Goal: Task Accomplishment & Management: Manage account settings

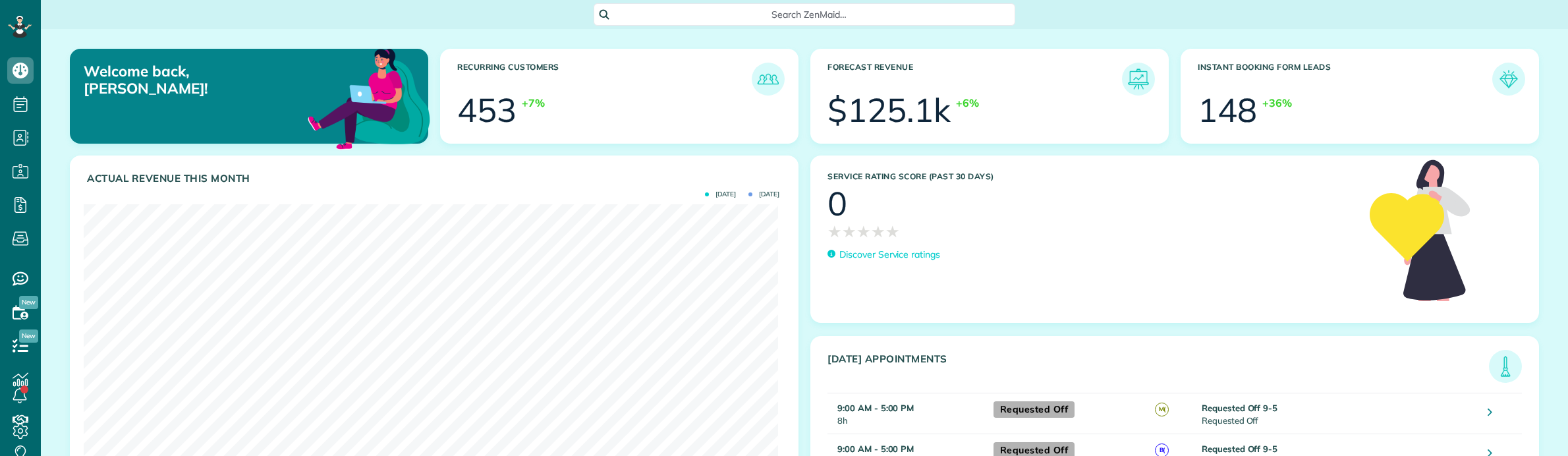
scroll to position [308, 695]
drag, startPoint x: 104, startPoint y: 27, endPoint x: 234, endPoint y: 31, distance: 130.1
click at [104, 27] on div "Search ZenMaid…" at bounding box center [804, 14] width 1527 height 29
click at [659, 20] on span "Search ZenMaid…" at bounding box center [809, 14] width 401 height 13
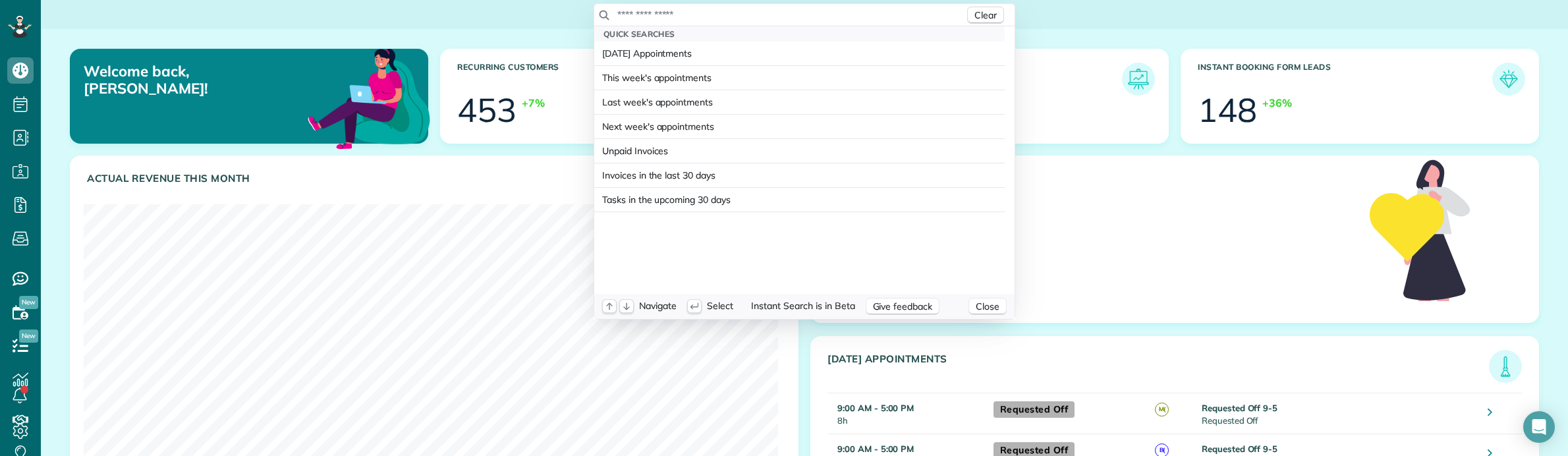
click at [662, 21] on input "text" at bounding box center [790, 14] width 348 height 13
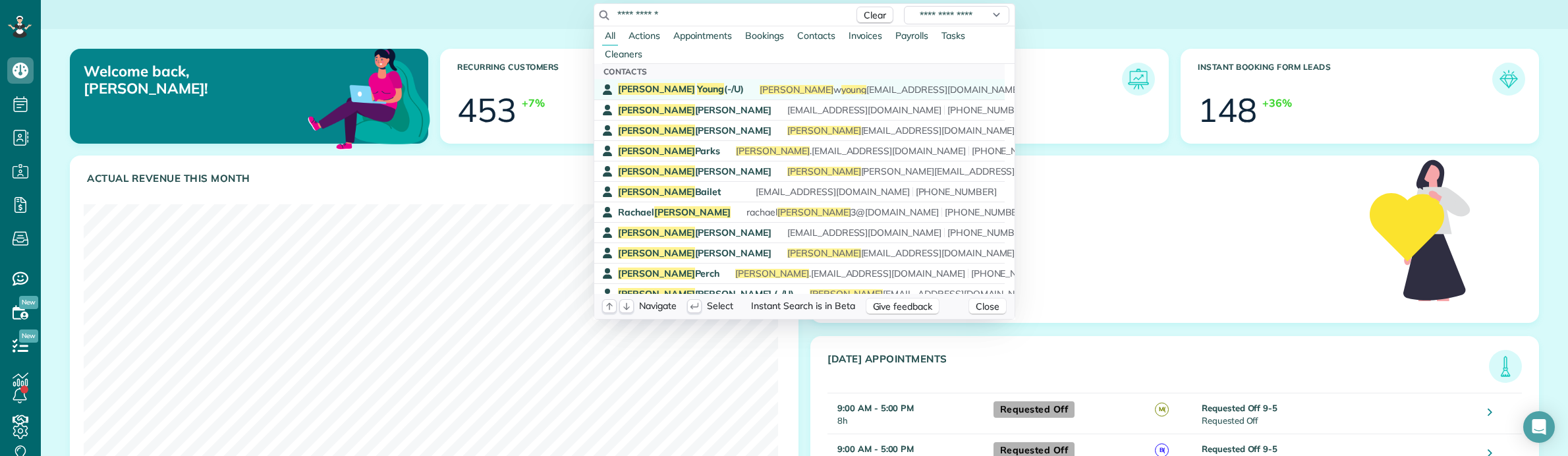
type input "**********"
click at [679, 87] on span "Jacob Young (-/U)" at bounding box center [681, 89] width 126 height 12
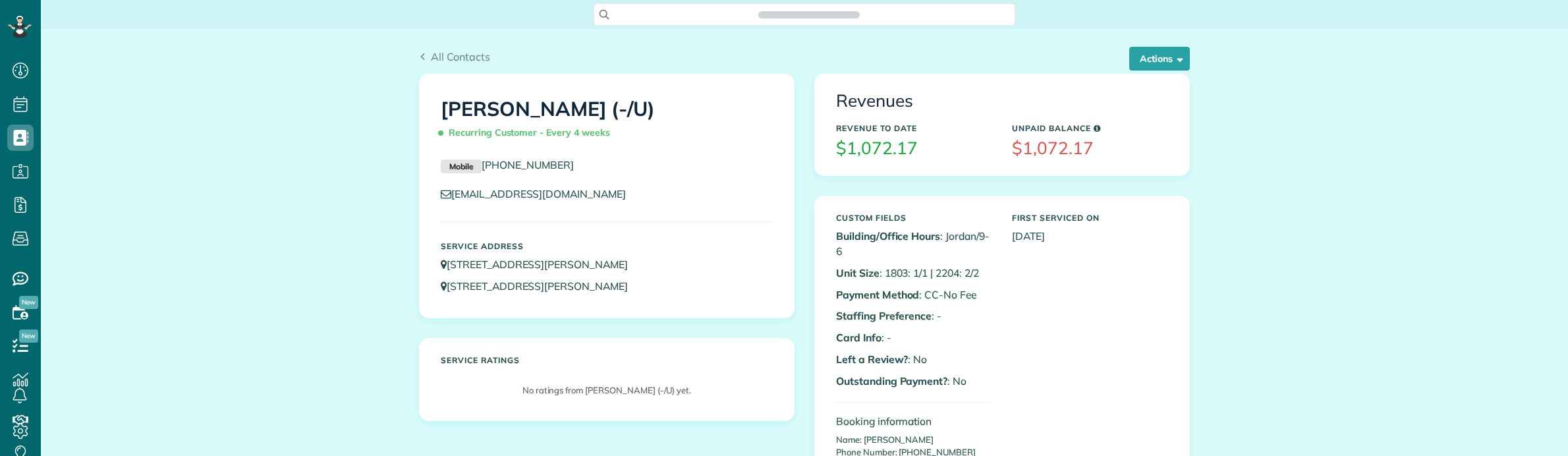
scroll to position [6, 6]
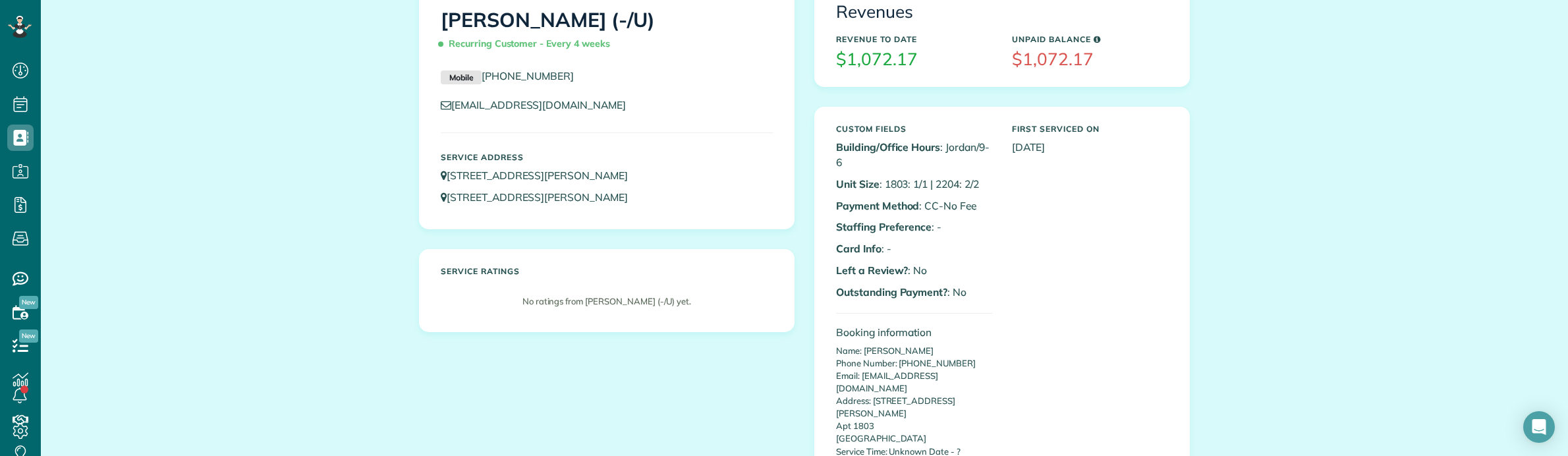
scroll to position [412, 0]
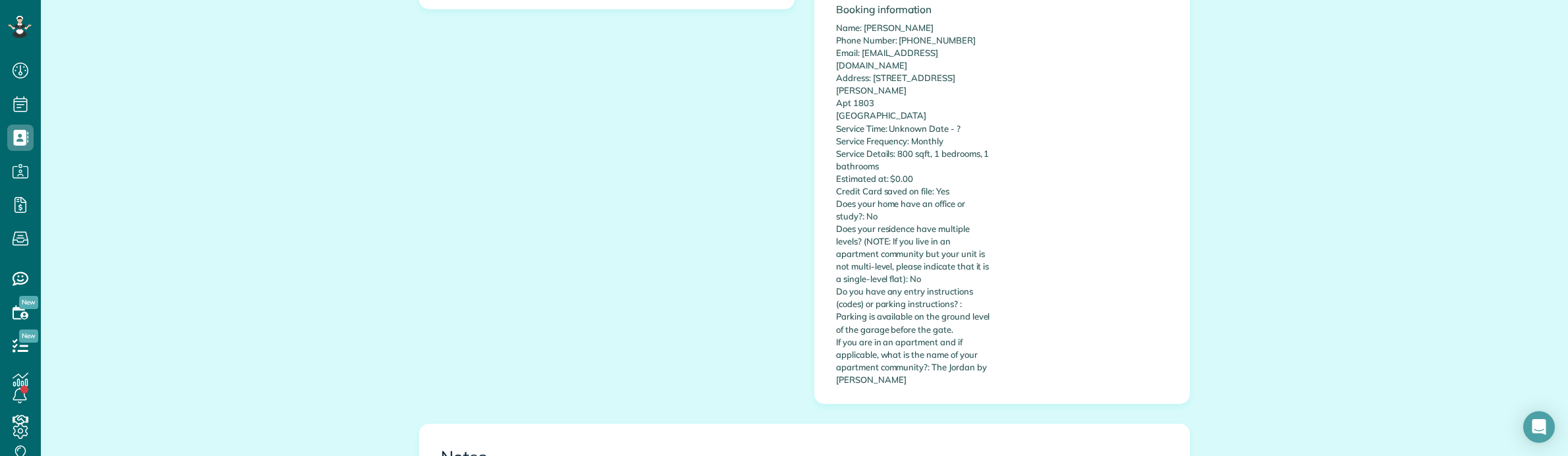
click at [1319, 25] on div "All Contacts Actions Edit Add Appointment Recent Activity Send Email Update Cus…" at bounding box center [804, 328] width 1527 height 1423
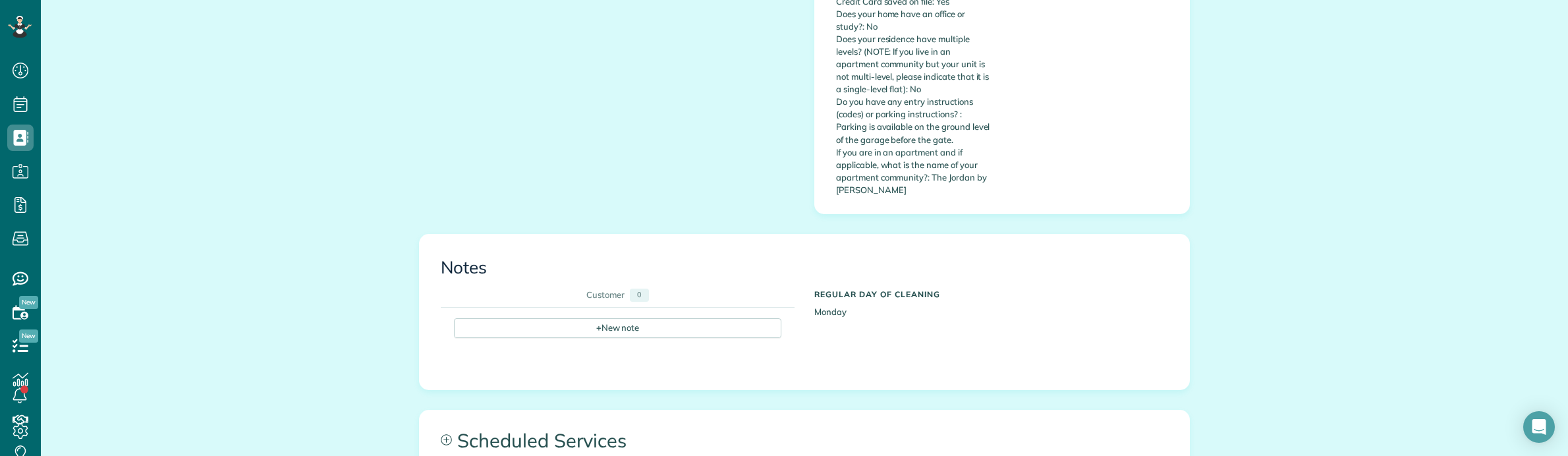
scroll to position [659, 0]
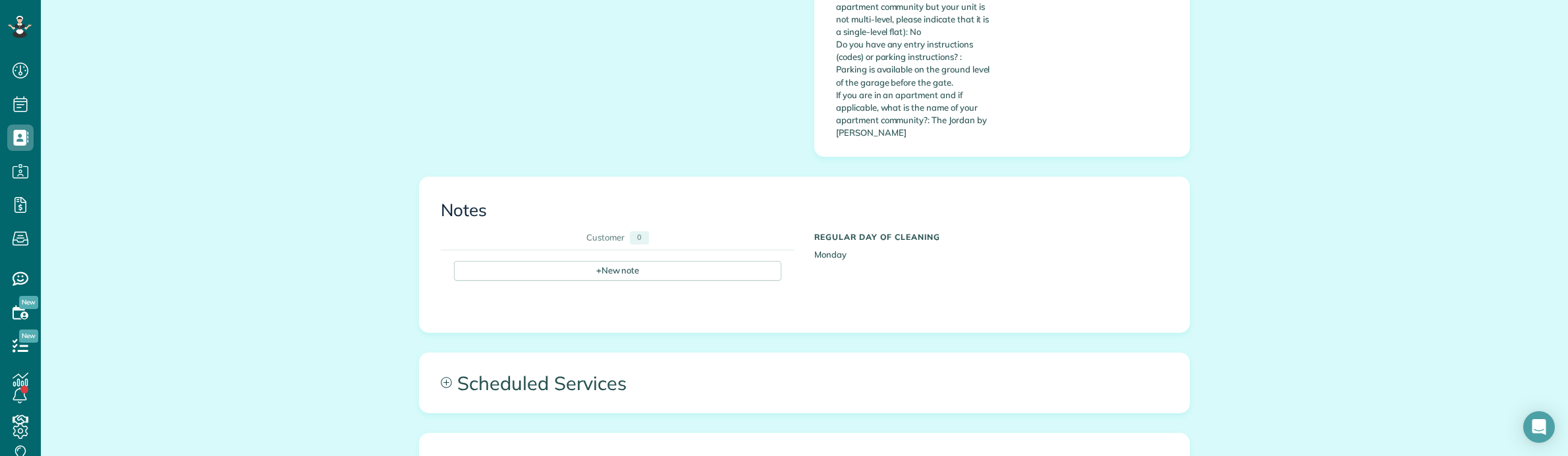
click at [1255, 307] on div "All Contacts Actions Edit Add Appointment Recent Activity Send Email Update Cus…" at bounding box center [804, 81] width 1527 height 1423
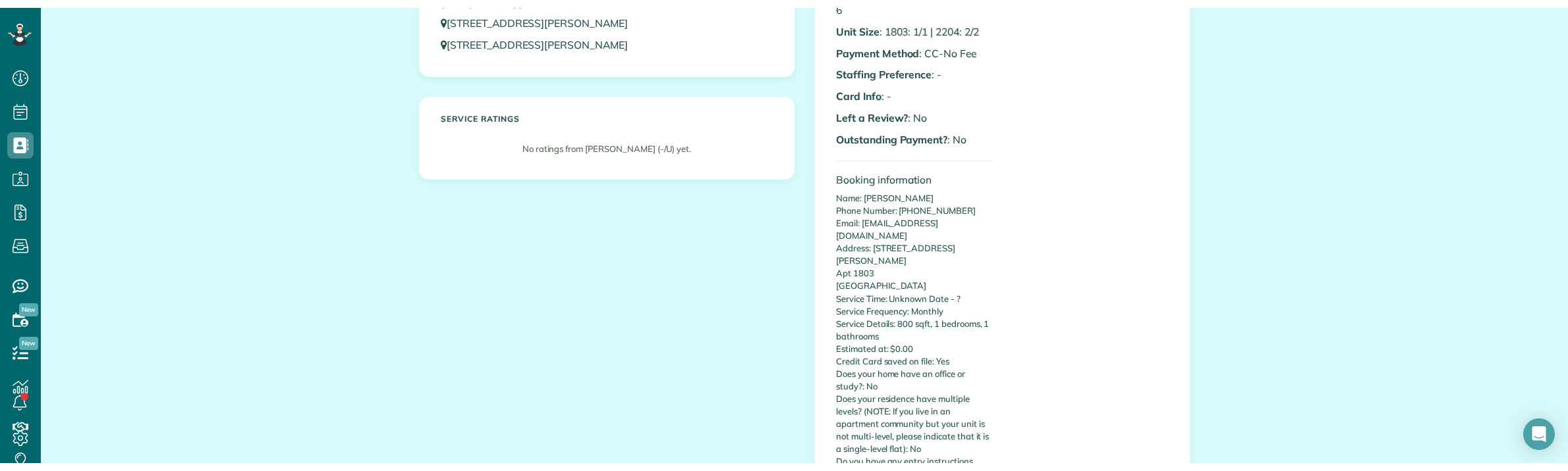
scroll to position [0, 0]
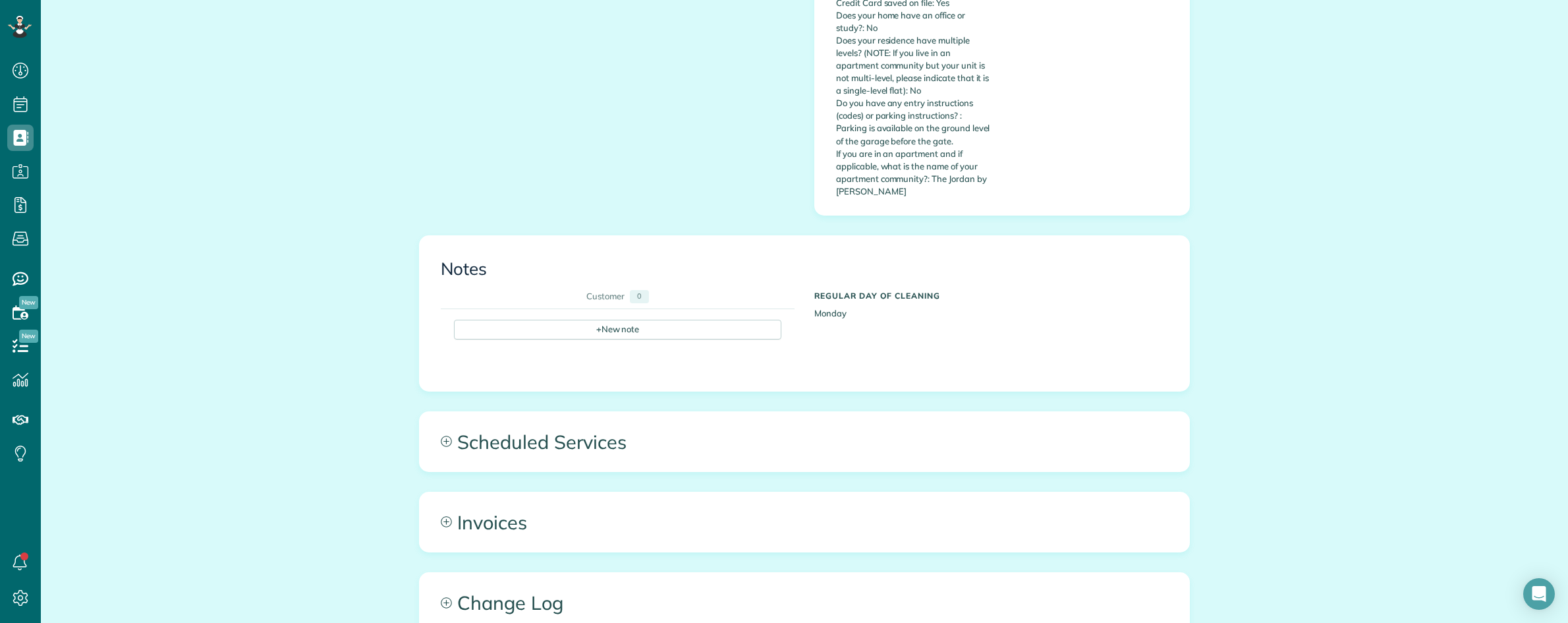
scroll to position [659, 0]
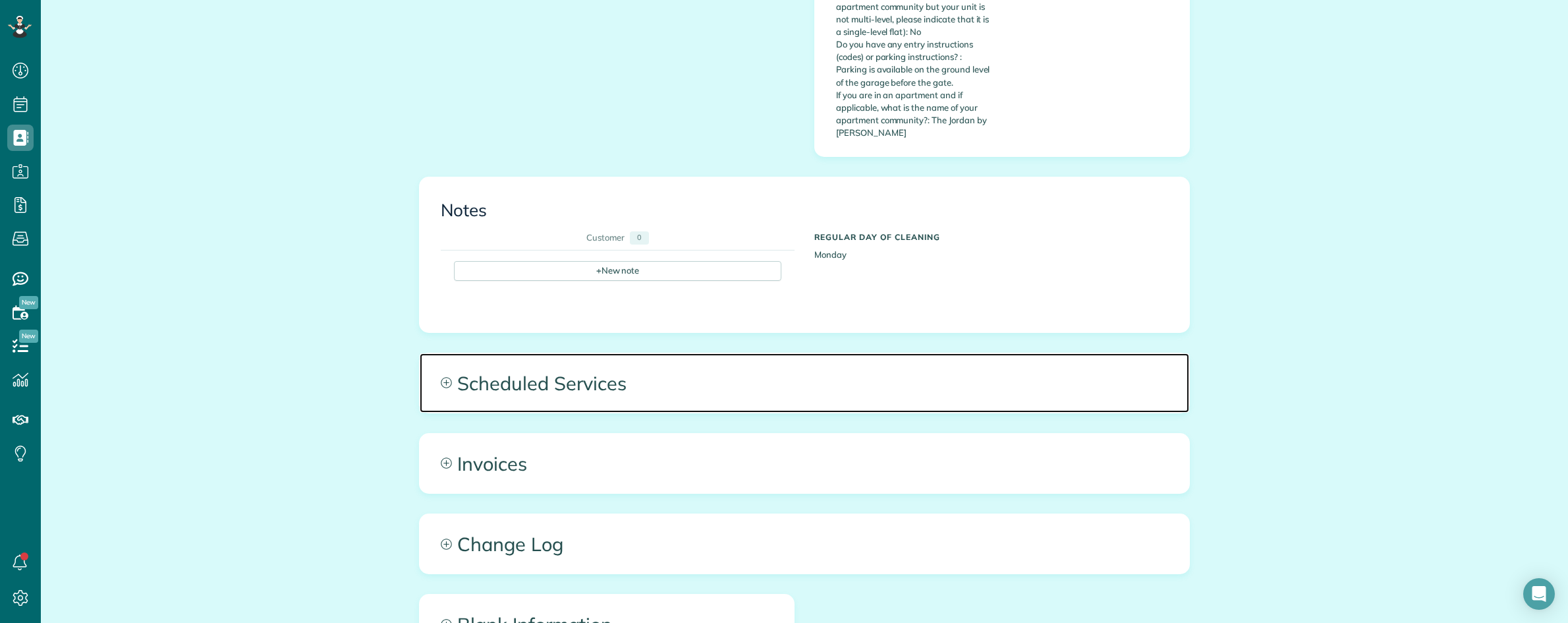
click at [803, 354] on span "Scheduled Services" at bounding box center [804, 383] width 769 height 59
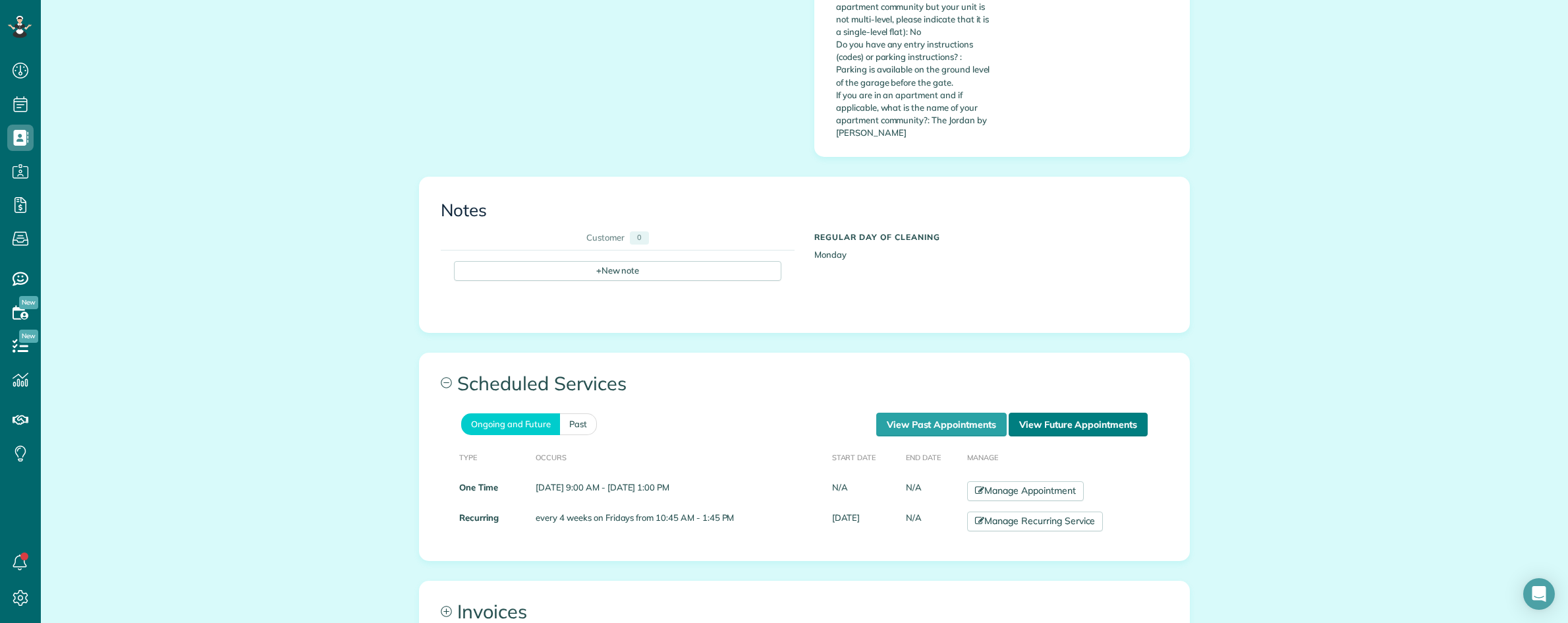
click at [1084, 412] on link "View Future Appointments" at bounding box center [1078, 424] width 139 height 24
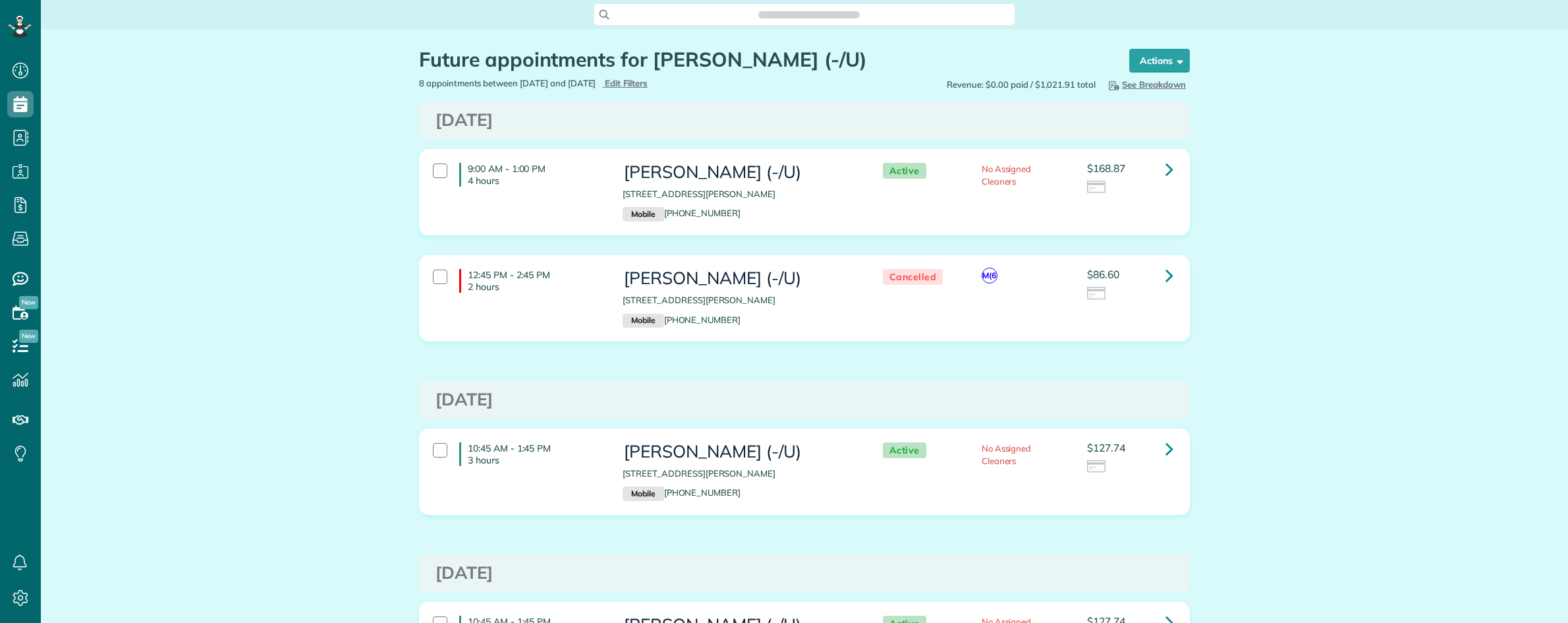
scroll to position [6, 6]
click at [1166, 170] on icon at bounding box center [1169, 169] width 8 height 23
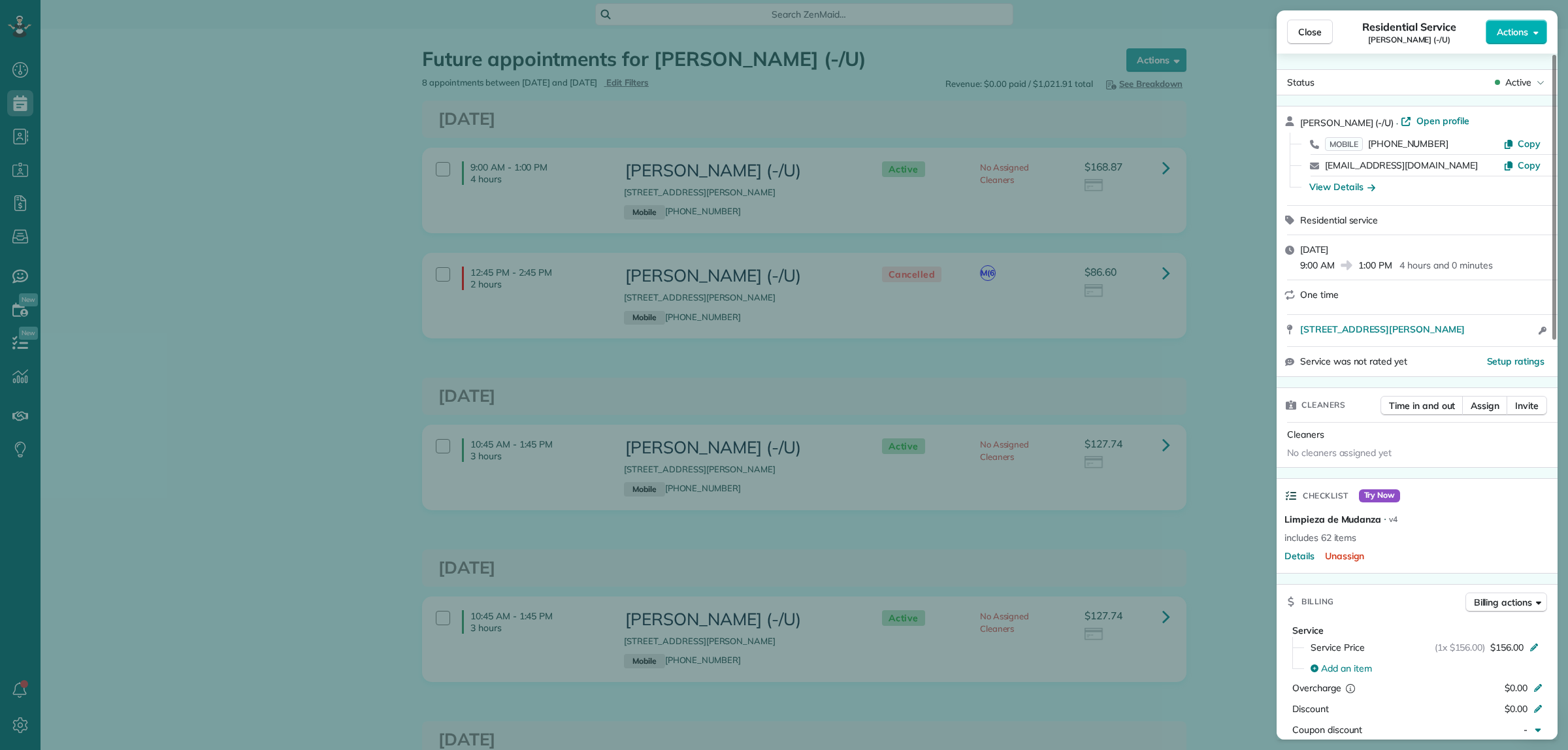
click at [1219, 320] on div "Close Residential Service Jacob Young (-/U) Actions Status Active Jacob Young (…" at bounding box center [784, 375] width 1568 height 750
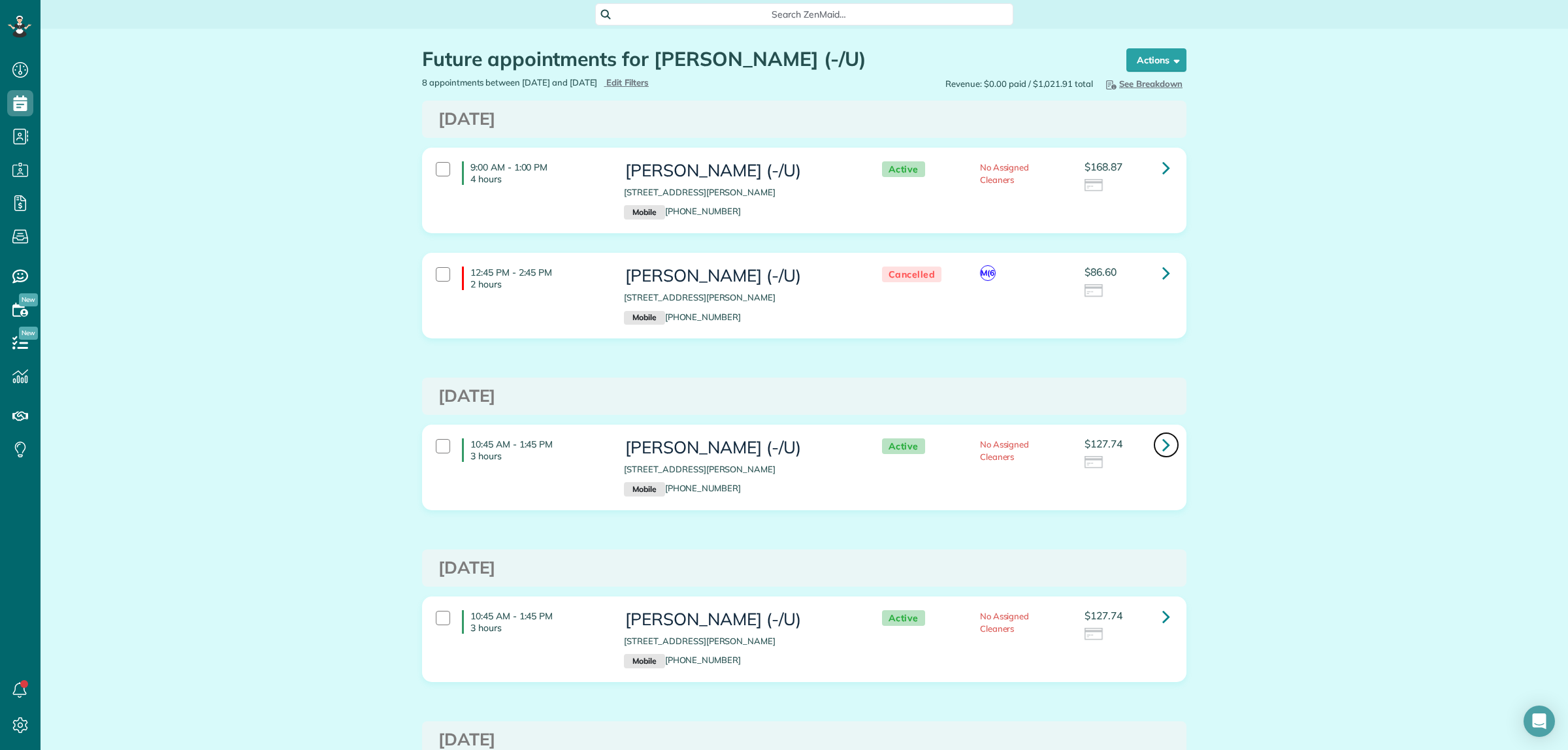
click at [1162, 448] on icon at bounding box center [1166, 444] width 8 height 23
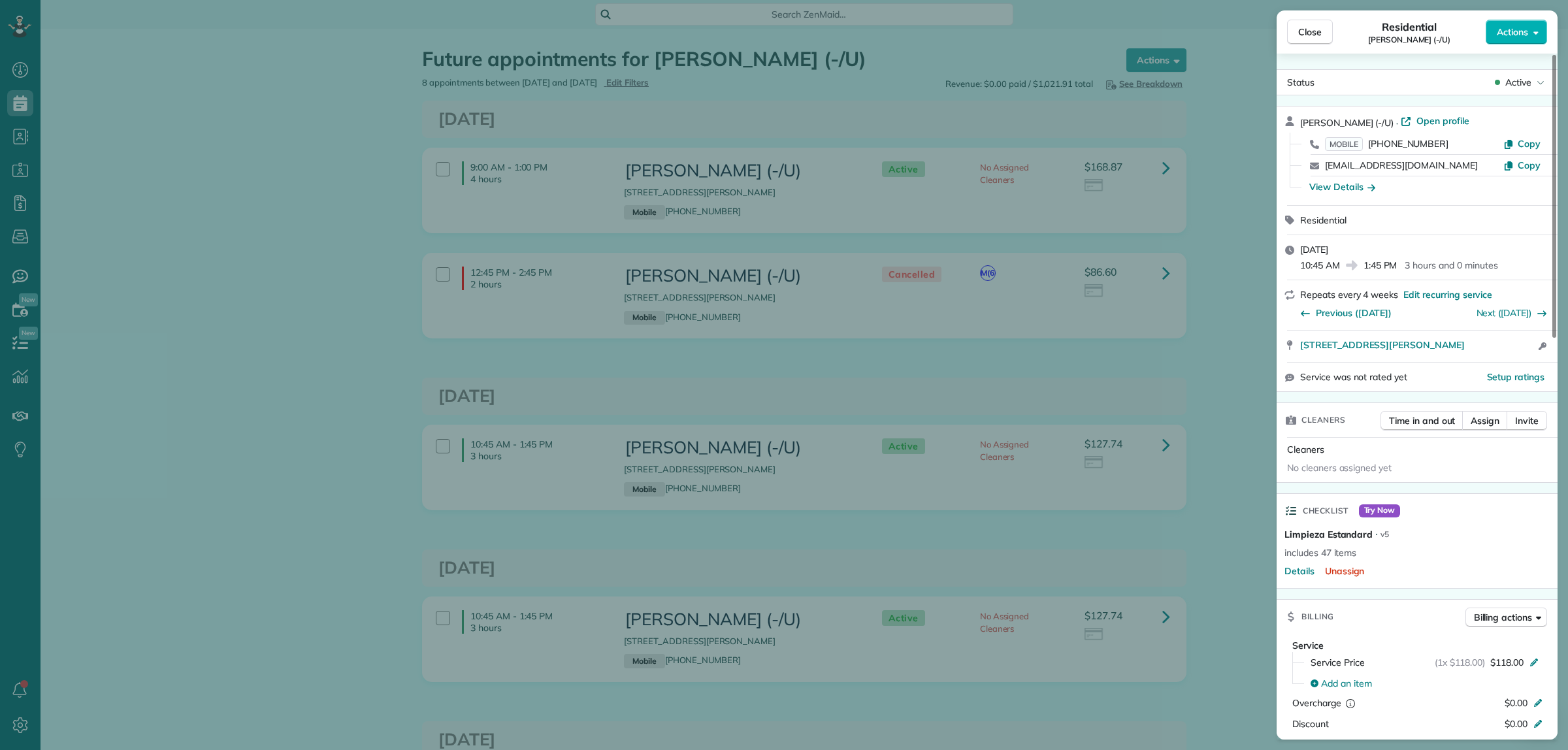
click at [1187, 350] on div "Close Residential Jacob Young (-/U) Actions Status Active Jacob Young (-/U) · O…" at bounding box center [784, 375] width 1568 height 750
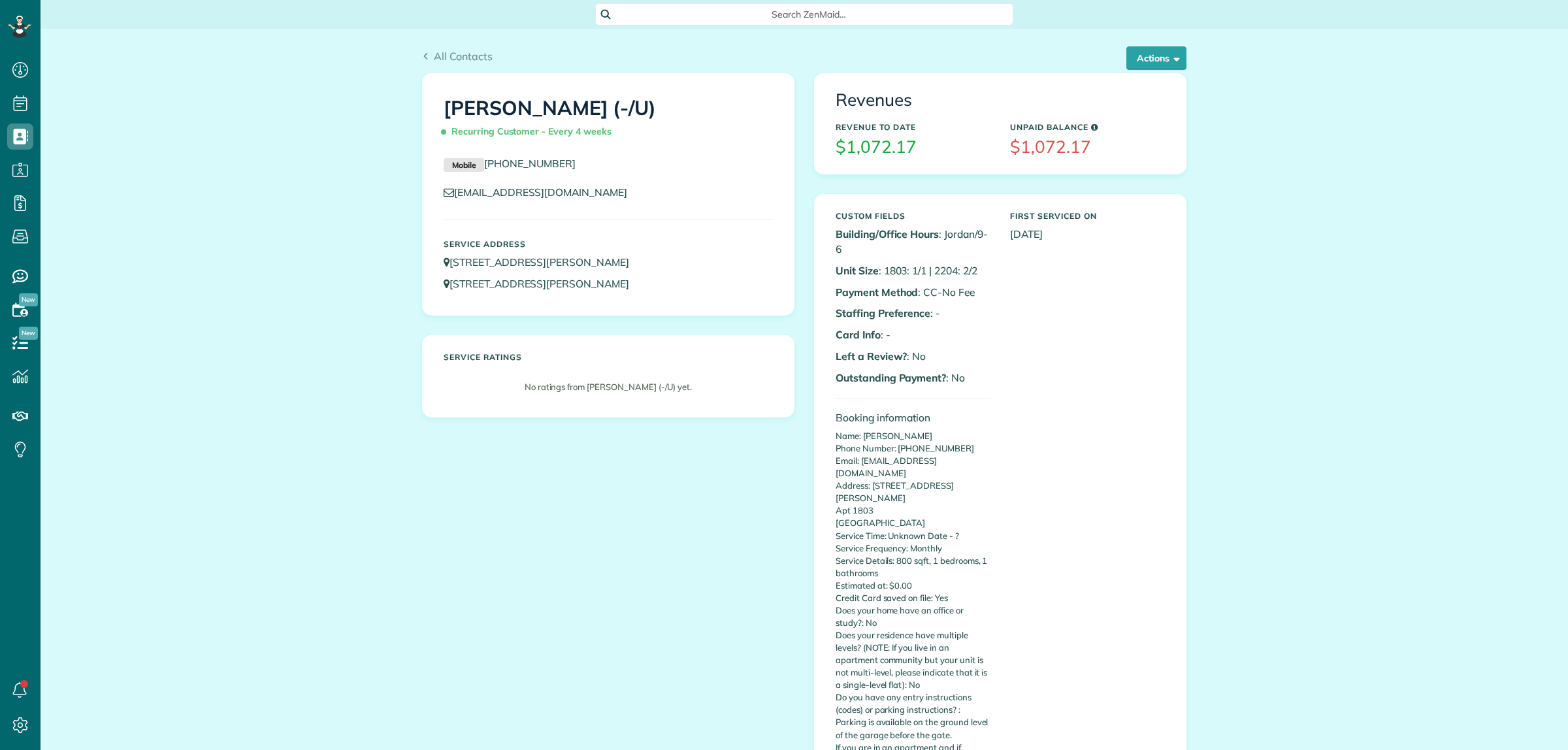
scroll to position [5, 5]
click at [1344, 482] on div "All Contacts Actions Edit Add Appointment Recent Activity Send Email Update Cus…" at bounding box center [804, 734] width 1527 height 1409
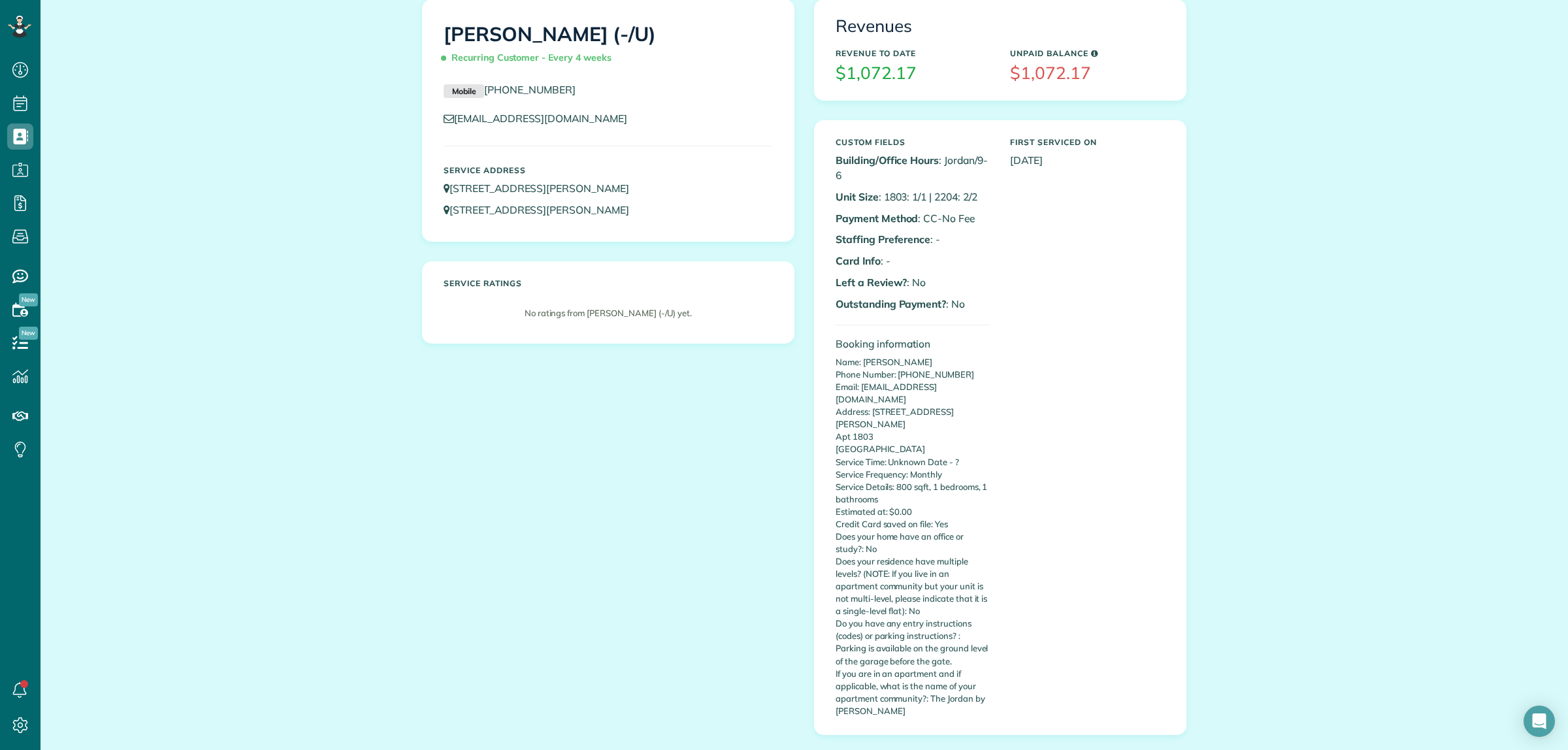
scroll to position [82, 0]
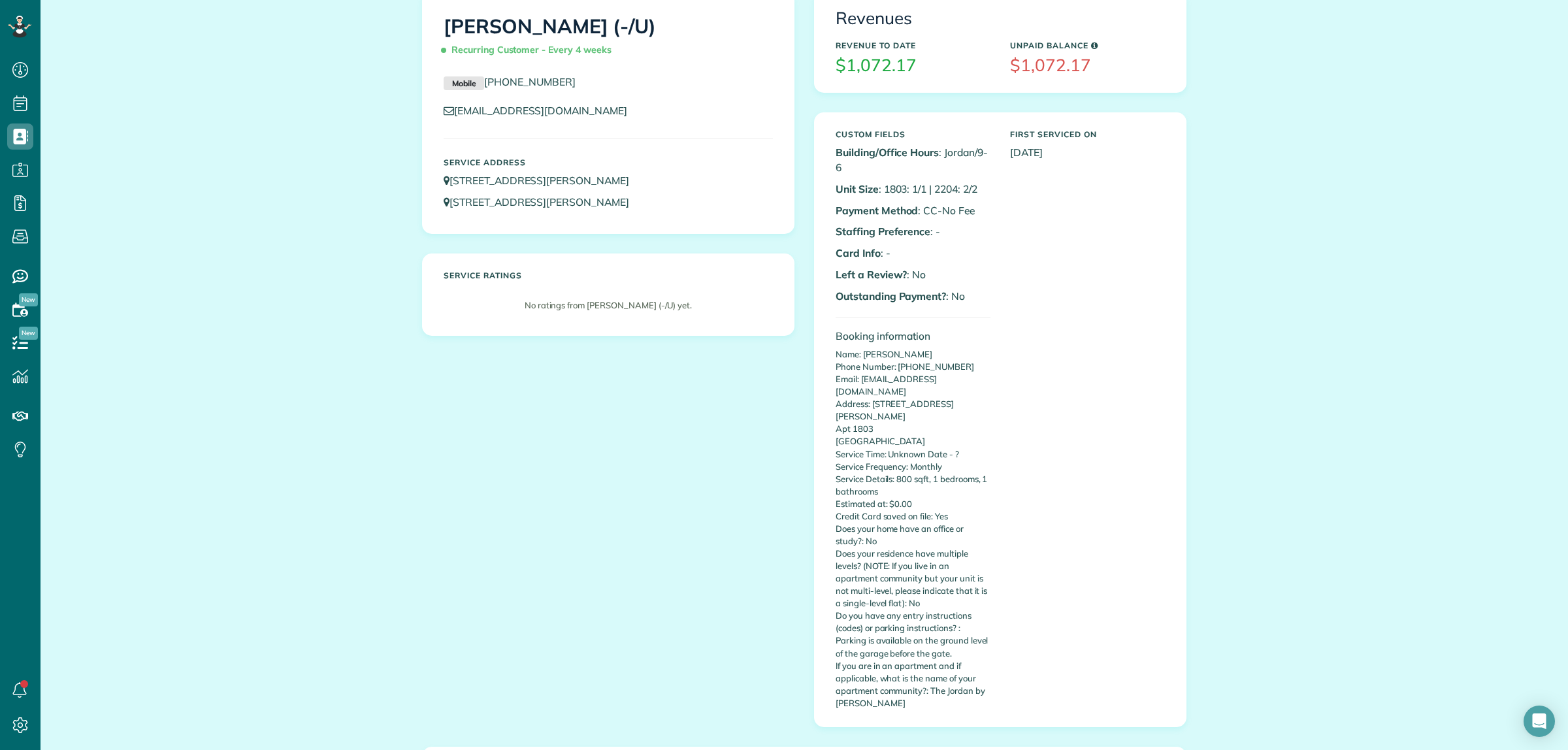
click at [1052, 195] on div "Custom Fields Building/Office Hours : Jordan/9-6 Unit Size : 1803: 1/1 | 2204: …" at bounding box center [1000, 419] width 349 height 592
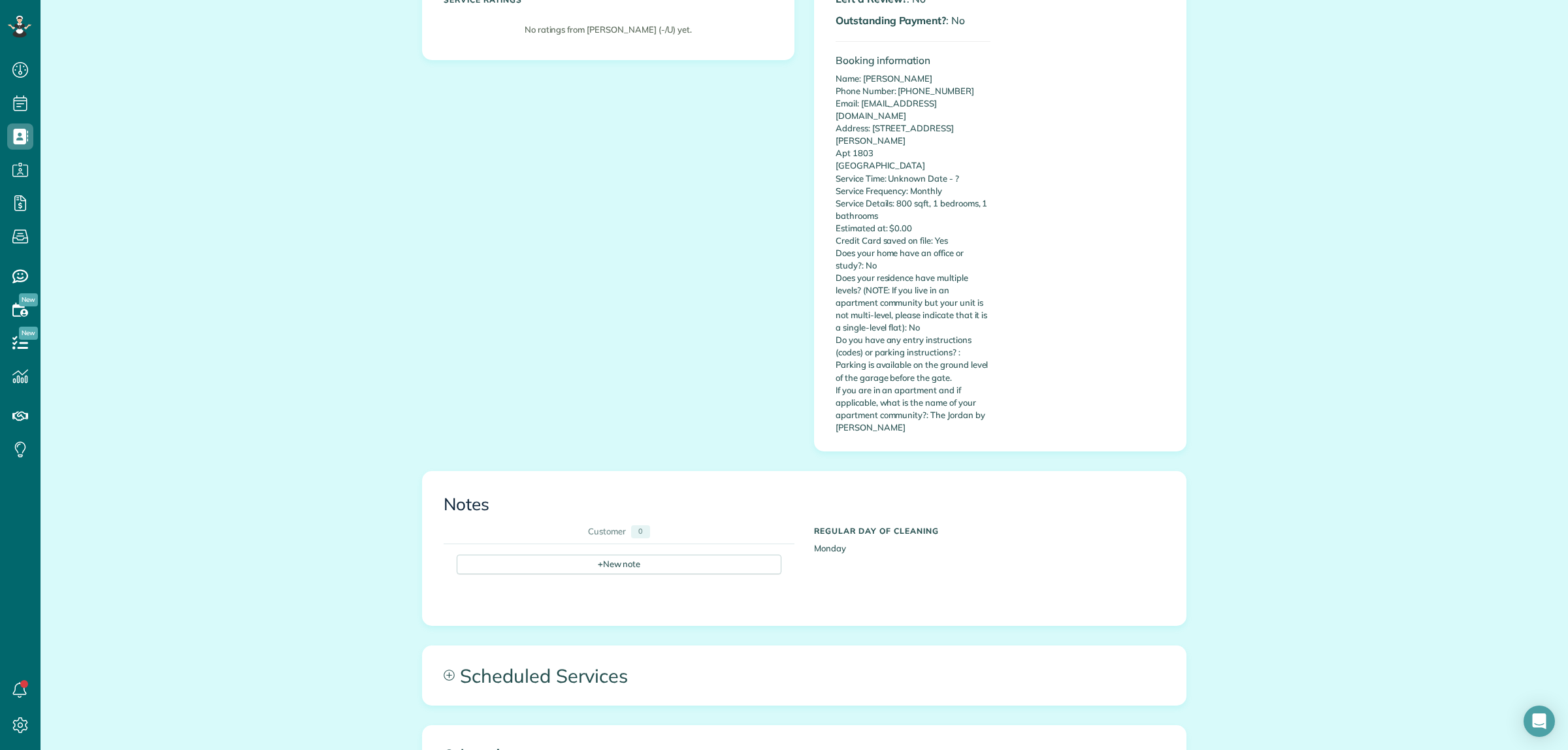
scroll to position [490, 0]
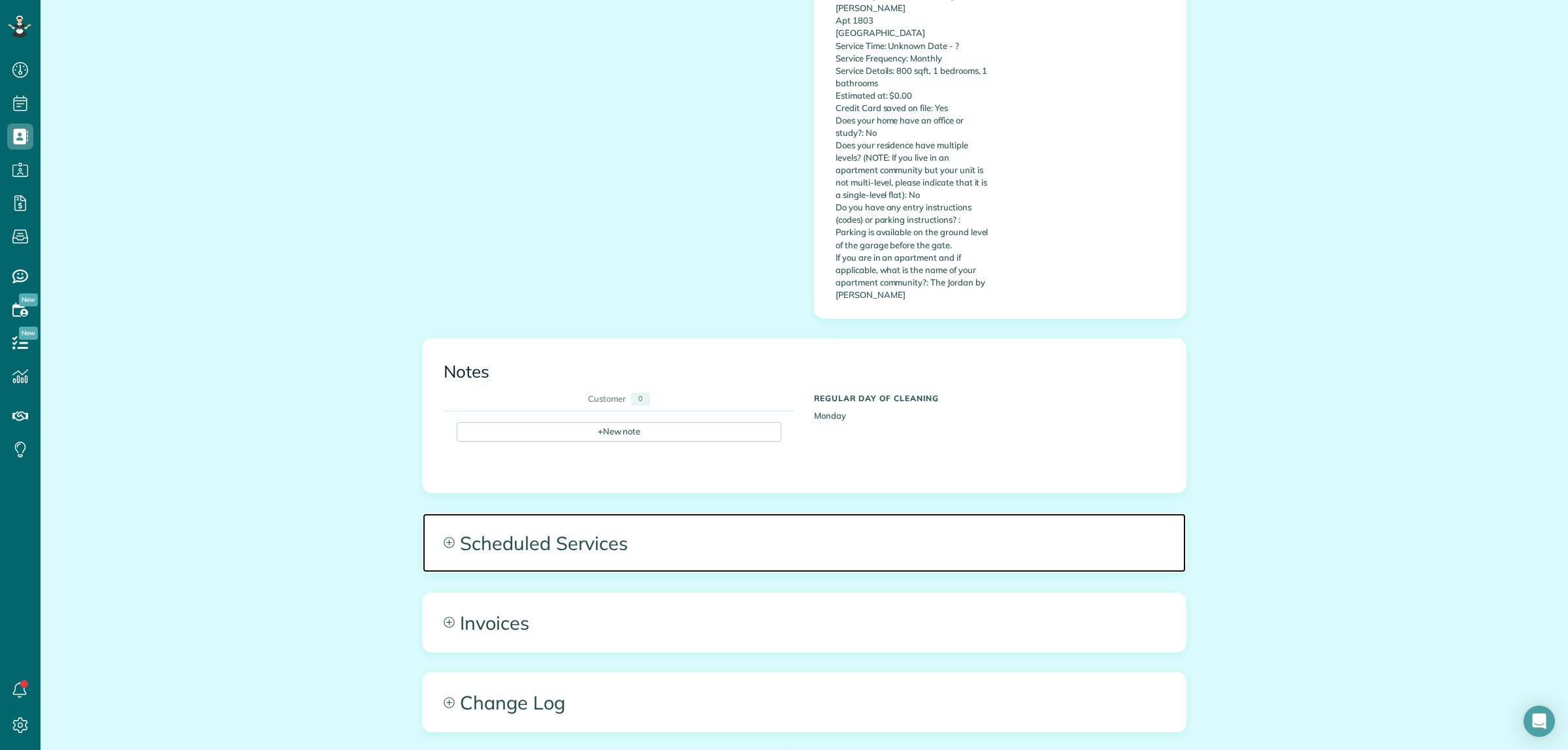
click at [658, 520] on span "Scheduled Services" at bounding box center [804, 543] width 763 height 59
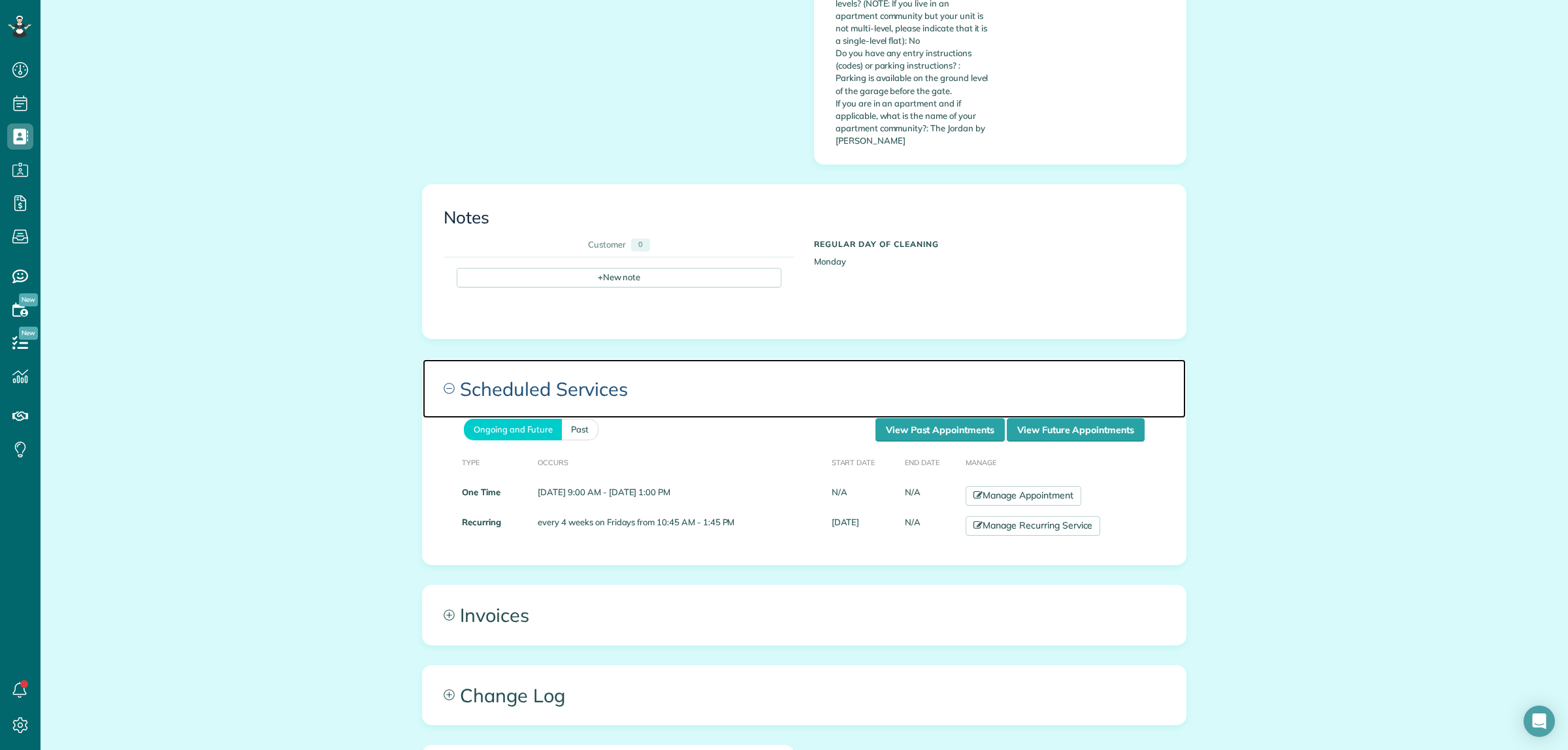
scroll to position [734, 0]
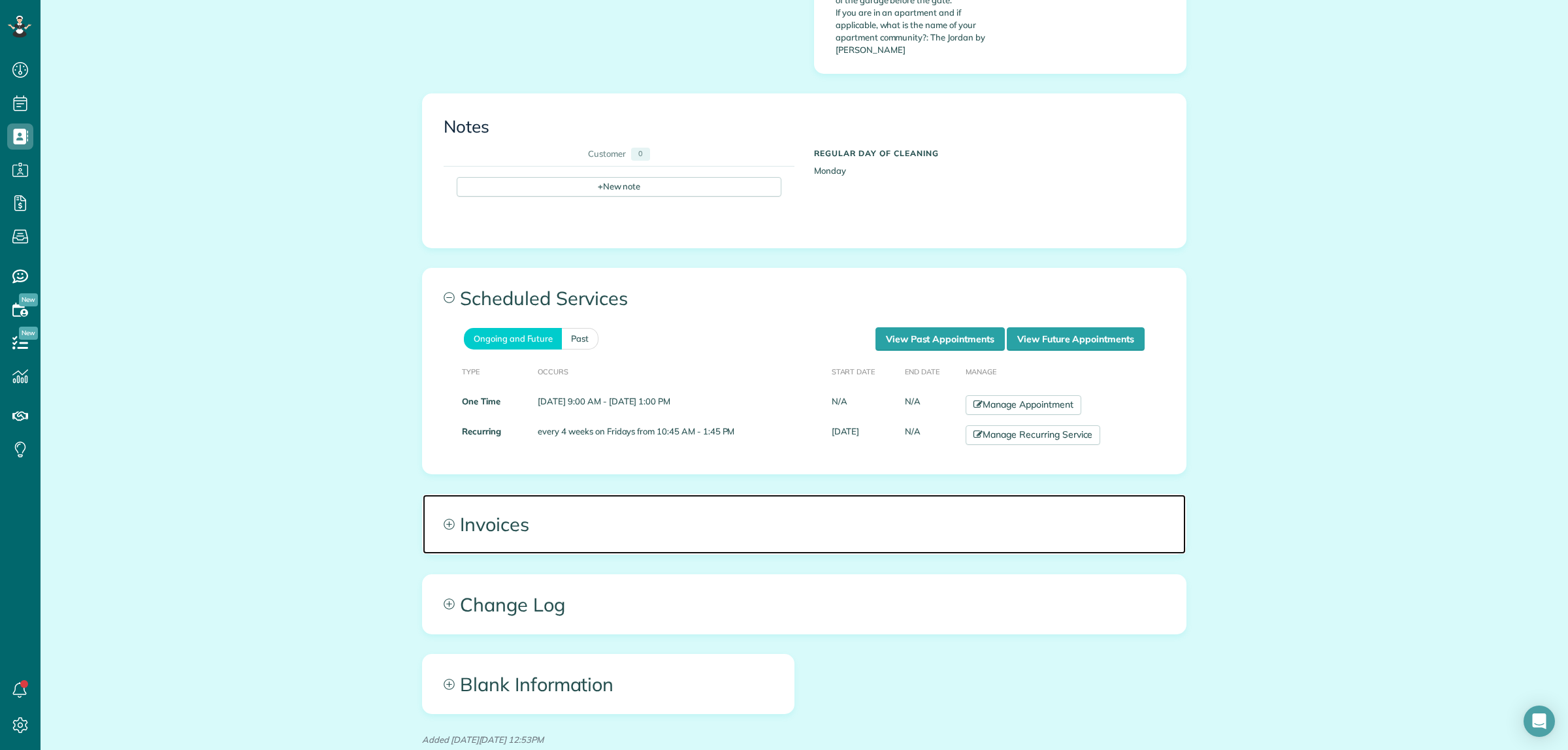
click at [513, 500] on span "Invoices" at bounding box center [804, 523] width 763 height 59
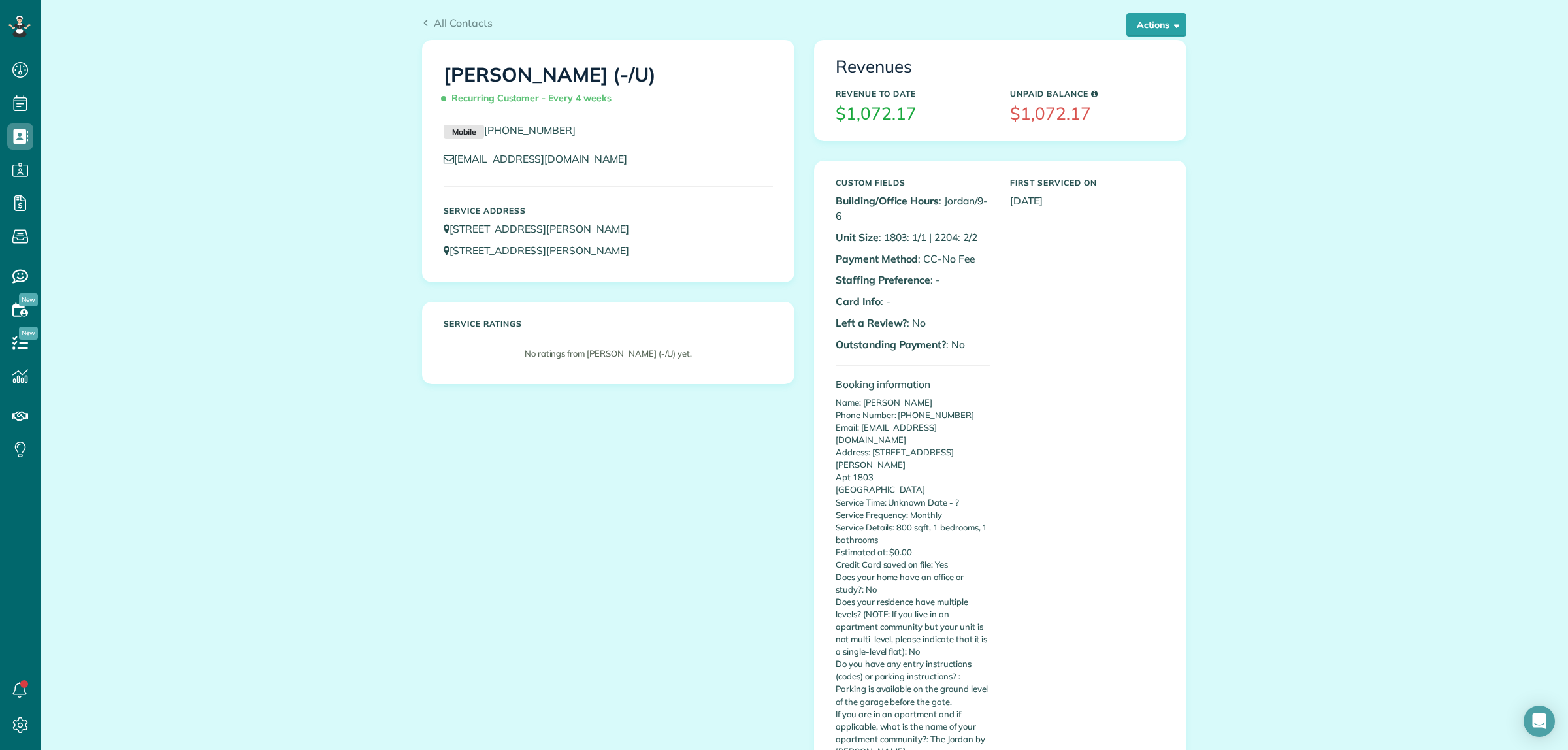
scroll to position [0, 0]
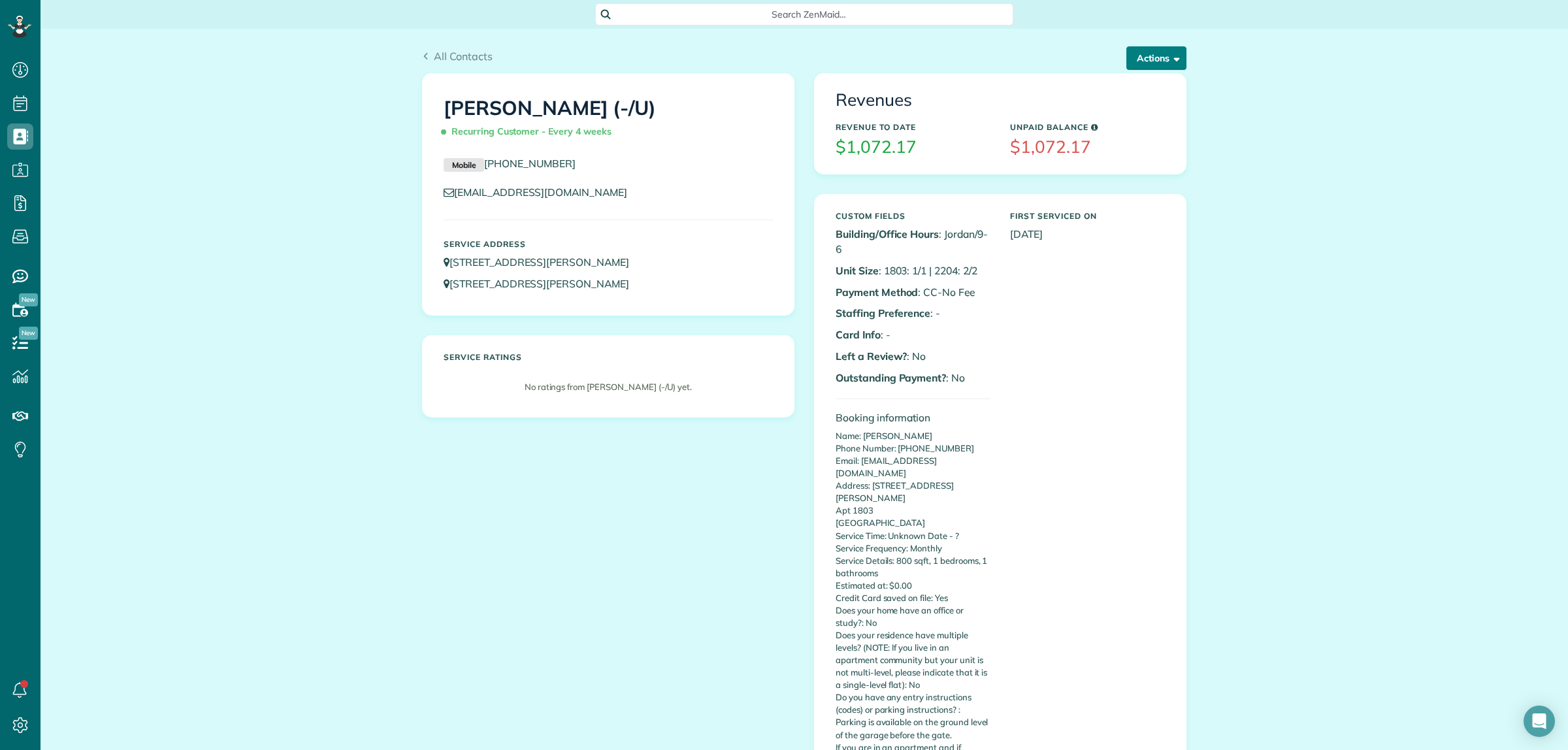
click at [1146, 62] on button "Actions" at bounding box center [1156, 58] width 60 height 24
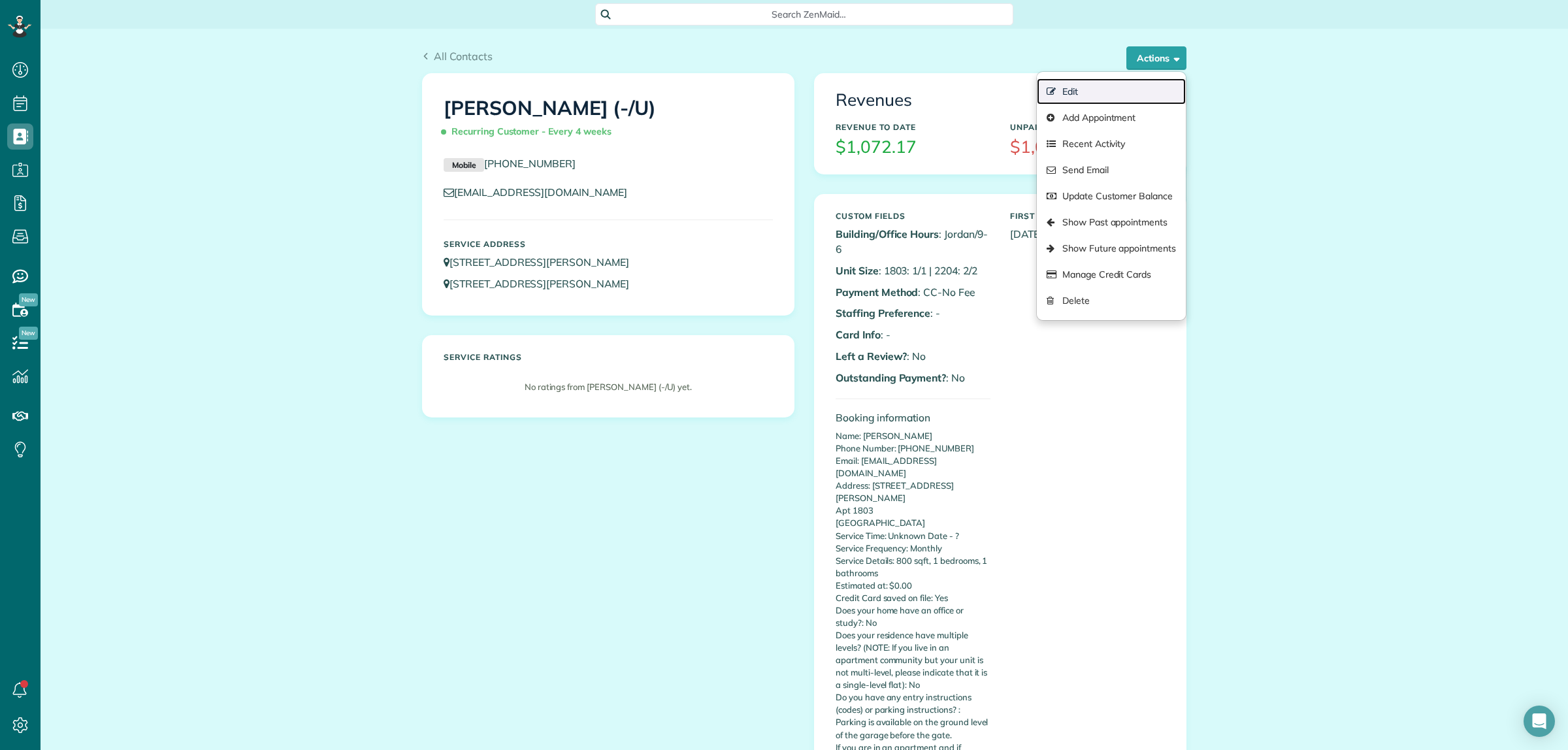
click at [1079, 88] on link "Edit" at bounding box center [1112, 91] width 149 height 26
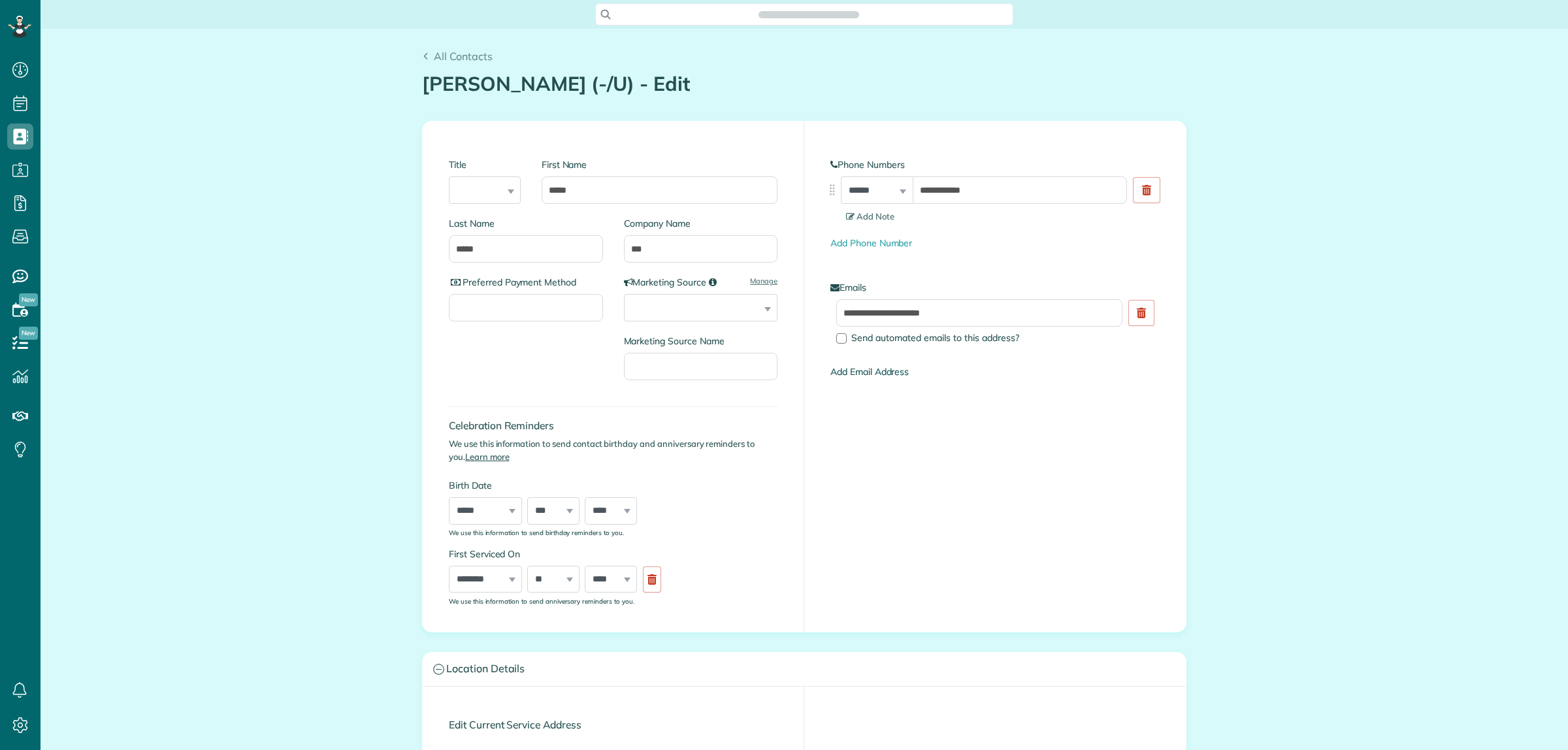
type input "**********"
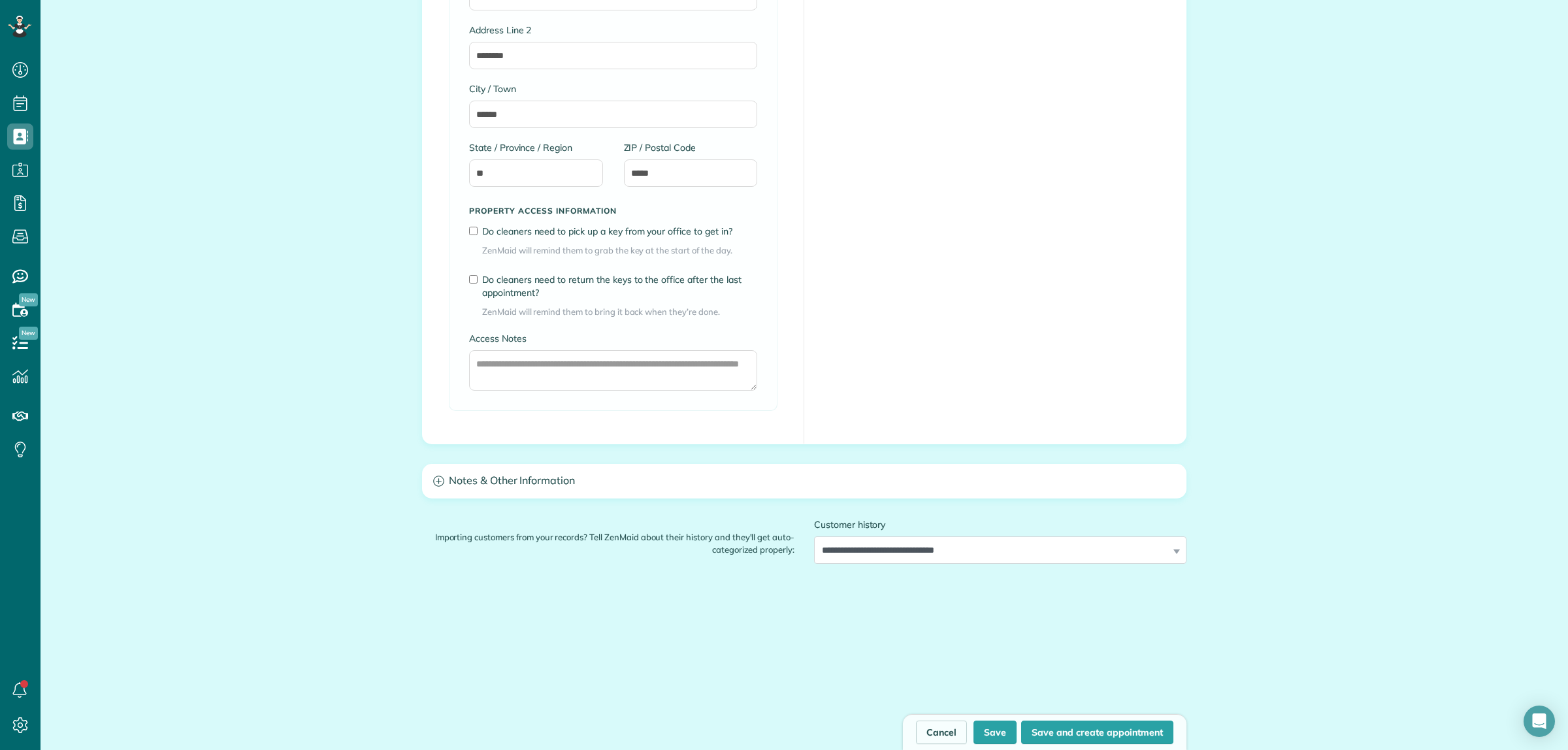
scroll to position [1411, 0]
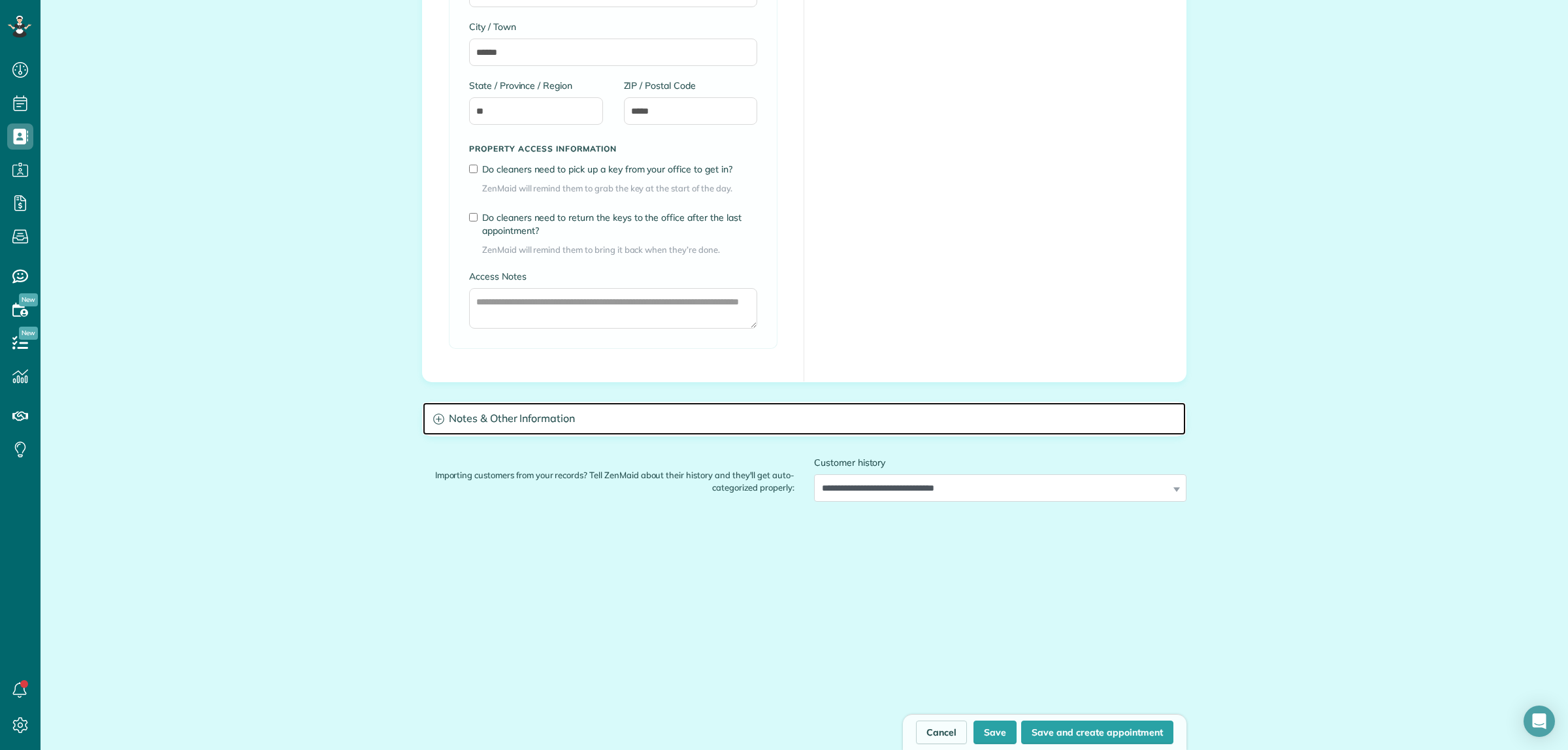
click at [583, 413] on h3 "Notes & Other Information" at bounding box center [804, 419] width 763 height 33
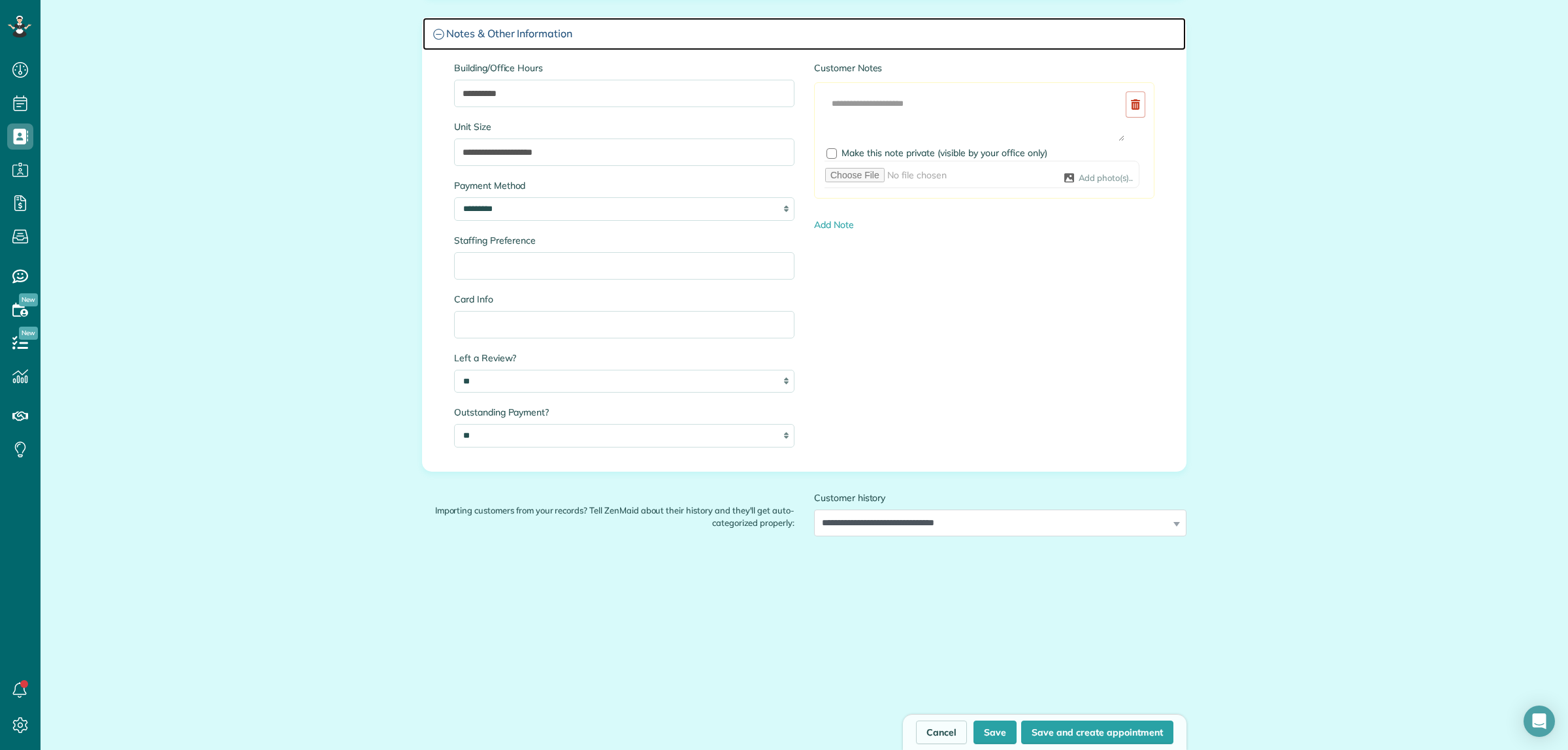
scroll to position [1831, 0]
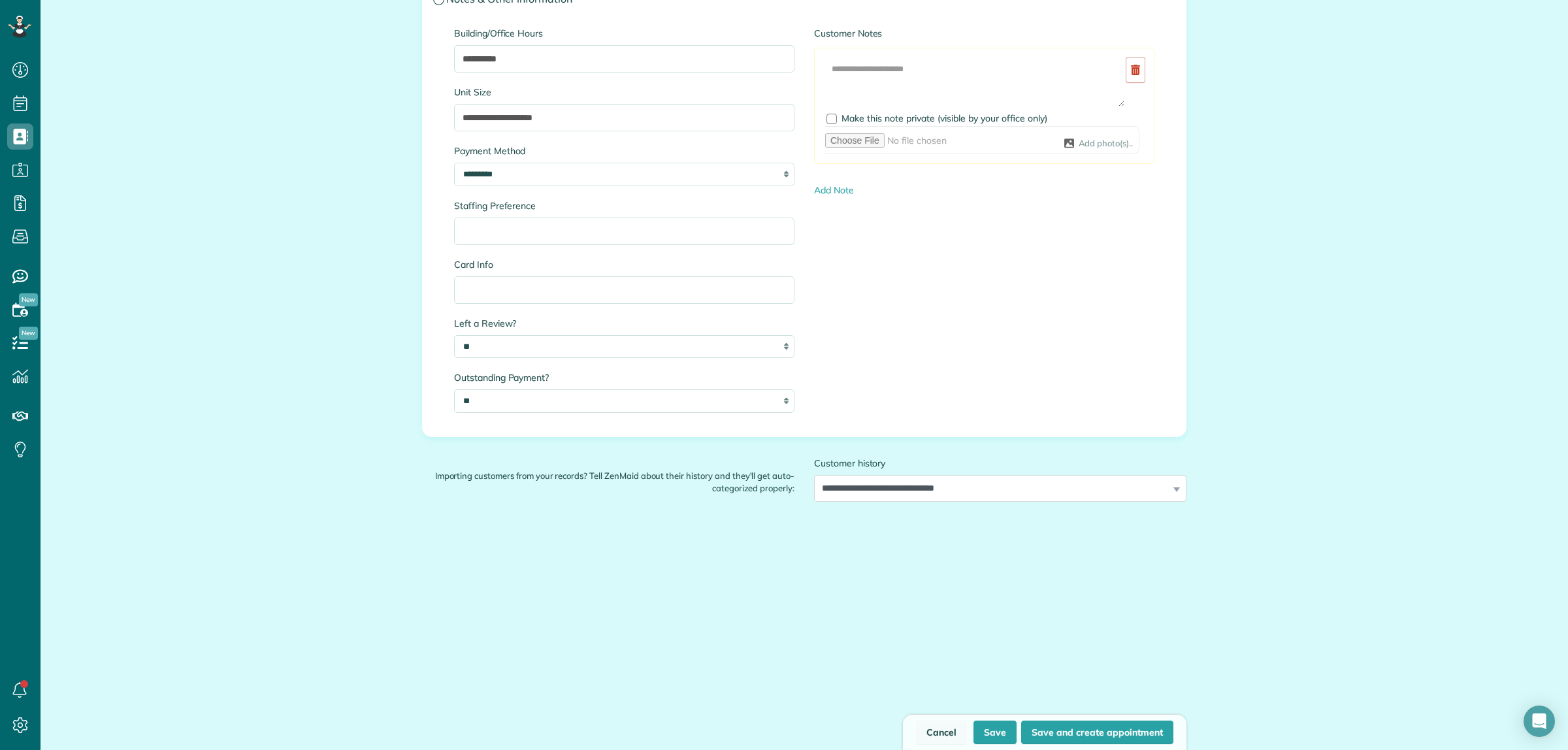
click at [928, 734] on link "Cancel" at bounding box center [941, 732] width 51 height 24
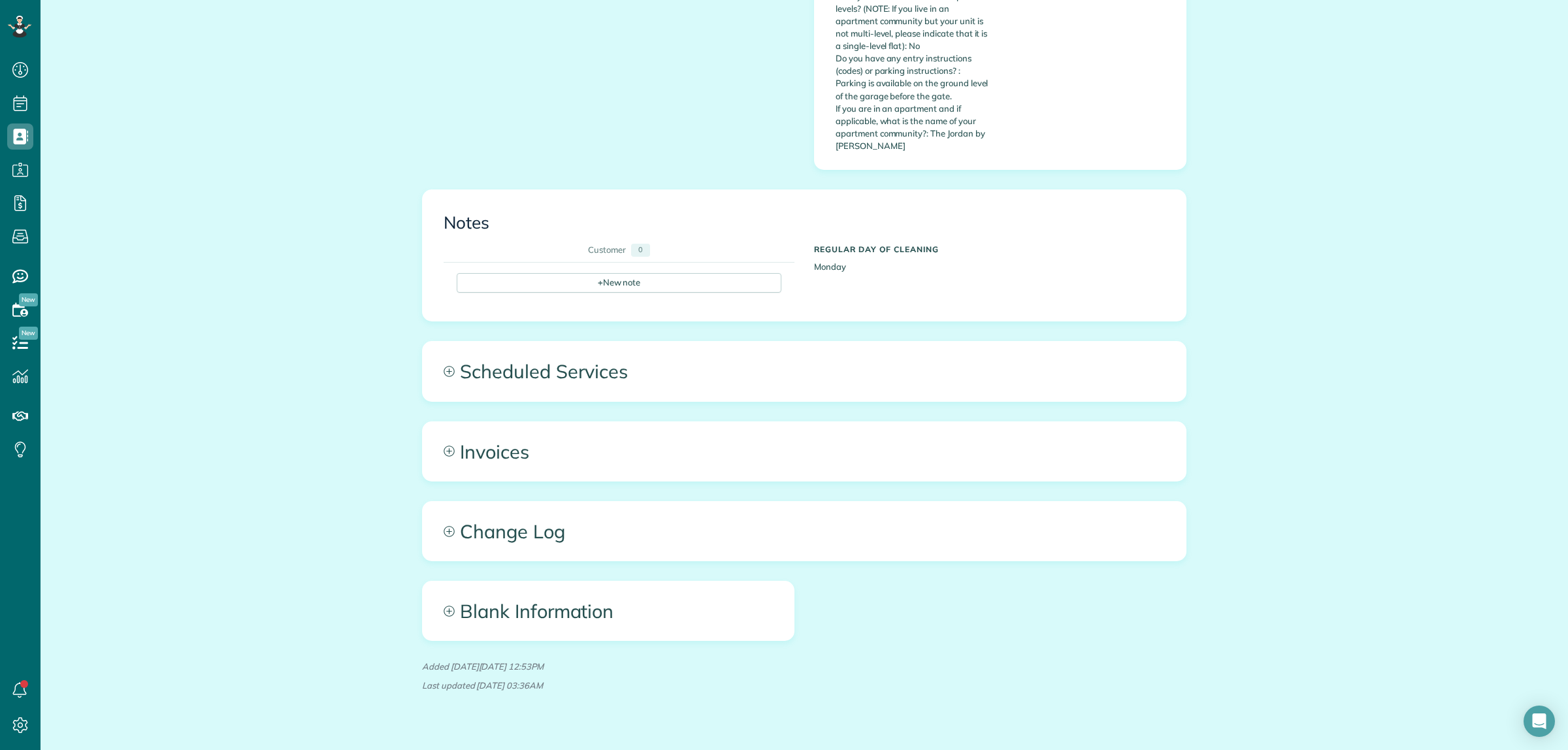
scroll to position [643, 0]
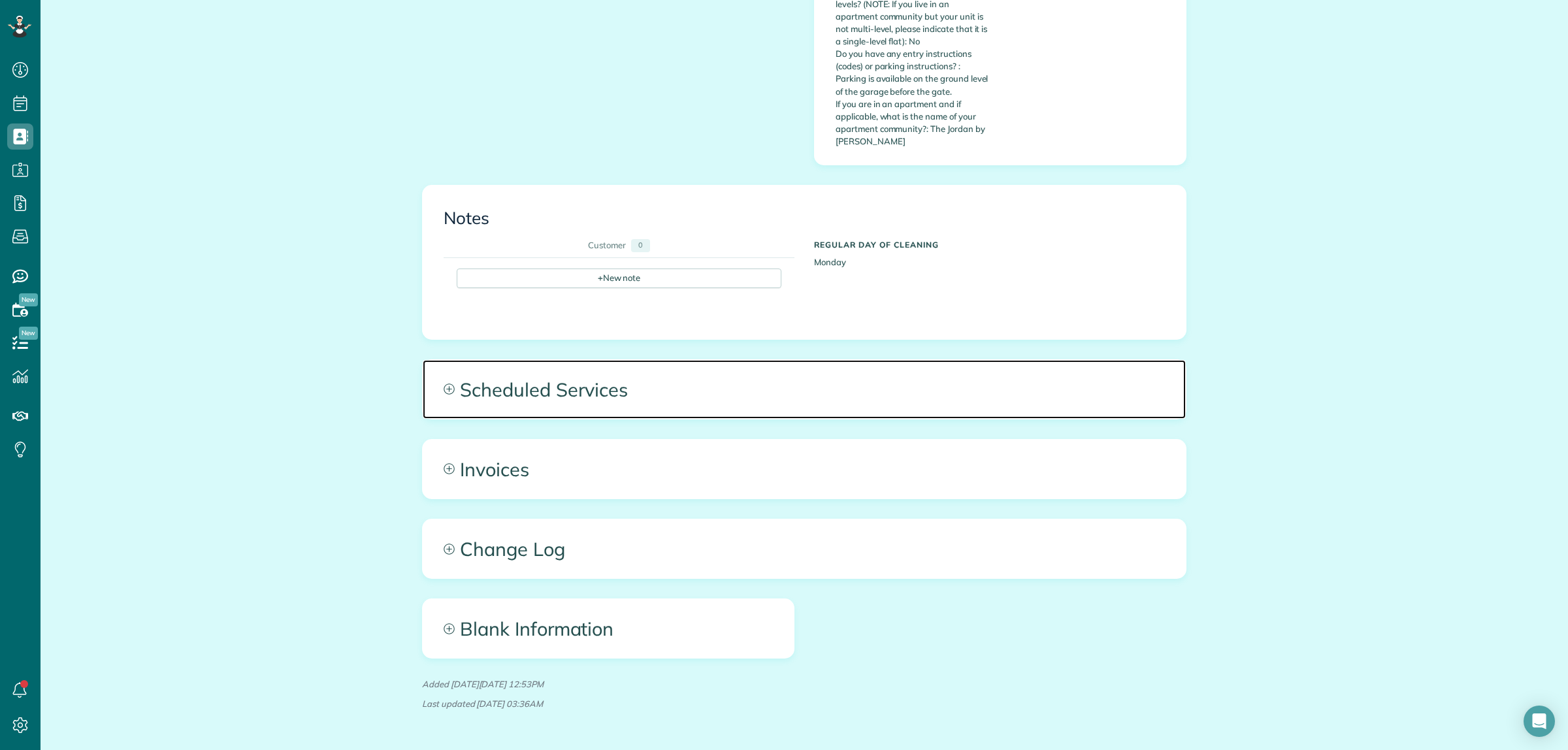
drag, startPoint x: 738, startPoint y: 361, endPoint x: 743, endPoint y: 366, distance: 7.1
click at [738, 361] on span "Scheduled Services" at bounding box center [804, 389] width 763 height 59
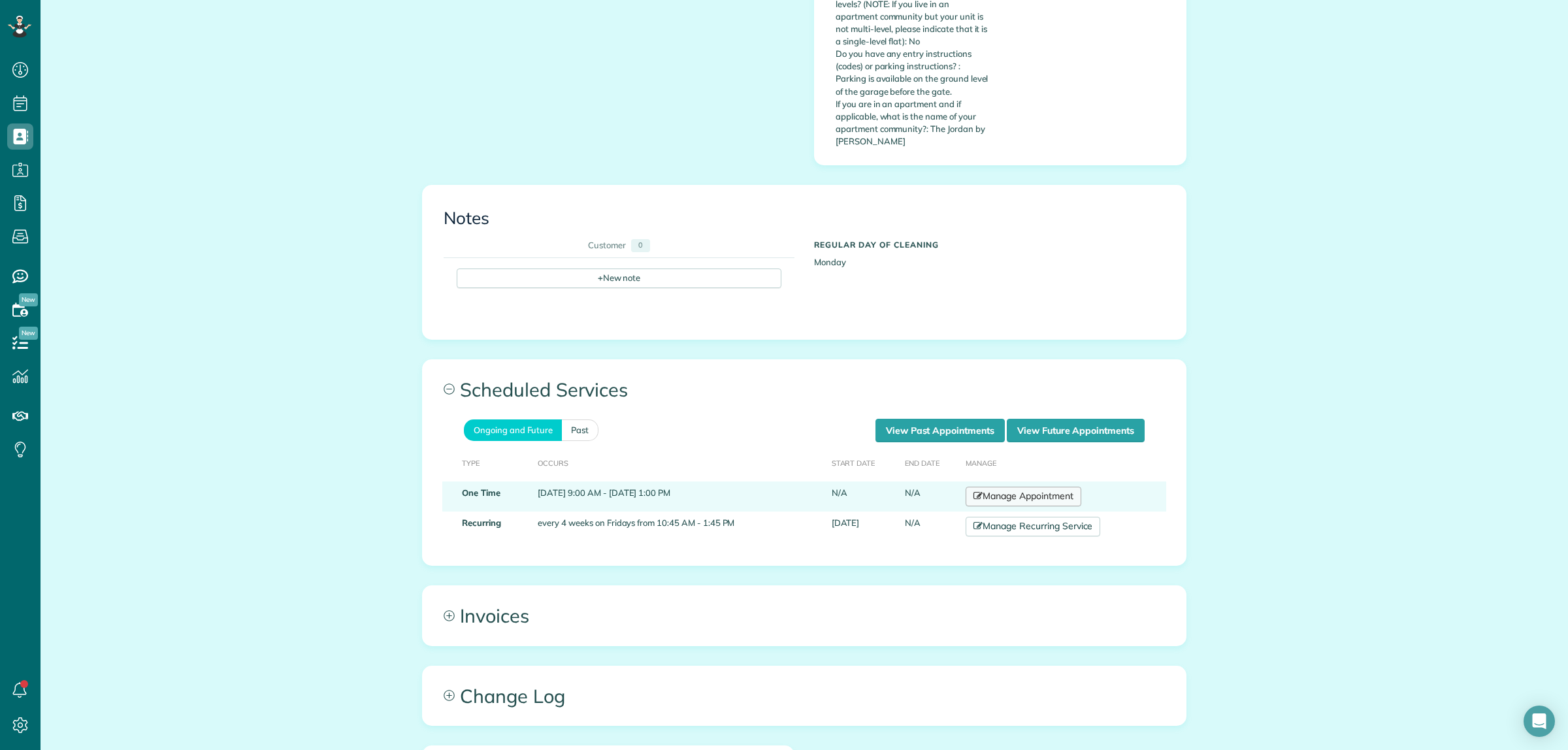
click at [1070, 486] on link "Manage Appointment" at bounding box center [1023, 496] width 115 height 20
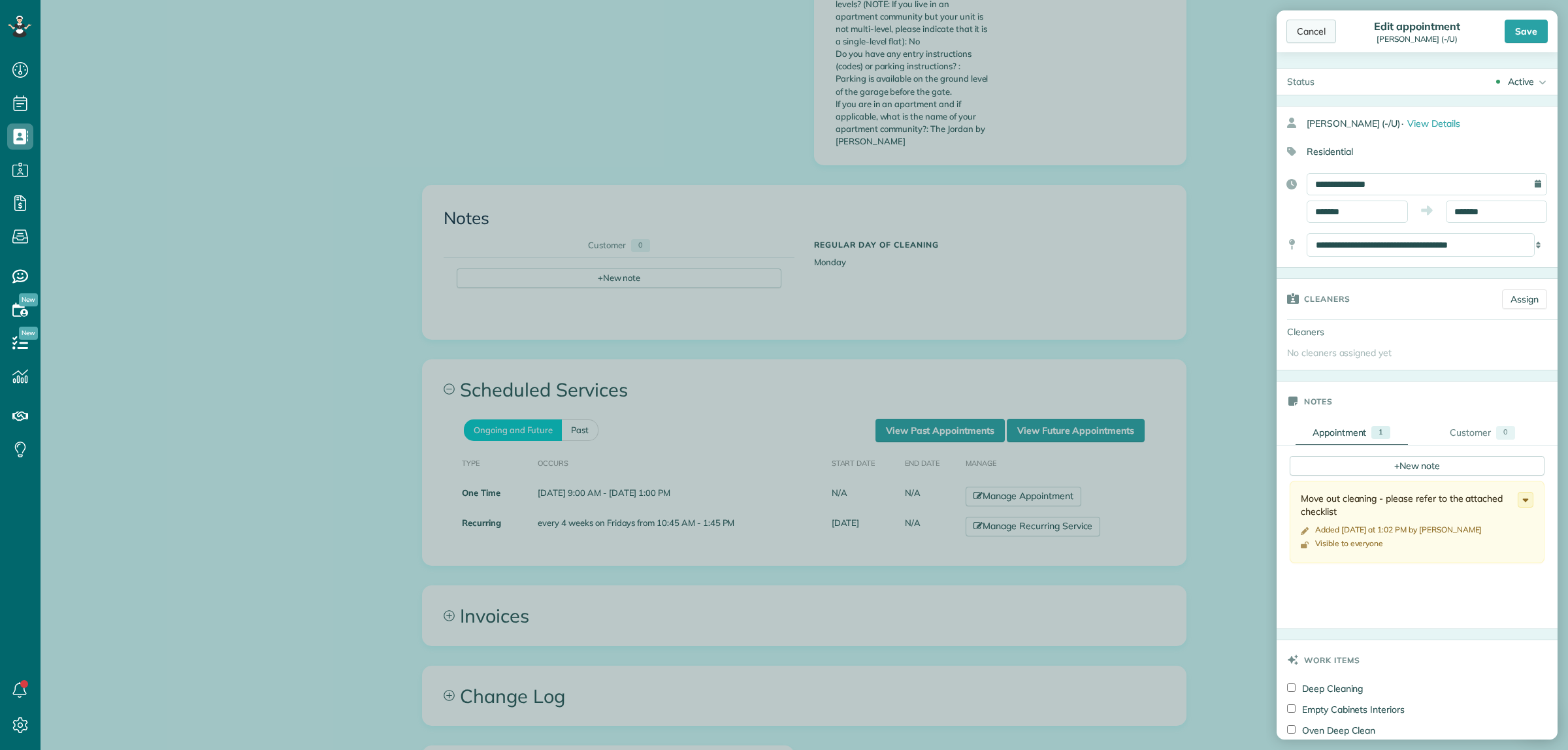
click at [1301, 37] on div "Cancel" at bounding box center [1310, 31] width 49 height 24
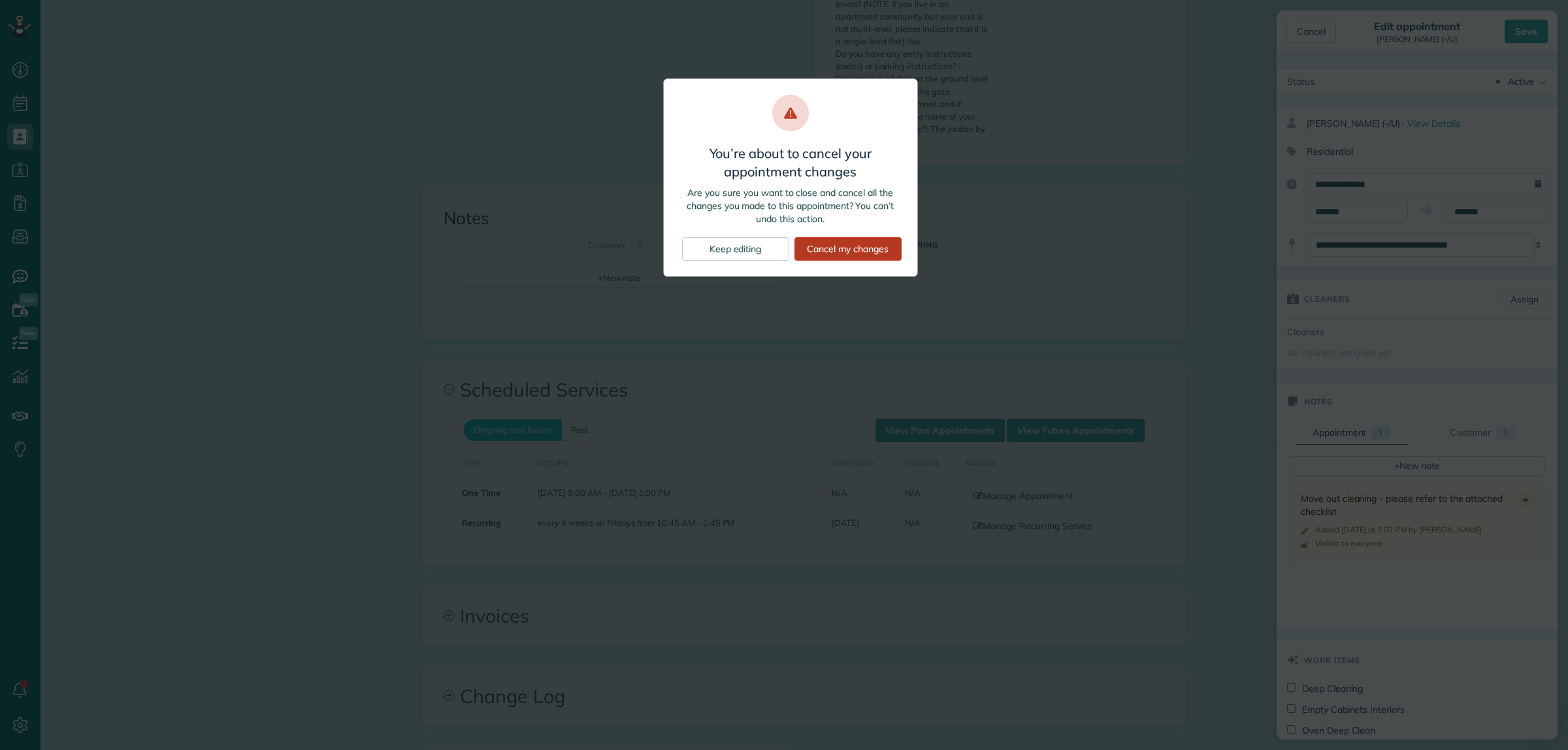
click at [818, 254] on div "Cancel my changes" at bounding box center [848, 249] width 107 height 24
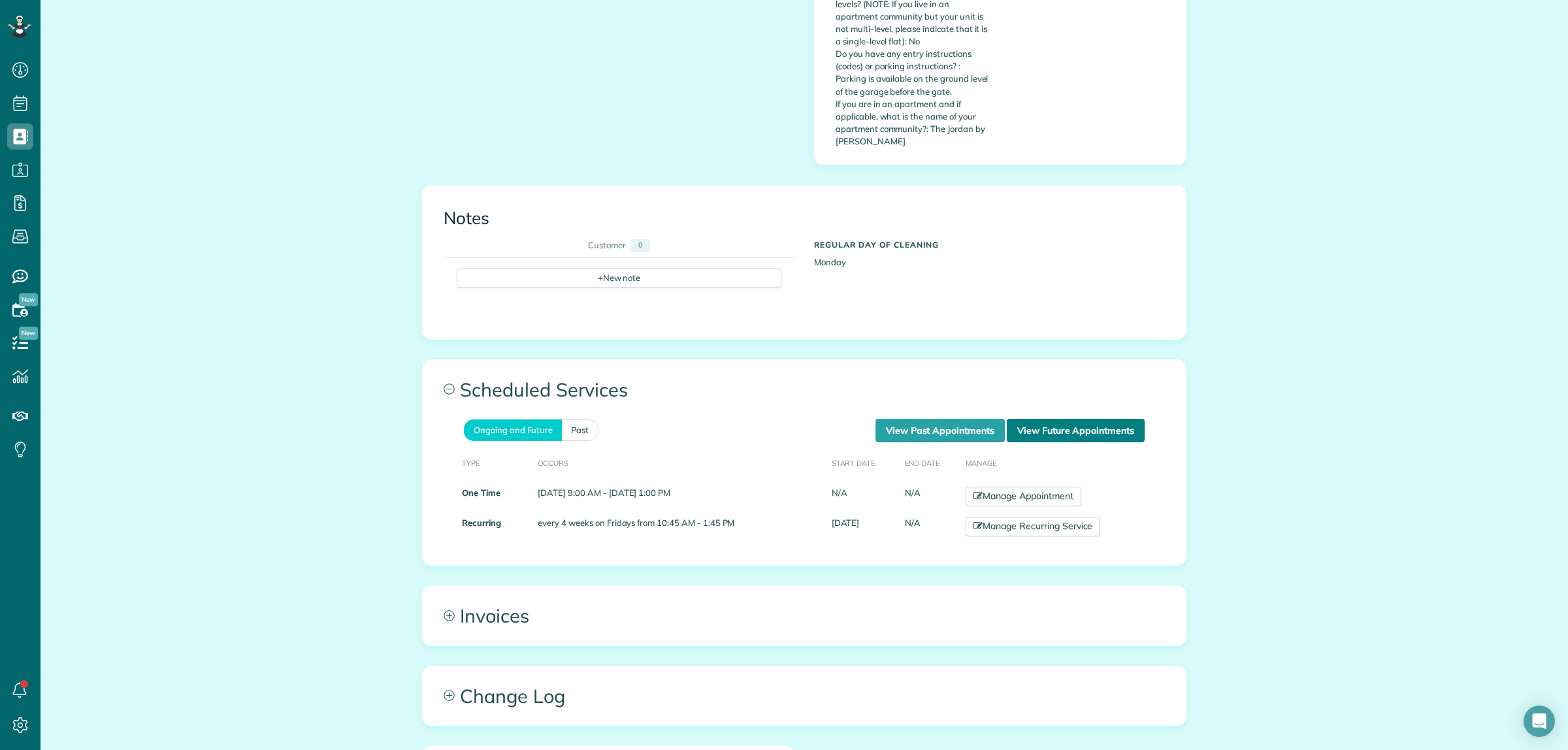
click at [1052, 419] on link "View Future Appointments" at bounding box center [1075, 430] width 137 height 24
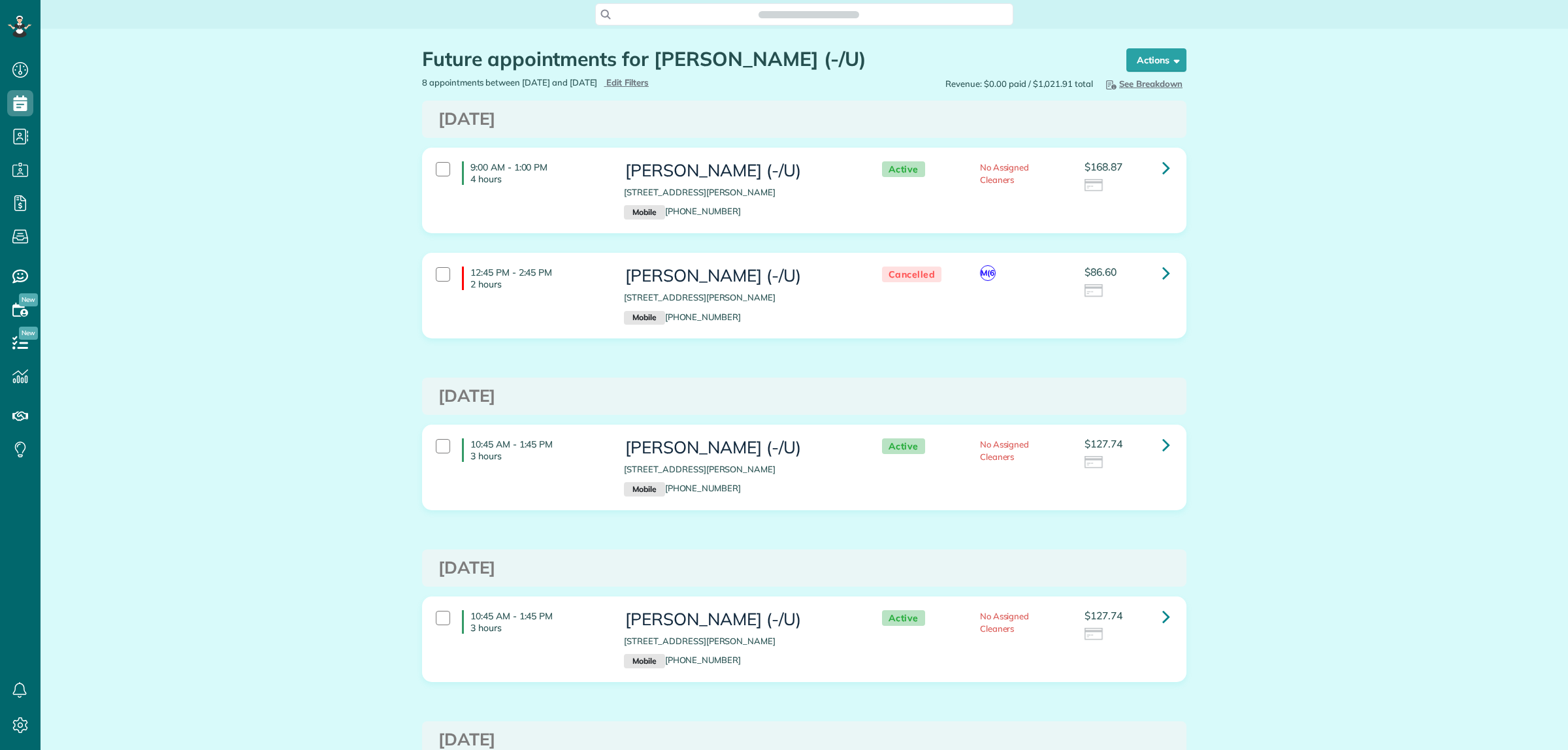
scroll to position [5, 5]
click at [1162, 169] on icon at bounding box center [1166, 167] width 8 height 23
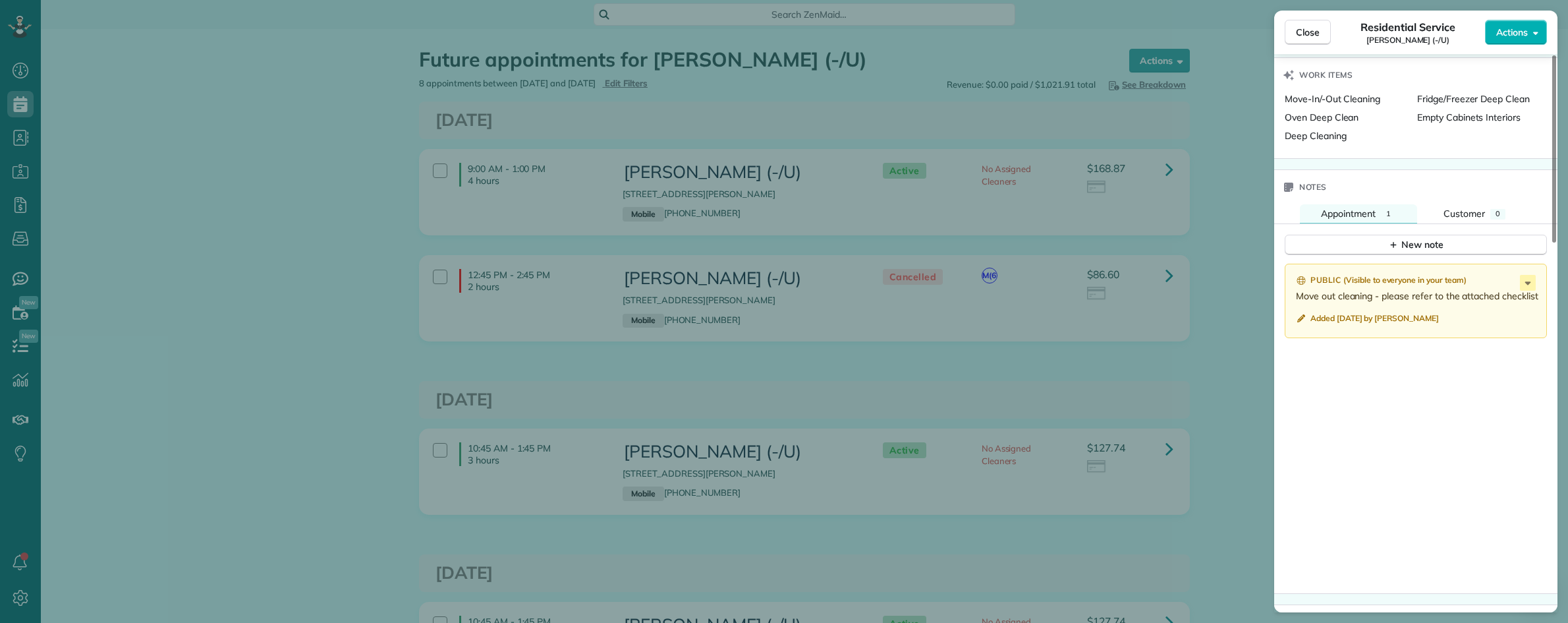
scroll to position [623, 40]
click at [738, 21] on div "Close Residential Service Jacob Young (-/U) Actions Status Active Jacob Young (…" at bounding box center [784, 312] width 1568 height 623
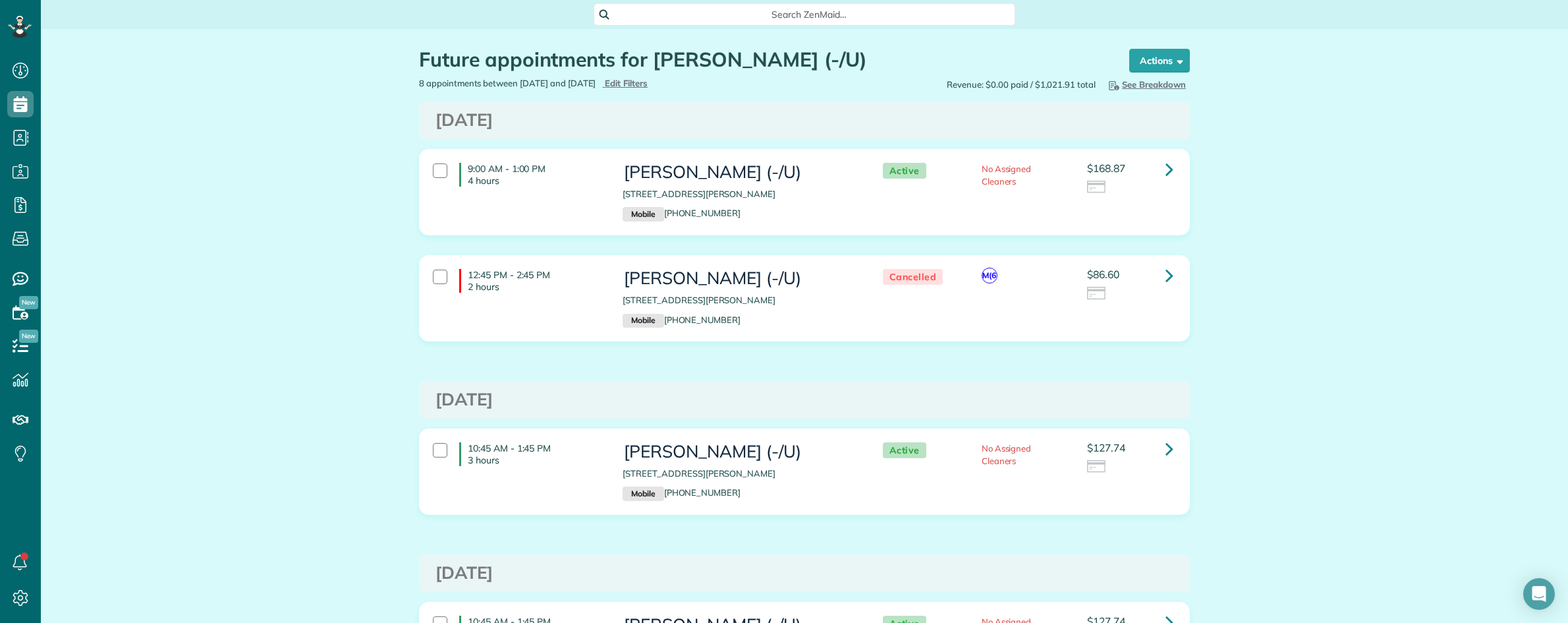
click at [788, 21] on body "Dashboard Scheduling Calendar View List View Dispatch View - Weekly scheduling …" at bounding box center [784, 312] width 1568 height 623
click at [788, 21] on span "Search ZenMaid…" at bounding box center [809, 14] width 401 height 13
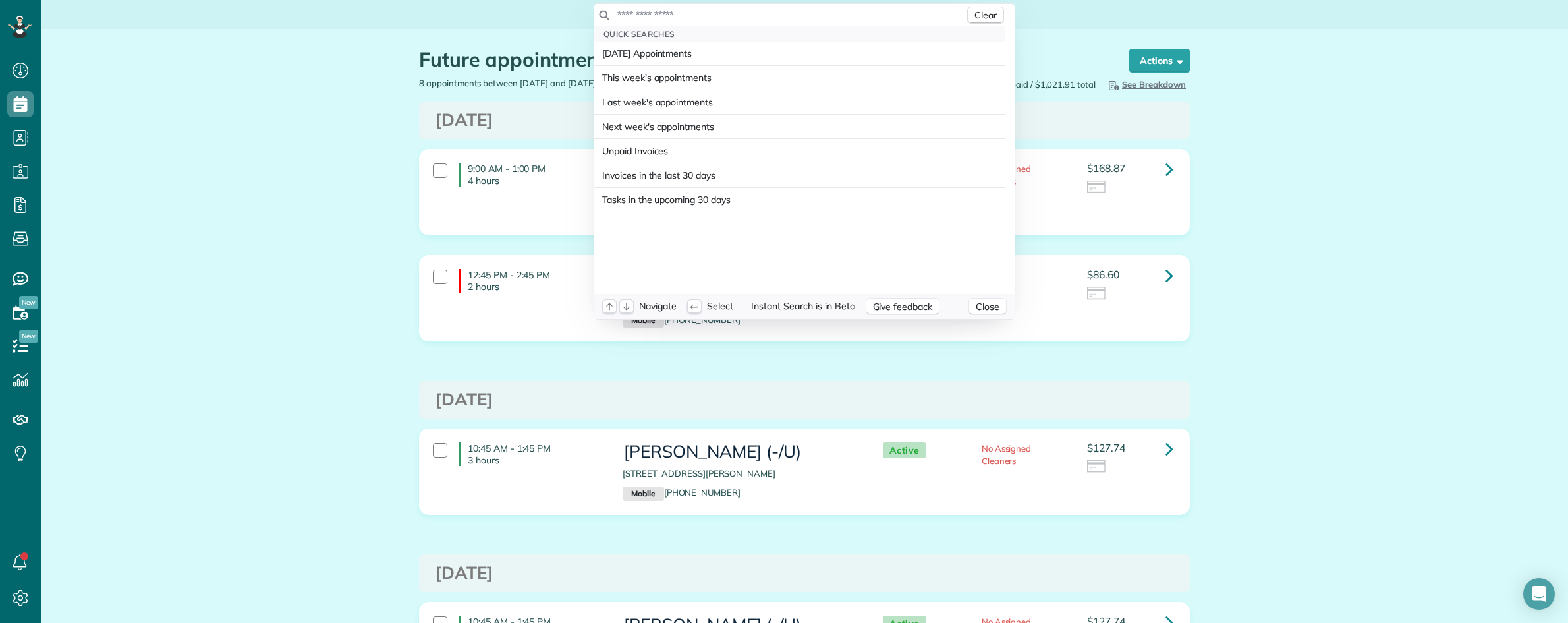
click at [818, 6] on div "Clear" at bounding box center [804, 15] width 420 height 22
click at [776, 15] on input "text" at bounding box center [790, 14] width 348 height 13
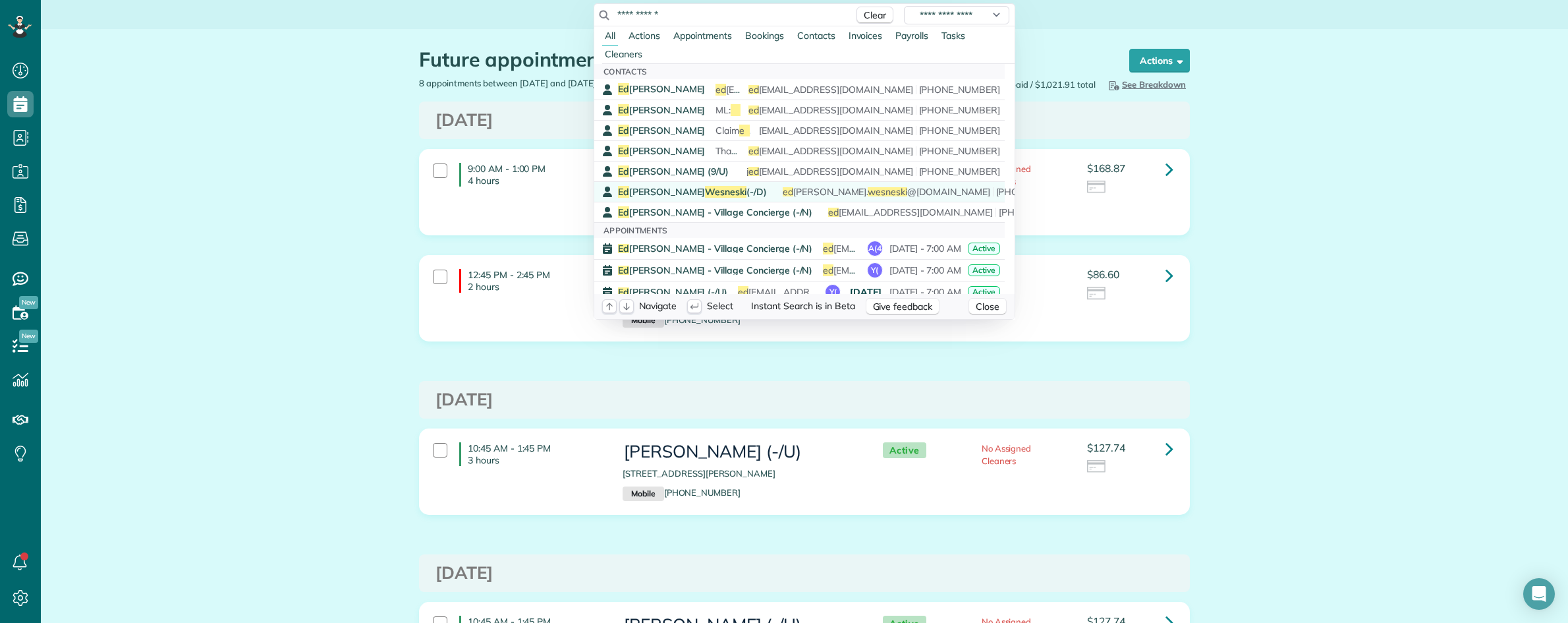
type input "**********"
click at [705, 196] on span "Wesneski" at bounding box center [726, 191] width 41 height 12
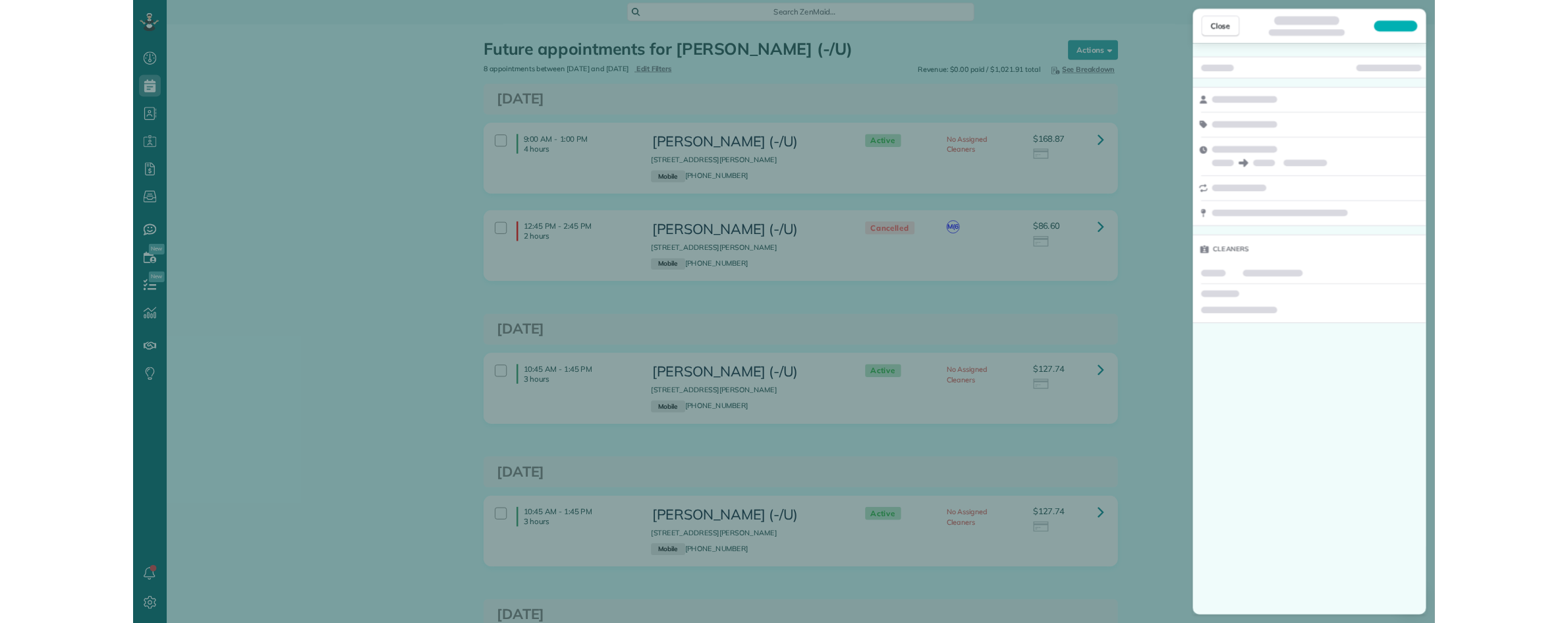
scroll to position [6, 6]
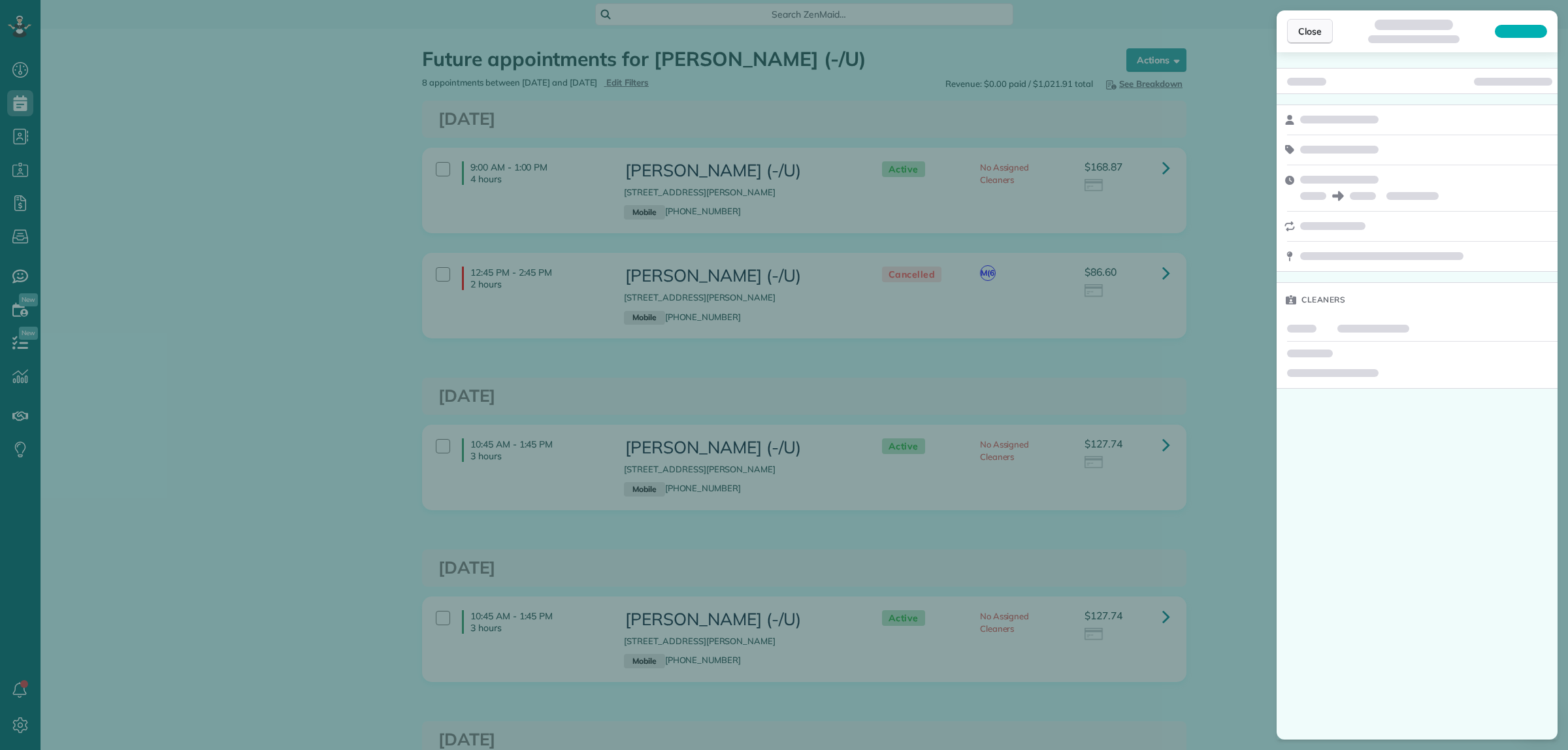
click at [1307, 35] on span "Close" at bounding box center [1310, 31] width 24 height 13
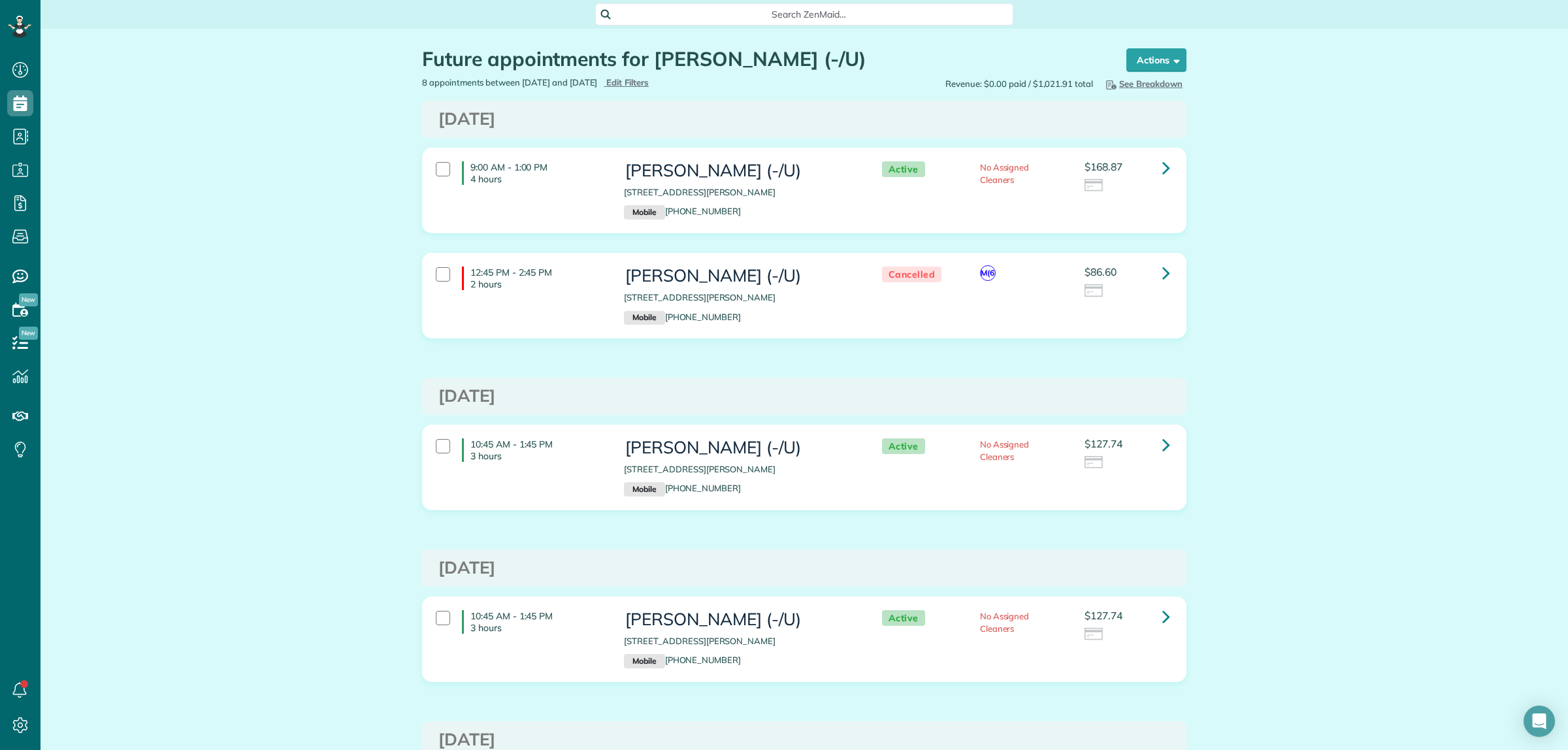
click at [855, 17] on span "Search ZenMaid…" at bounding box center [809, 14] width 397 height 13
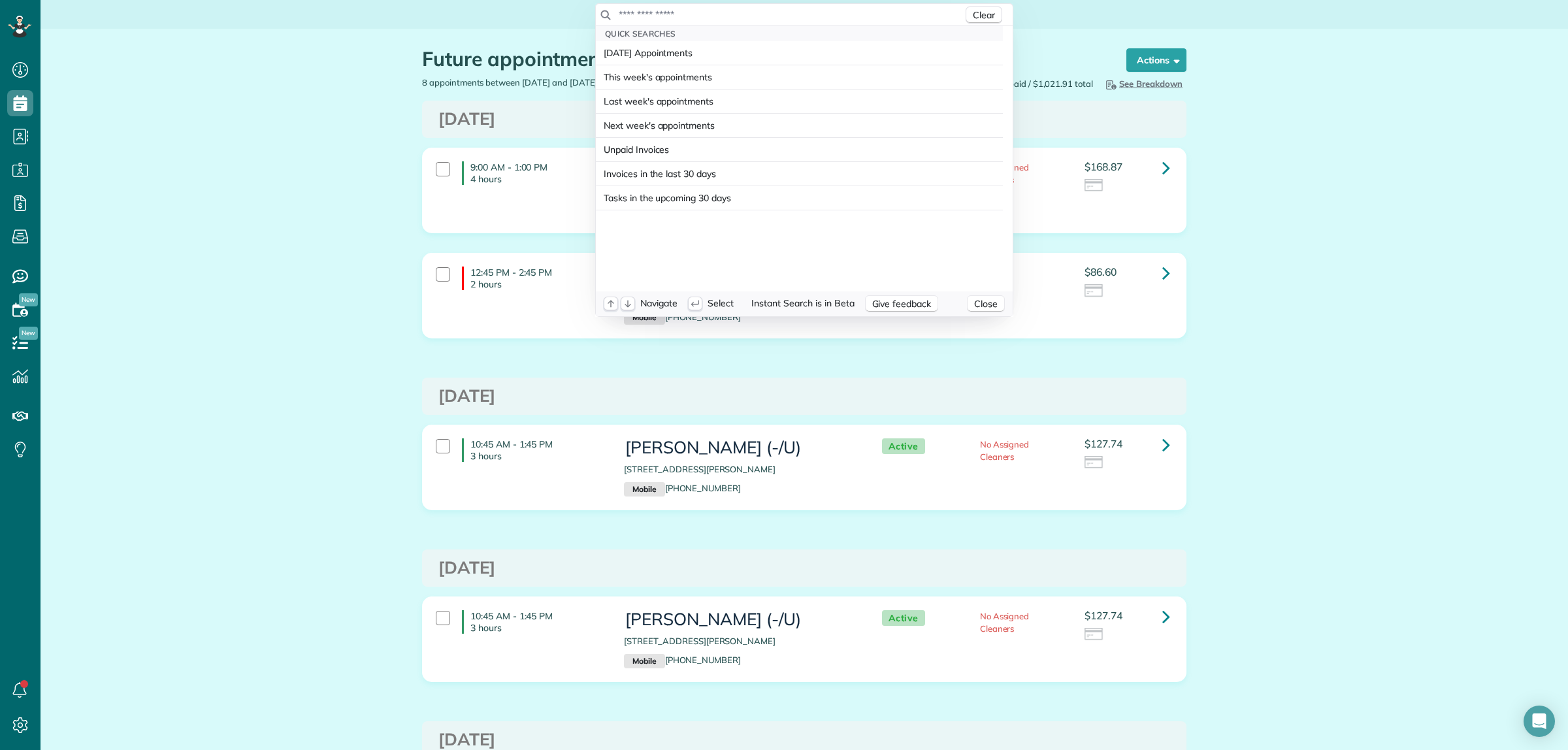
click at [855, 17] on input "text" at bounding box center [790, 14] width 345 height 13
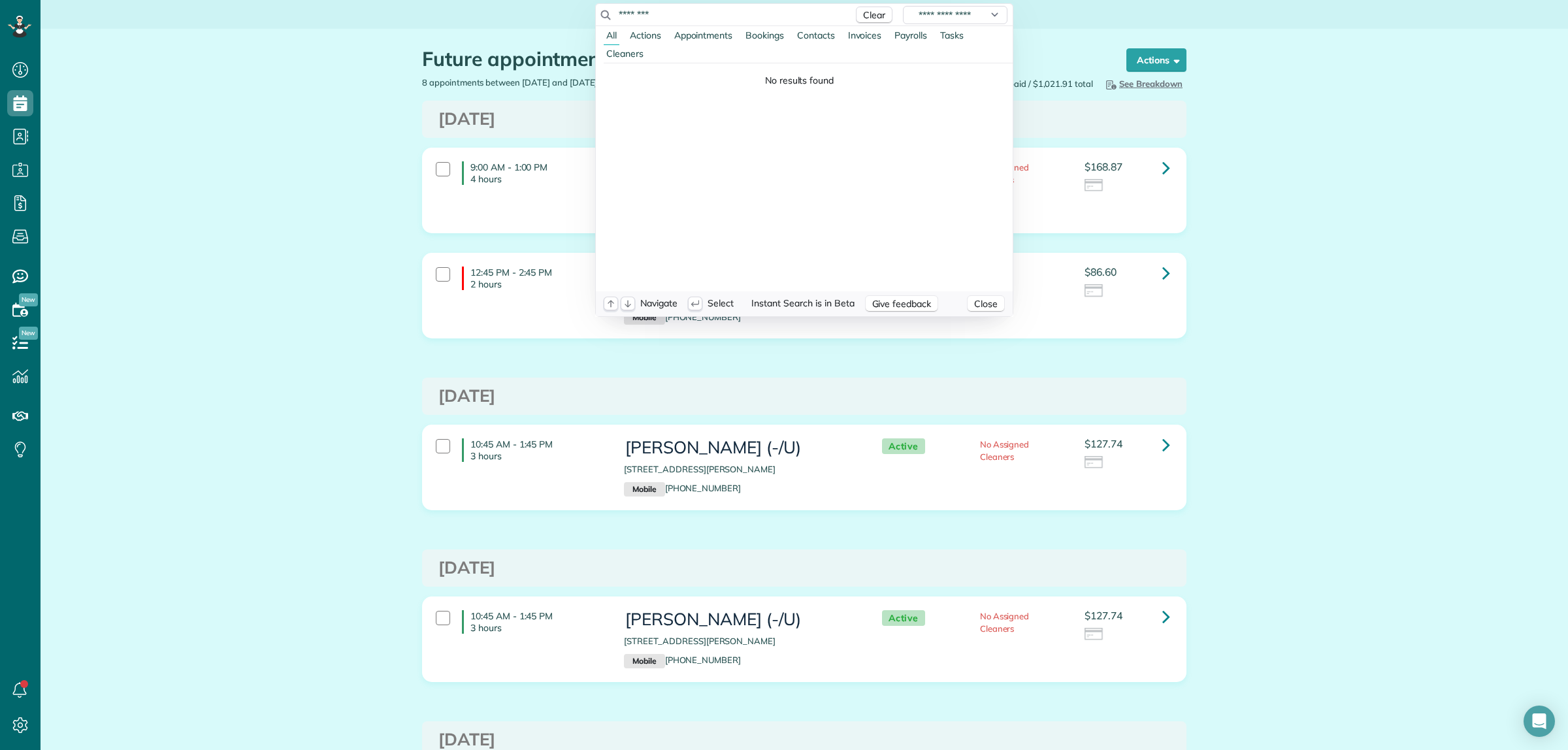
type input "********"
click at [1328, 638] on html "Dashboard Scheduling Calendar View List View Dispatch View - Weekly scheduling …" at bounding box center [784, 375] width 1568 height 750
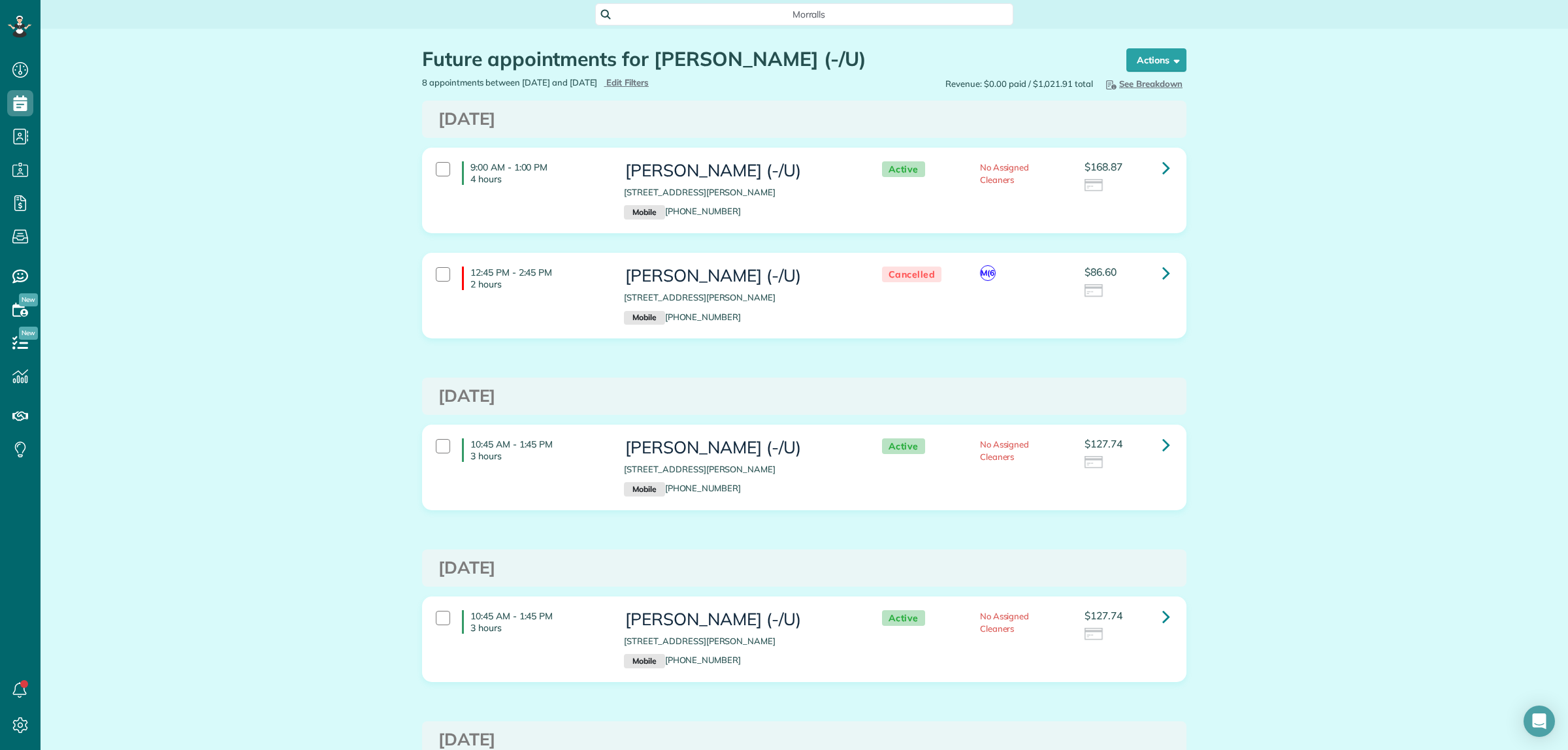
click at [1273, 336] on div "Future appointments for Jacob Young (-/U) Schedule Changes Actions Create Appoi…" at bounding box center [804, 748] width 1527 height 1437
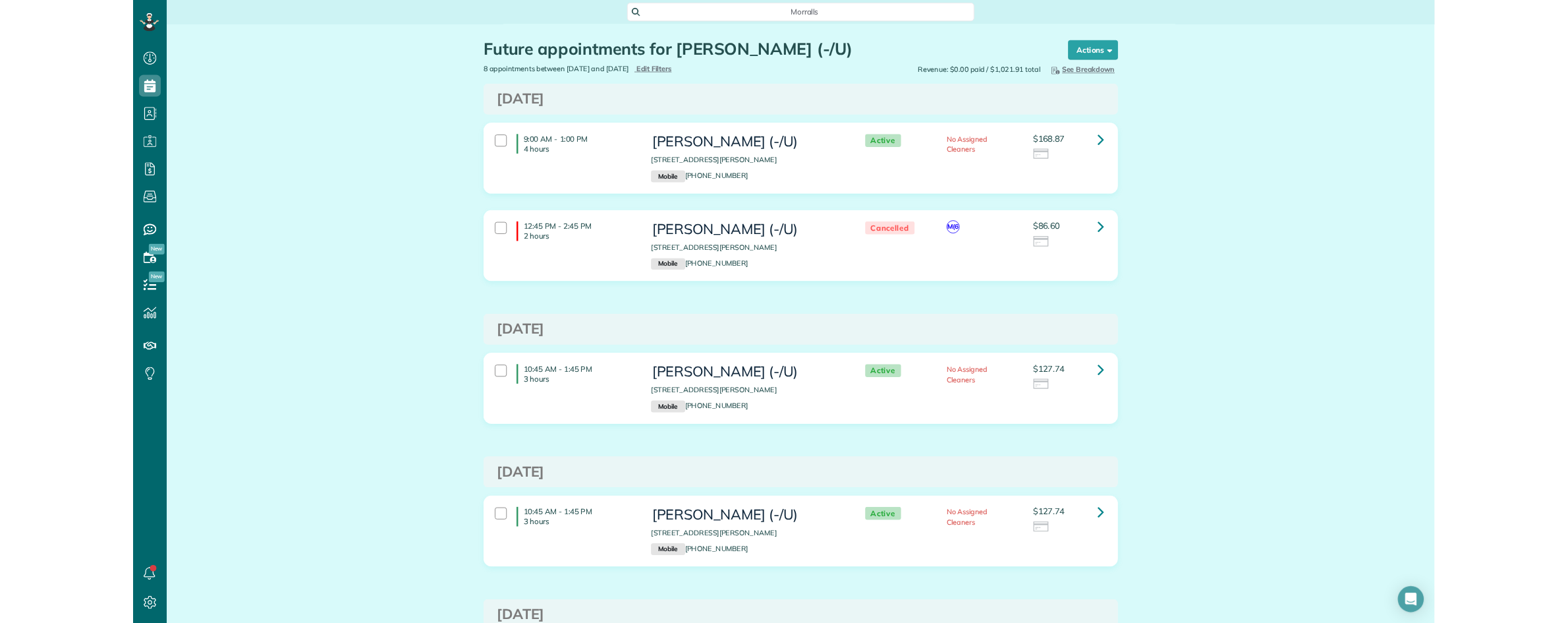
scroll to position [623, 40]
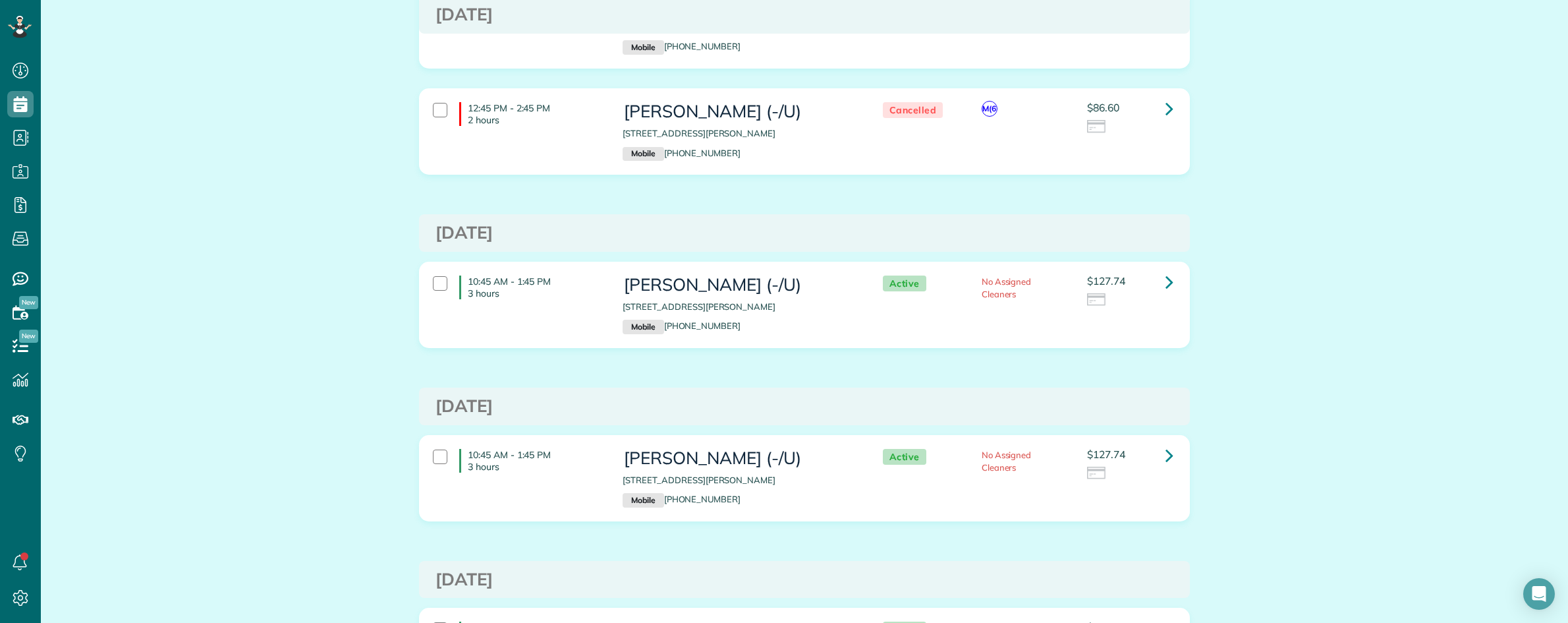
scroll to position [0, 0]
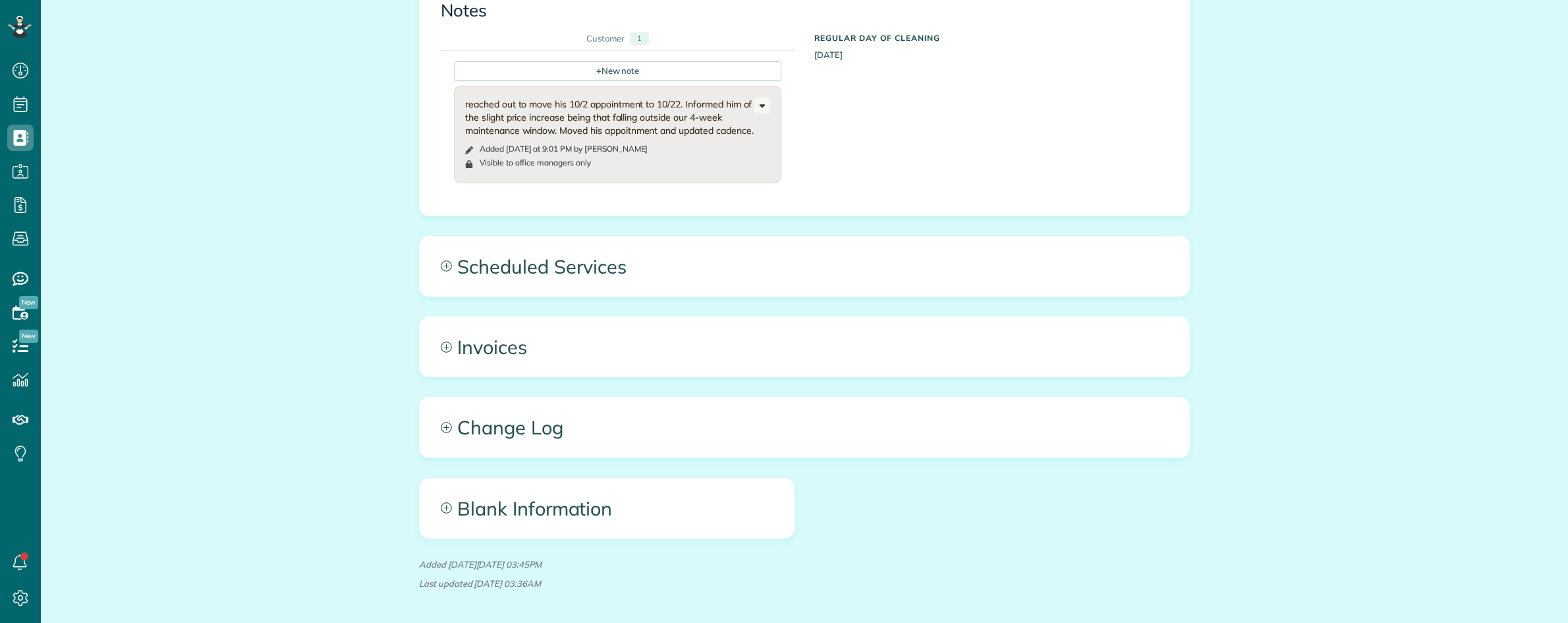
scroll to position [940, 0]
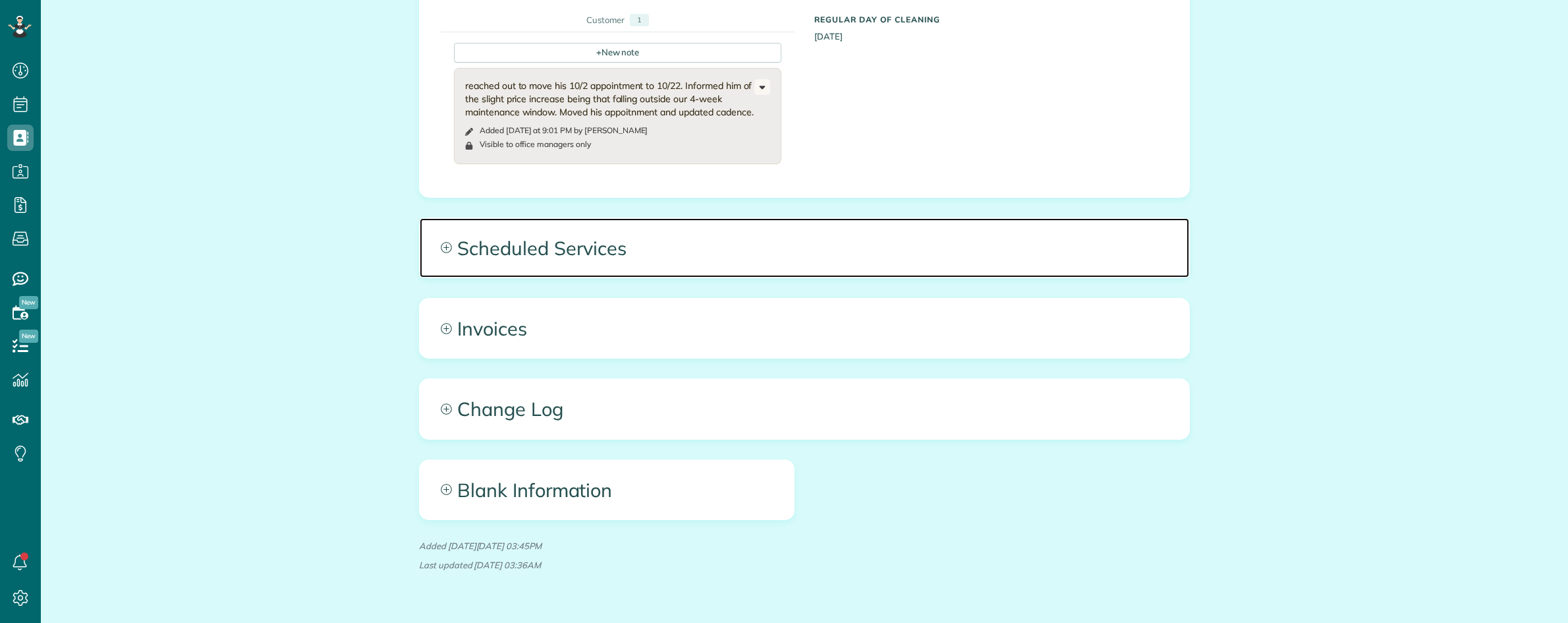
click at [677, 218] on span "Scheduled Services" at bounding box center [804, 247] width 769 height 59
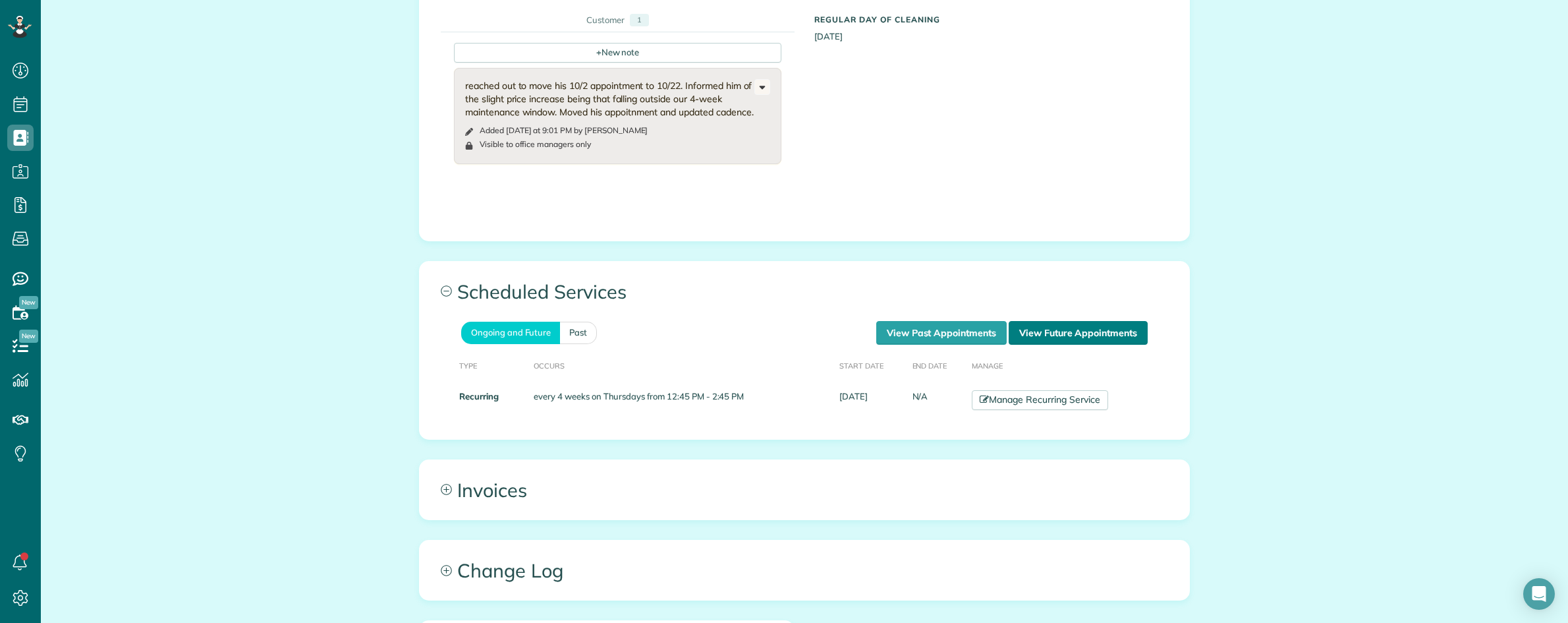
click at [1076, 321] on link "View Future Appointments" at bounding box center [1078, 333] width 139 height 24
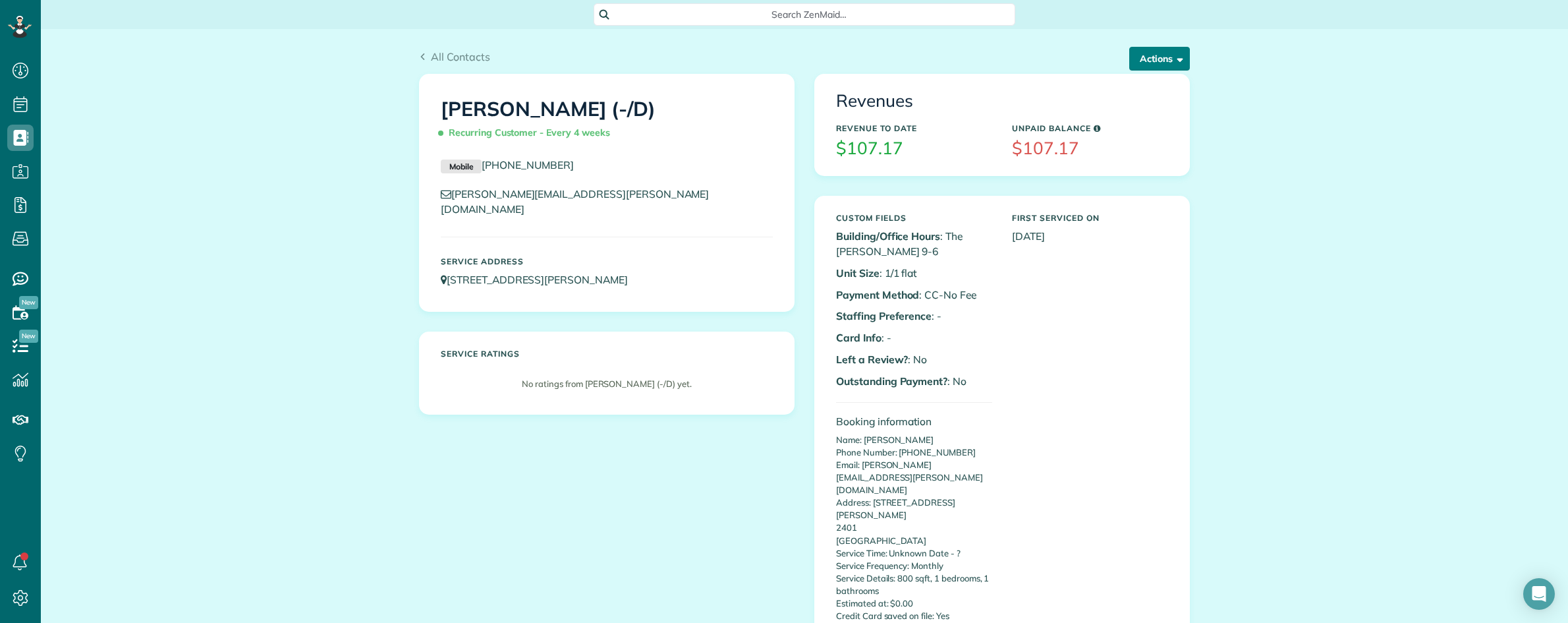
click at [1137, 54] on button "Actions" at bounding box center [1159, 59] width 60 height 24
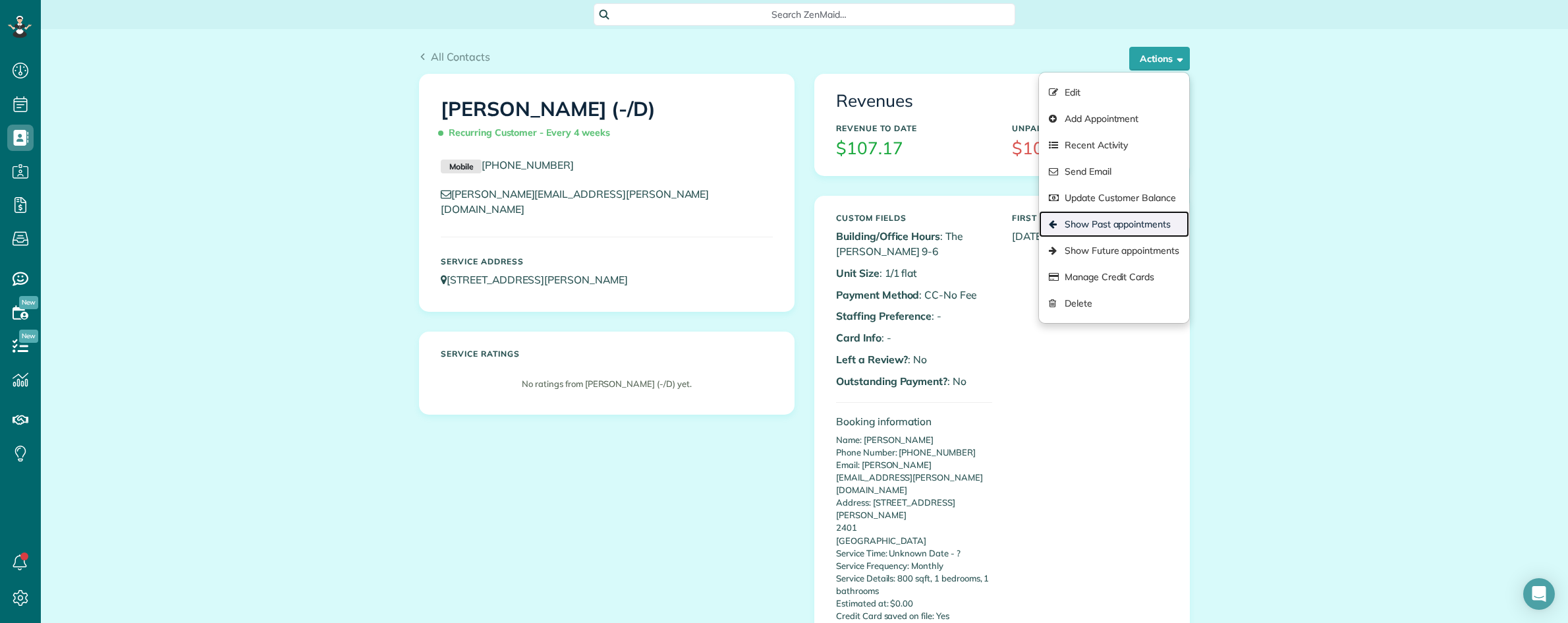
click at [1102, 224] on link "Show Past appointments" at bounding box center [1114, 224] width 151 height 26
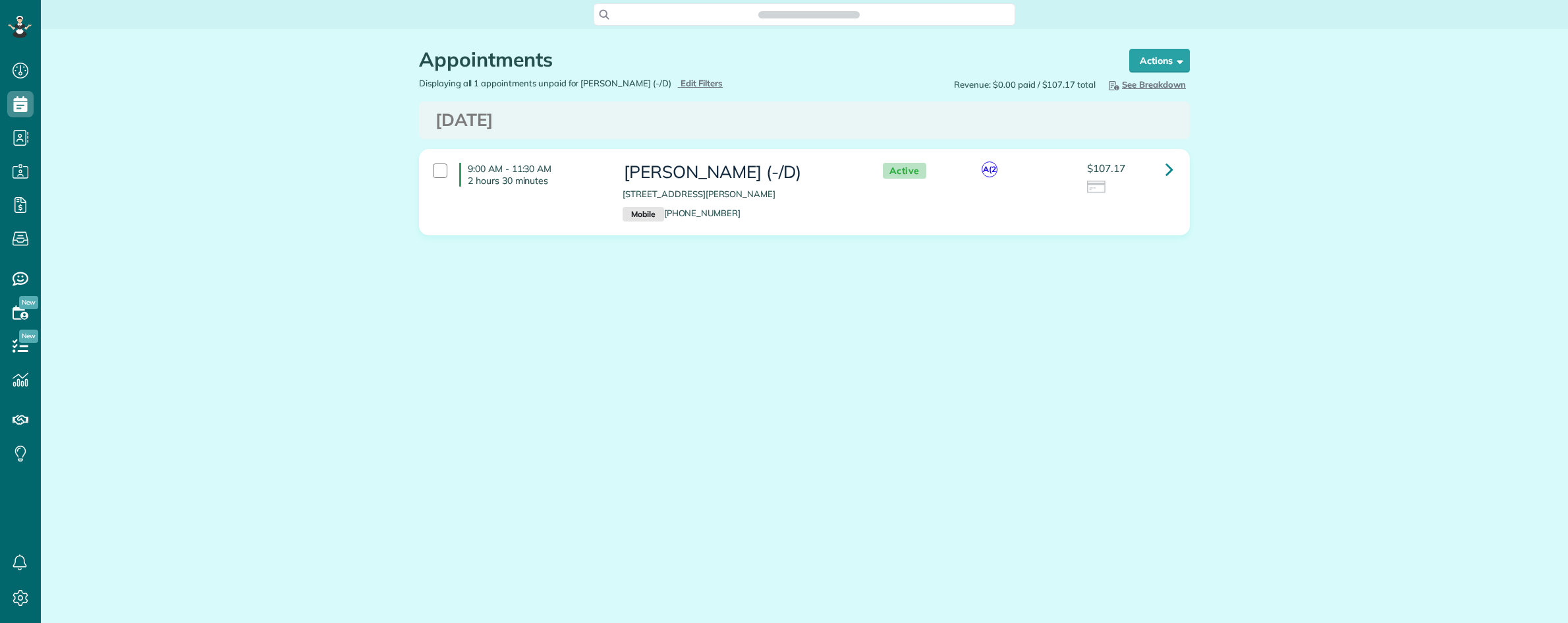
scroll to position [6, 6]
drag, startPoint x: 982, startPoint y: 363, endPoint x: 966, endPoint y: 373, distance: 18.9
click at [982, 364] on main "Search ZenMaid… Appointments the List View [2 min] Schedule Changes Actions Cre…" at bounding box center [804, 312] width 1527 height 623
drag, startPoint x: 509, startPoint y: 127, endPoint x: 775, endPoint y: 127, distance: 266.0
click at [748, 128] on h3 "[DATE]" at bounding box center [804, 120] width 738 height 19
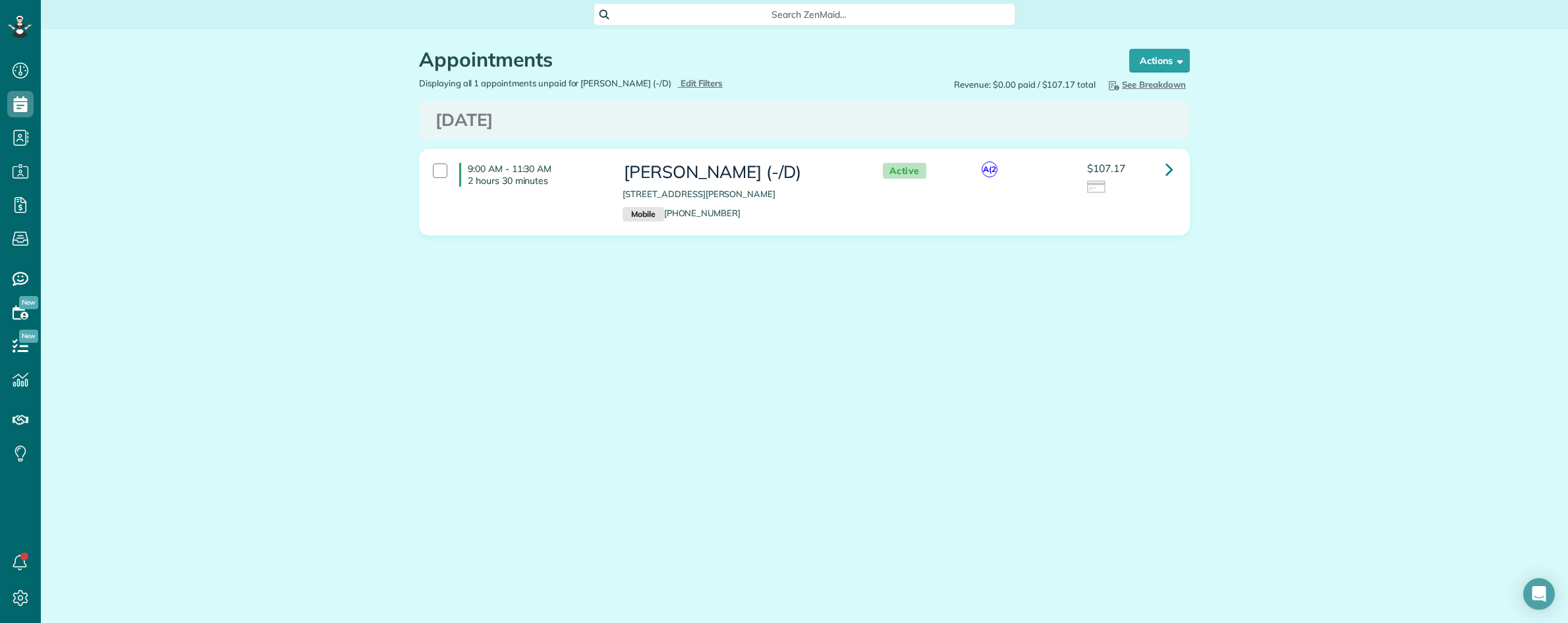
click at [1181, 175] on div "$107.17" at bounding box center [1129, 182] width 105 height 39
click at [1173, 173] on icon at bounding box center [1169, 169] width 8 height 23
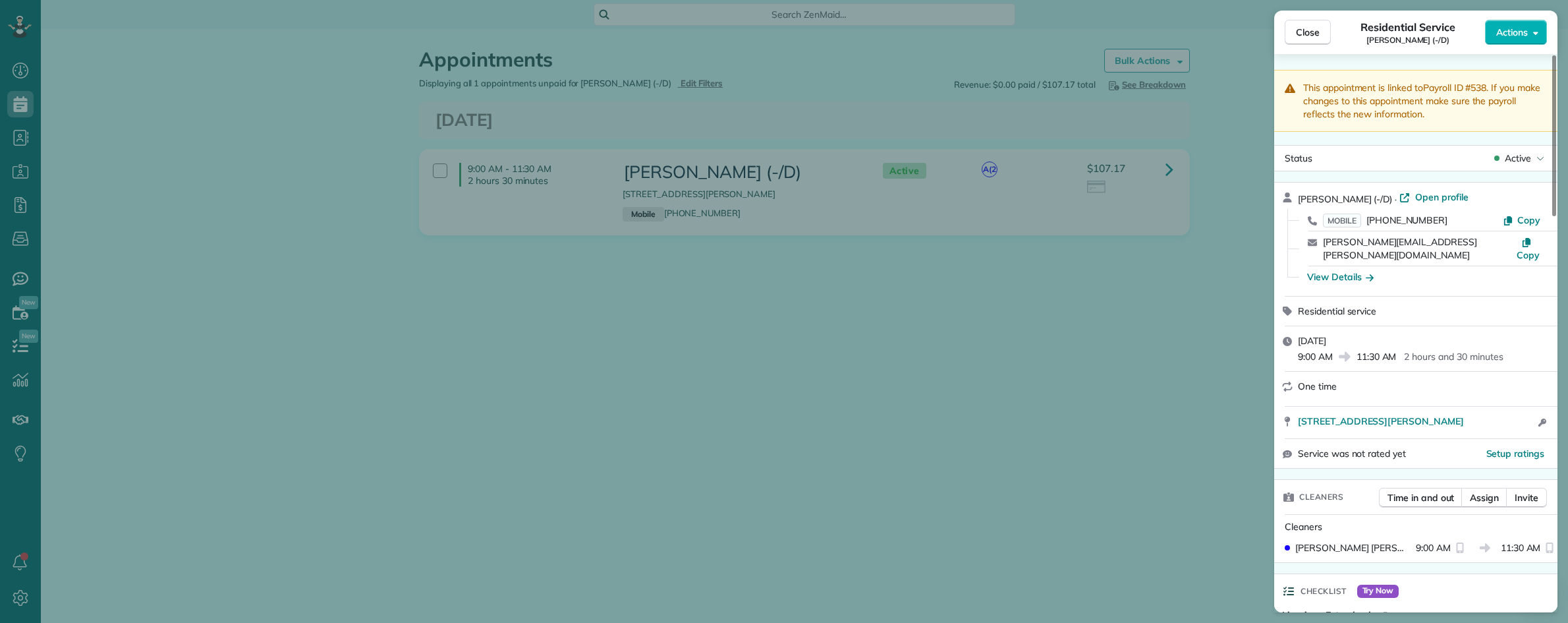
click at [1304, 33] on span "Close" at bounding box center [1307, 32] width 24 height 13
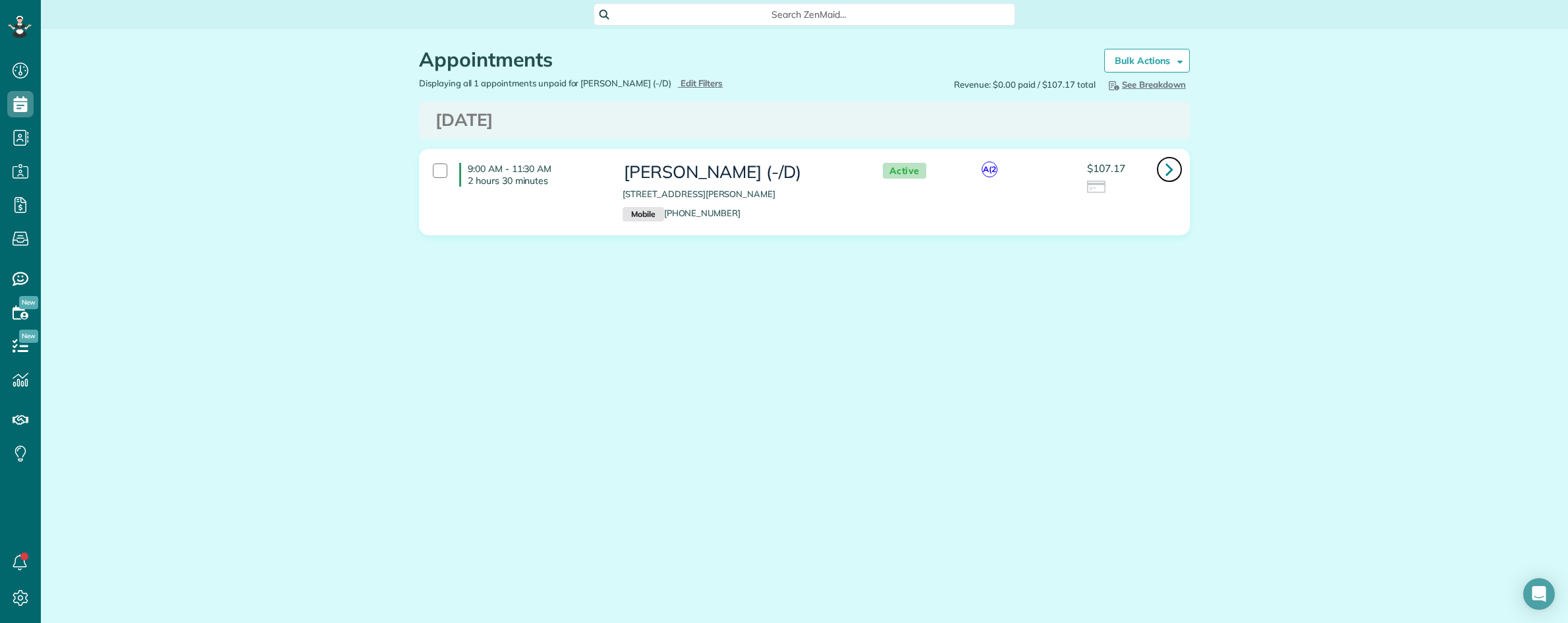
click at [1166, 165] on icon at bounding box center [1169, 169] width 8 height 23
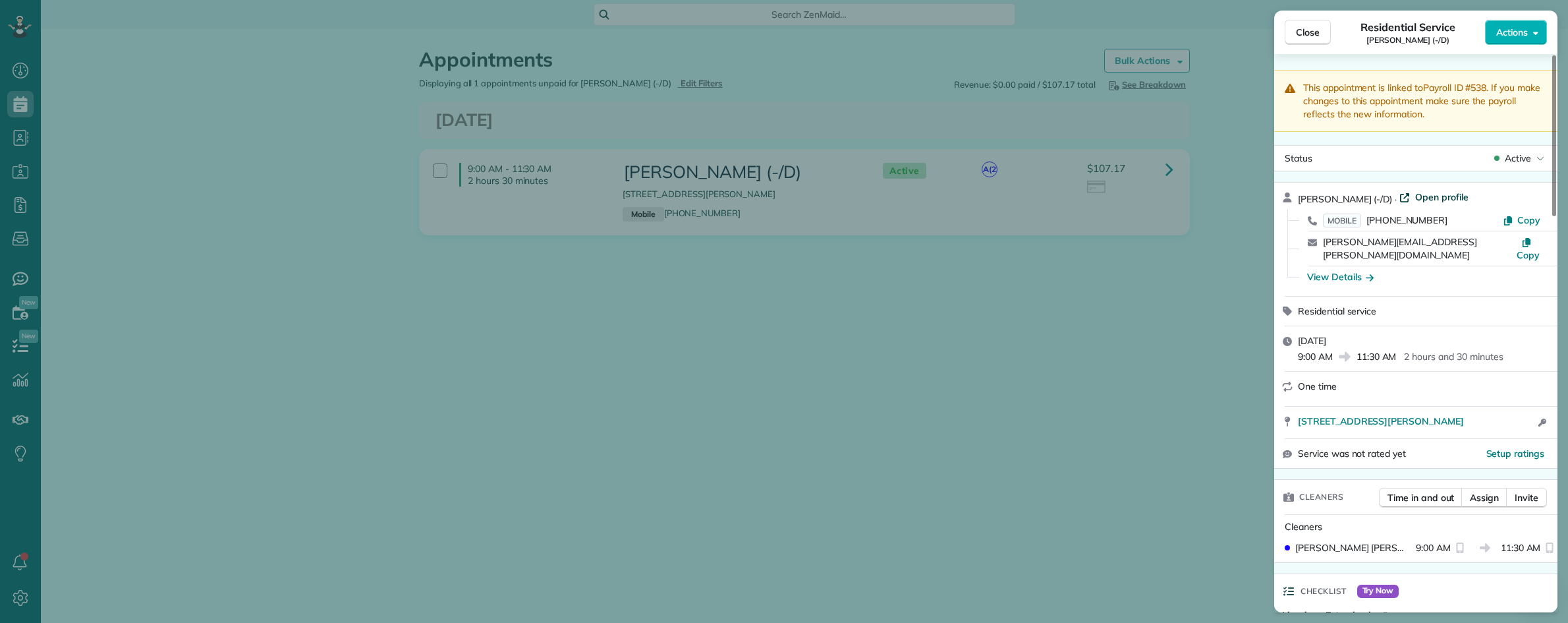
click at [1429, 199] on span "Open profile" at bounding box center [1441, 197] width 53 height 13
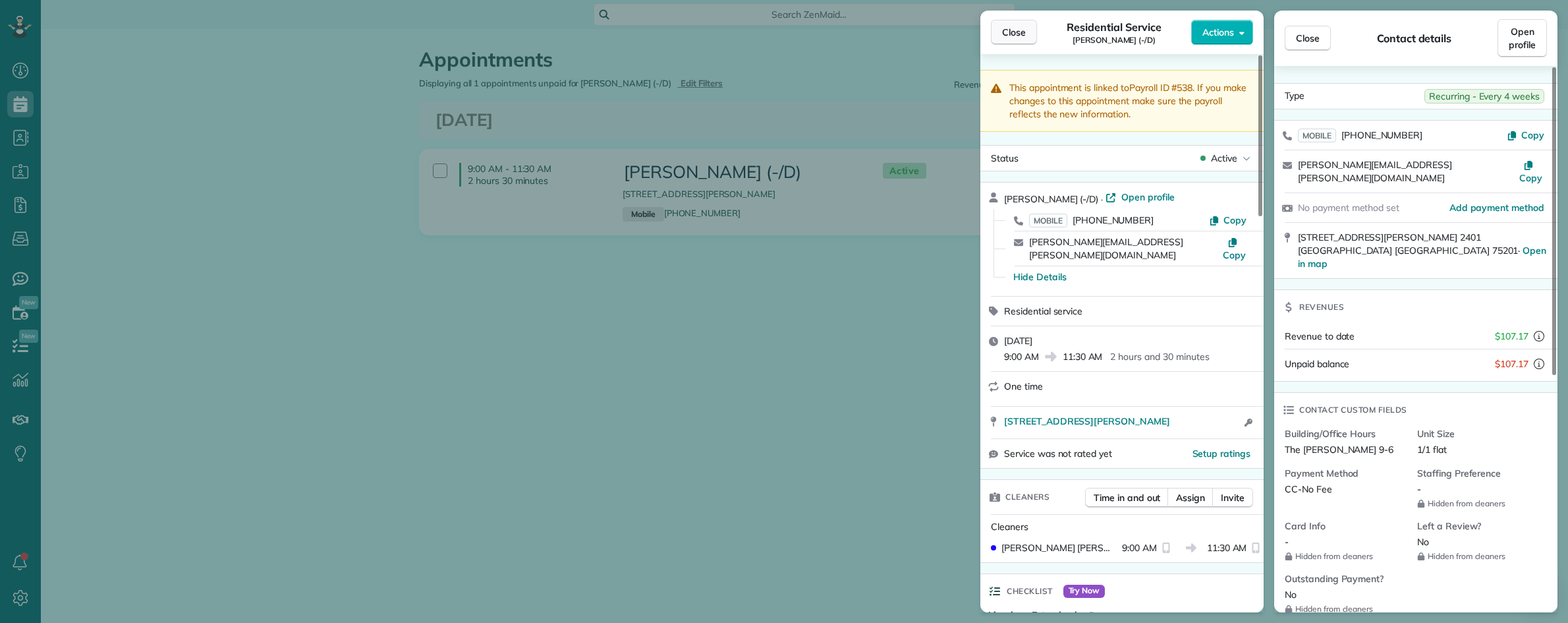
click at [1005, 25] on span "Close" at bounding box center [1014, 32] width 24 height 13
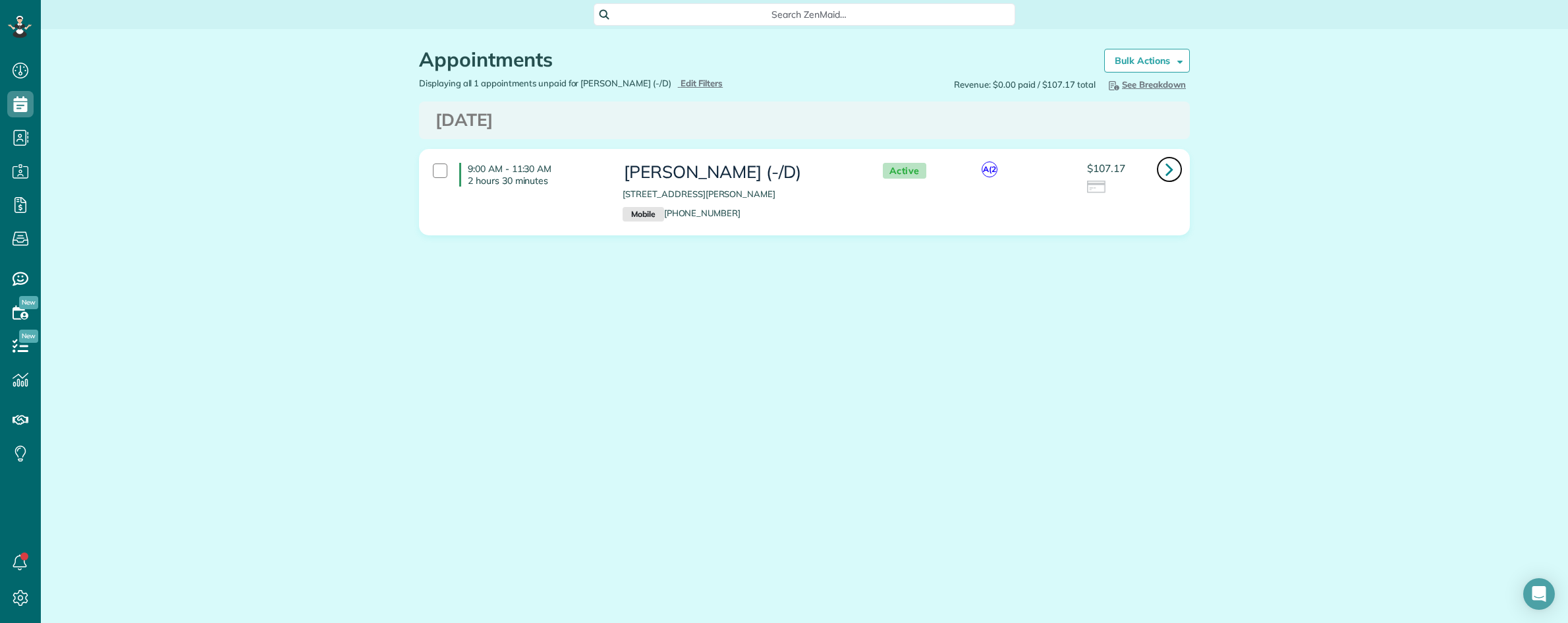
click at [1166, 170] on icon at bounding box center [1169, 169] width 8 height 23
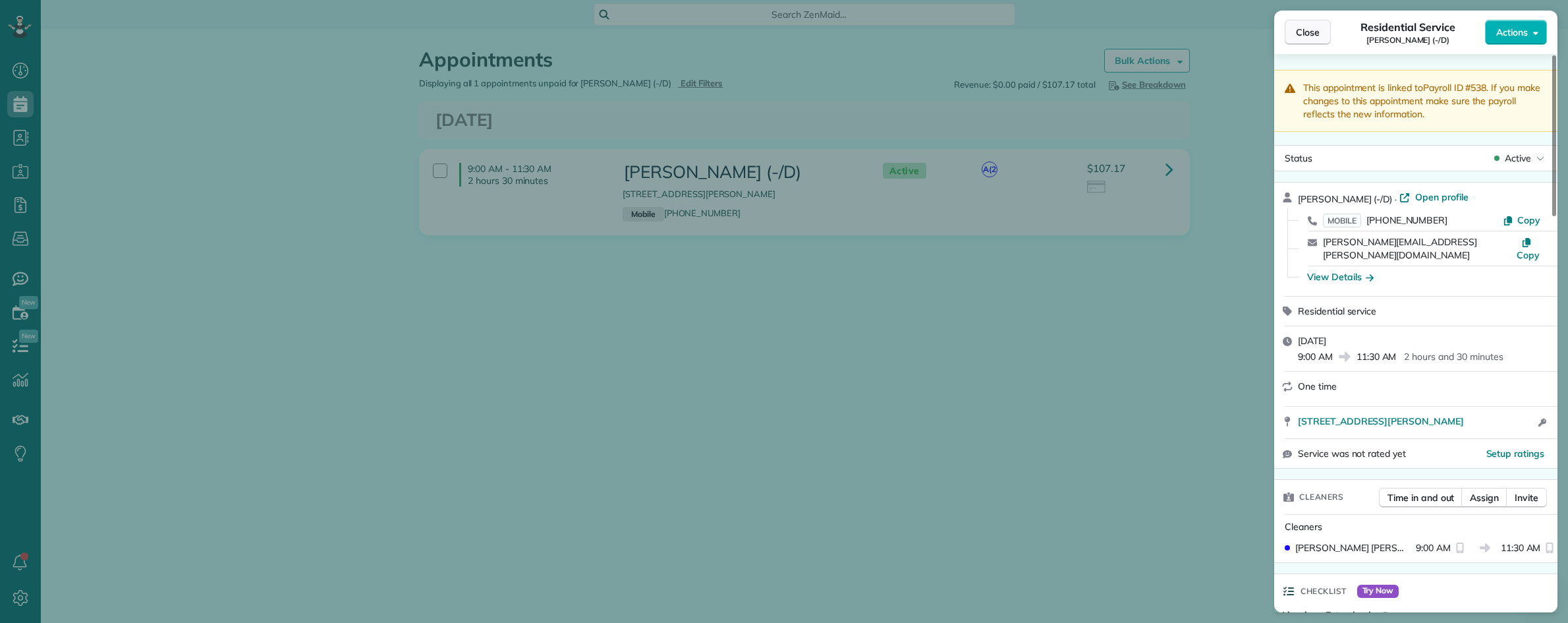
click at [1309, 37] on span "Close" at bounding box center [1307, 32] width 24 height 13
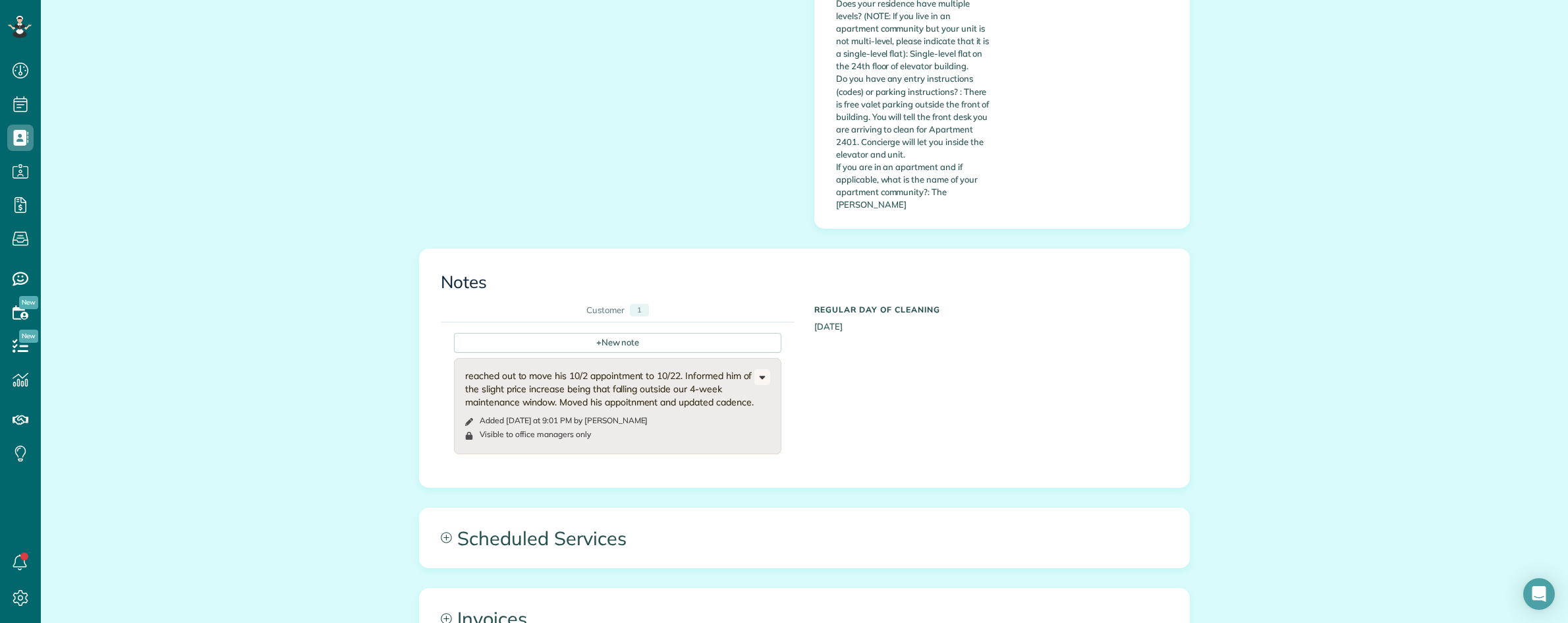
scroll to position [940, 0]
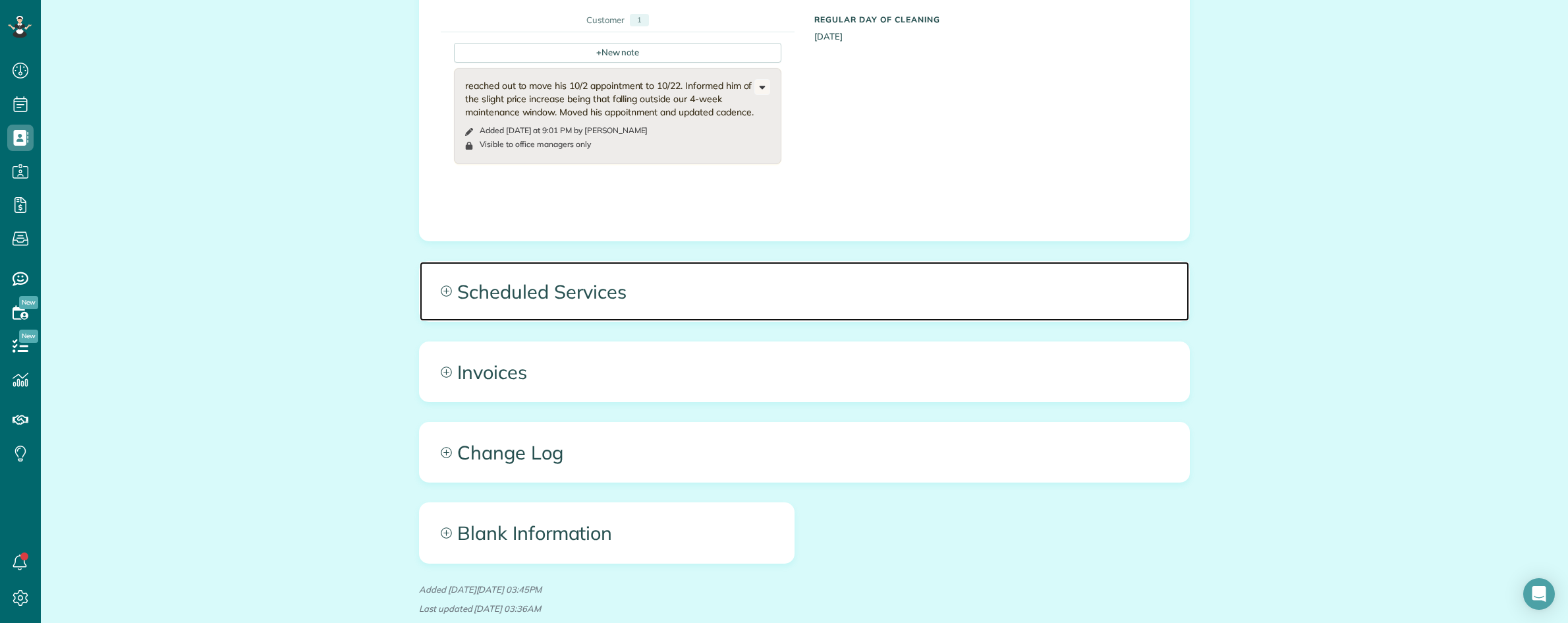
click at [854, 262] on span "Scheduled Services" at bounding box center [804, 291] width 769 height 59
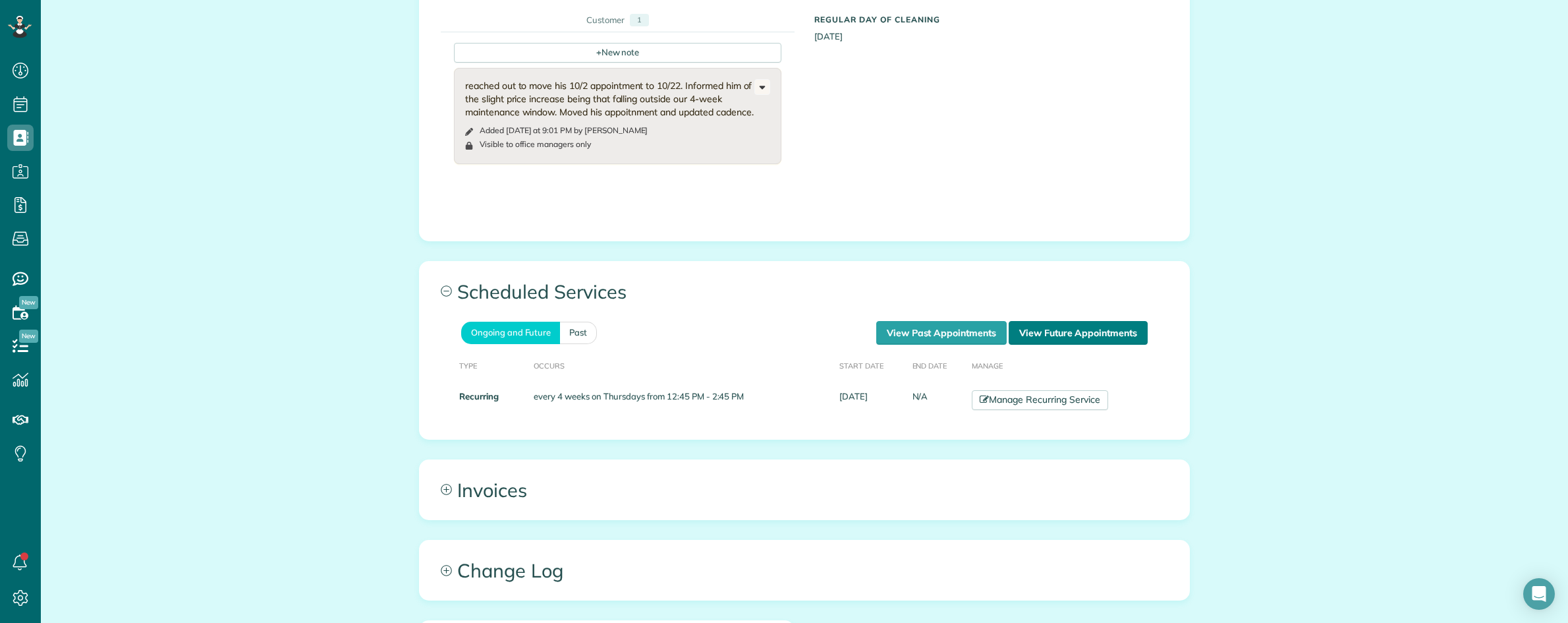
click at [1034, 321] on link "View Future Appointments" at bounding box center [1078, 333] width 139 height 24
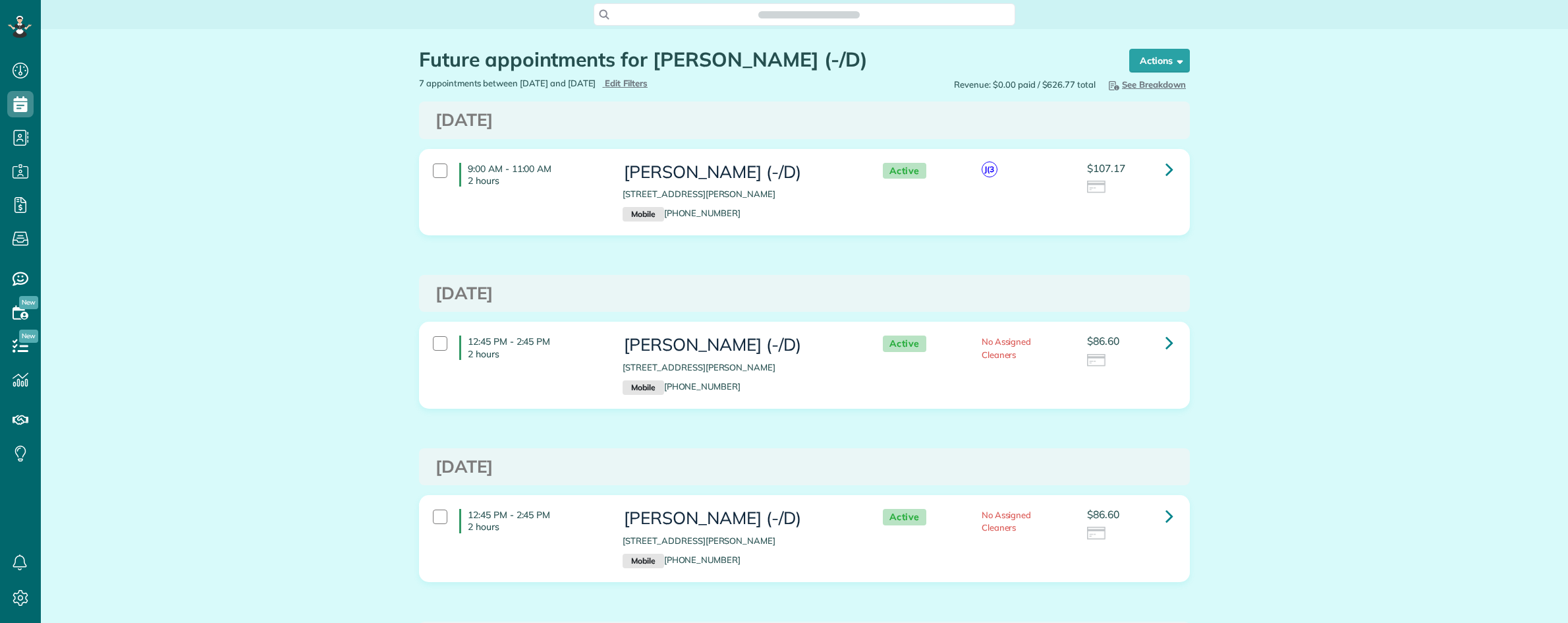
scroll to position [6, 6]
click at [1157, 169] on link at bounding box center [1169, 169] width 26 height 26
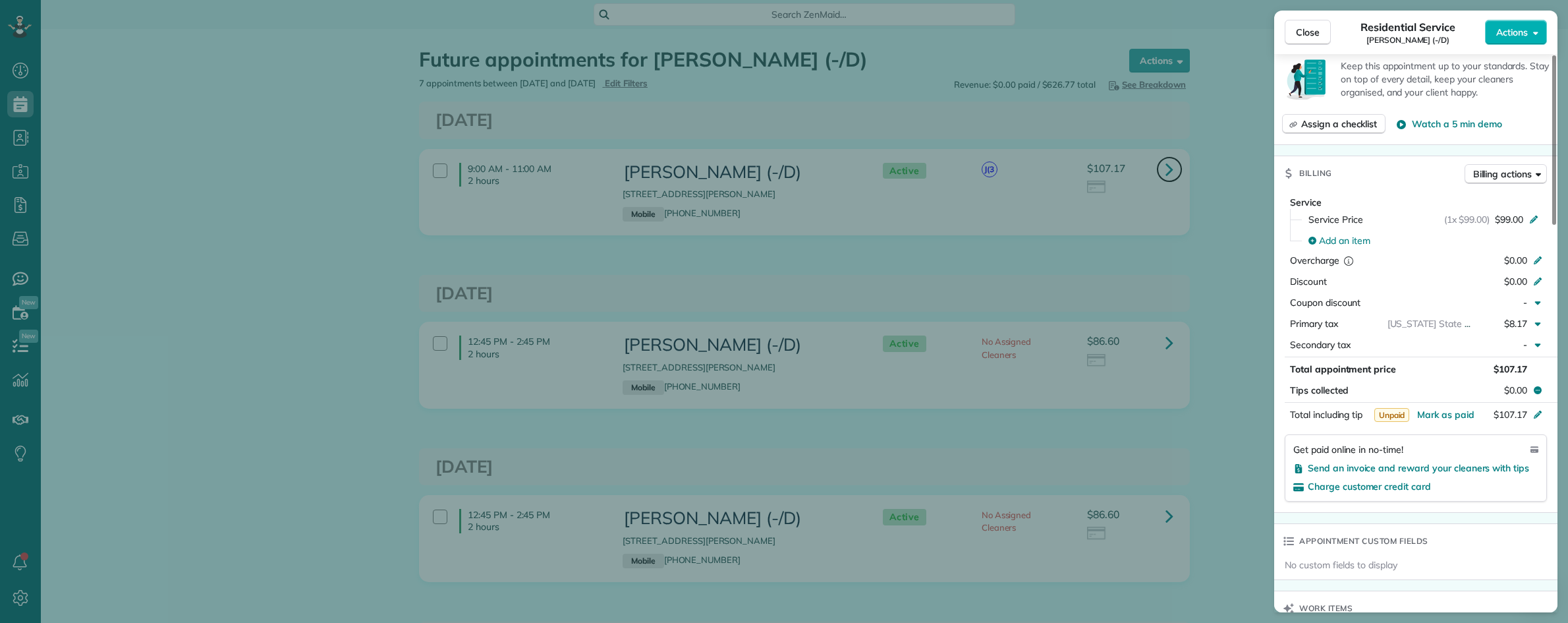
scroll to position [495, 0]
click at [1530, 212] on icon at bounding box center [1534, 216] width 8 height 8
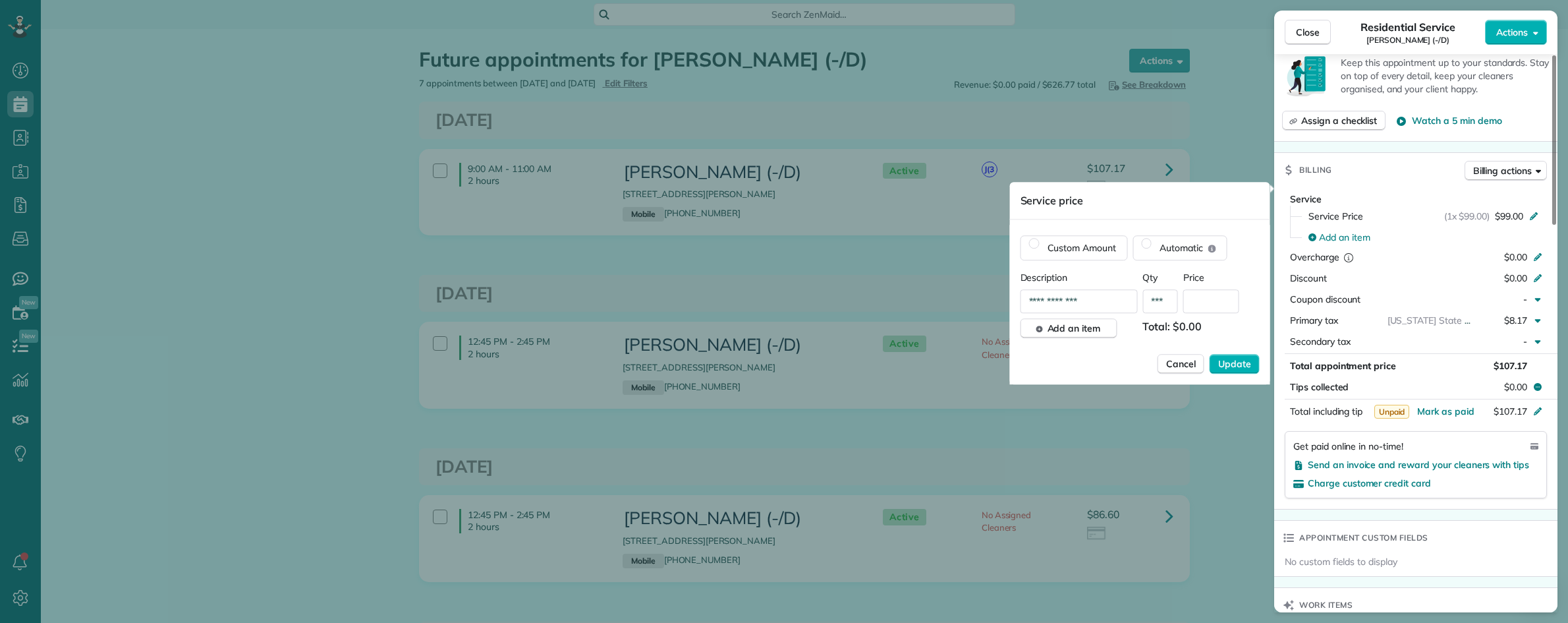
type input "**"
click at [1197, 299] on input "text" at bounding box center [1211, 301] width 56 height 24
type input "***"
click at [1223, 369] on span "Update" at bounding box center [1234, 364] width 33 height 13
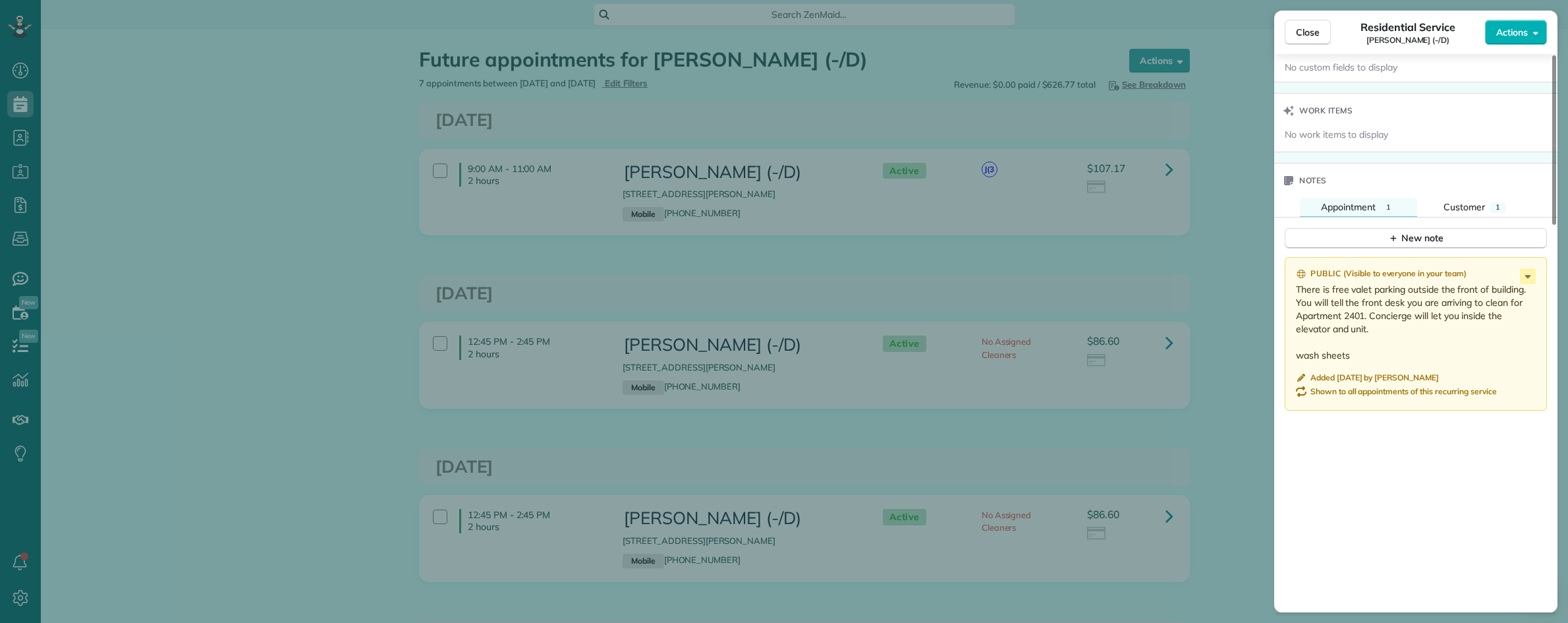
scroll to position [1273, 0]
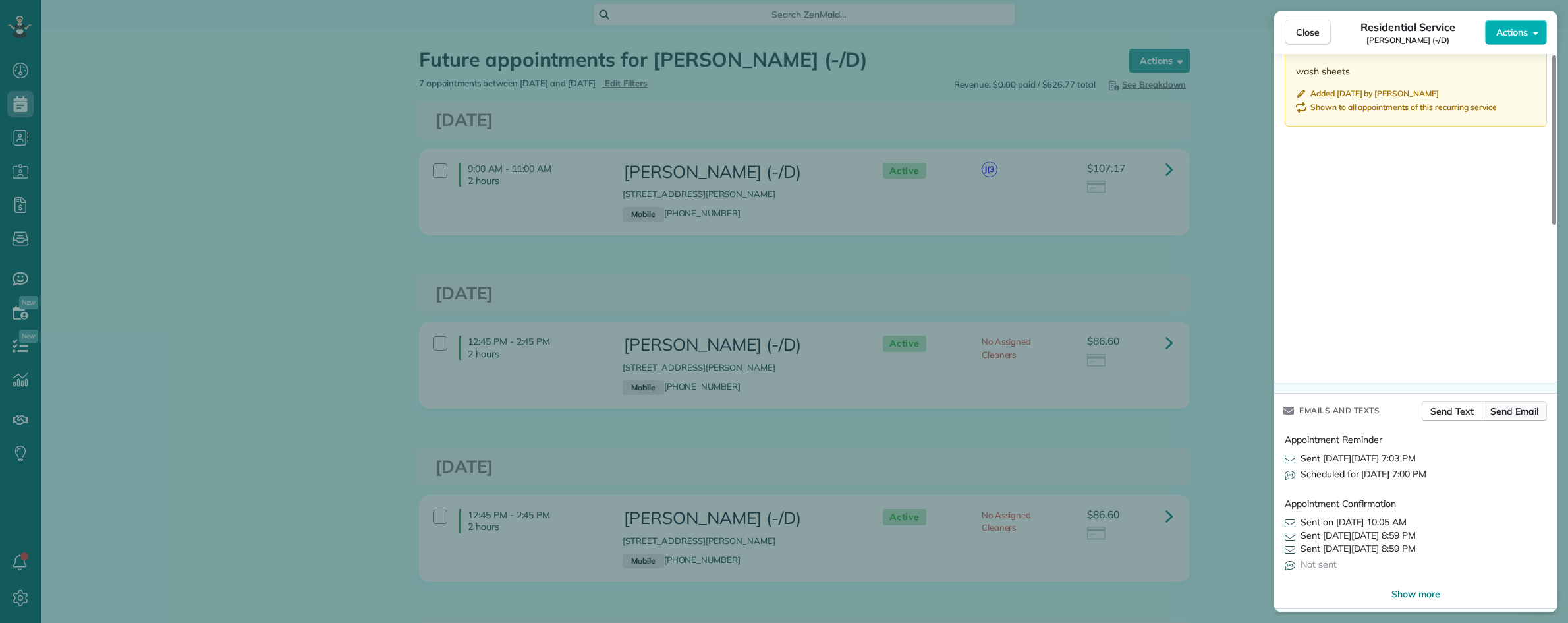
click at [1512, 405] on span "Send Email" at bounding box center [1514, 411] width 48 height 13
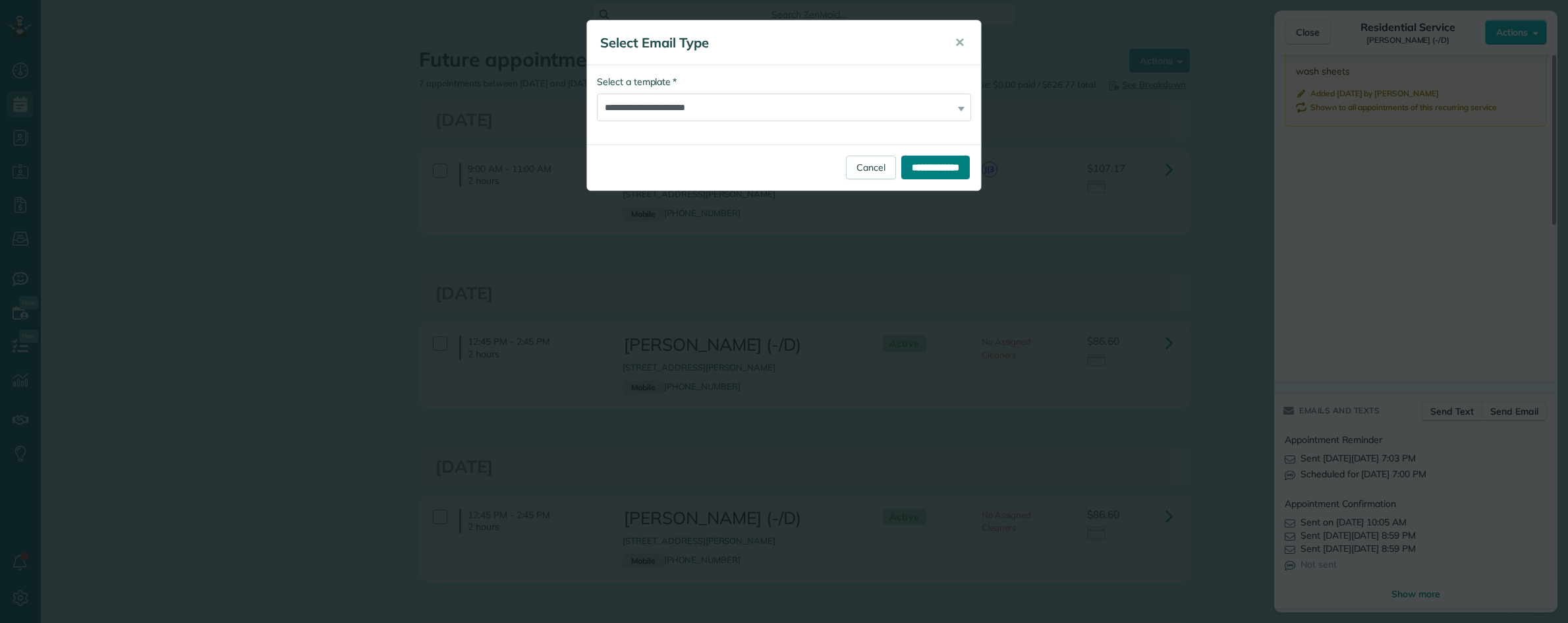
click at [918, 163] on input "**********" at bounding box center [935, 167] width 68 height 24
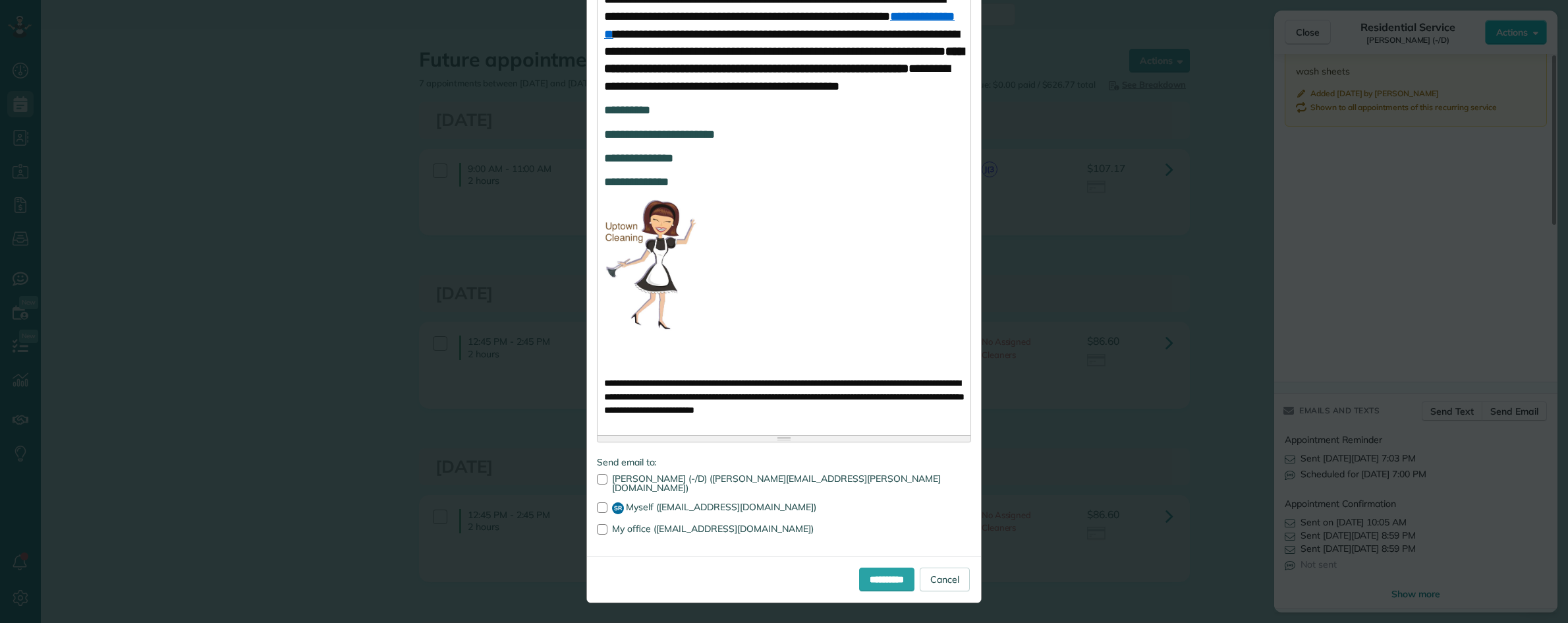
scroll to position [838, 0]
click at [868, 577] on input "**********" at bounding box center [887, 579] width 55 height 24
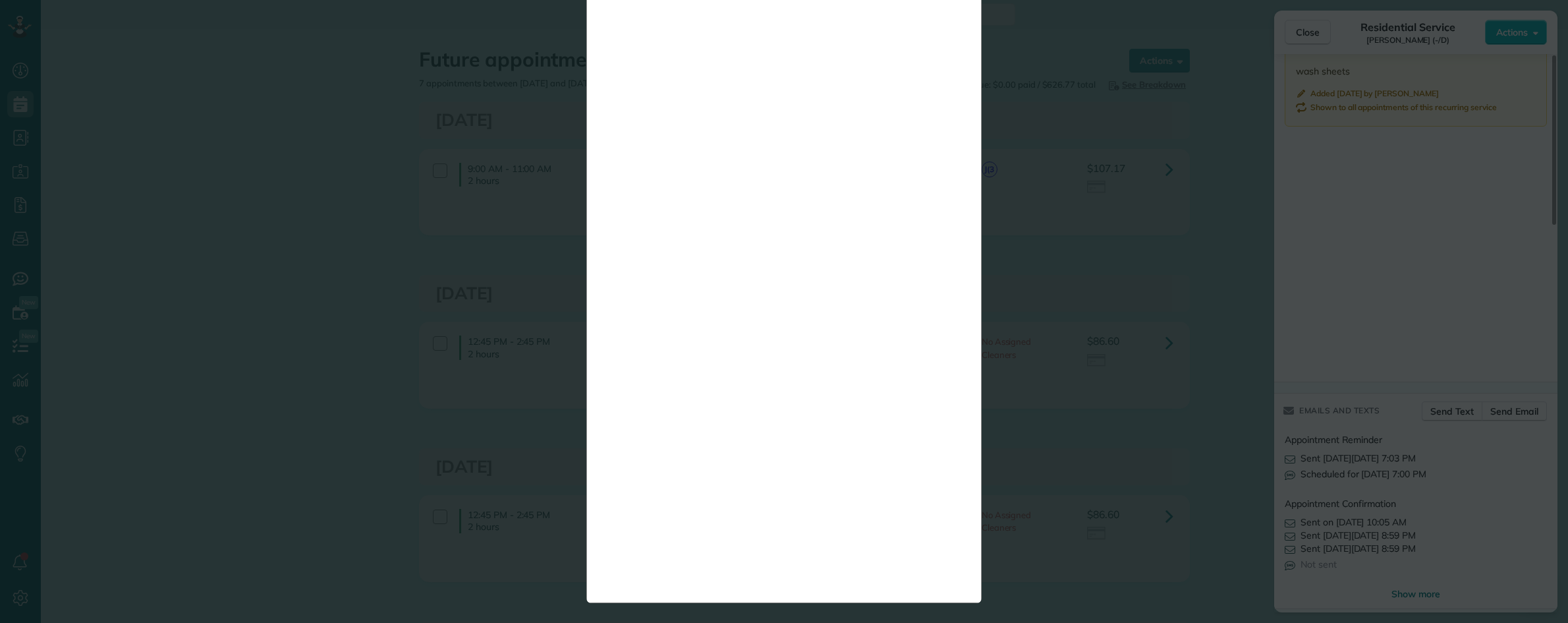
scroll to position [0, 0]
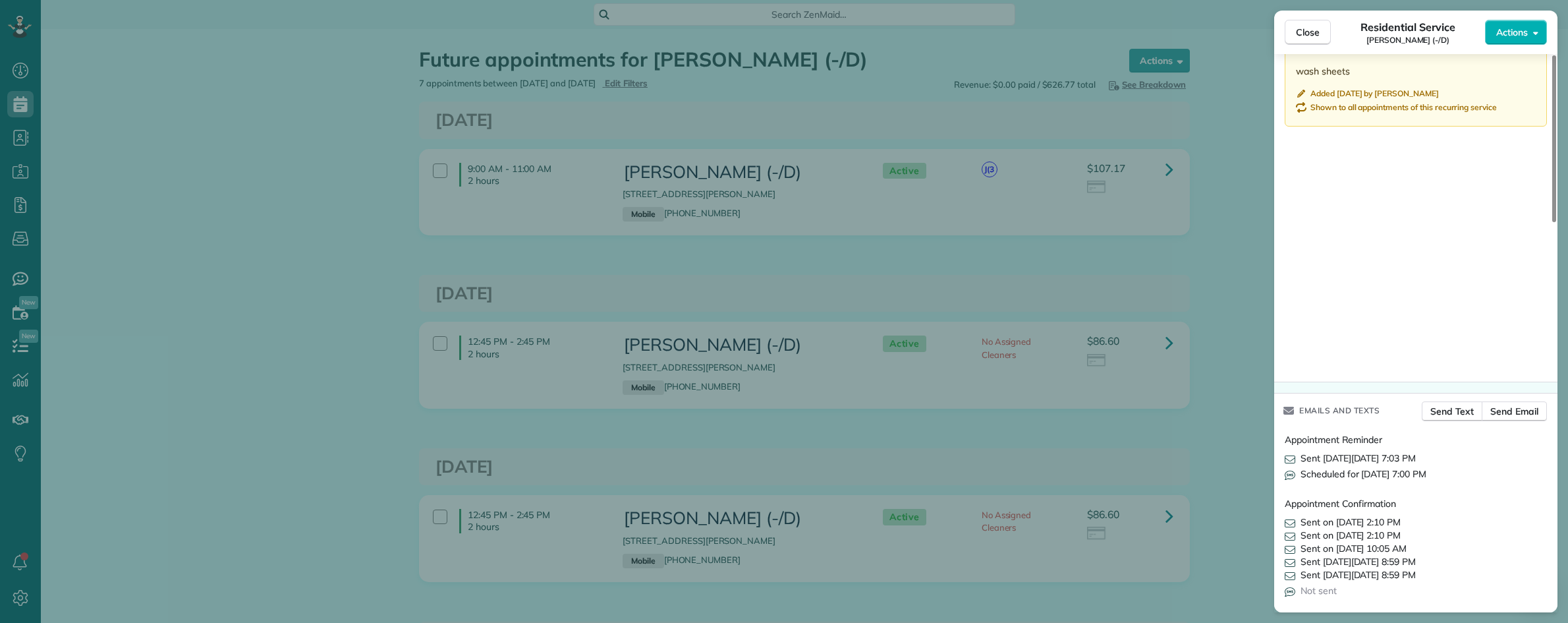
drag, startPoint x: 1296, startPoint y: 31, endPoint x: 1285, endPoint y: 49, distance: 21.1
click at [1296, 30] on span "Close" at bounding box center [1307, 32] width 24 height 13
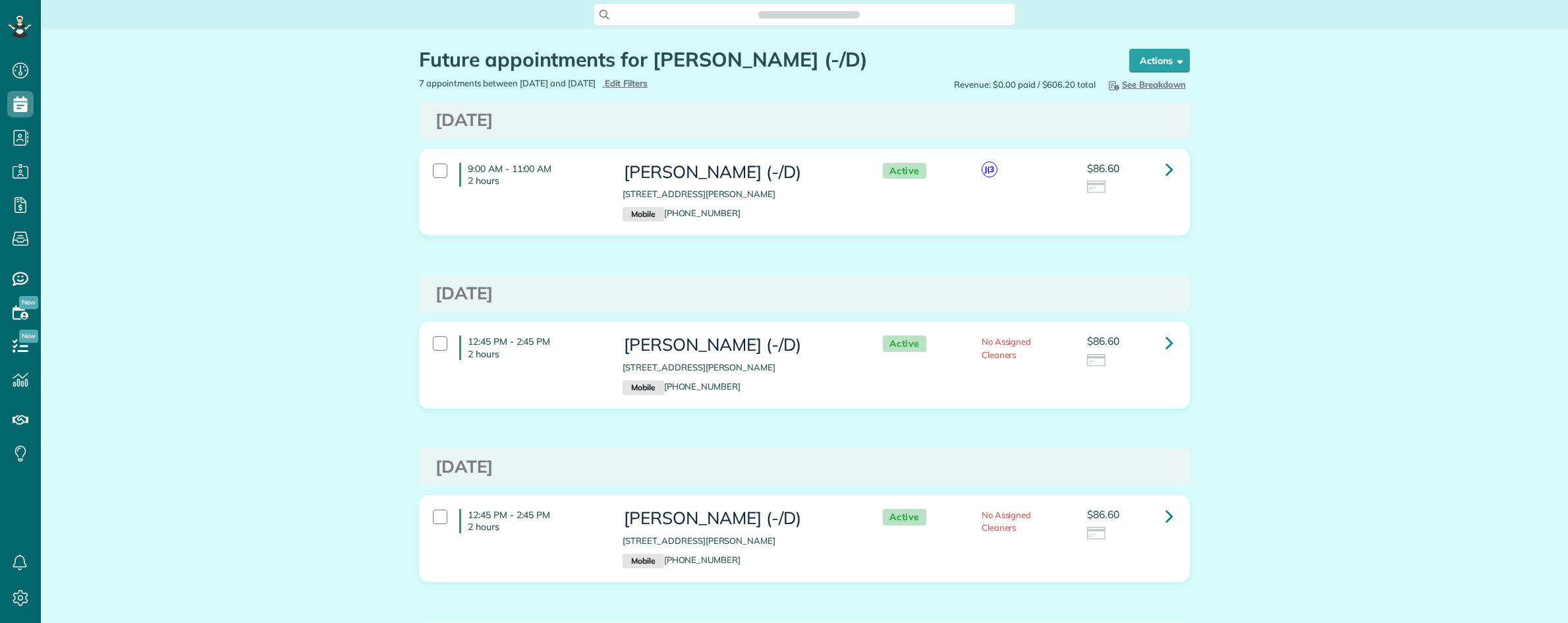
scroll to position [623, 40]
click at [682, 20] on span "Search ZenMaid…" at bounding box center [809, 14] width 401 height 13
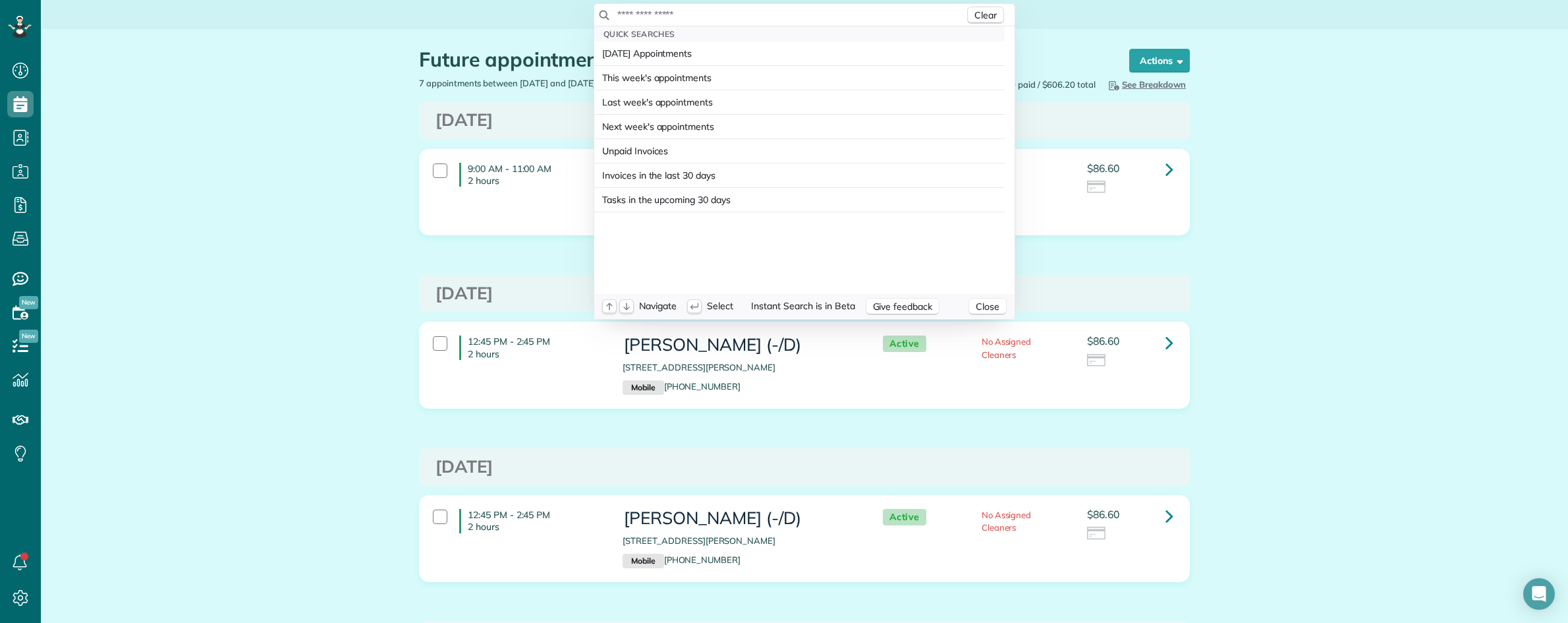
click at [682, 17] on input "text" at bounding box center [790, 14] width 348 height 13
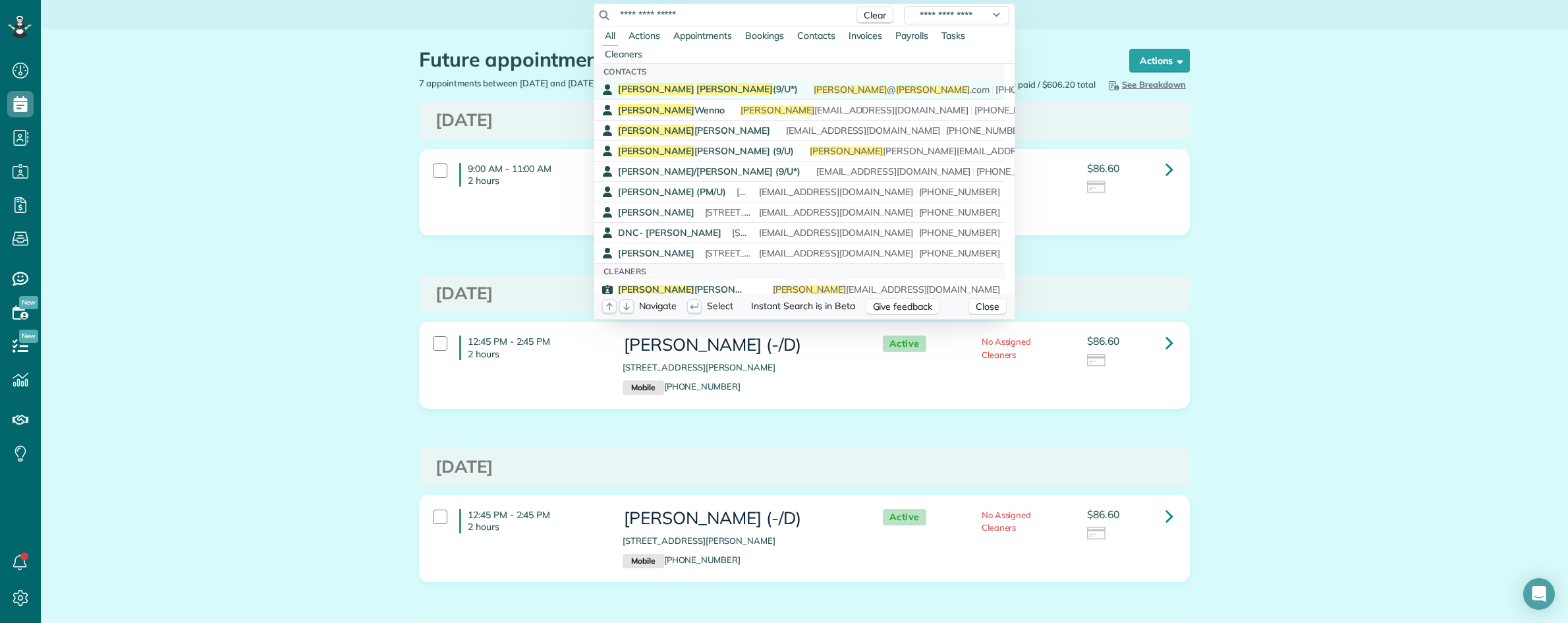
type input "**********"
click at [696, 86] on span "Kozmetsky" at bounding box center [734, 89] width 76 height 12
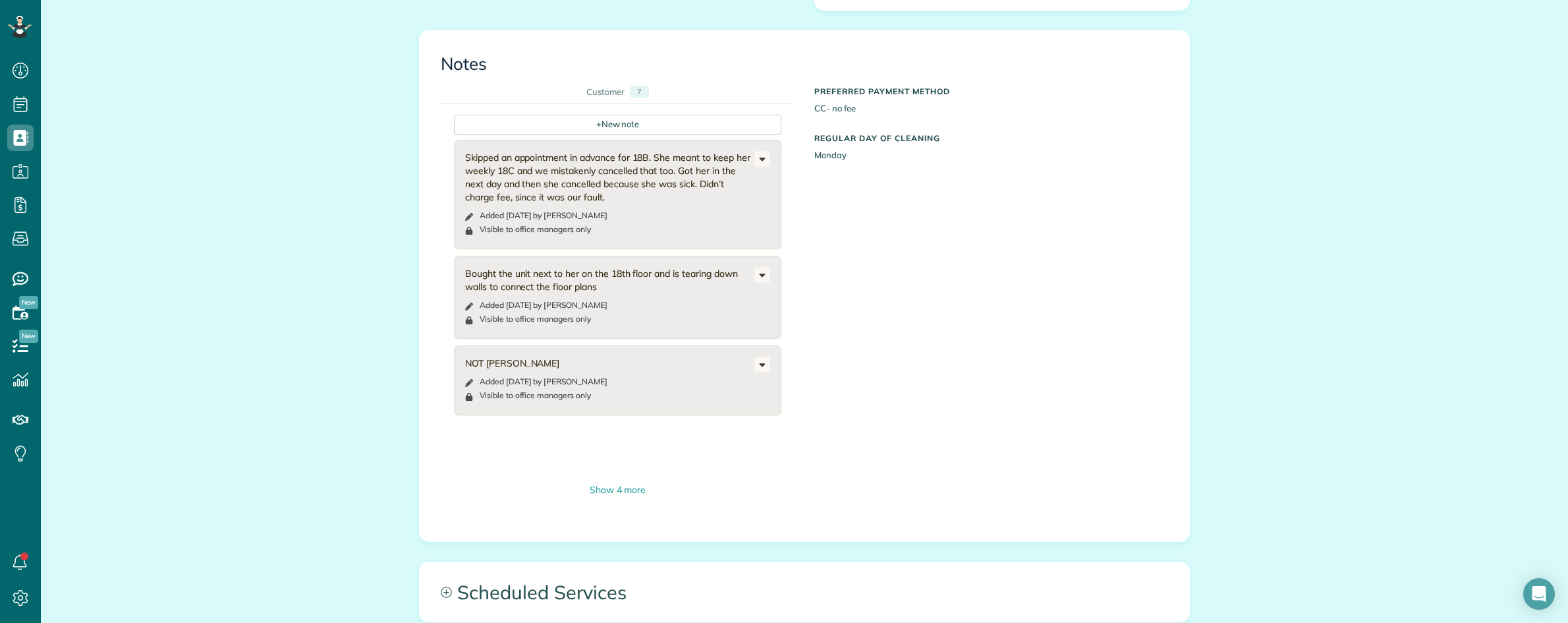
scroll to position [585, 0]
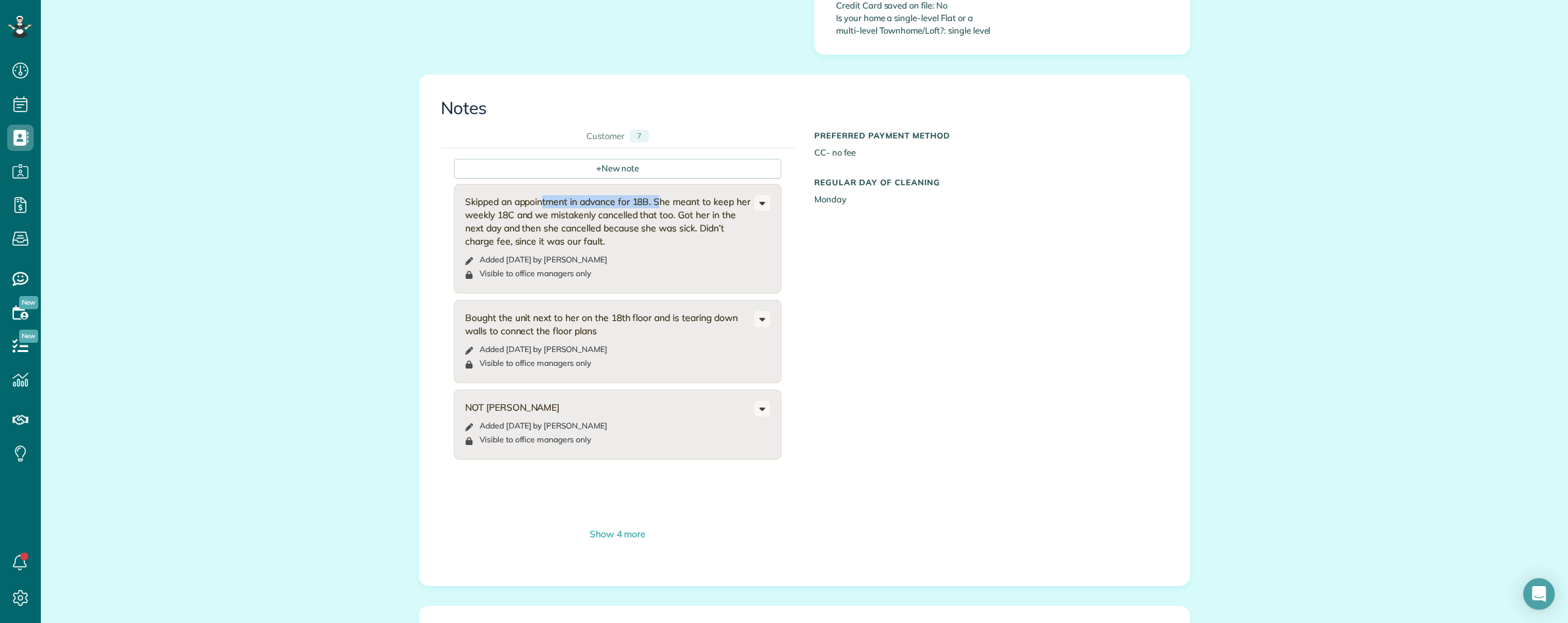
drag, startPoint x: 505, startPoint y: 188, endPoint x: 627, endPoint y: 193, distance: 122.1
click at [627, 195] on div "Skipped an appointment in advance for 18B. She meant to keep her weekly 18C and…" at bounding box center [609, 221] width 289 height 53
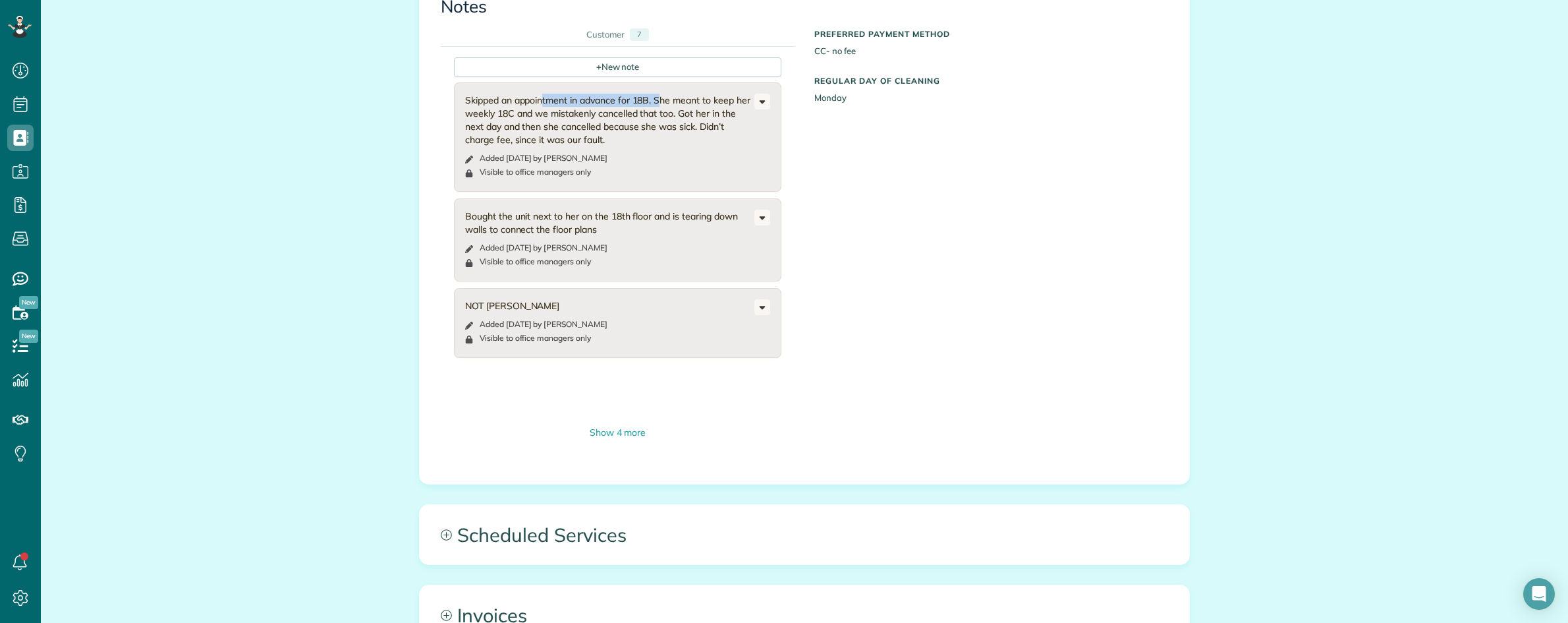
scroll to position [915, 0]
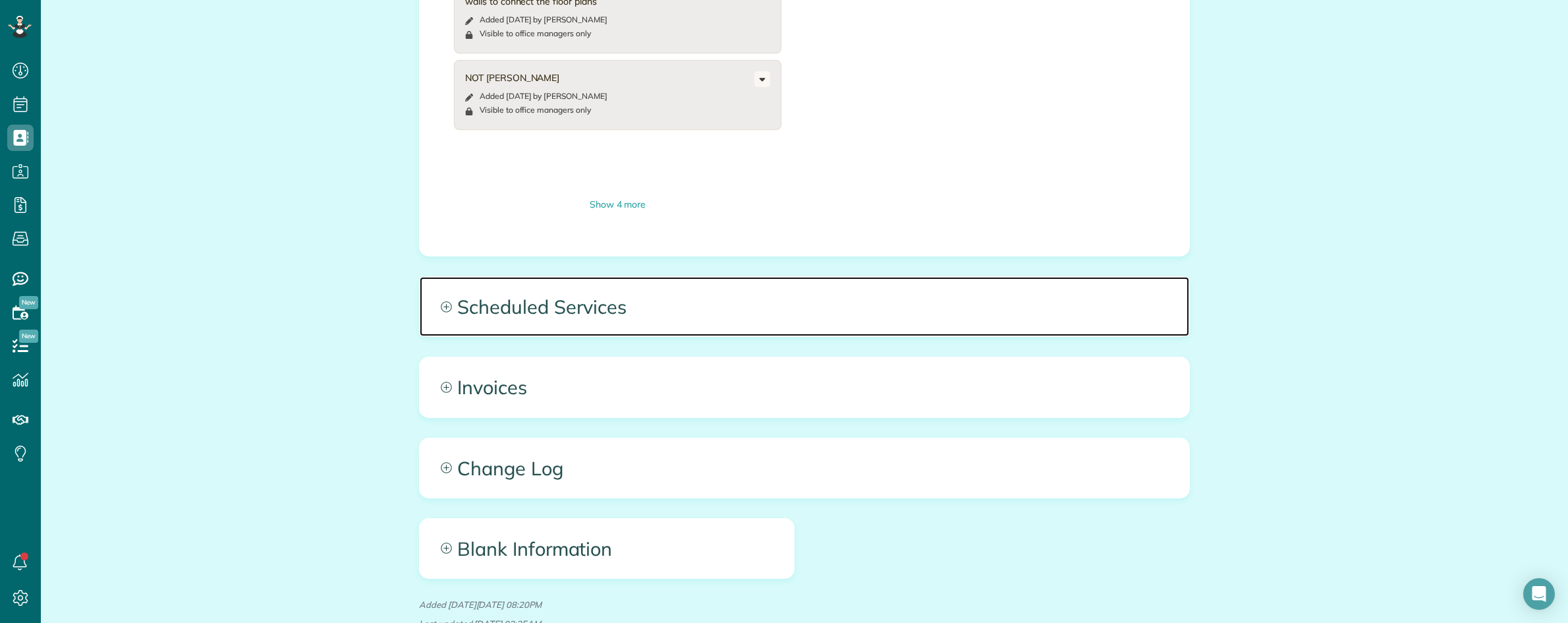
click at [854, 303] on span "Scheduled Services" at bounding box center [804, 306] width 769 height 59
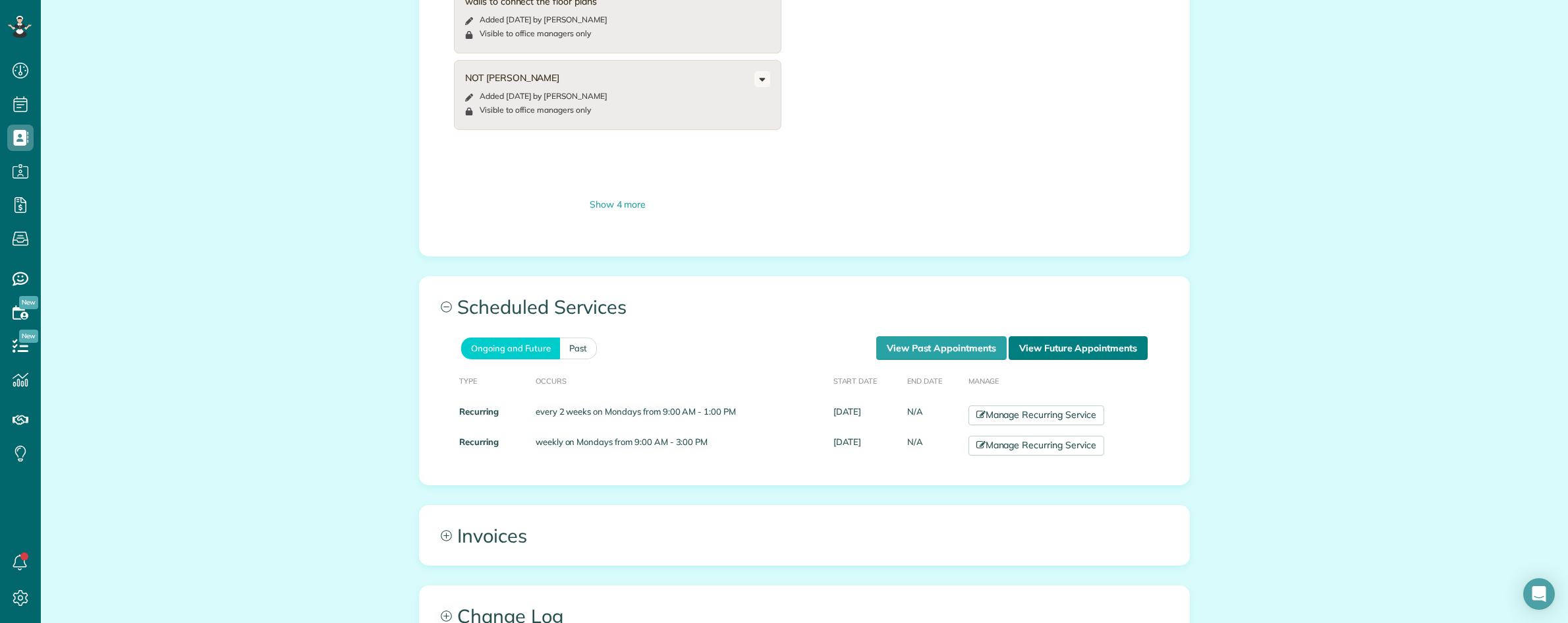
click at [1094, 341] on link "View Future Appointments" at bounding box center [1078, 348] width 139 height 24
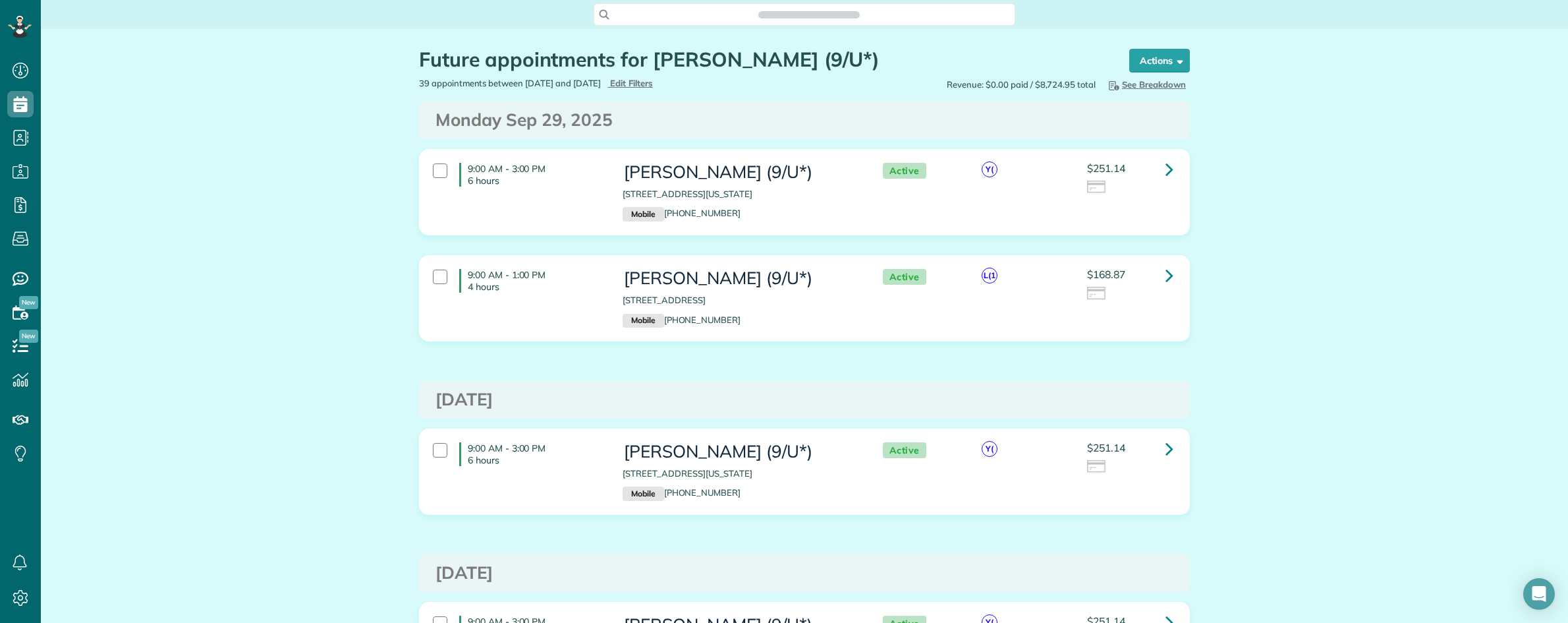
scroll to position [6, 6]
click at [1157, 279] on link at bounding box center [1169, 275] width 26 height 26
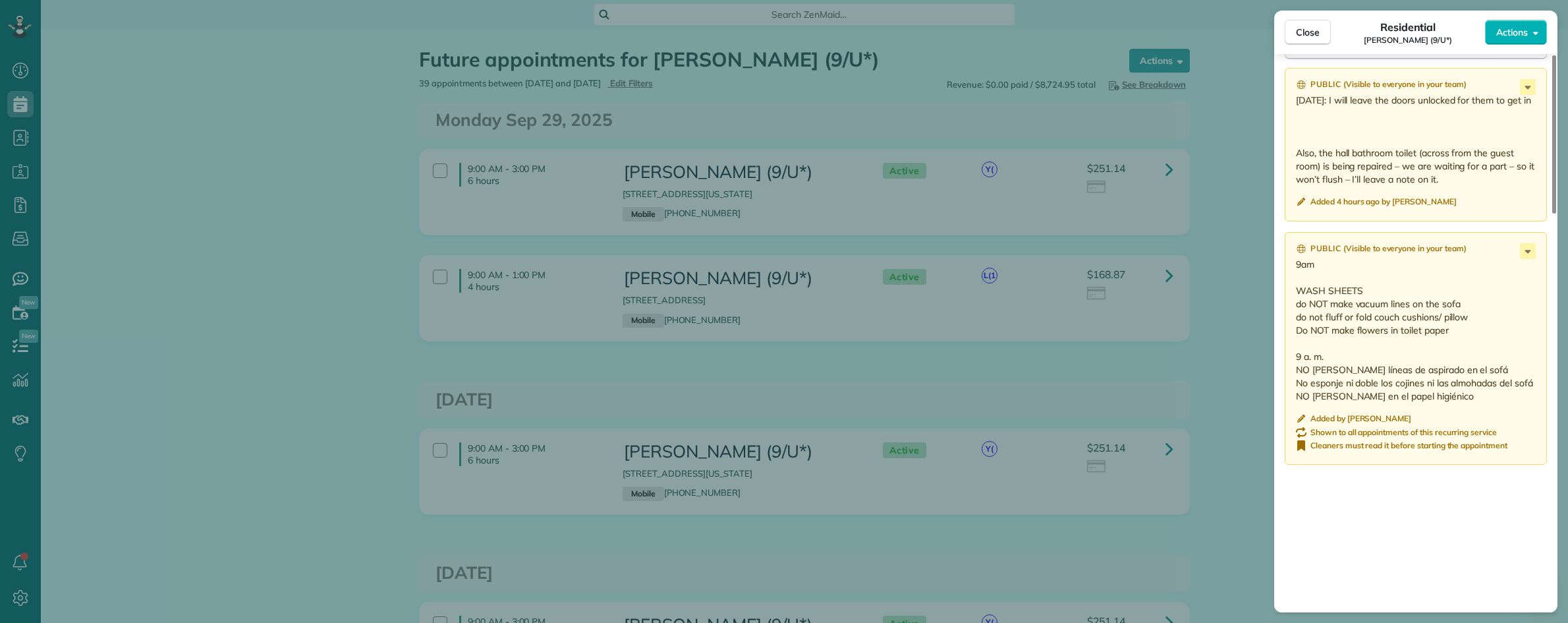
scroll to position [1153, 0]
click at [1302, 36] on span "Close" at bounding box center [1307, 32] width 24 height 13
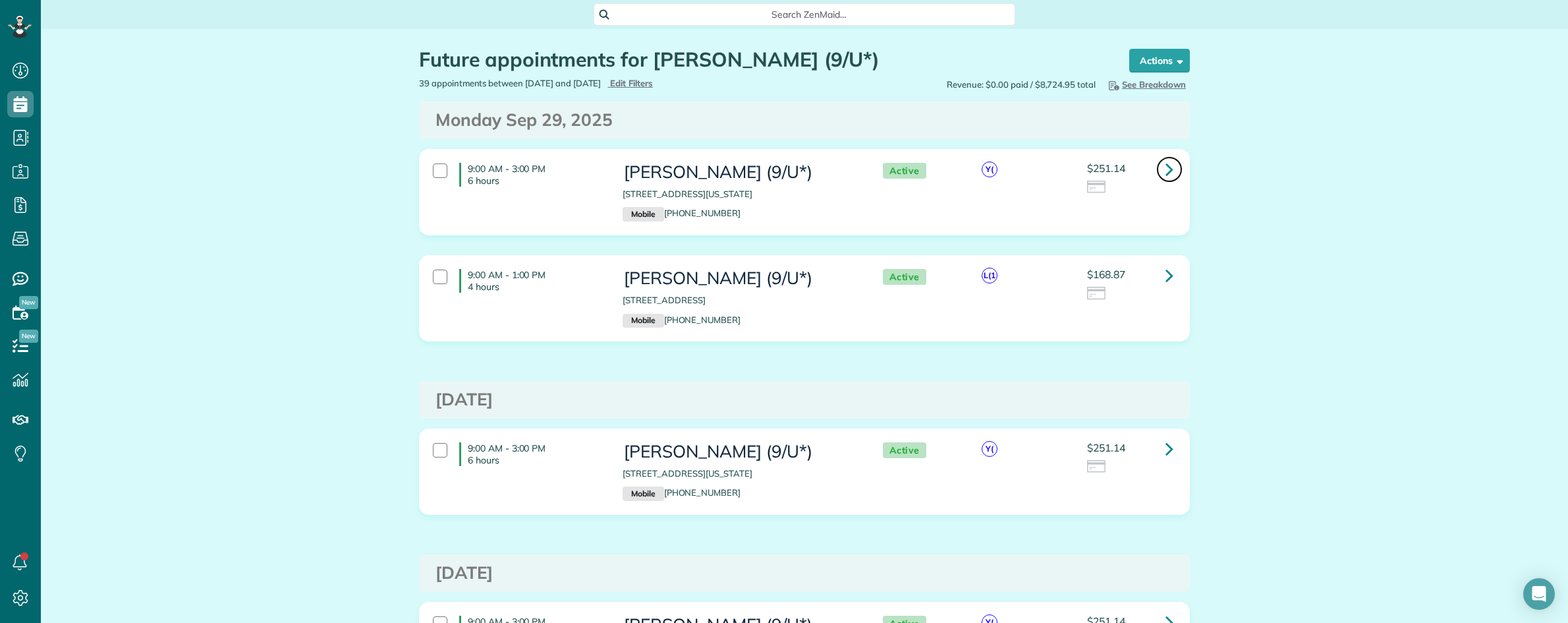
click at [1156, 166] on link at bounding box center [1169, 169] width 26 height 26
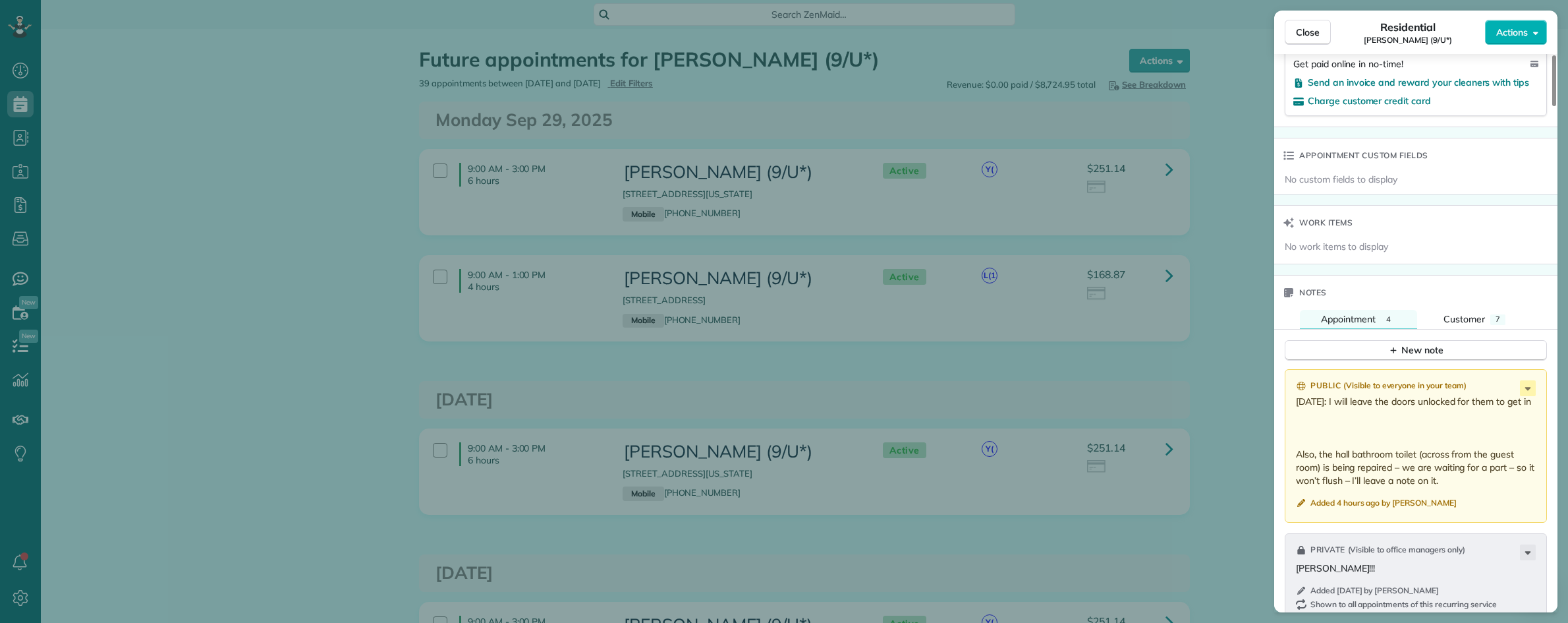
scroll to position [1071, 0]
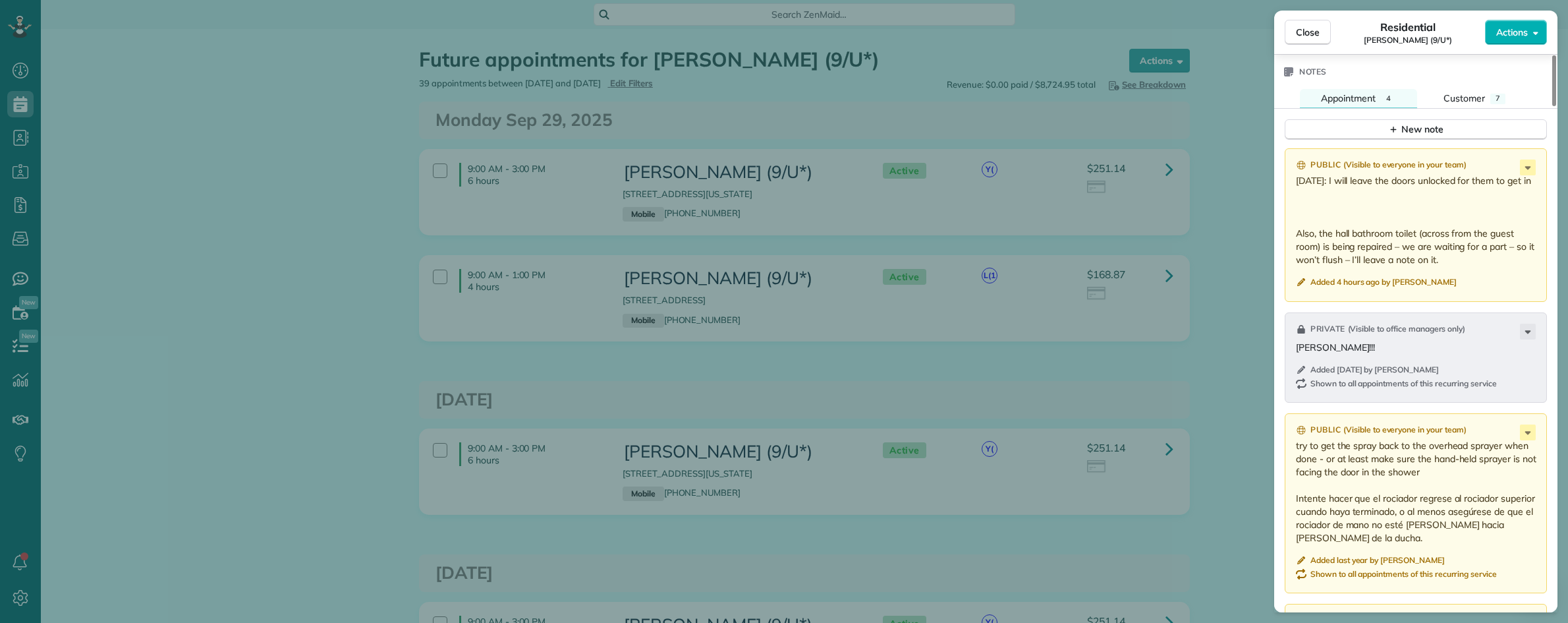
click at [1229, 205] on div "Close Residential Cindy Kozmetsky (9/U*) Actions Status Active Cindy Kozmetsky …" at bounding box center [784, 312] width 1568 height 623
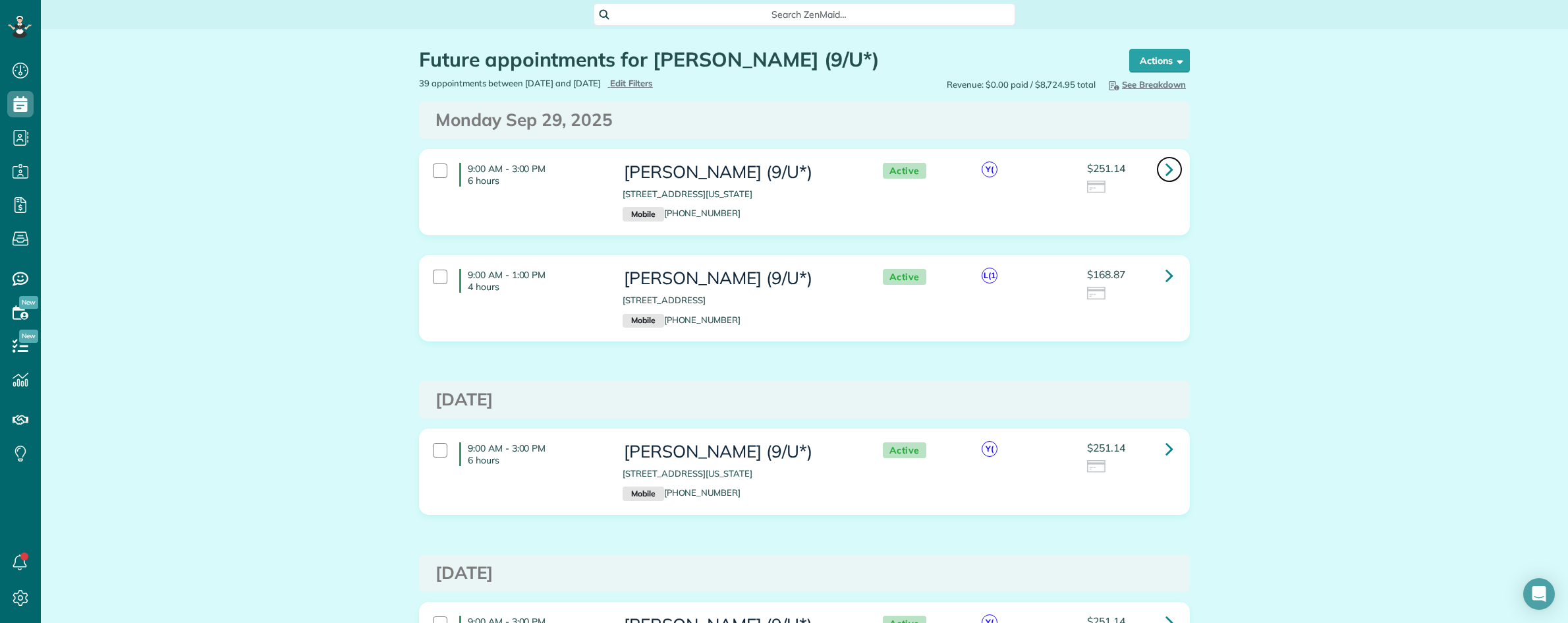
click at [1169, 162] on link at bounding box center [1169, 169] width 26 height 26
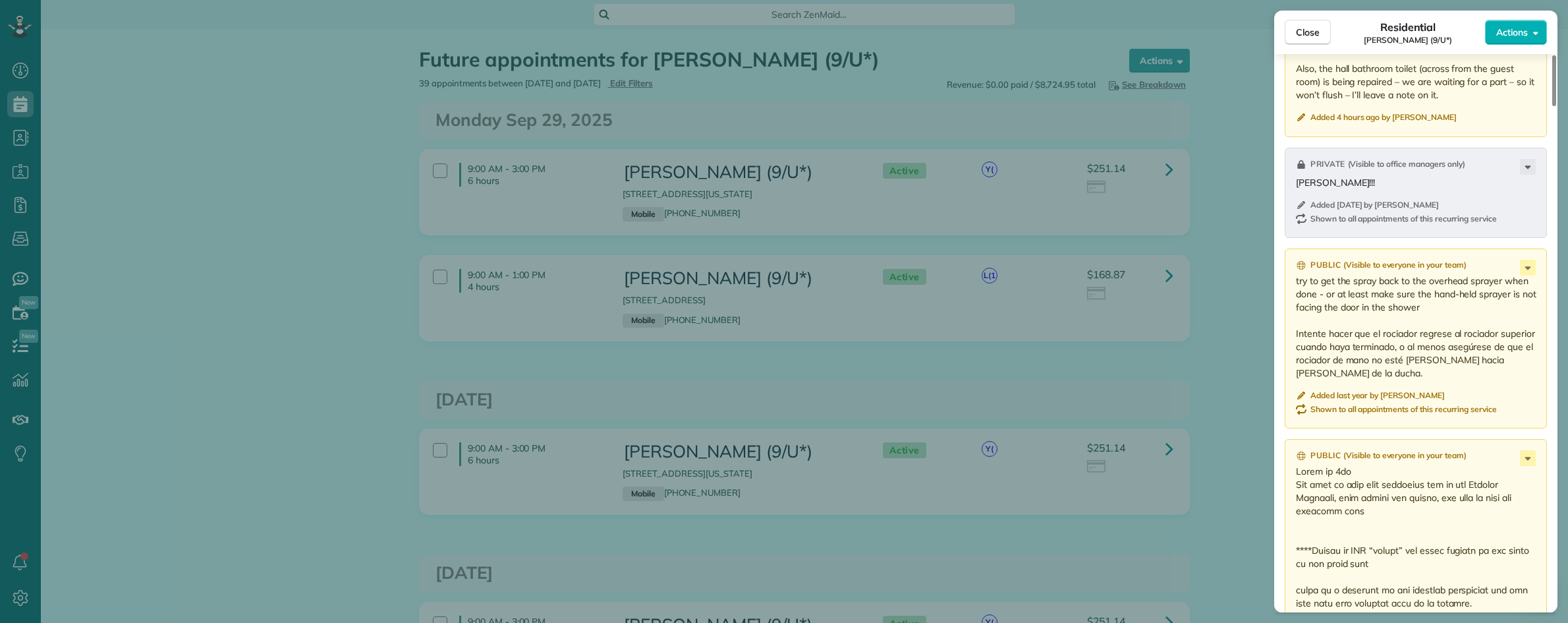
scroll to position [1071, 0]
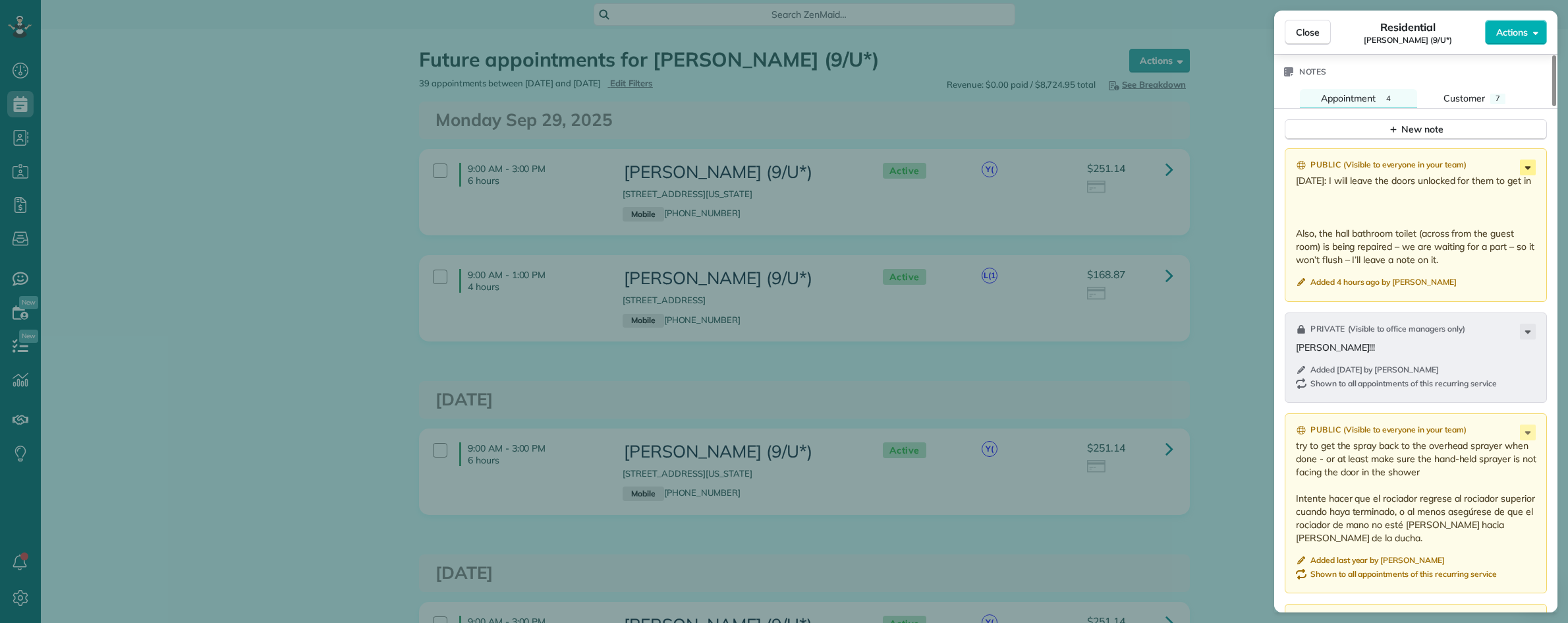
click at [1520, 159] on icon at bounding box center [1528, 167] width 16 height 16
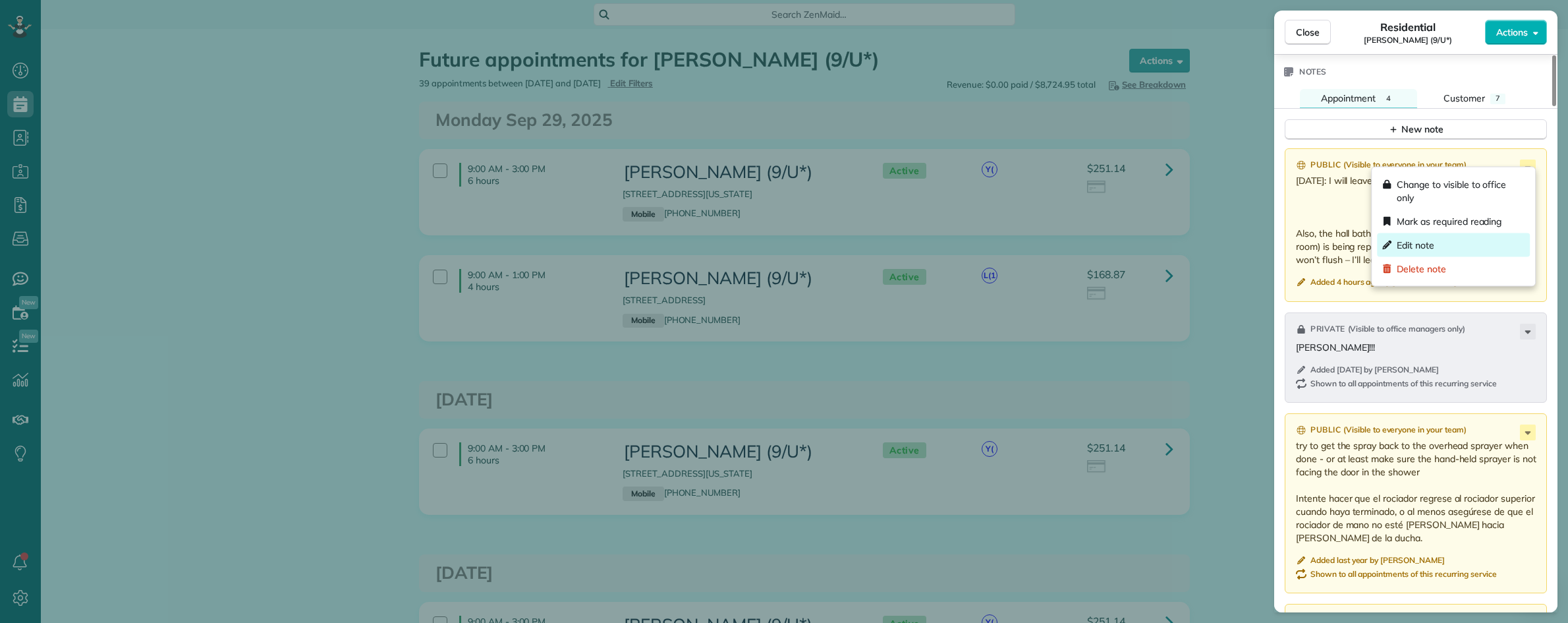
click at [1428, 239] on span "Edit note" at bounding box center [1460, 245] width 128 height 13
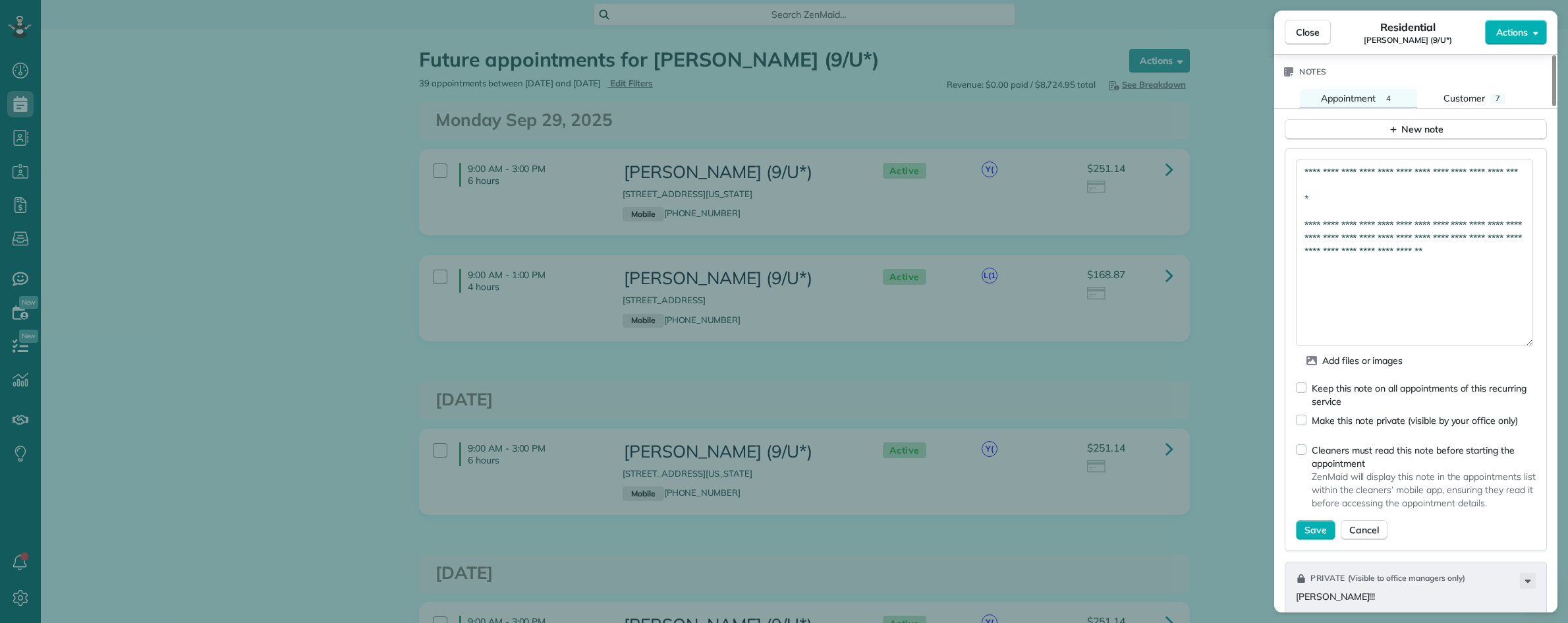
drag, startPoint x: 1526, startPoint y: 186, endPoint x: 1536, endPoint y: 350, distance: 164.3
click at [1536, 350] on div "**********" at bounding box center [1415, 350] width 262 height 403
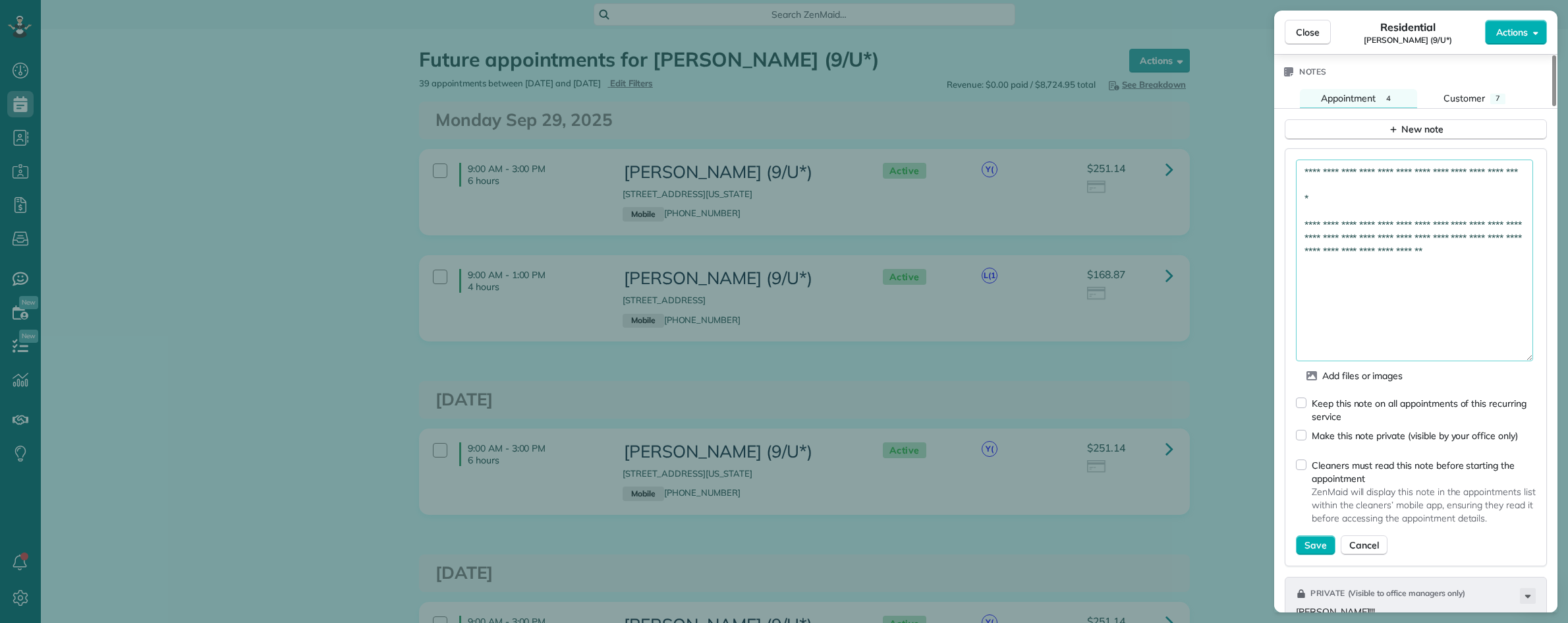
click at [1427, 228] on textarea "**********" at bounding box center [1413, 260] width 237 height 201
type textarea "**********"
click at [1315, 538] on span "Save" at bounding box center [1315, 545] width 22 height 13
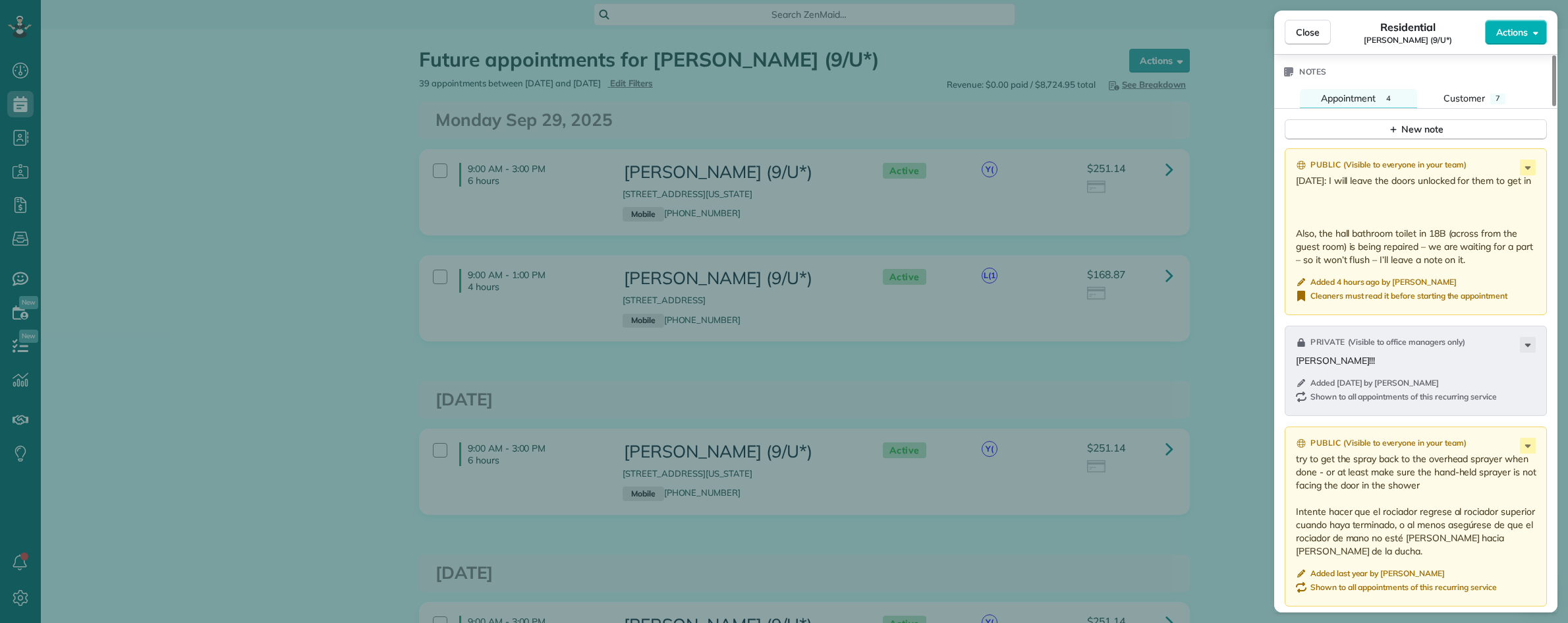
drag, startPoint x: 1307, startPoint y: 32, endPoint x: 1281, endPoint y: 33, distance: 26.0
click at [1307, 31] on span "Close" at bounding box center [1307, 32] width 24 height 13
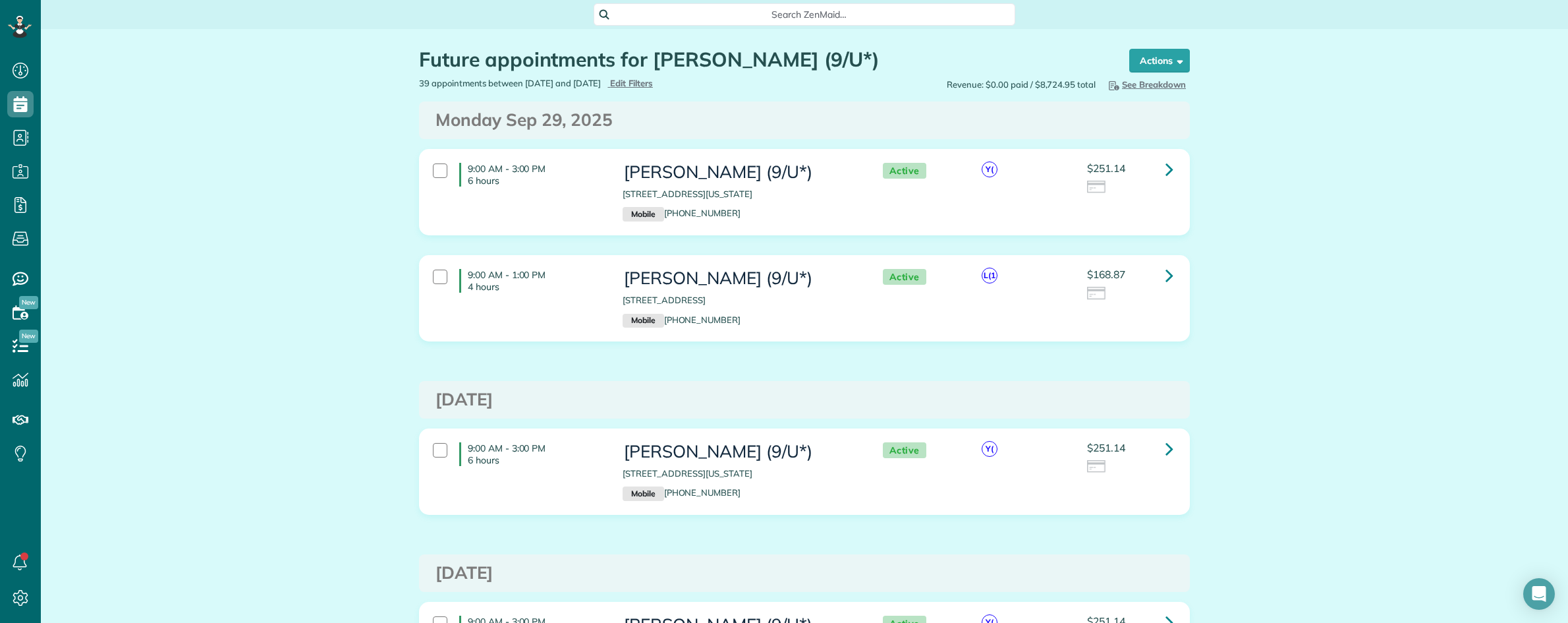
click at [746, 14] on span "Search ZenMaid…" at bounding box center [809, 14] width 401 height 13
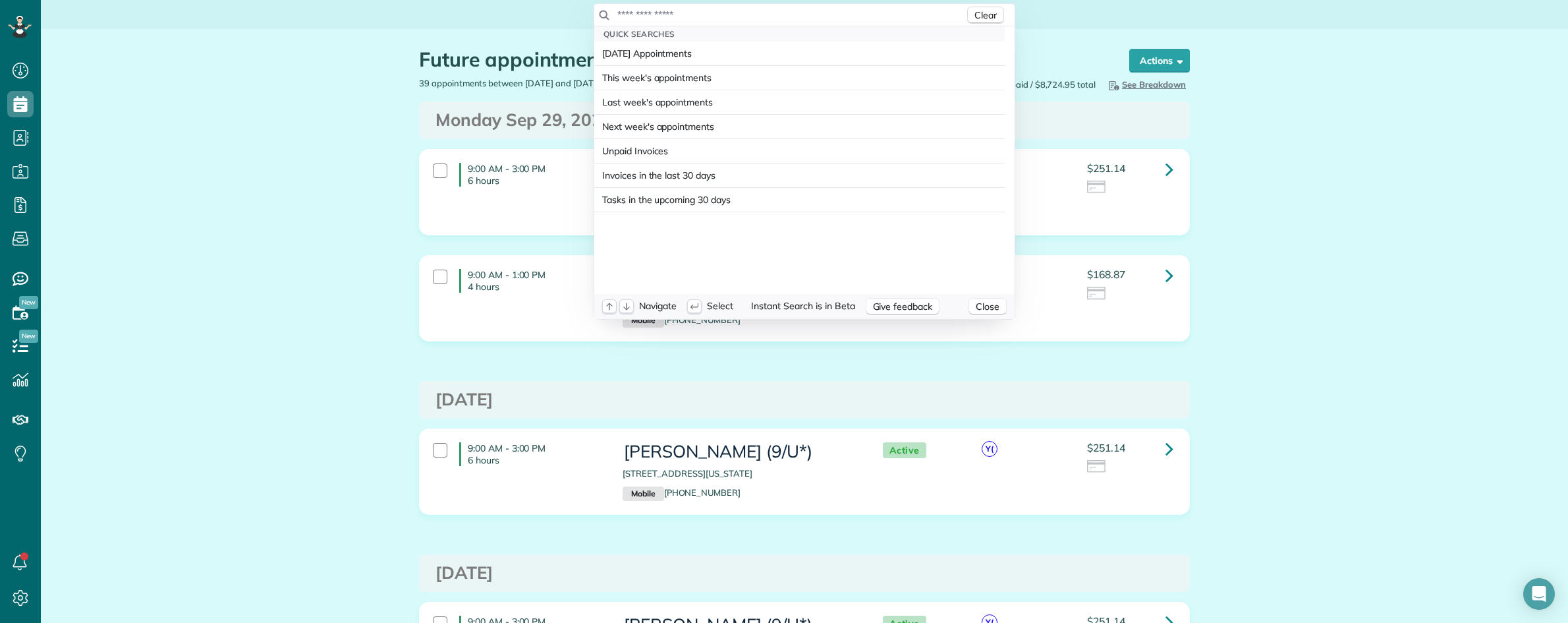
click at [746, 14] on input "text" at bounding box center [790, 14] width 348 height 13
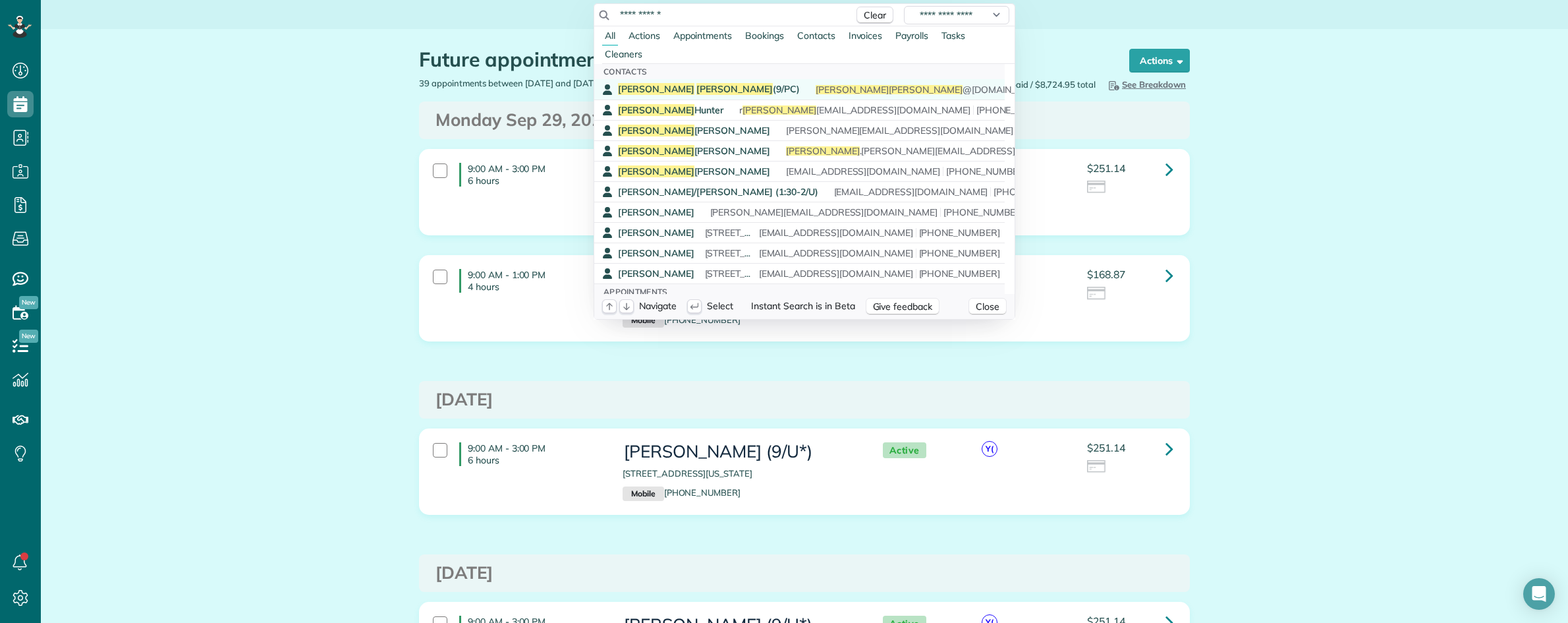
type input "**********"
click at [670, 84] on span "Becky Gould (9/PC)" at bounding box center [708, 89] width 181 height 12
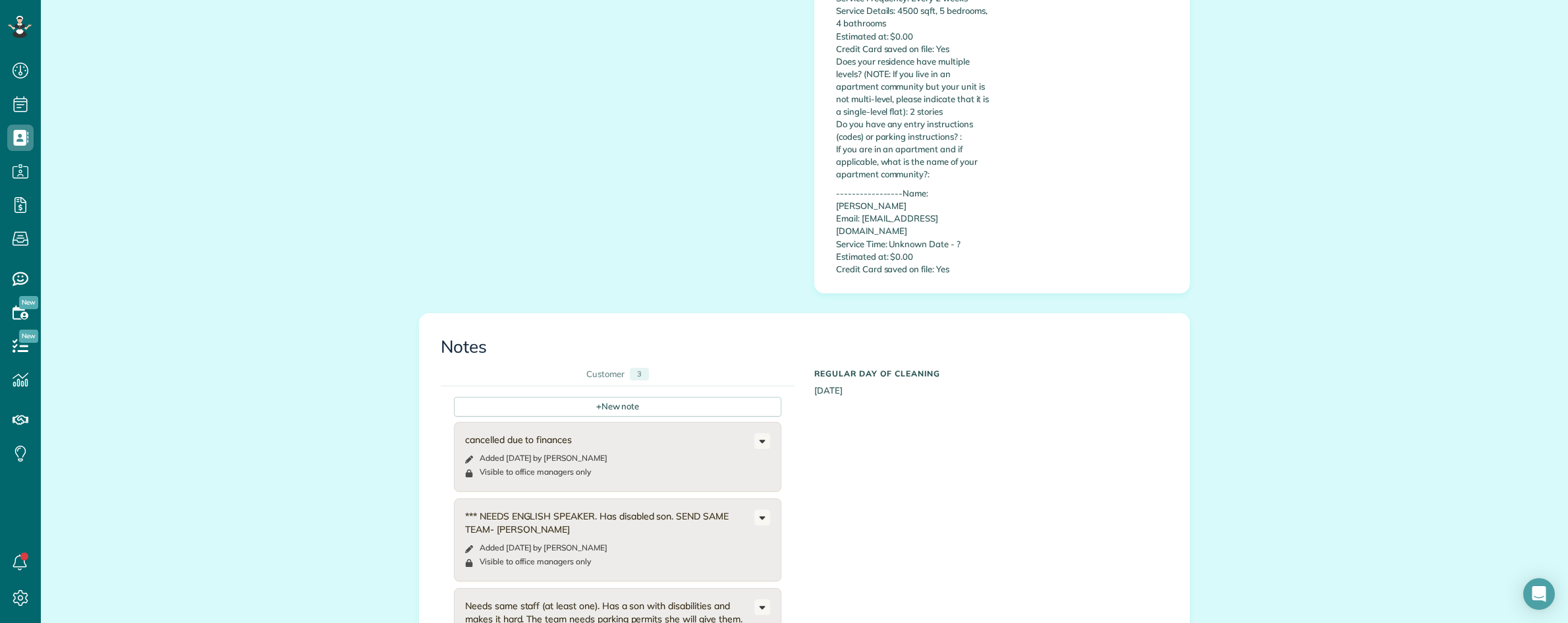
scroll to position [906, 0]
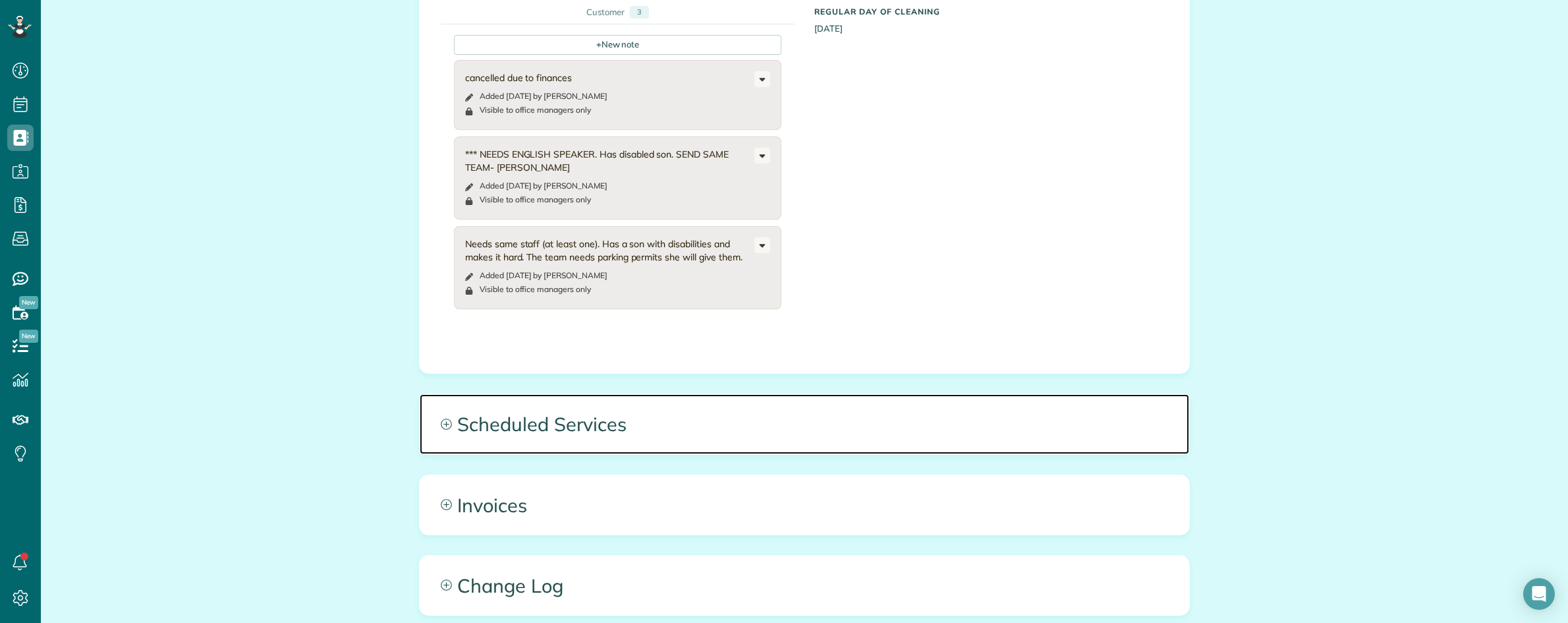
click at [825, 394] on span "Scheduled Services" at bounding box center [804, 423] width 769 height 59
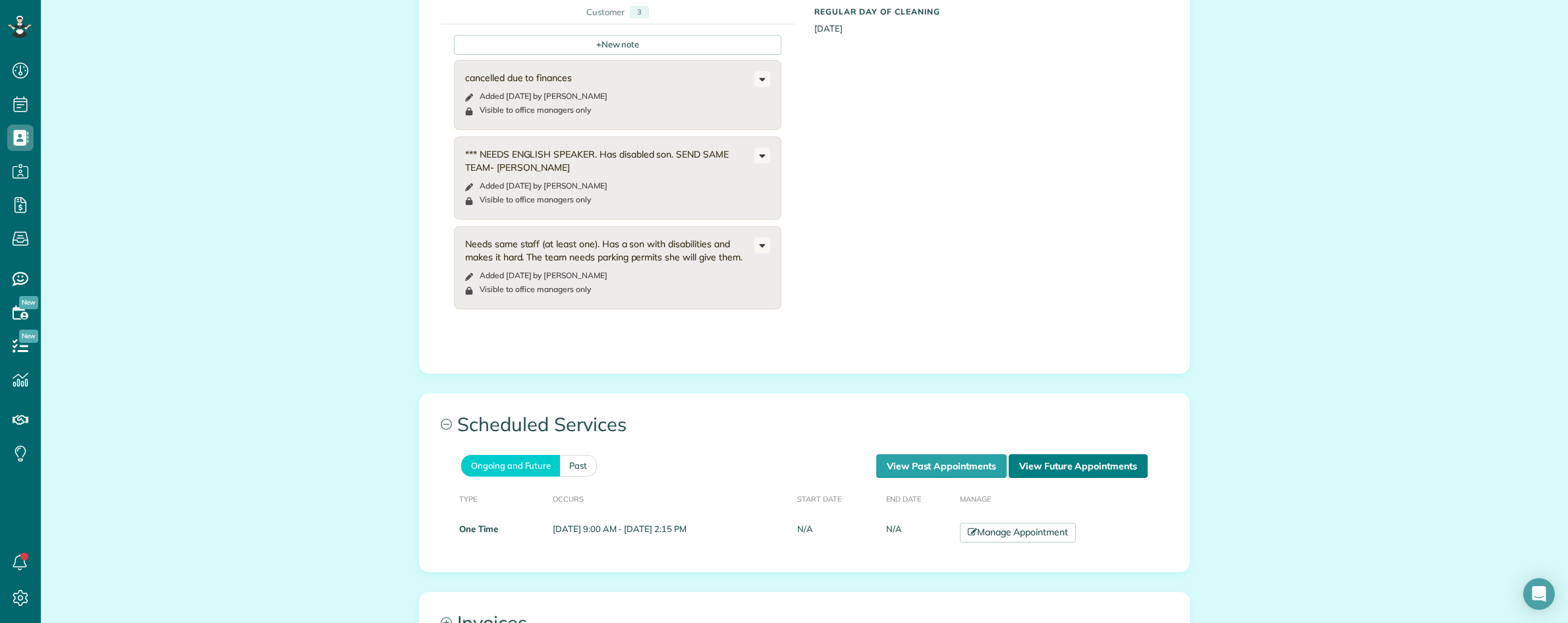
click at [1041, 454] on link "View Future Appointments" at bounding box center [1078, 466] width 139 height 24
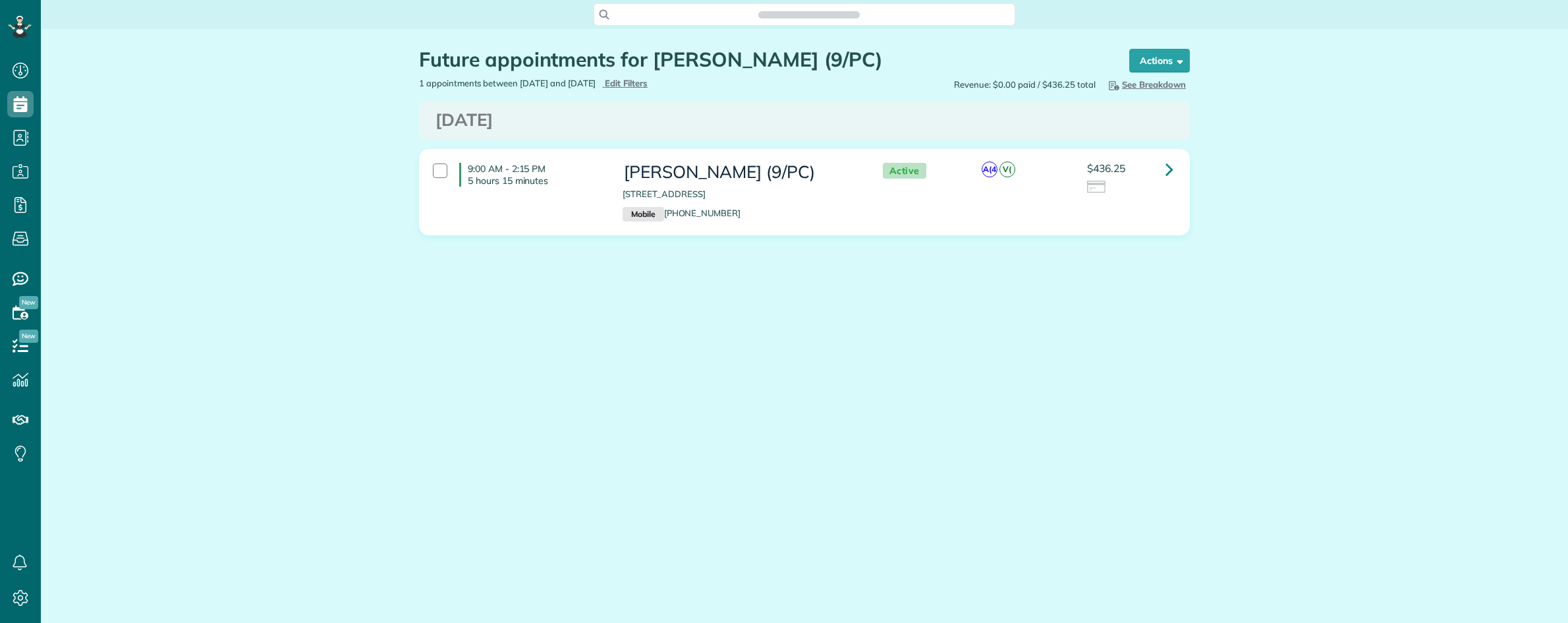
scroll to position [623, 40]
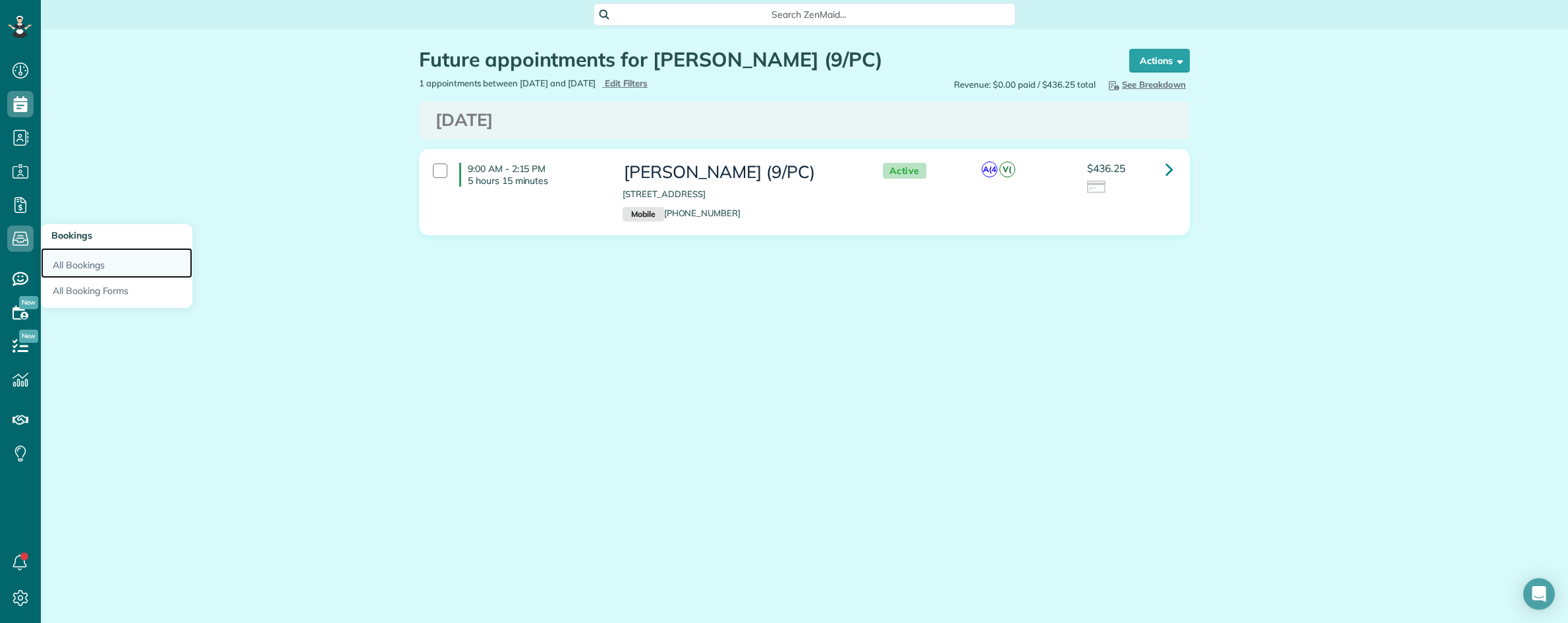
click at [91, 259] on link "All Bookings" at bounding box center [116, 263] width 151 height 30
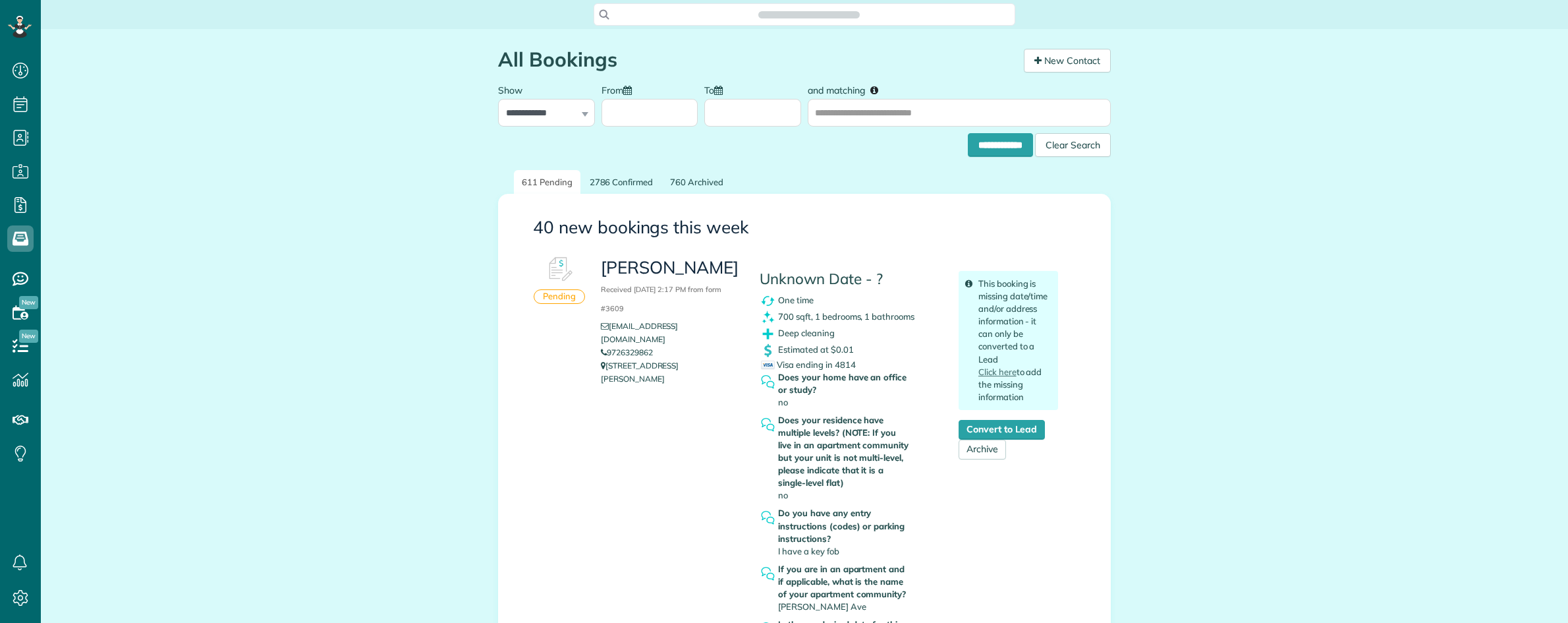
scroll to position [6, 6]
drag, startPoint x: 774, startPoint y: 319, endPoint x: 916, endPoint y: 315, distance: 142.1
click at [916, 315] on div "700 sqft, 1 bedrooms, 1 bathrooms" at bounding box center [849, 317] width 179 height 17
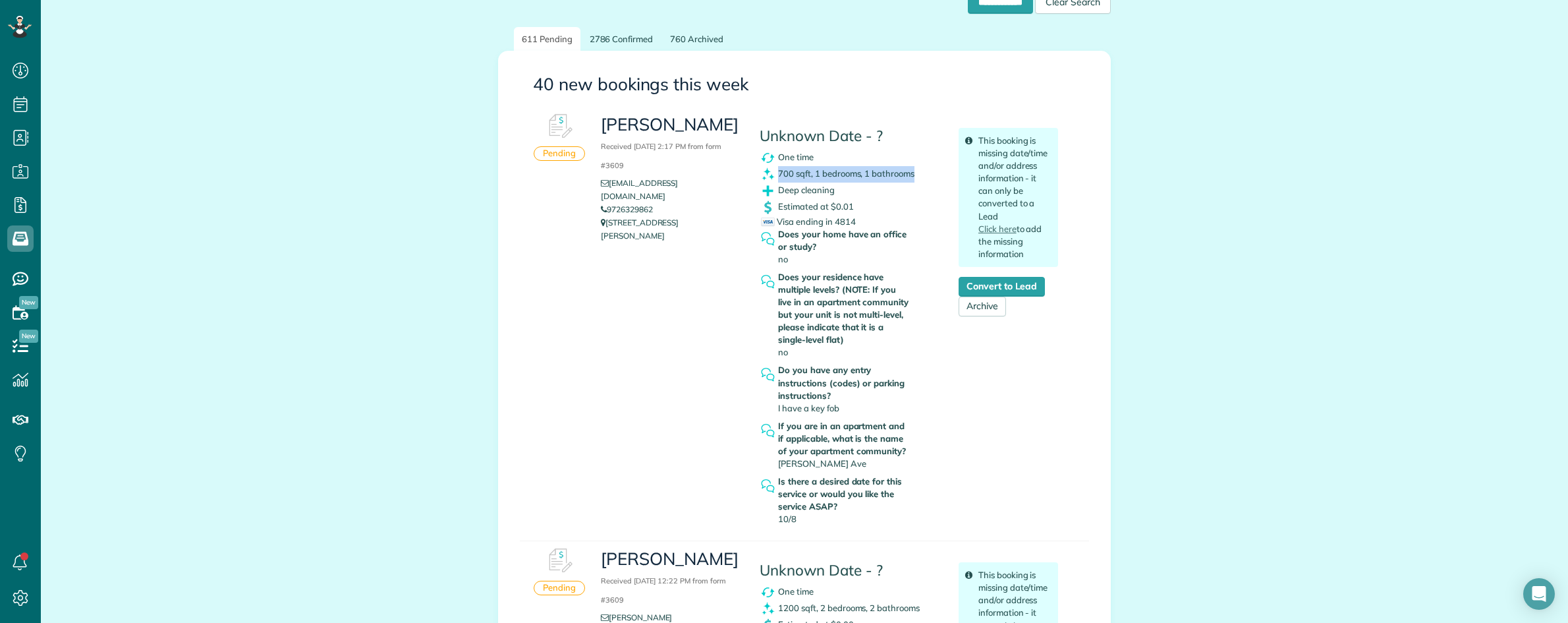
scroll to position [165, 0]
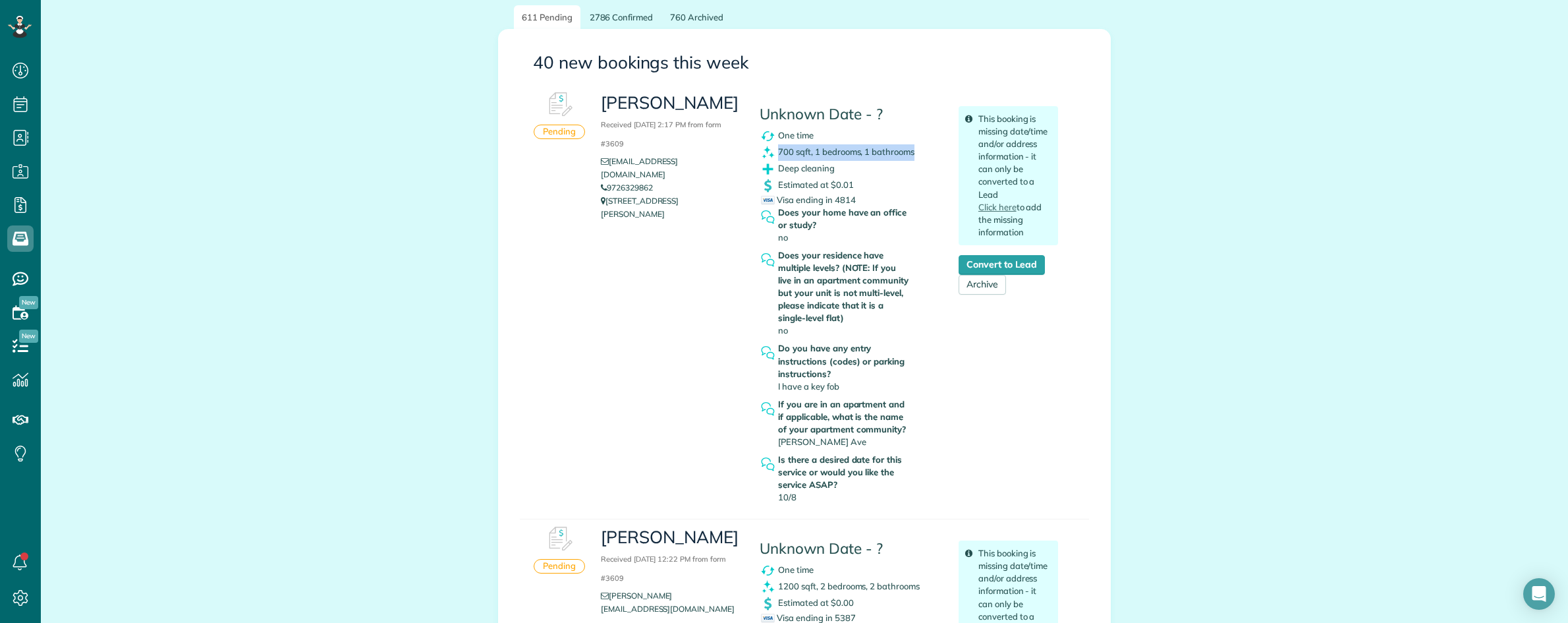
copy p "[STREET_ADDRESS][PERSON_NAME]"
drag, startPoint x: 641, startPoint y: 205, endPoint x: 597, endPoint y: 186, distance: 47.9
click at [601, 194] on p "[STREET_ADDRESS][PERSON_NAME]" at bounding box center [670, 207] width 139 height 26
copy link "9726329862"
drag, startPoint x: 661, startPoint y: 174, endPoint x: 604, endPoint y: 174, distance: 57.0
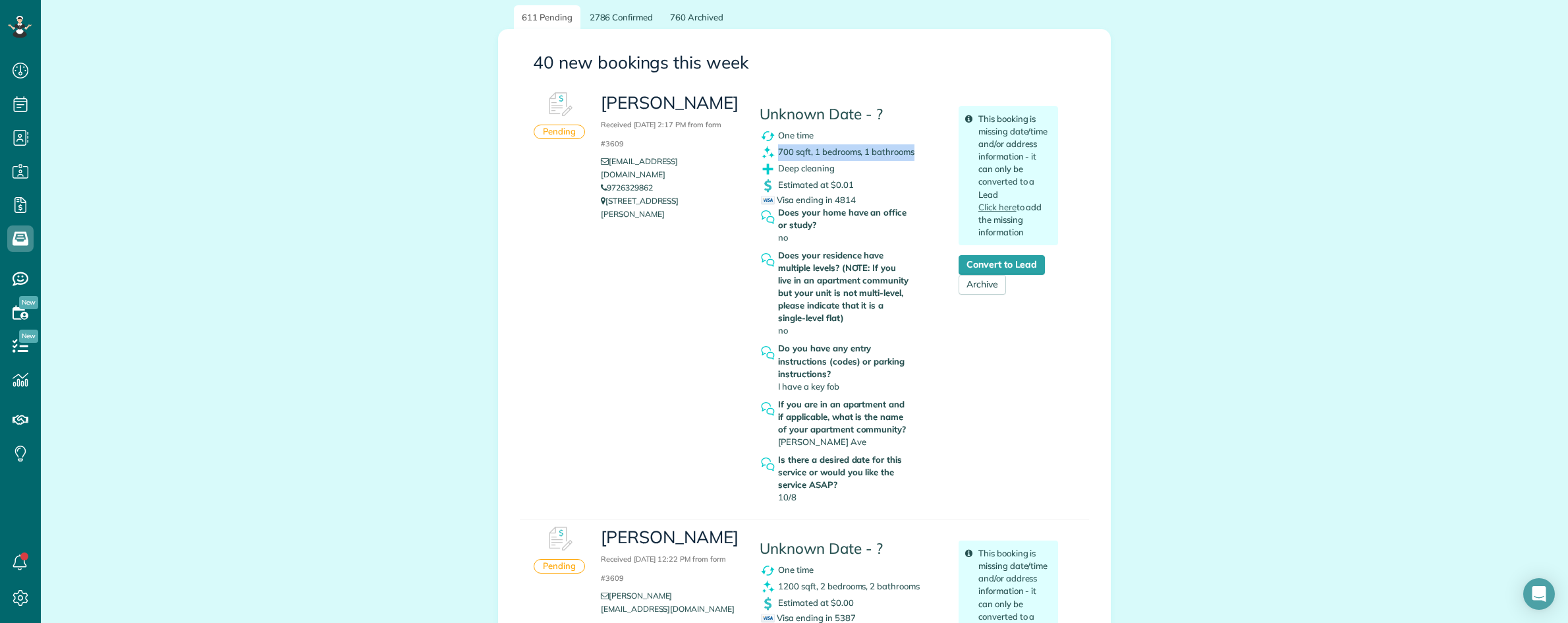
click at [604, 182] on li "9726329862" at bounding box center [670, 188] width 139 height 13
click at [601, 94] on h3 "Allison Wang Received September 28, 2025 2:17 PM from form #3609" at bounding box center [670, 122] width 139 height 57
click at [601, 94] on h3 "Allison Wang Received September 28, 2025 2:17 PM from form #3609" at bounding box center [670, 122] width 139 height 57
copy h3 "Allison"
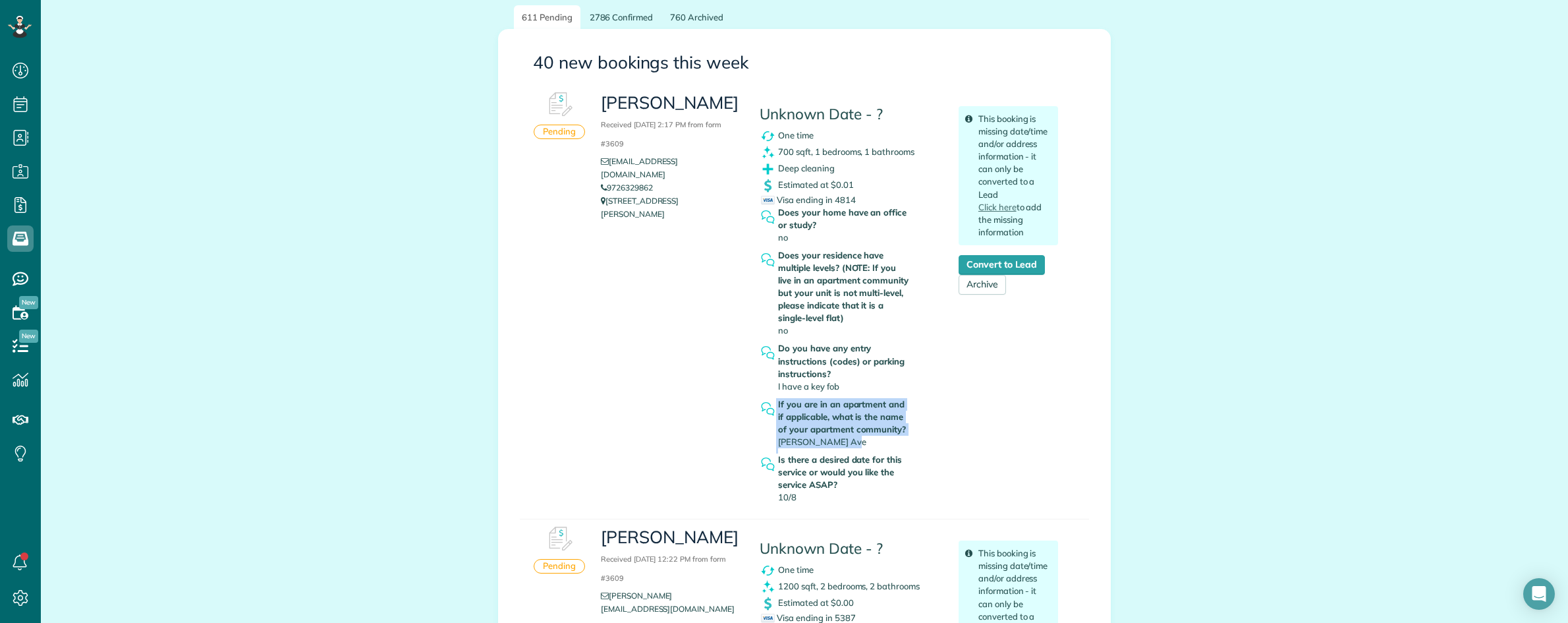
drag, startPoint x: 854, startPoint y: 440, endPoint x: 768, endPoint y: 440, distance: 86.0
click at [768, 440] on div "If you are in an apartment and if applicable, what is the name of your apartmen…" at bounding box center [849, 426] width 179 height 55
copy h3 "Allison Wang"
drag, startPoint x: 596, startPoint y: 100, endPoint x: 729, endPoint y: 100, distance: 133.0
click at [729, 100] on h3 "Allison Wang Received September 28, 2025 2:17 PM from form #3609" at bounding box center [670, 122] width 139 height 57
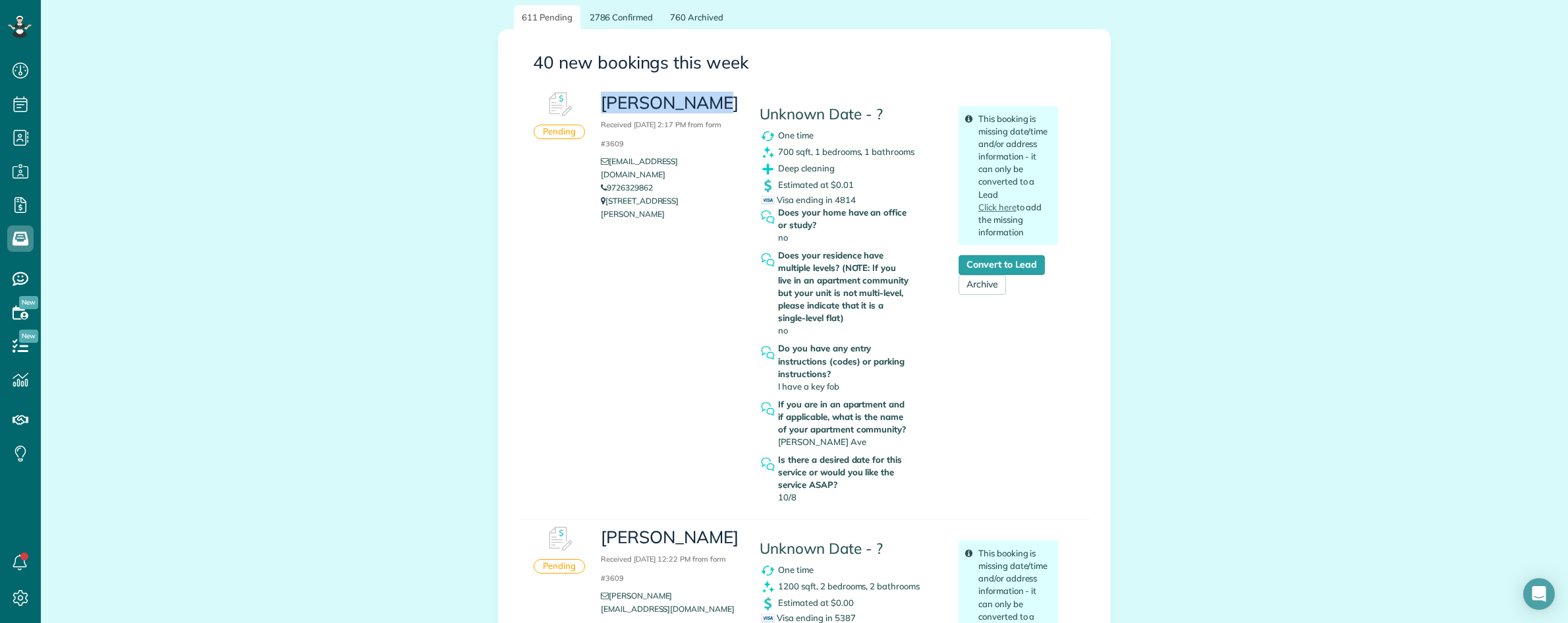
copy h3 "Allison Wang"
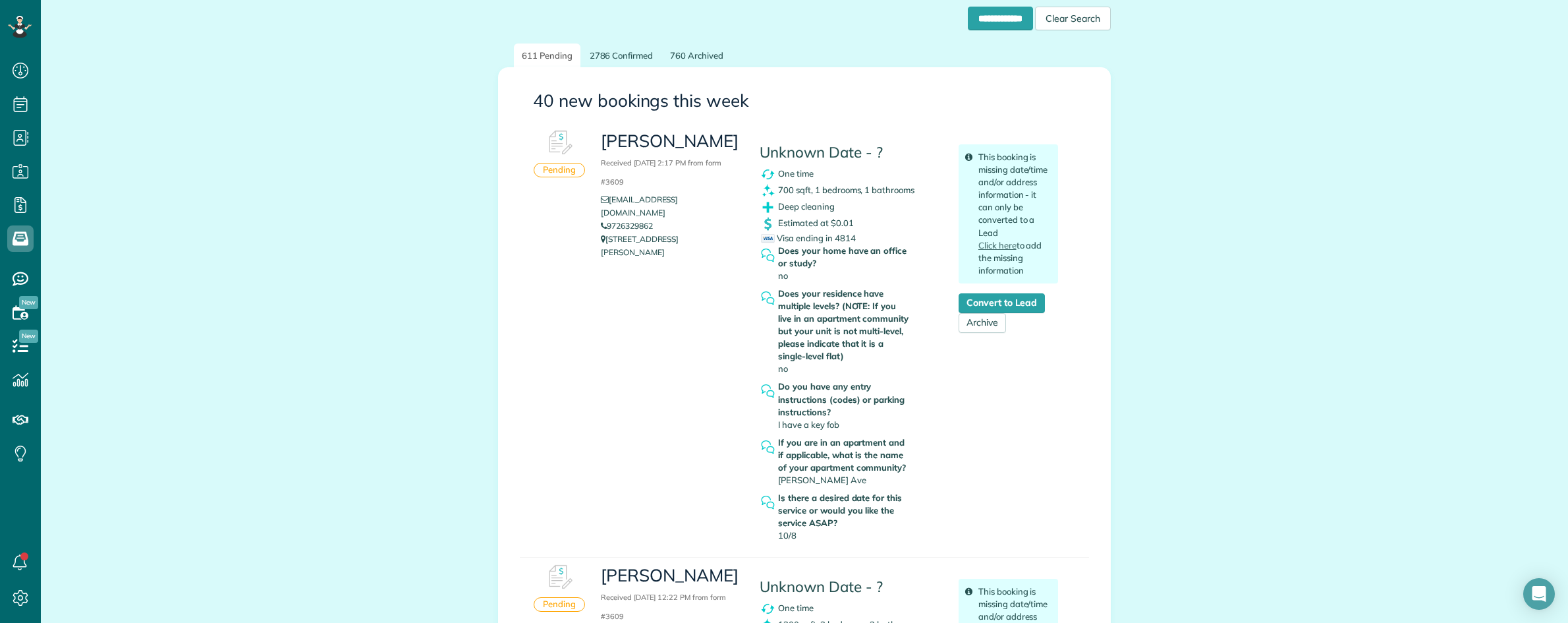
scroll to position [0, 0]
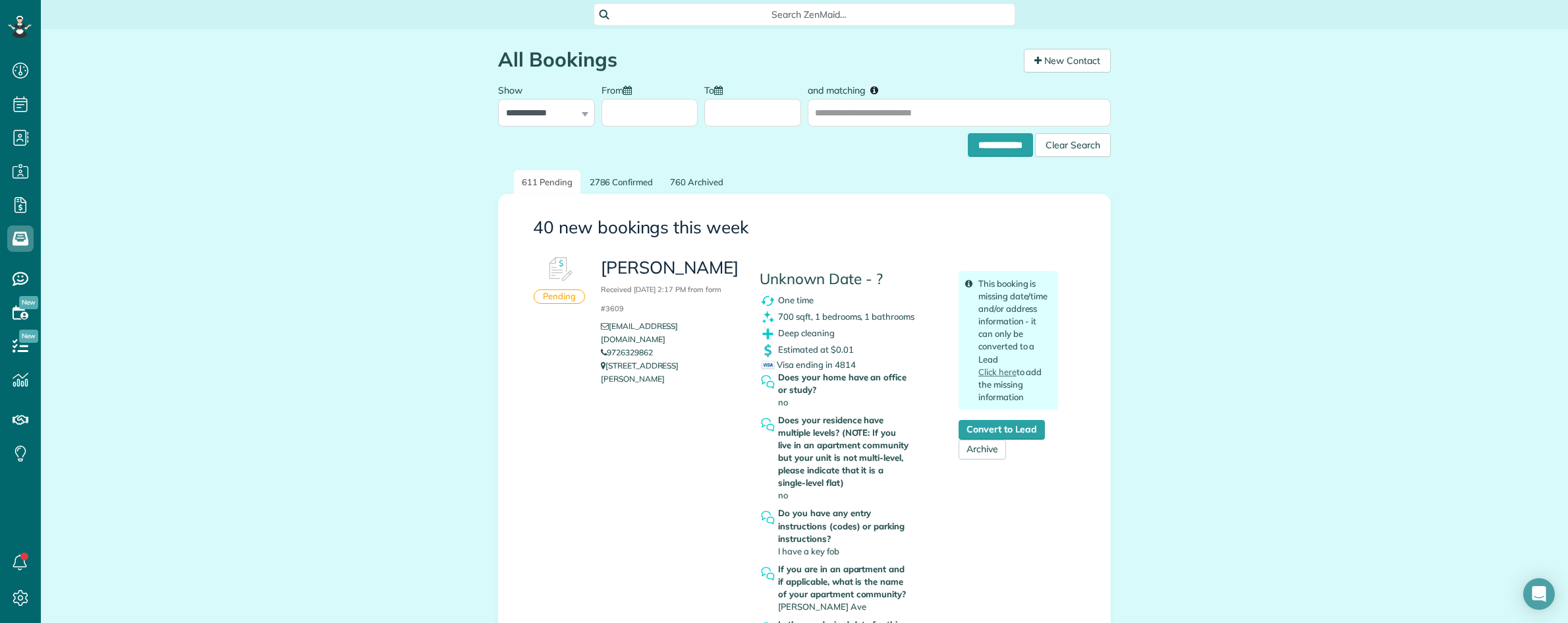
click at [807, 13] on span "Search ZenMaid…" at bounding box center [809, 14] width 401 height 13
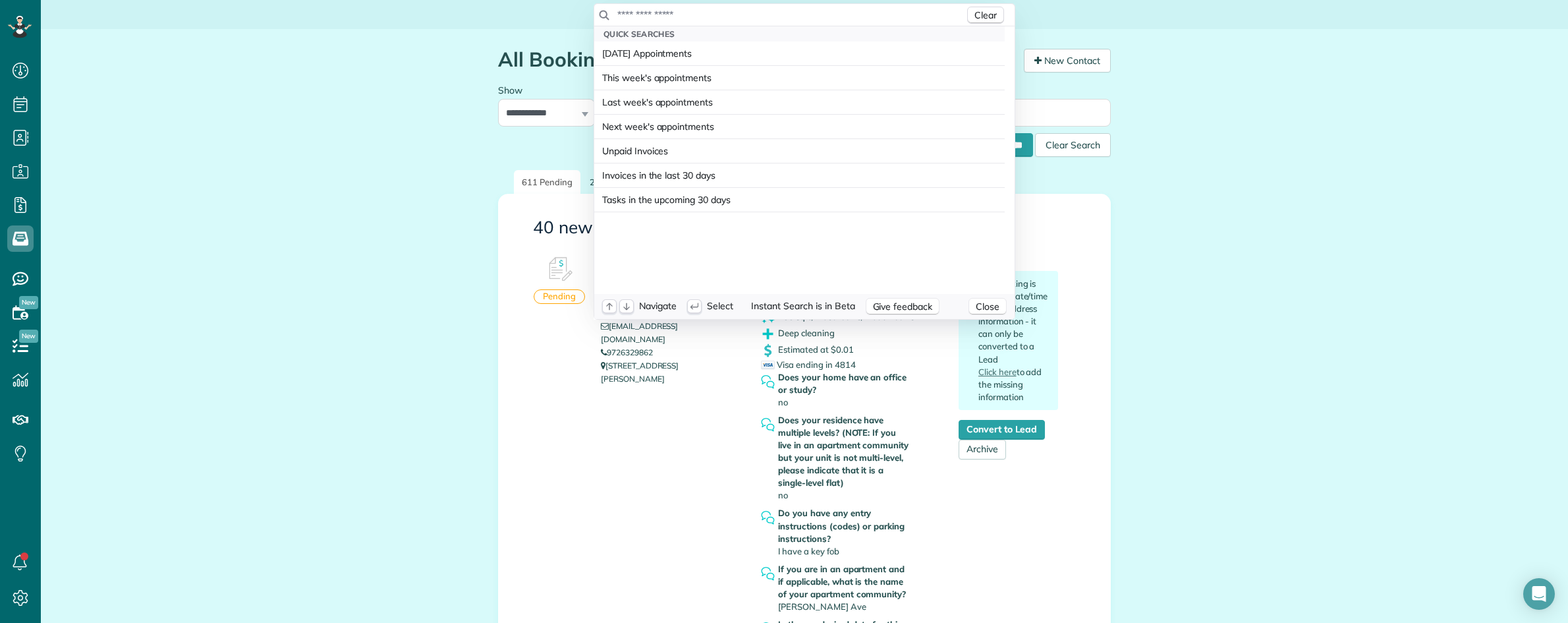
click at [807, 13] on input "text" at bounding box center [790, 14] width 348 height 13
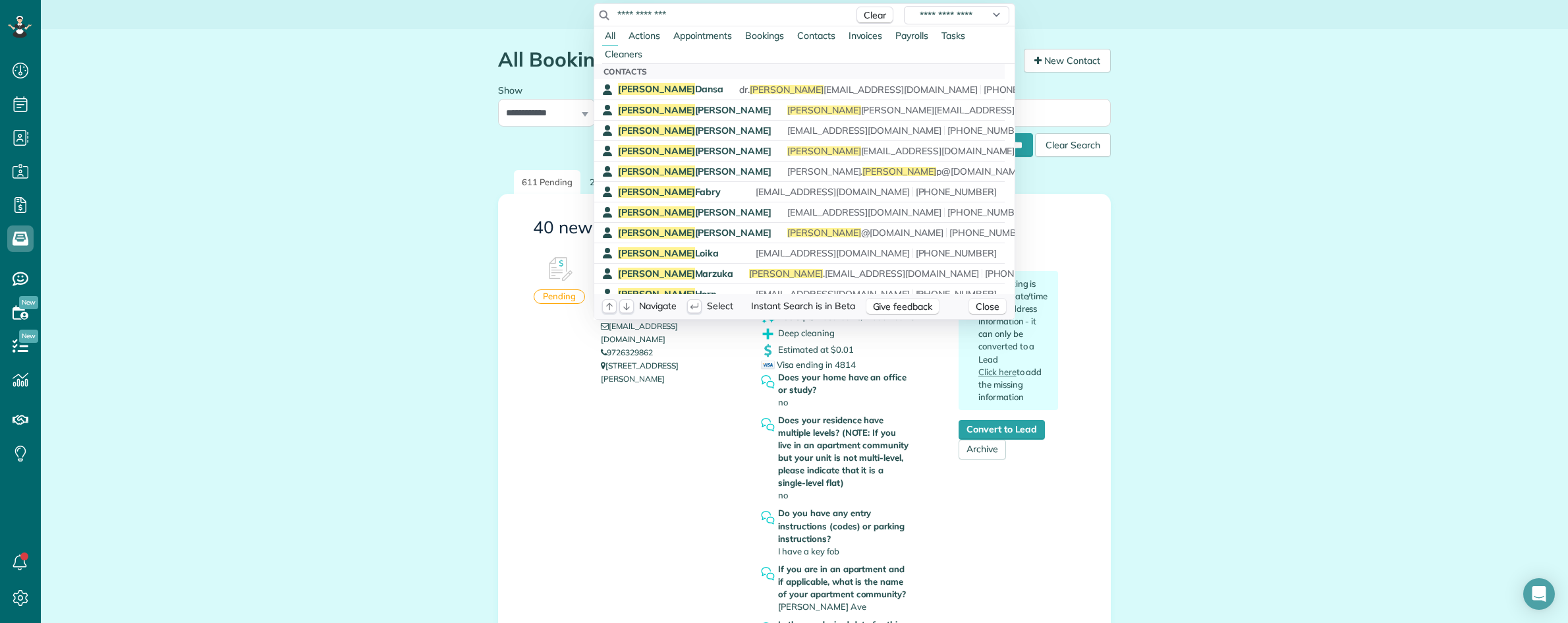
drag, startPoint x: 690, startPoint y: 14, endPoint x: 572, endPoint y: 9, distance: 118.1
click at [577, 12] on html "Dashboard Scheduling Calendar View List View" at bounding box center [784, 312] width 1568 height 623
paste input "text"
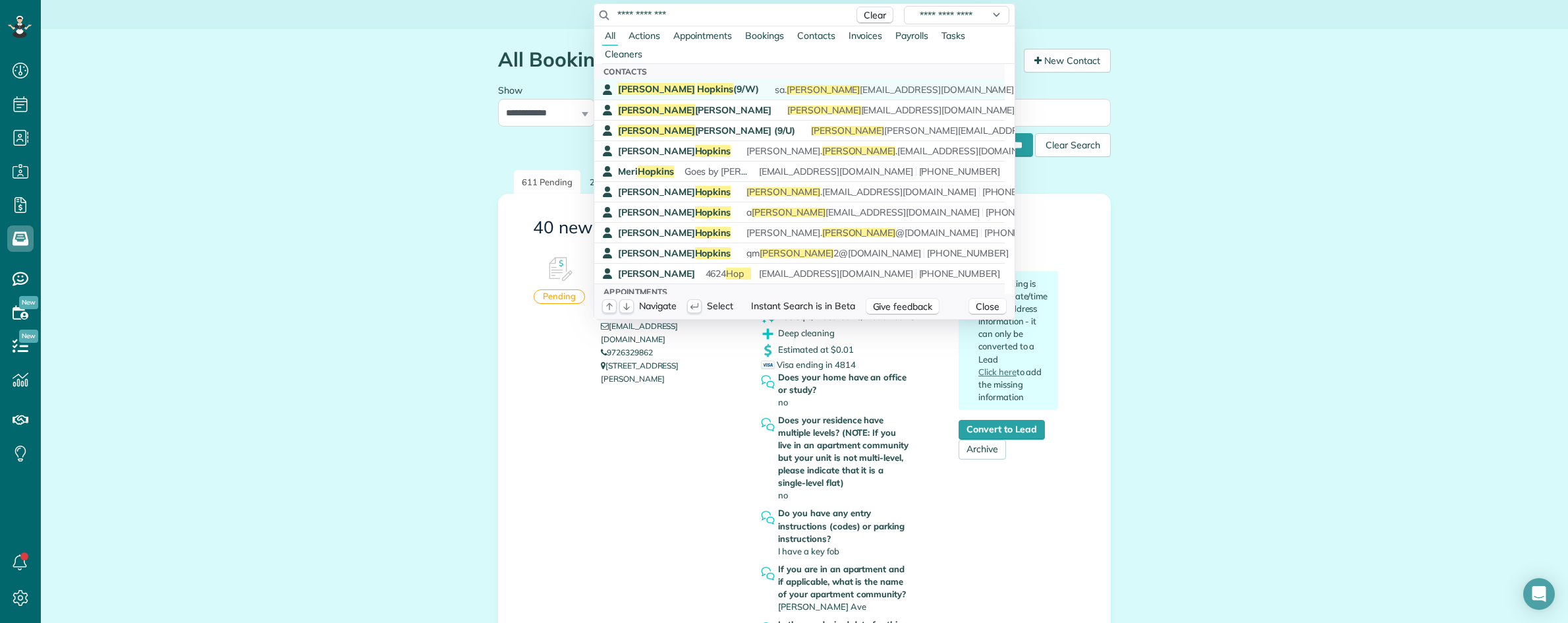
type input "**********"
click at [697, 87] on span "Hopkins" at bounding box center [715, 89] width 36 height 12
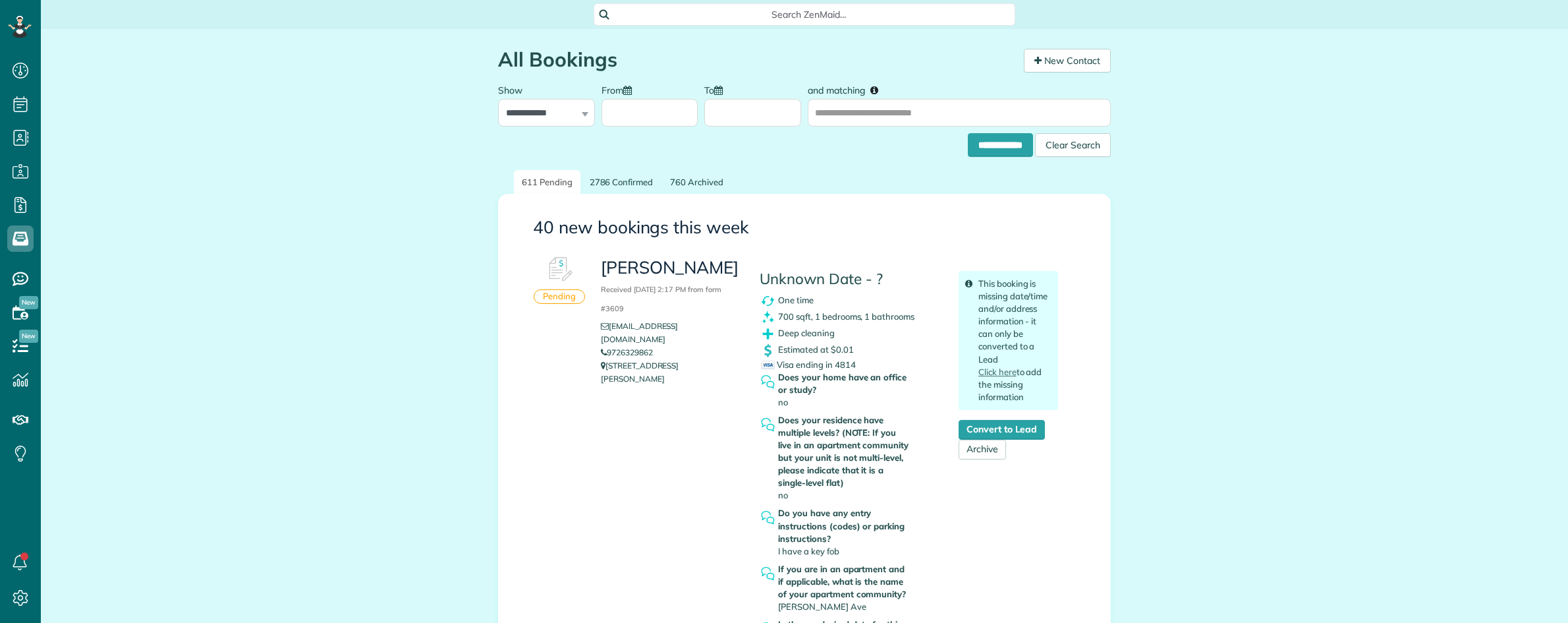
scroll to position [6, 6]
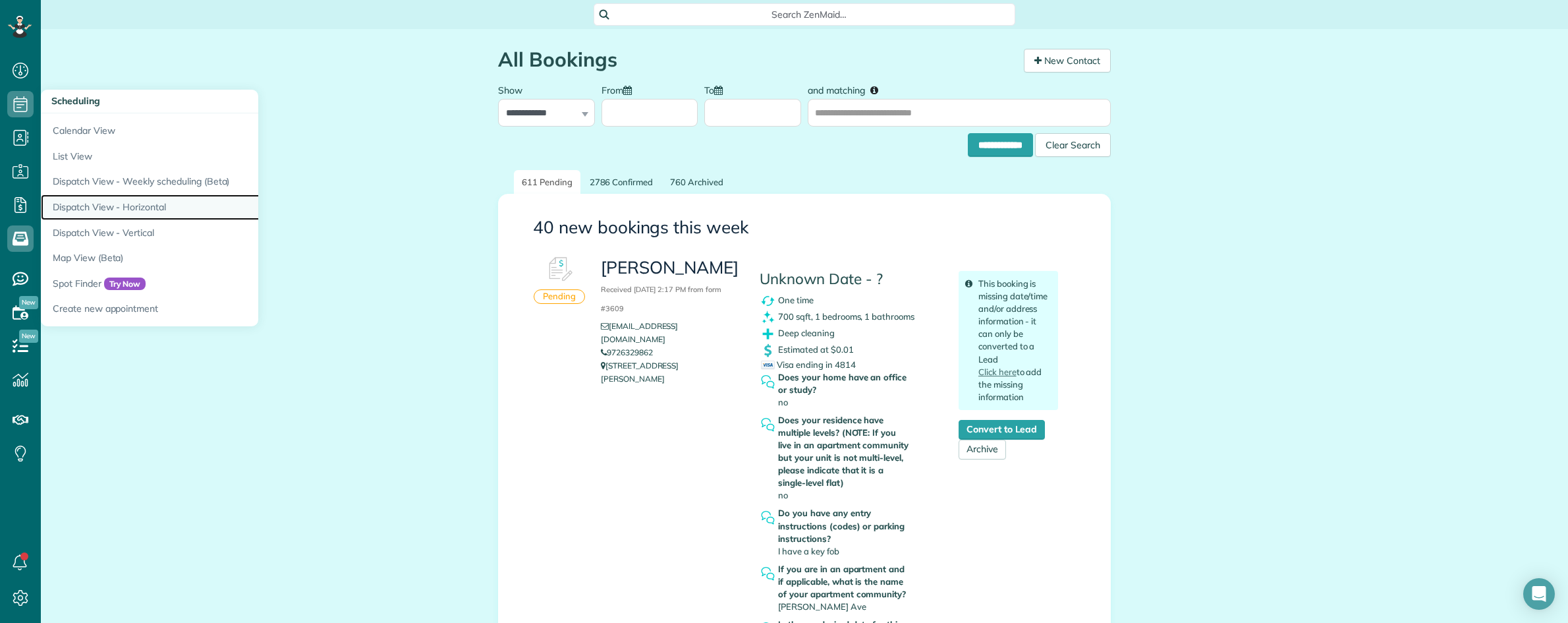
click at [116, 208] on link "Dispatch View - Horizontal" at bounding box center [206, 207] width 330 height 25
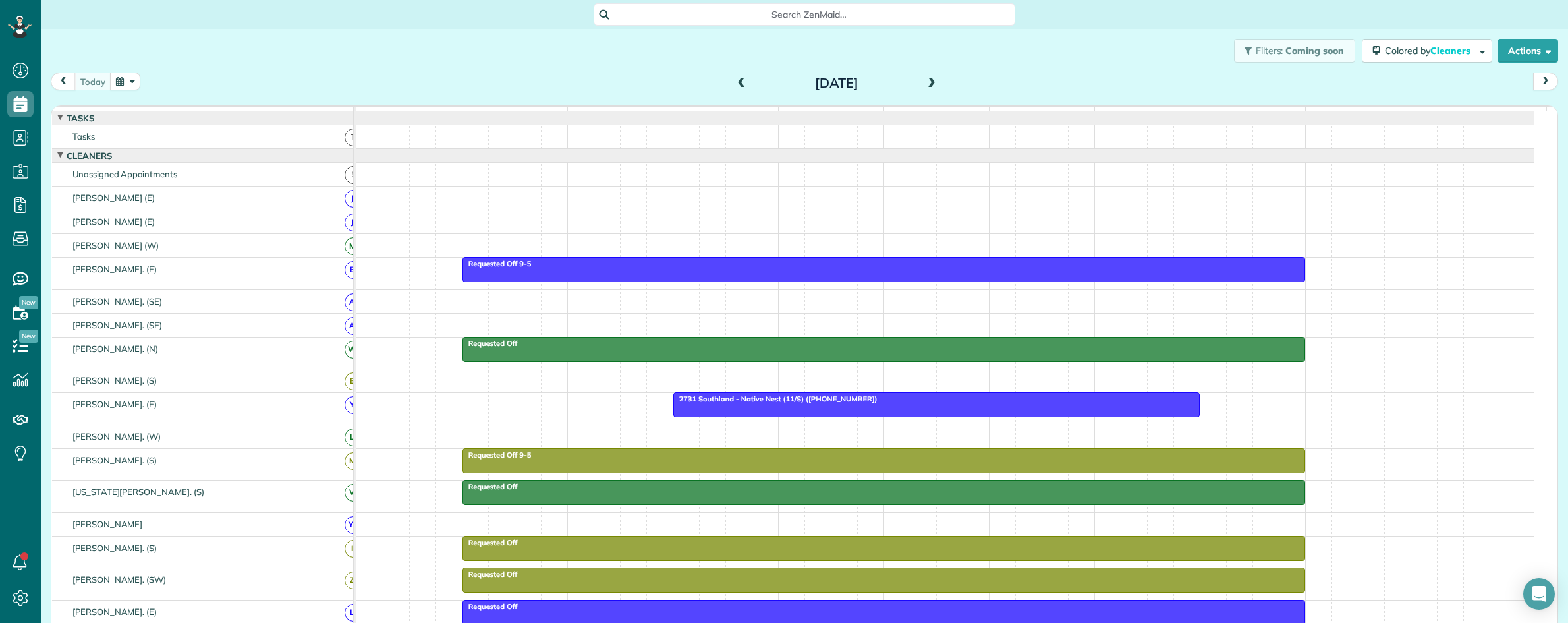
scroll to position [6, 6]
click at [127, 83] on button "button" at bounding box center [125, 81] width 30 height 17
click at [284, 86] on link "Next" at bounding box center [286, 90] width 36 height 33
click at [219, 143] on link "8" at bounding box center [222, 148] width 21 height 21
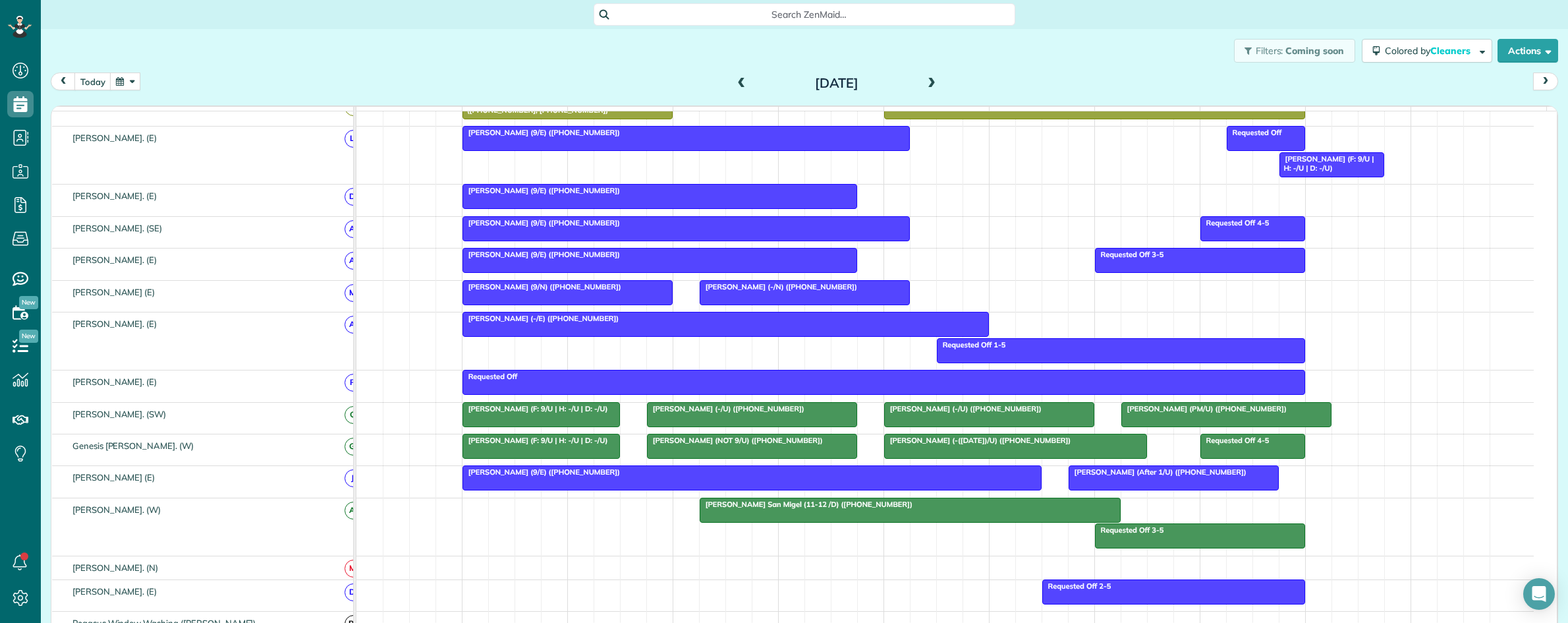
scroll to position [659, 0]
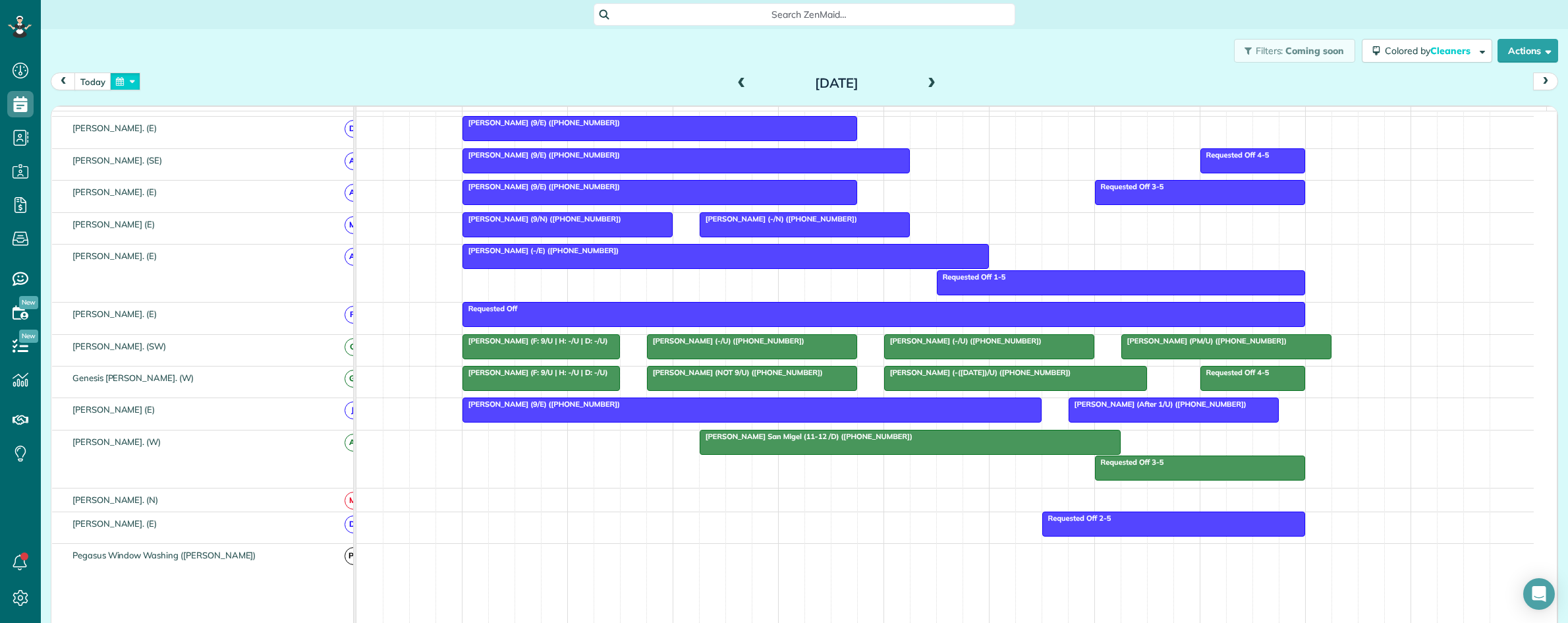
click at [123, 80] on button "button" at bounding box center [125, 81] width 30 height 17
click at [201, 212] on link "30" at bounding box center [200, 212] width 21 height 21
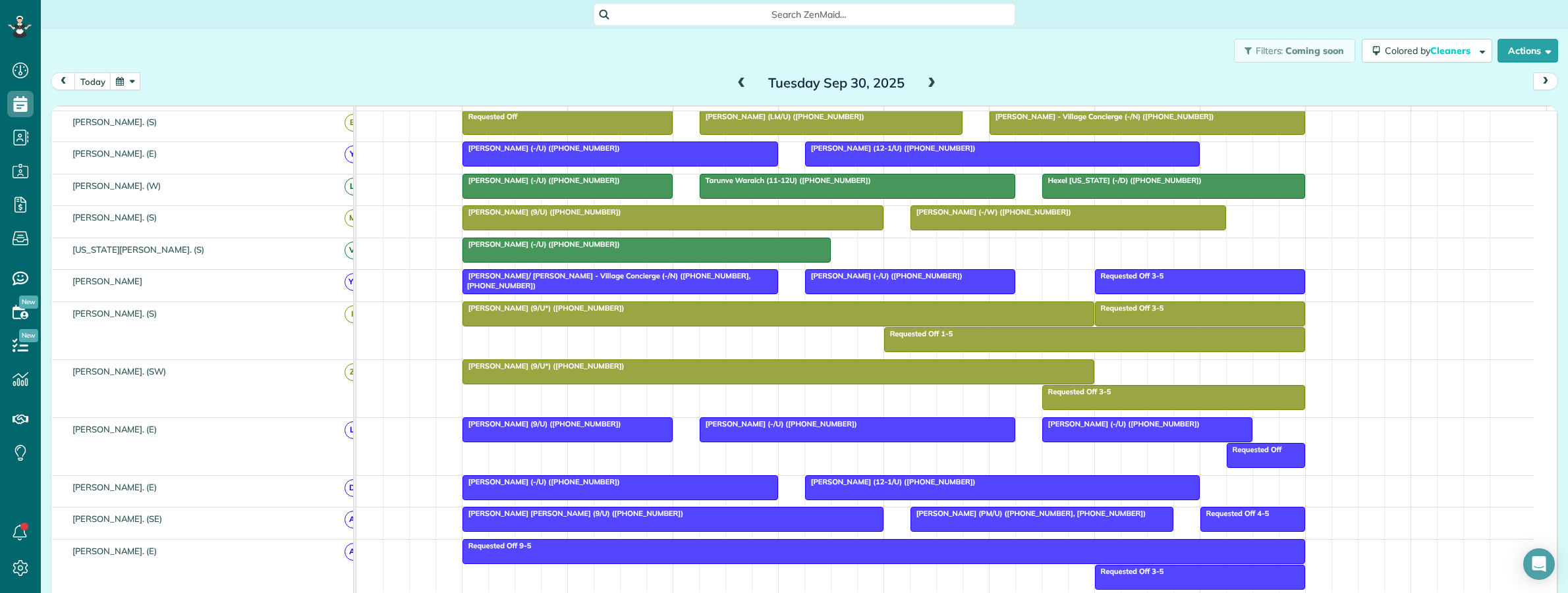
scroll to position [593, 40]
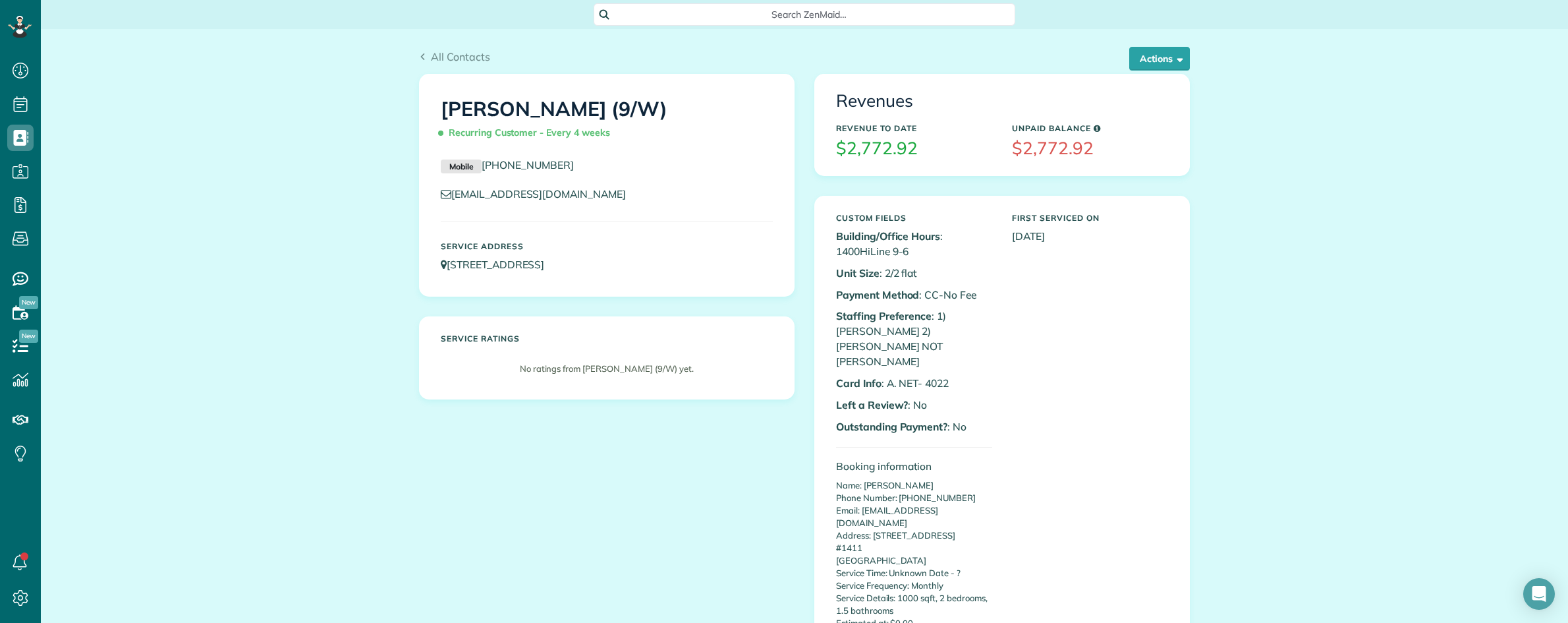
click at [1147, 49] on button "Actions" at bounding box center [1159, 59] width 60 height 24
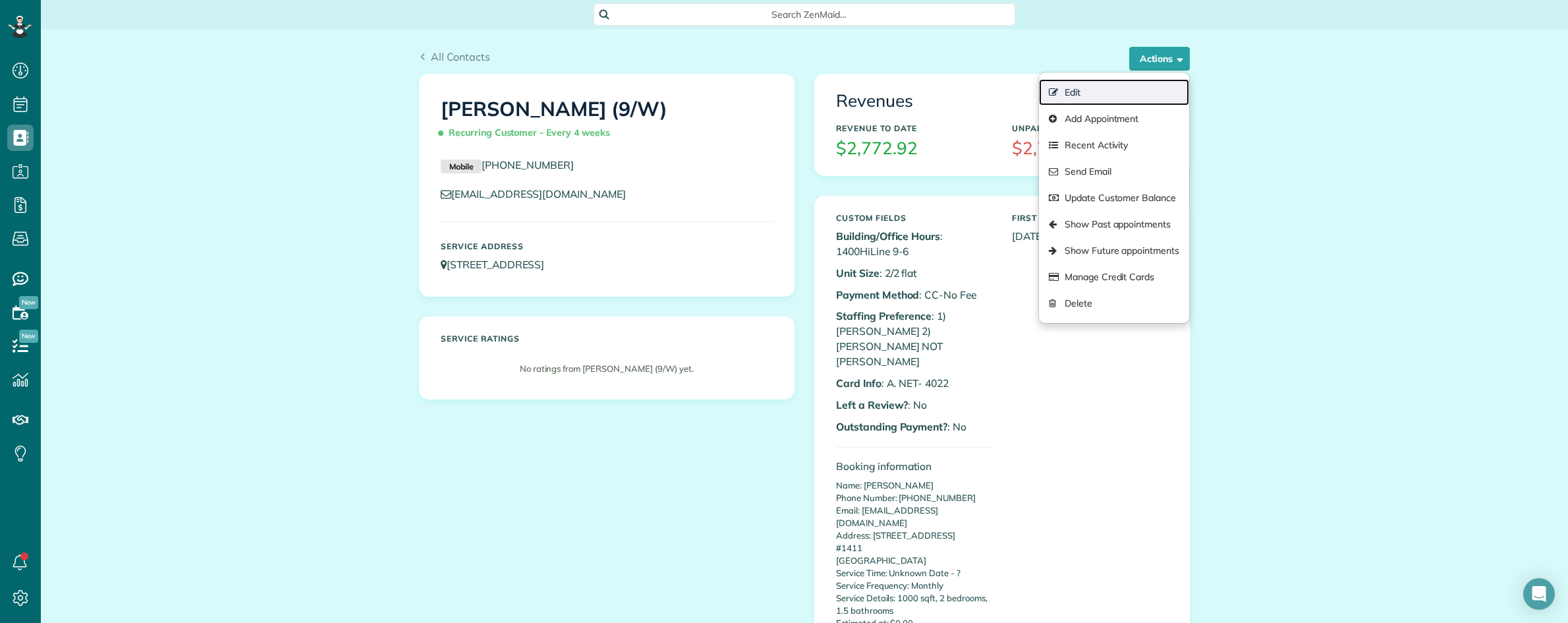
click at [1094, 87] on link "Edit" at bounding box center [1114, 92] width 151 height 26
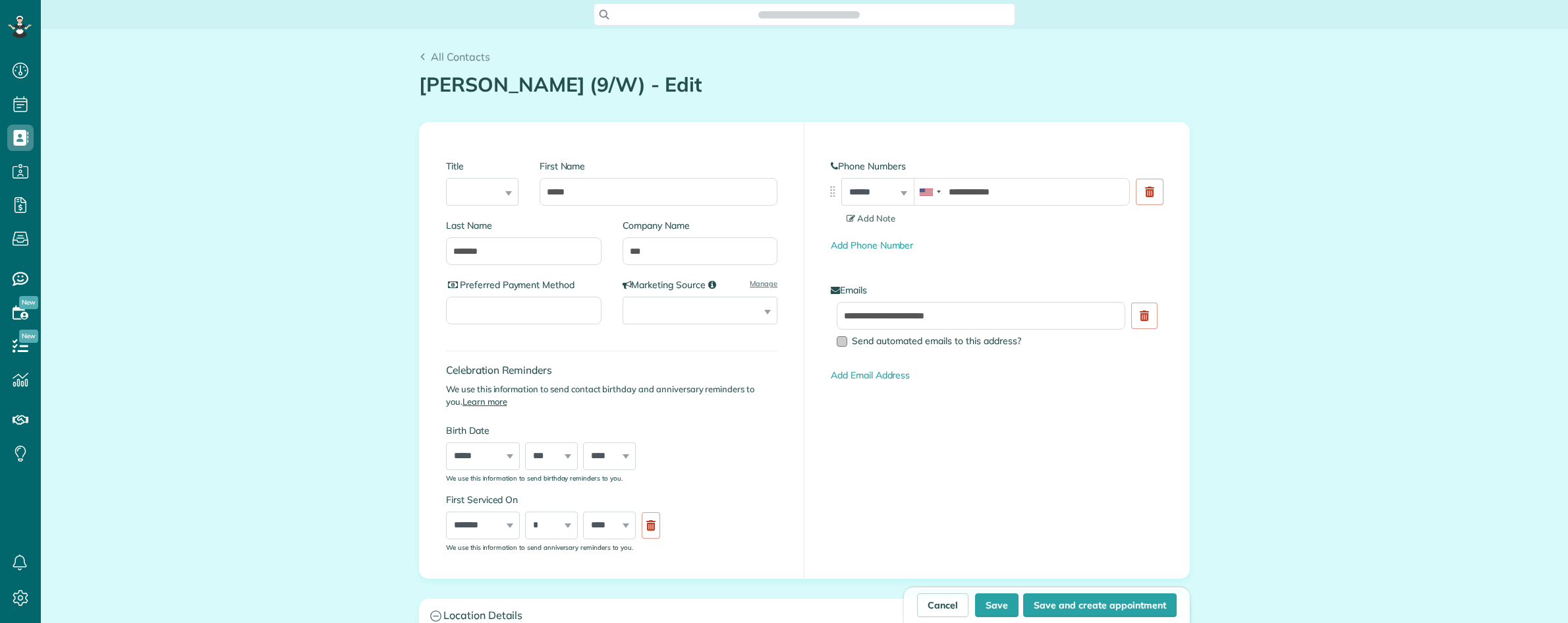
scroll to position [623, 40]
type input "**********"
click at [871, 242] on link "Add Phone Number" at bounding box center [872, 245] width 82 height 12
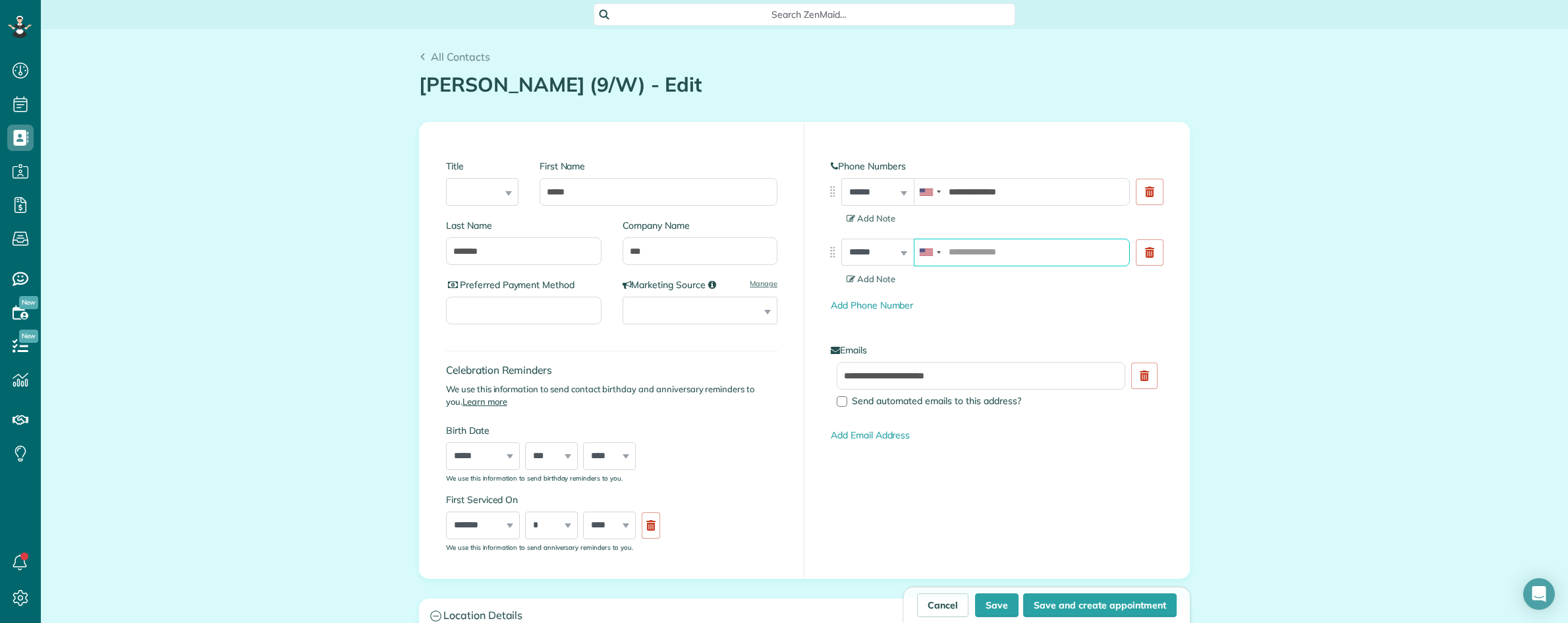
click at [973, 254] on input "tel" at bounding box center [1021, 252] width 216 height 28
paste input "**********"
type input "**********"
click at [870, 277] on span "Add Note" at bounding box center [871, 278] width 49 height 10
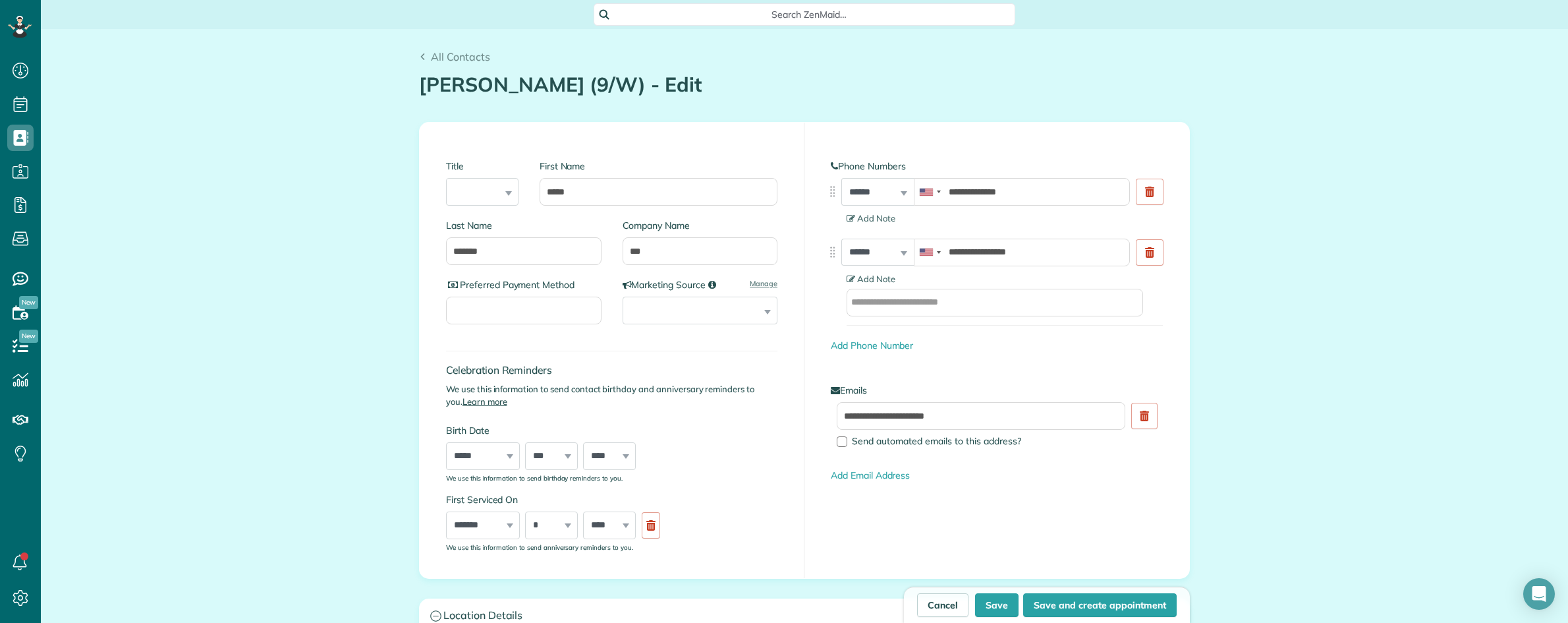
click at [943, 295] on input "text" at bounding box center [994, 302] width 296 height 28
paste input "**********"
type input "**********"
click at [993, 604] on button "Save" at bounding box center [997, 605] width 44 height 24
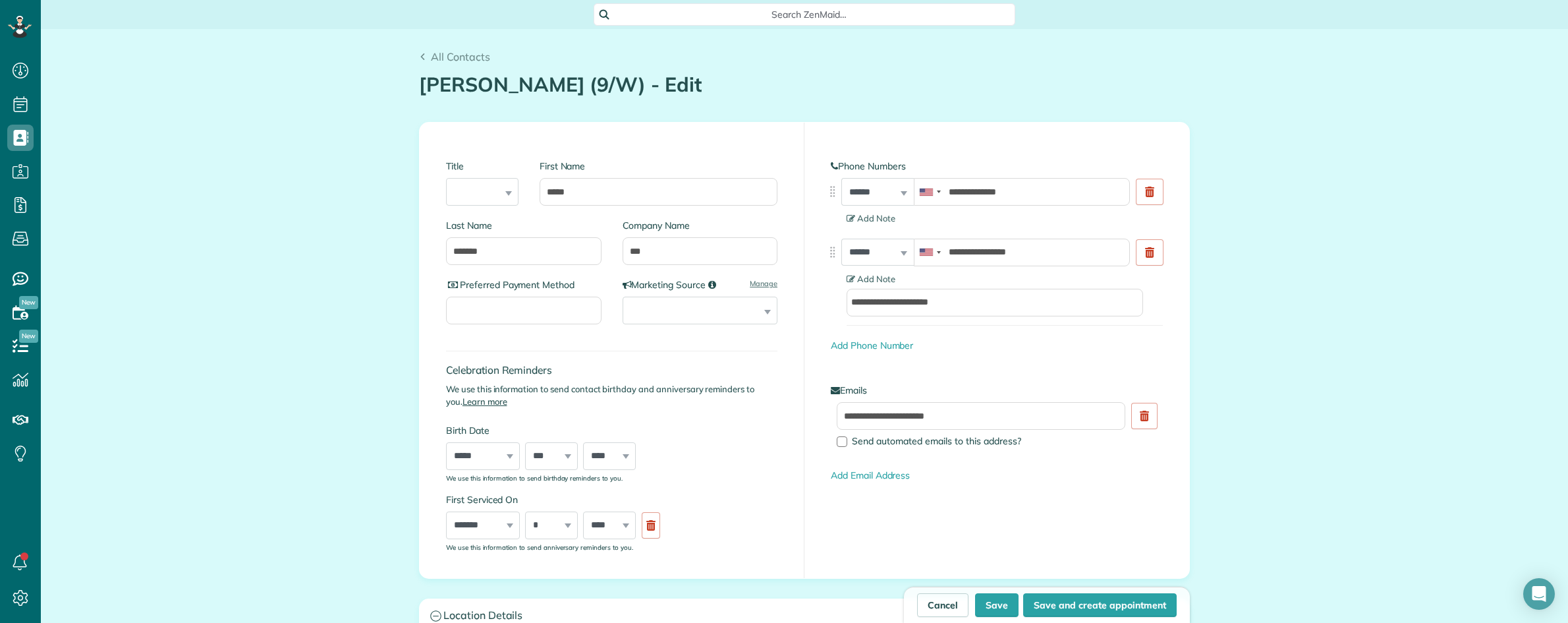
type input "**********"
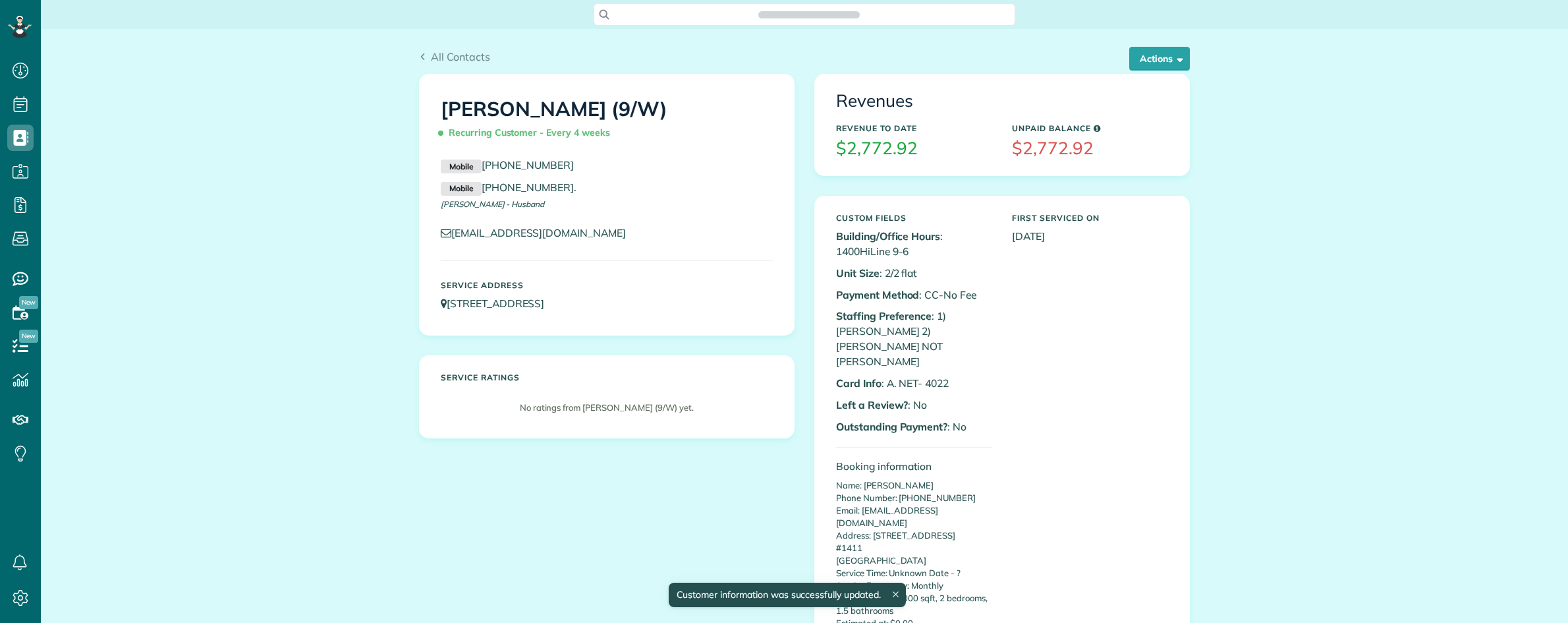
scroll to position [6, 6]
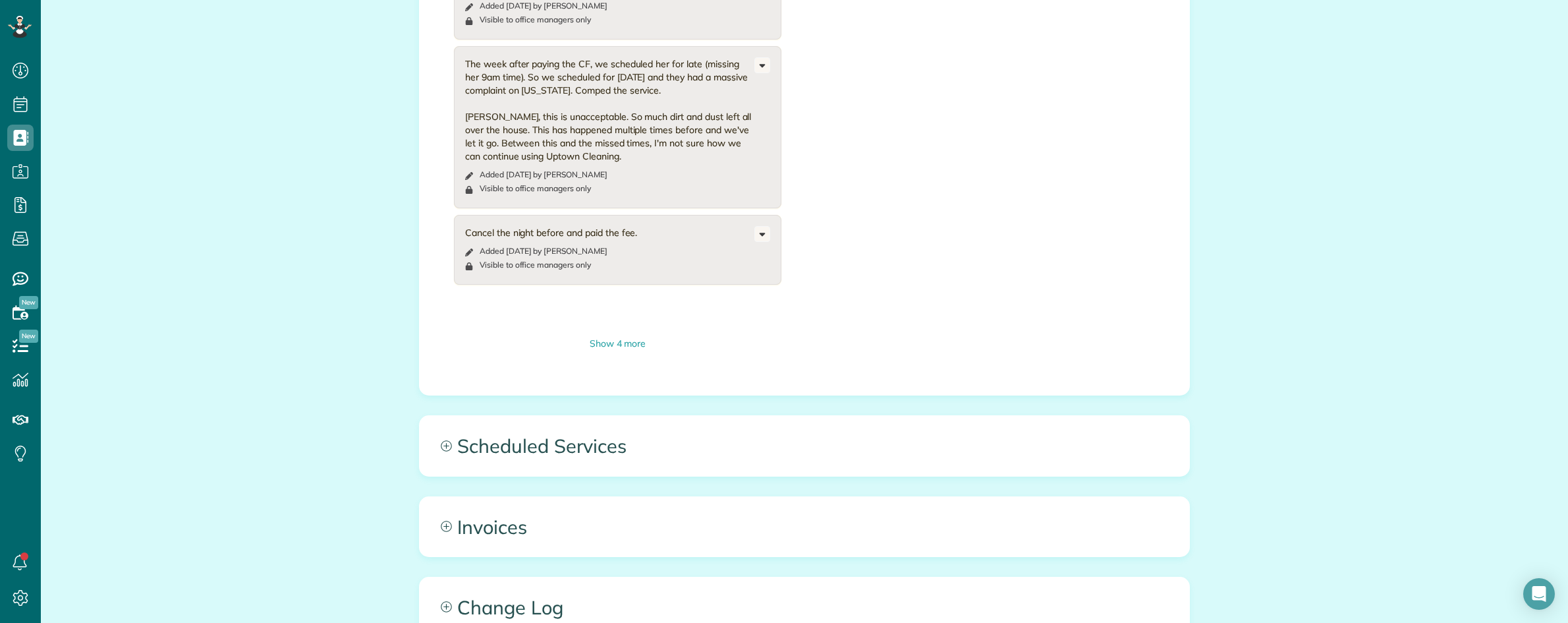
scroll to position [1882, 0]
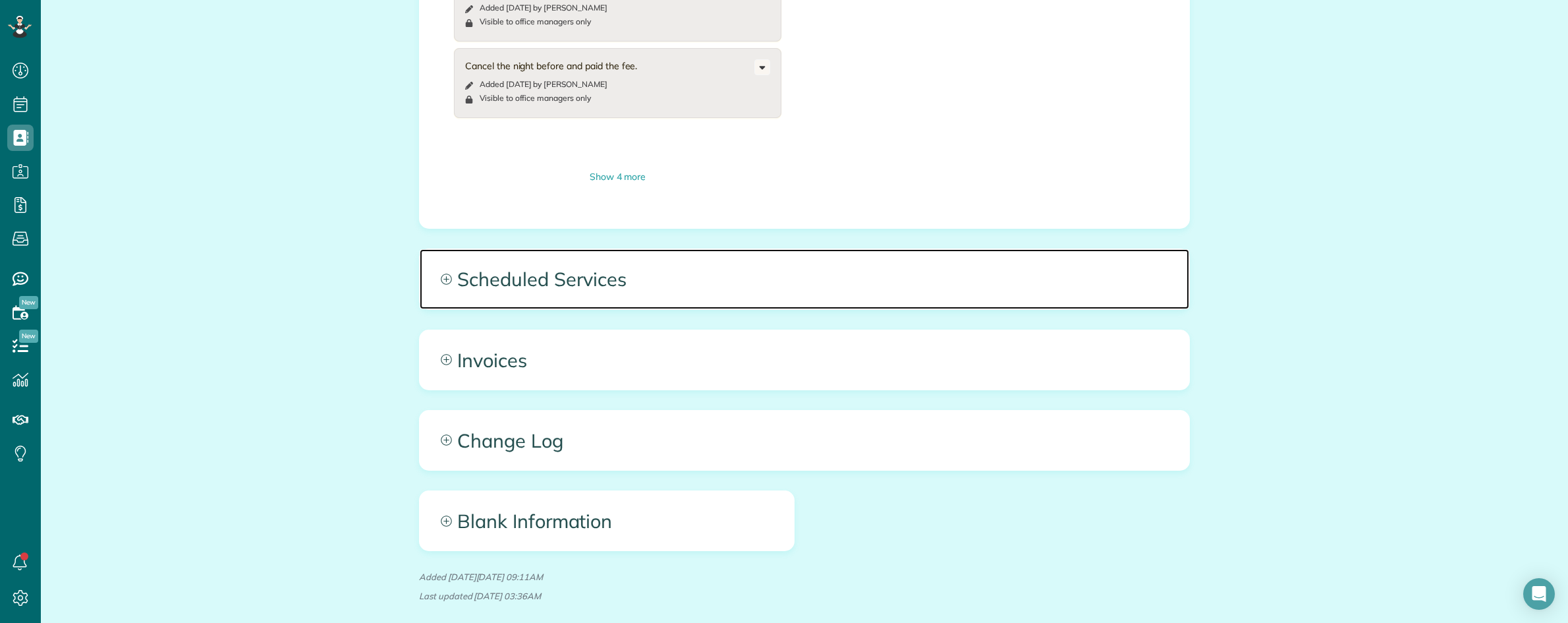
click at [830, 249] on span "Scheduled Services" at bounding box center [804, 278] width 769 height 59
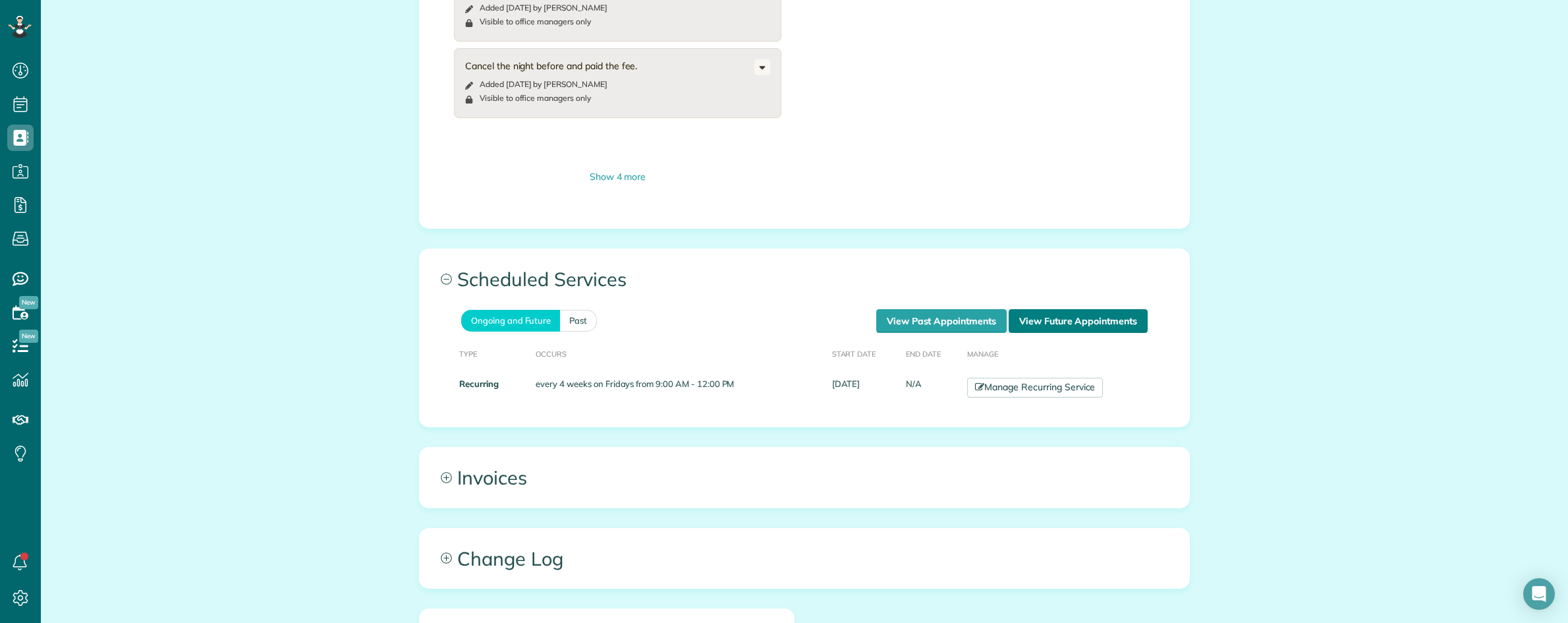
click at [1038, 309] on link "View Future Appointments" at bounding box center [1078, 321] width 139 height 24
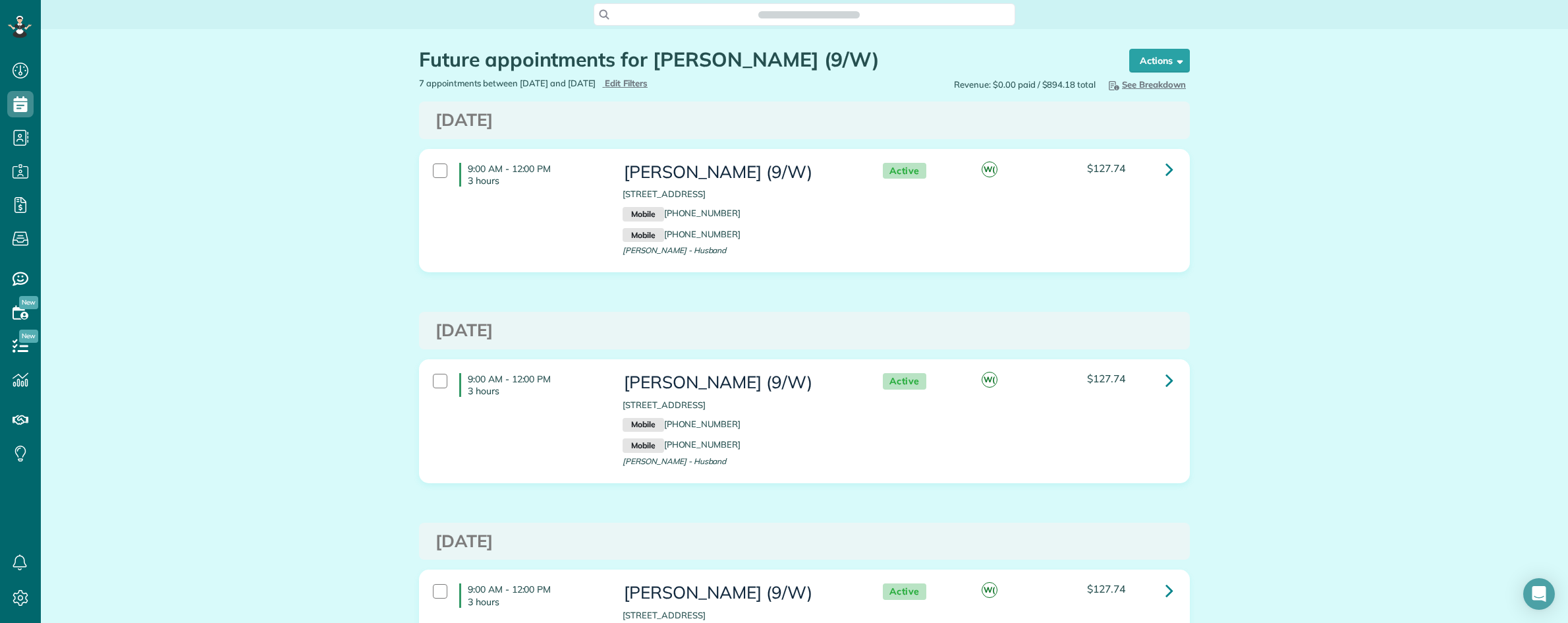
scroll to position [6, 6]
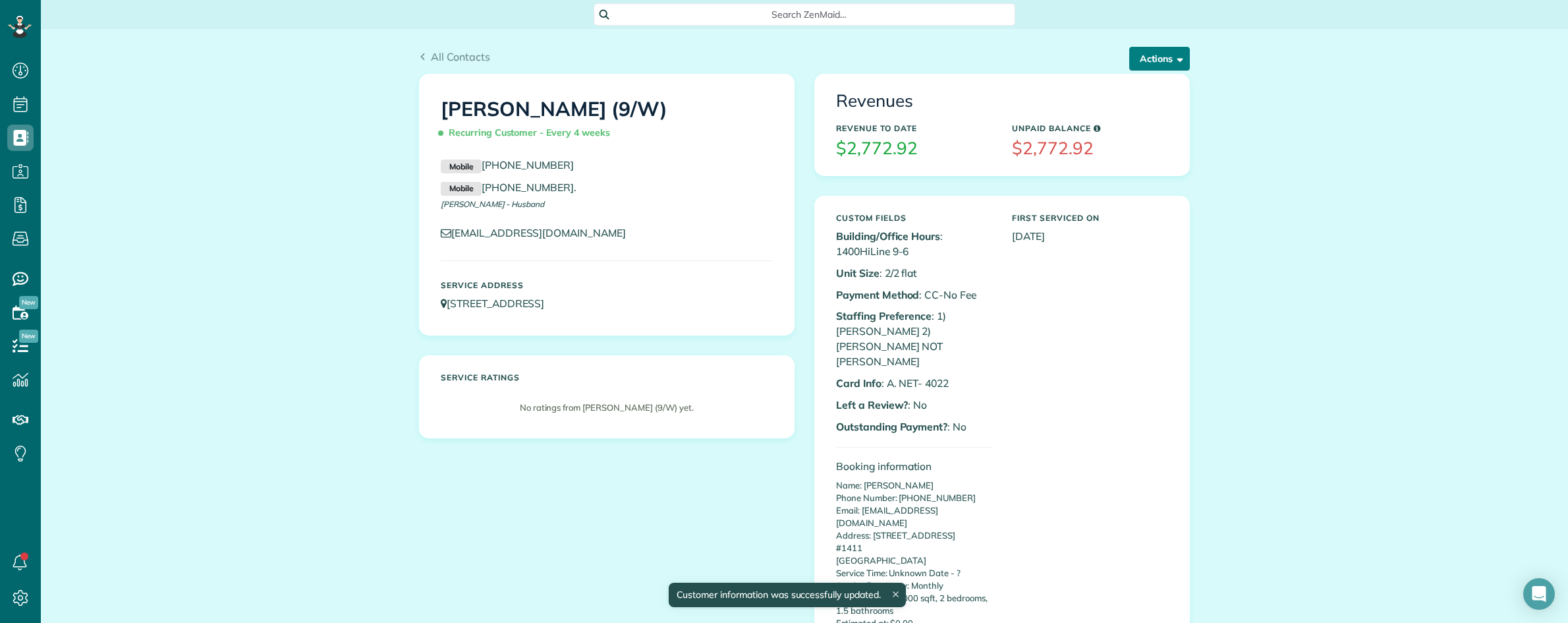
click at [1141, 64] on button "Actions" at bounding box center [1159, 59] width 60 height 24
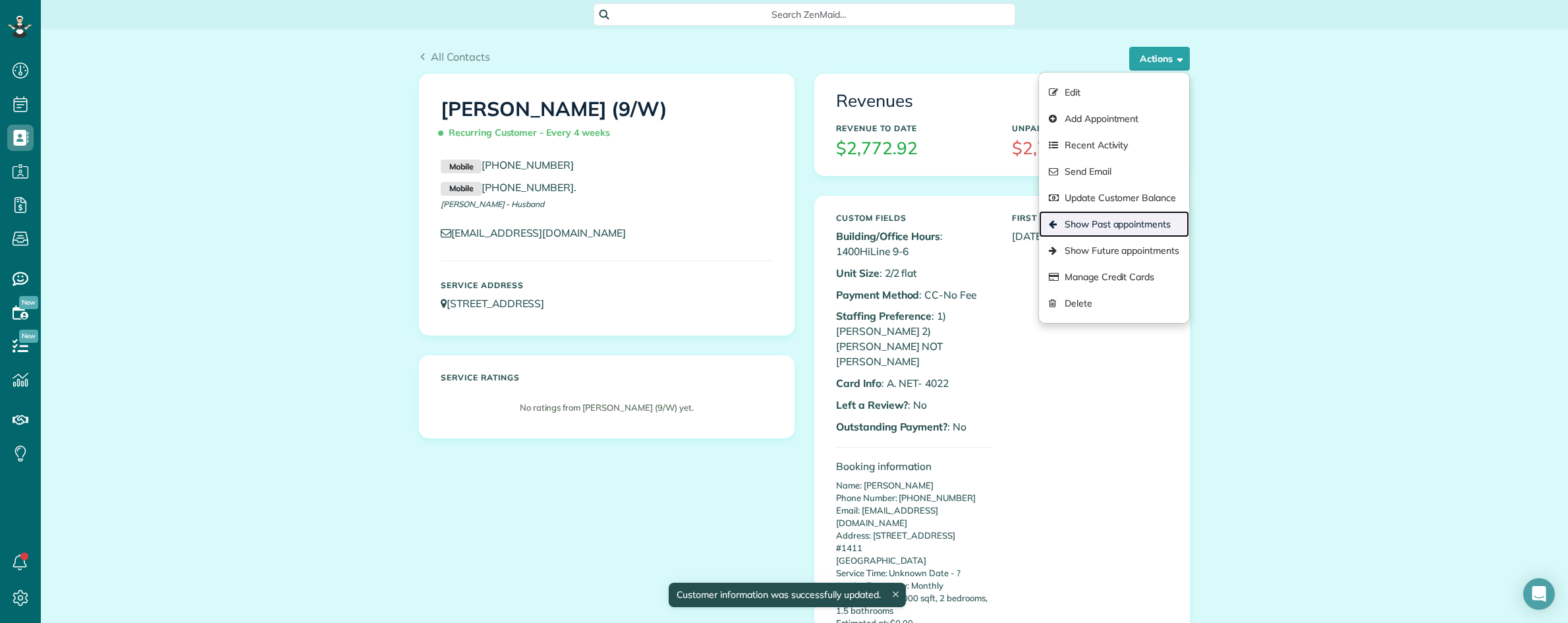
click at [1131, 223] on link "Show Past appointments" at bounding box center [1114, 224] width 151 height 26
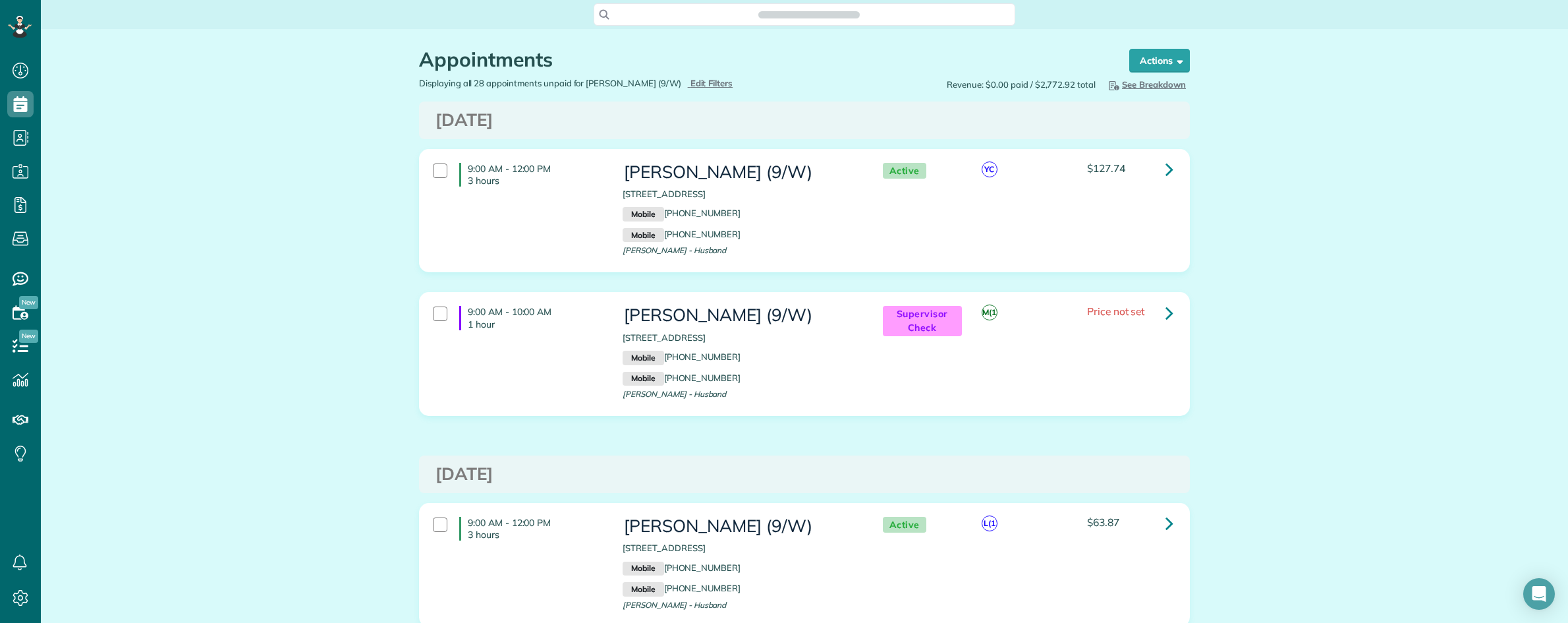
scroll to position [6, 6]
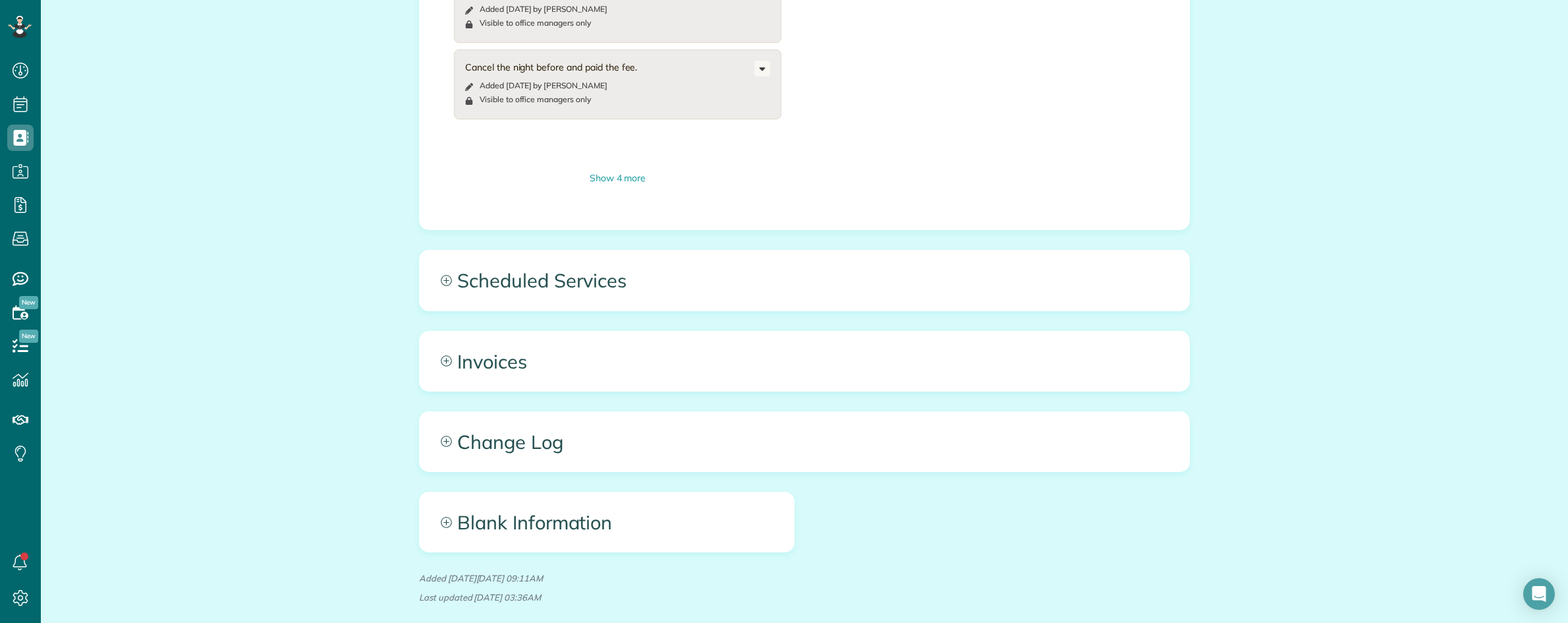
scroll to position [1882, 0]
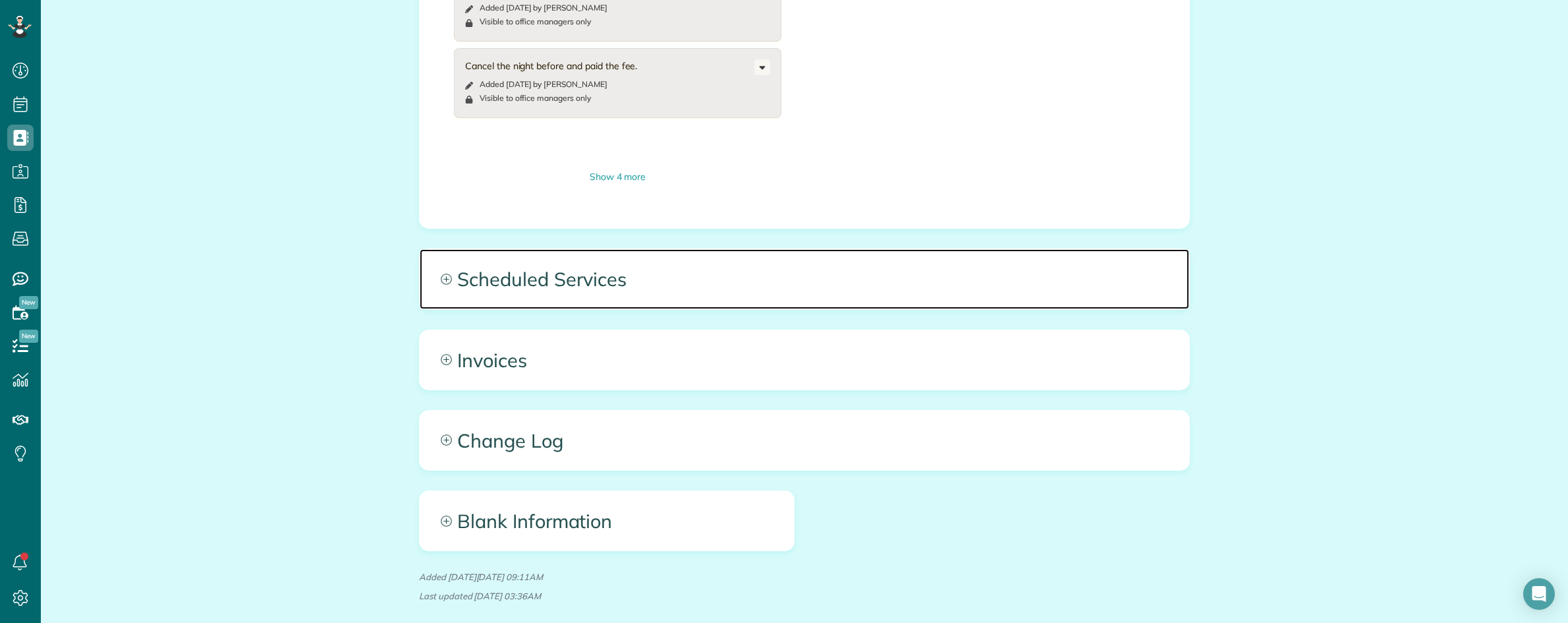
click at [897, 249] on span "Scheduled Services" at bounding box center [804, 278] width 769 height 59
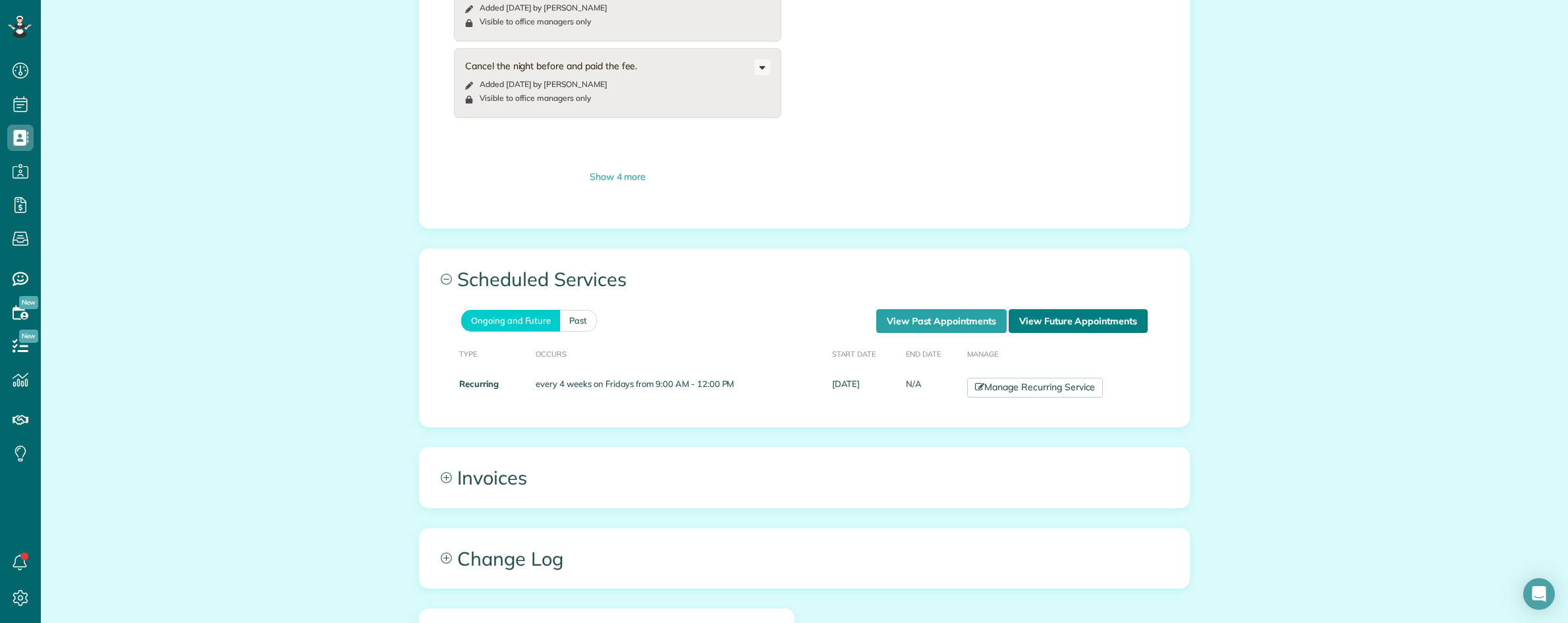
click at [1056, 309] on link "View Future Appointments" at bounding box center [1078, 321] width 139 height 24
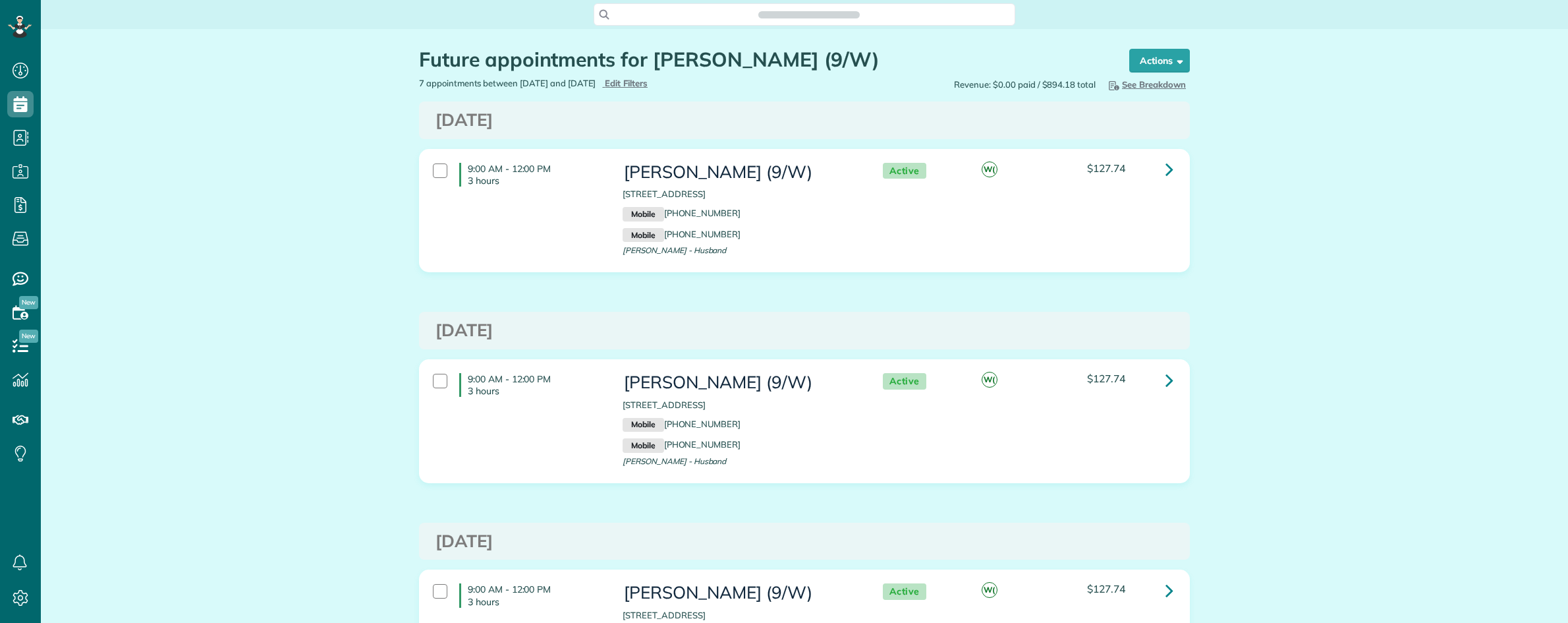
scroll to position [6, 6]
click at [1166, 171] on icon at bounding box center [1169, 169] width 8 height 23
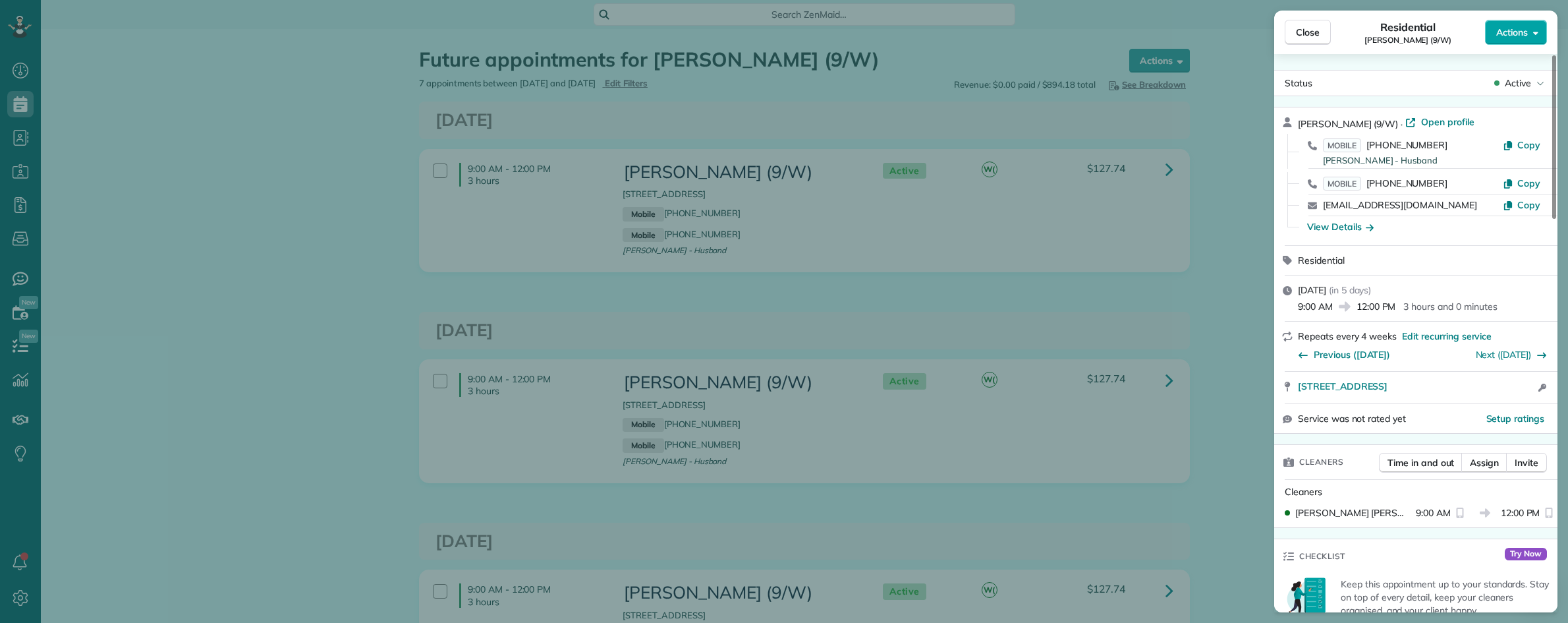
click at [1504, 38] on span "Actions" at bounding box center [1512, 32] width 32 height 13
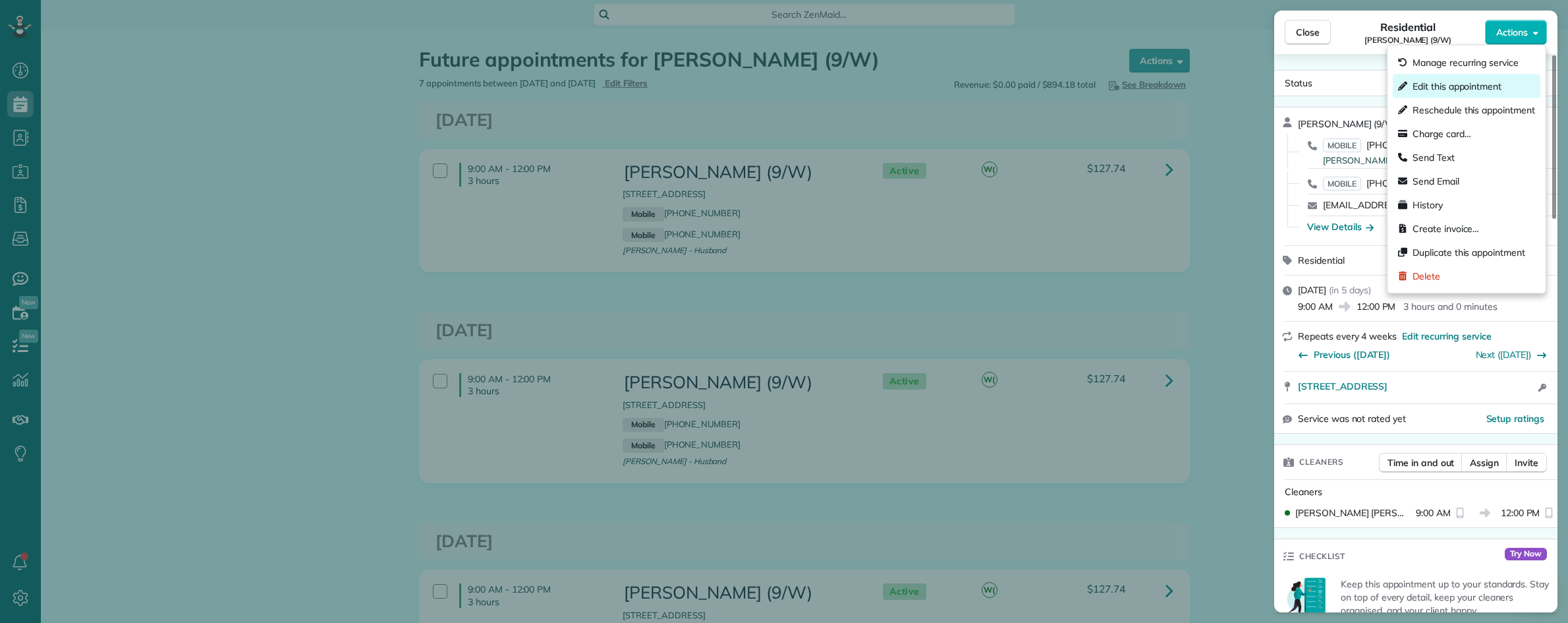
click at [1454, 88] on span "Edit this appointment" at bounding box center [1474, 86] width 123 height 13
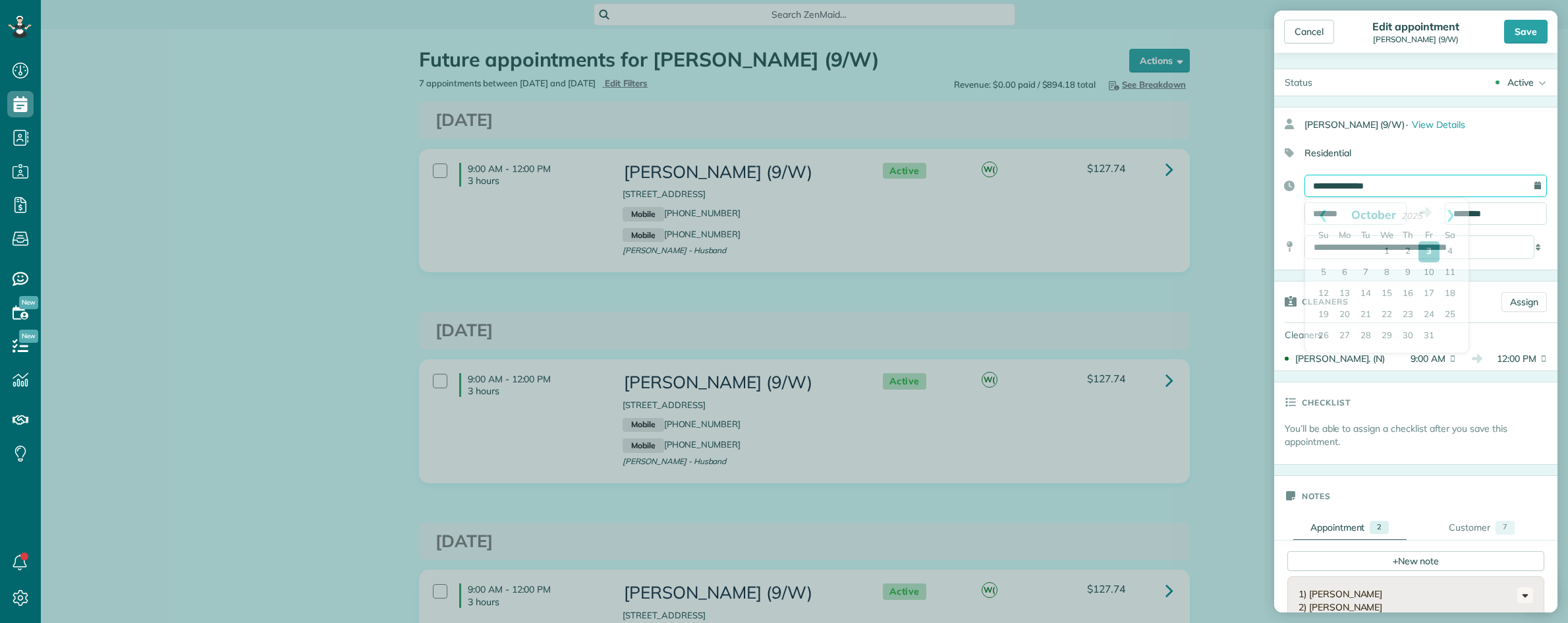
click at [1392, 185] on input "**********" at bounding box center [1425, 185] width 242 height 22
click at [1430, 269] on link "10" at bounding box center [1429, 273] width 21 height 21
type input "**********"
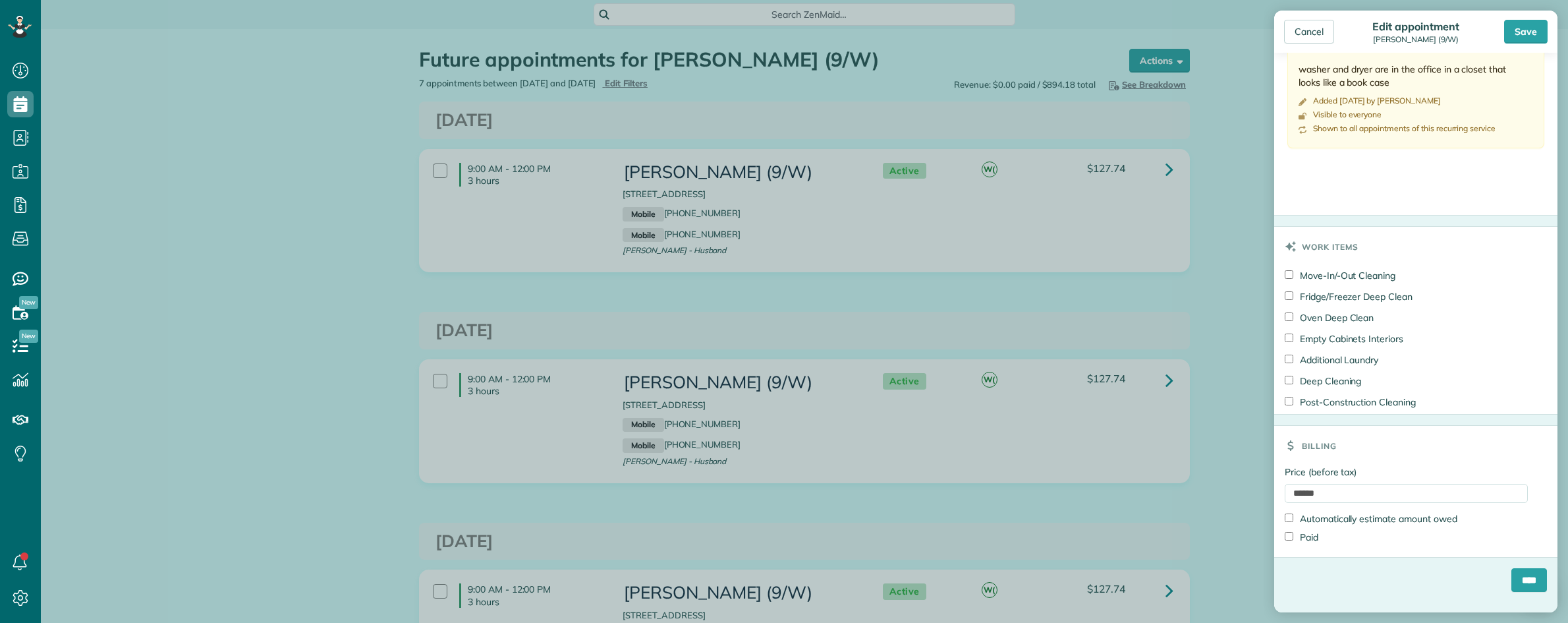
scroll to position [755, 0]
click at [1515, 577] on input "****" at bounding box center [1528, 575] width 36 height 24
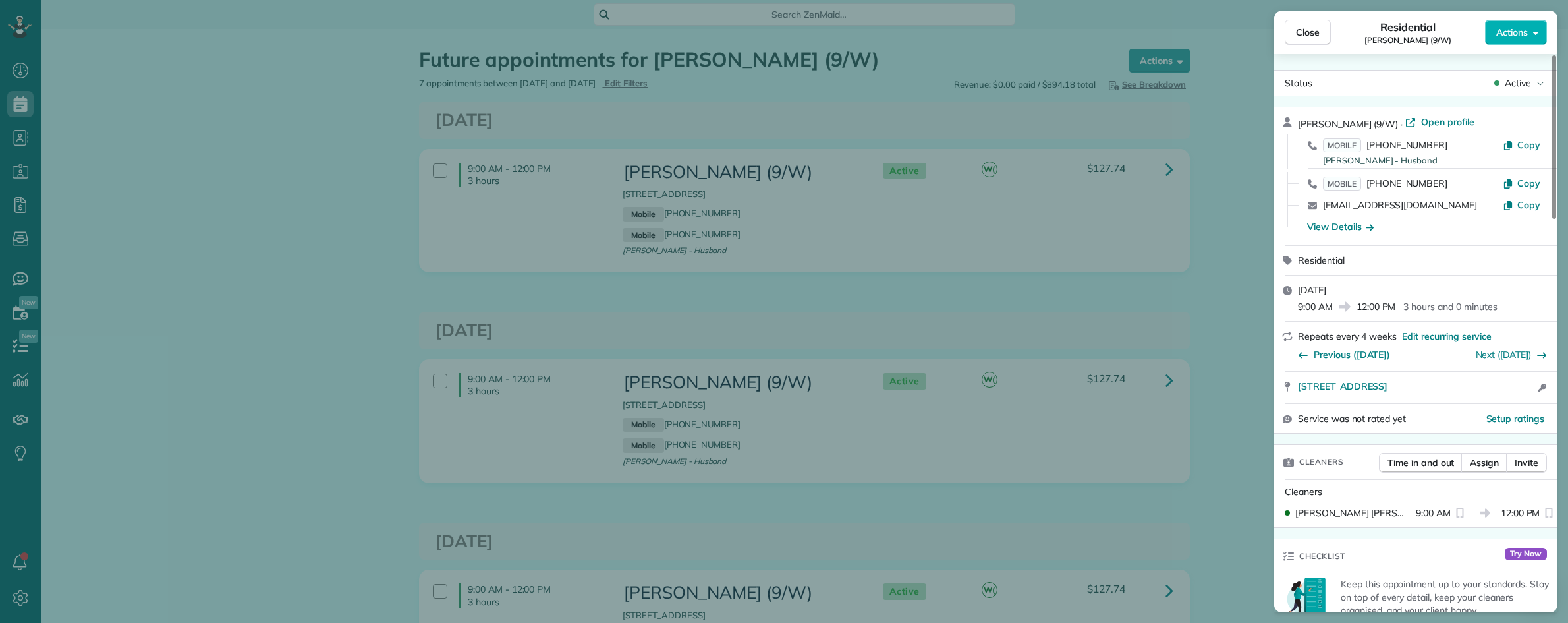
drag, startPoint x: 1214, startPoint y: 240, endPoint x: 1247, endPoint y: 97, distance: 146.8
click at [1242, 103] on div "Close Residential Sonia Hopkins (9/W) Actions Status Active Sonia Hopkins (9/W)…" at bounding box center [784, 312] width 1568 height 623
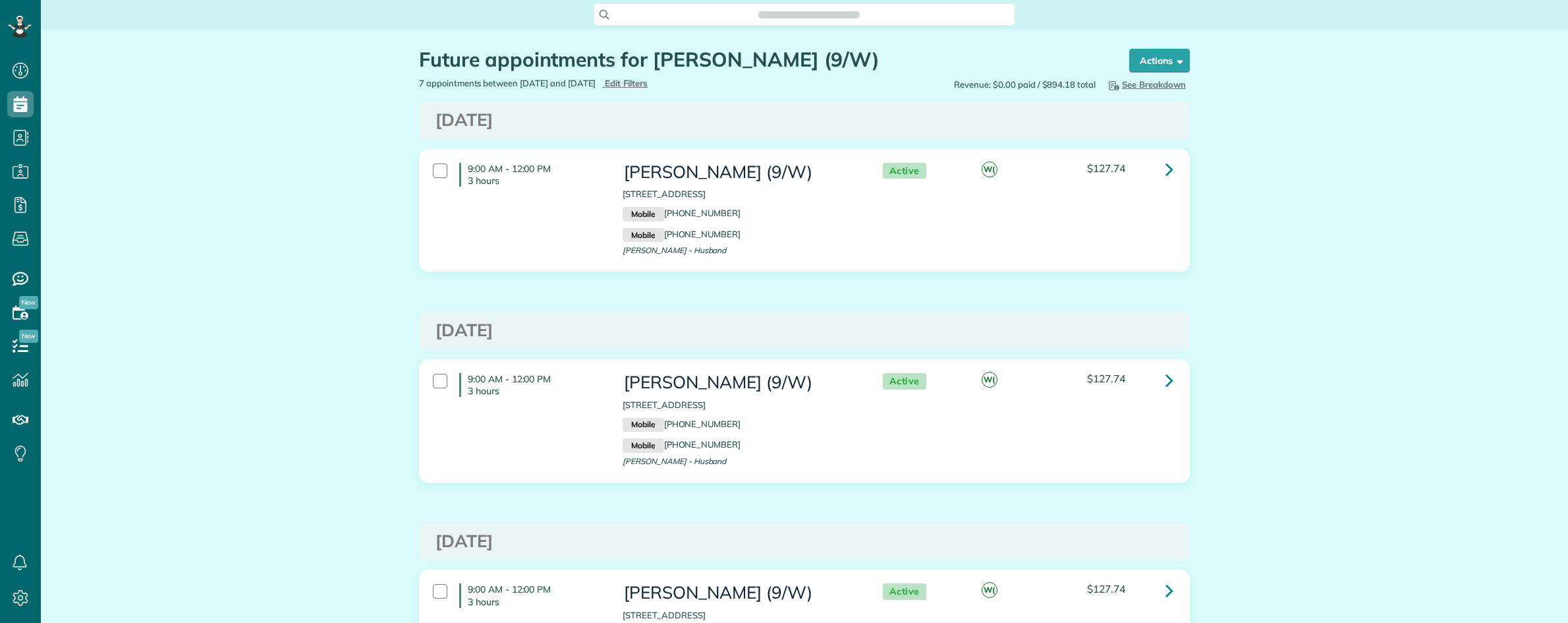
scroll to position [6, 6]
click at [1166, 169] on icon at bounding box center [1169, 169] width 8 height 23
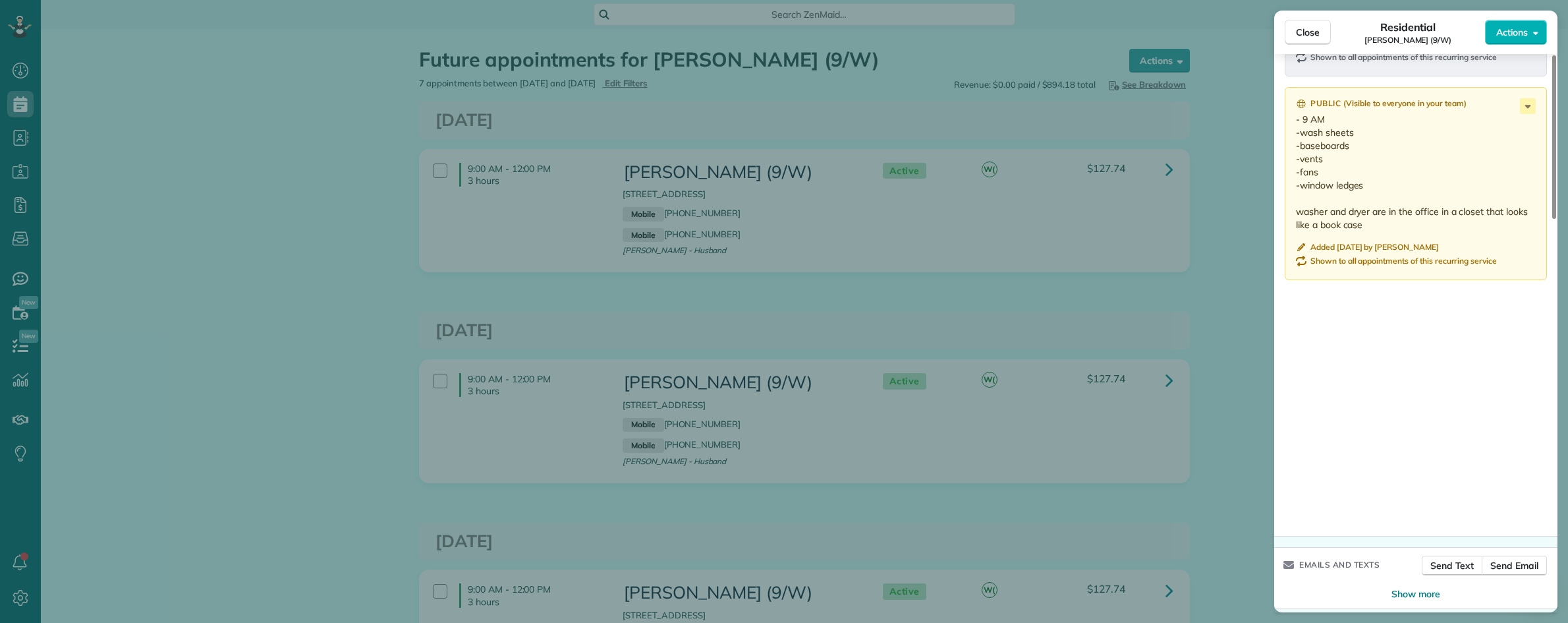
scroll to position [1339, 0]
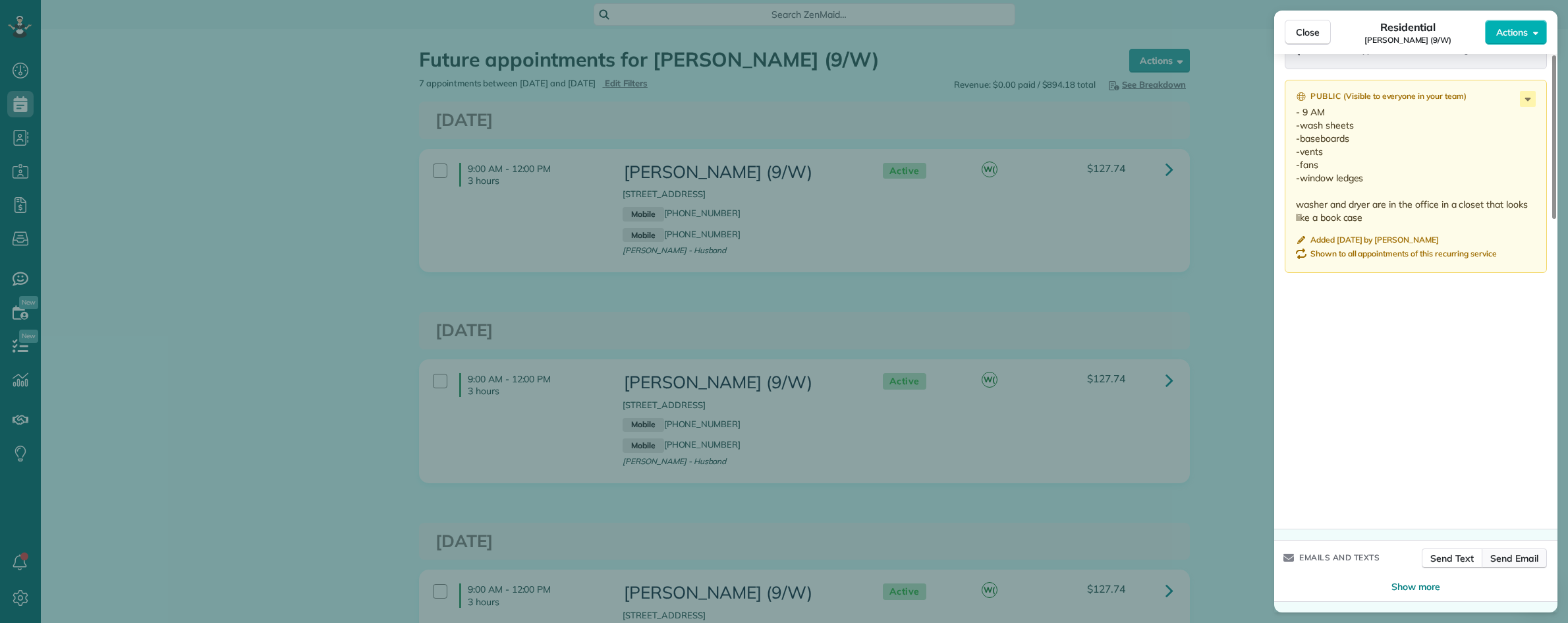
click at [1516, 556] on span "Send Email" at bounding box center [1514, 558] width 48 height 13
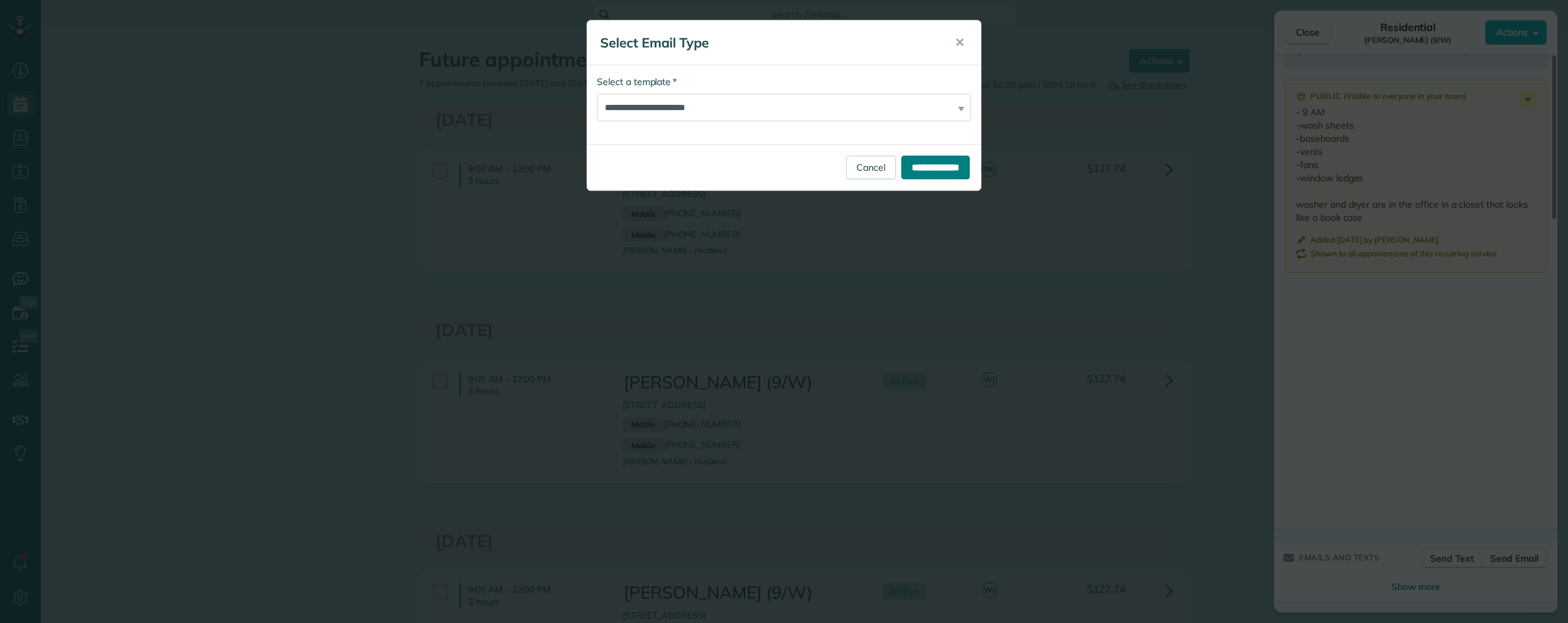
click at [916, 171] on input "**********" at bounding box center [935, 167] width 68 height 24
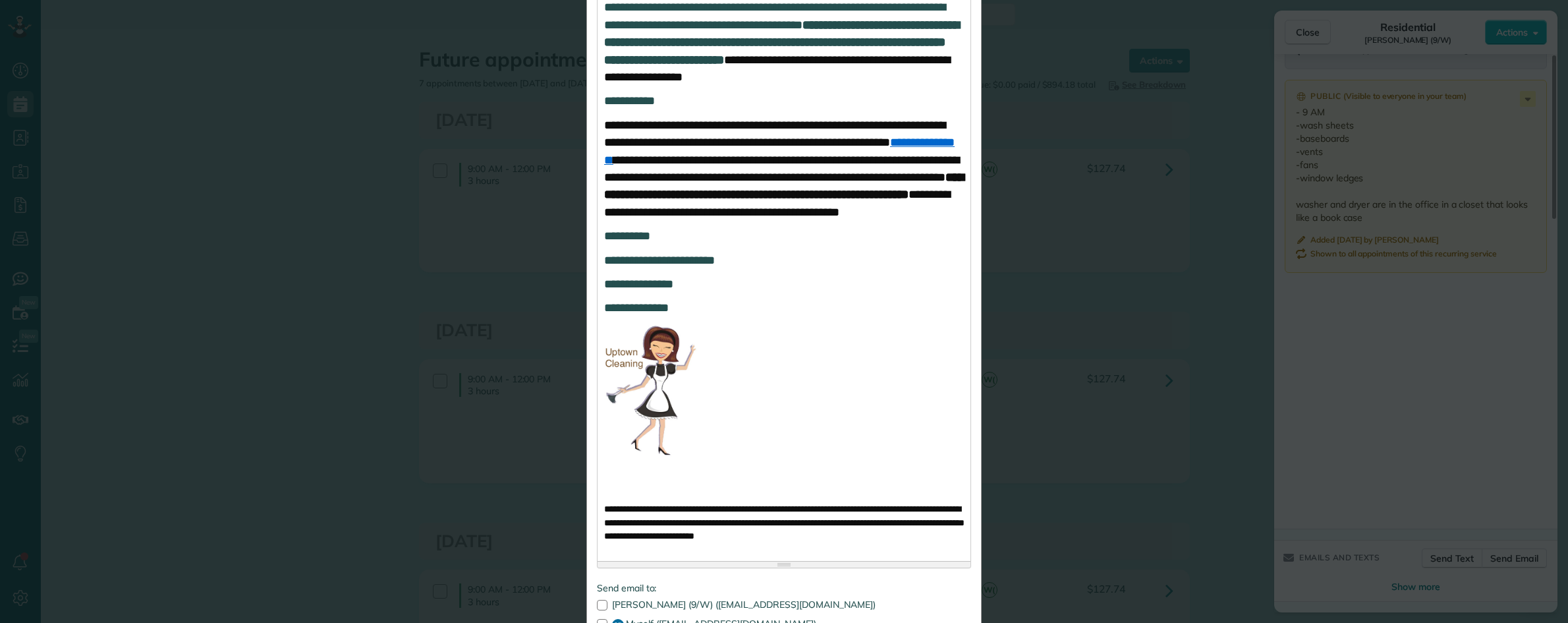
scroll to position [855, 0]
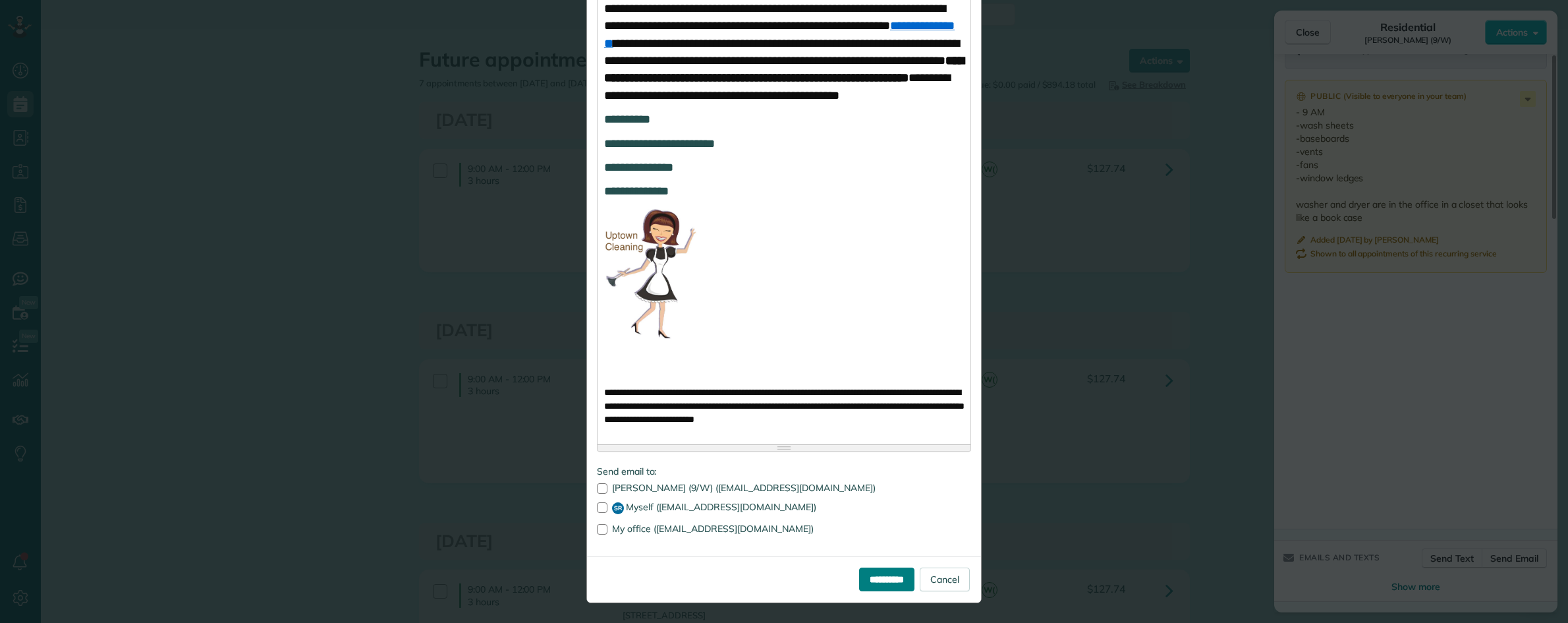
click at [871, 577] on input "**********" at bounding box center [887, 579] width 55 height 24
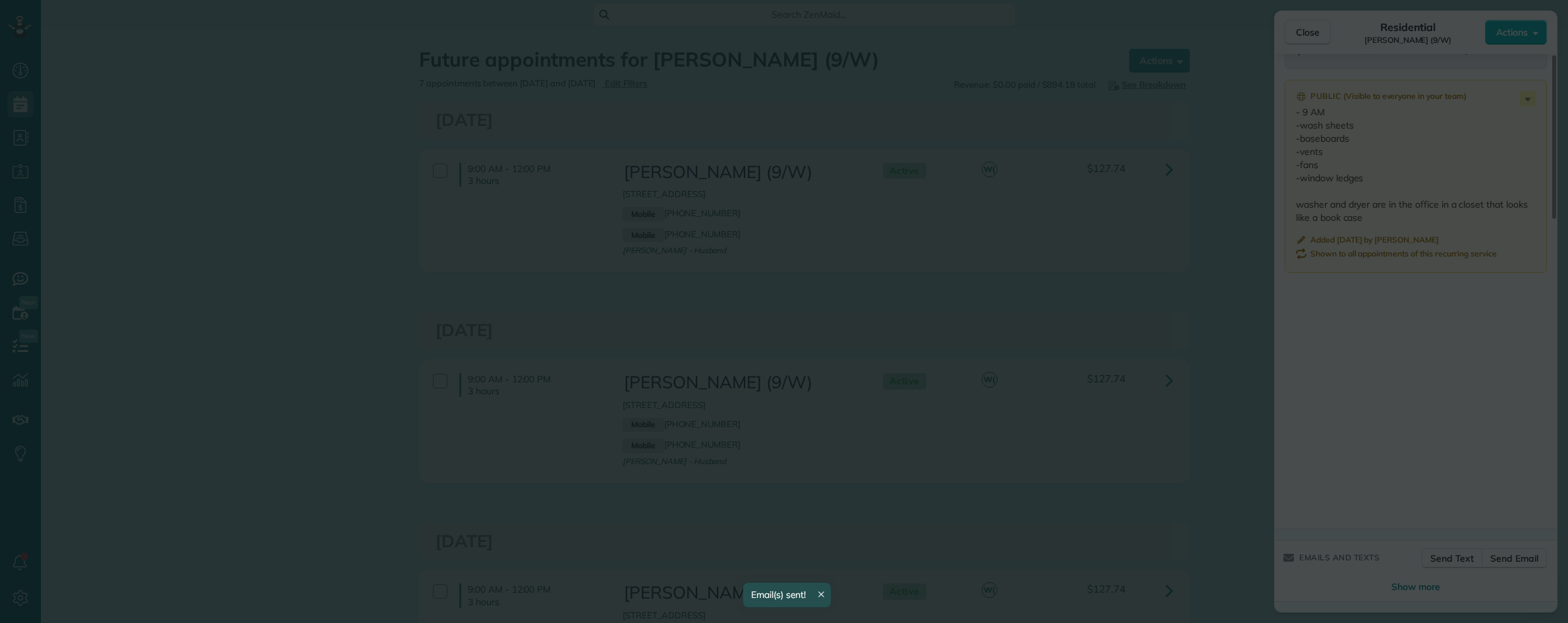
scroll to position [0, 0]
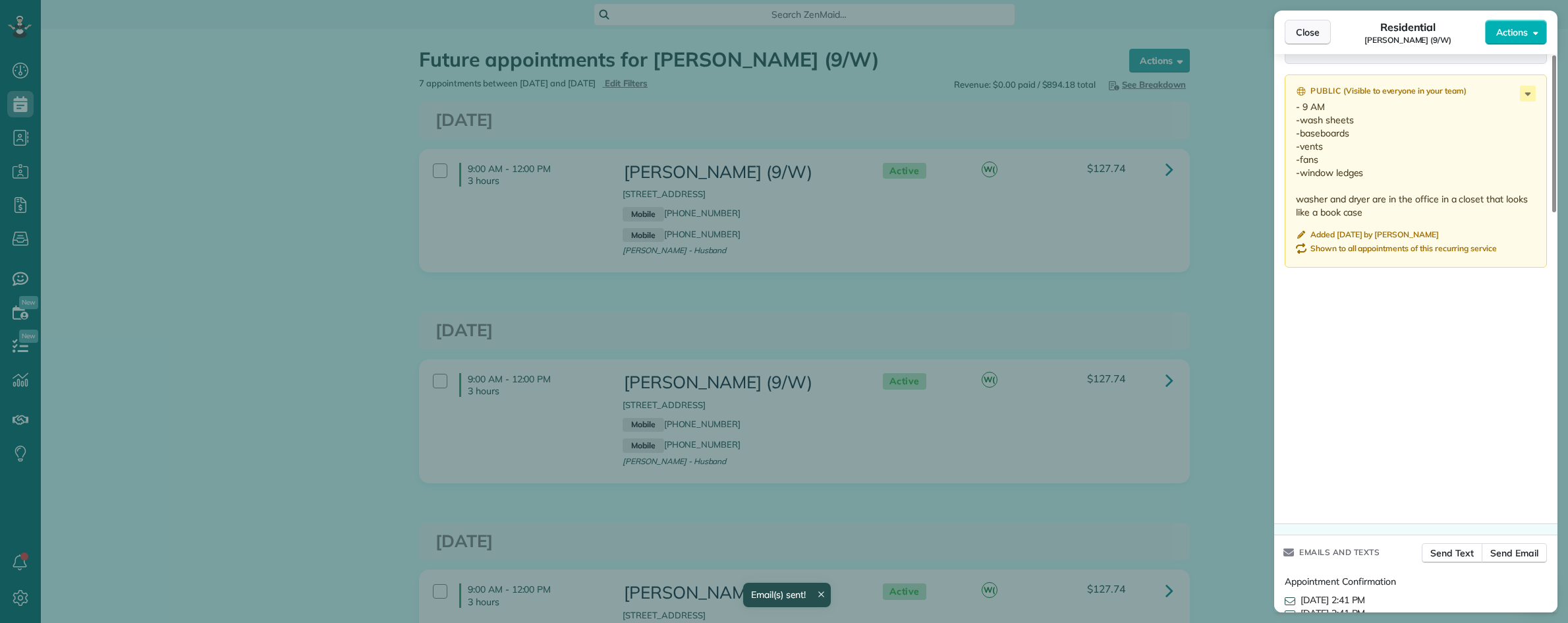
click at [1299, 33] on span "Close" at bounding box center [1307, 32] width 24 height 13
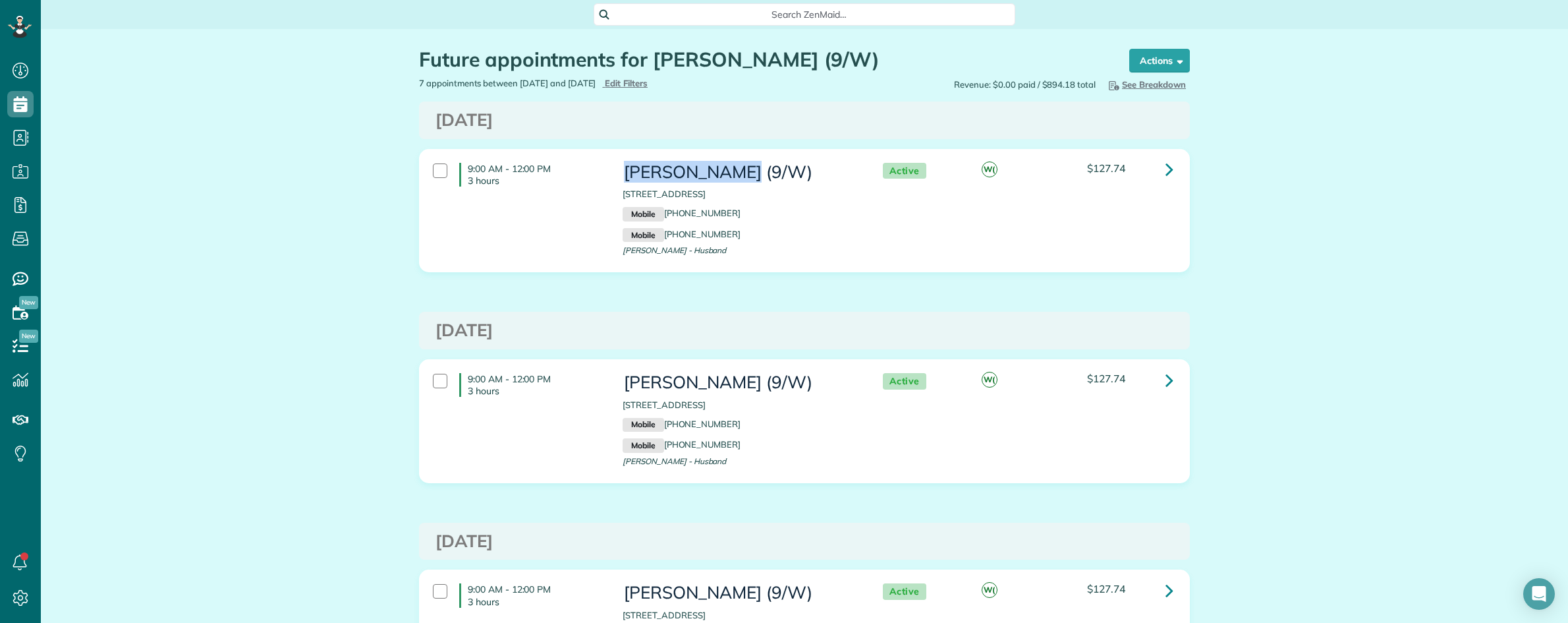
drag, startPoint x: 628, startPoint y: 168, endPoint x: 731, endPoint y: 174, distance: 103.2
click at [731, 174] on h3 "[PERSON_NAME] (9/W)" at bounding box center [739, 172] width 233 height 19
copy h3 "Sonia Hopkins"
click at [812, 6] on div "Search ZenMaid…" at bounding box center [804, 14] width 422 height 22
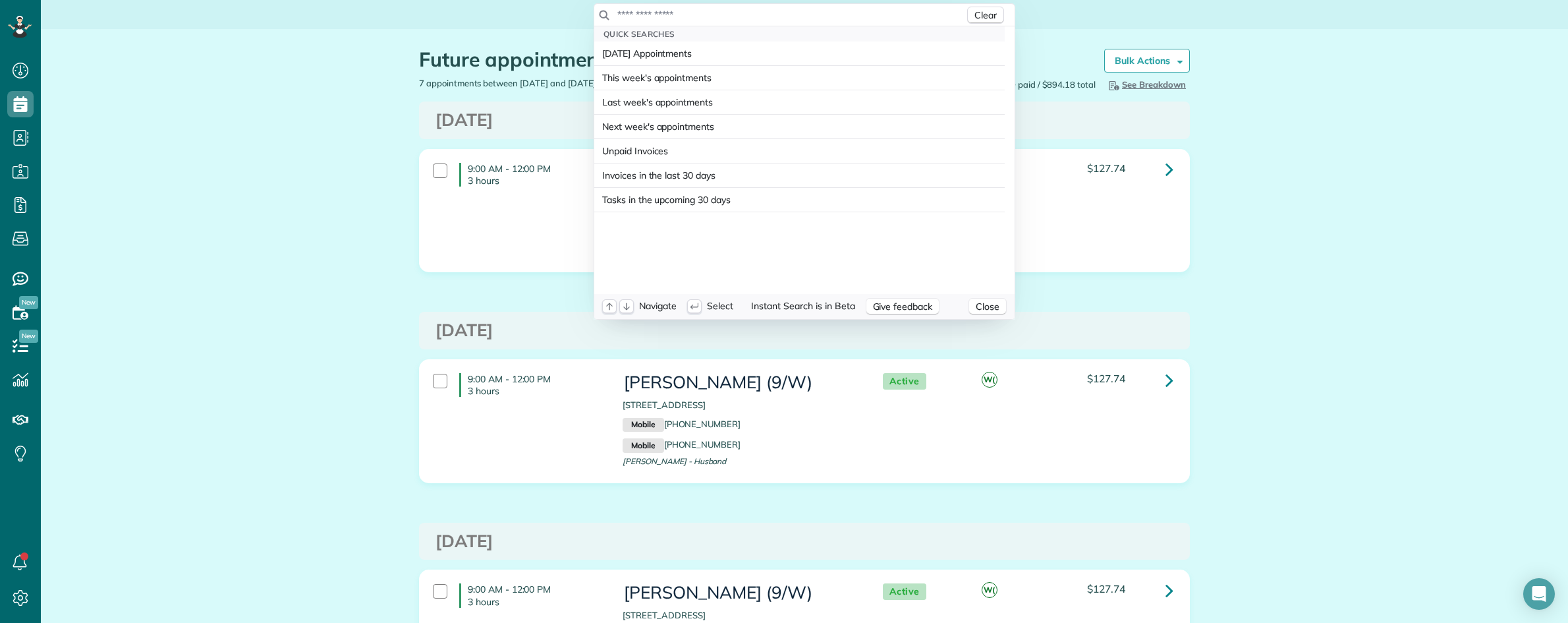
click at [811, 13] on input "text" at bounding box center [790, 14] width 348 height 13
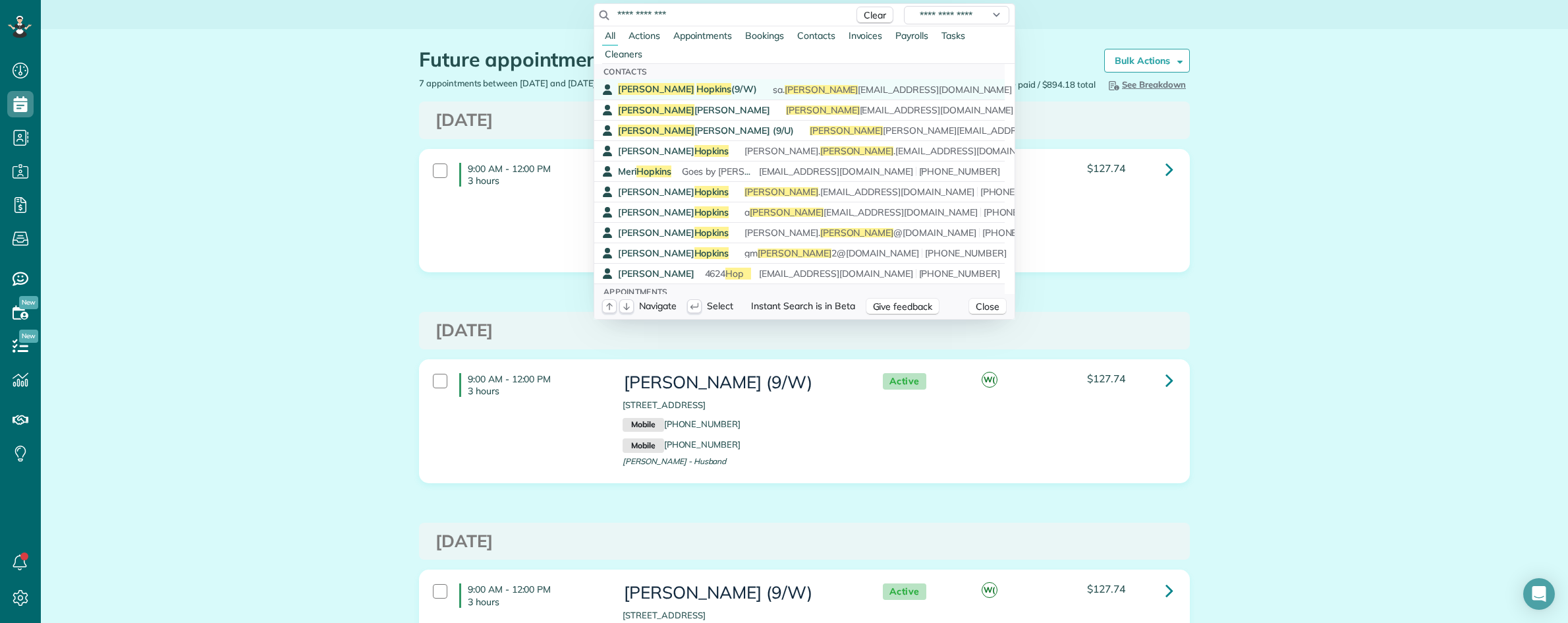
type input "**********"
click at [696, 84] on span "Hopkins" at bounding box center [714, 89] width 35 height 12
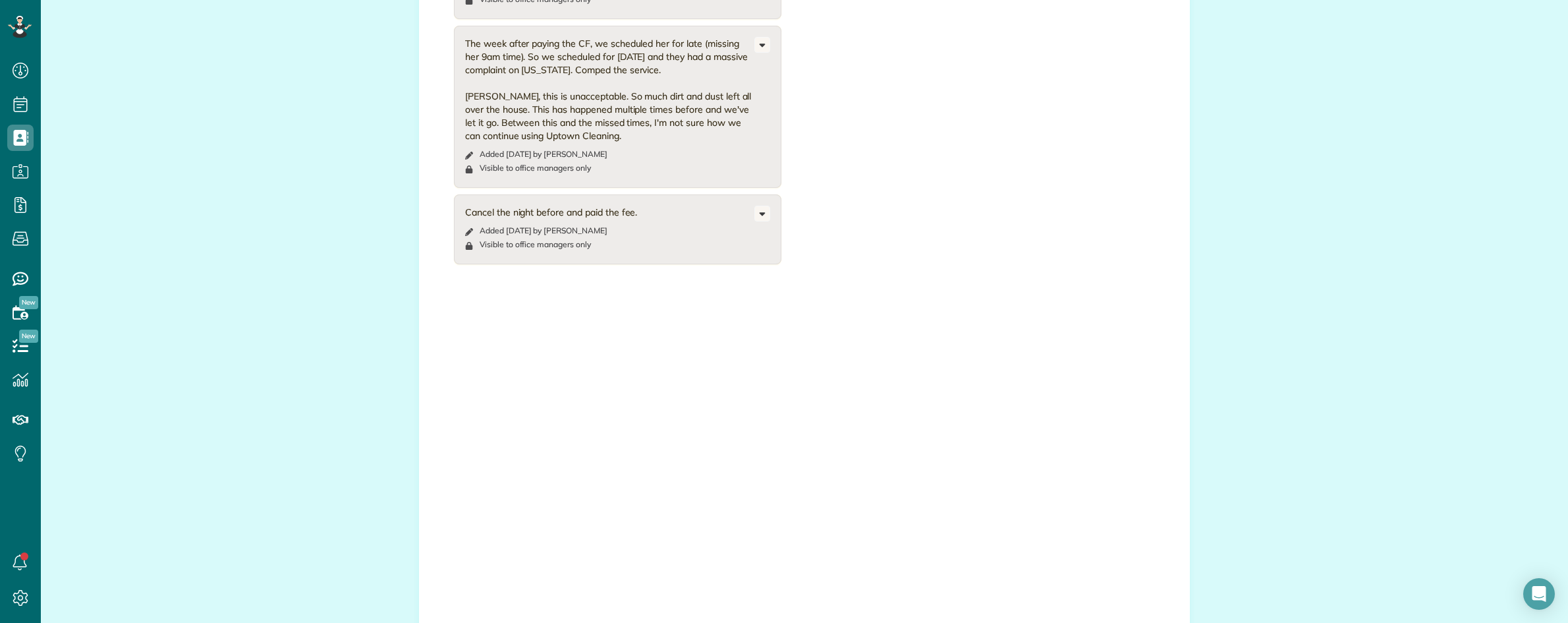
scroll to position [1882, 0]
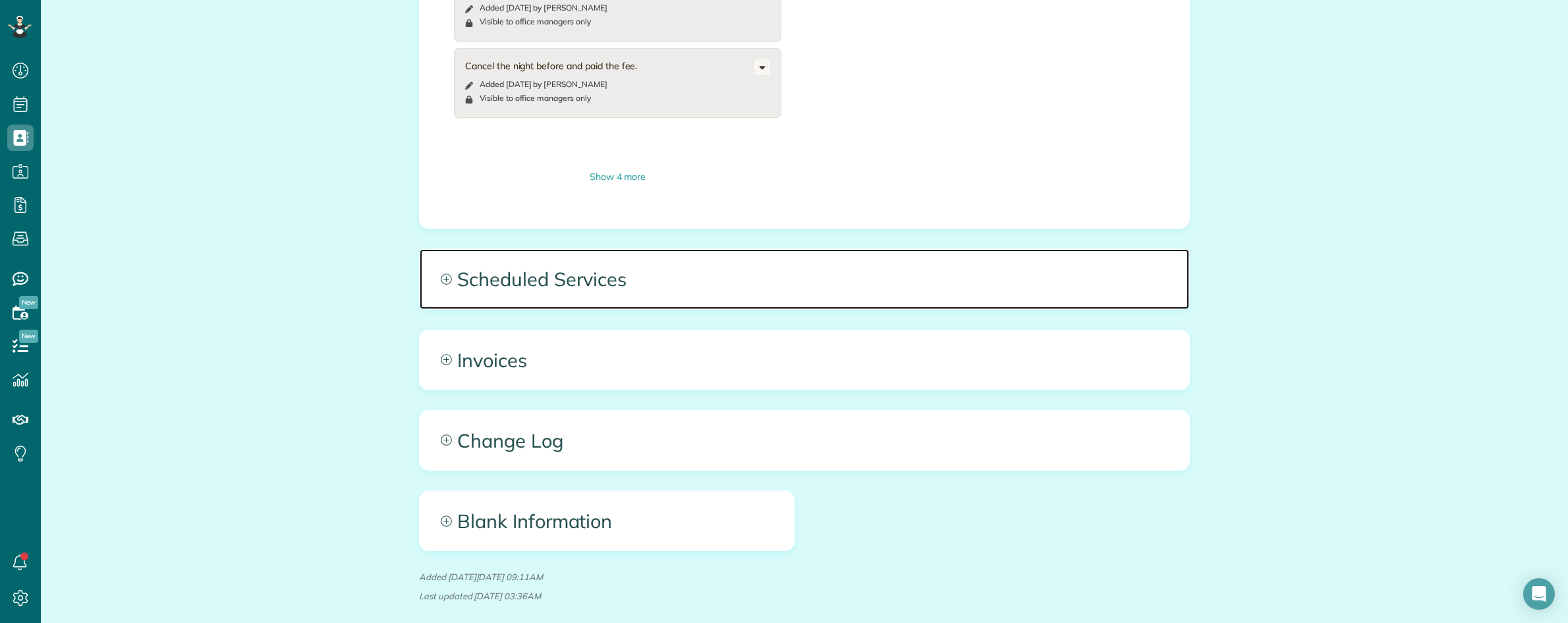
click at [637, 249] on span "Scheduled Services" at bounding box center [804, 278] width 769 height 59
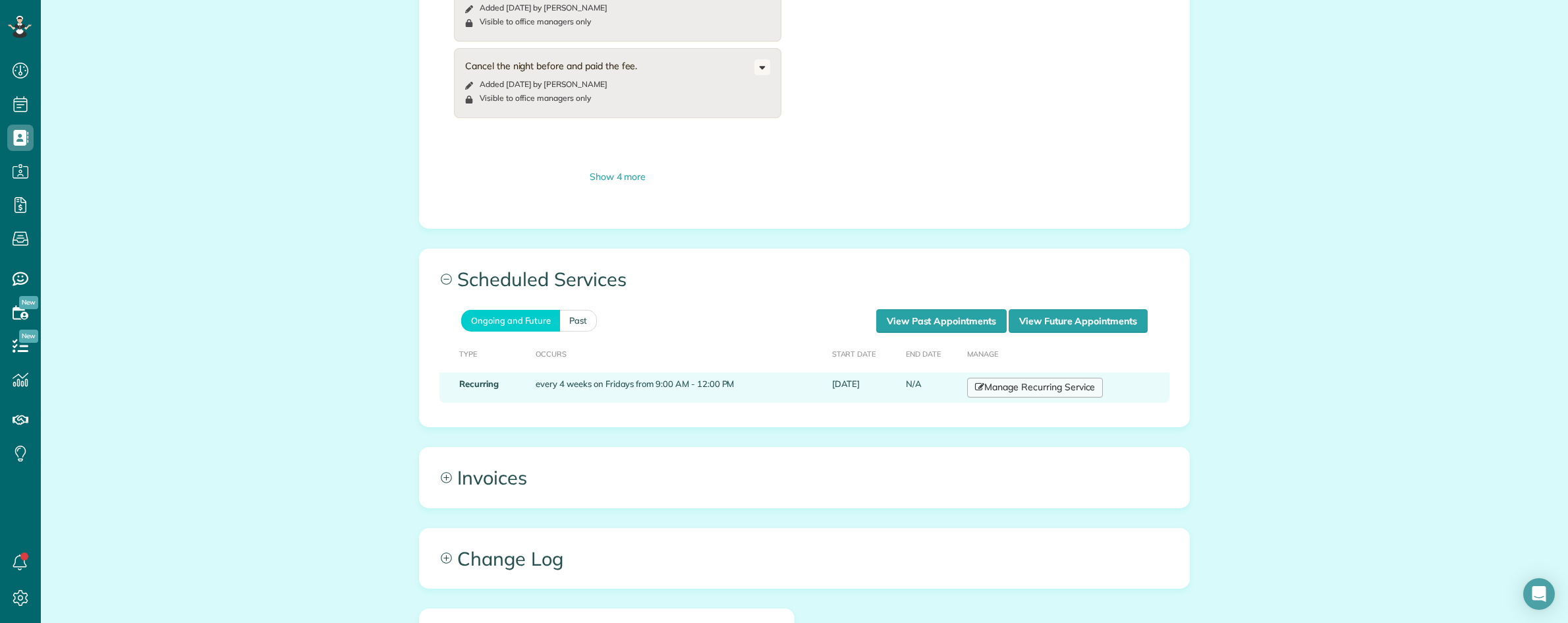
click at [1016, 377] on link "Manage Recurring Service" at bounding box center [1035, 387] width 135 height 20
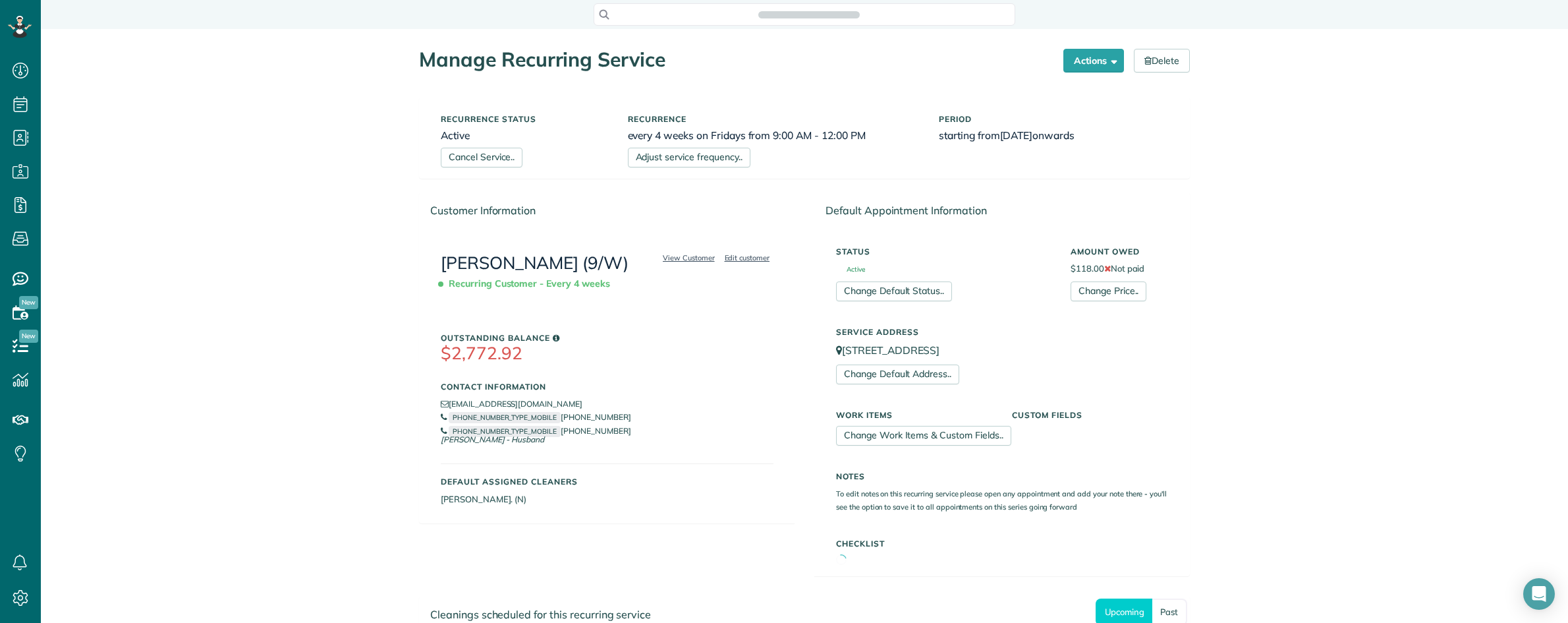
scroll to position [6, 6]
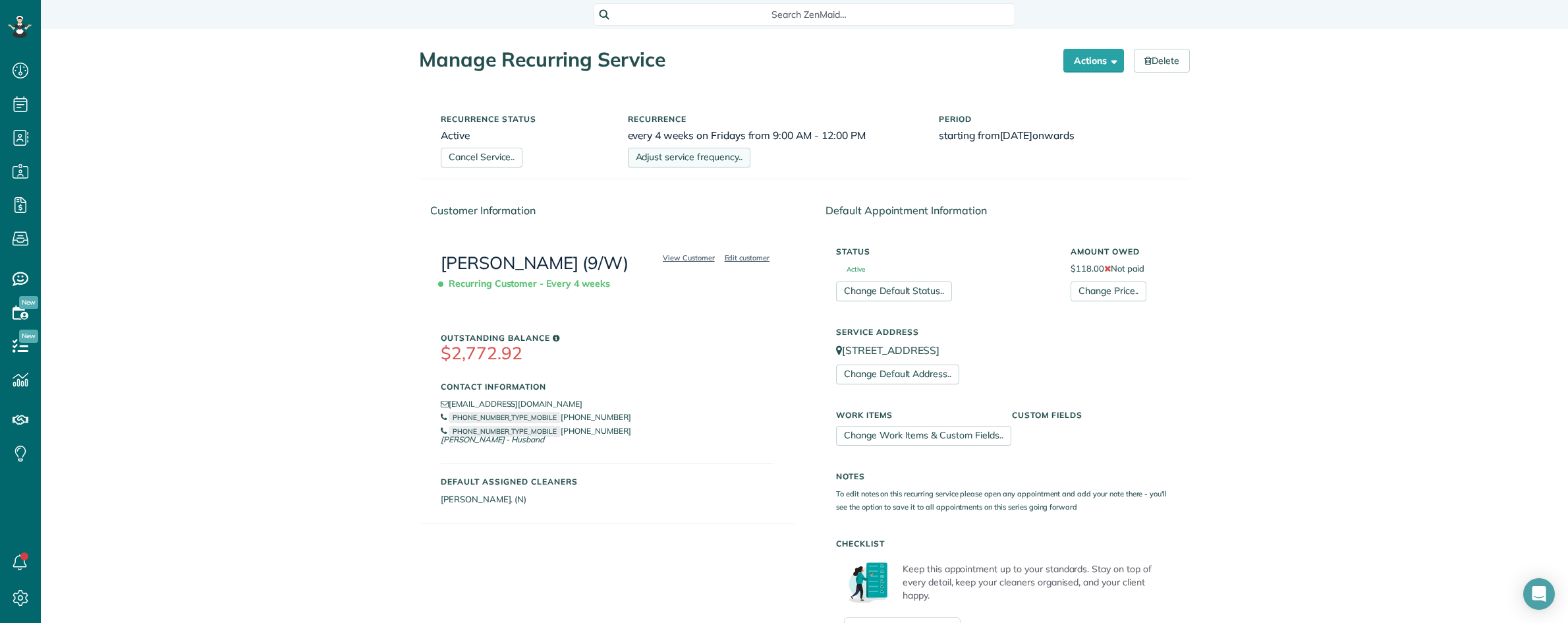
click at [674, 156] on link "Adjust service frequency.." at bounding box center [689, 157] width 123 height 20
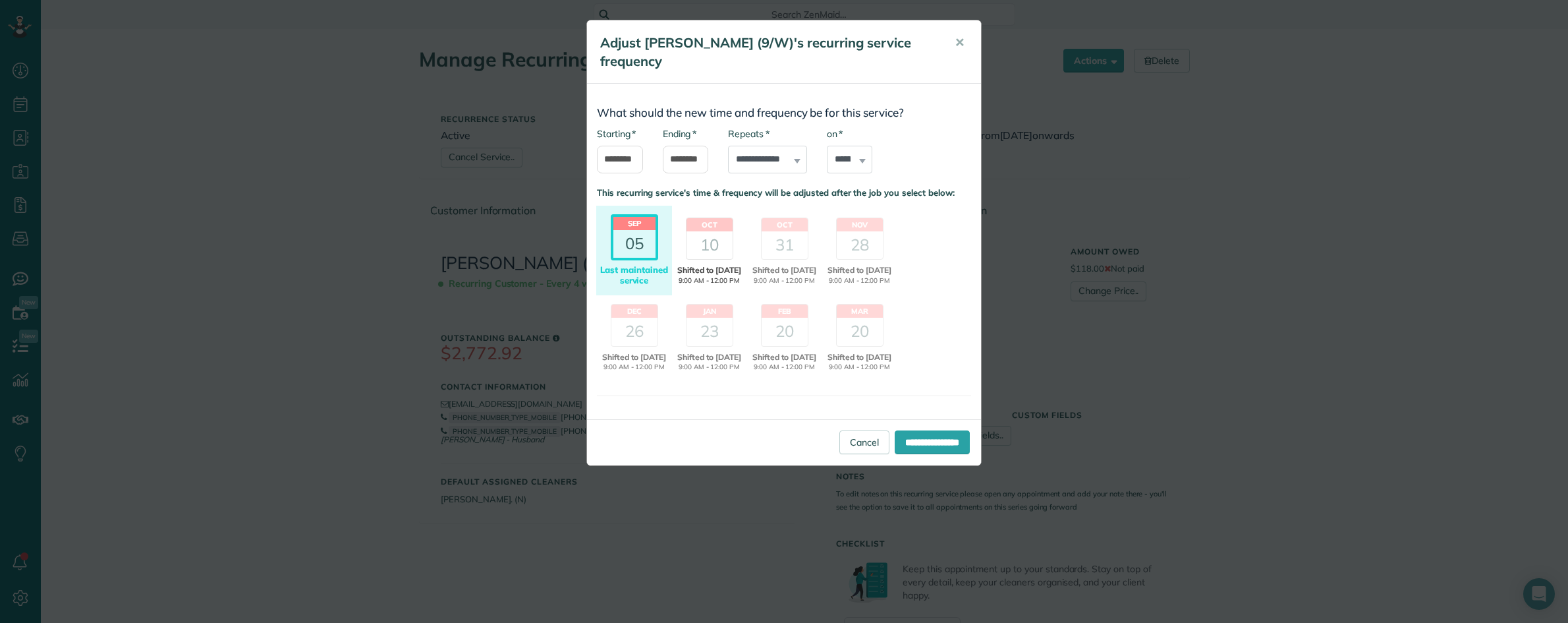
click at [695, 244] on div "10" at bounding box center [709, 245] width 46 height 28
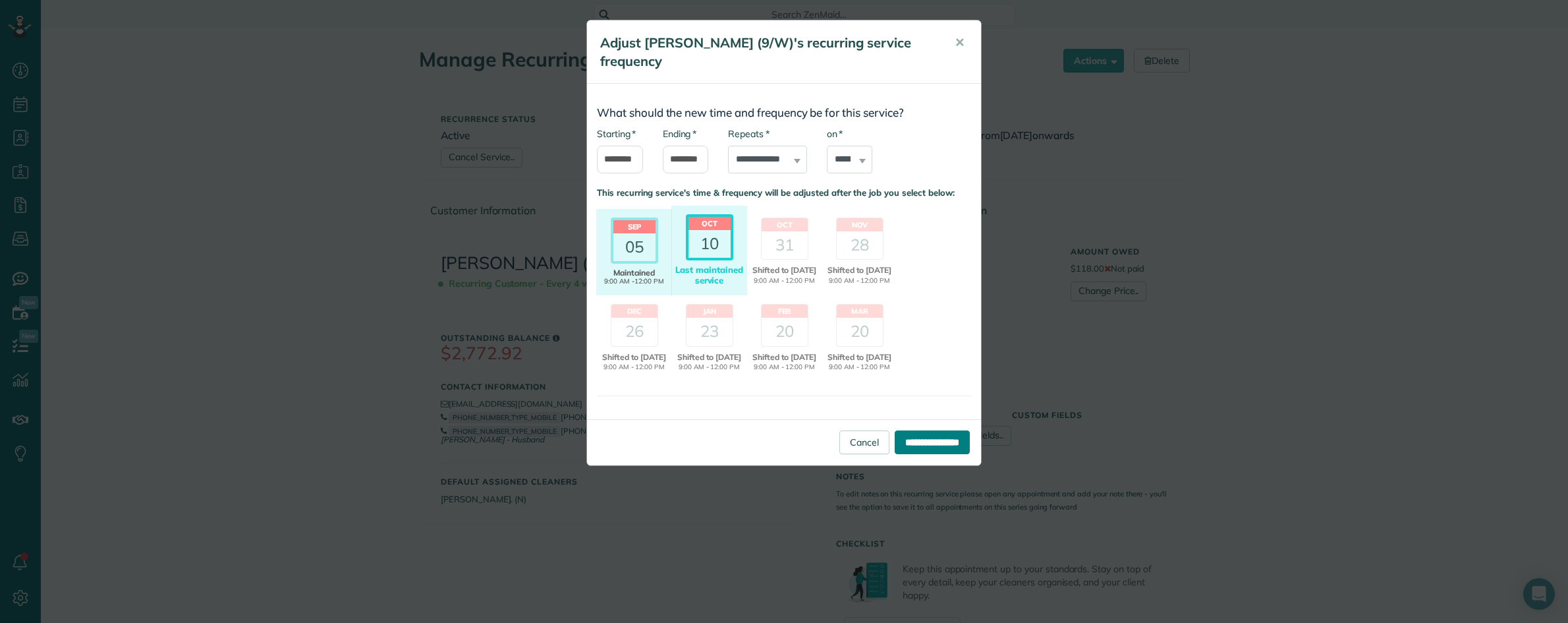
click at [900, 449] on input "**********" at bounding box center [932, 442] width 75 height 24
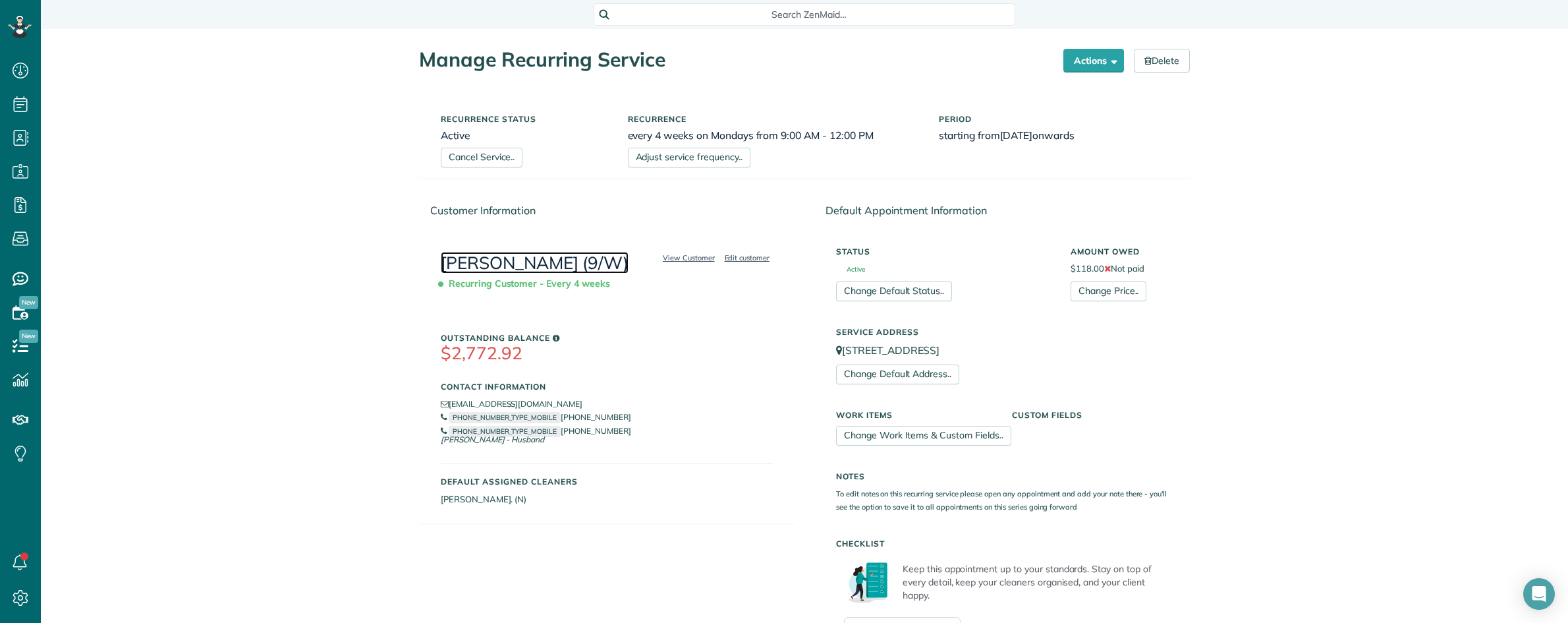
click at [525, 269] on link "[PERSON_NAME] (9/W)" at bounding box center [534, 262] width 188 height 21
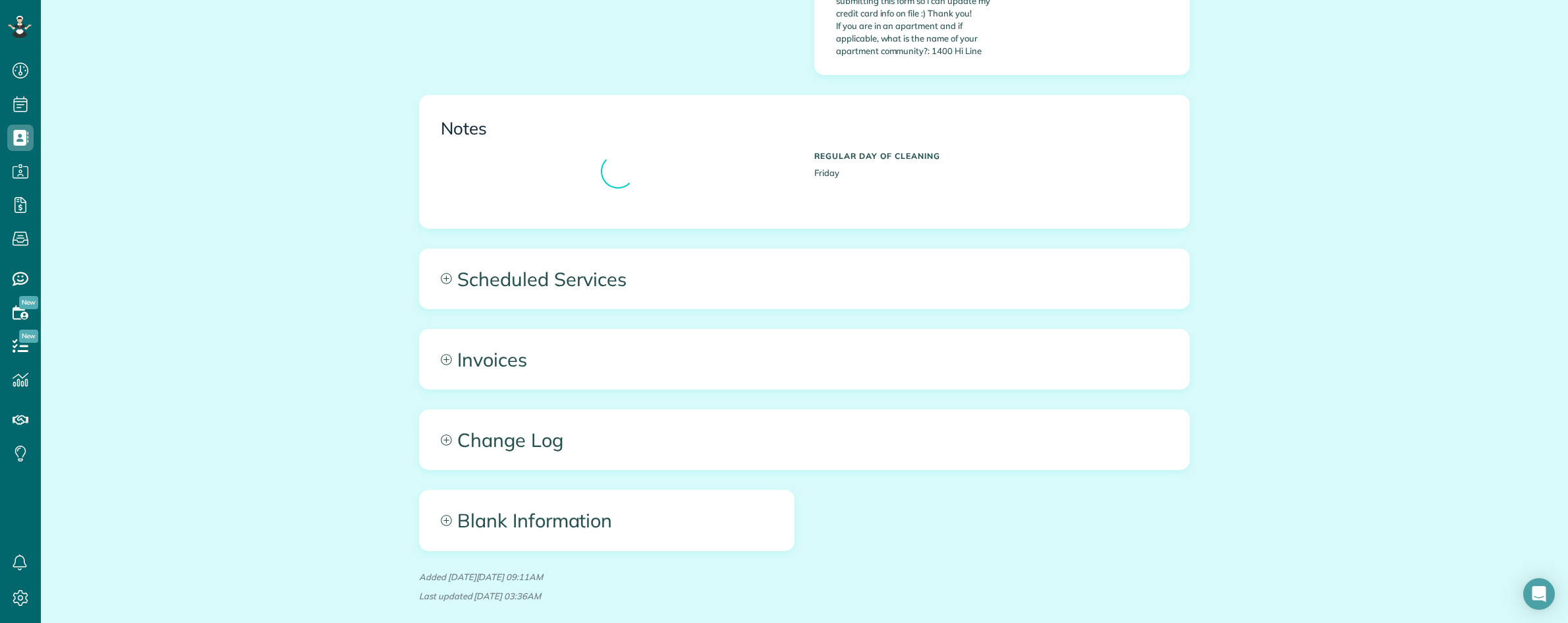
scroll to position [6, 6]
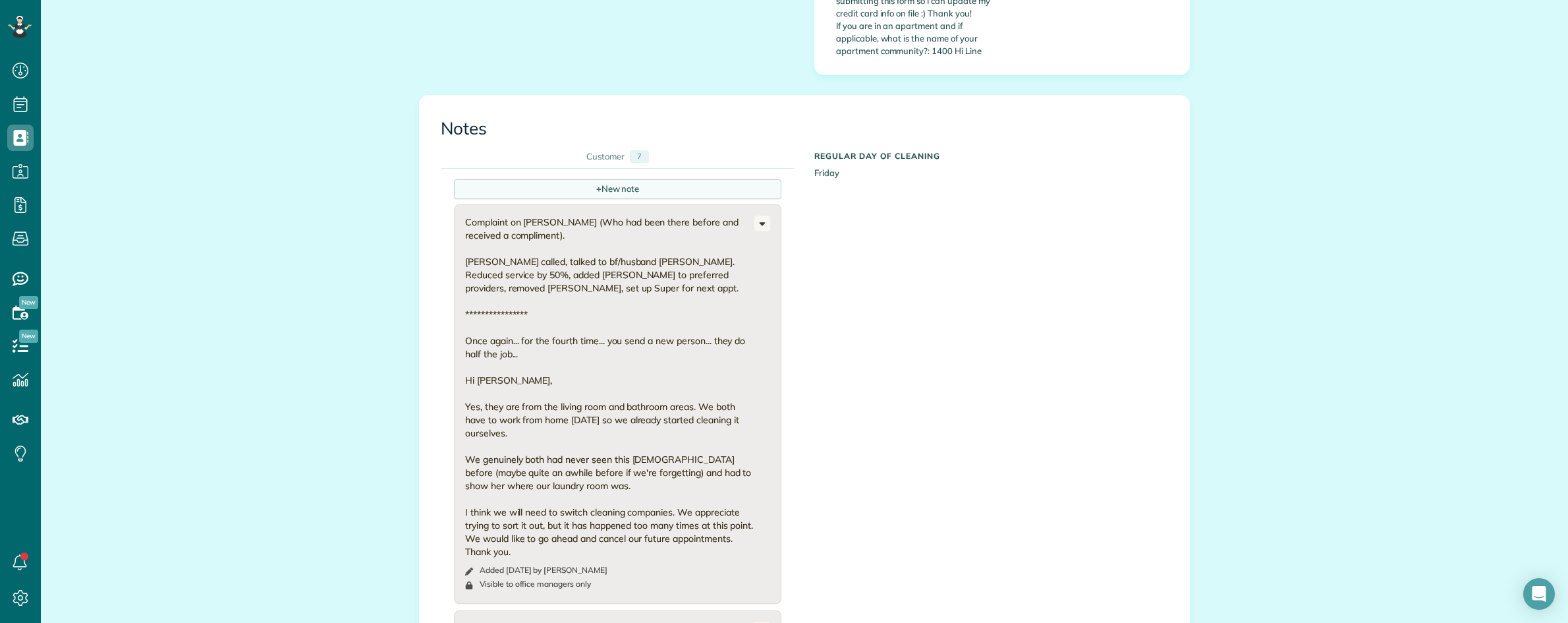
click at [548, 179] on div "+ New note" at bounding box center [617, 189] width 327 height 20
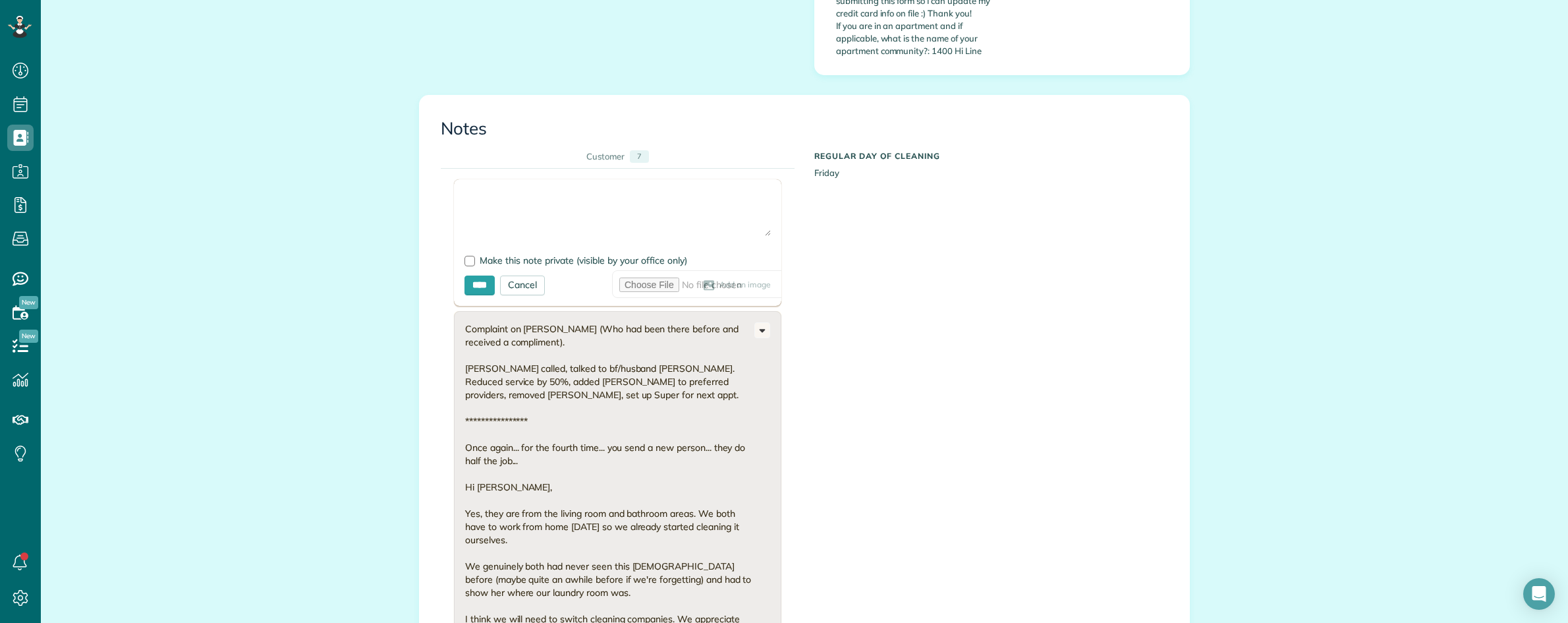
click at [491, 189] on textarea at bounding box center [617, 212] width 307 height 46
click at [330, 48] on div "All Contacts Actions Edit Add Appointment Recent Activity Send Email Update Cus…" at bounding box center [804, 202] width 1527 height 2647
drag, startPoint x: 482, startPoint y: 126, endPoint x: 514, endPoint y: 132, distance: 32.6
click at [483, 189] on textarea "****" at bounding box center [617, 212] width 307 height 46
drag, startPoint x: 466, startPoint y: 130, endPoint x: 429, endPoint y: 128, distance: 37.1
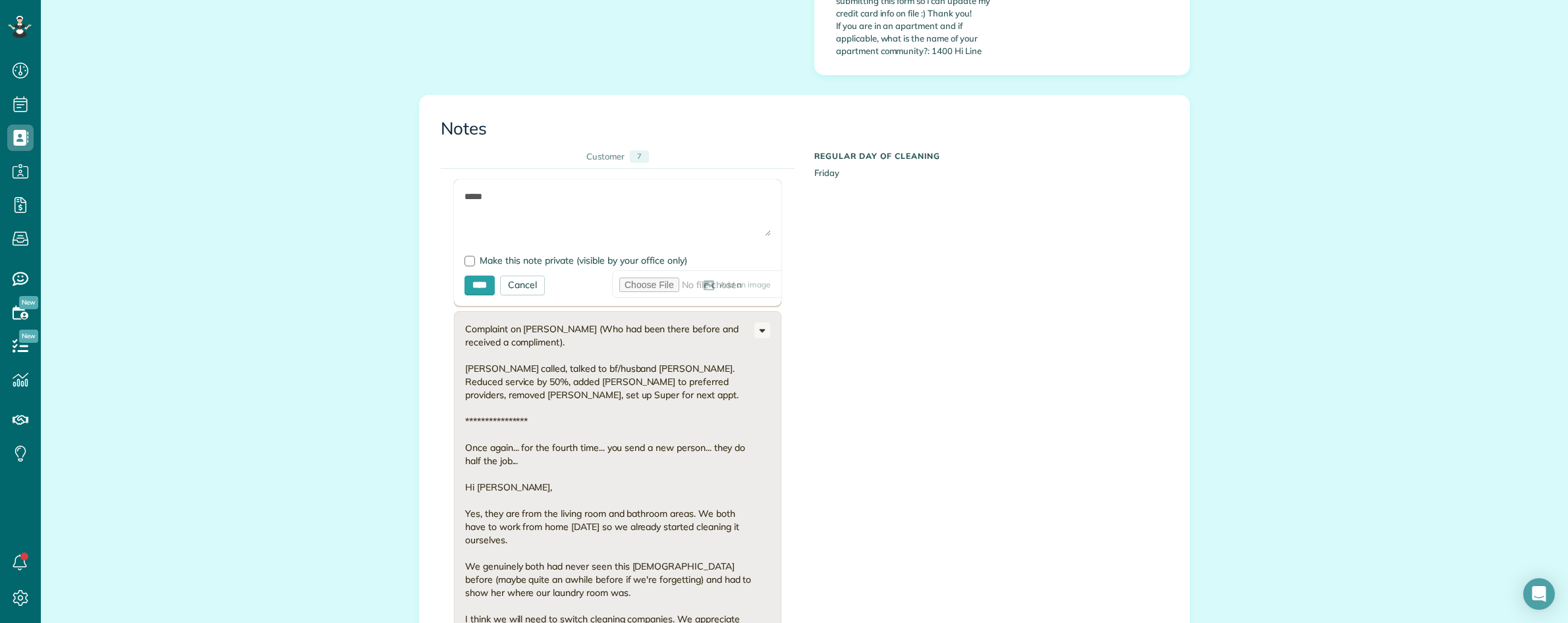
click at [431, 145] on div "**********" at bounding box center [617, 591] width 373 height 891
paste textarea "*********"
drag, startPoint x: 1542, startPoint y: 277, endPoint x: 1524, endPoint y: 277, distance: 18.0
click at [1539, 277] on div "All Contacts Actions Edit Add Appointment Recent Activity Send Email Update Cus…" at bounding box center [804, 202] width 1527 height 2647
click at [708, 189] on textarea "**********" at bounding box center [617, 212] width 307 height 46
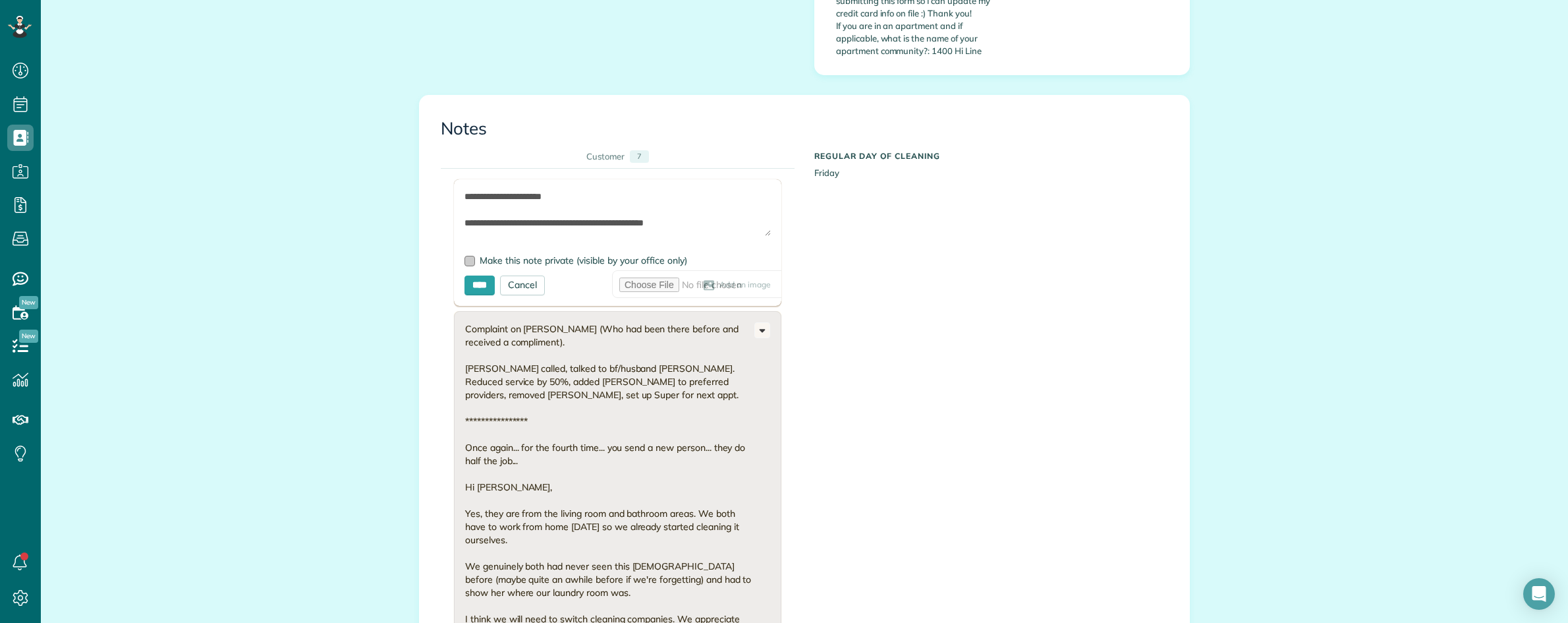
type textarea "**********"
click at [464, 256] on div at bounding box center [469, 261] width 10 height 10
click at [470, 276] on input "****" at bounding box center [479, 285] width 30 height 20
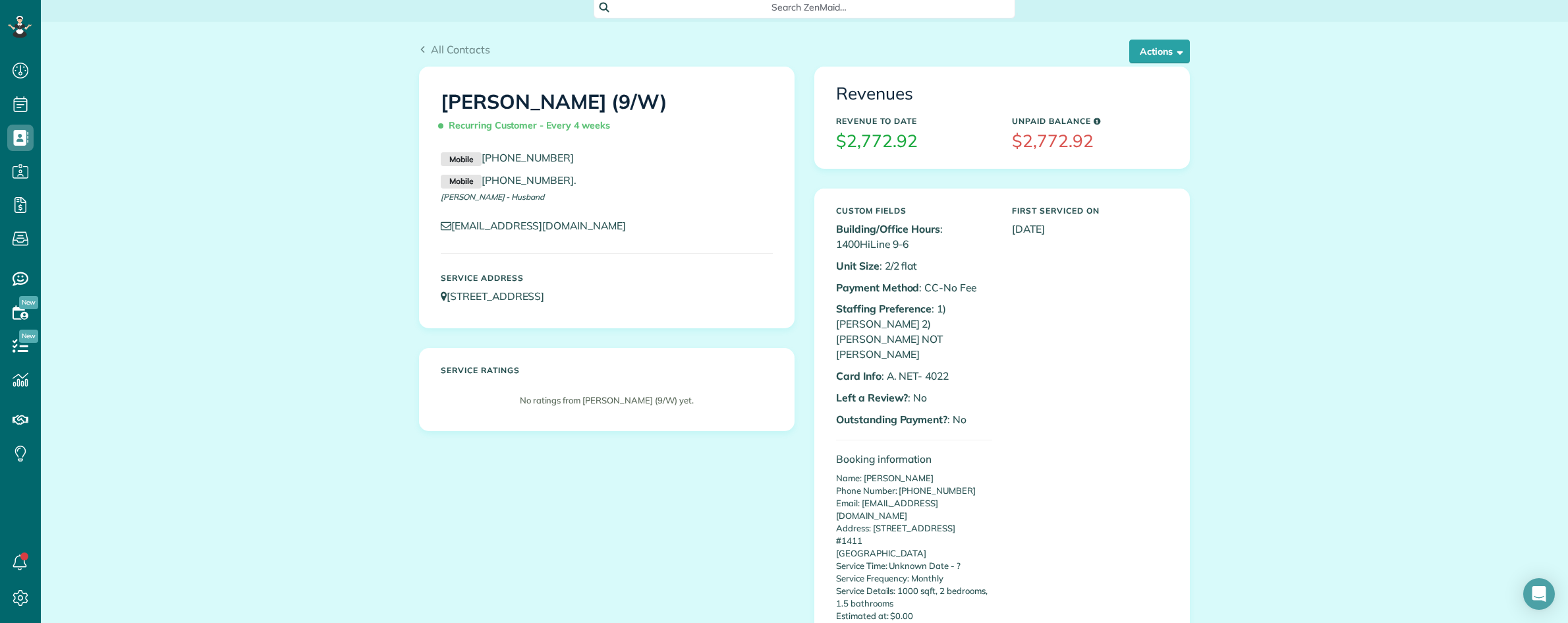
scroll to position [0, 0]
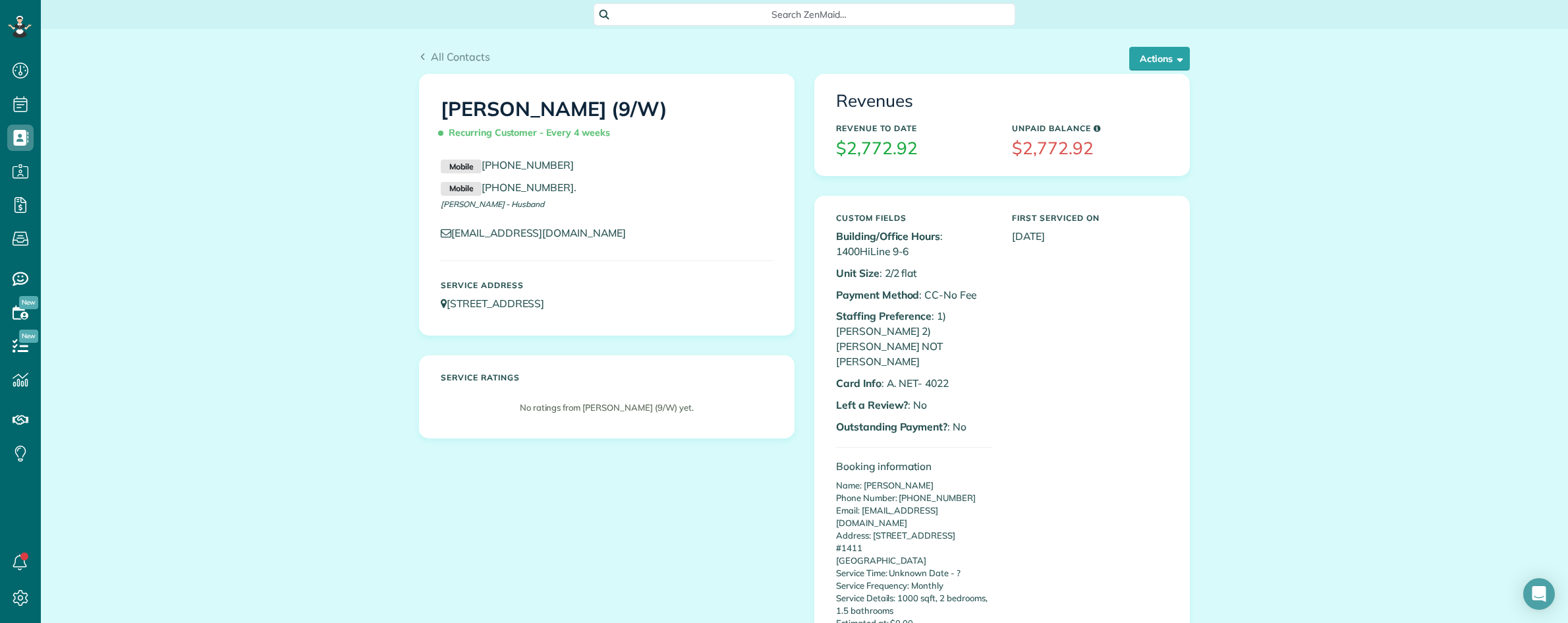
drag, startPoint x: 440, startPoint y: 107, endPoint x: 655, endPoint y: 389, distance: 354.6
click at [653, 119] on div "Sonia Hopkins (9/W) Recurring Customer - Every 4 weeks Mobile (901) 871-3864 Mo…" at bounding box center [607, 204] width 374 height 260
copy h1 "Sonia Hopkins (9/W)"
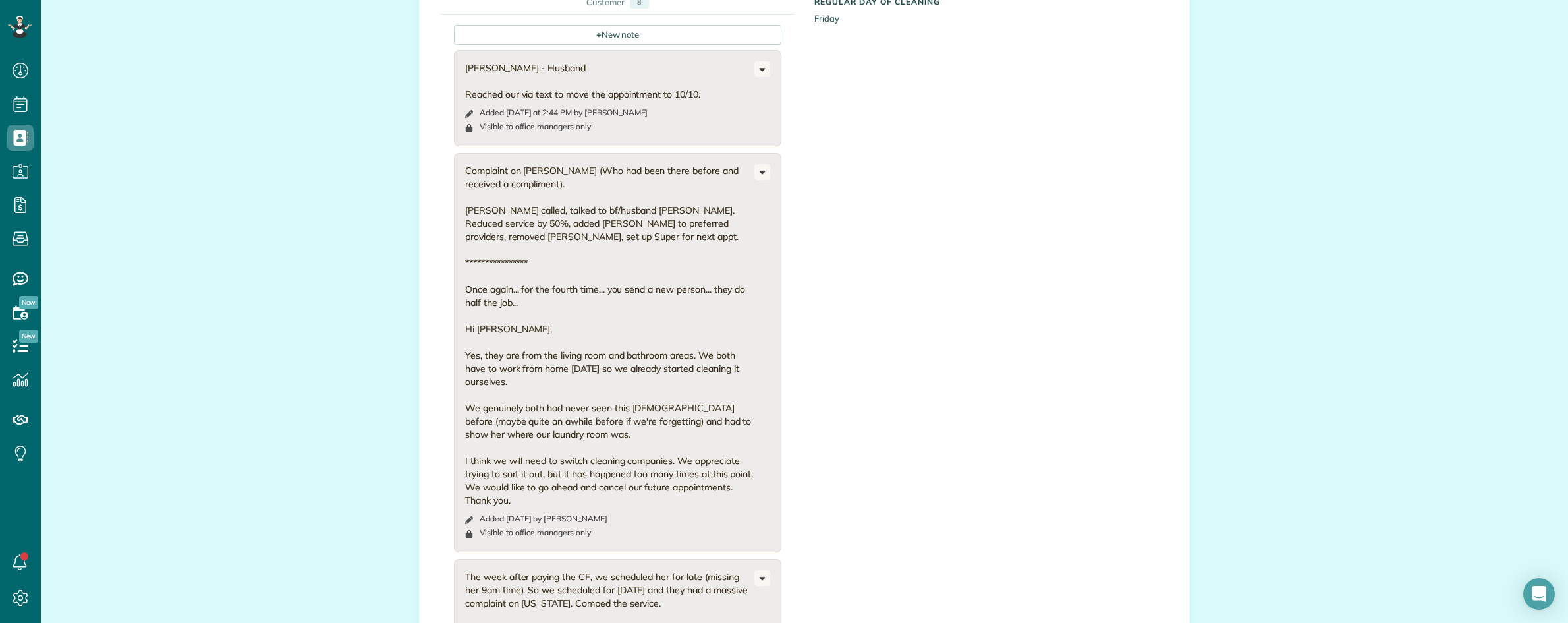
scroll to position [1318, 0]
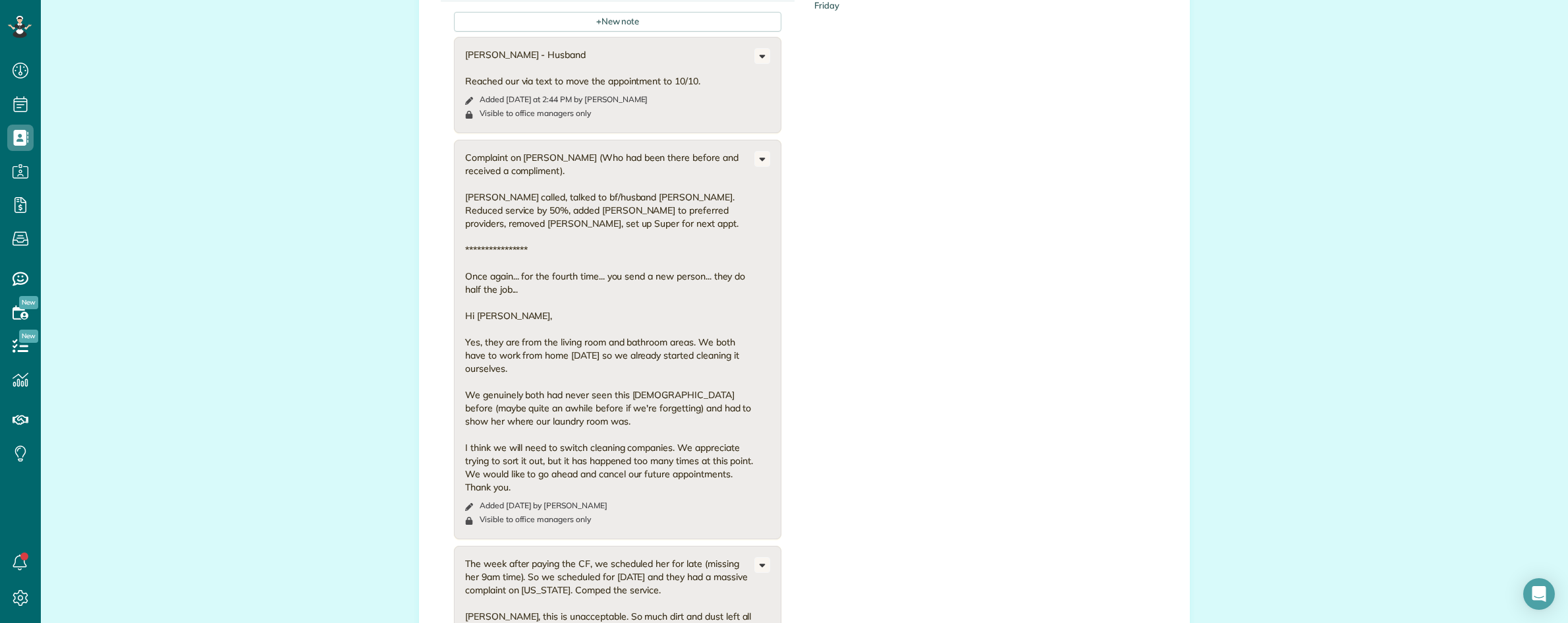
click at [308, 89] on div "All Contacts Actions Edit Add Appointment Recent Activity Send Email Update Cus…" at bounding box center [804, 33] width 1527 height 2644
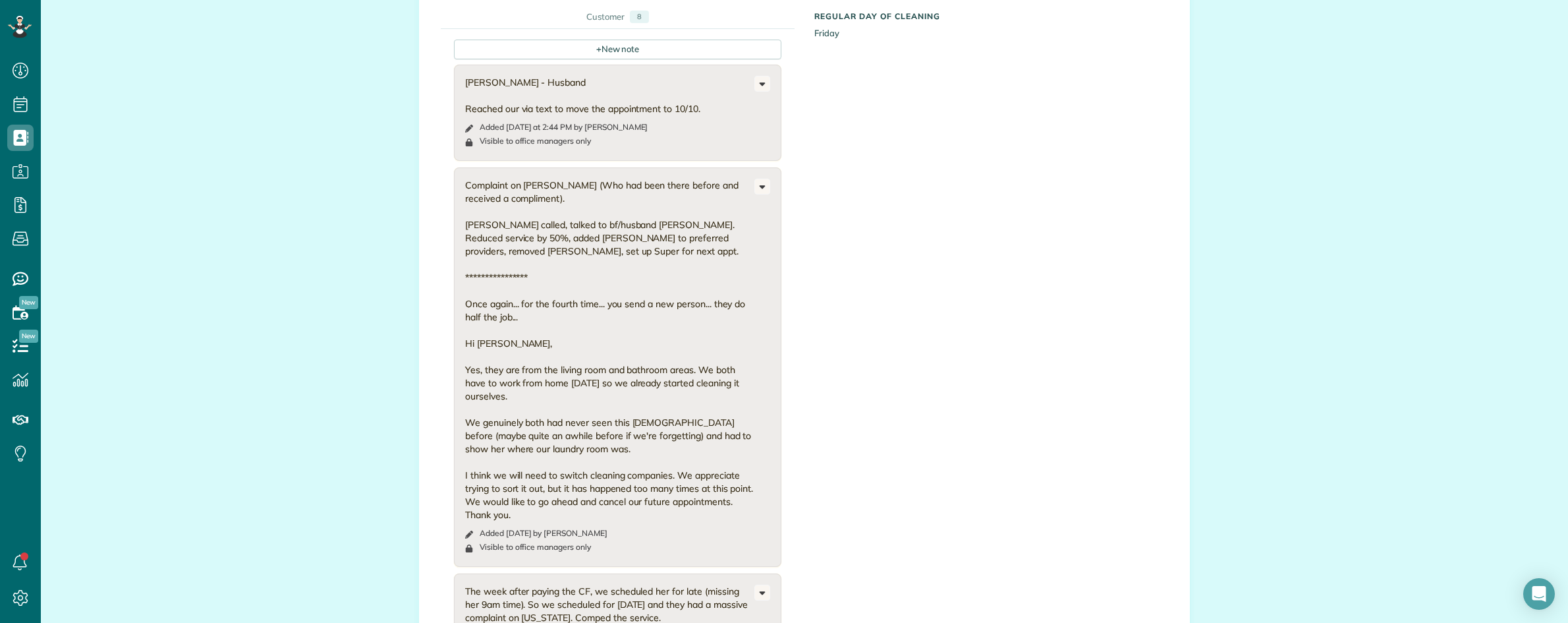
scroll to position [1153, 0]
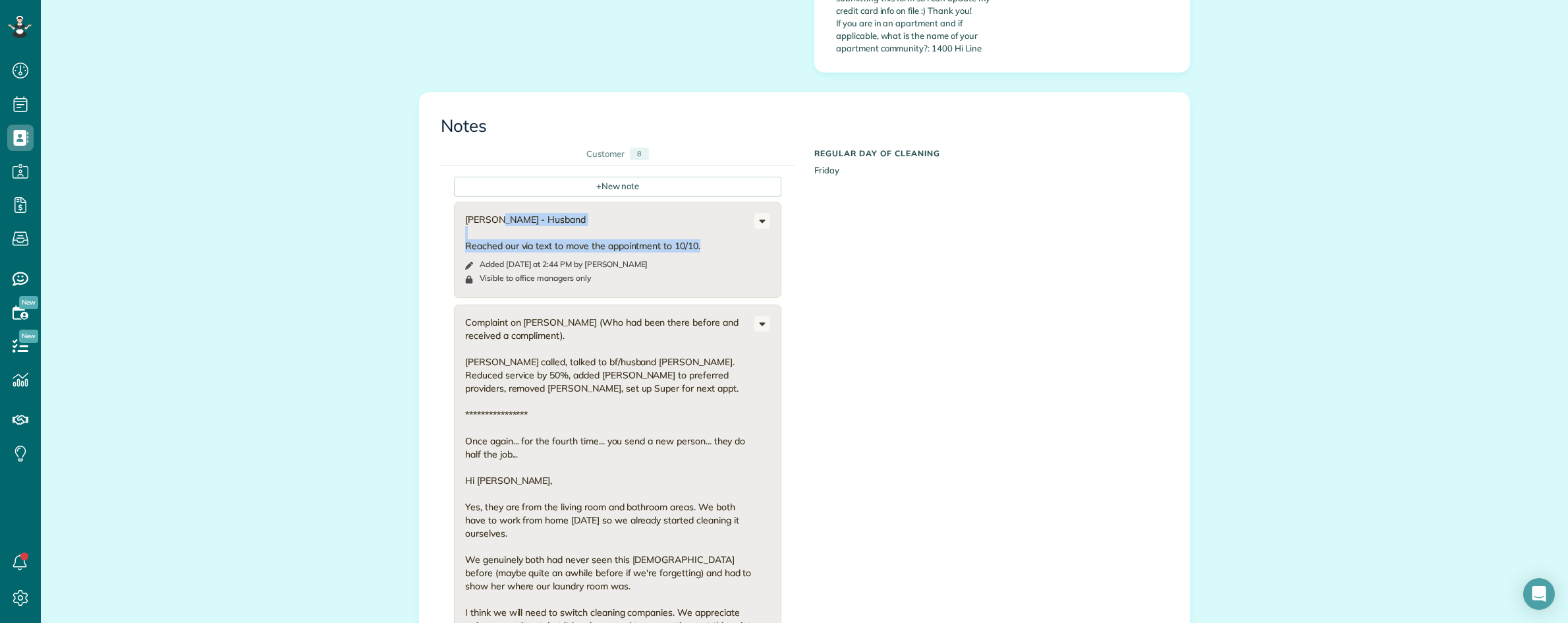
copy div "Alex Hartsuff - Husband Reached our via text to move the appointment to 10/10."
drag, startPoint x: 459, startPoint y: 151, endPoint x: 706, endPoint y: 182, distance: 248.9
click at [706, 213] on div "Alex Hartsuff - Husband Reached our via text to move the appointment to 10/10." at bounding box center [609, 233] width 289 height 40
click at [300, 73] on div "All Contacts Actions Edit Add Appointment Recent Activity Send Email Update Cus…" at bounding box center [804, 198] width 1527 height 2644
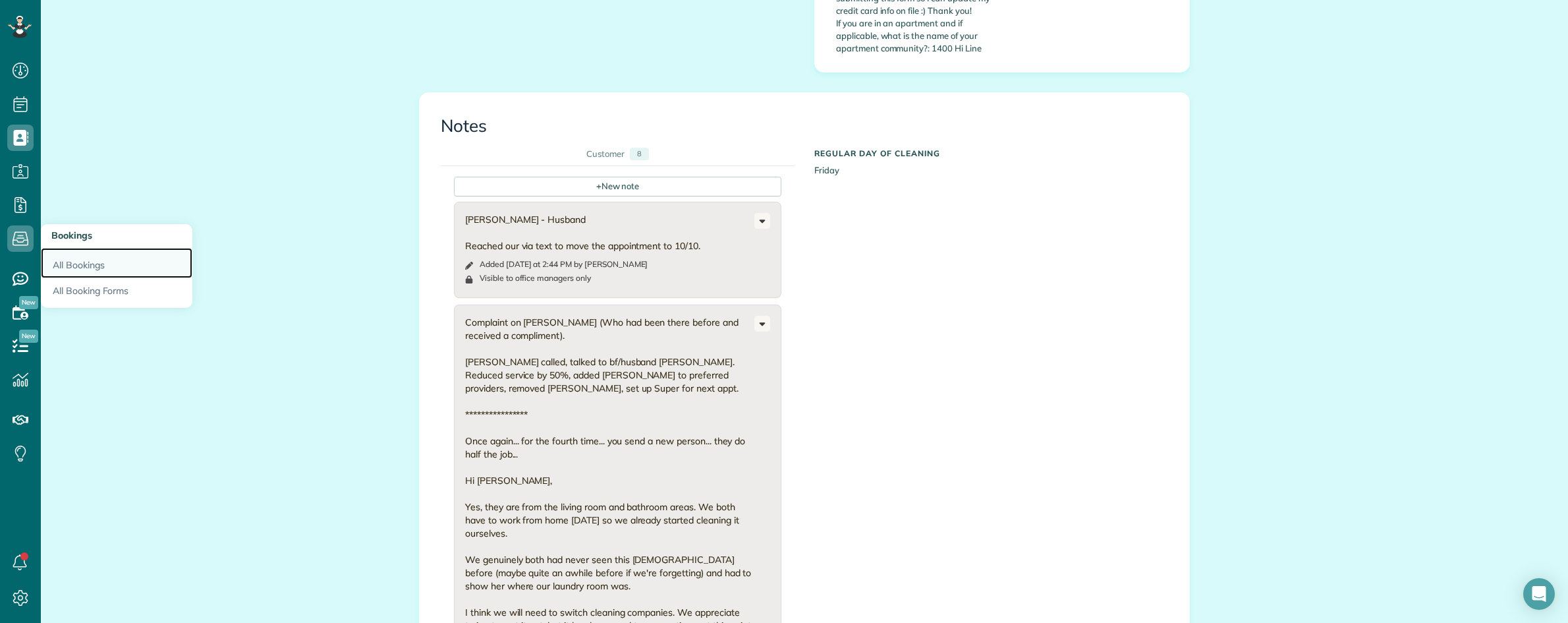
click at [79, 258] on link "All Bookings" at bounding box center [116, 263] width 151 height 30
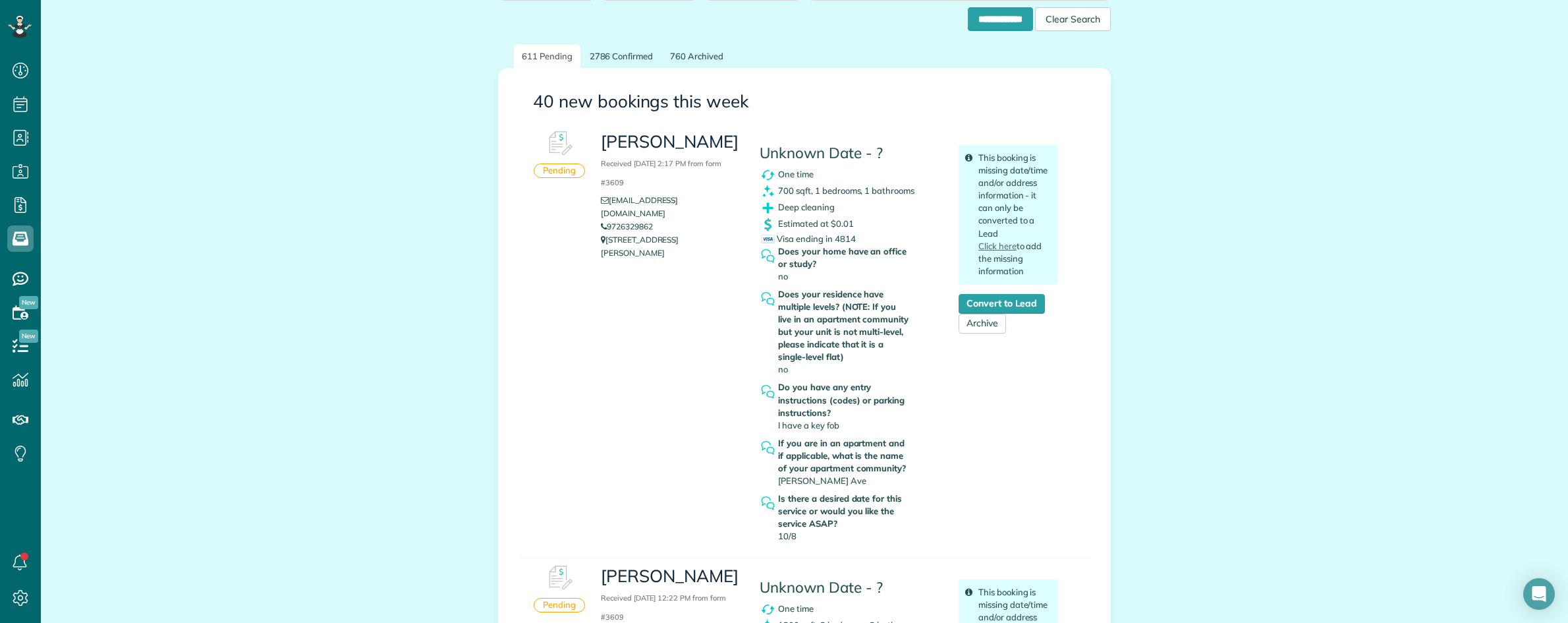
scroll to position [165, 0]
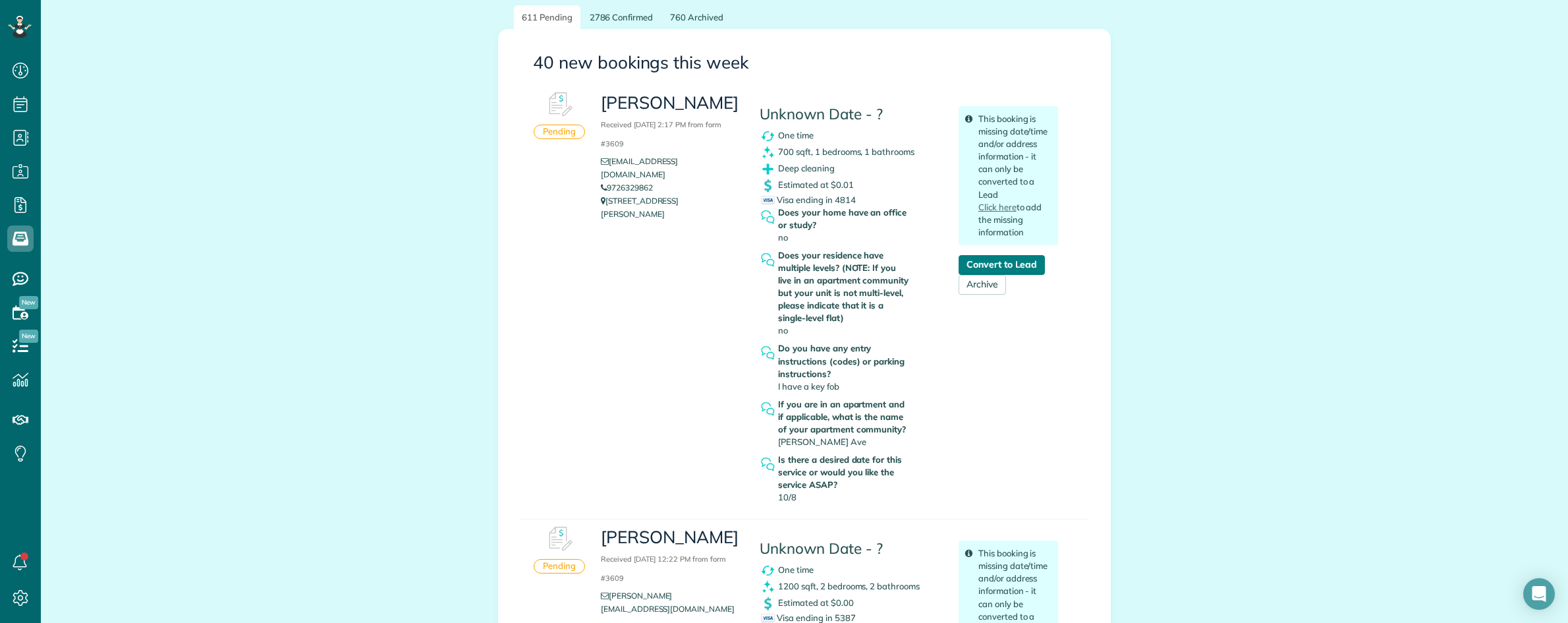
click at [1021, 268] on link "Convert to Lead" at bounding box center [1001, 265] width 86 height 20
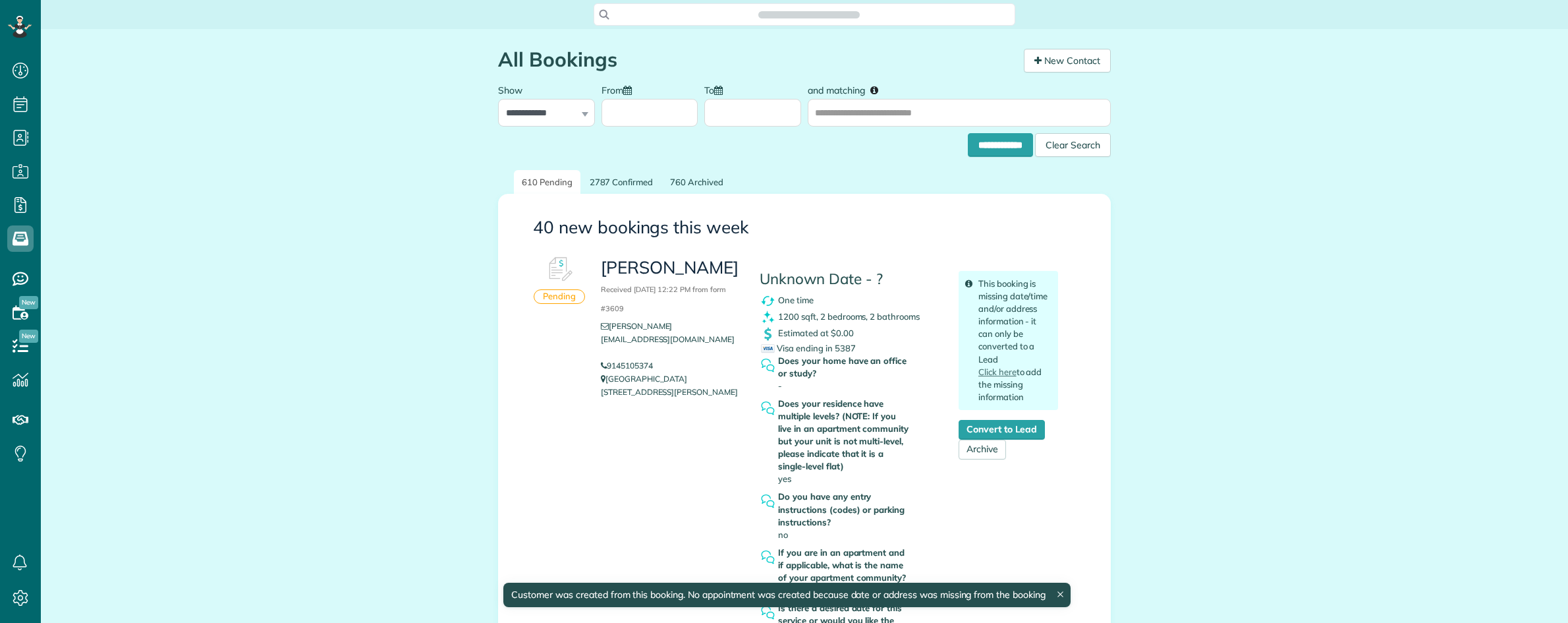
scroll to position [6, 6]
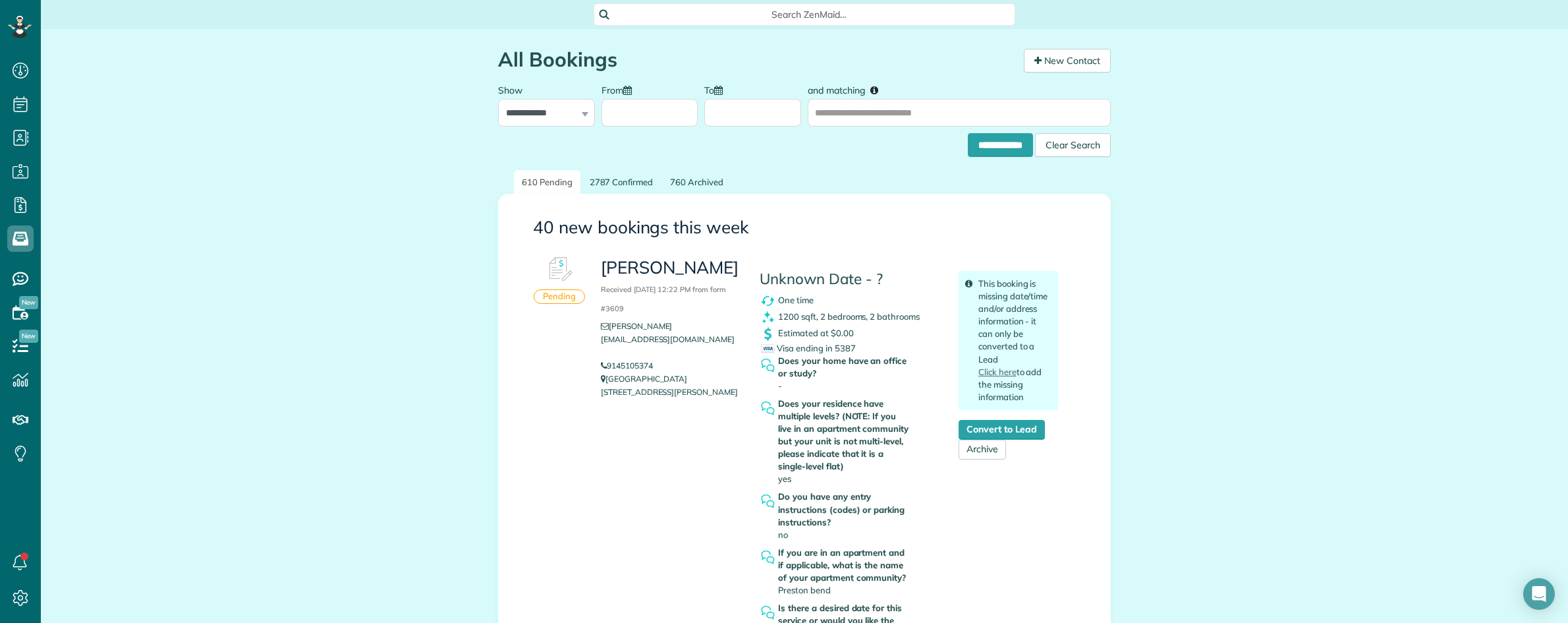
click at [716, 13] on span "Search ZenMaid…" at bounding box center [809, 14] width 401 height 13
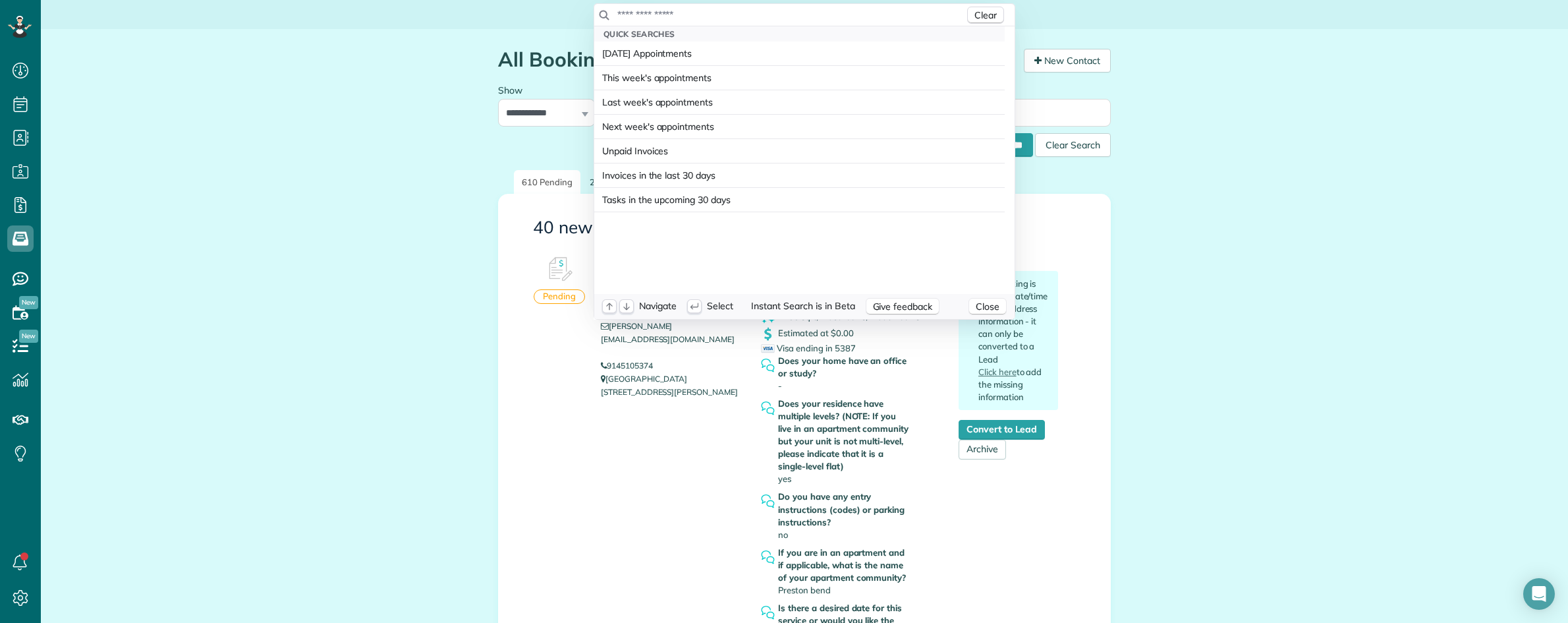
click at [715, 14] on input "text" at bounding box center [790, 14] width 348 height 13
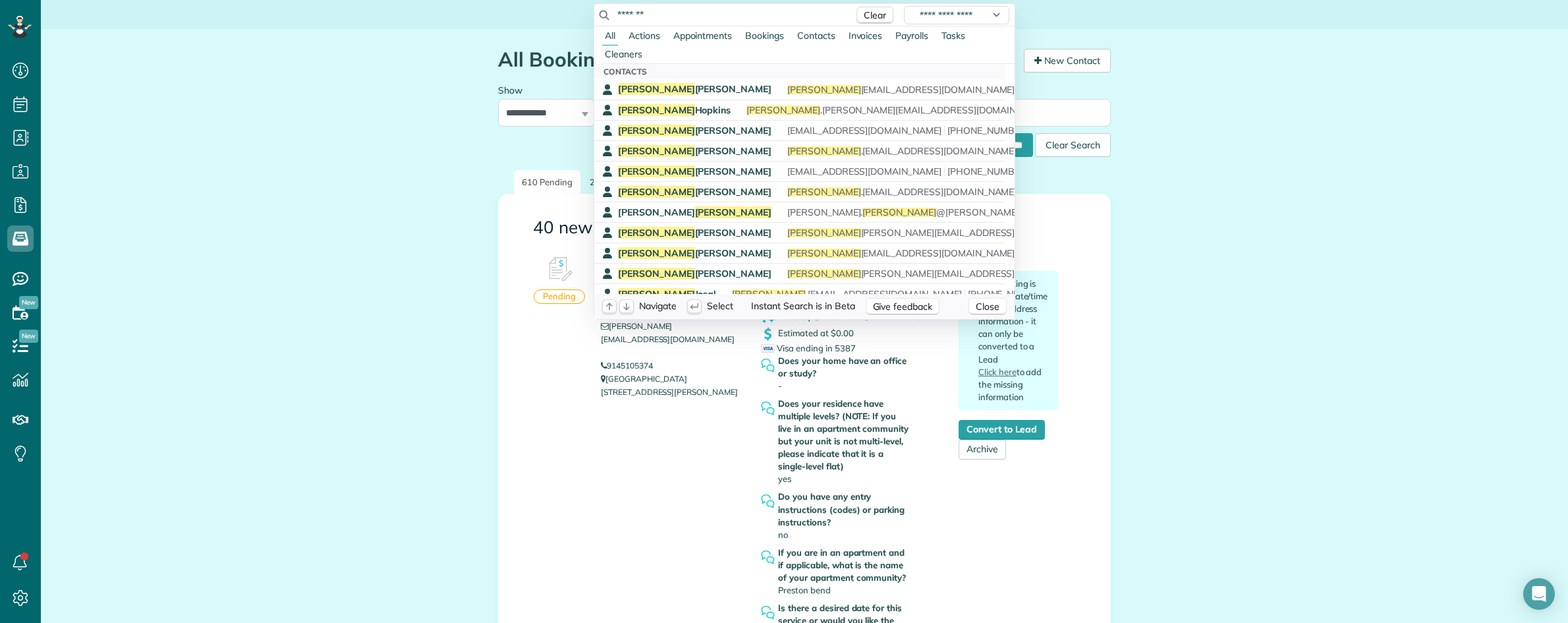
drag, startPoint x: 658, startPoint y: 18, endPoint x: 563, endPoint y: 15, distance: 95.0
click at [567, 15] on html "Dashboard Scheduling Calendar View List View" at bounding box center [784, 312] width 1568 height 623
paste input "*****"
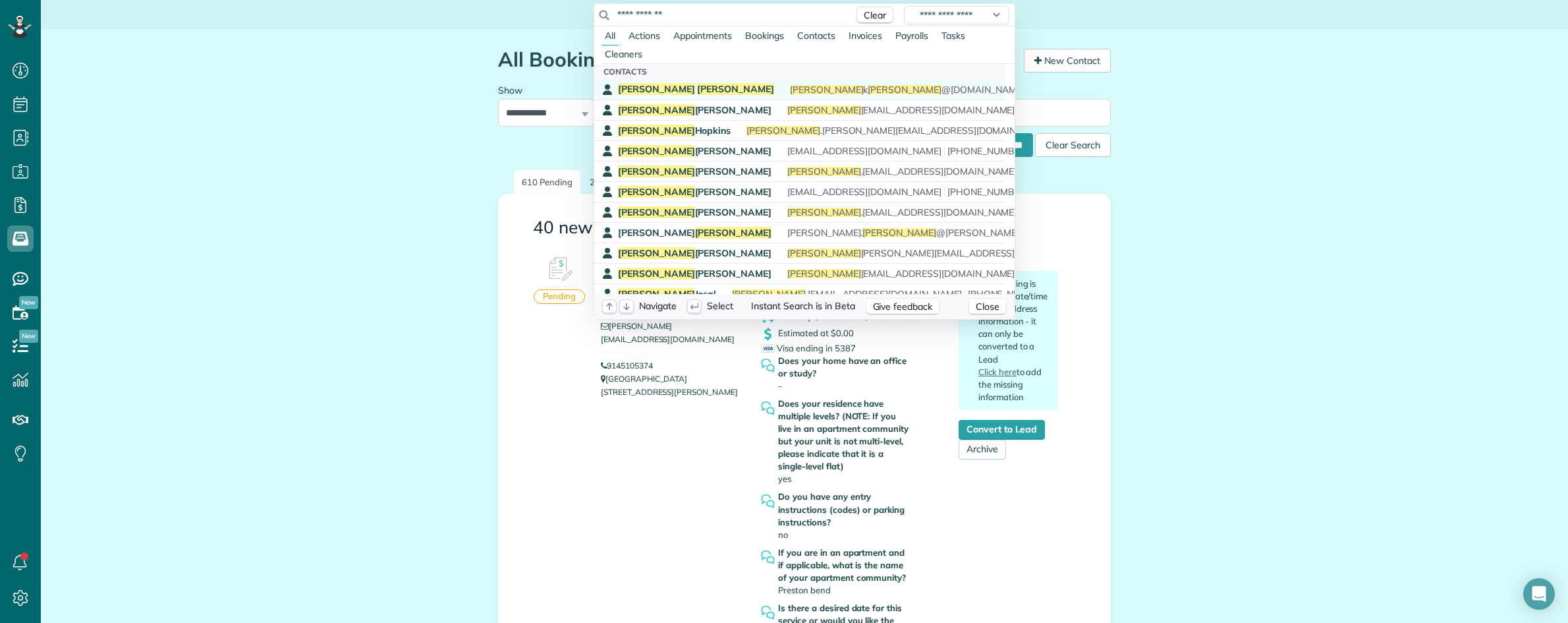
type input "**********"
click at [697, 88] on span "Wang" at bounding box center [735, 89] width 77 height 12
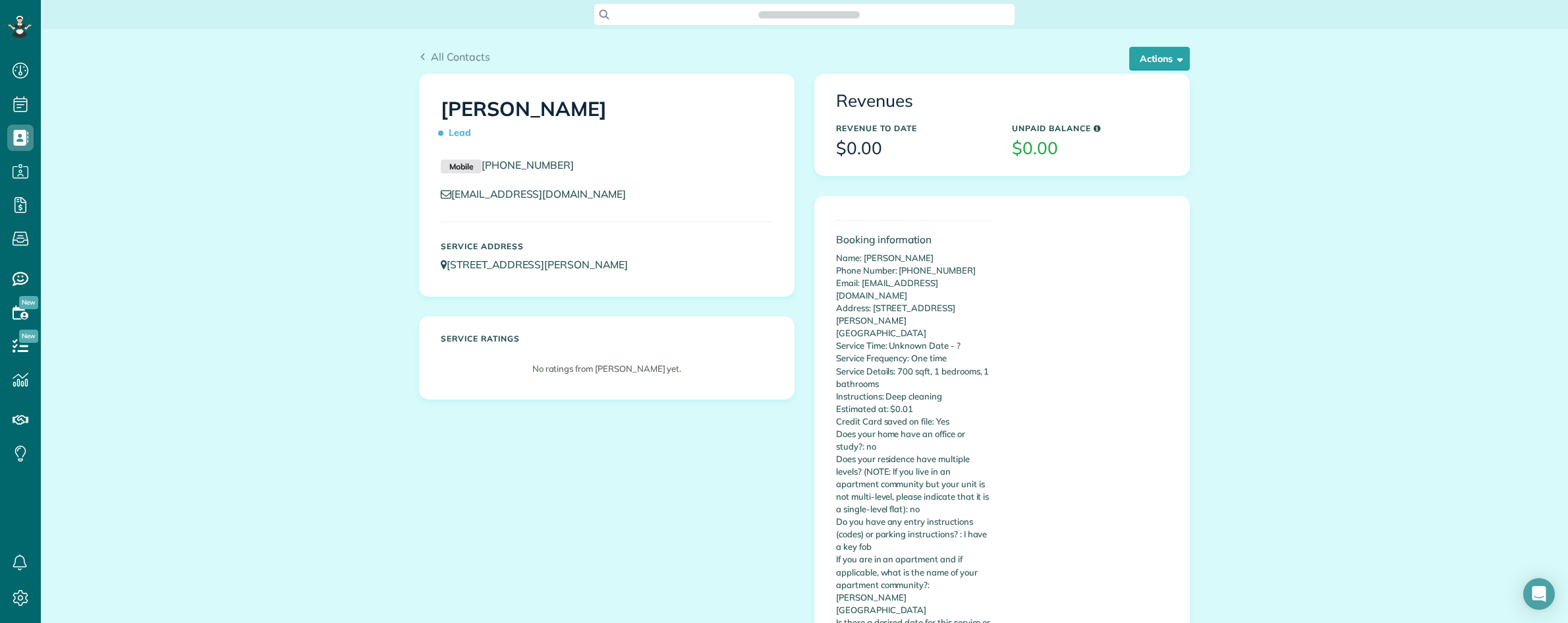
scroll to position [6, 6]
click at [1137, 67] on button "Actions" at bounding box center [1159, 59] width 60 height 24
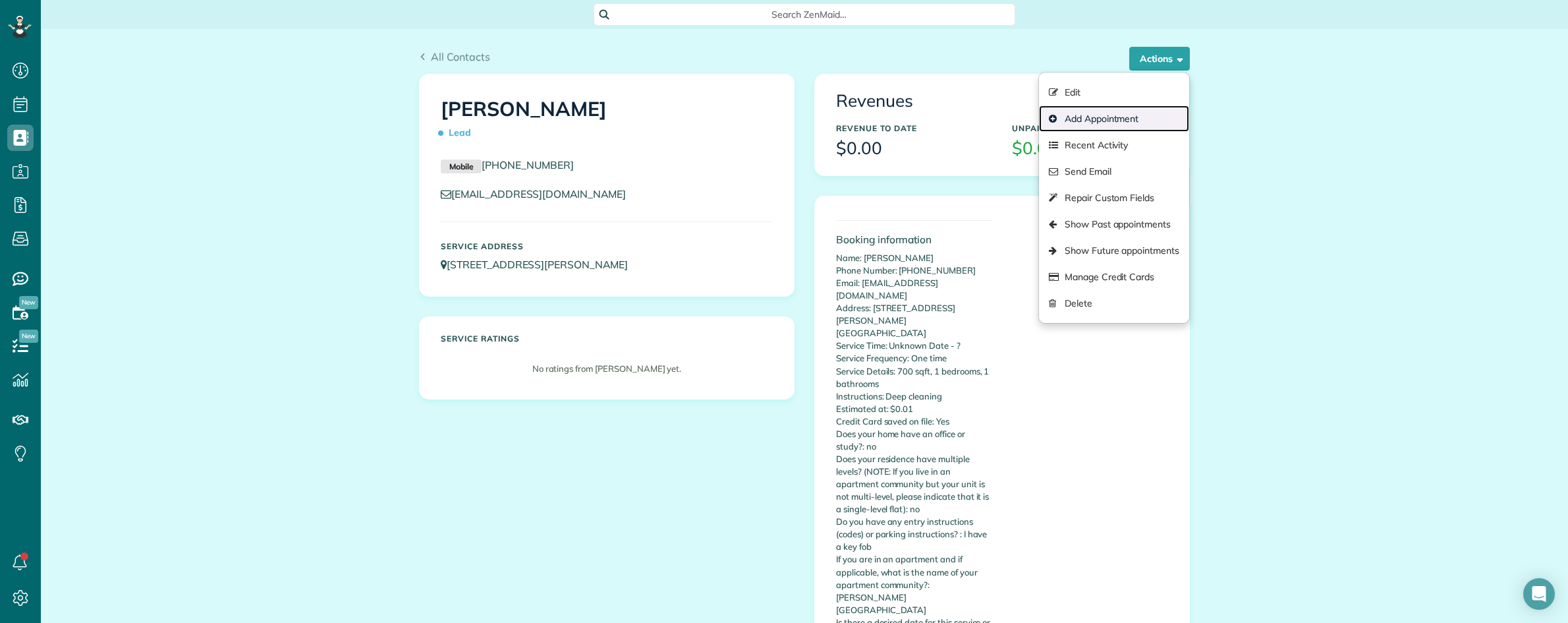
click at [1078, 119] on link "Add Appointment" at bounding box center [1114, 118] width 151 height 26
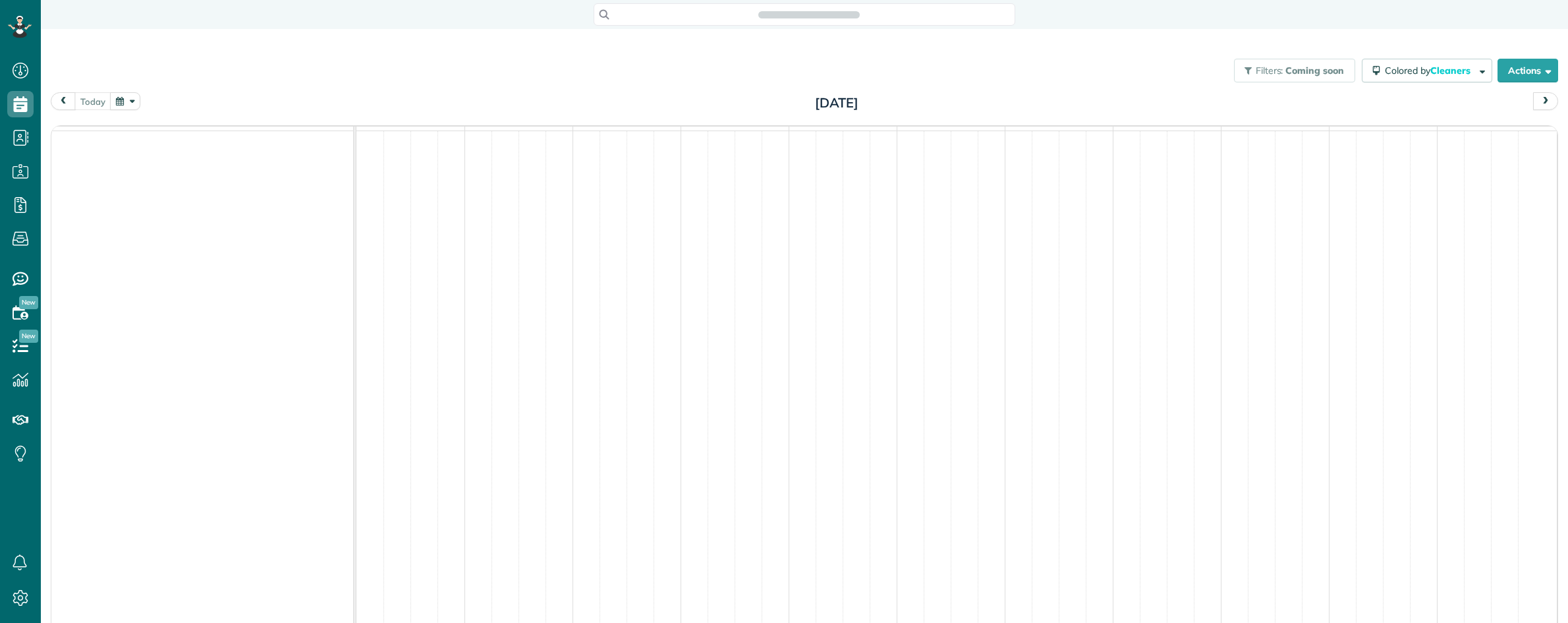
scroll to position [6, 6]
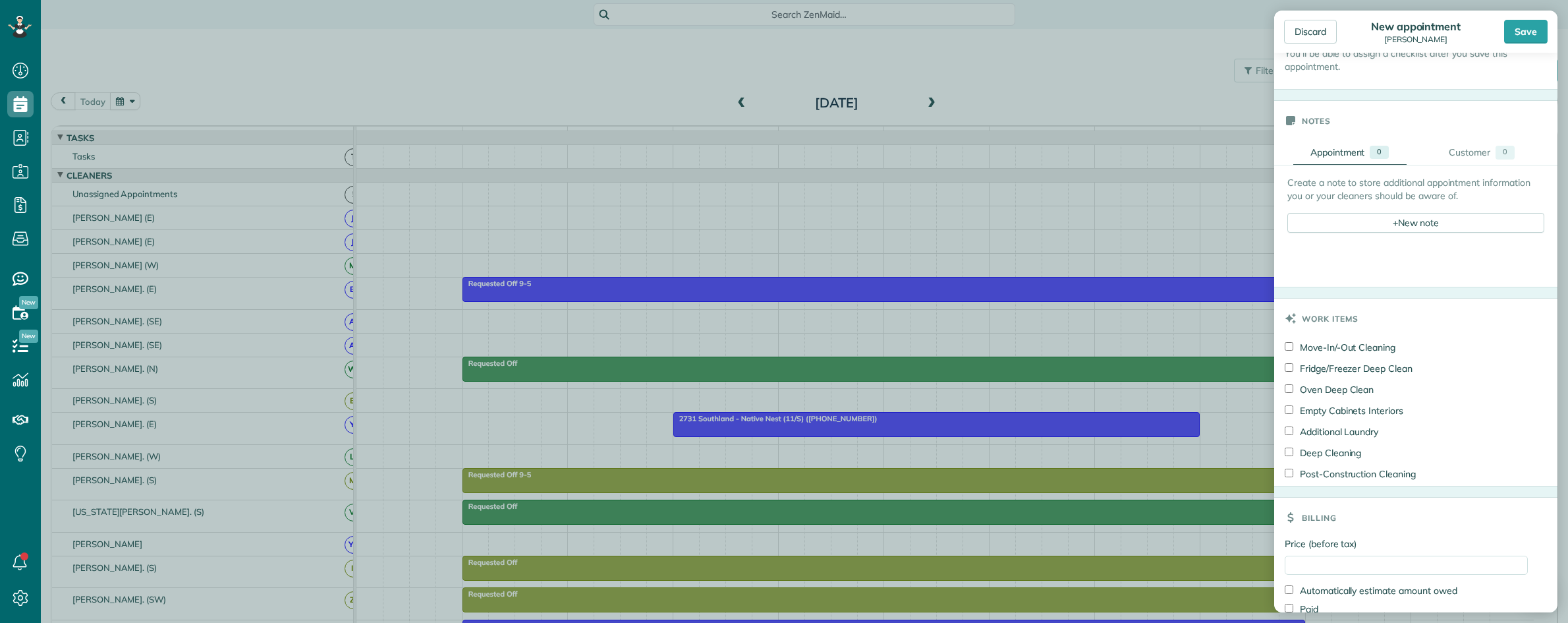
scroll to position [412, 0]
click at [1335, 569] on input "Price (before tax)" at bounding box center [1406, 564] width 243 height 19
type input "***"
click at [1347, 225] on div "+ New note" at bounding box center [1416, 221] width 257 height 20
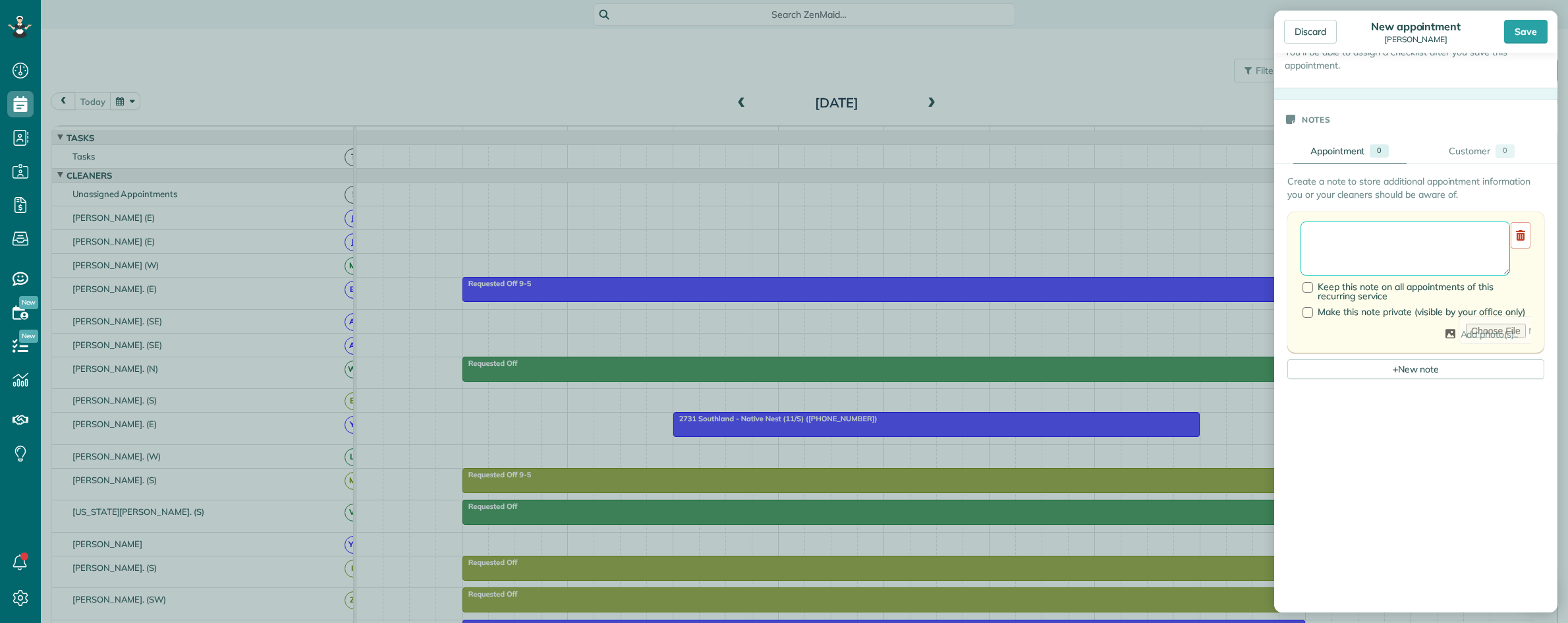
click at [1330, 241] on textarea at bounding box center [1405, 248] width 209 height 54
type textarea "**********"
click at [1310, 291] on div at bounding box center [1307, 288] width 10 height 10
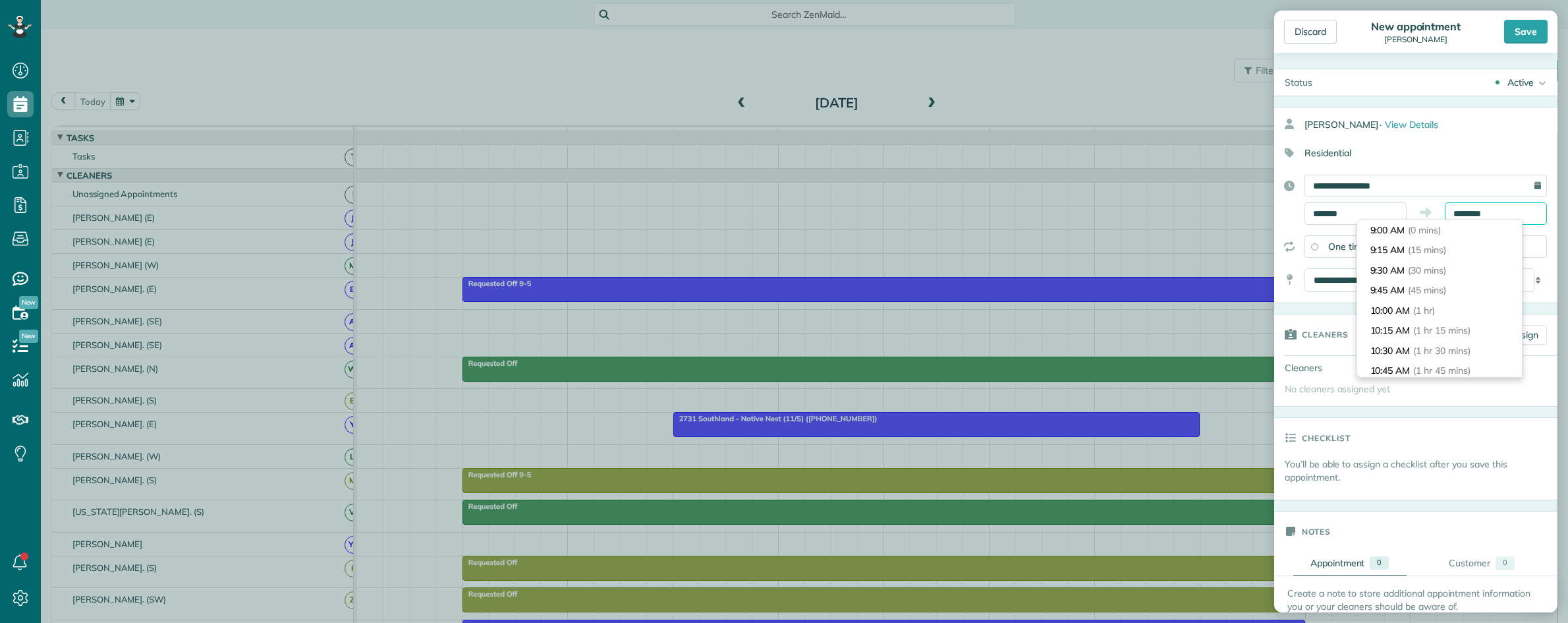
scroll to position [140, 0]
click at [1484, 216] on input "********" at bounding box center [1495, 213] width 102 height 22
type input "********"
click at [1456, 334] on li "12:00 PM (3 hrs)" at bounding box center [1440, 331] width 165 height 21
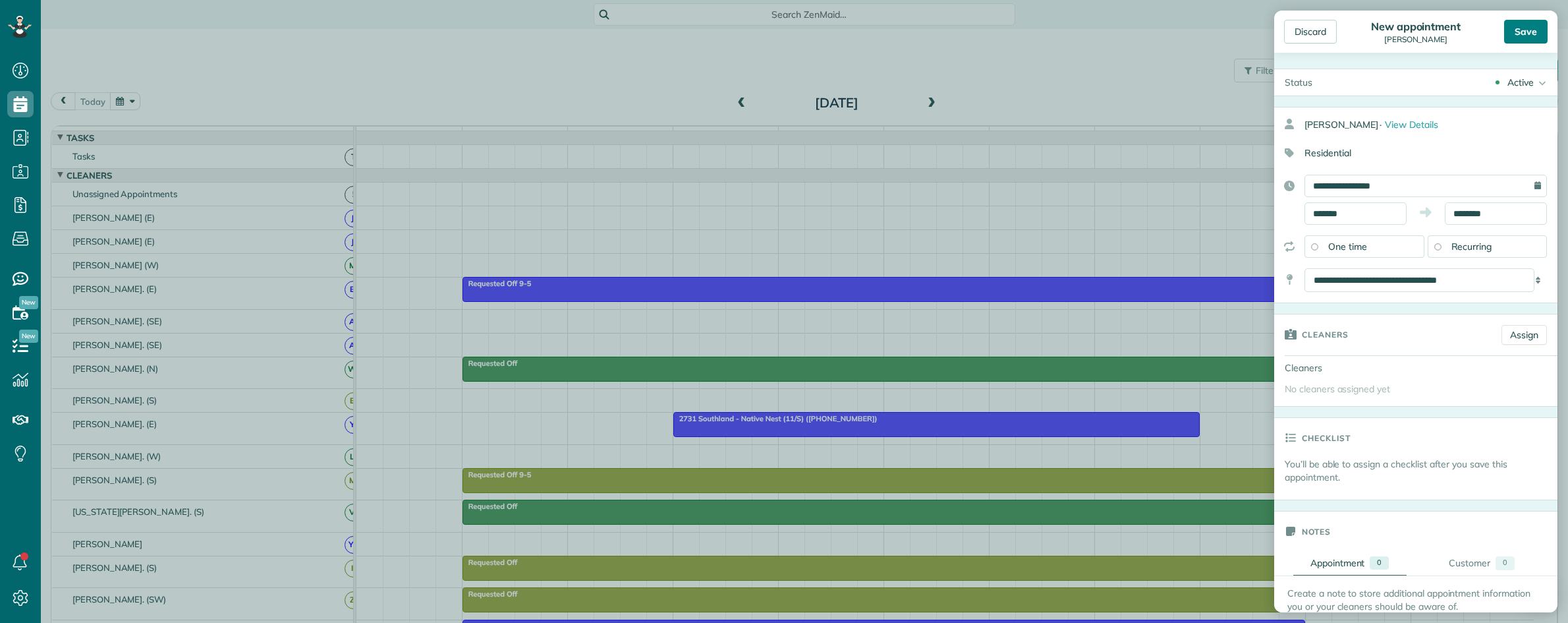
click at [1515, 33] on div "Save" at bounding box center [1525, 32] width 44 height 24
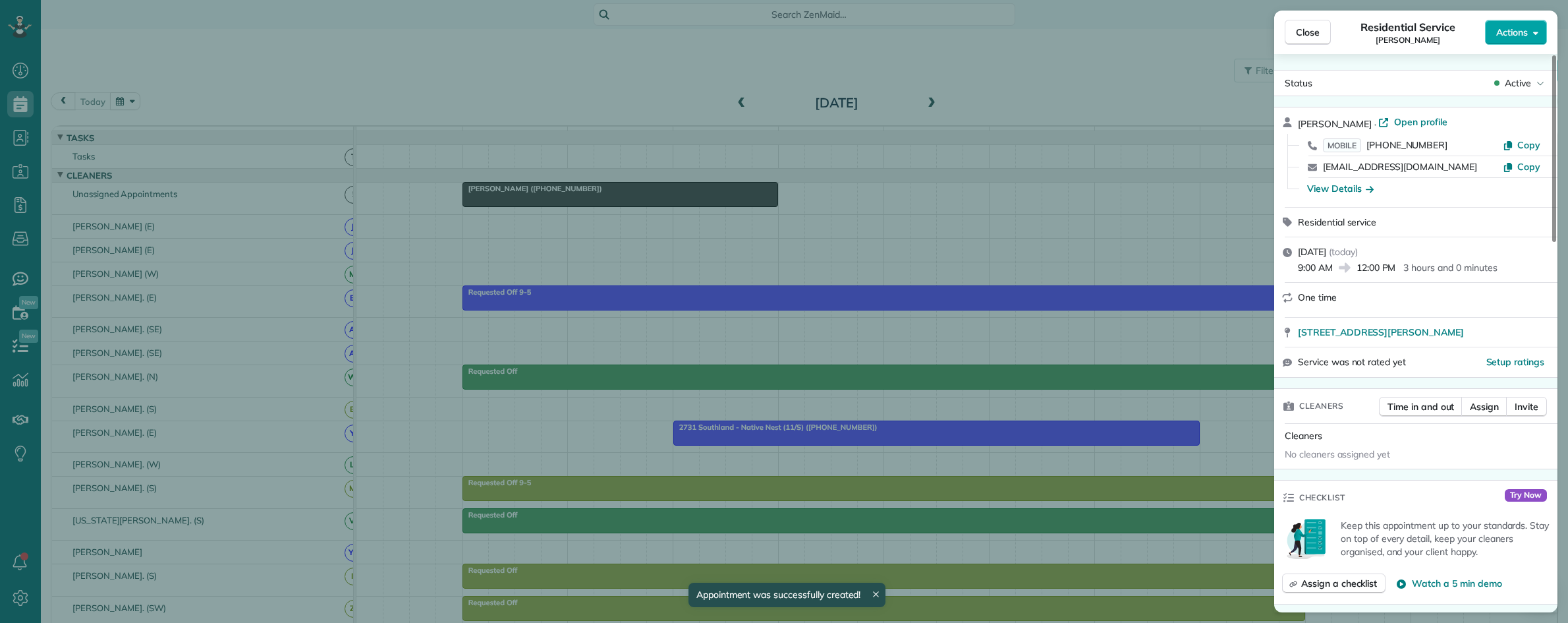
click at [1496, 35] on span "Actions" at bounding box center [1512, 32] width 32 height 13
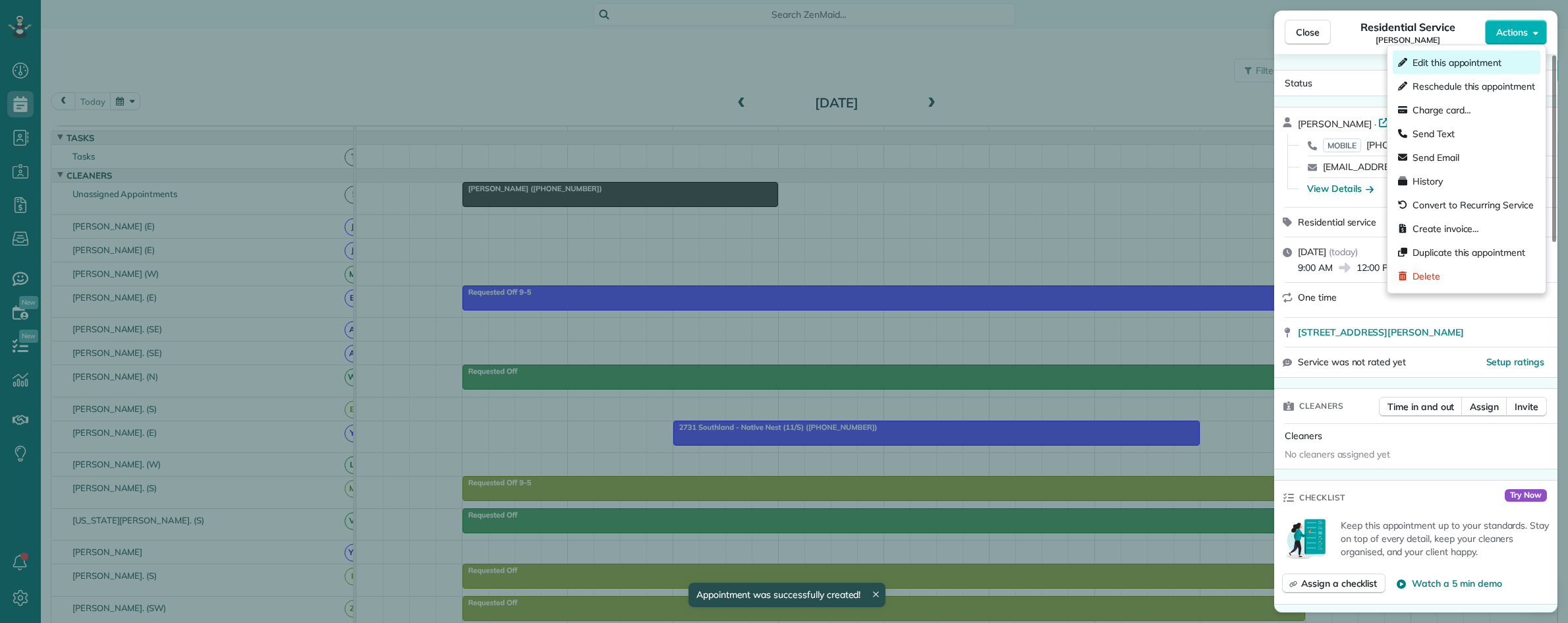
click at [1455, 69] on div "Edit this appointment" at bounding box center [1467, 63] width 147 height 24
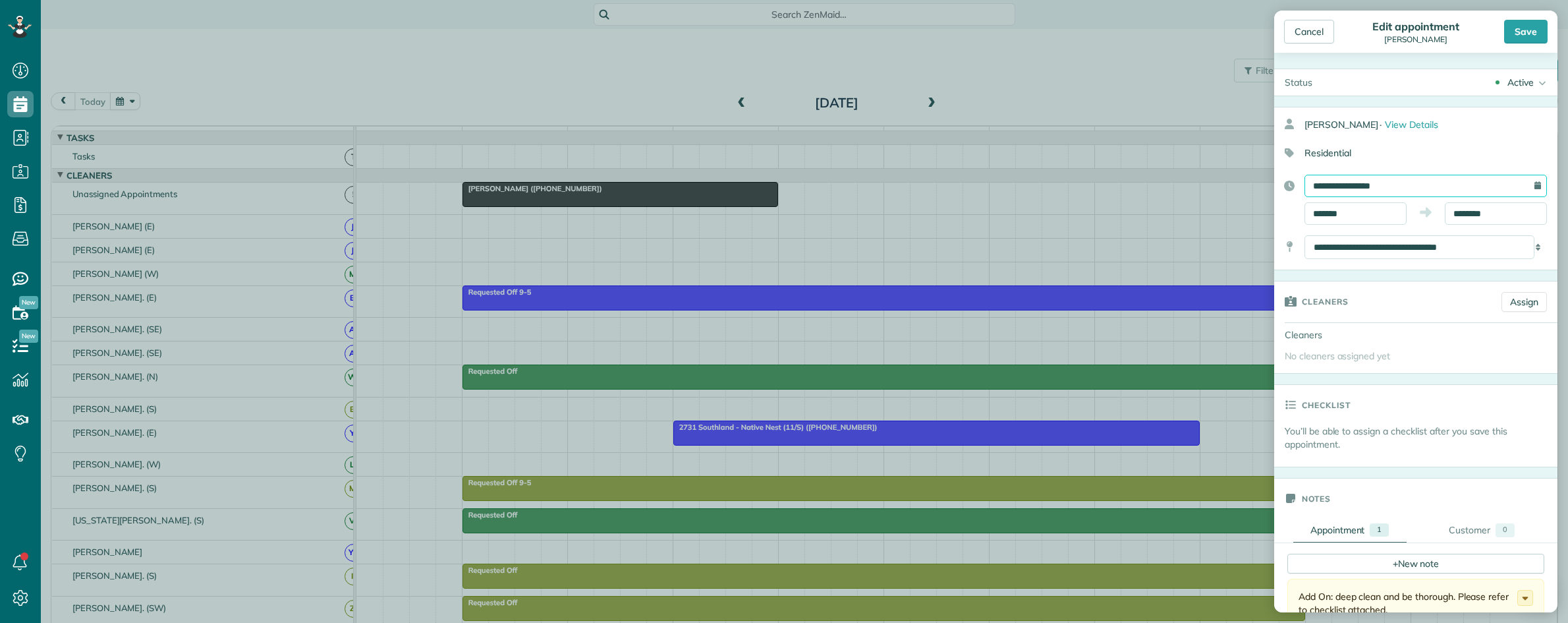
click at [1387, 189] on input "**********" at bounding box center [1425, 185] width 242 height 22
click at [1456, 209] on link "Next" at bounding box center [1451, 215] width 36 height 33
click at [1389, 271] on link "8" at bounding box center [1387, 273] width 21 height 21
type input "**********"
click at [1527, 37] on div "Save" at bounding box center [1525, 32] width 44 height 24
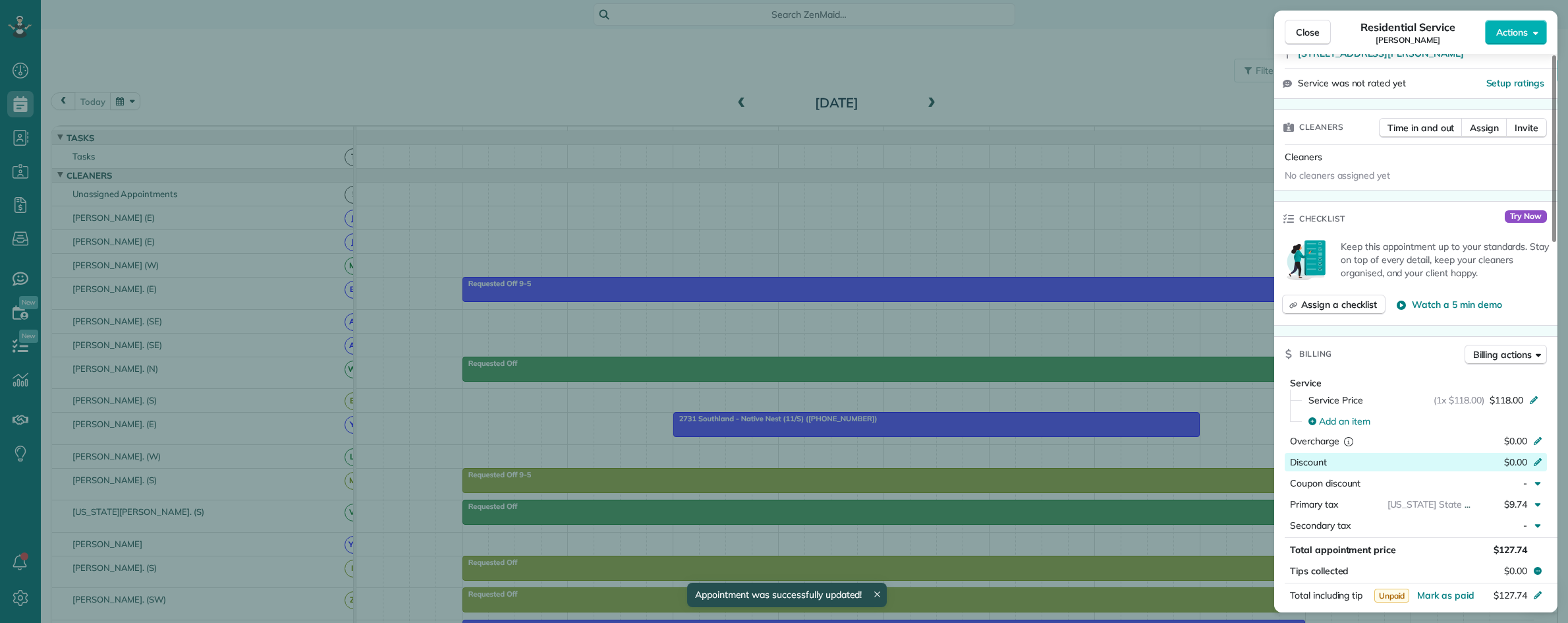
scroll to position [330, 0]
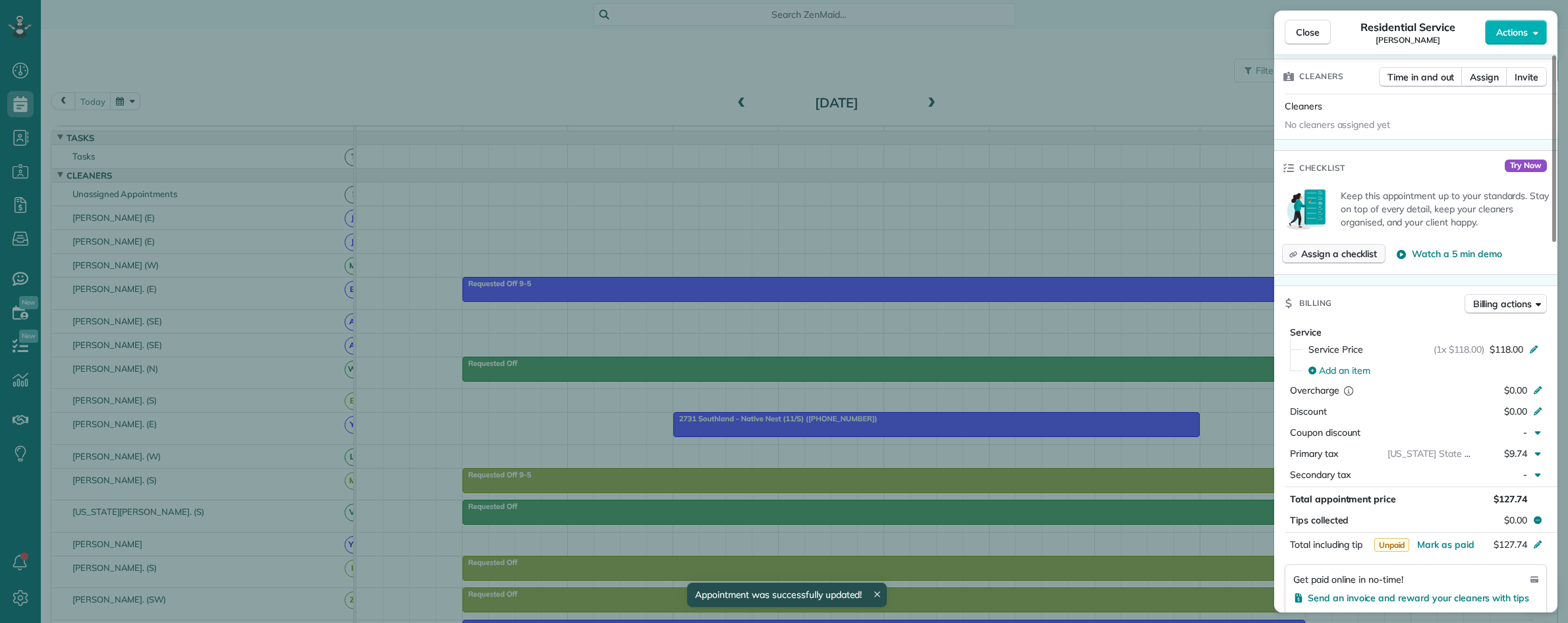
click at [1338, 256] on span "Assign a checklist" at bounding box center [1339, 254] width 76 height 13
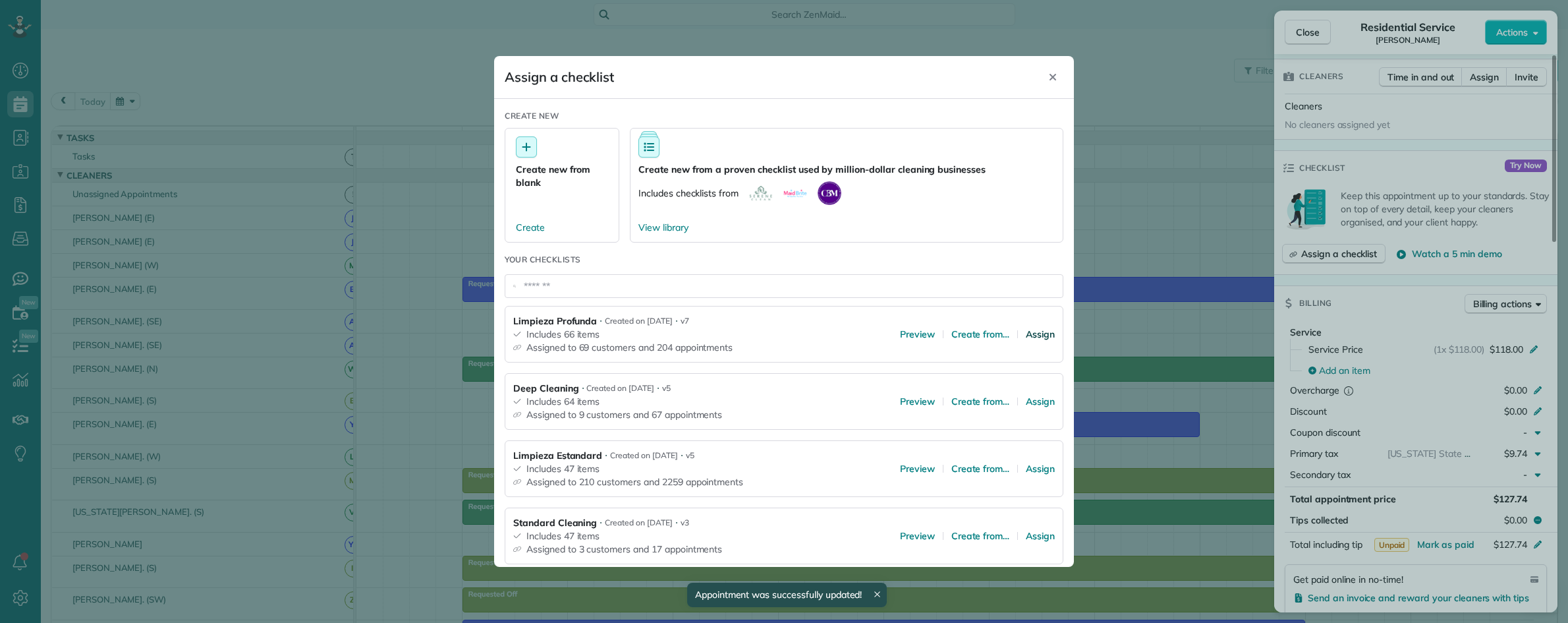
click at [1026, 331] on span "Assign" at bounding box center [1040, 334] width 29 height 13
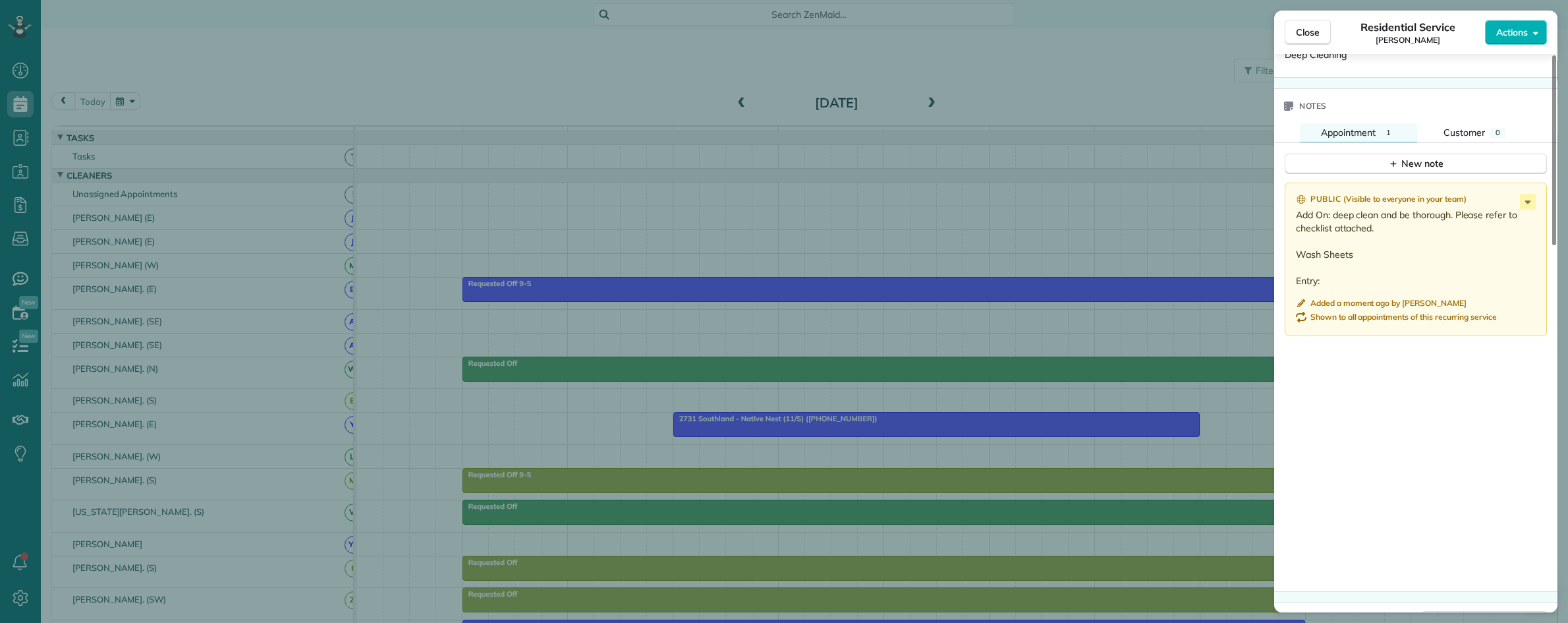
scroll to position [994, 0]
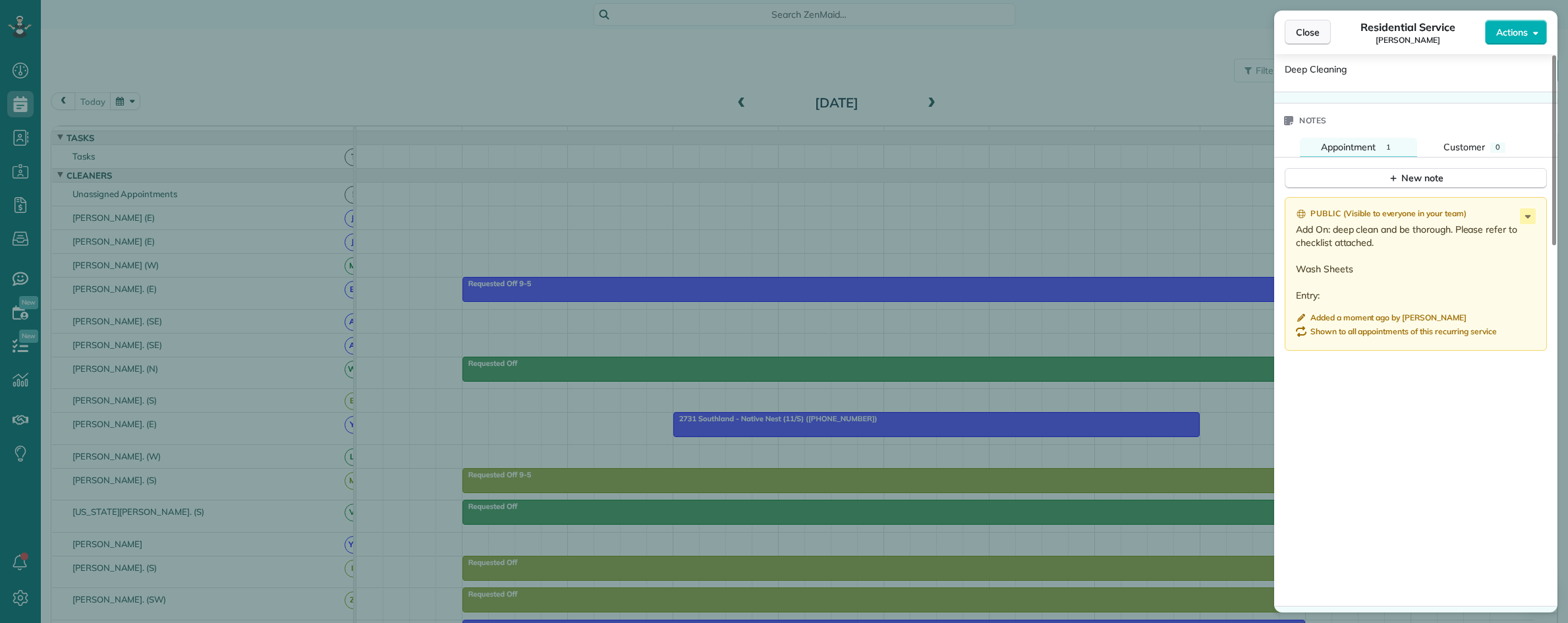
click at [1311, 34] on span "Close" at bounding box center [1307, 32] width 24 height 13
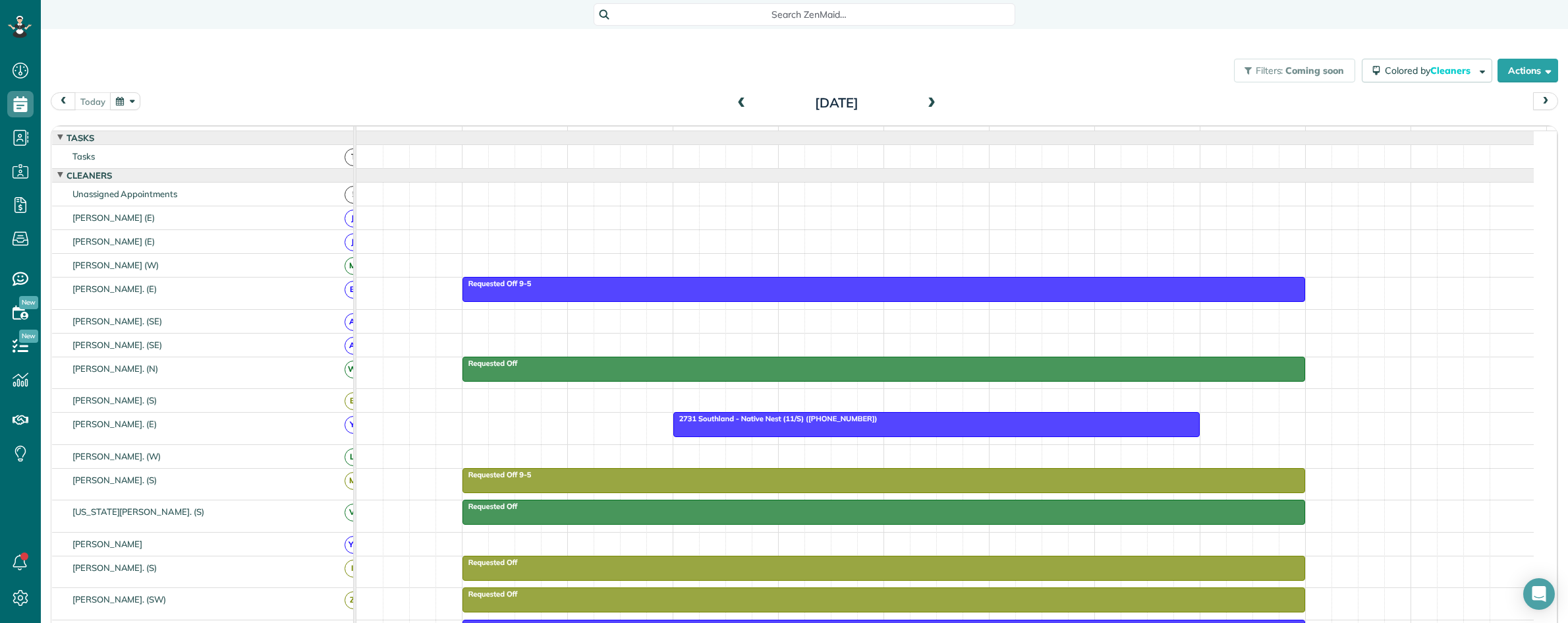
click at [735, 17] on span "Search ZenMaid…" at bounding box center [809, 14] width 401 height 13
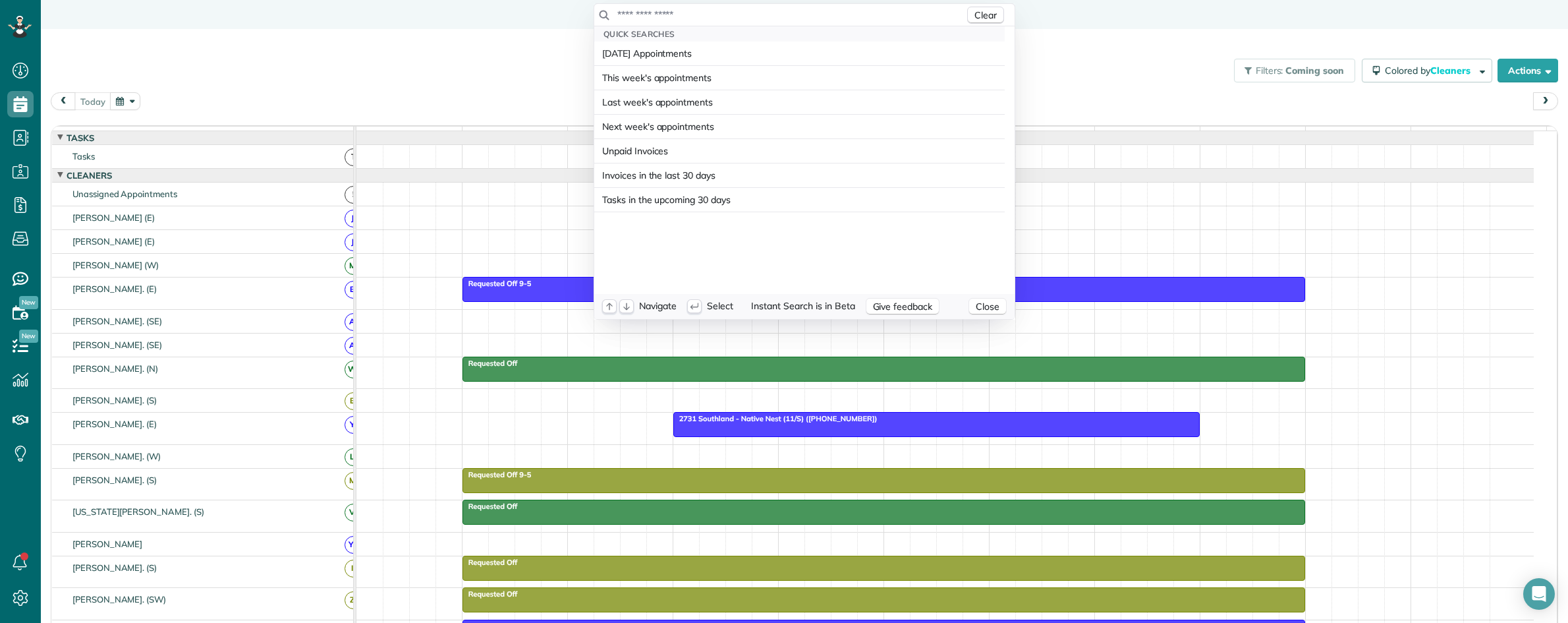
click at [738, 18] on input "text" at bounding box center [790, 14] width 348 height 13
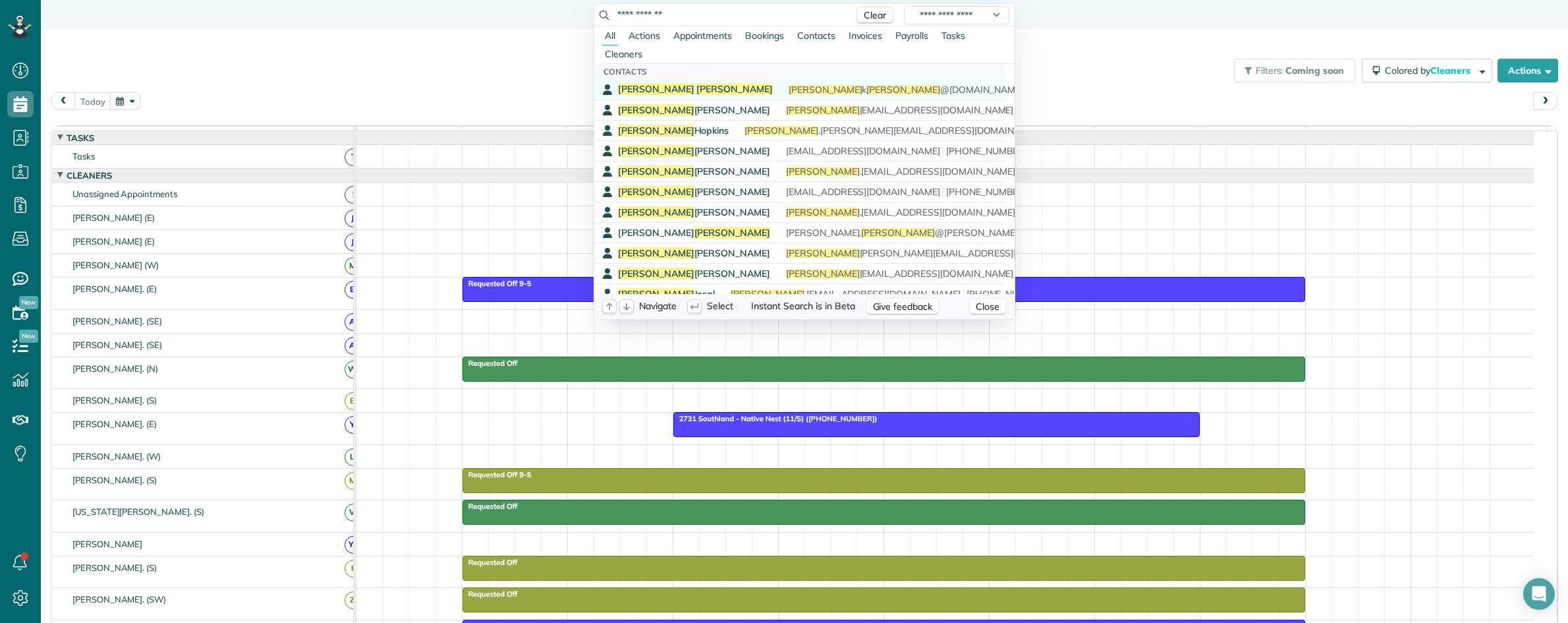
type input "**********"
drag, startPoint x: 669, startPoint y: 84, endPoint x: 745, endPoint y: 157, distance: 105.4
click at [696, 86] on span "Wang" at bounding box center [734, 89] width 76 height 12
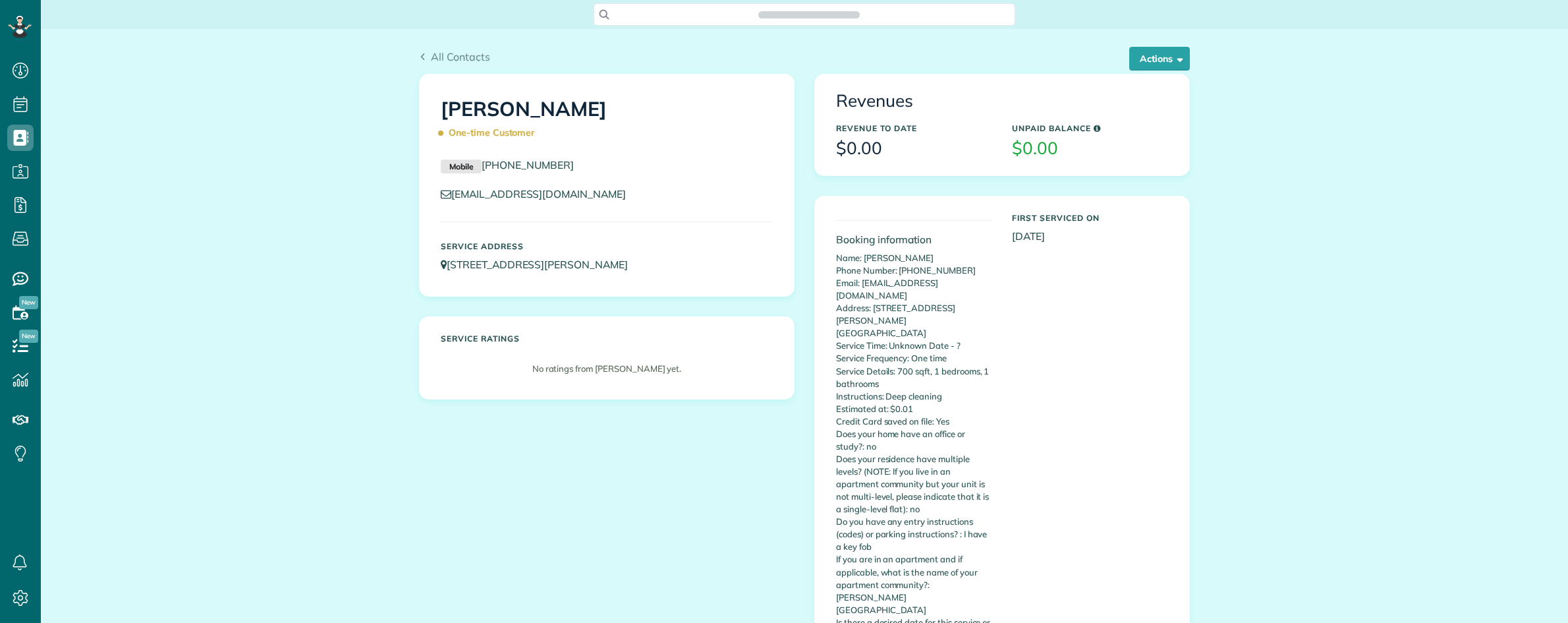
scroll to position [6, 6]
click at [708, 120] on h1 "[PERSON_NAME] One-time Customer" at bounding box center [606, 121] width 332 height 46
click at [1174, 50] on button "Actions" at bounding box center [1159, 59] width 60 height 24
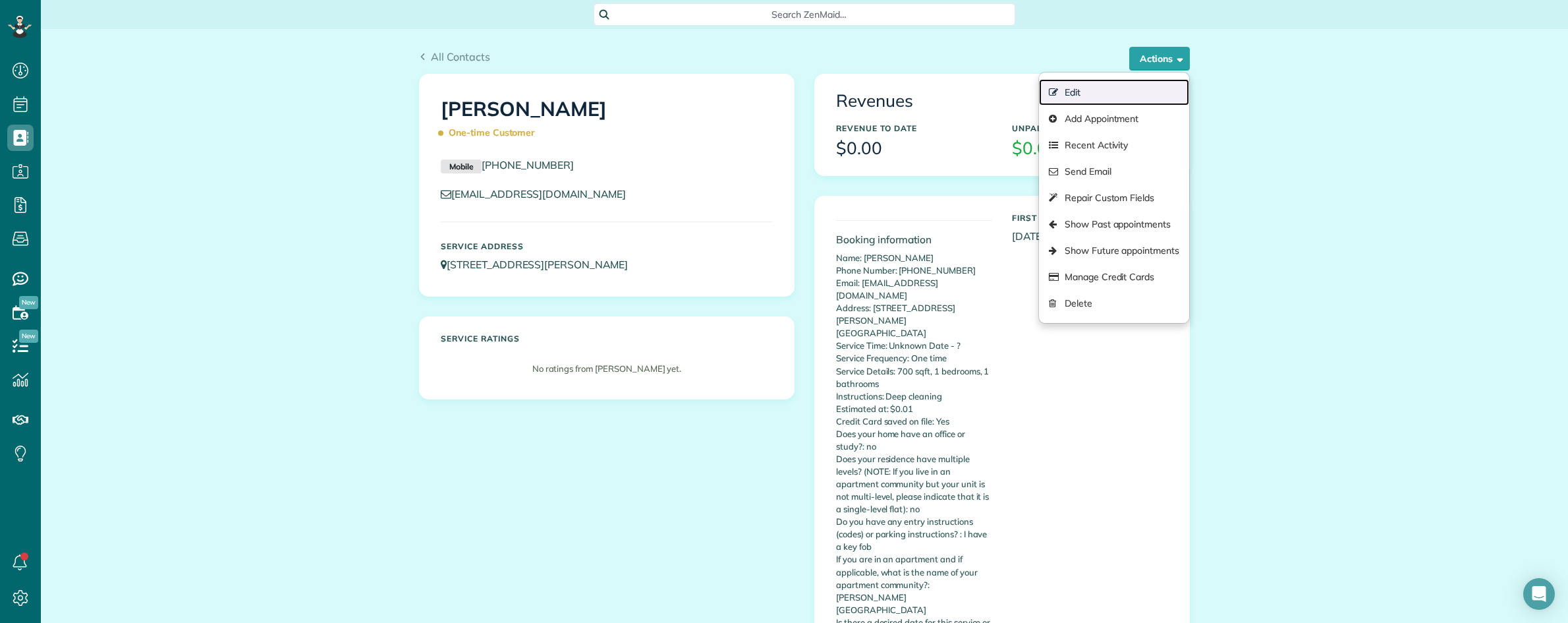
click at [1081, 89] on link "Edit" at bounding box center [1114, 92] width 151 height 26
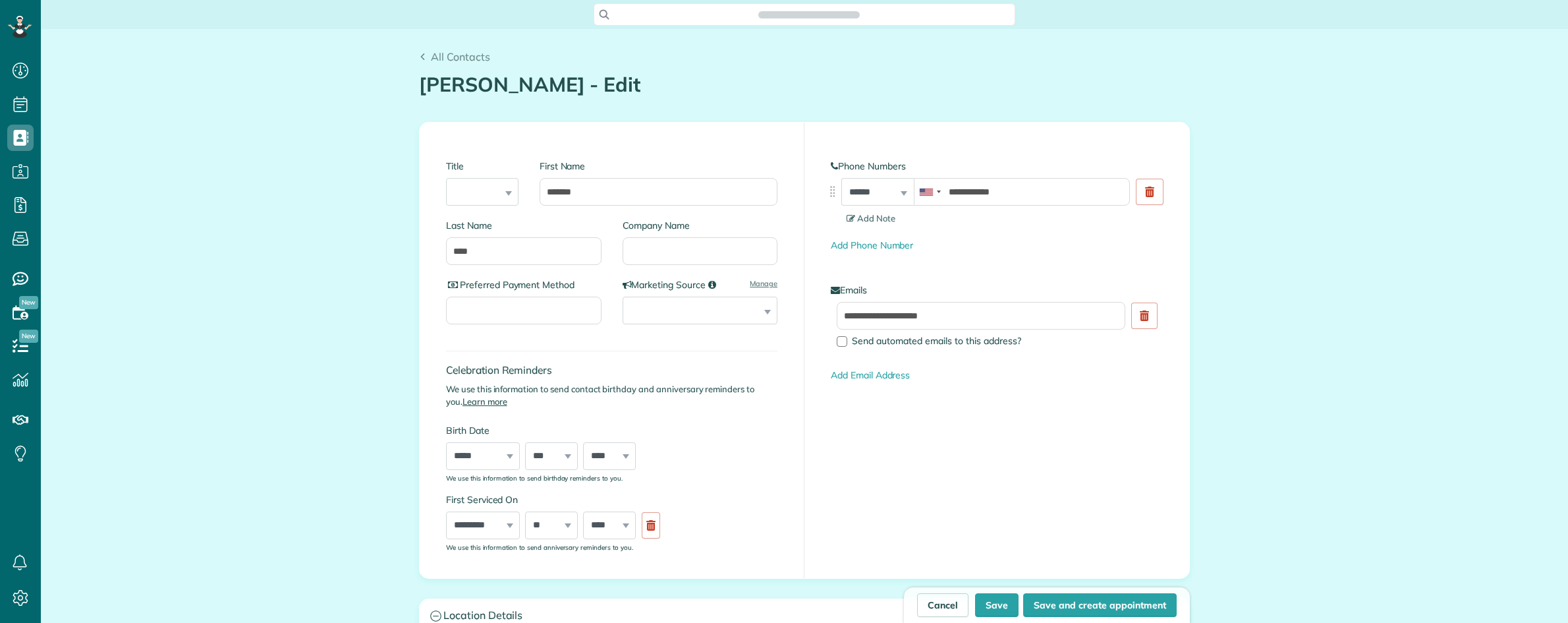
type input "**********"
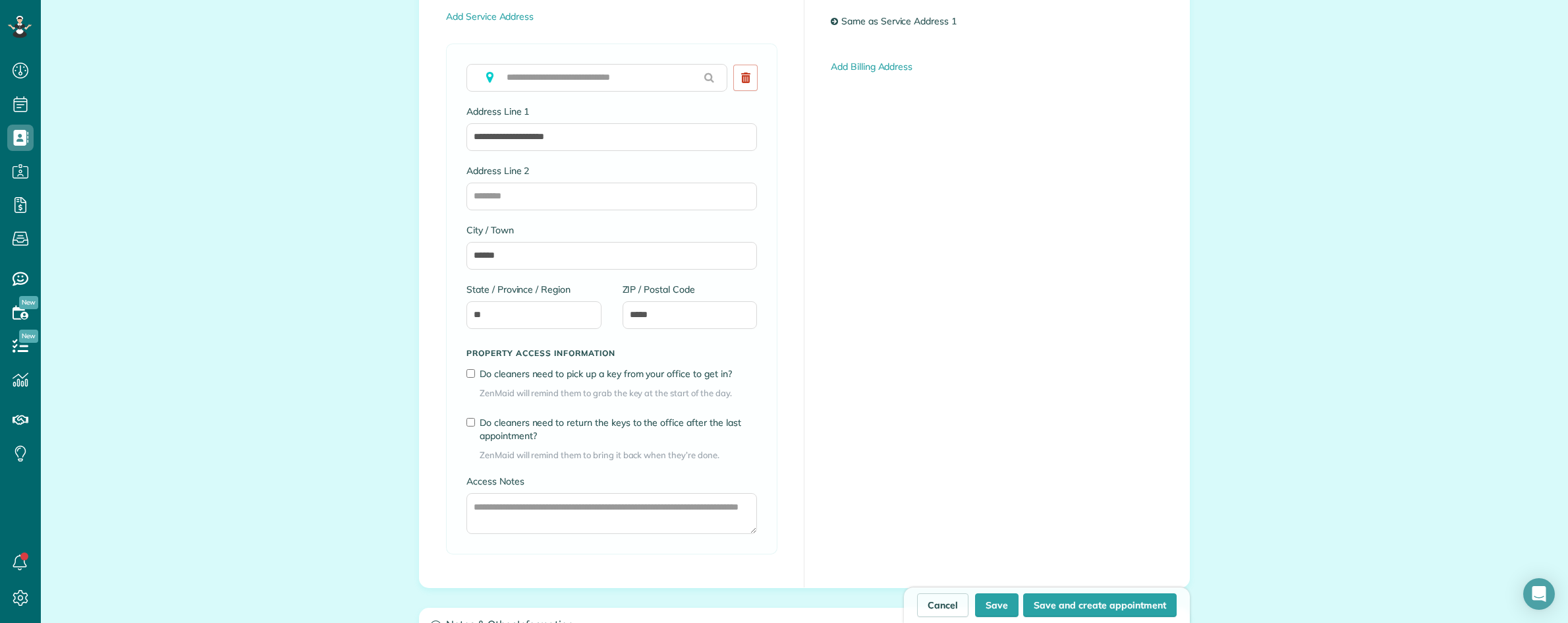
scroll to position [906, 0]
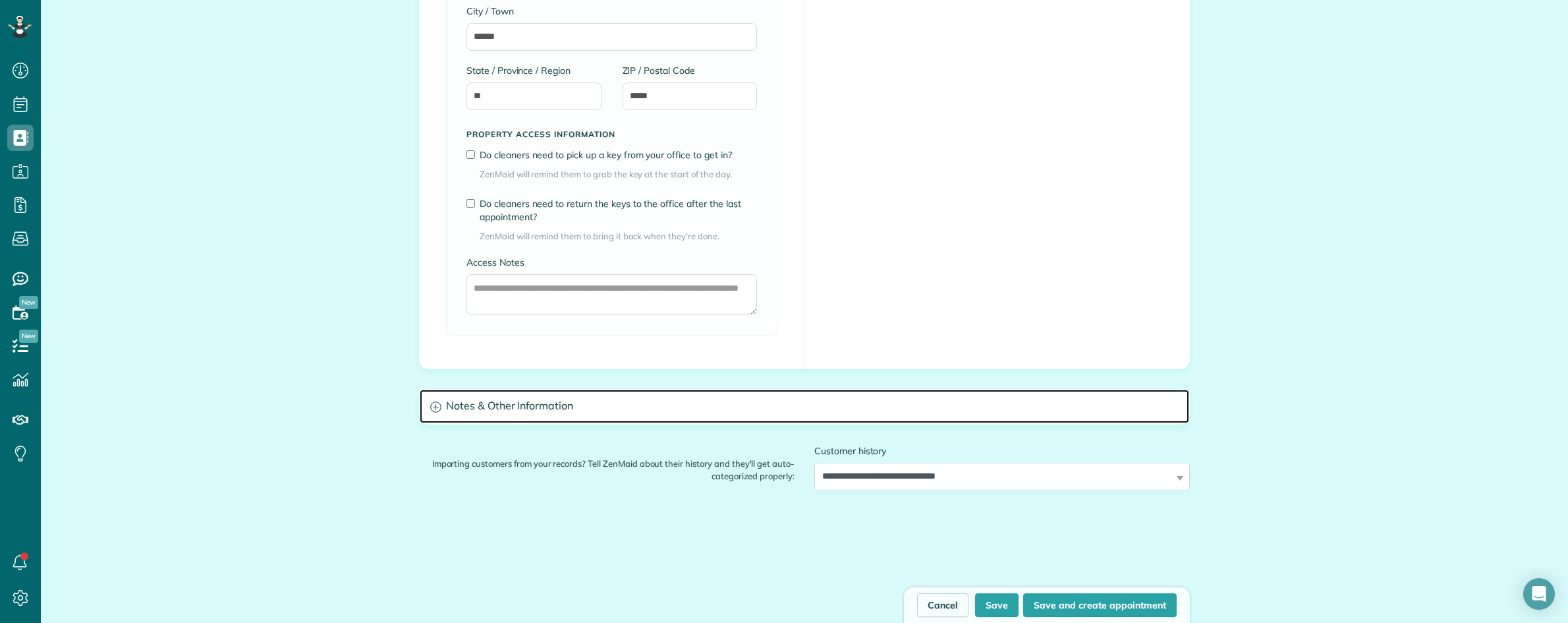
click at [632, 413] on h3 "Notes & Other Information" at bounding box center [804, 406] width 769 height 33
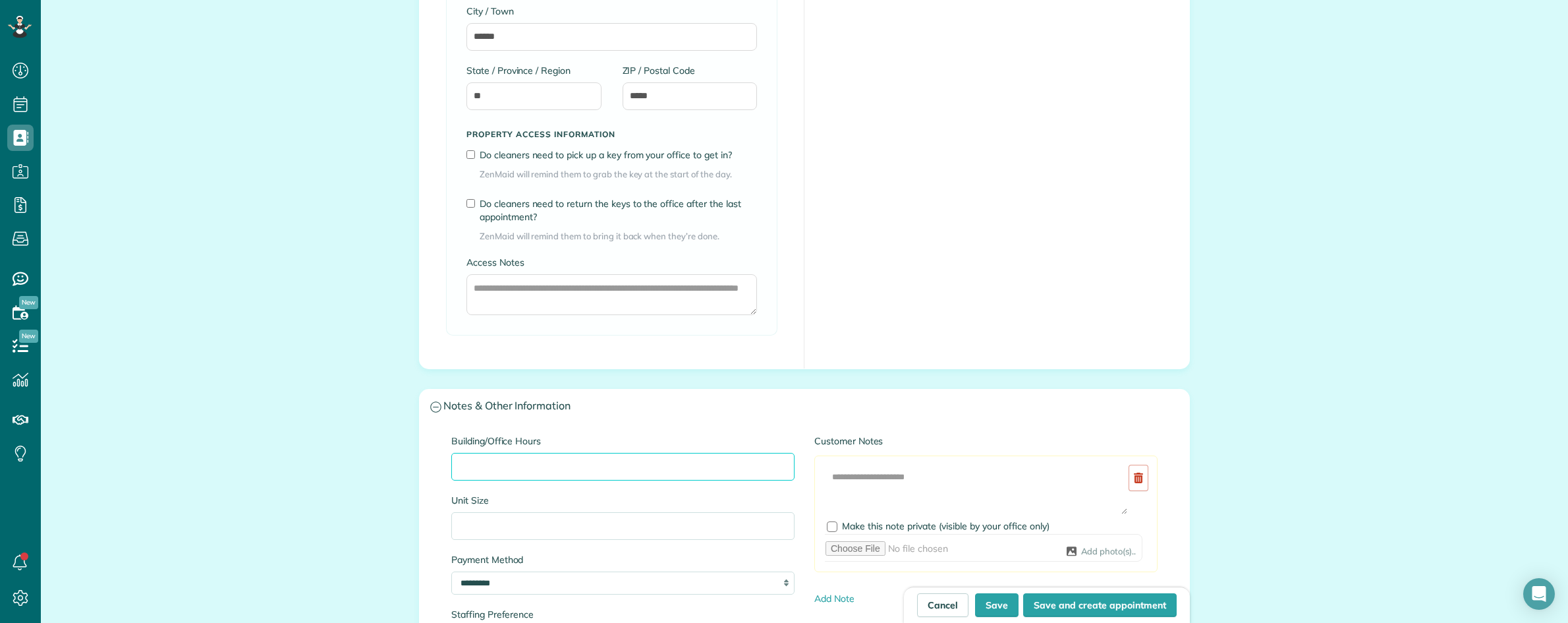
click at [549, 461] on input "Building/Office Hours" at bounding box center [623, 466] width 343 height 28
paste input "**********"
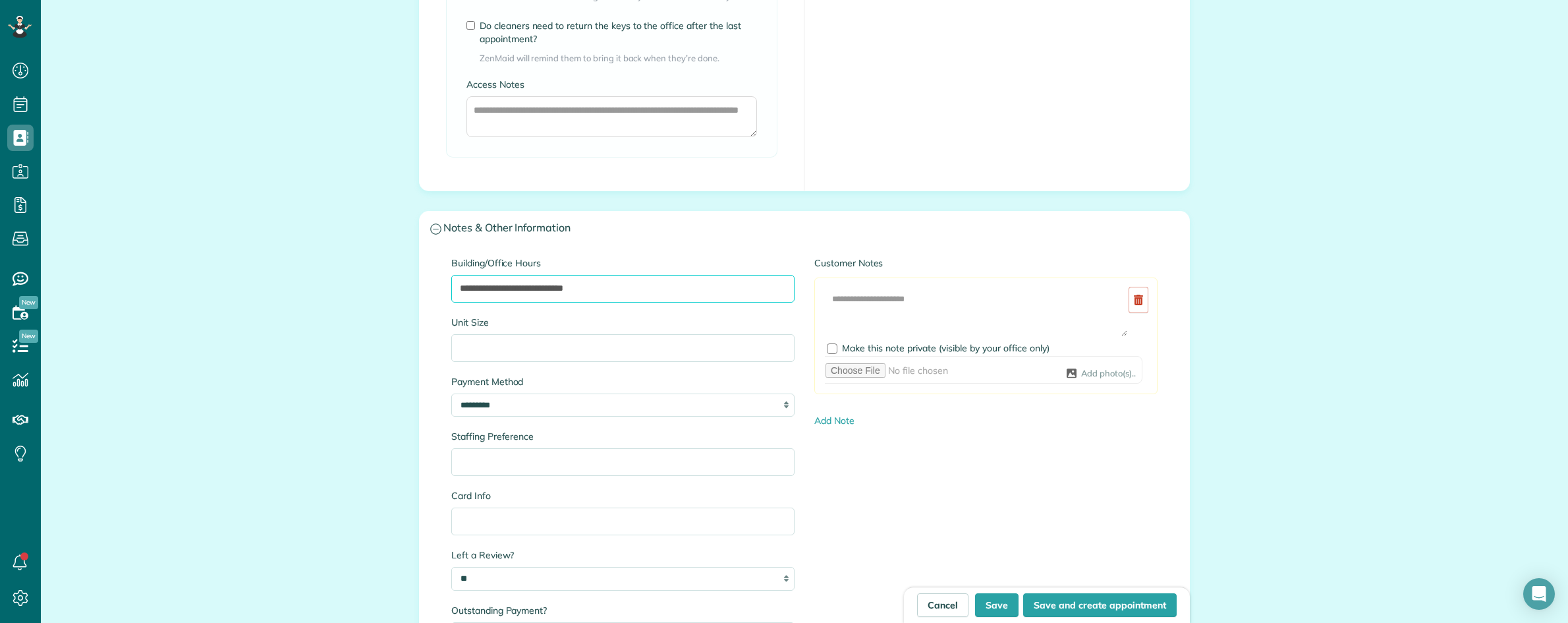
scroll to position [1153, 0]
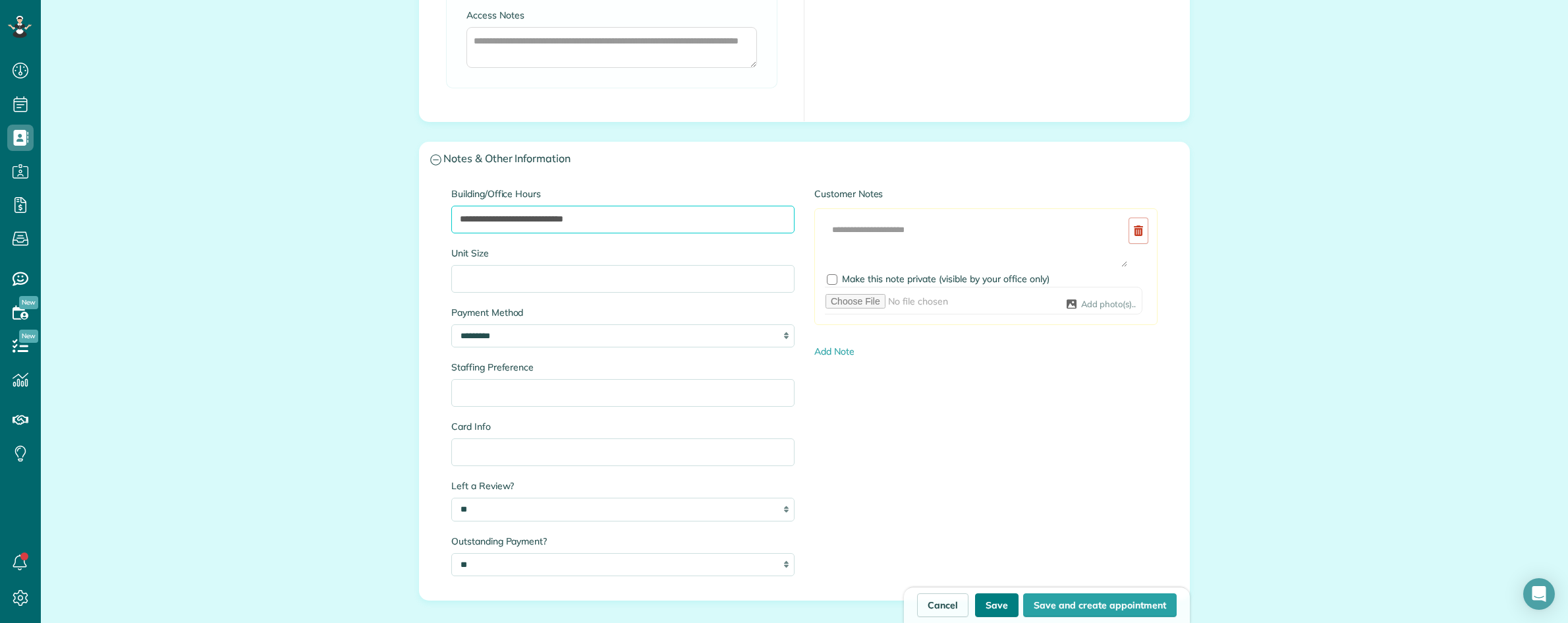
type input "**********"
click at [987, 608] on button "Save" at bounding box center [997, 605] width 44 height 24
type input "**********"
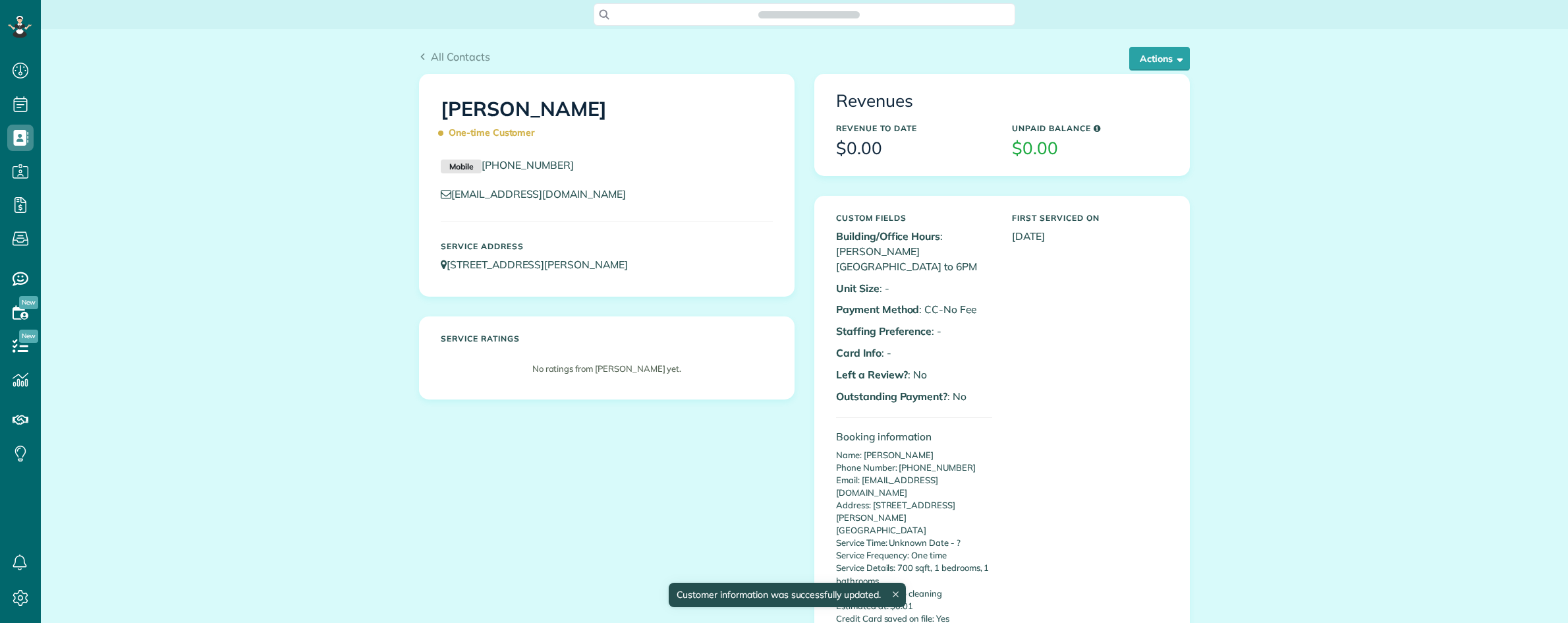
scroll to position [6, 6]
drag, startPoint x: 889, startPoint y: 529, endPoint x: 911, endPoint y: 538, distance: 23.8
copy p "700 sqft, 1 bedrooms, 1 bathrooms"
click at [1153, 63] on button "Actions" at bounding box center [1159, 59] width 60 height 24
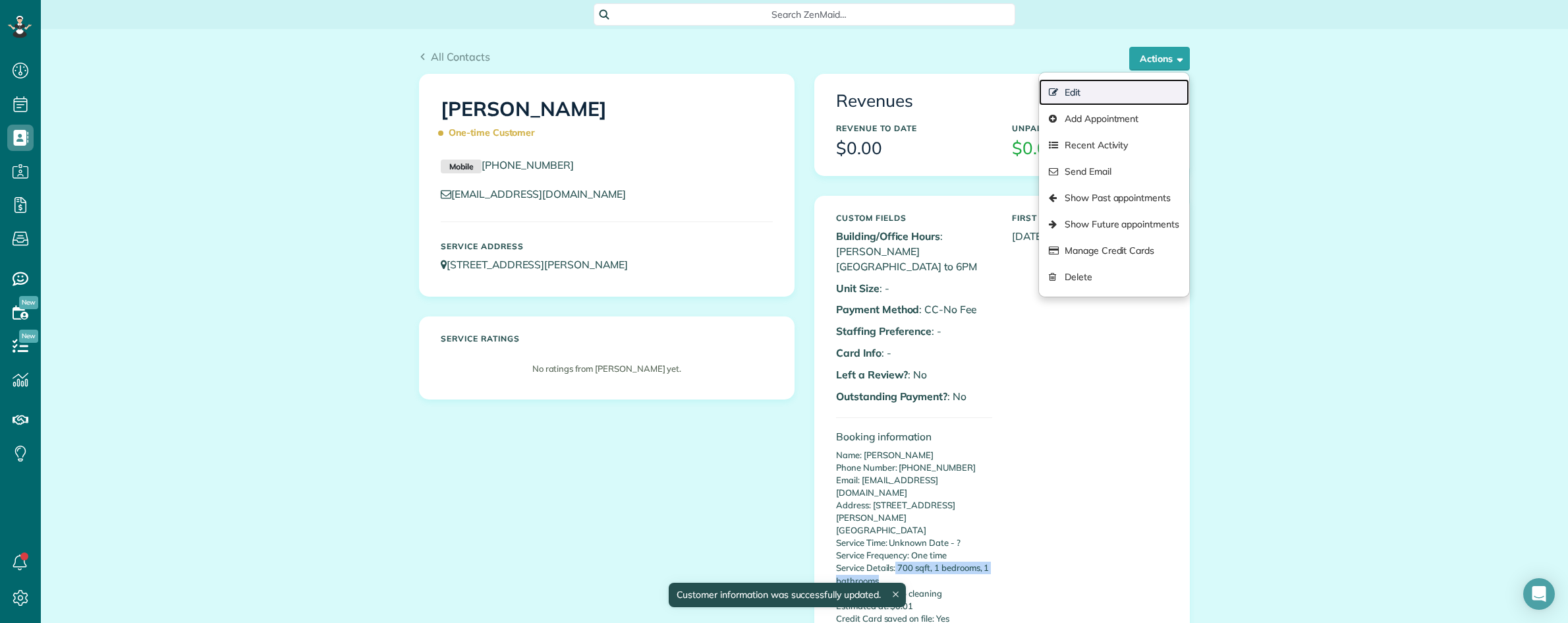
click at [1065, 92] on link "Edit" at bounding box center [1114, 92] width 151 height 26
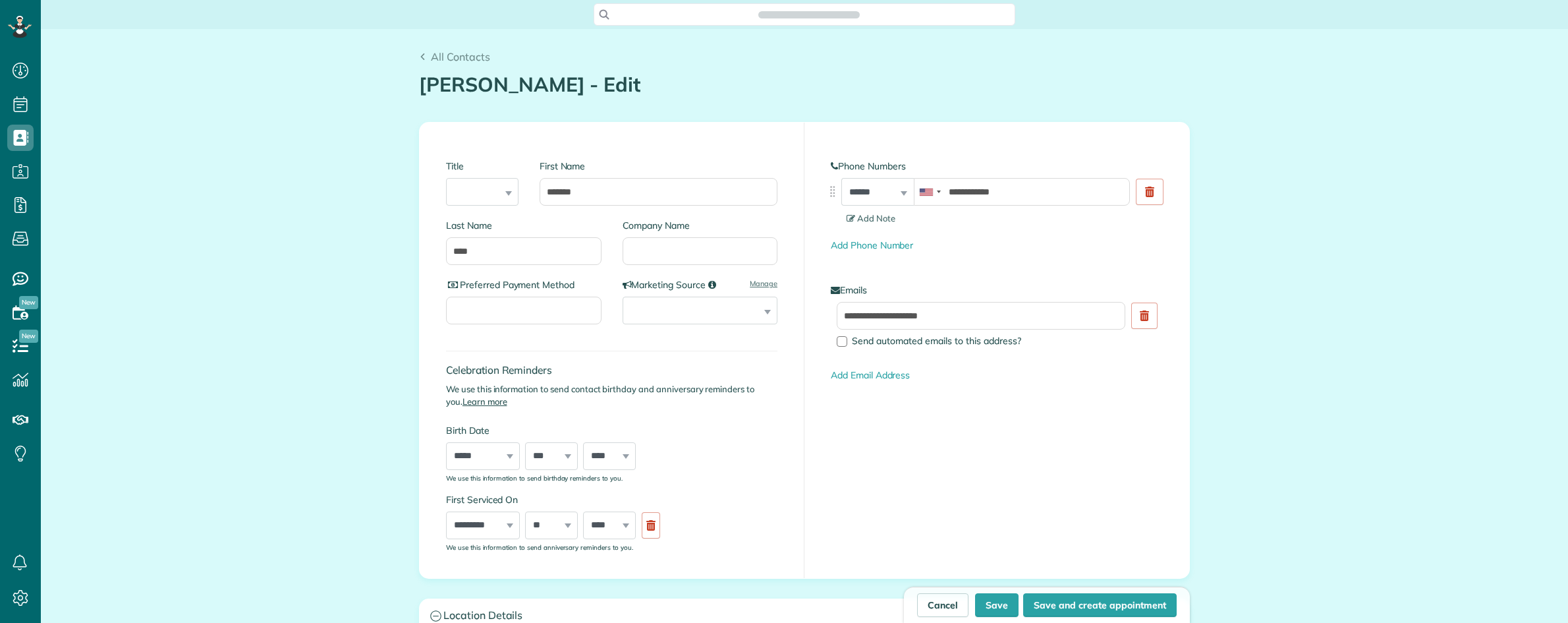
type input "**********"
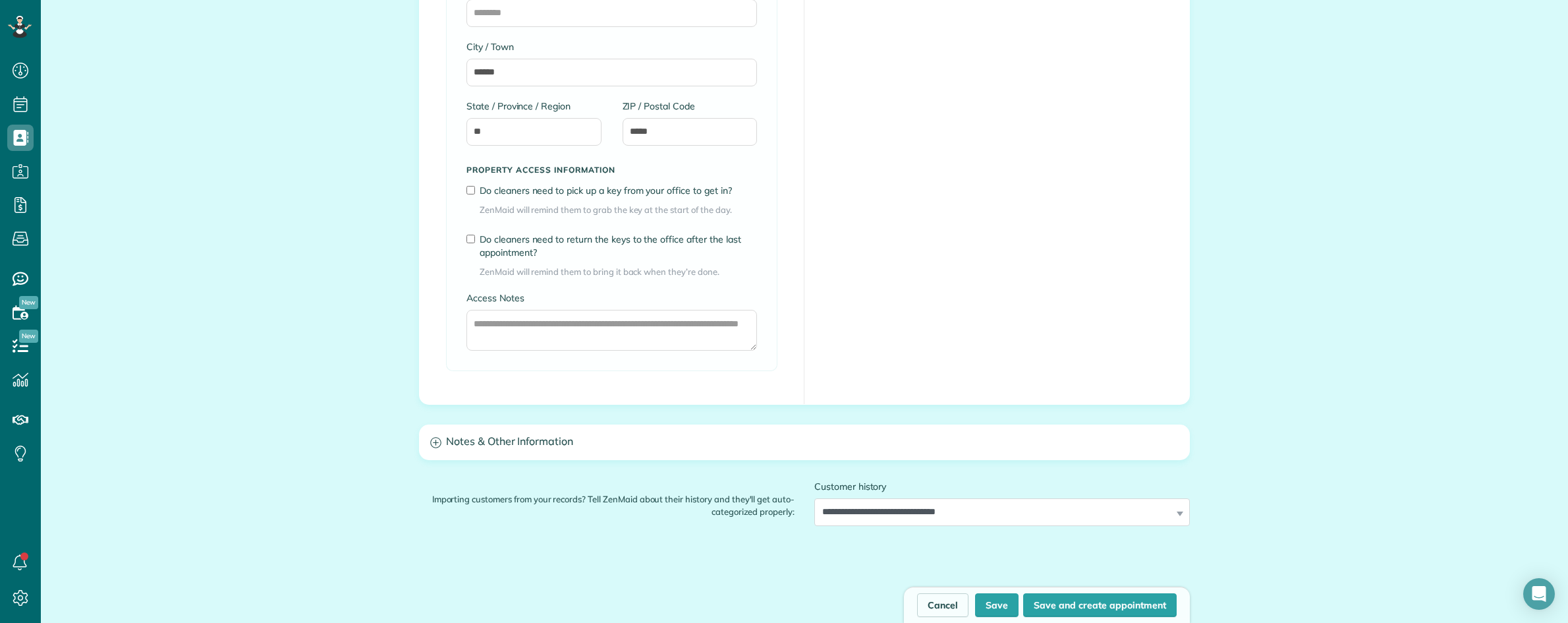
scroll to position [1026, 0]
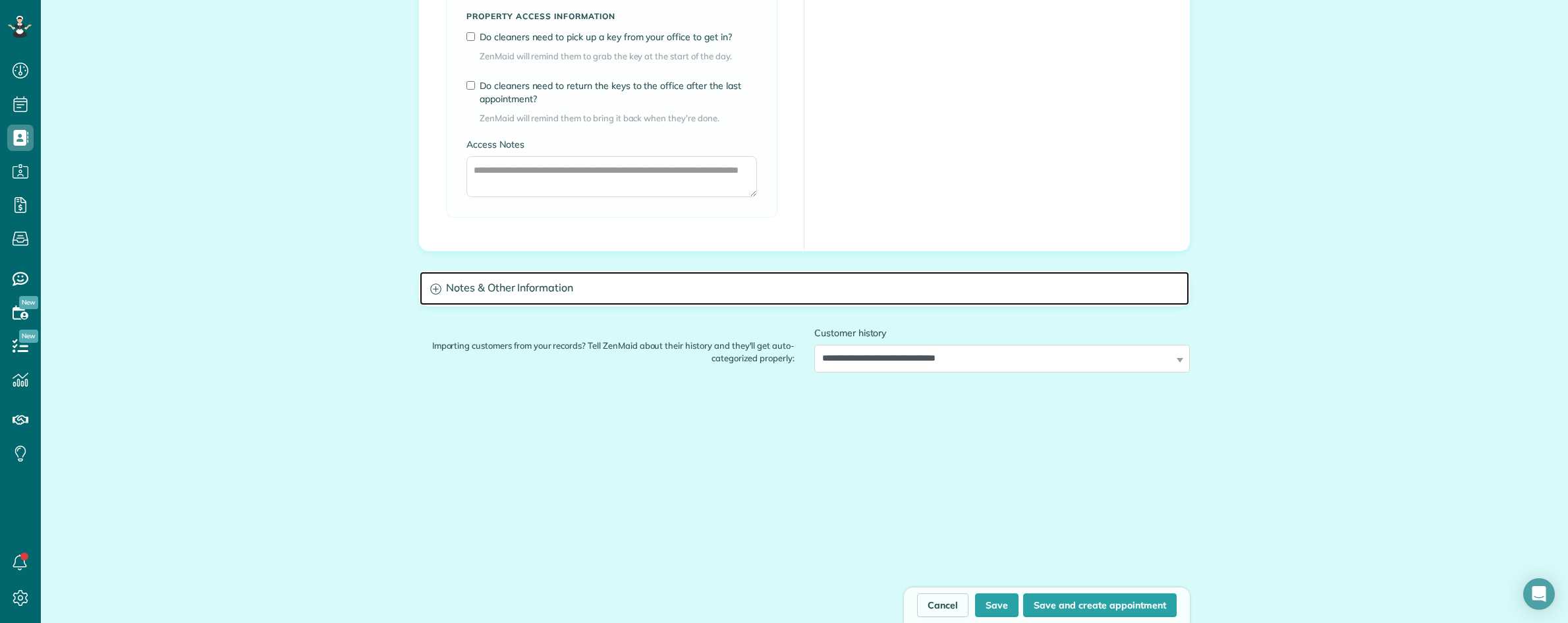
click at [560, 292] on h3 "Notes & Other Information" at bounding box center [804, 289] width 769 height 33
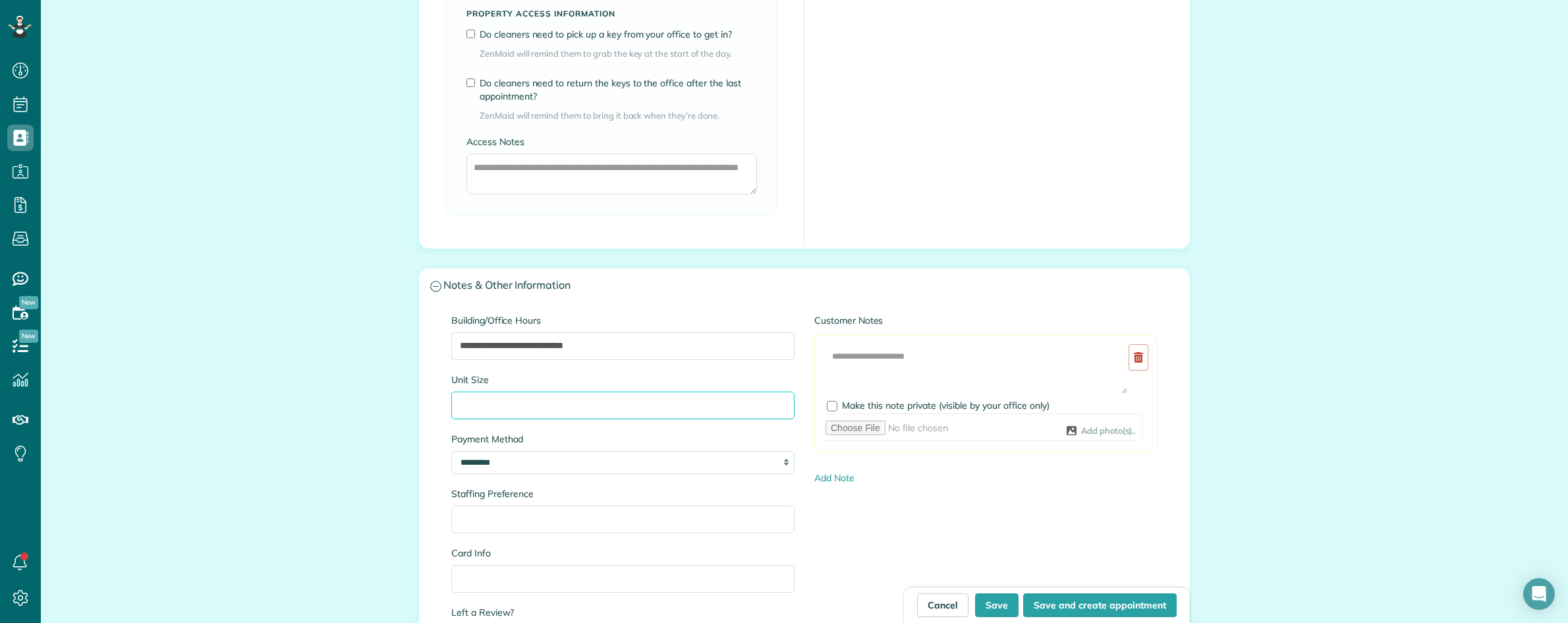
click at [508, 402] on input "Unit Size" at bounding box center [623, 405] width 343 height 28
paste input "**********"
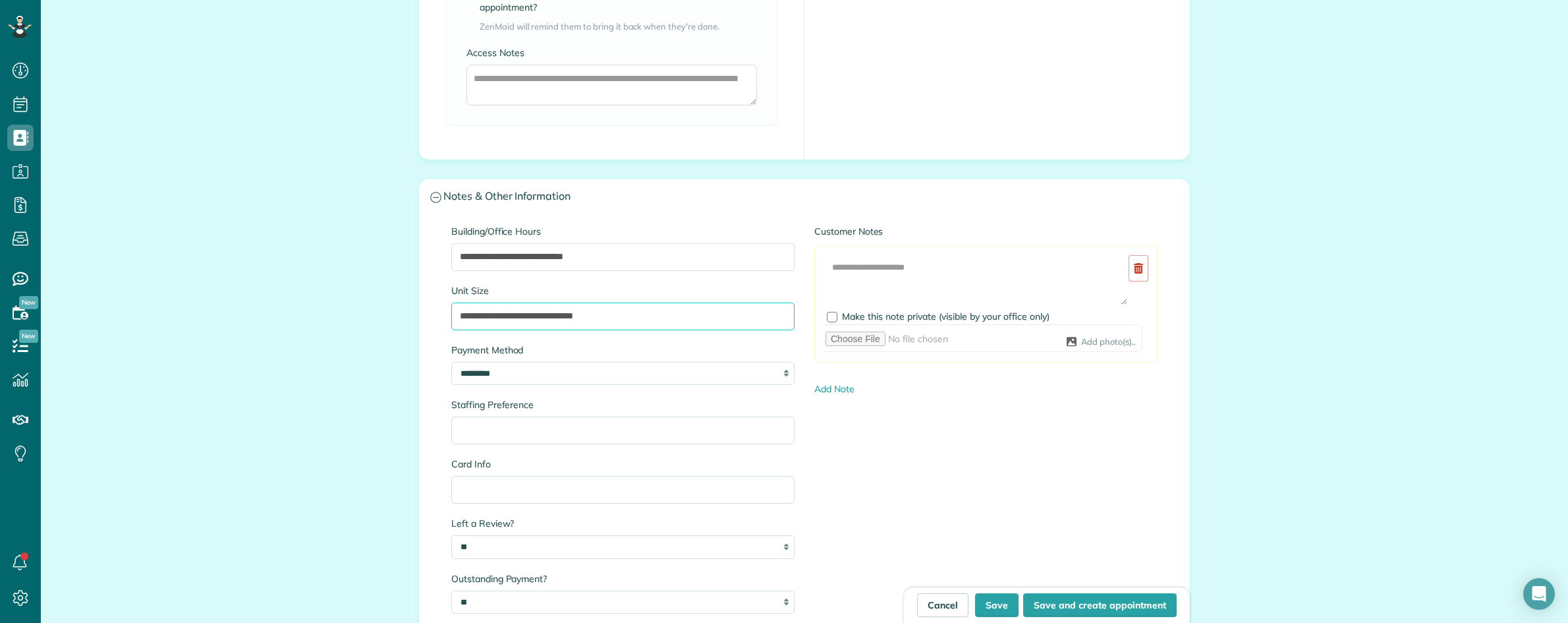
scroll to position [1439, 0]
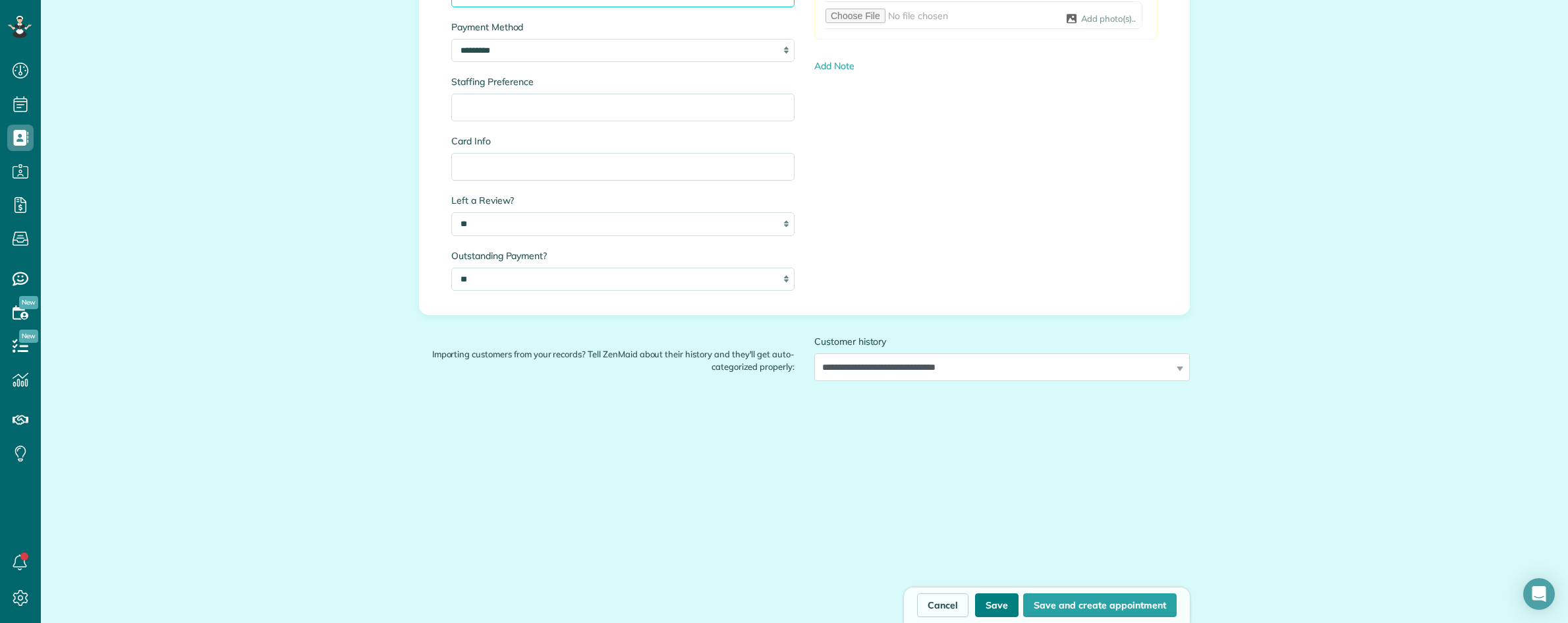
type input "**********"
click at [997, 603] on button "Save" at bounding box center [997, 605] width 44 height 24
type input "**********"
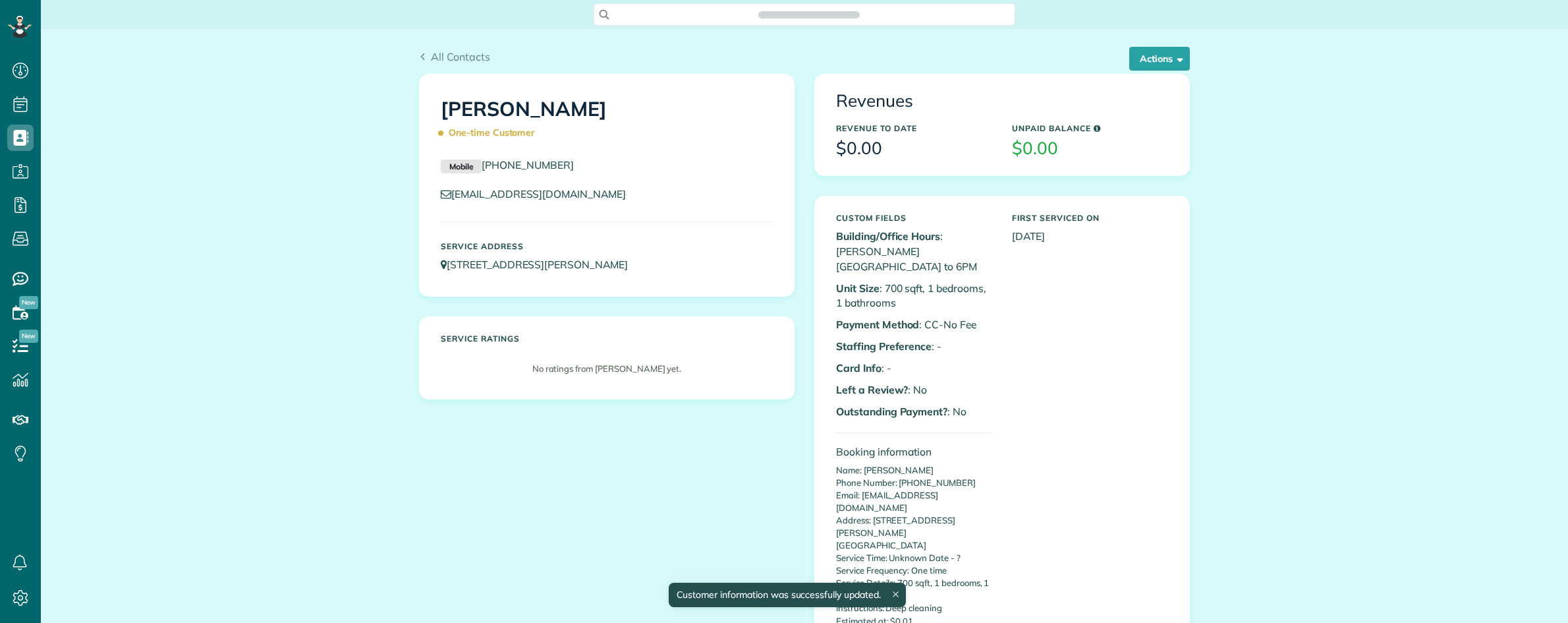
scroll to position [6, 6]
click at [1143, 51] on button "Actions" at bounding box center [1159, 59] width 60 height 24
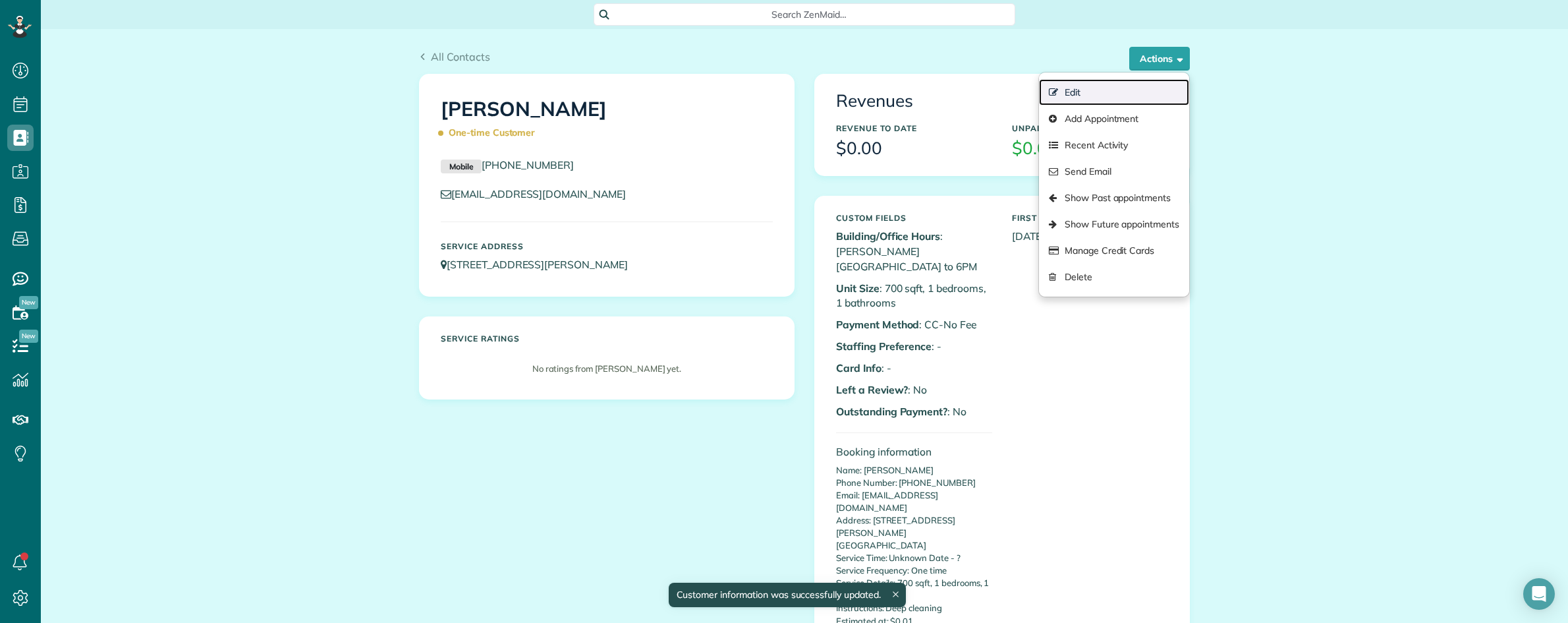
click at [1069, 92] on link "Edit" at bounding box center [1114, 92] width 151 height 26
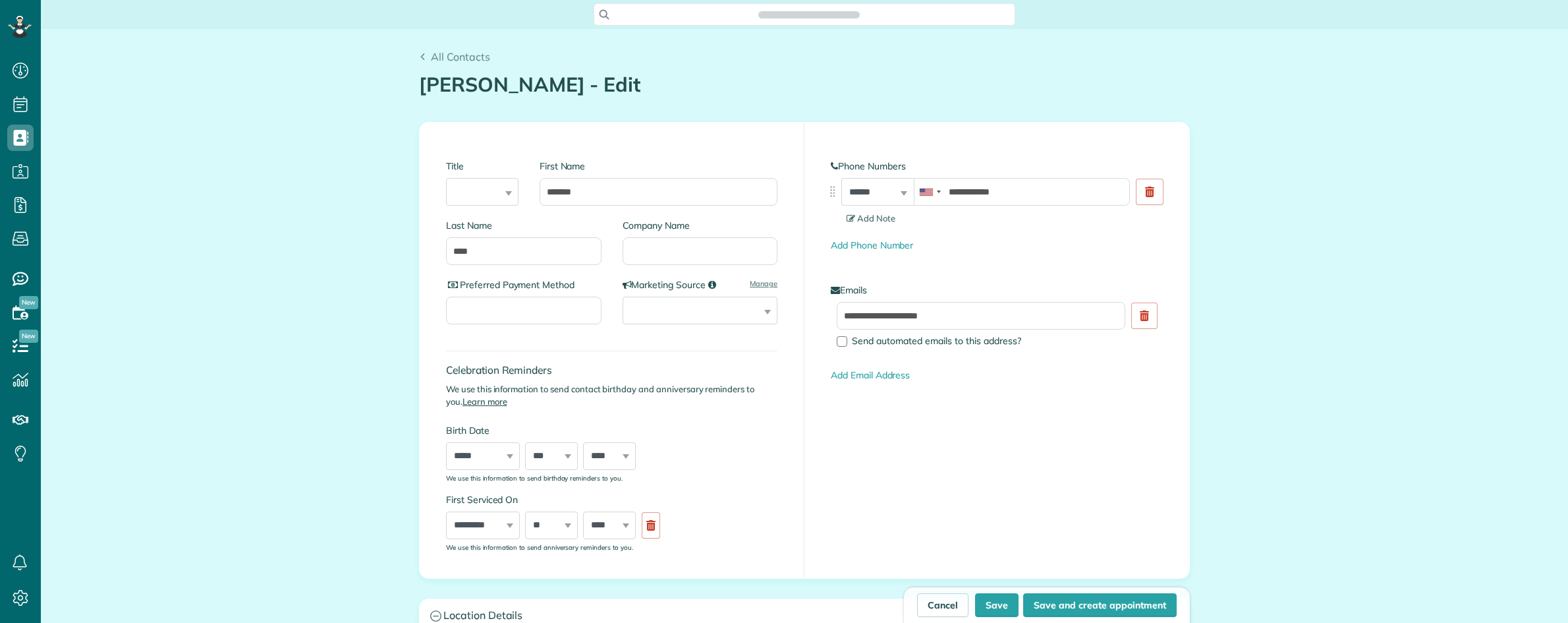
type input "**********"
click at [657, 251] on input "Company Name" at bounding box center [700, 250] width 155 height 28
type input "***"
click at [987, 601] on button "Save" at bounding box center [997, 605] width 44 height 24
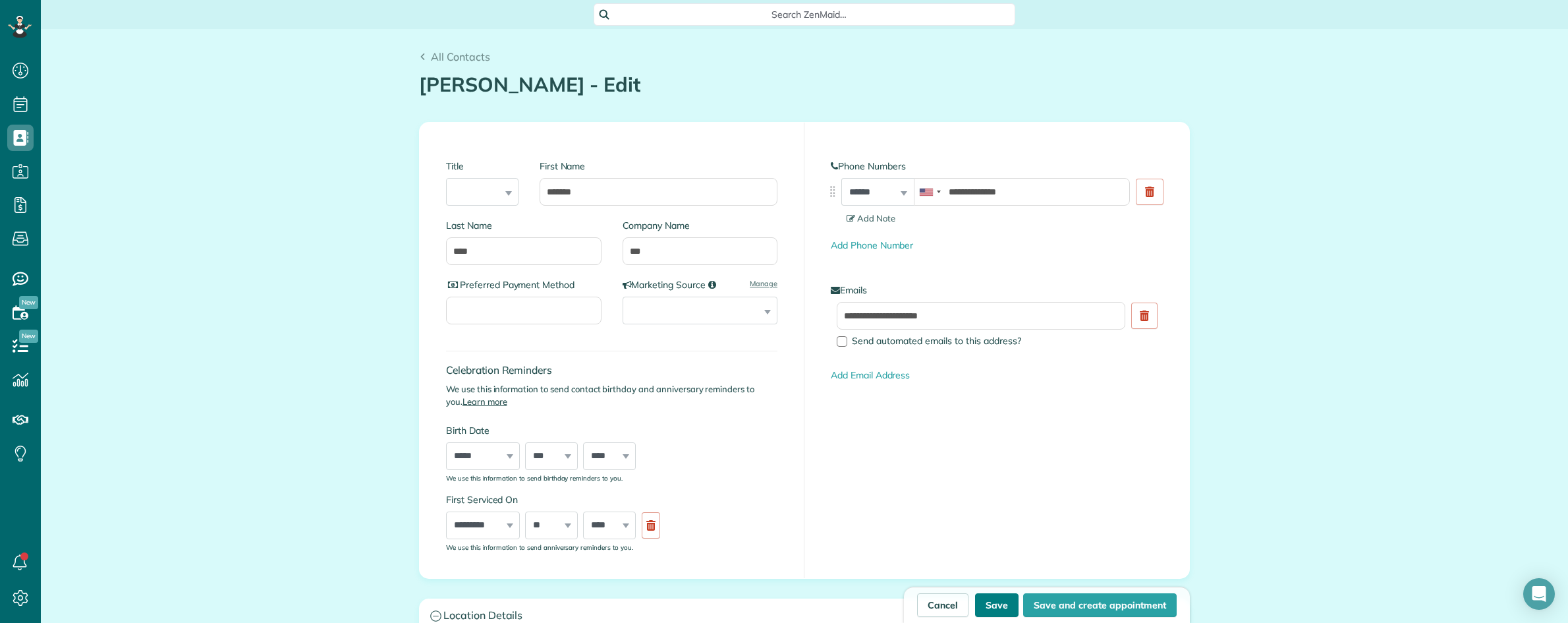
type input "**********"
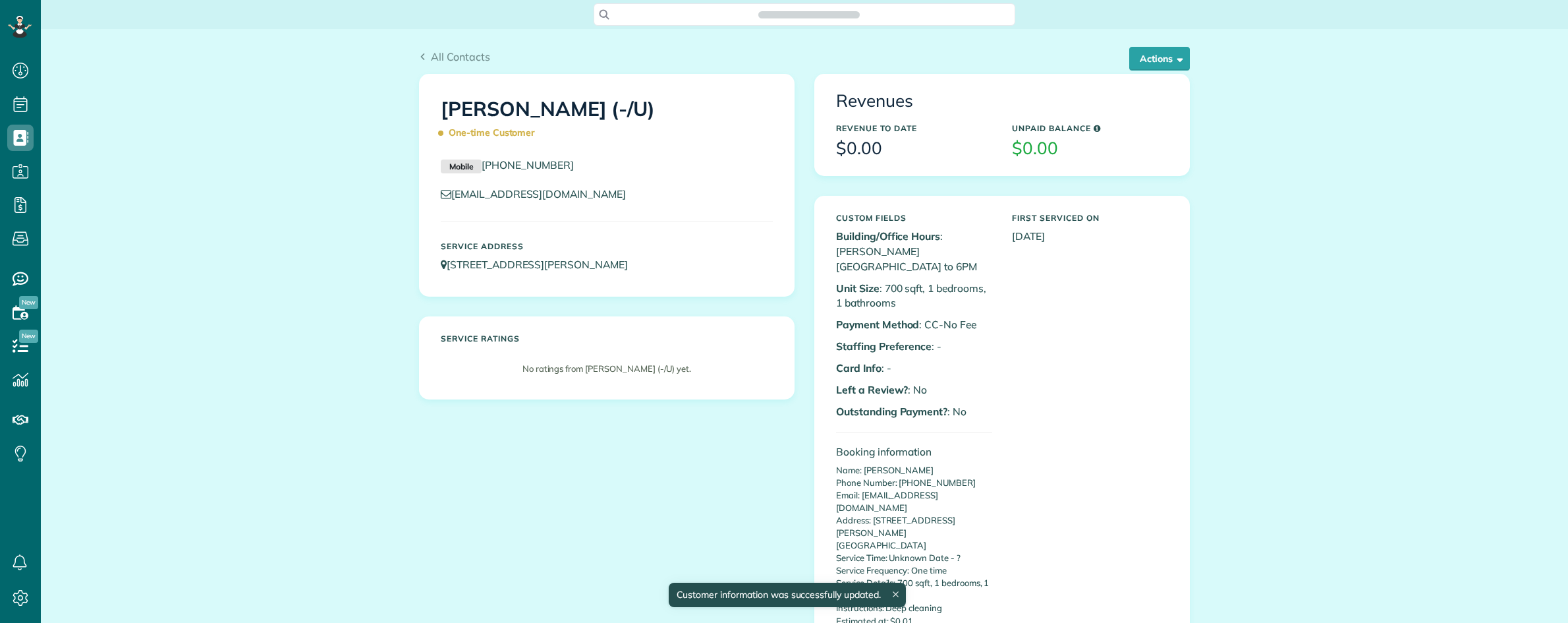
scroll to position [6, 6]
drag, startPoint x: 432, startPoint y: 107, endPoint x: 667, endPoint y: 131, distance: 236.2
click at [677, 120] on div "Allison Wang (-/U) One-time Customer" at bounding box center [607, 117] width 352 height 66
copy h1 "Allison Wang (-/U) One-time Customer"
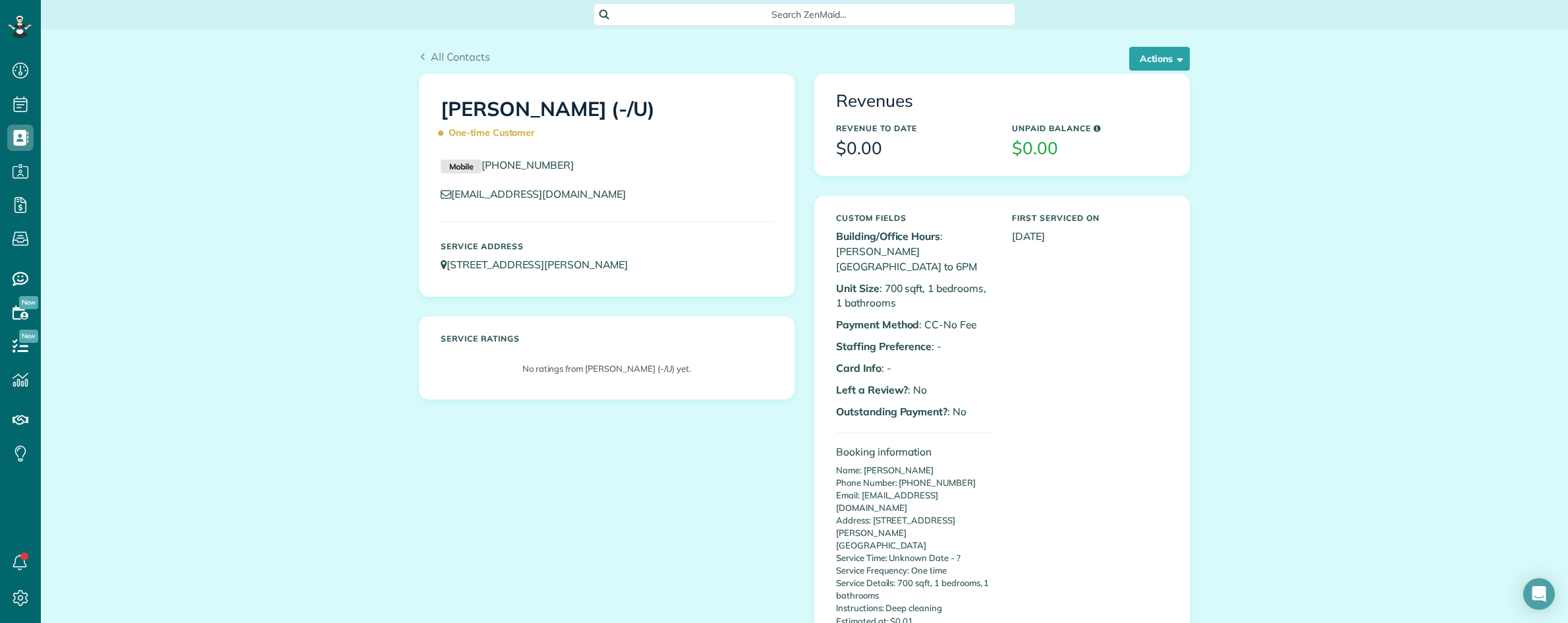
click at [802, 17] on span "Search ZenMaid…" at bounding box center [809, 14] width 401 height 13
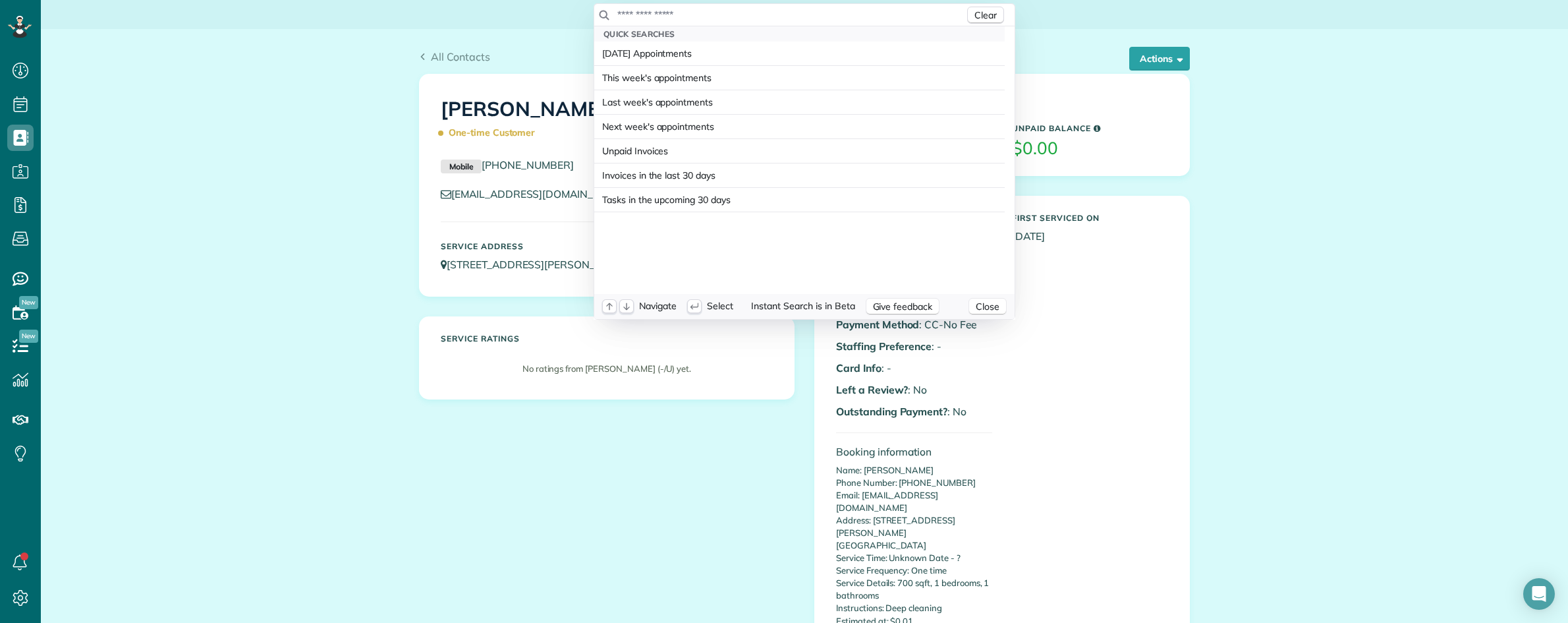
click at [803, 17] on input "text" at bounding box center [790, 14] width 348 height 13
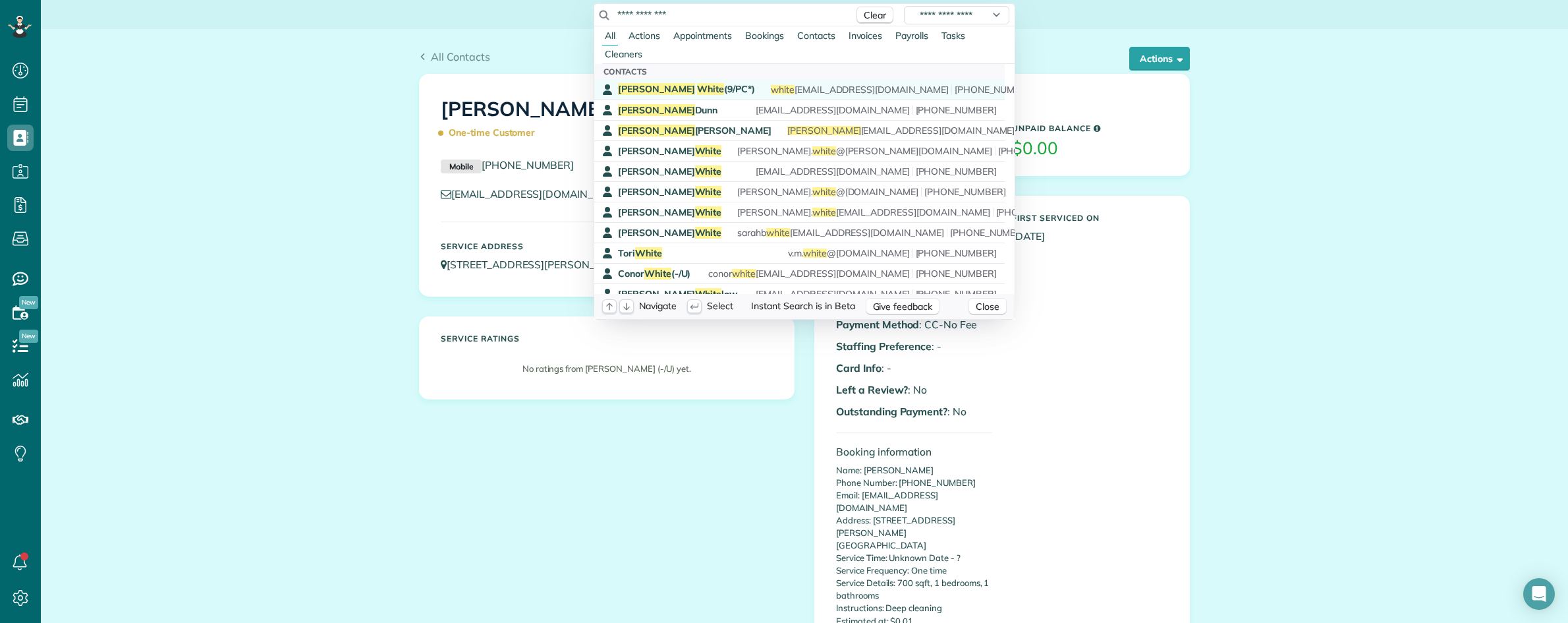
type input "**********"
click at [686, 86] on span "Maureen White (9/PC*)" at bounding box center [686, 89] width 137 height 12
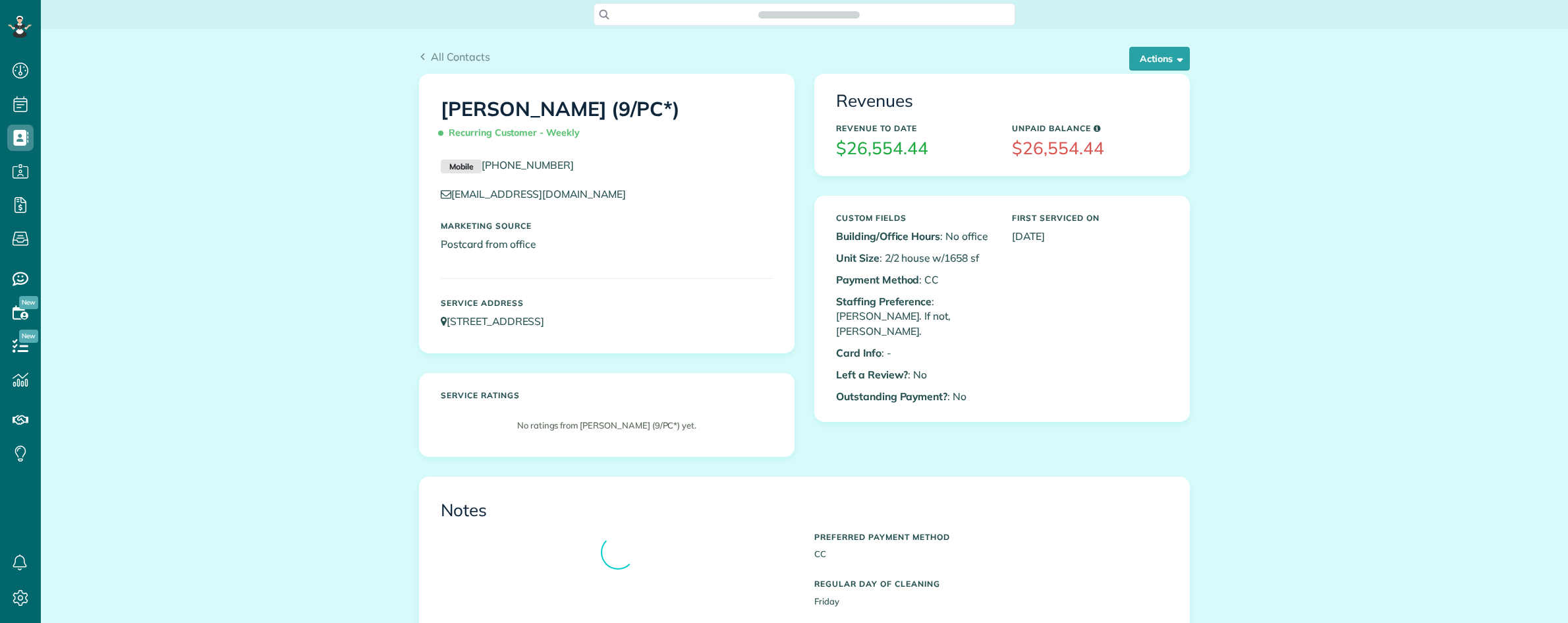
scroll to position [6, 6]
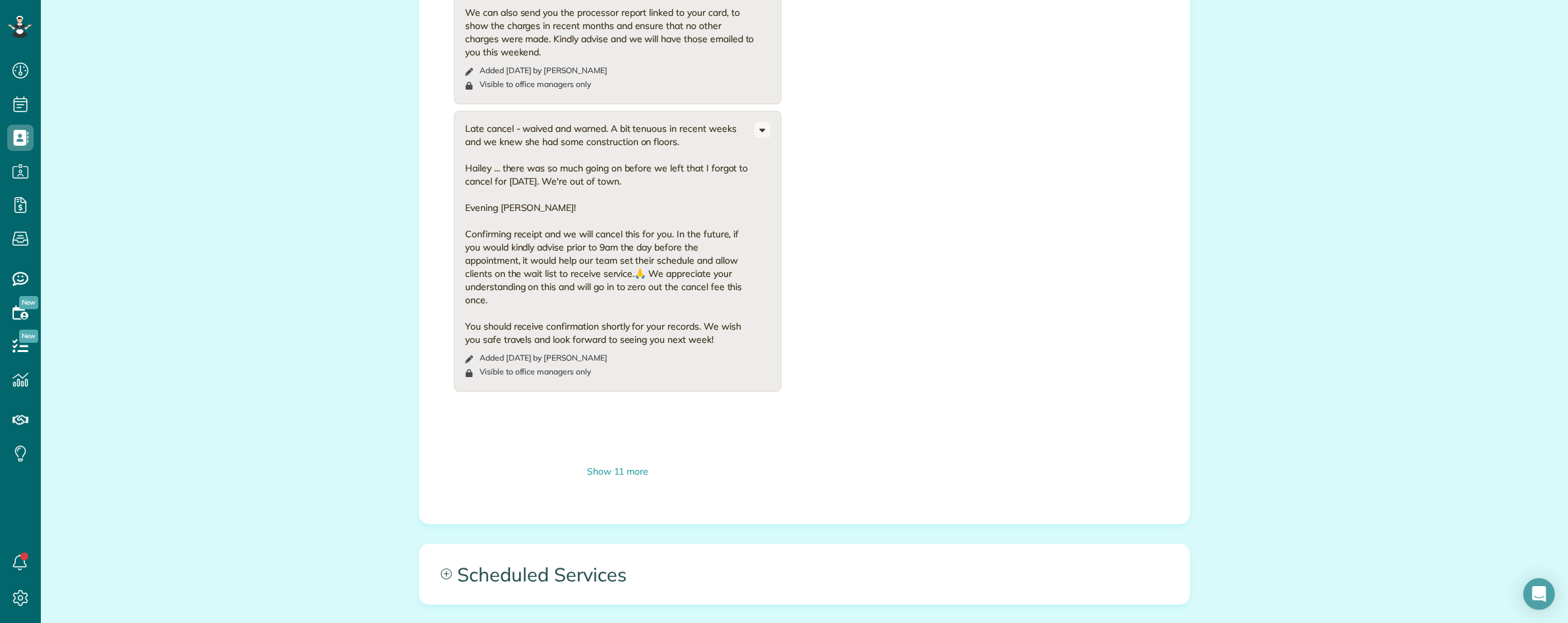
scroll to position [1401, 0]
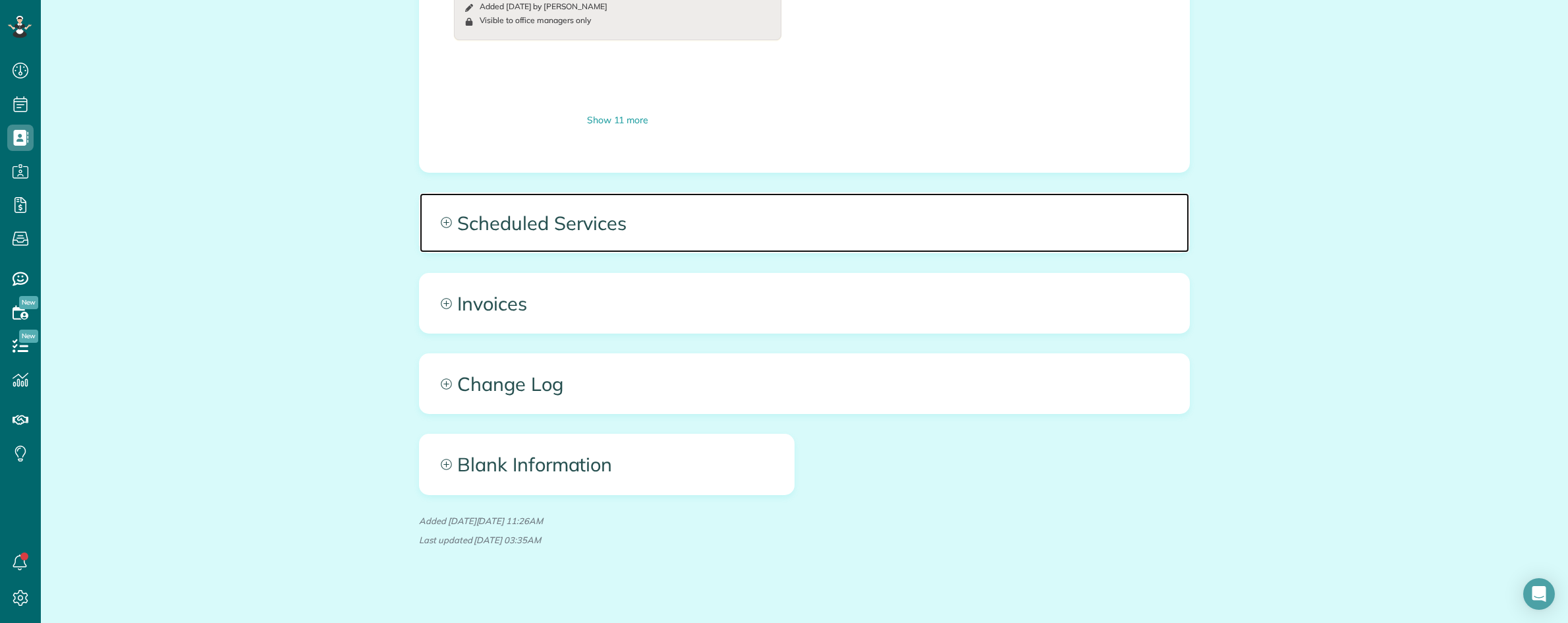
click at [830, 235] on span "Scheduled Services" at bounding box center [804, 223] width 769 height 59
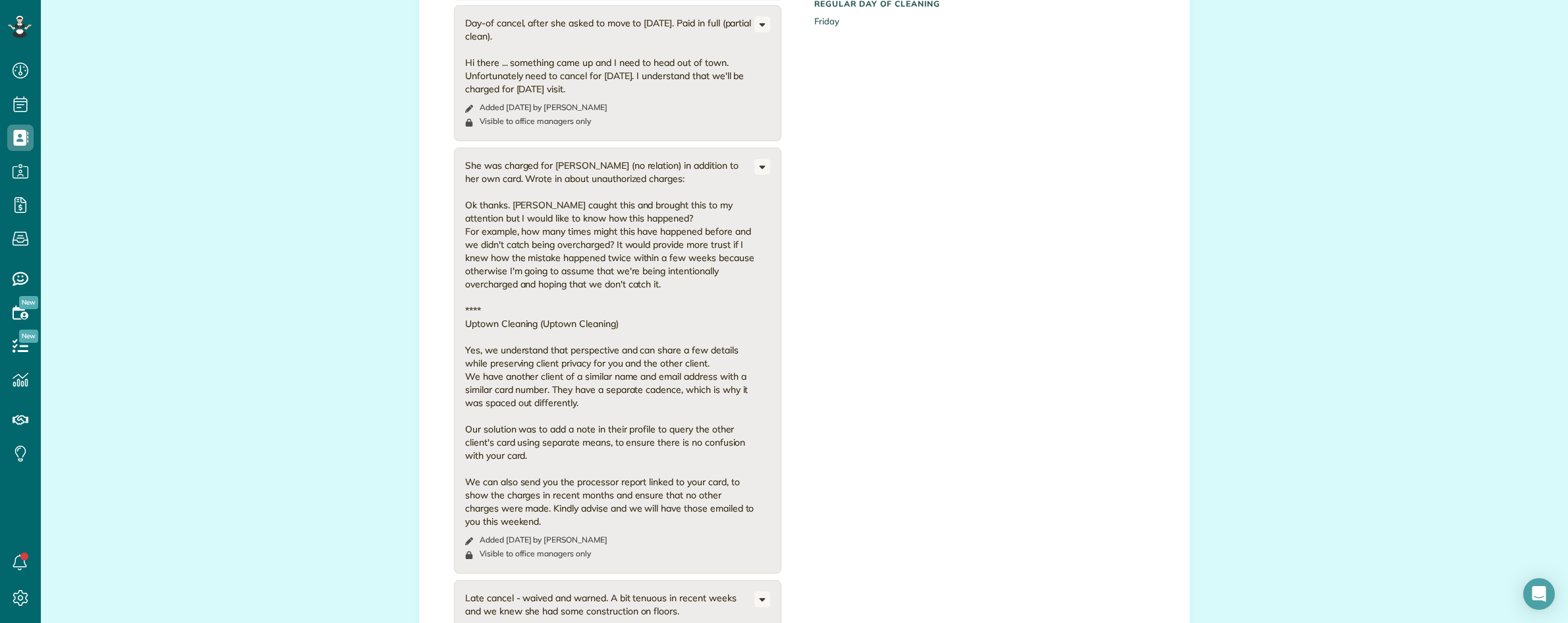
scroll to position [495, 0]
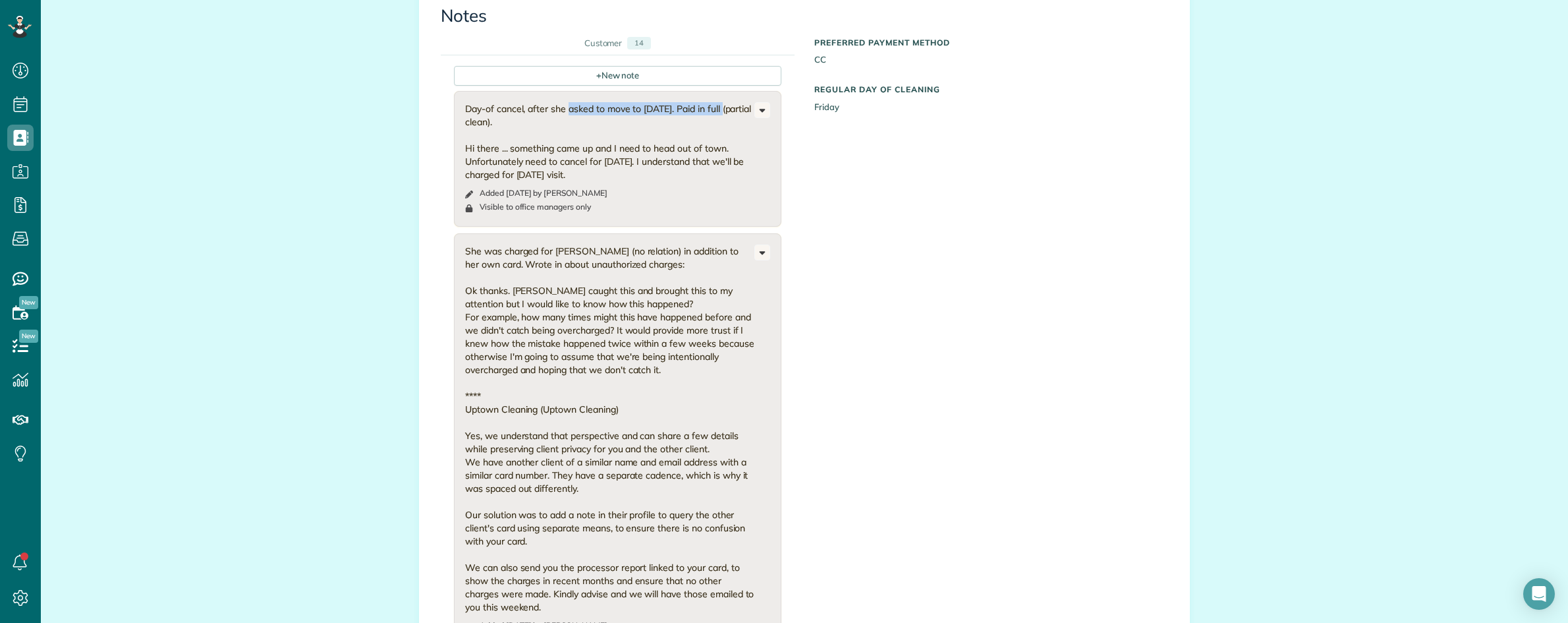
drag, startPoint x: 532, startPoint y: 112, endPoint x: 692, endPoint y: 113, distance: 160.0
click at [692, 113] on div "Day-of cancel, after she asked to move to Friday. Paid in full (partial clean).…" at bounding box center [609, 142] width 289 height 79
drag, startPoint x: 525, startPoint y: 270, endPoint x: 581, endPoint y: 284, distance: 57.7
click at [624, 270] on div "She was charged for CONOR White (no relation) in addition to her own card. Wrot…" at bounding box center [609, 429] width 289 height 369
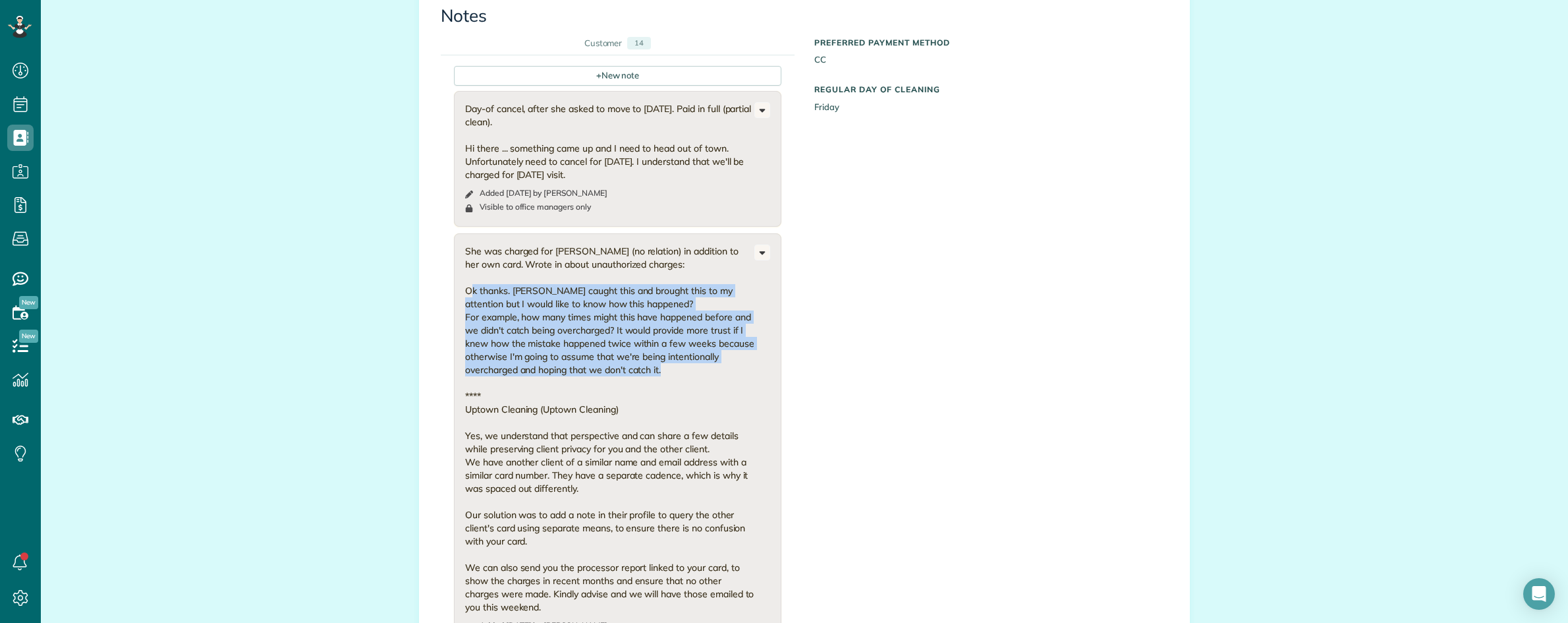
drag, startPoint x: 468, startPoint y: 292, endPoint x: 666, endPoint y: 365, distance: 211.0
click at [678, 366] on div "She was charged for CONOR White (no relation) in addition to her own card. Wrot…" at bounding box center [609, 429] width 289 height 369
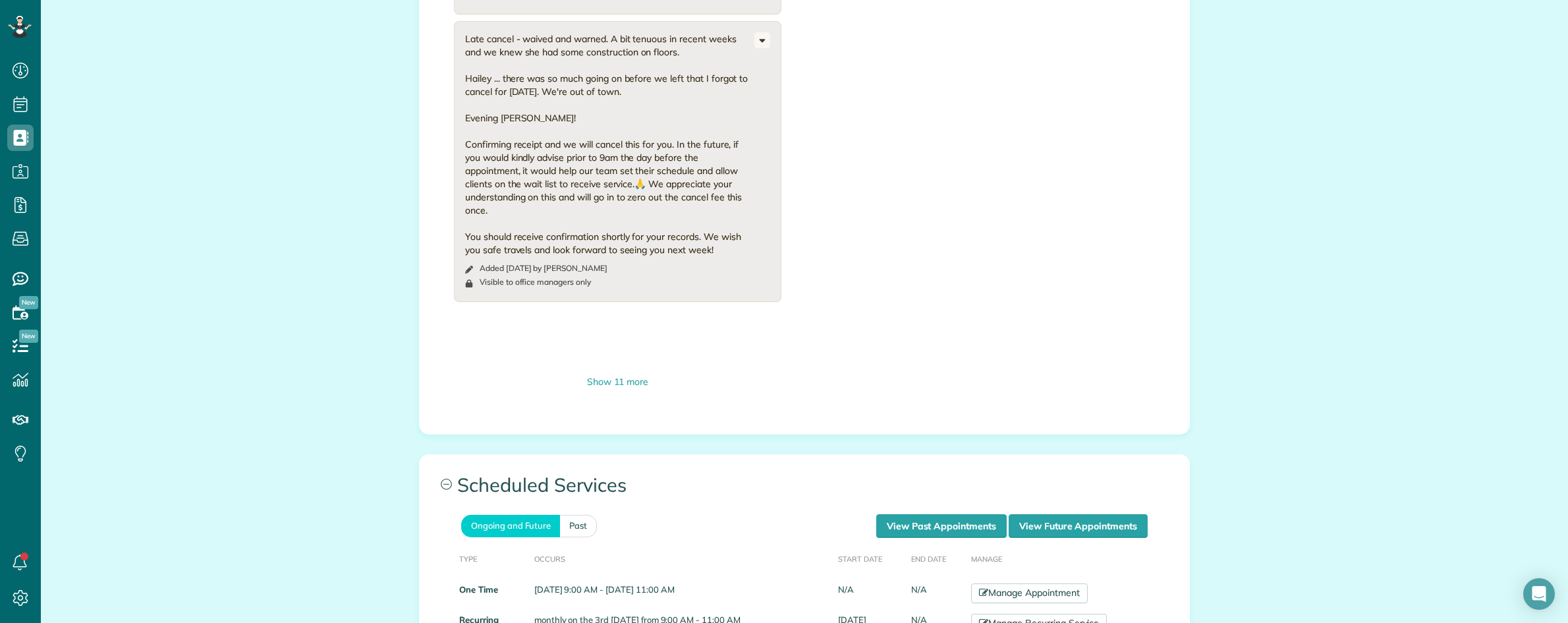
scroll to position [1236, 0]
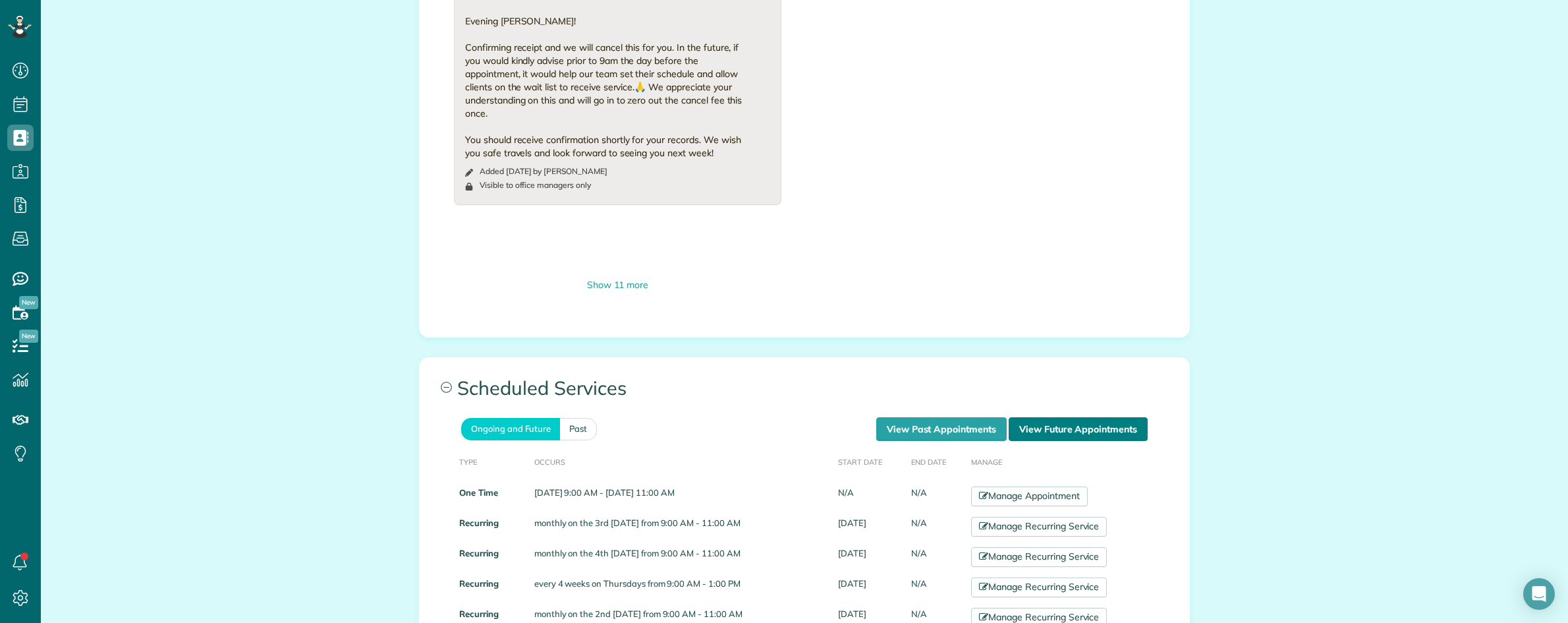
click at [1059, 440] on link "View Future Appointments" at bounding box center [1078, 429] width 139 height 24
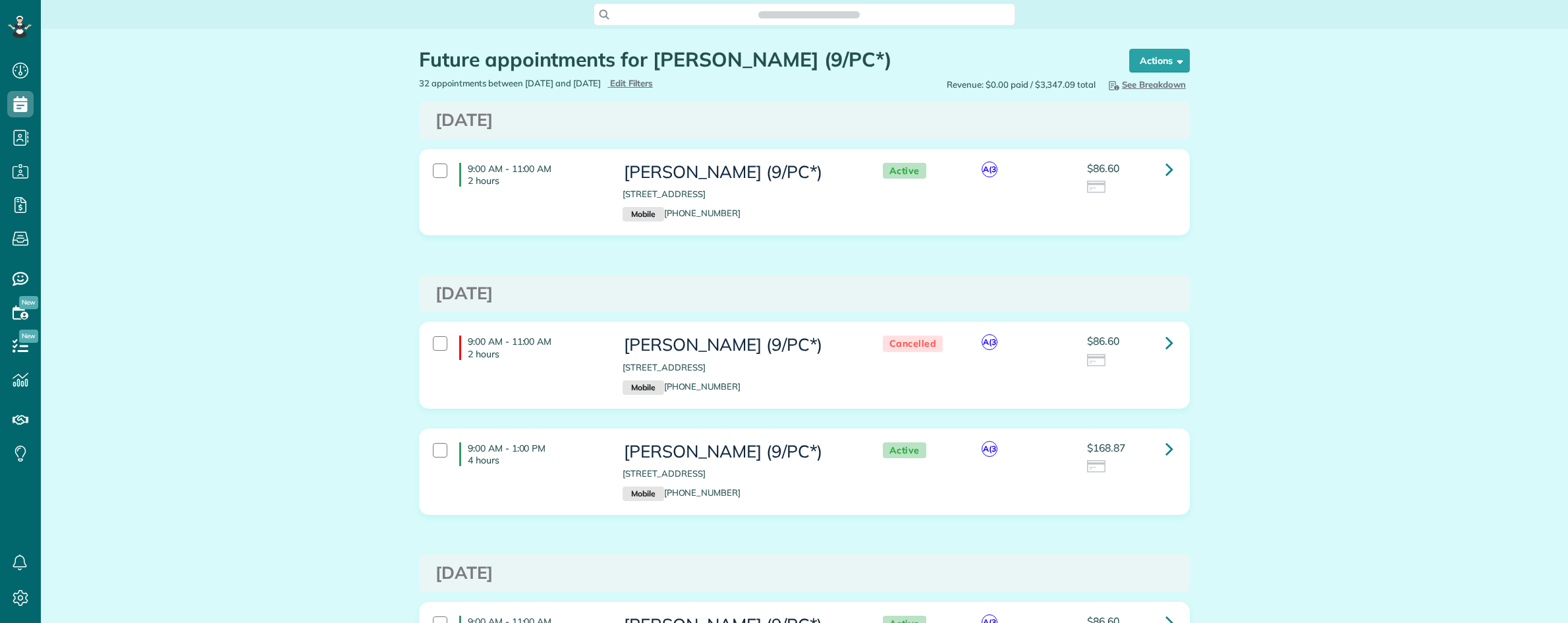
scroll to position [6, 6]
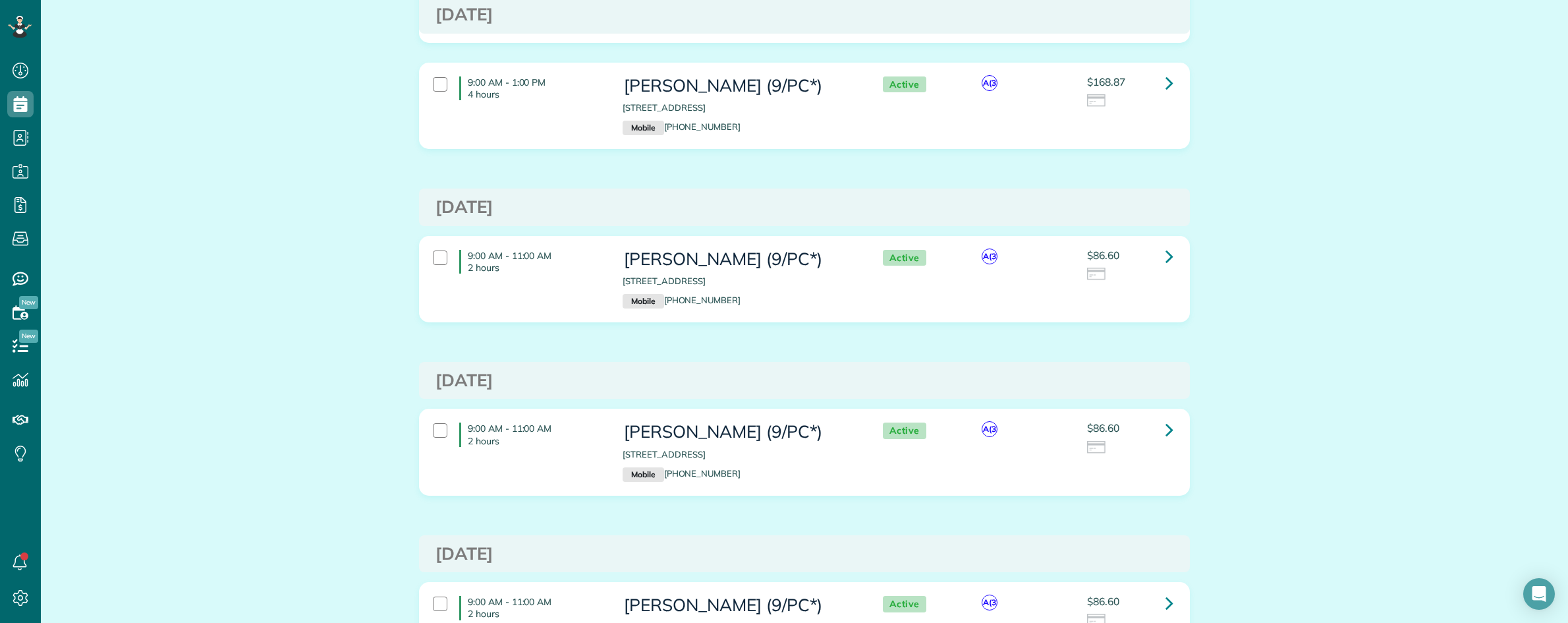
scroll to position [412, 0]
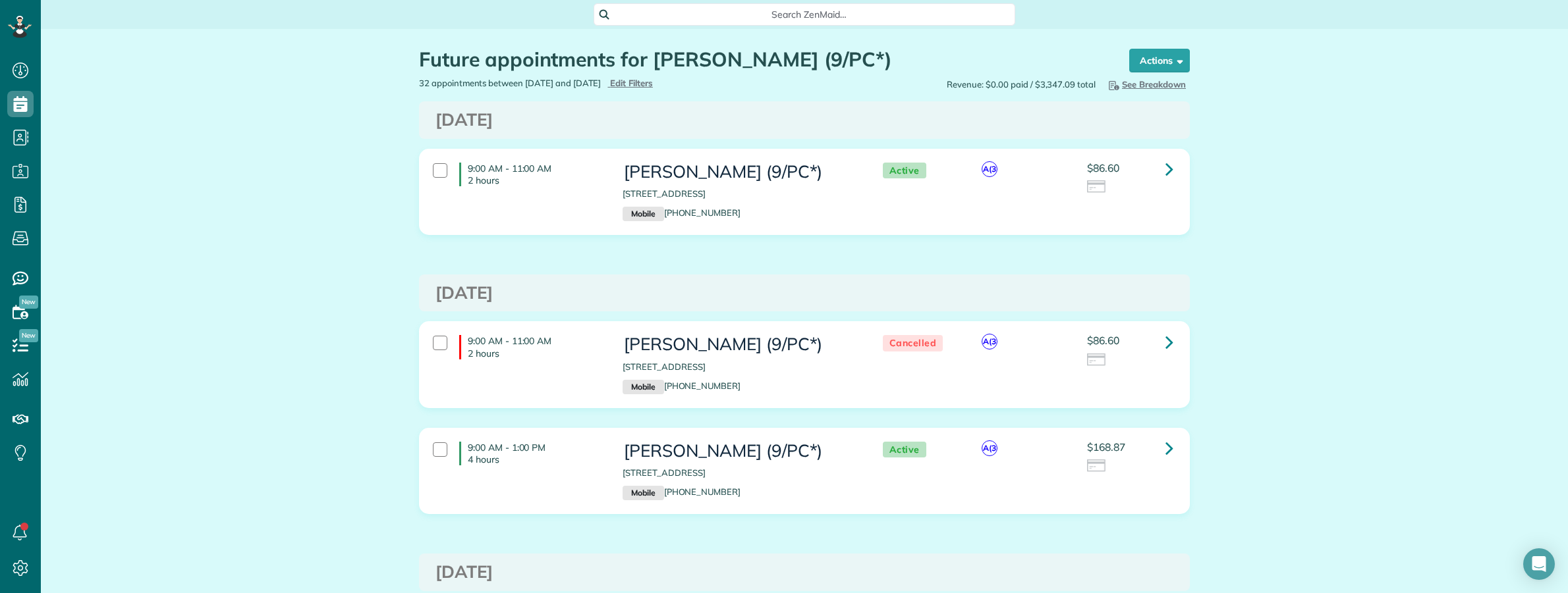
scroll to position [593, 40]
click at [1157, 444] on link at bounding box center [1169, 448] width 26 height 26
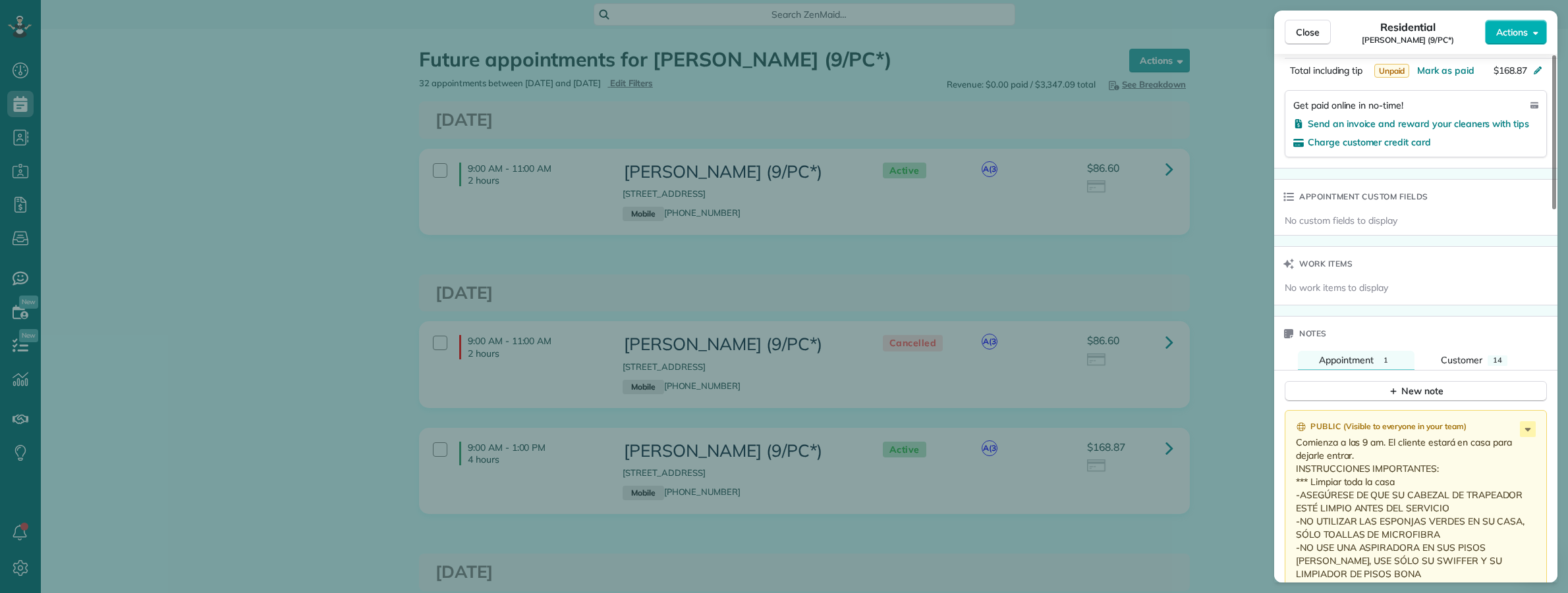
scroll to position [987, 0]
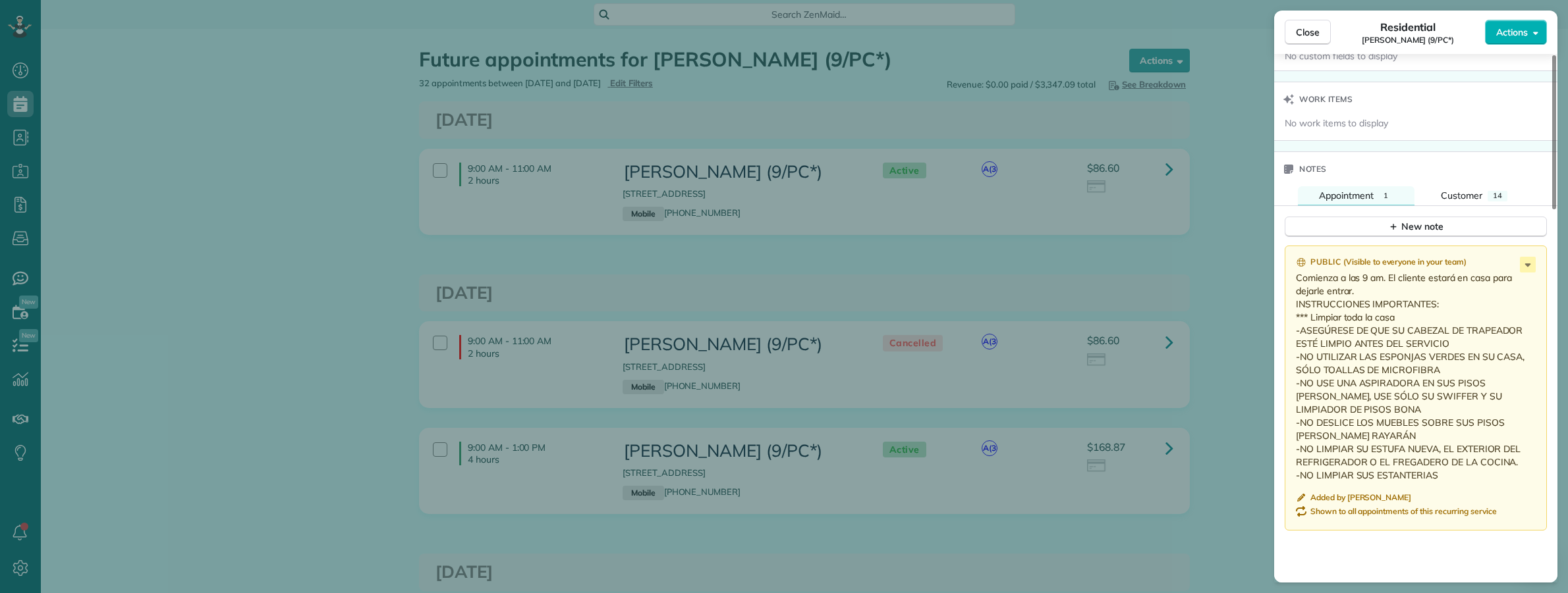
click at [903, 544] on div "Close Residential [PERSON_NAME] (9/PC*) Actions Status Active [PERSON_NAME] (9/…" at bounding box center [784, 296] width 1568 height 593
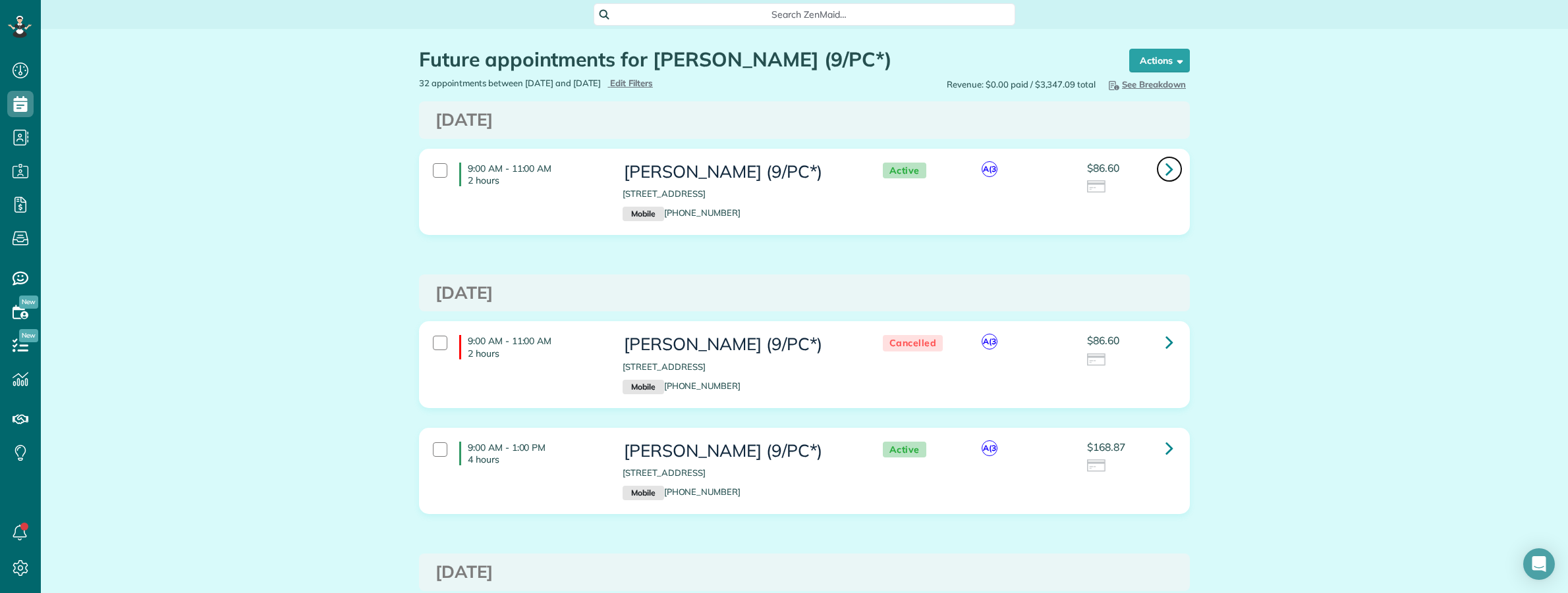
click at [1166, 163] on icon at bounding box center [1169, 169] width 8 height 23
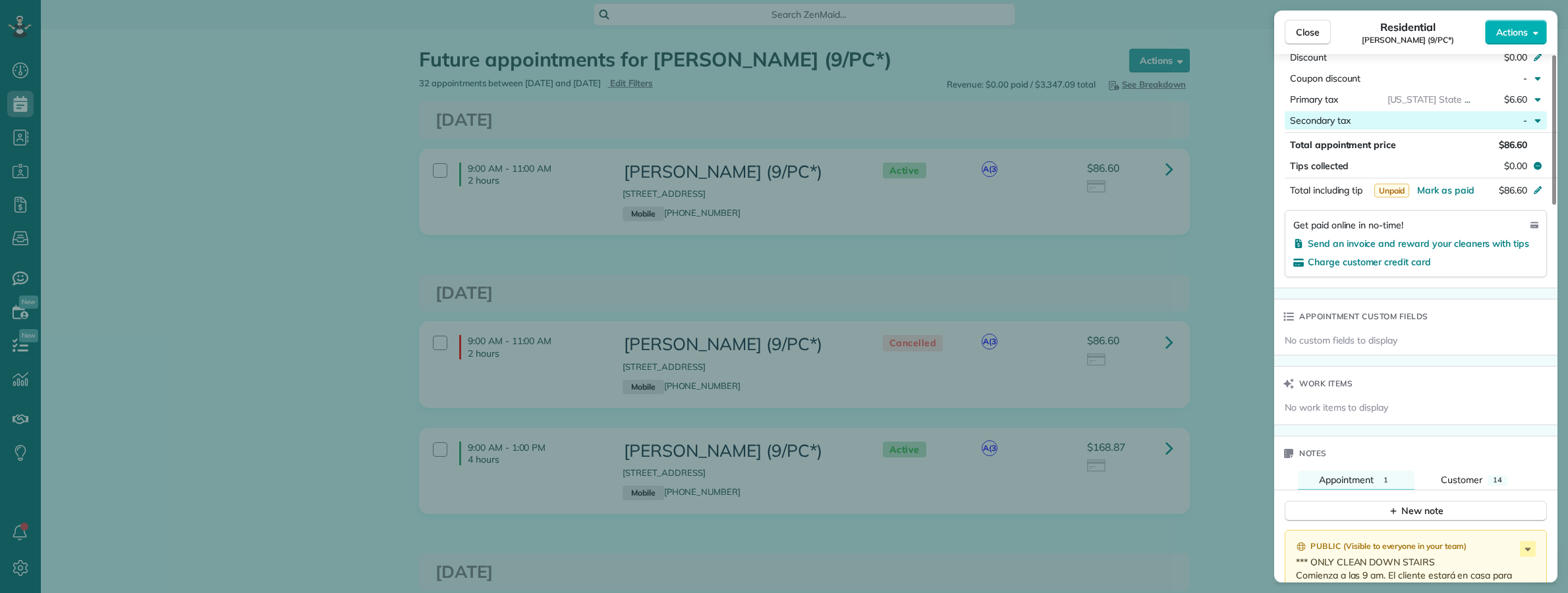
scroll to position [741, 0]
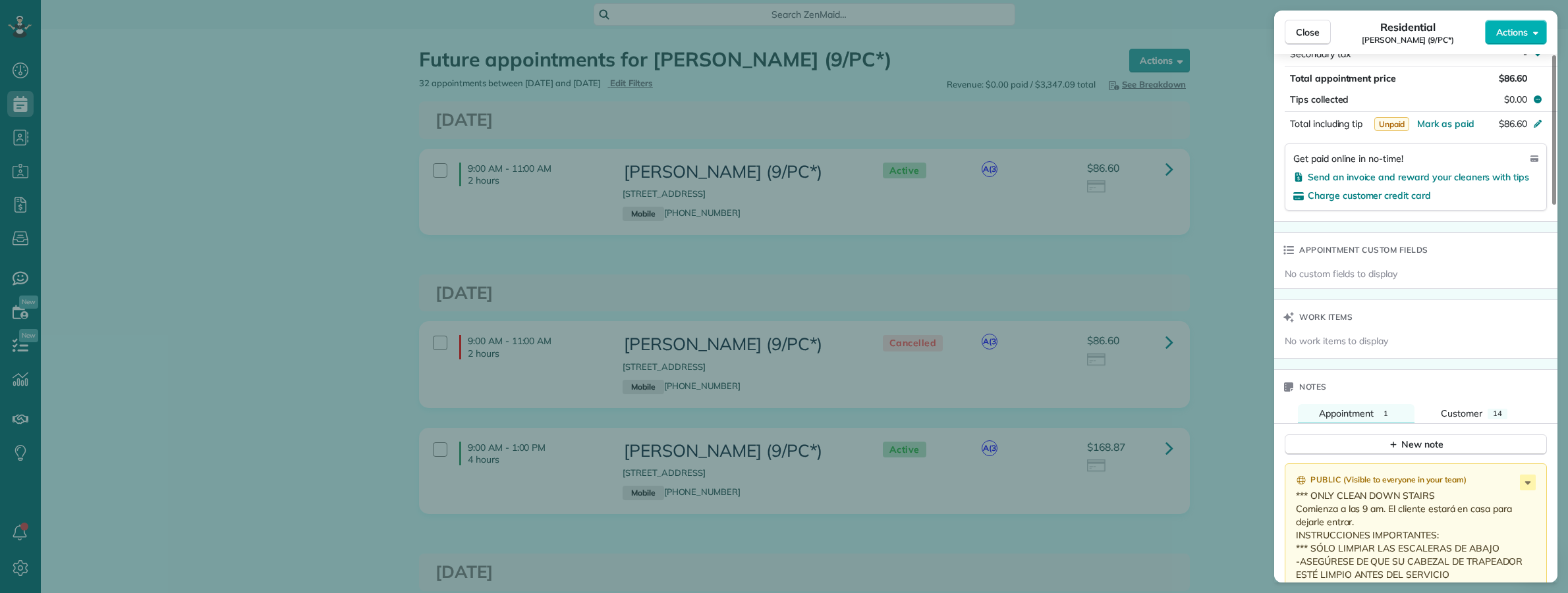
click at [225, 102] on div "Close Residential Maureen White (9/PC*) Actions Status Active Maureen White (9/…" at bounding box center [784, 296] width 1568 height 593
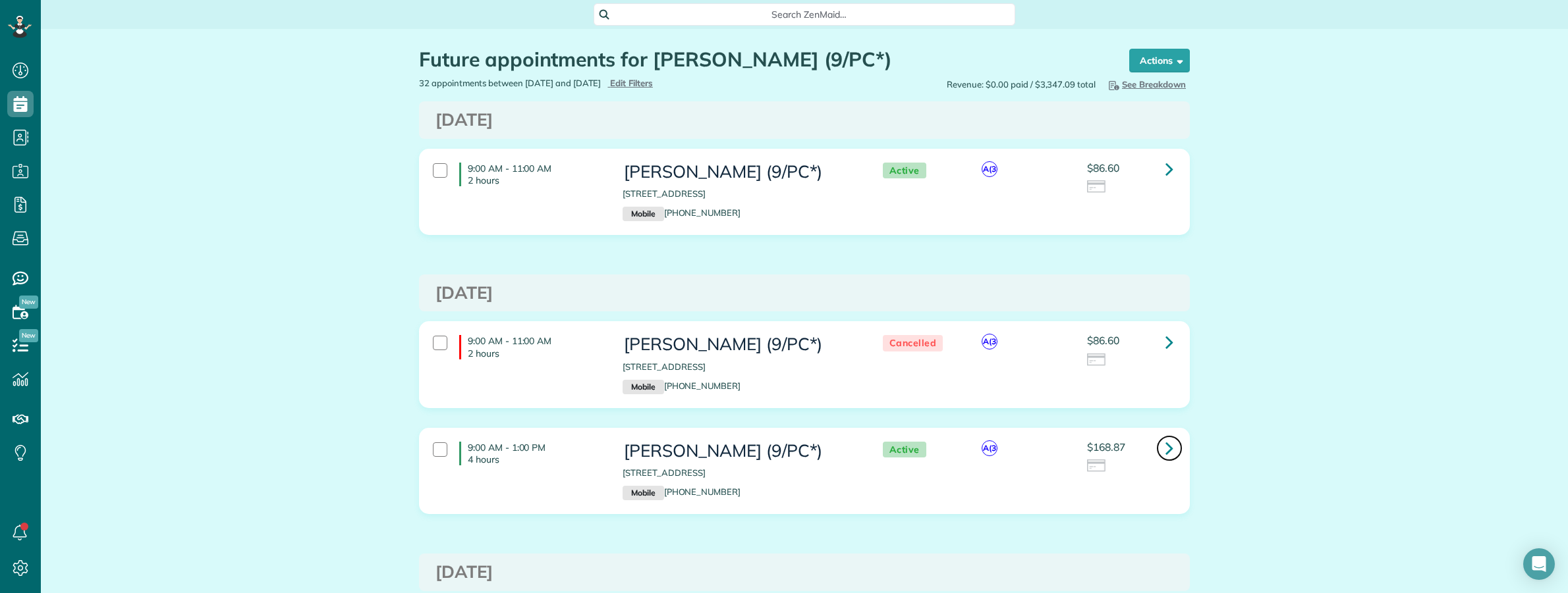
click at [1167, 448] on icon at bounding box center [1169, 447] width 8 height 23
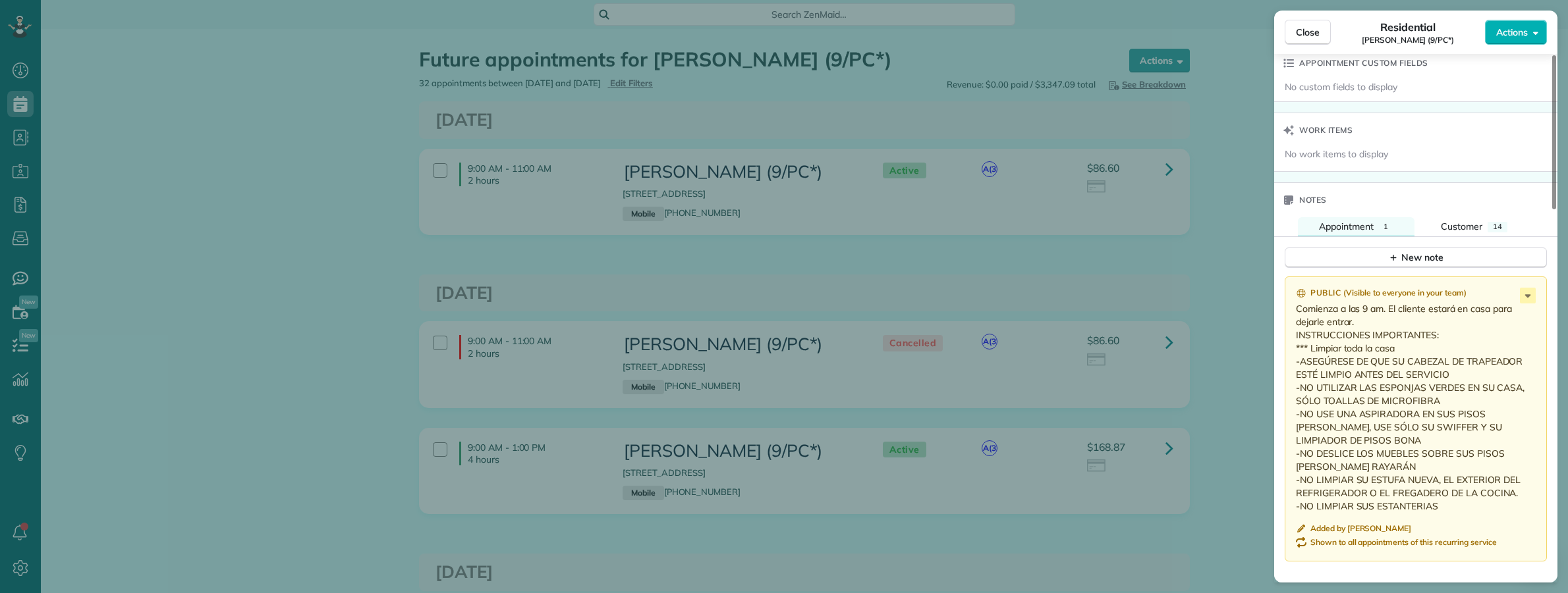
scroll to position [1070, 0]
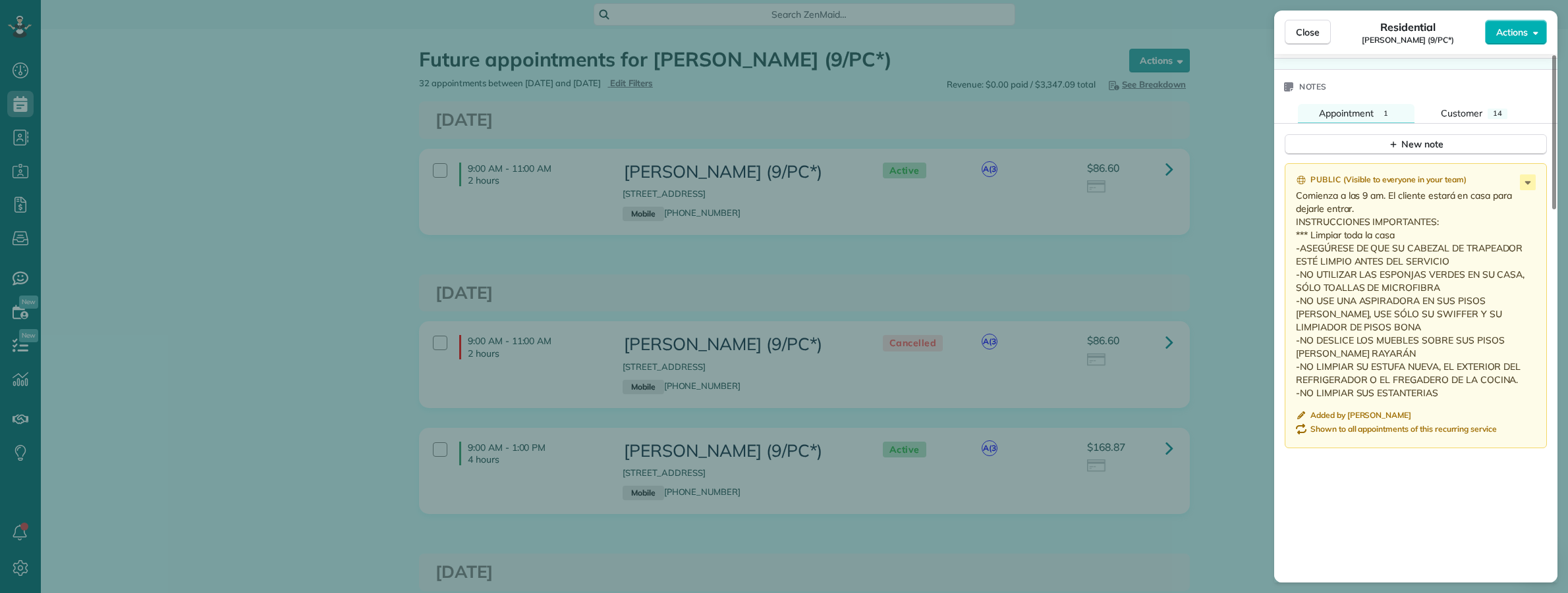
drag, startPoint x: 1295, startPoint y: 200, endPoint x: 1468, endPoint y: 396, distance: 261.4
click at [1468, 396] on p "Comienza a las 9 am. El cliente estará en casa para dejarle entrar. INSTRUCCION…" at bounding box center [1417, 295] width 242 height 211
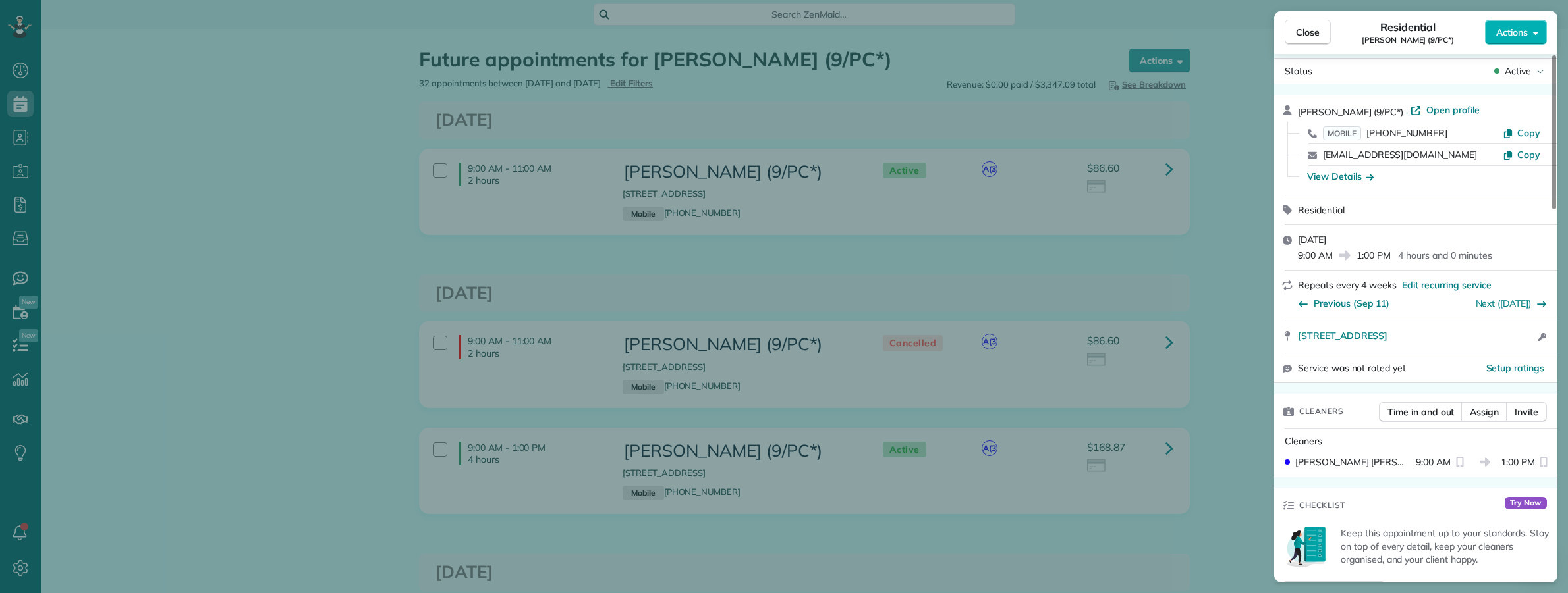
scroll to position [0, 0]
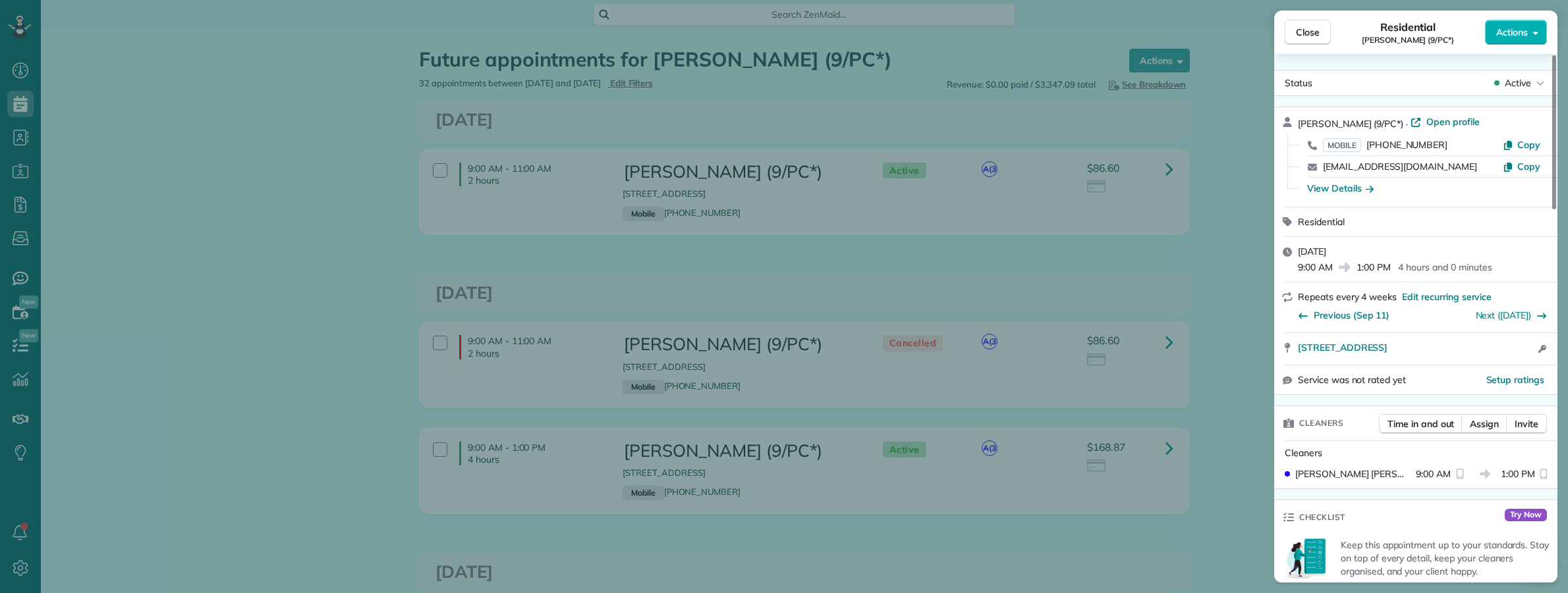
drag, startPoint x: 1398, startPoint y: 270, endPoint x: 1503, endPoint y: 271, distance: 105.0
click at [1503, 271] on div "9:00 AM 1:00 PM 4 hours and 0 minutes" at bounding box center [1424, 266] width 252 height 16
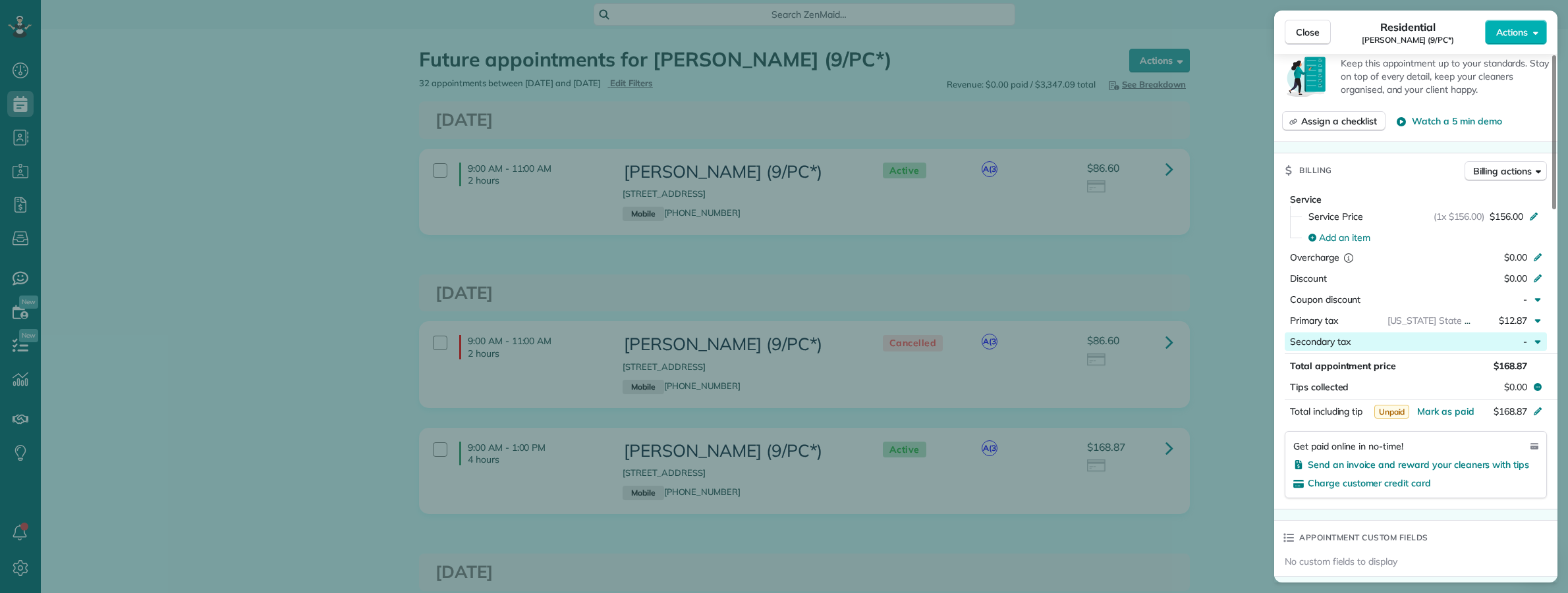
scroll to position [374, 0]
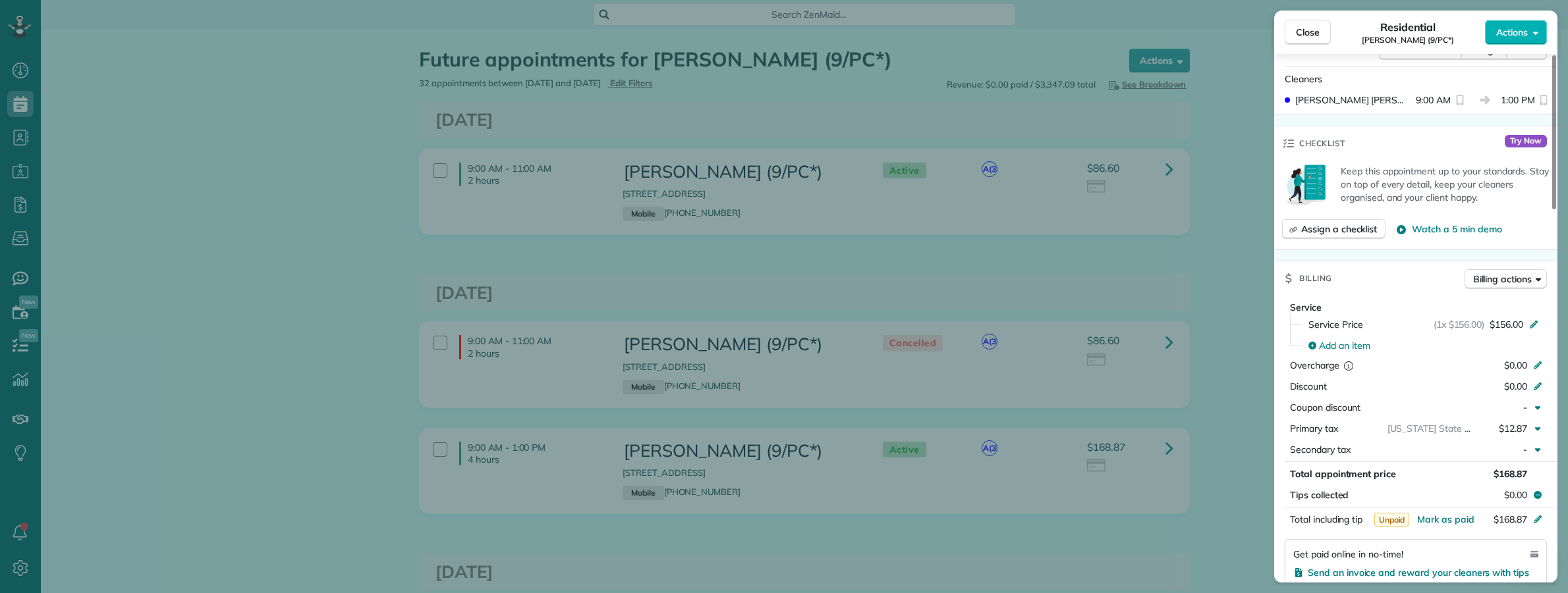
click at [1221, 296] on div "Close Residential Maureen White (9/PC*) Actions Status Active Maureen White (9/…" at bounding box center [784, 296] width 1568 height 593
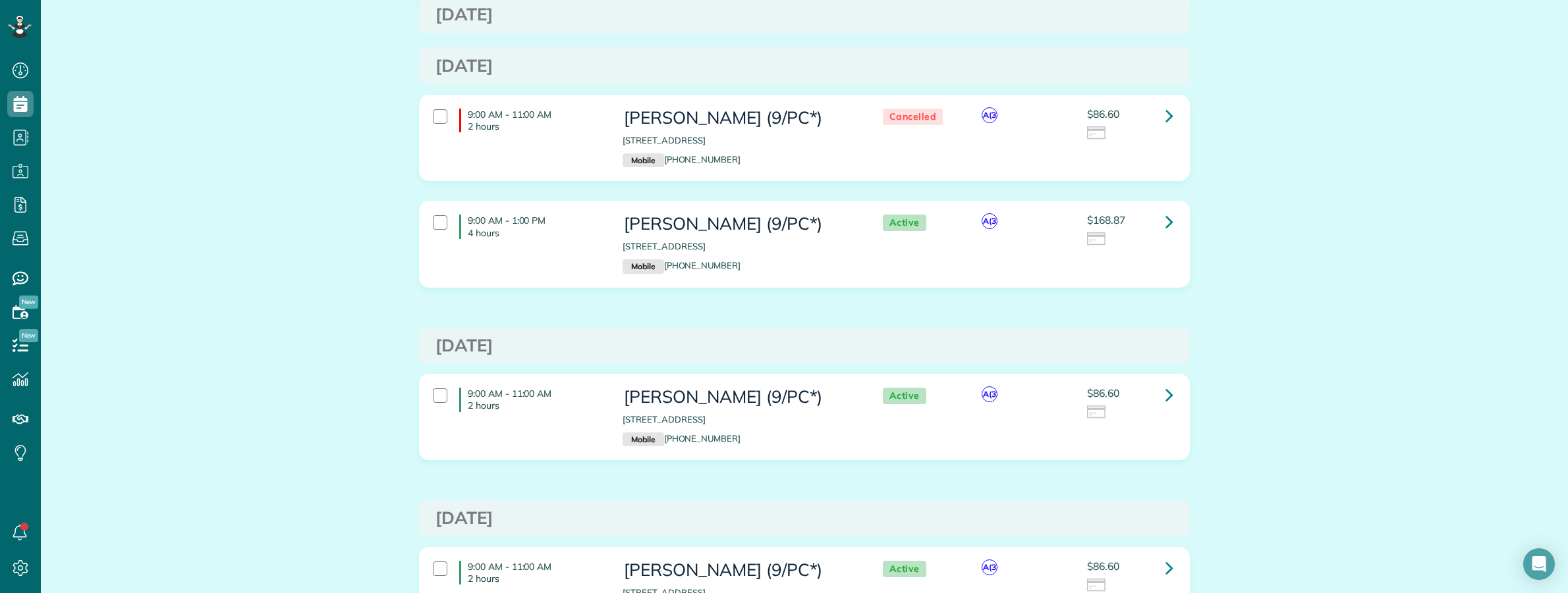
scroll to position [987, 0]
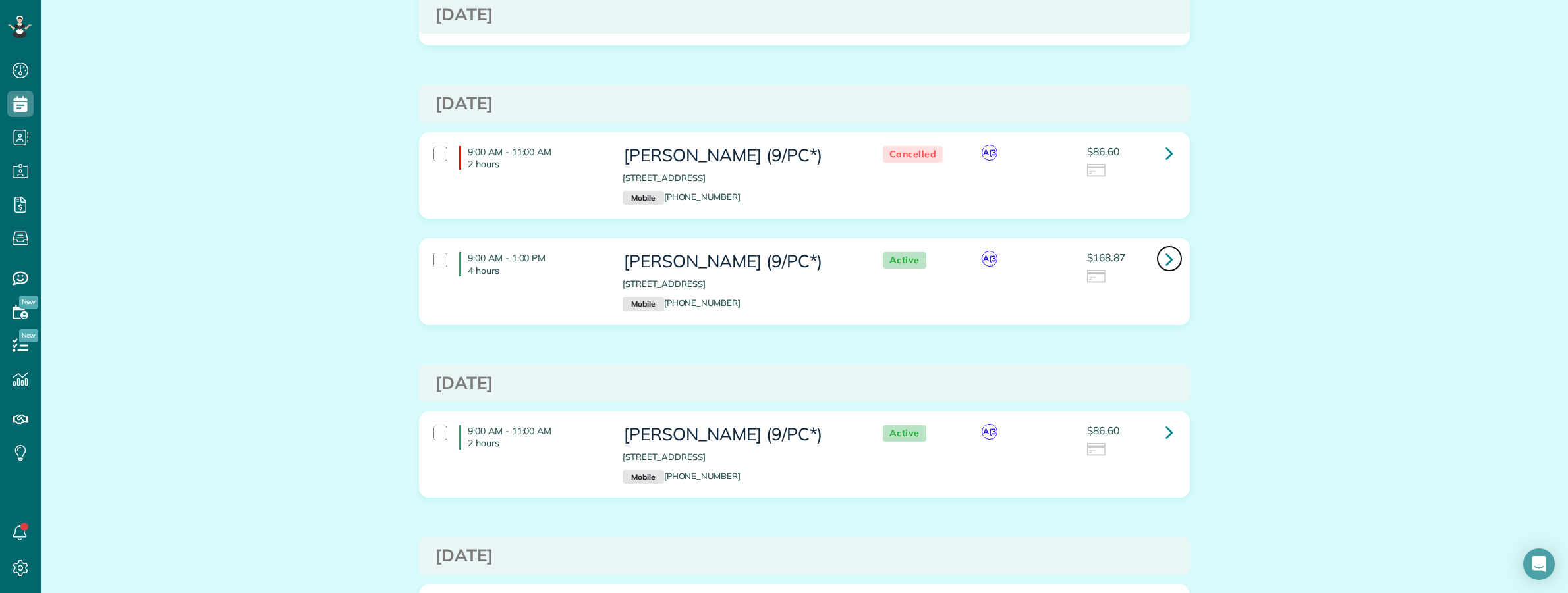
click at [1166, 264] on icon at bounding box center [1169, 259] width 8 height 23
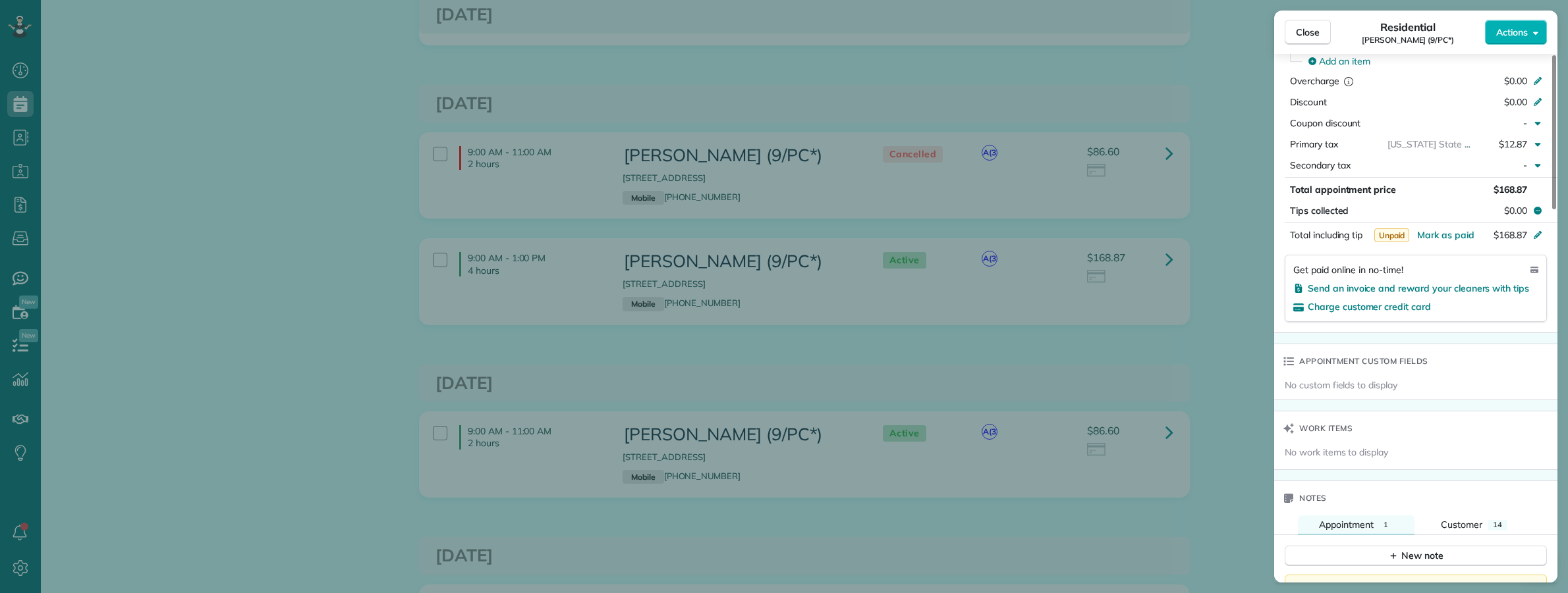
scroll to position [905, 0]
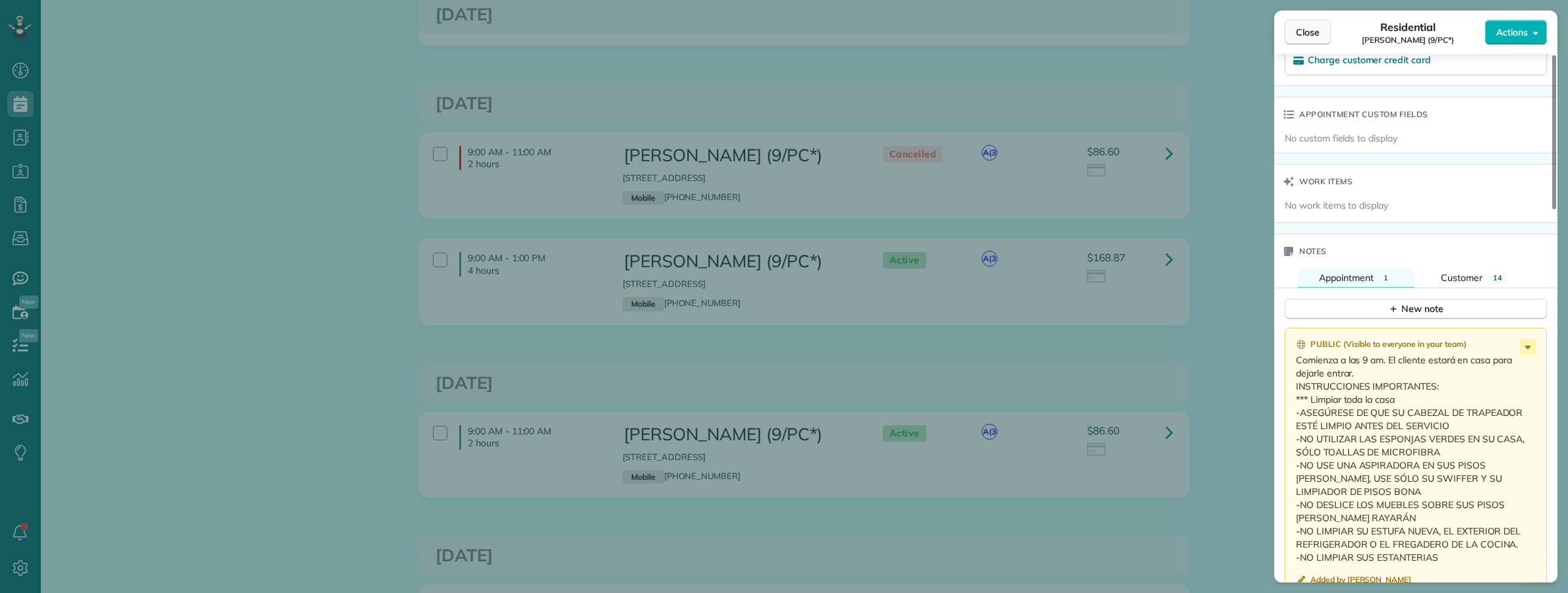
click at [1311, 29] on span "Close" at bounding box center [1307, 32] width 24 height 13
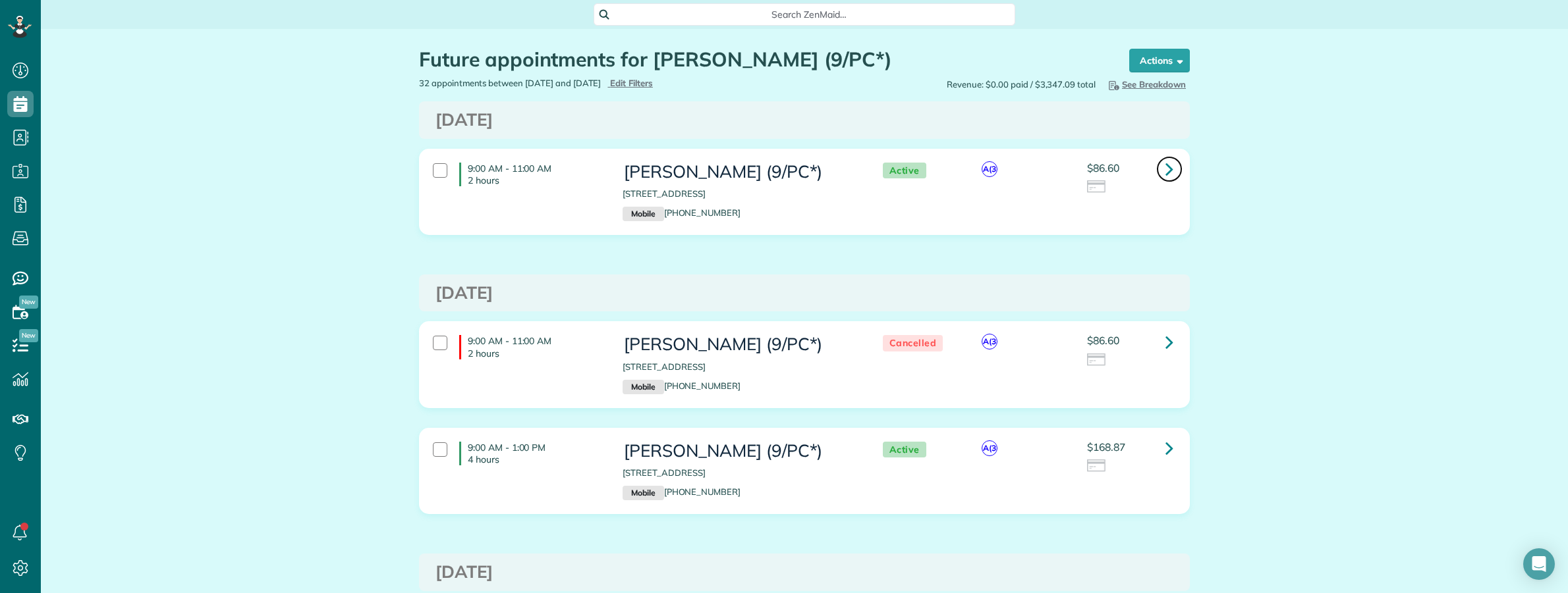
click at [1166, 169] on icon at bounding box center [1169, 169] width 8 height 23
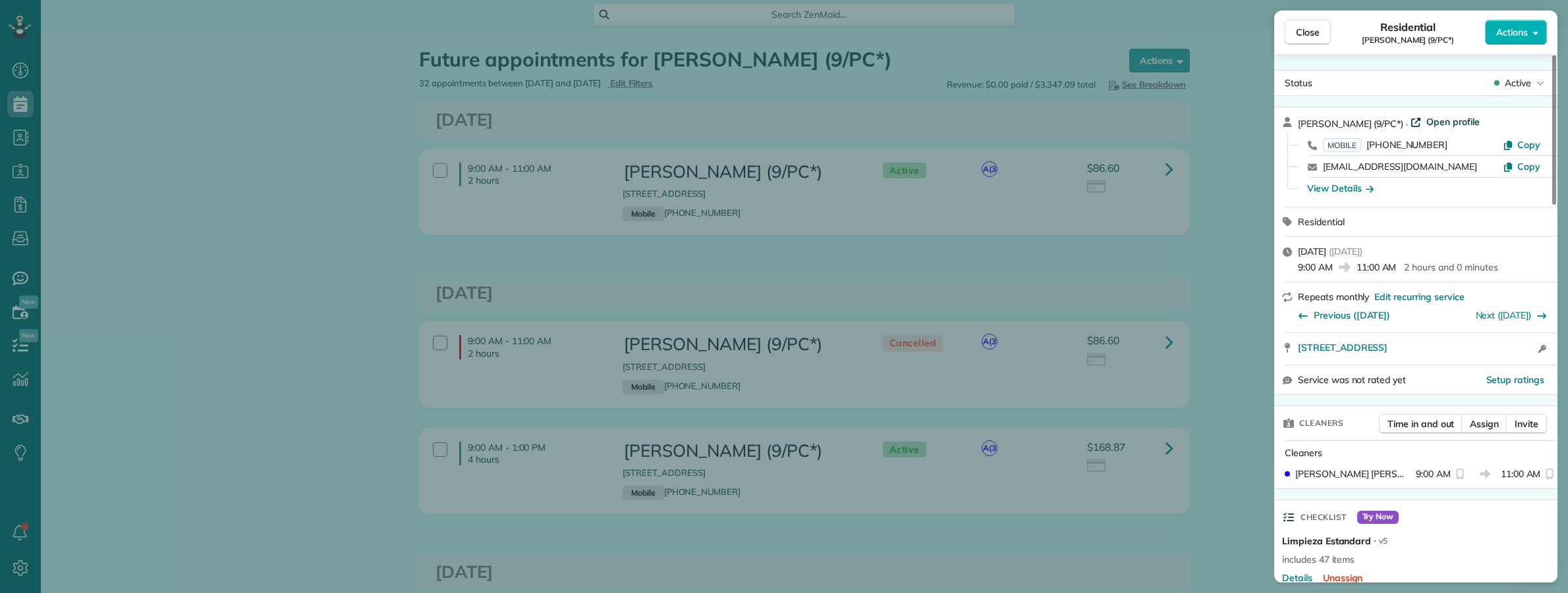
click at [1433, 119] on span "Open profile" at bounding box center [1452, 122] width 53 height 13
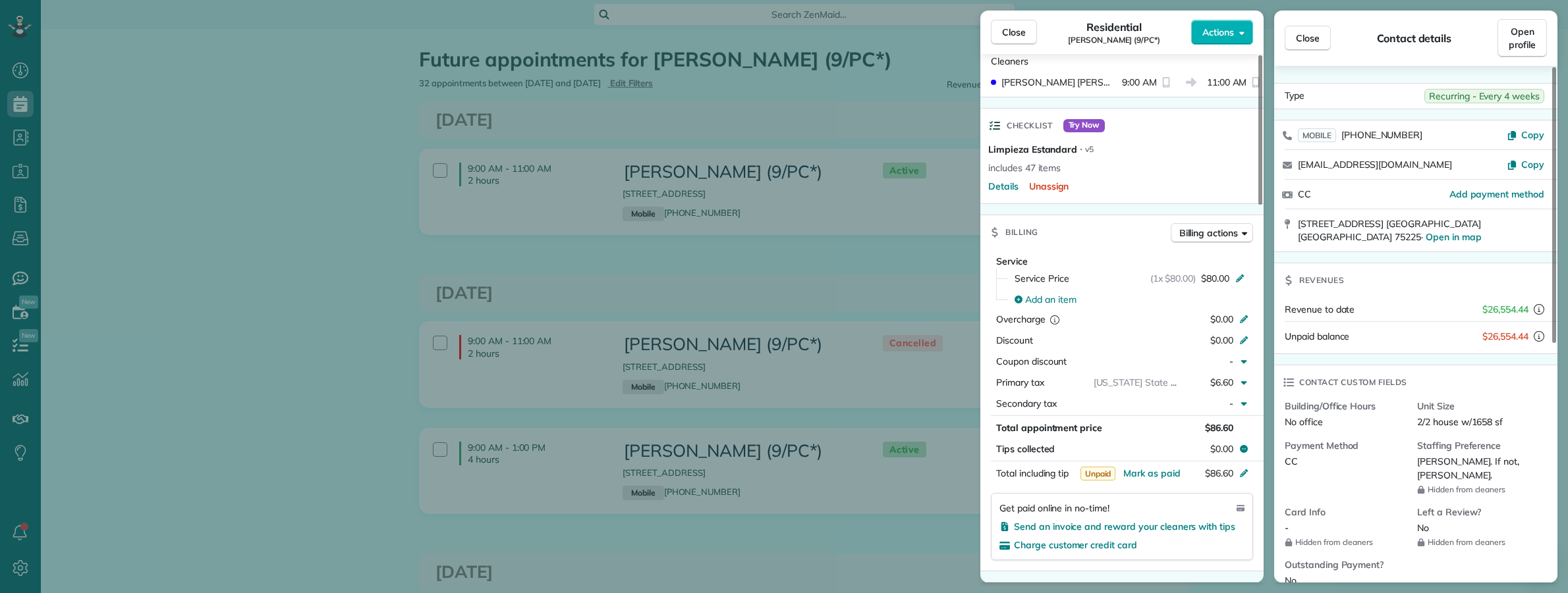
scroll to position [329, 0]
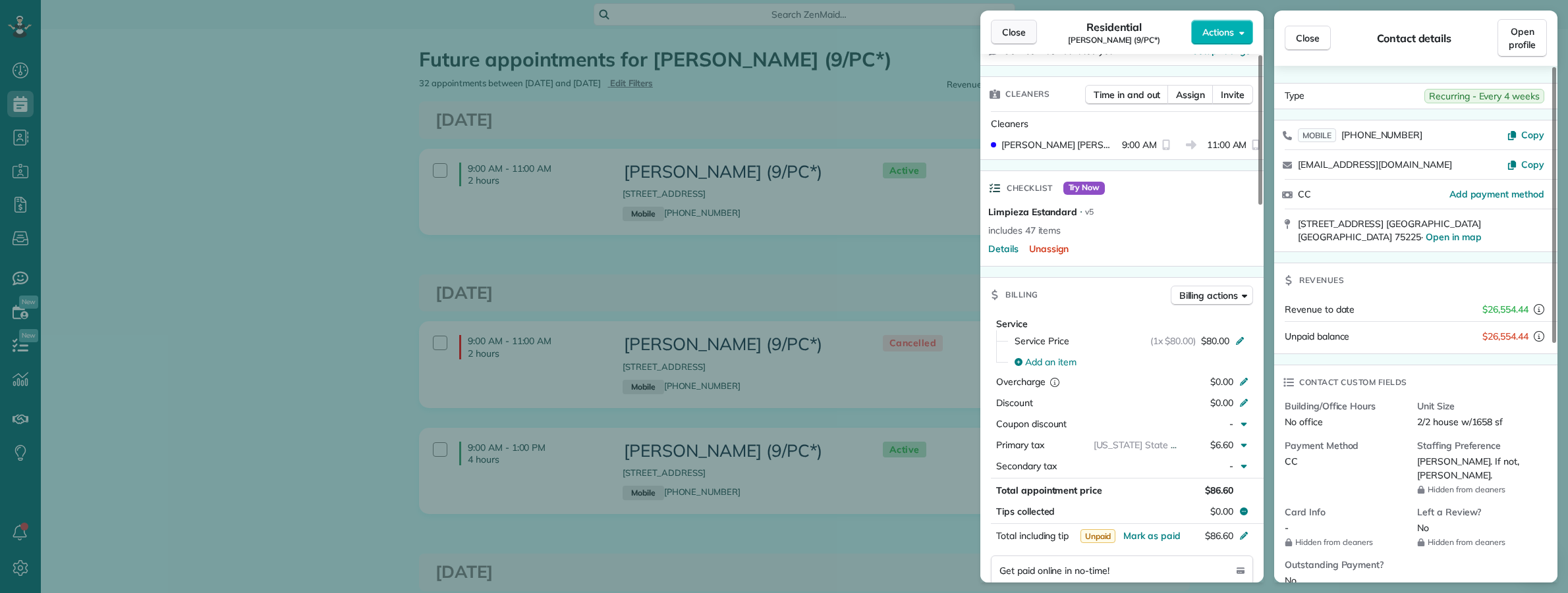
click at [1005, 34] on span "Close" at bounding box center [1014, 32] width 24 height 13
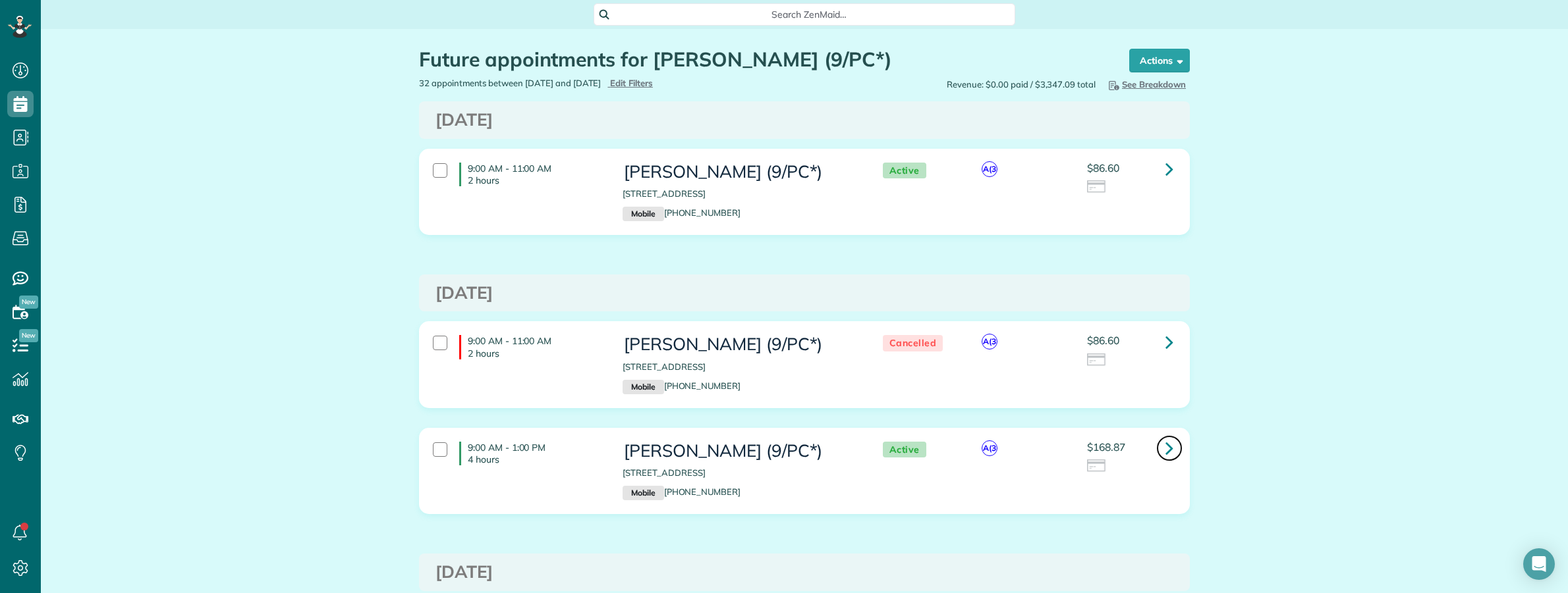
click at [1166, 455] on icon at bounding box center [1169, 447] width 8 height 23
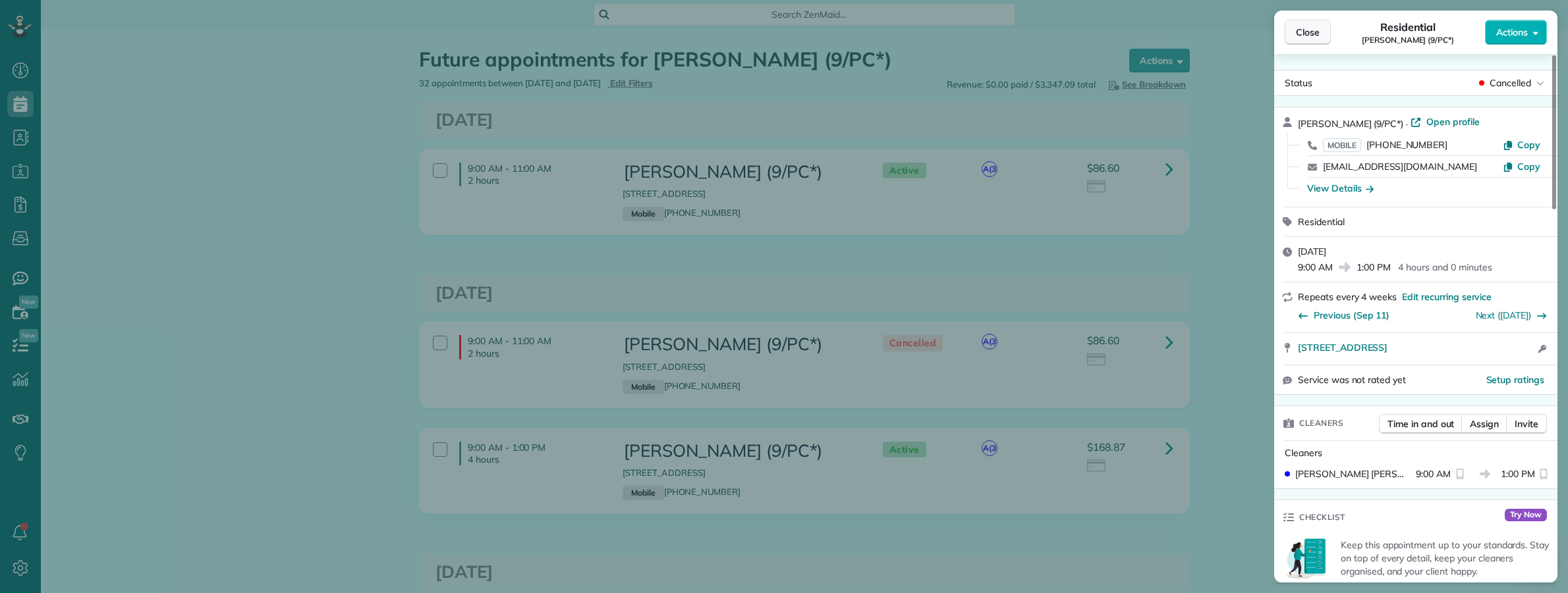
drag, startPoint x: 1303, startPoint y: 28, endPoint x: 1173, endPoint y: 1, distance: 132.8
click at [1303, 28] on span "Close" at bounding box center [1307, 32] width 24 height 13
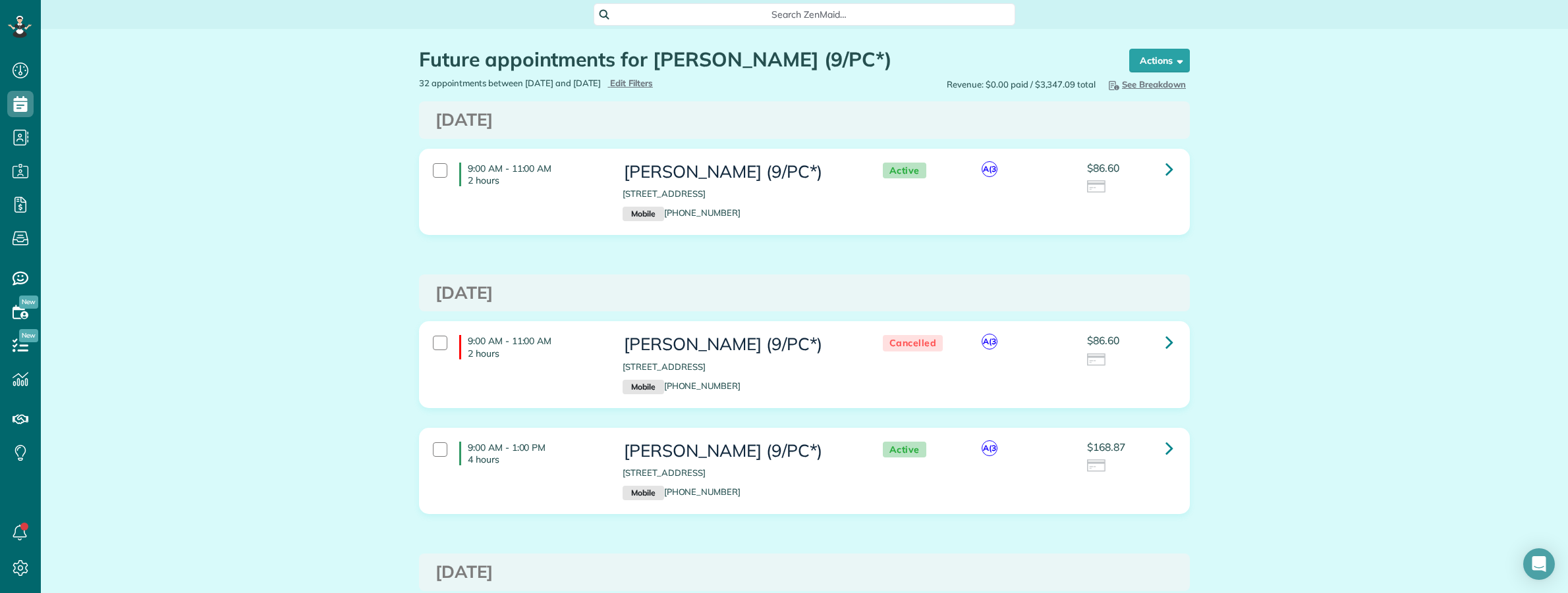
click at [660, 11] on span "Search ZenMaid…" at bounding box center [809, 14] width 401 height 13
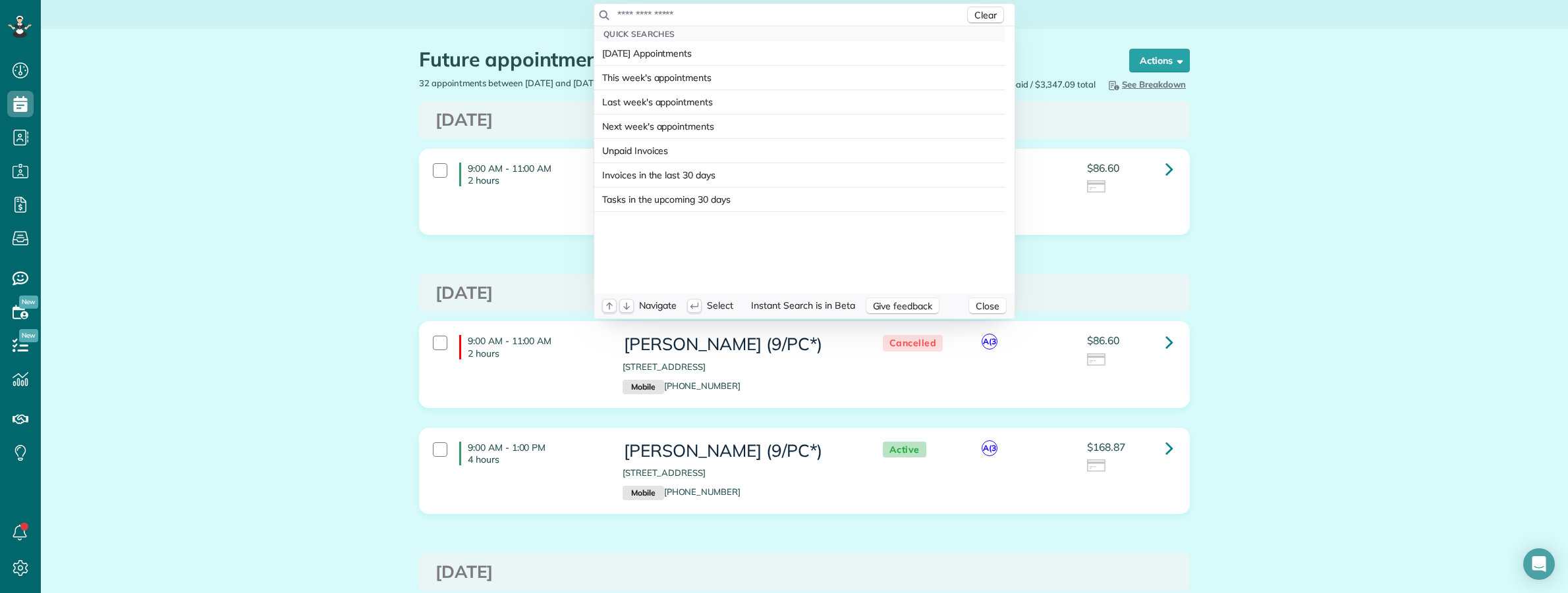
click at [662, 15] on input "text" at bounding box center [790, 14] width 348 height 13
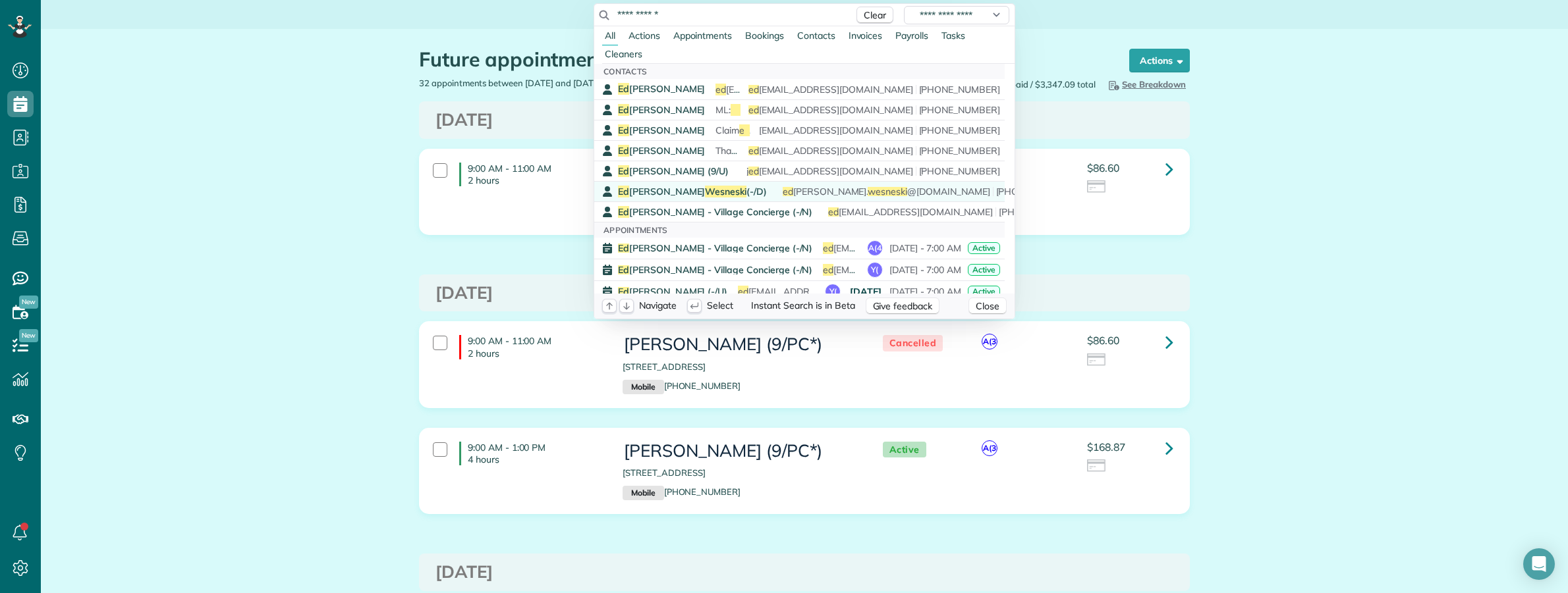
type input "**********"
click at [705, 192] on span "Wesneski" at bounding box center [726, 191] width 41 height 12
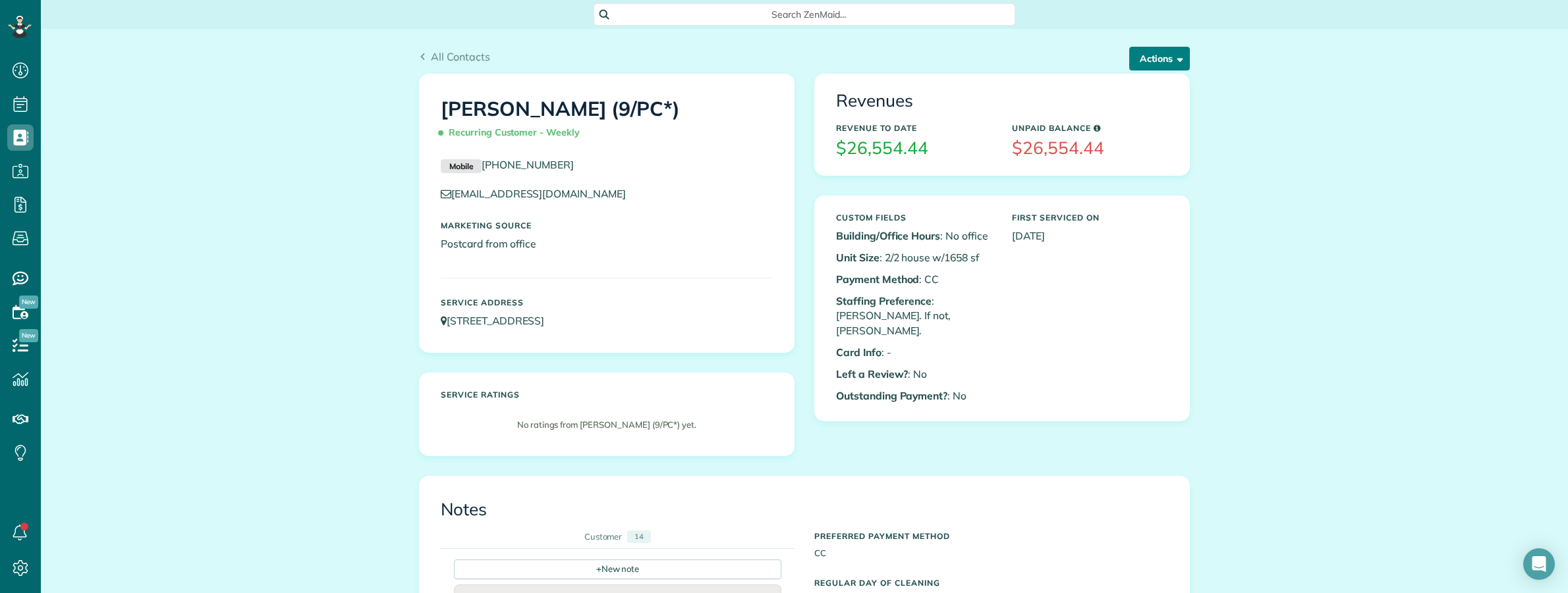
click at [1139, 64] on button "Actions" at bounding box center [1159, 59] width 60 height 24
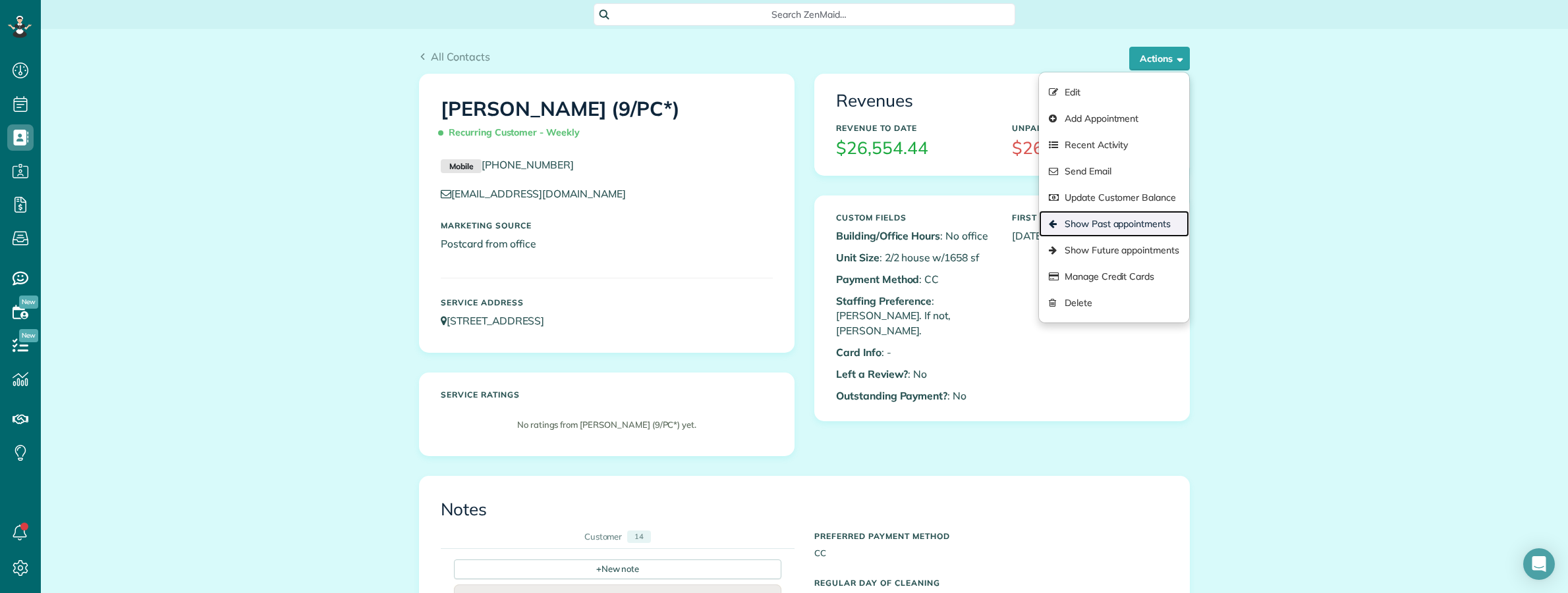
click at [1116, 221] on link "Show Past appointments" at bounding box center [1114, 223] width 151 height 26
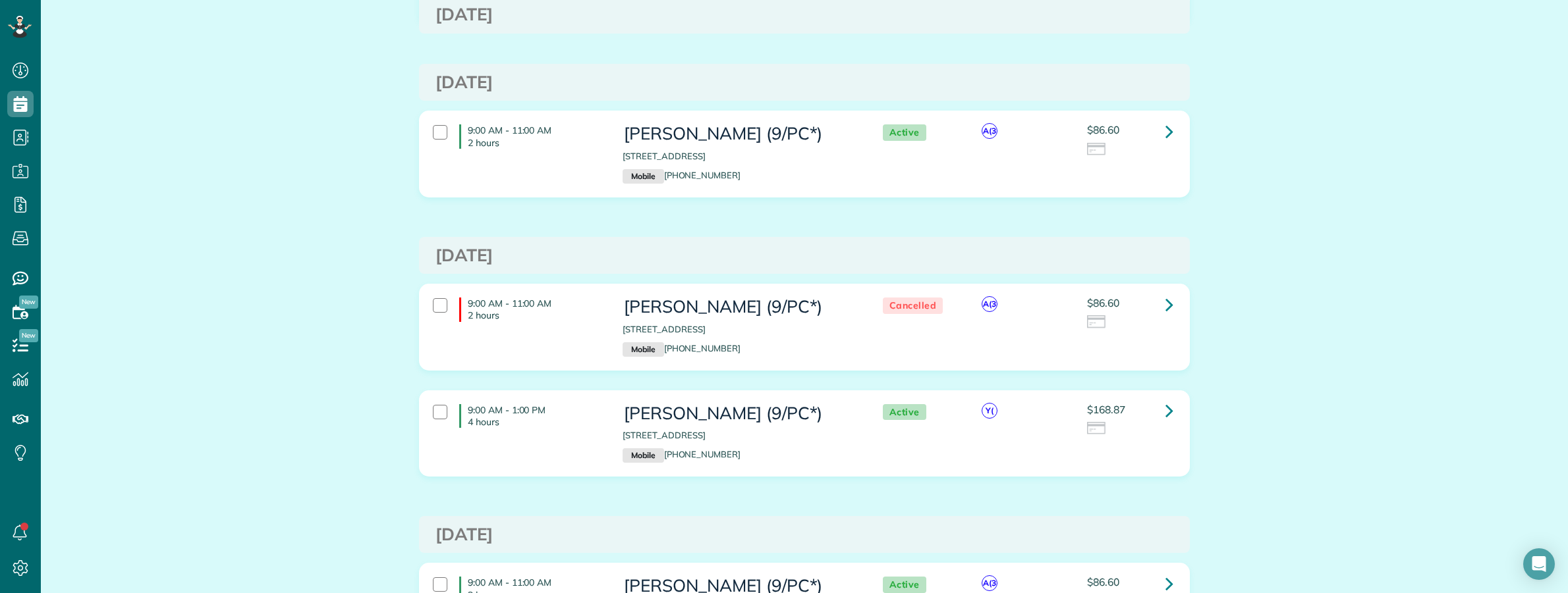
scroll to position [329, 0]
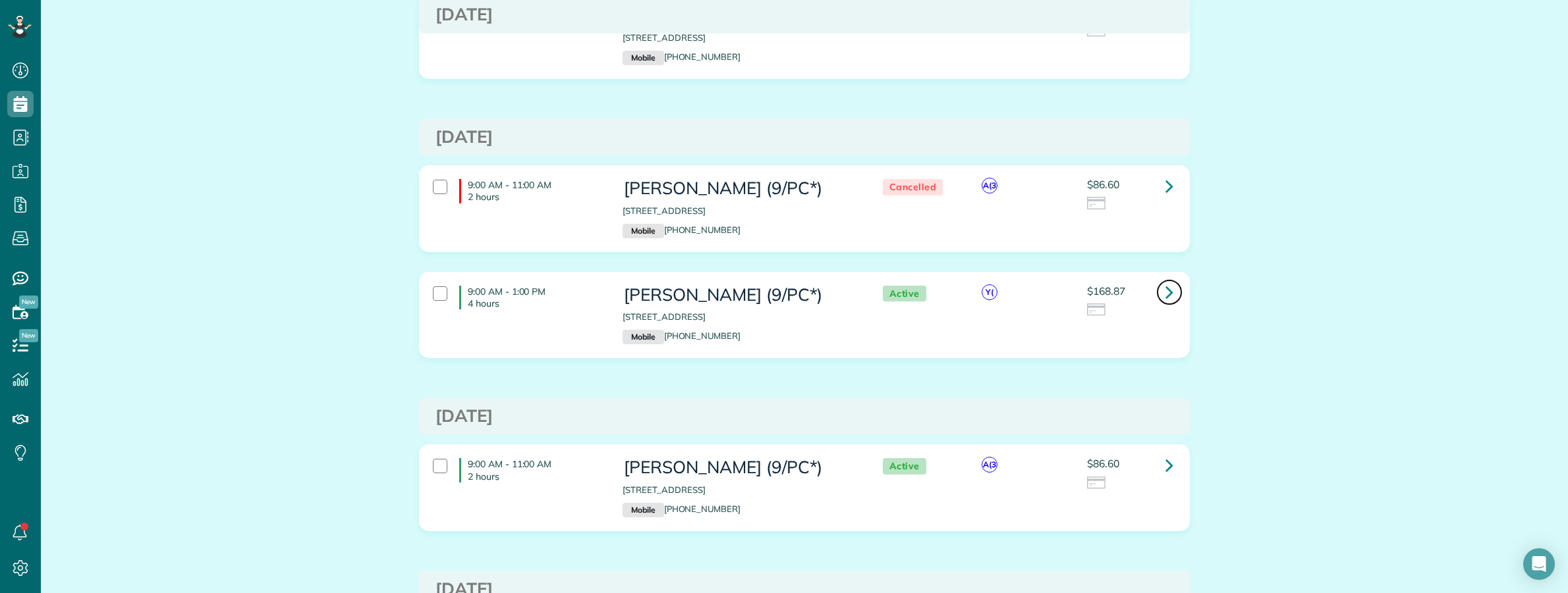
click at [1166, 293] on icon at bounding box center [1169, 291] width 8 height 23
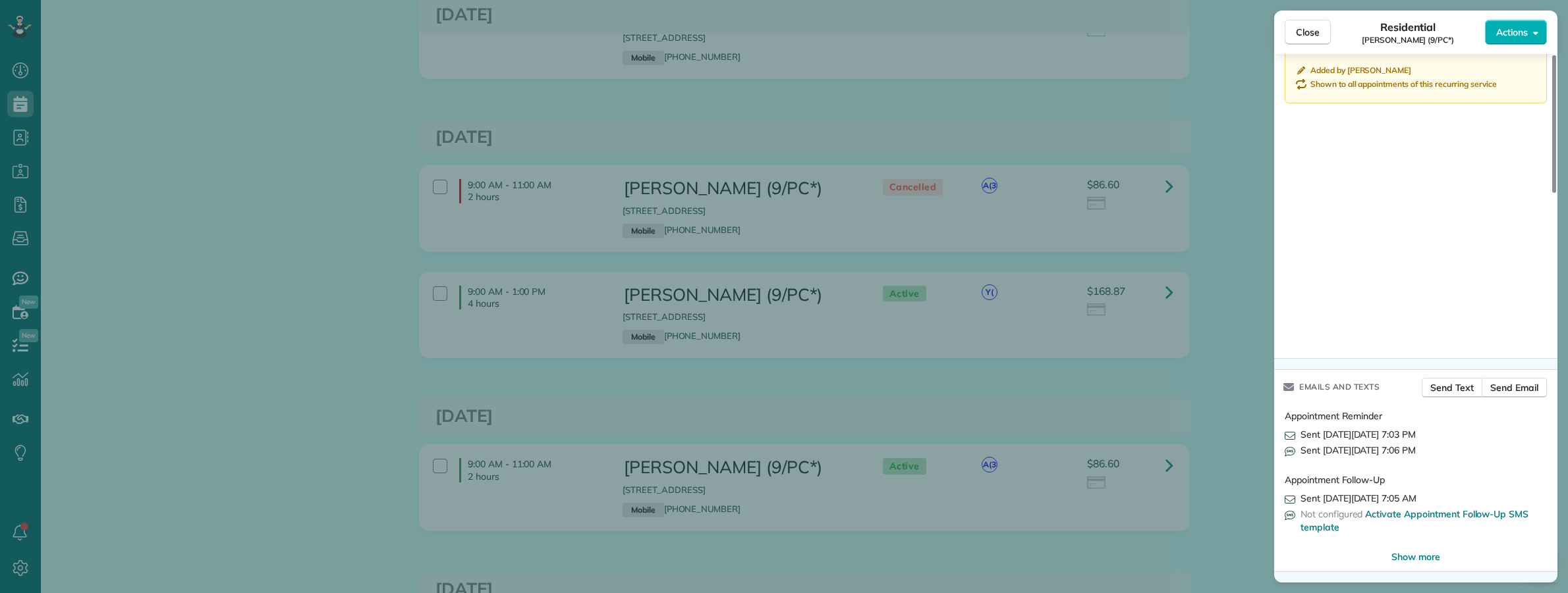
scroll to position [1249, 0]
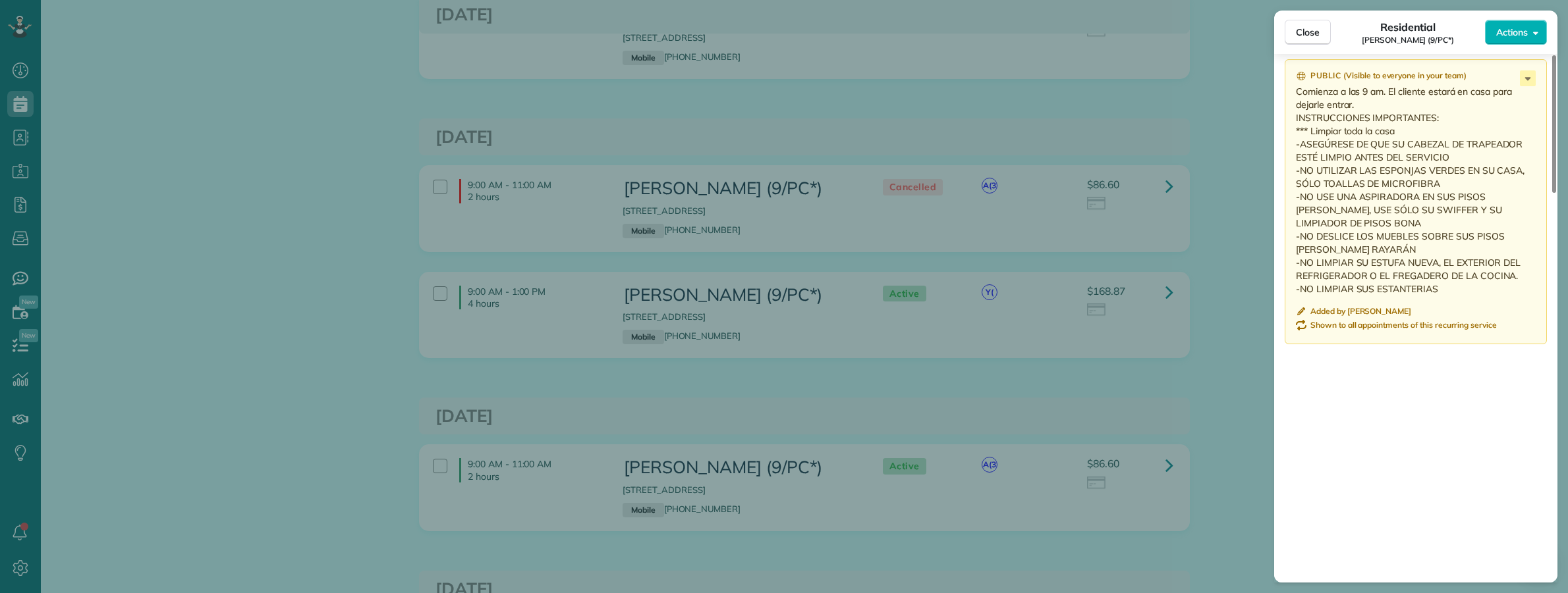
click at [330, 169] on div "Close Residential Maureen White (9/PC*) Actions This appointment is linked to P…" at bounding box center [784, 296] width 1568 height 593
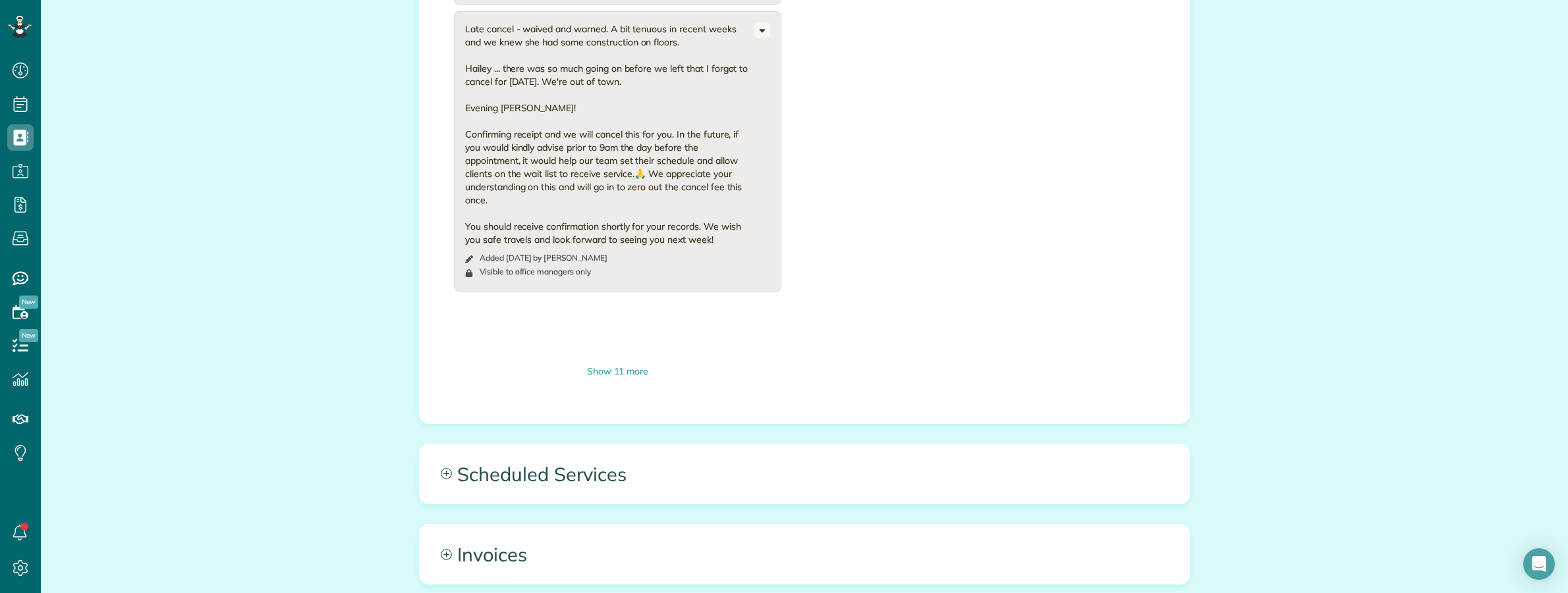
scroll to position [1439, 0]
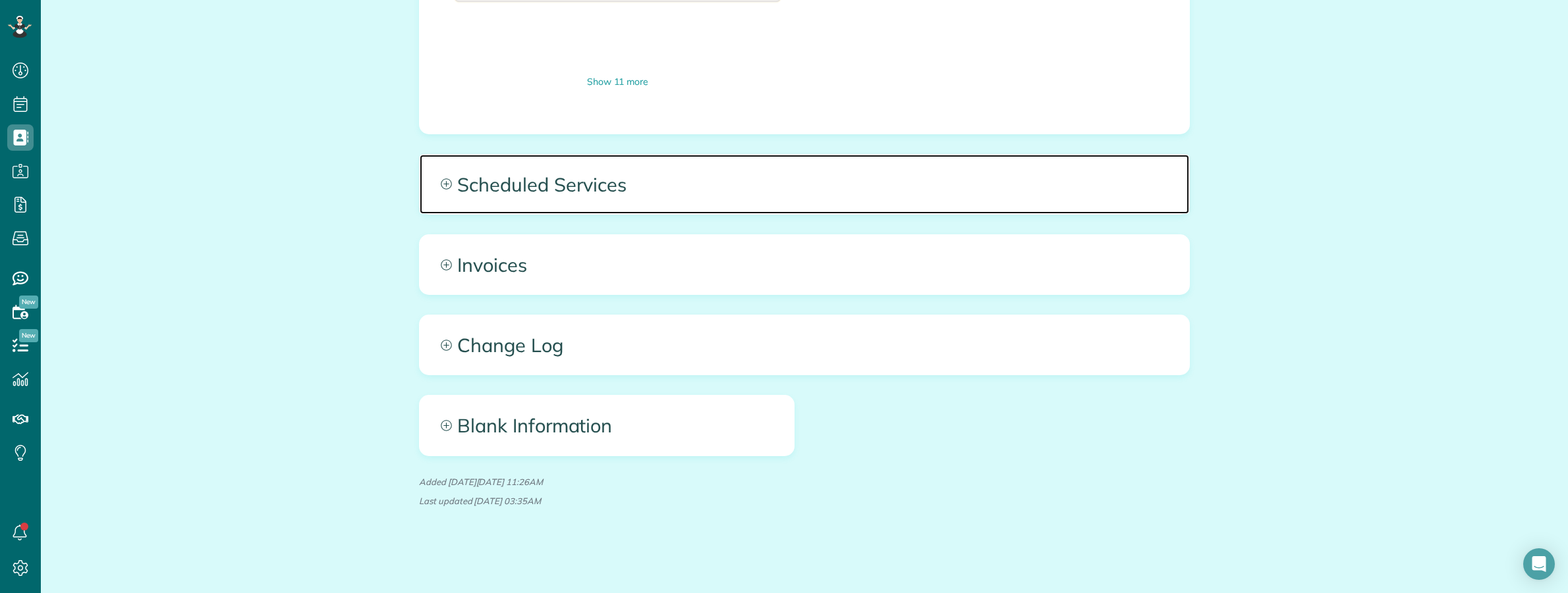
click at [945, 189] on span "Scheduled Services" at bounding box center [804, 184] width 769 height 59
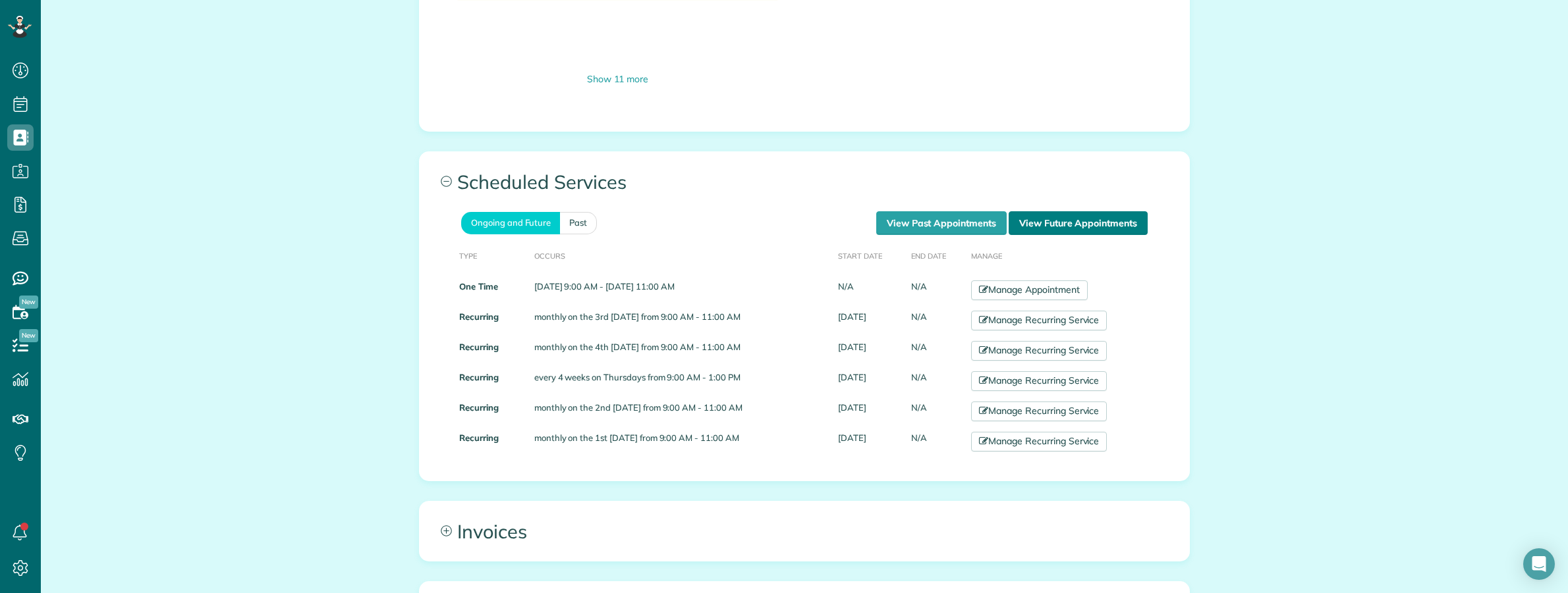
click at [1072, 218] on link "View Future Appointments" at bounding box center [1078, 223] width 139 height 24
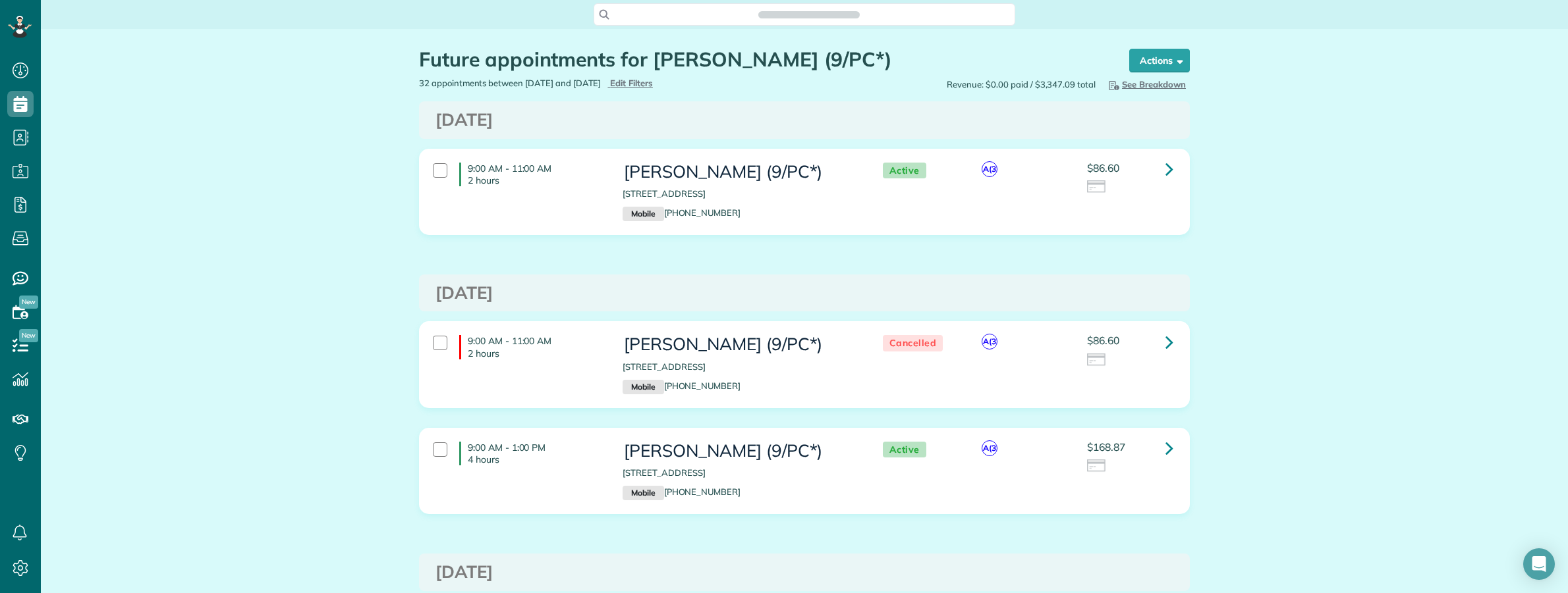
scroll to position [6, 6]
click at [1167, 166] on link at bounding box center [1169, 169] width 26 height 26
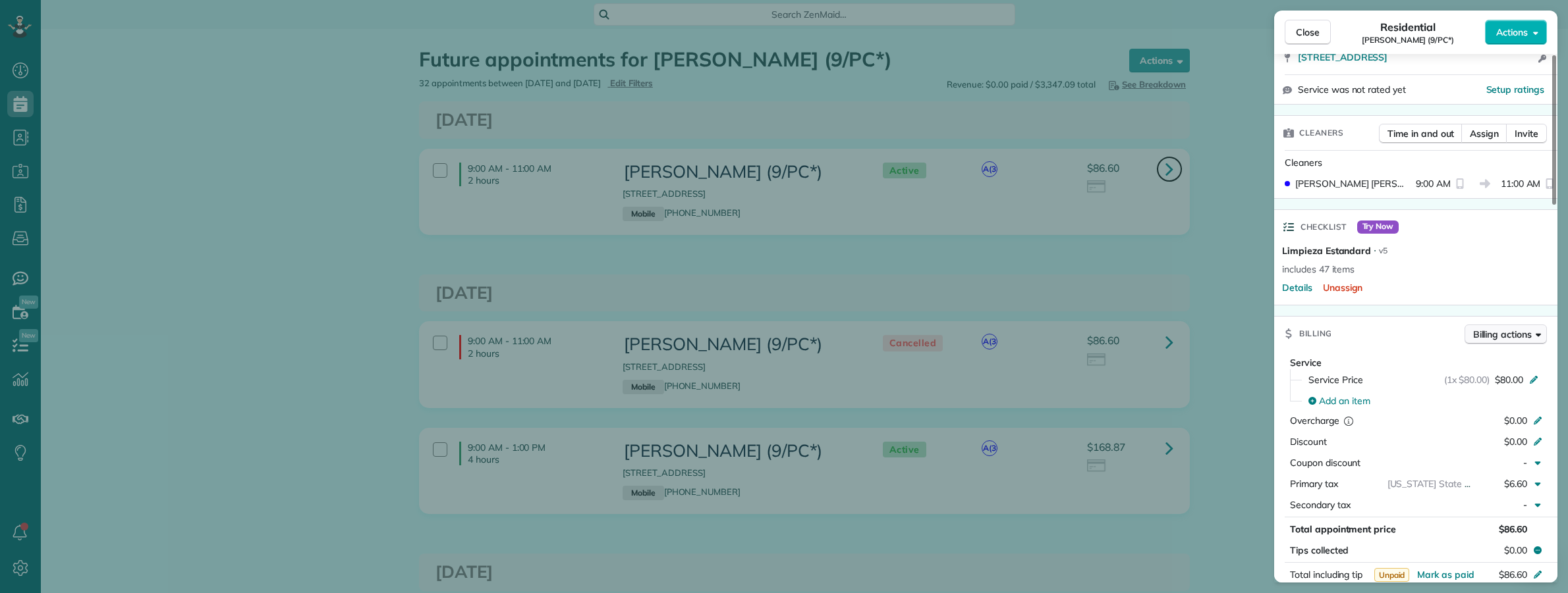
scroll to position [329, 0]
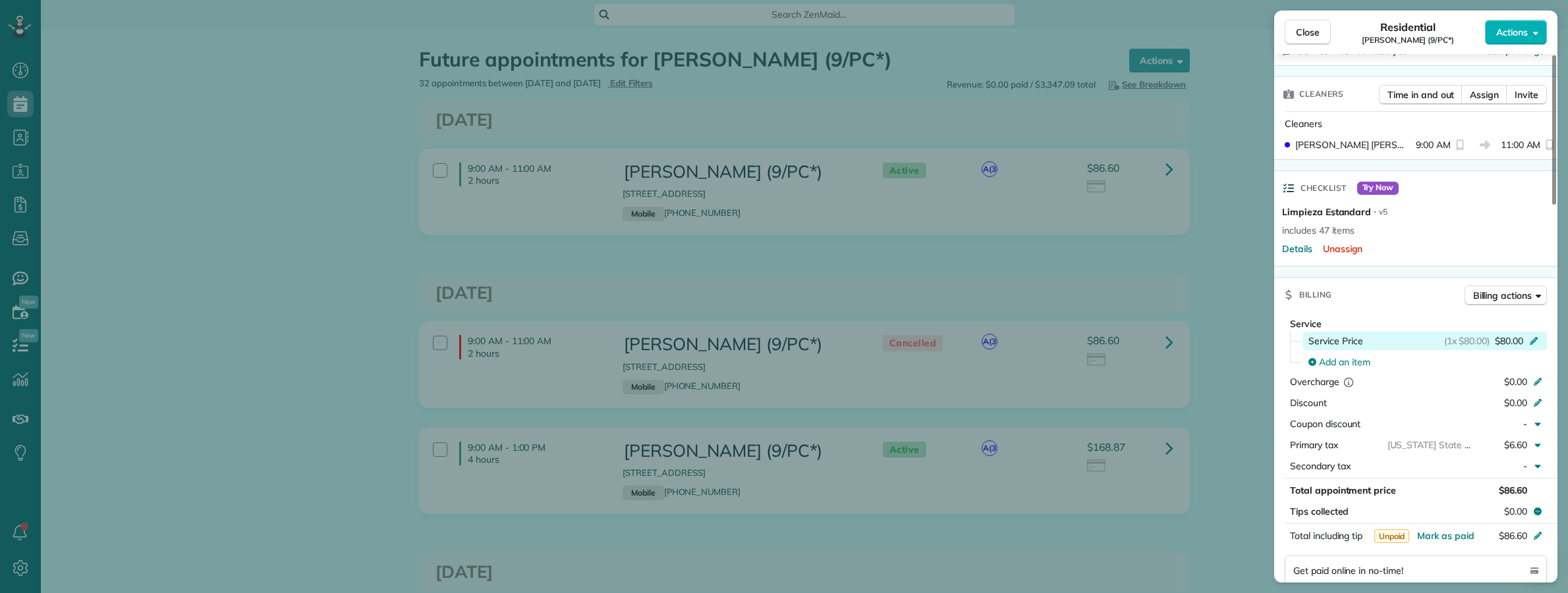
click at [1532, 344] on icon at bounding box center [1533, 339] width 10 height 10
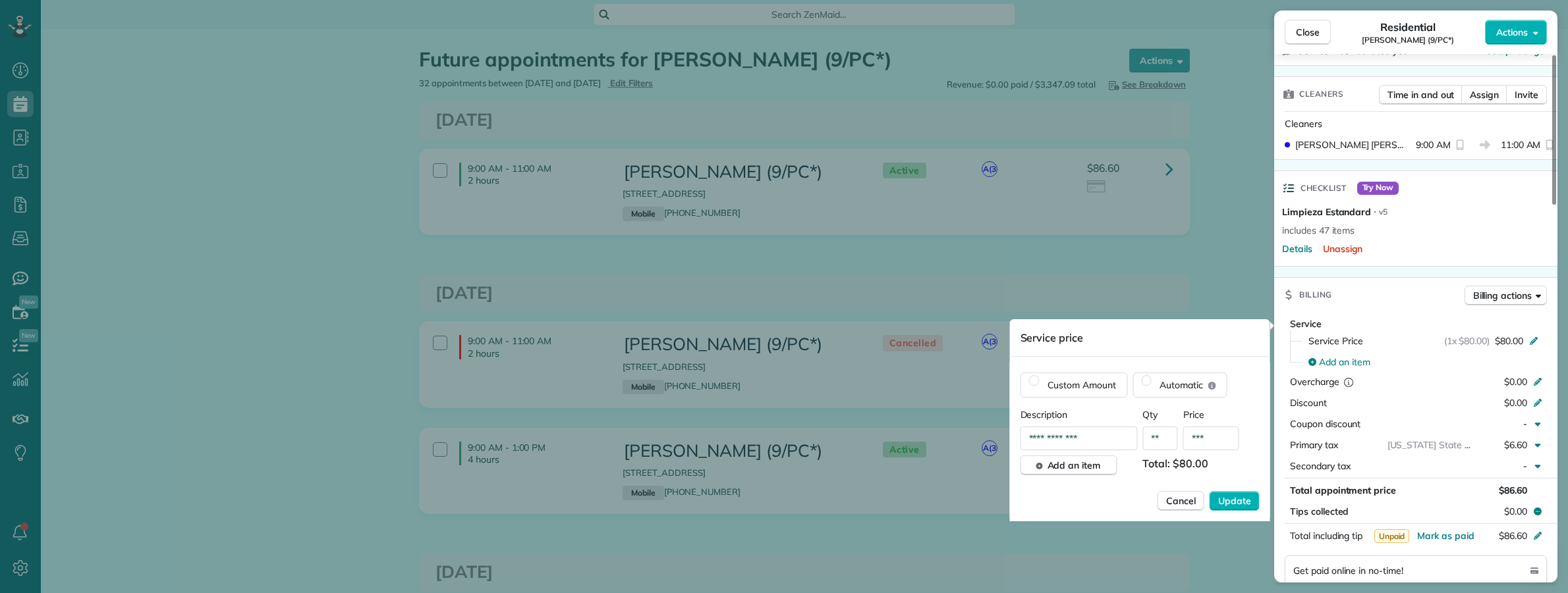
click at [1217, 432] on input "***" at bounding box center [1211, 439] width 56 height 24
type input "**"
type input "****"
click at [1237, 508] on button "Update" at bounding box center [1234, 500] width 50 height 20
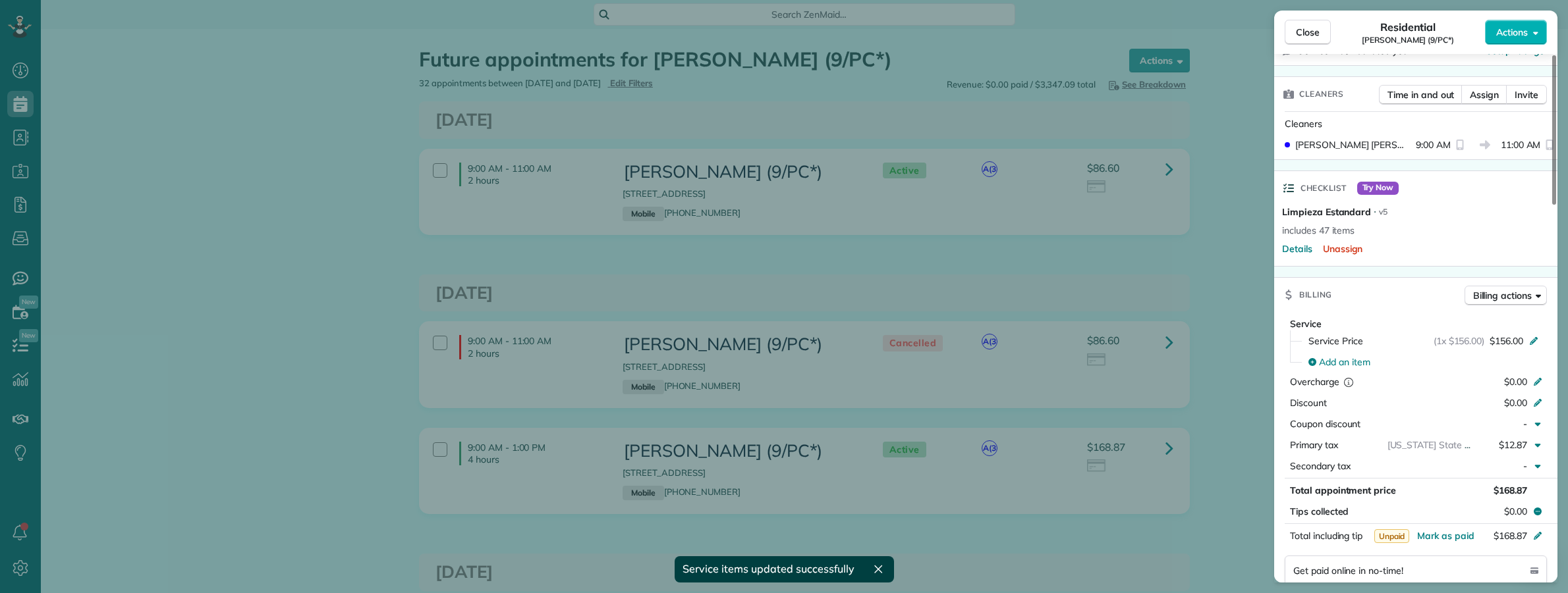
scroll to position [0, 0]
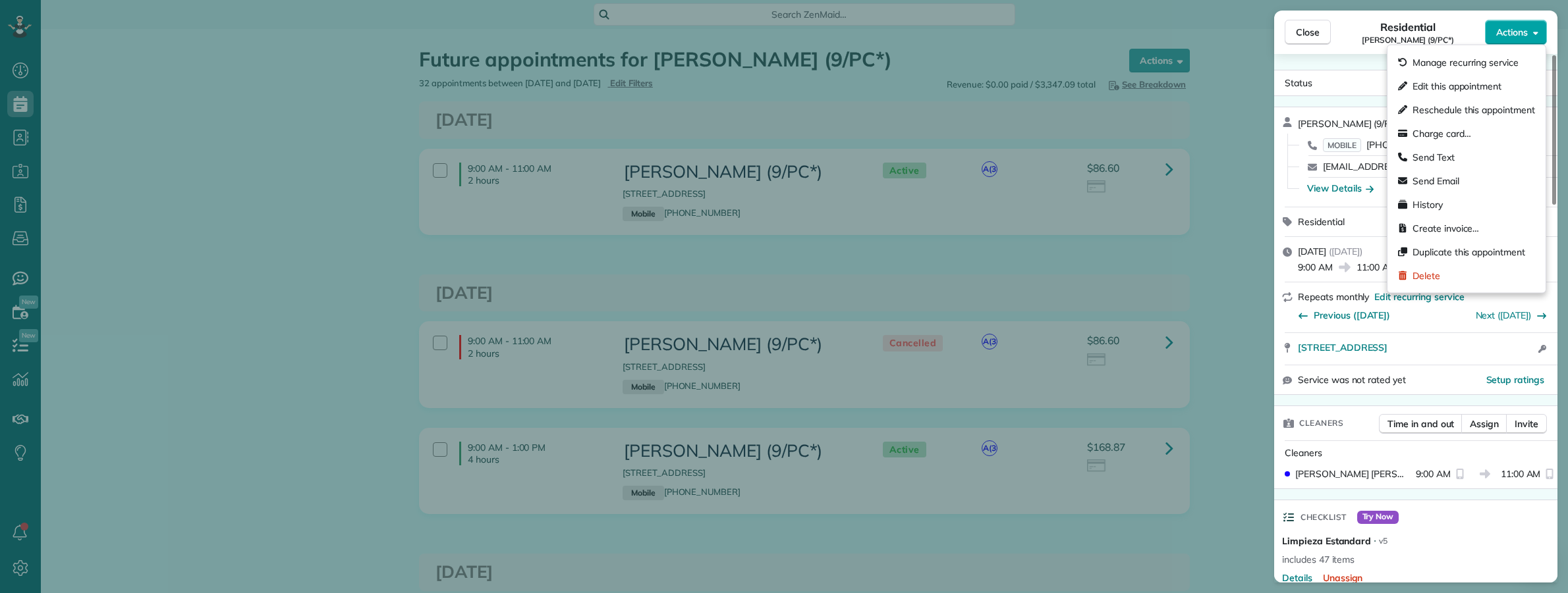
click at [1533, 33] on icon "button" at bounding box center [1536, 32] width 6 height 10
click at [1459, 86] on span "Edit this appointment" at bounding box center [1474, 86] width 123 height 13
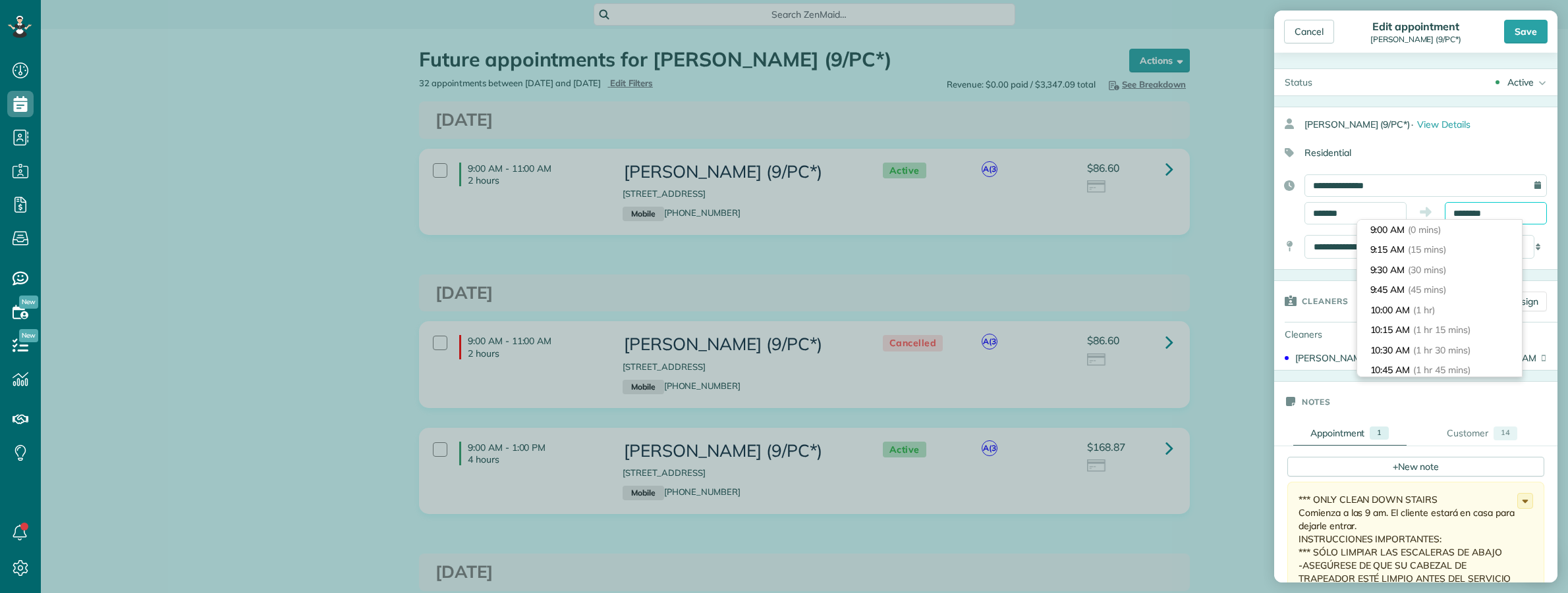
click at [1471, 212] on input "********" at bounding box center [1495, 213] width 102 height 22
type input "*******"
click at [1436, 323] on span "(4 hrs)" at bounding box center [1421, 328] width 29 height 12
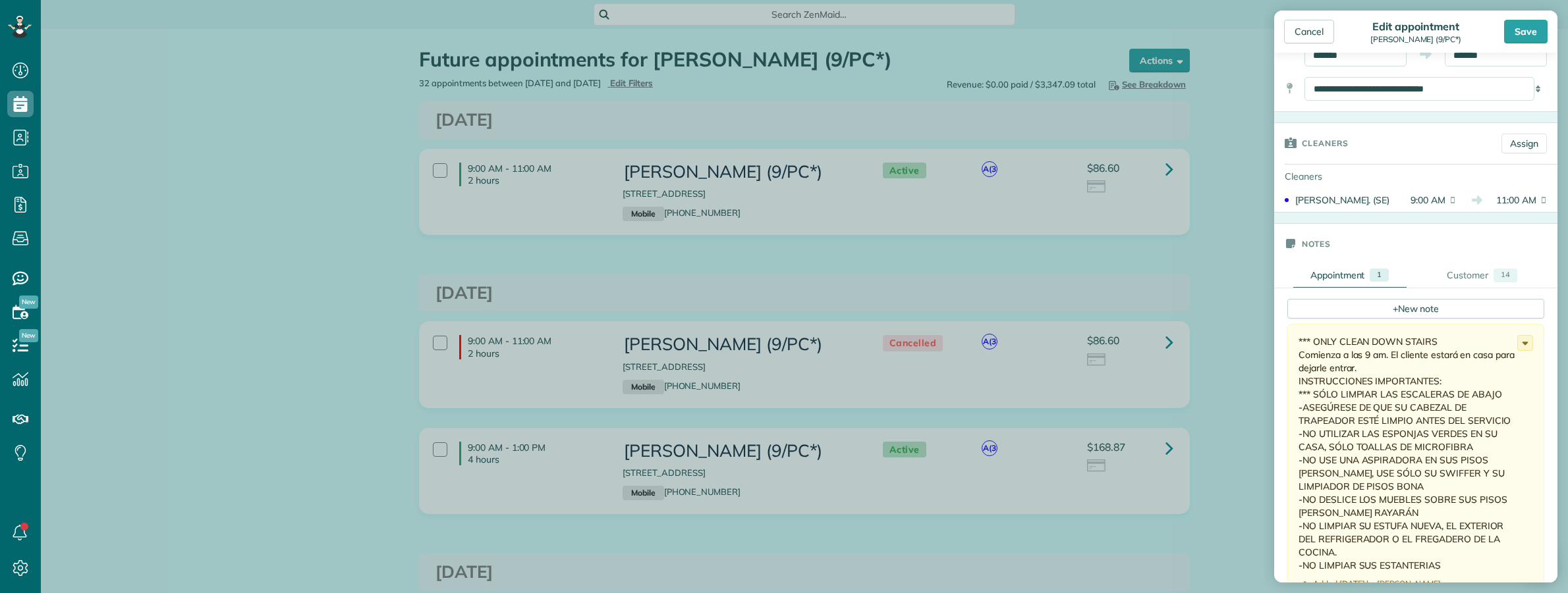
scroll to position [165, 0]
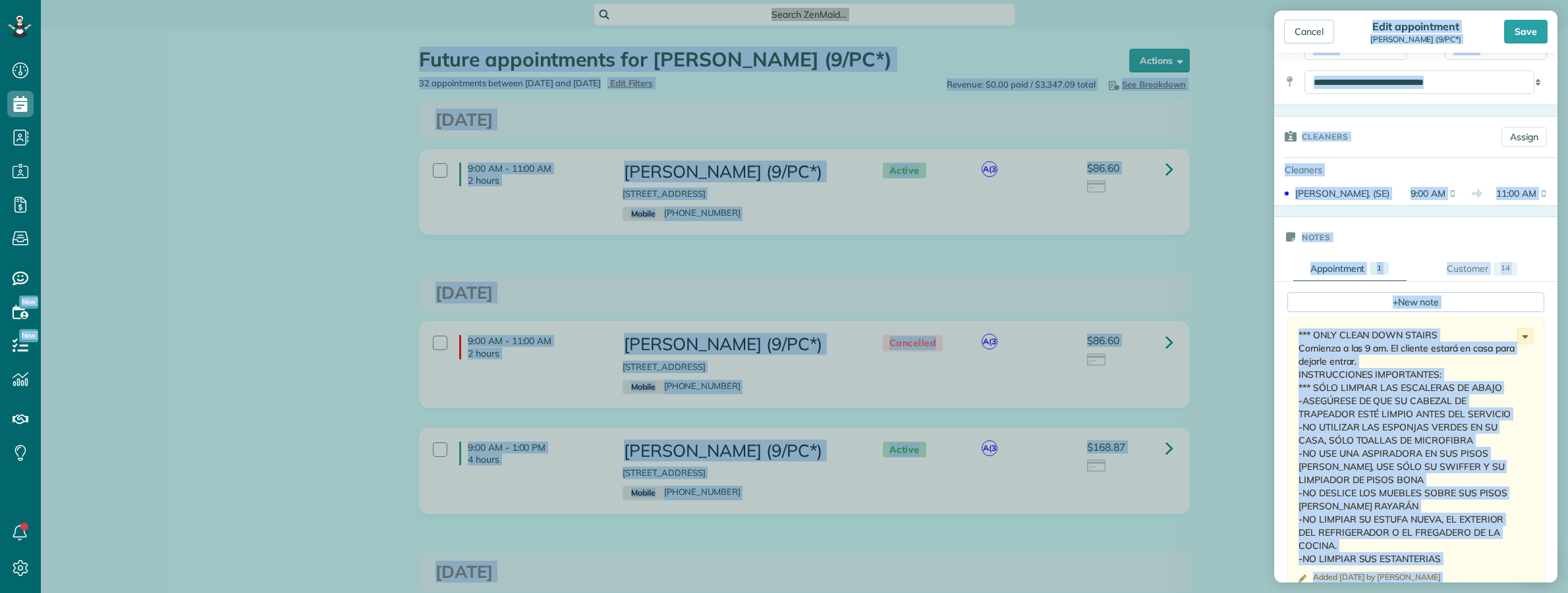
click at [1370, 445] on div "*** ONLY CLEAN DOWN STAIRS Comienza a las 9 am. El cliente estará en casa para …" at bounding box center [1408, 447] width 219 height 237
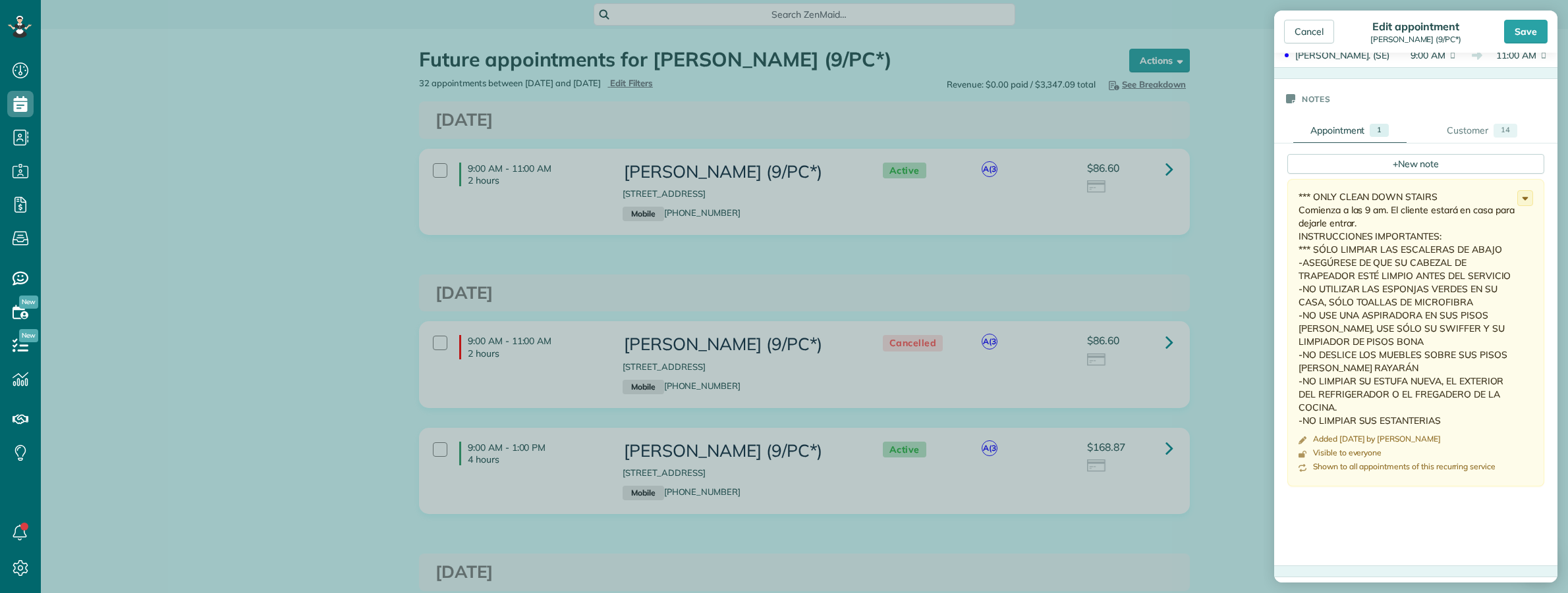
scroll to position [329, 0]
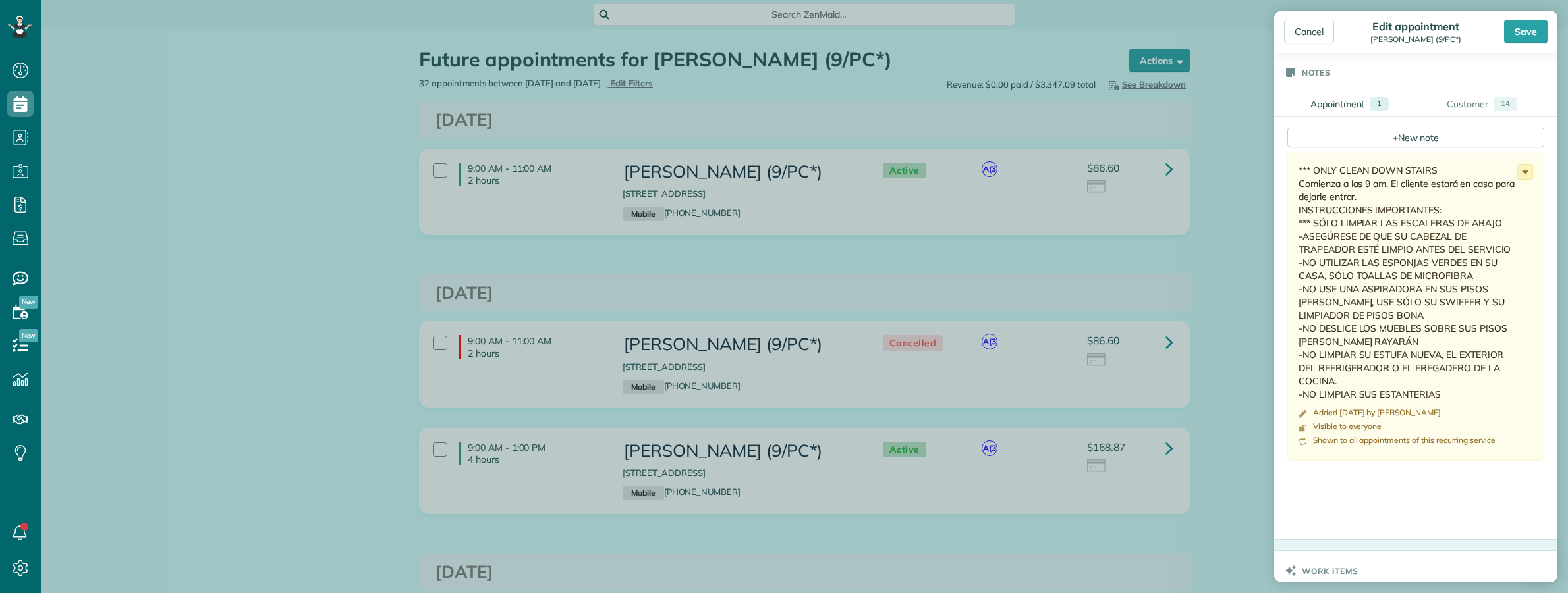
click at [1518, 179] on icon at bounding box center [1525, 172] width 14 height 14
click at [1463, 228] on span "Edit note" at bounding box center [1467, 223] width 37 height 10
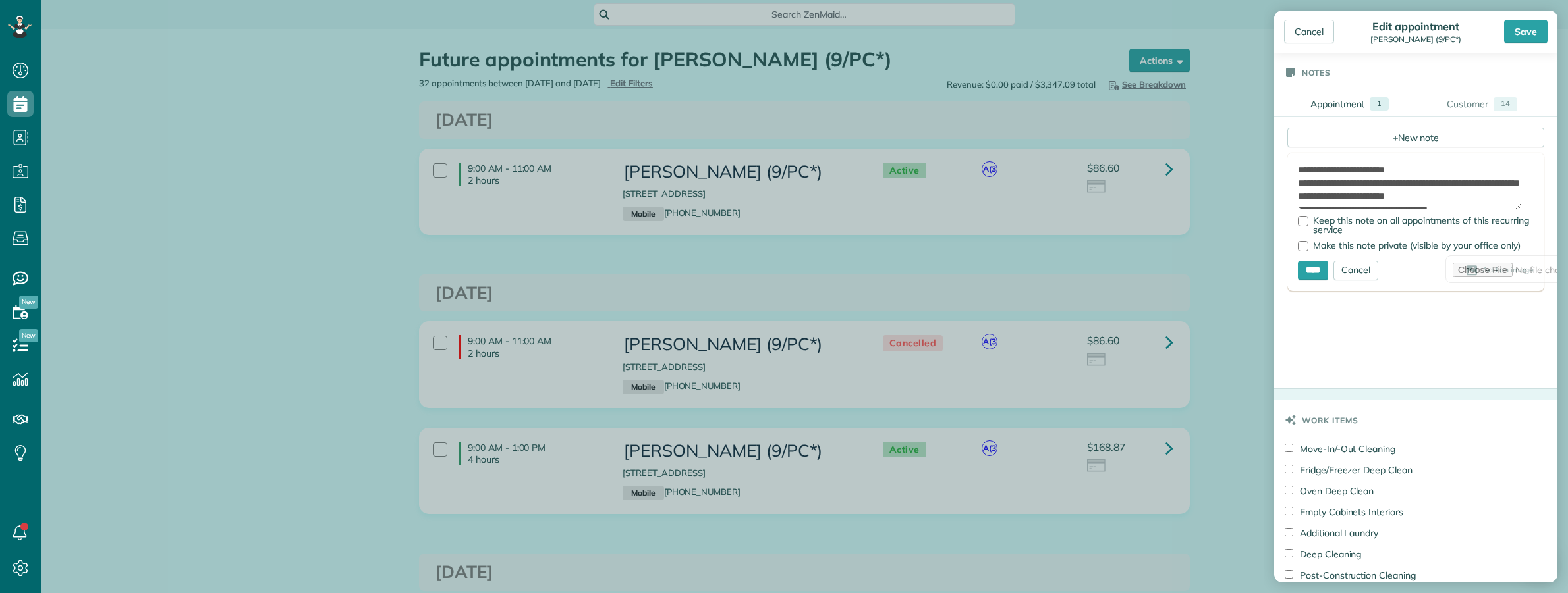
click at [1371, 197] on textarea "**********" at bounding box center [1410, 186] width 223 height 46
paste textarea "**********"
type textarea "**********"
click at [1303, 226] on div at bounding box center [1303, 221] width 10 height 10
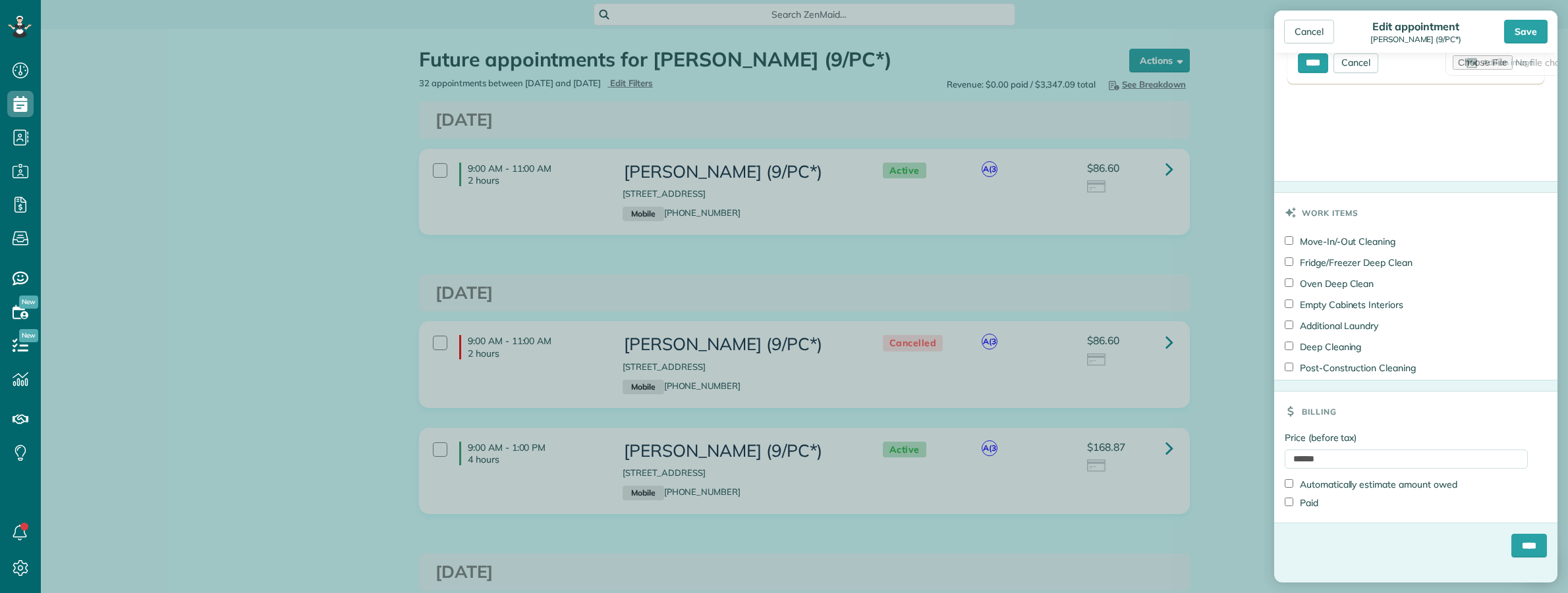
scroll to position [658, 0]
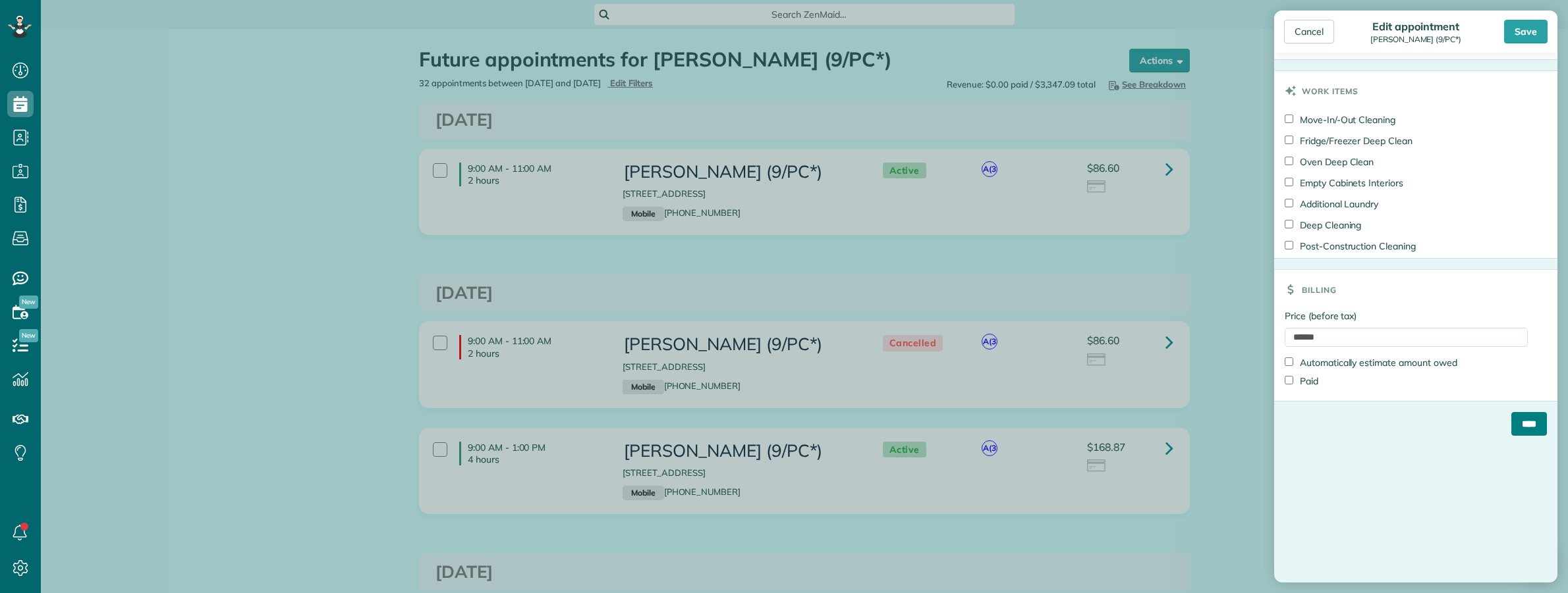
drag, startPoint x: 1507, startPoint y: 443, endPoint x: 1490, endPoint y: 439, distance: 17.5
click at [1511, 435] on input "****" at bounding box center [1528, 424] width 36 height 24
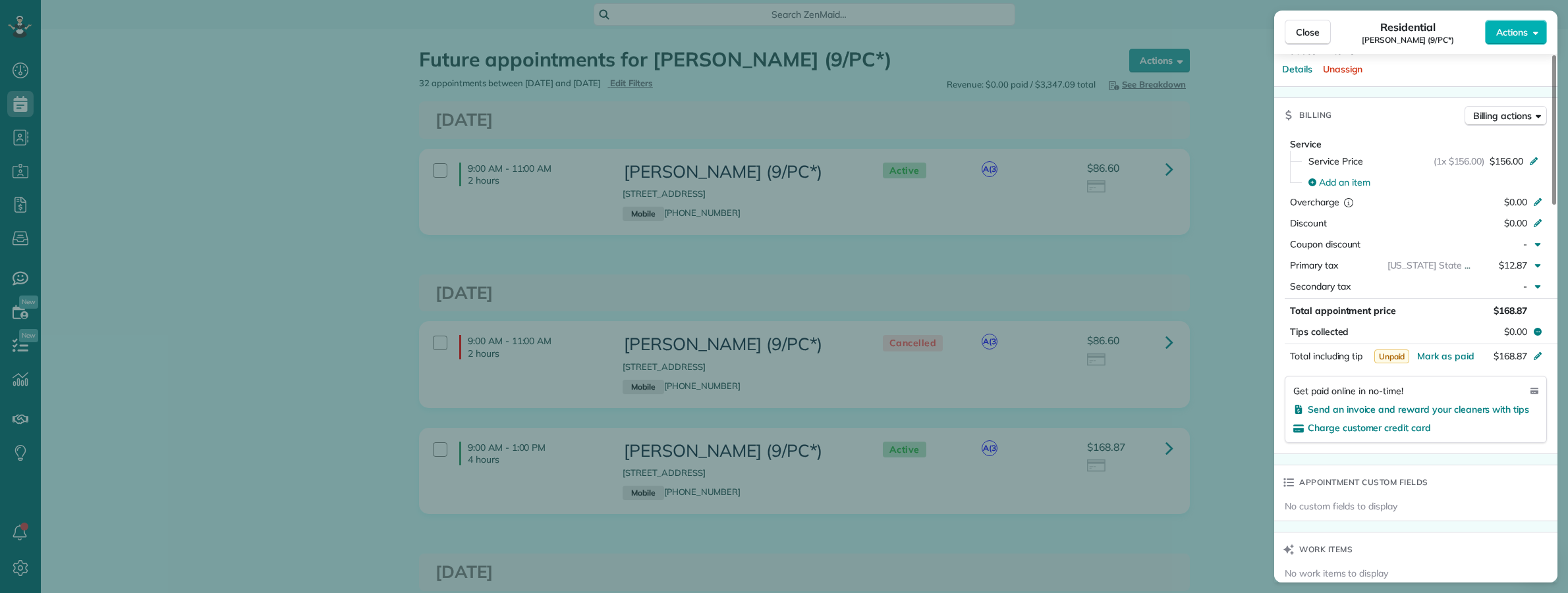
scroll to position [505, 0]
click at [1301, 40] on button "Close" at bounding box center [1307, 32] width 46 height 25
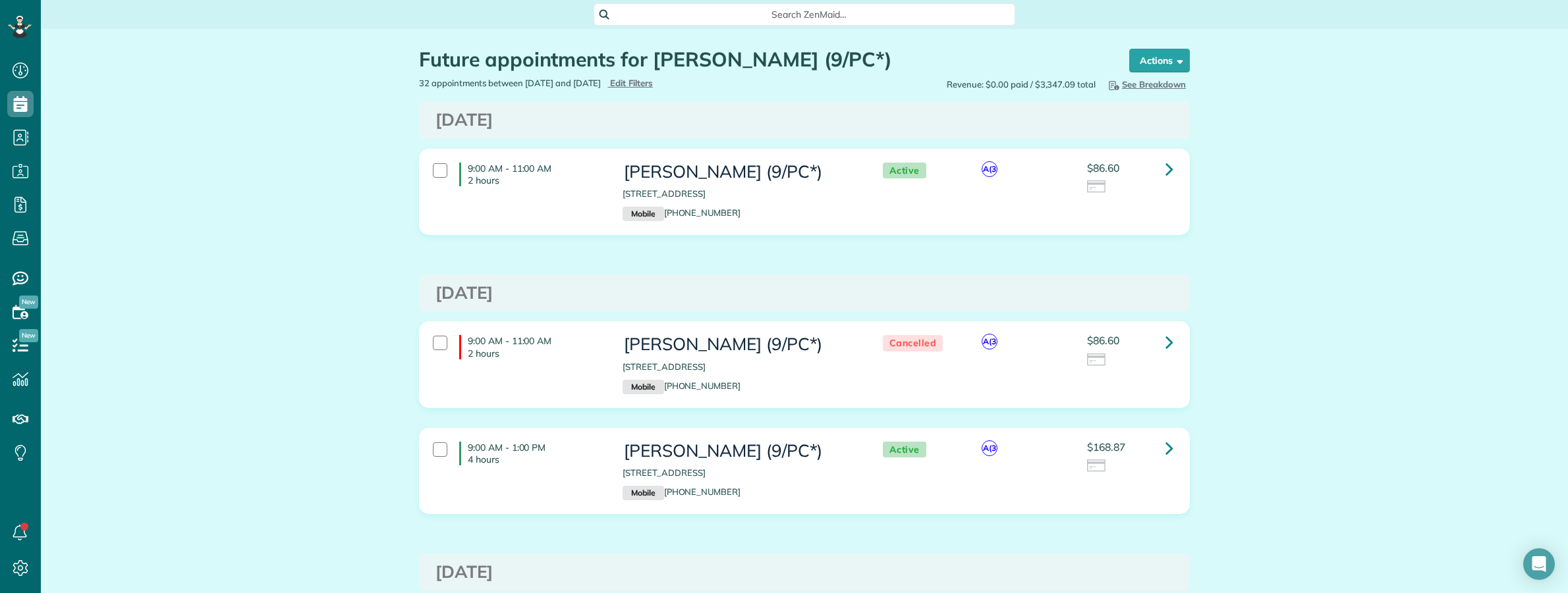
drag, startPoint x: 1368, startPoint y: 409, endPoint x: 1348, endPoint y: 402, distance: 21.2
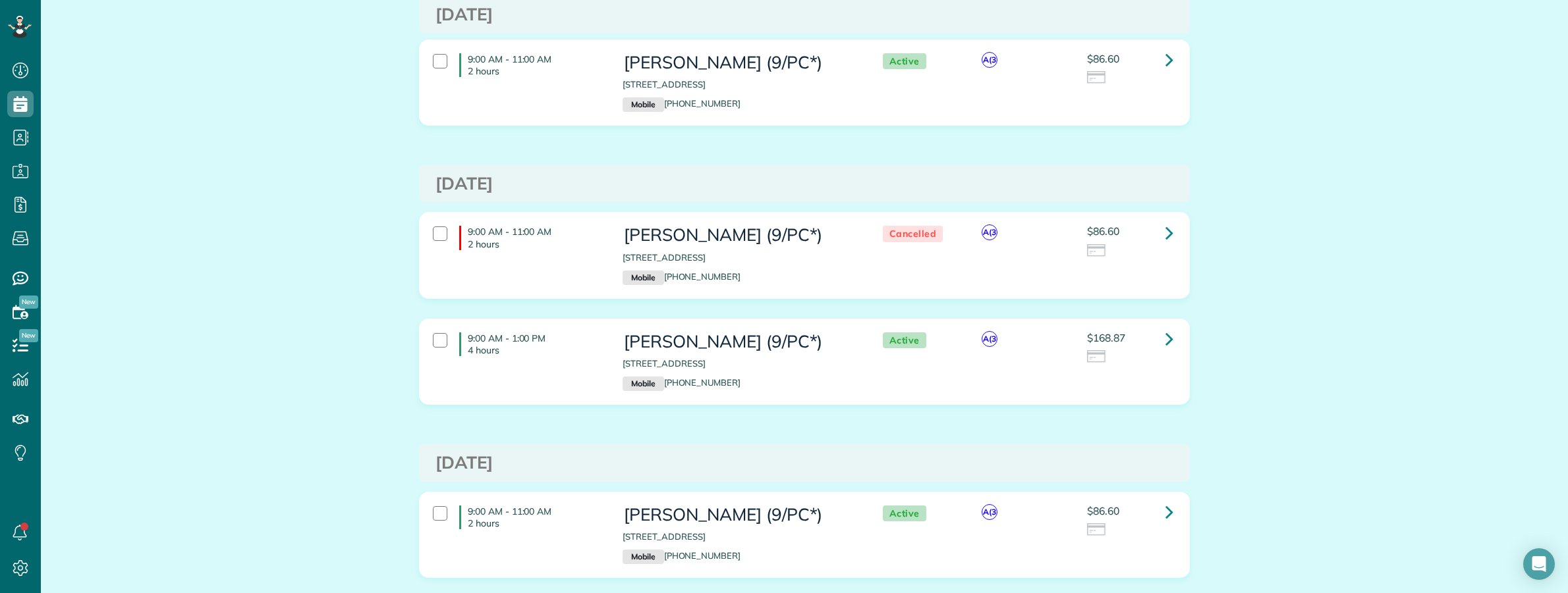
scroll to position [165, 0]
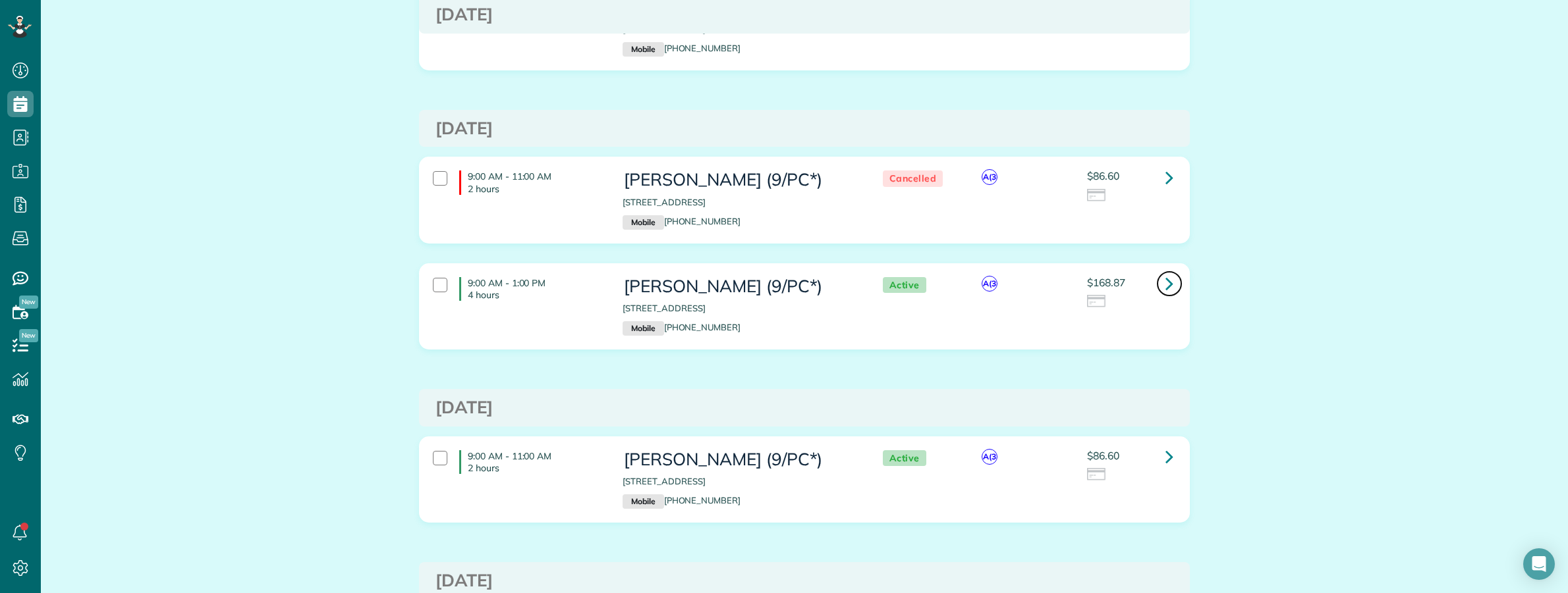
click at [1166, 287] on icon at bounding box center [1169, 283] width 8 height 23
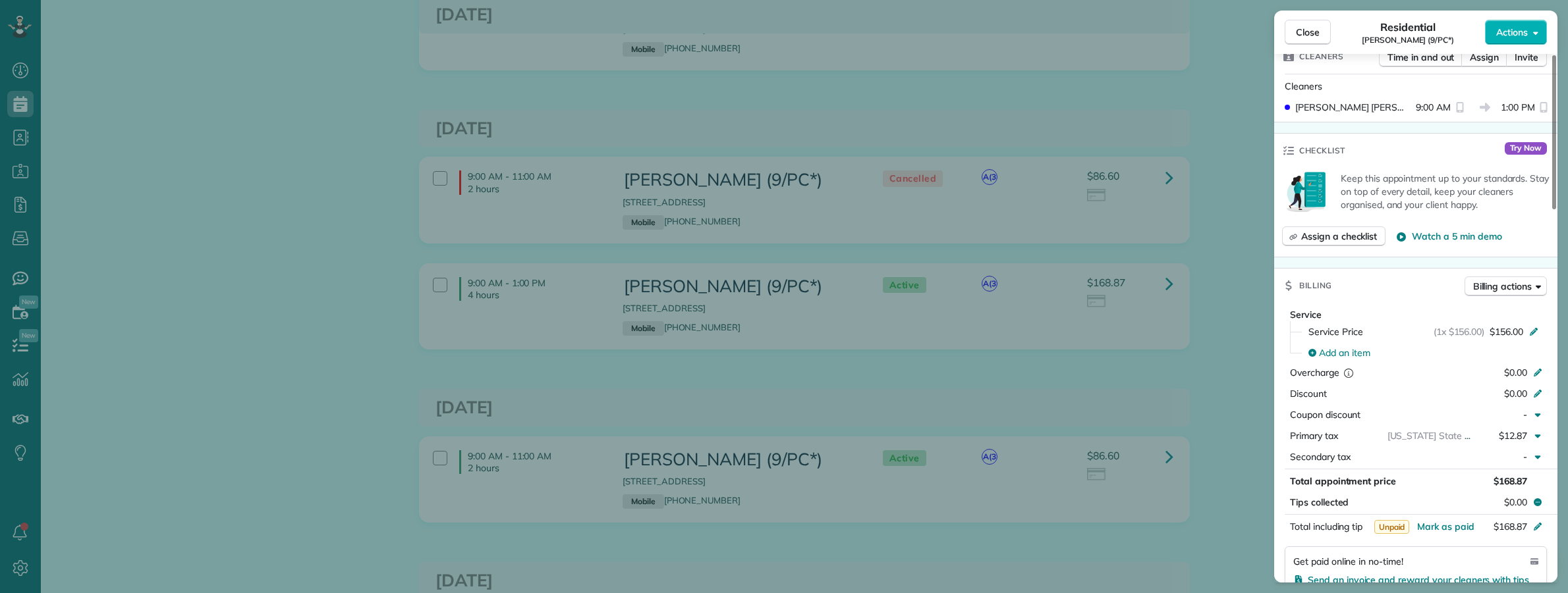
scroll to position [165, 0]
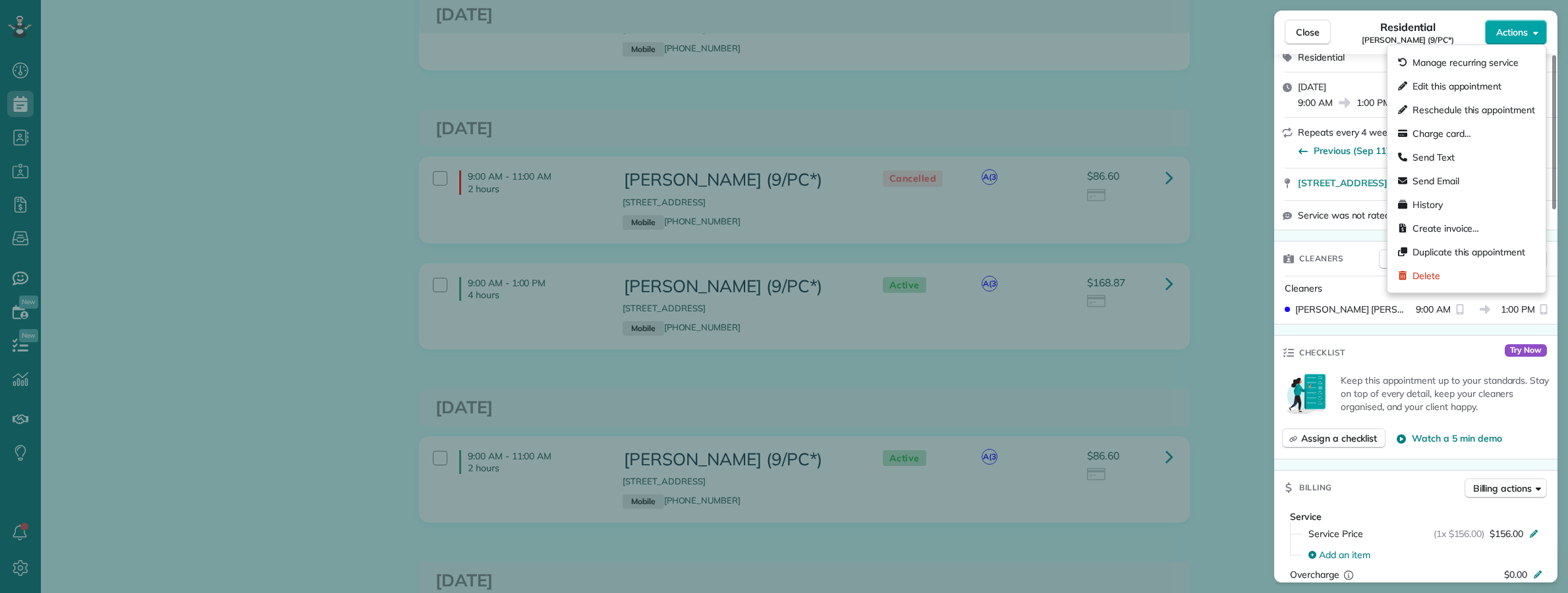
click at [1530, 35] on button "Actions" at bounding box center [1516, 32] width 62 height 25
drag, startPoint x: 1444, startPoint y: 27, endPoint x: 1456, endPoint y: 30, distance: 12.4
click at [1444, 27] on div "Residential Maureen White (9/PC*)" at bounding box center [1408, 32] width 155 height 26
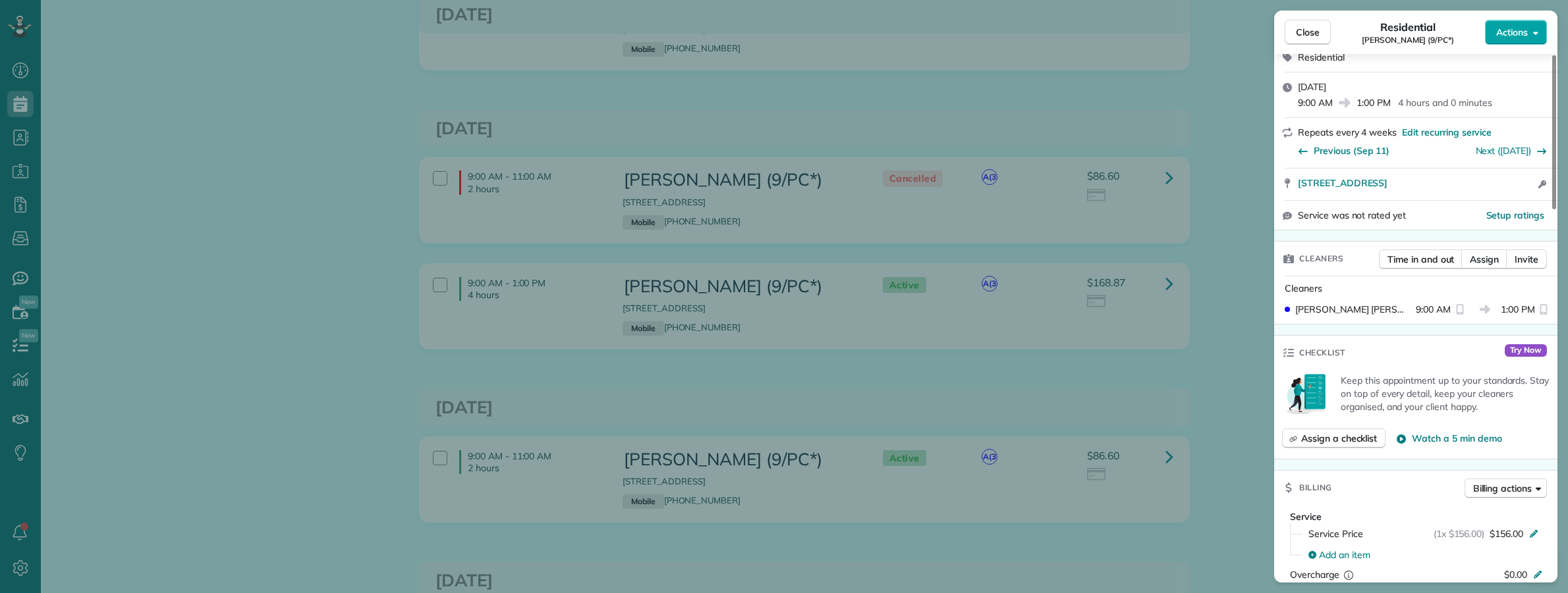
click at [1519, 41] on button "Actions" at bounding box center [1516, 32] width 62 height 25
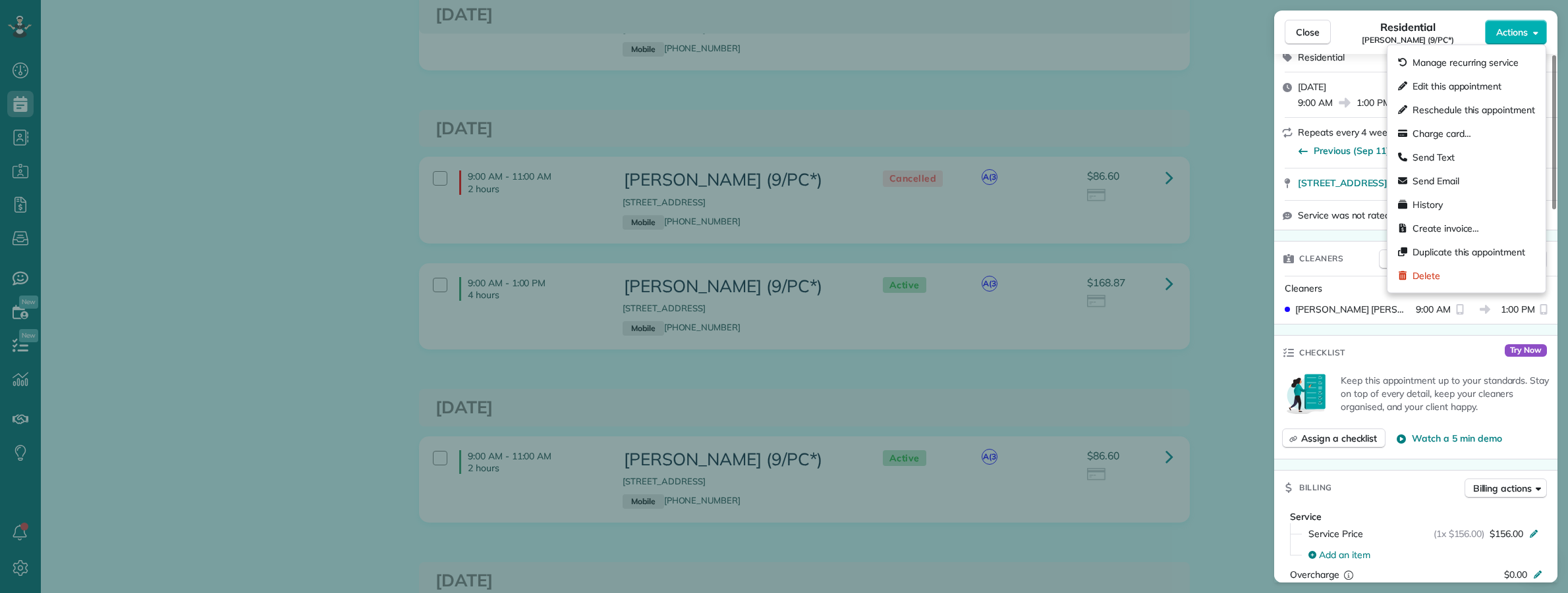
click at [1344, 23] on div "Residential Maureen White (9/PC*)" at bounding box center [1408, 32] width 155 height 26
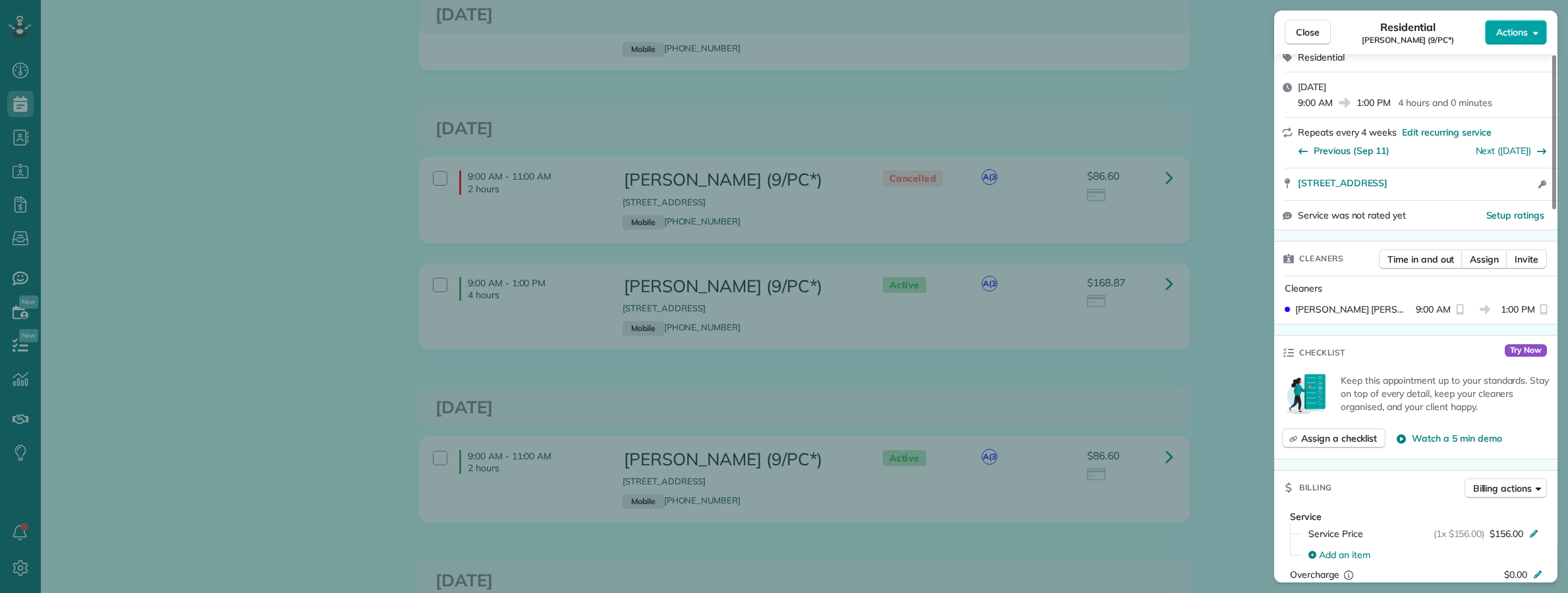
click at [1512, 33] on span "Actions" at bounding box center [1512, 32] width 32 height 13
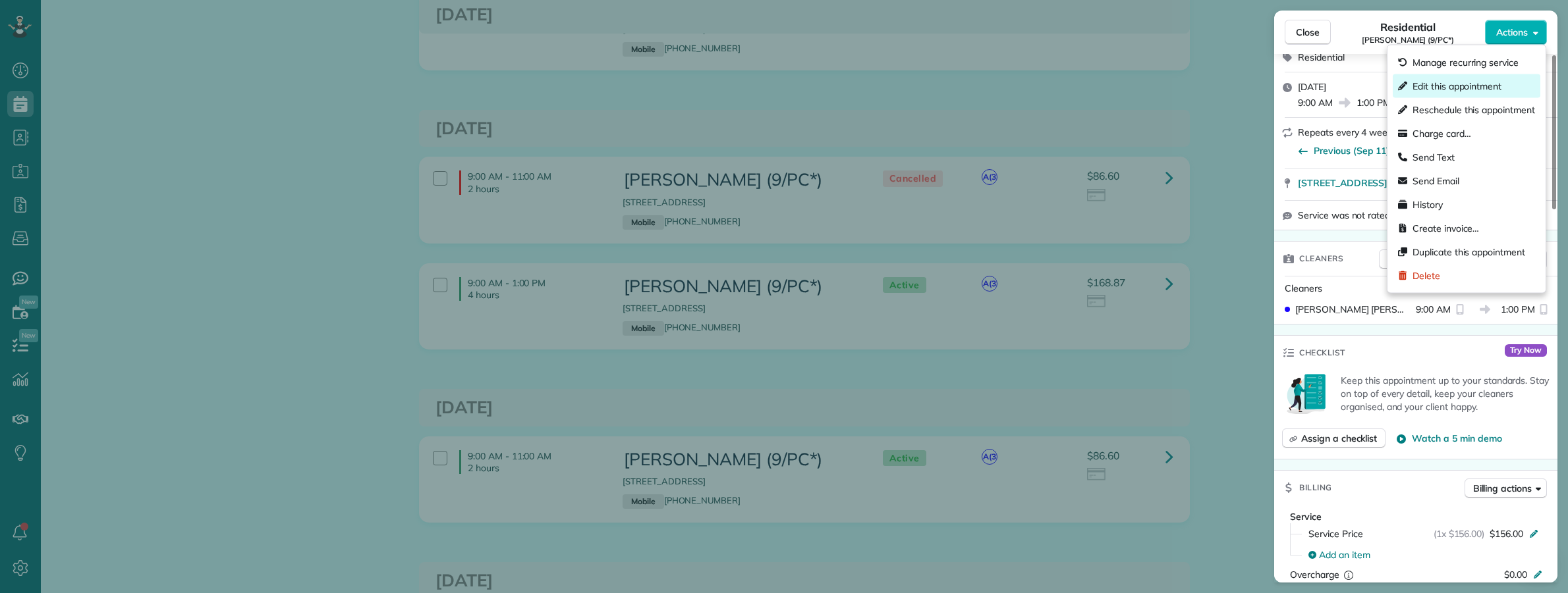
click at [1460, 82] on span "Edit this appointment" at bounding box center [1474, 86] width 123 height 13
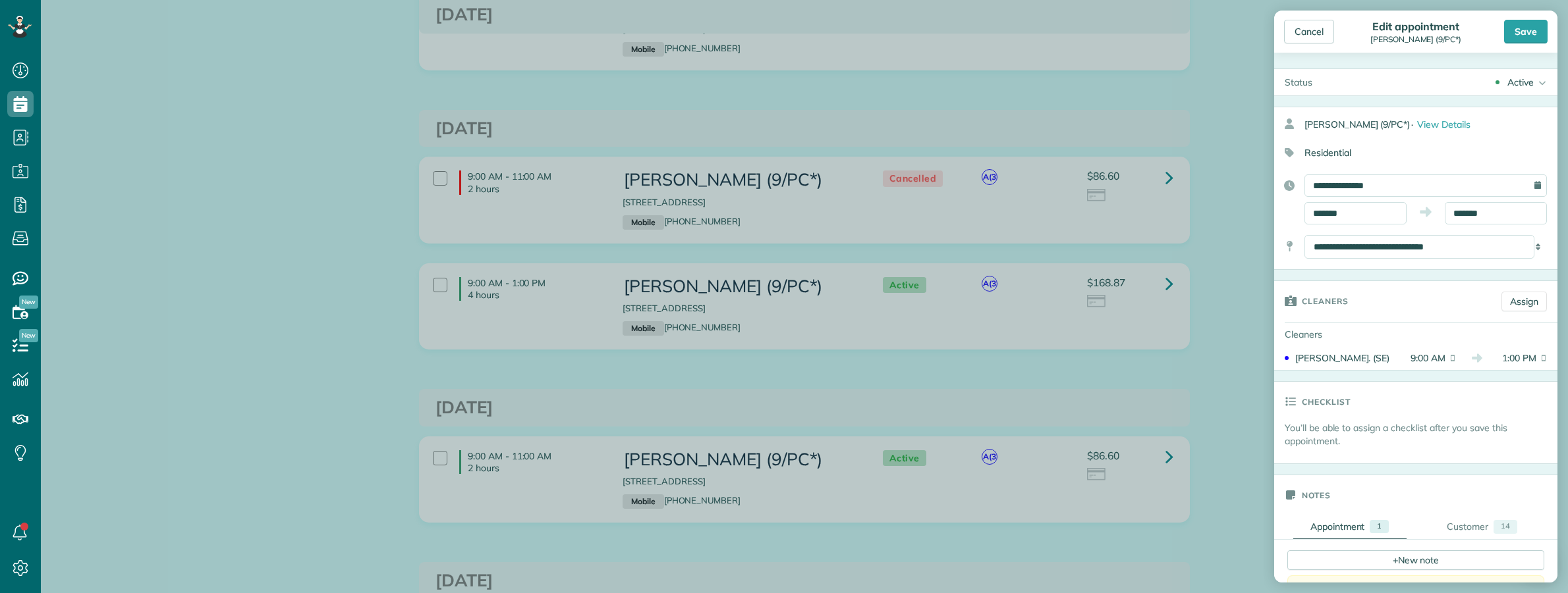
click at [1513, 84] on div "Active" at bounding box center [1520, 82] width 26 height 13
click at [1481, 126] on div "Cancelled" at bounding box center [1487, 125] width 41 height 10
click at [1523, 33] on div "Save" at bounding box center [1525, 32] width 44 height 24
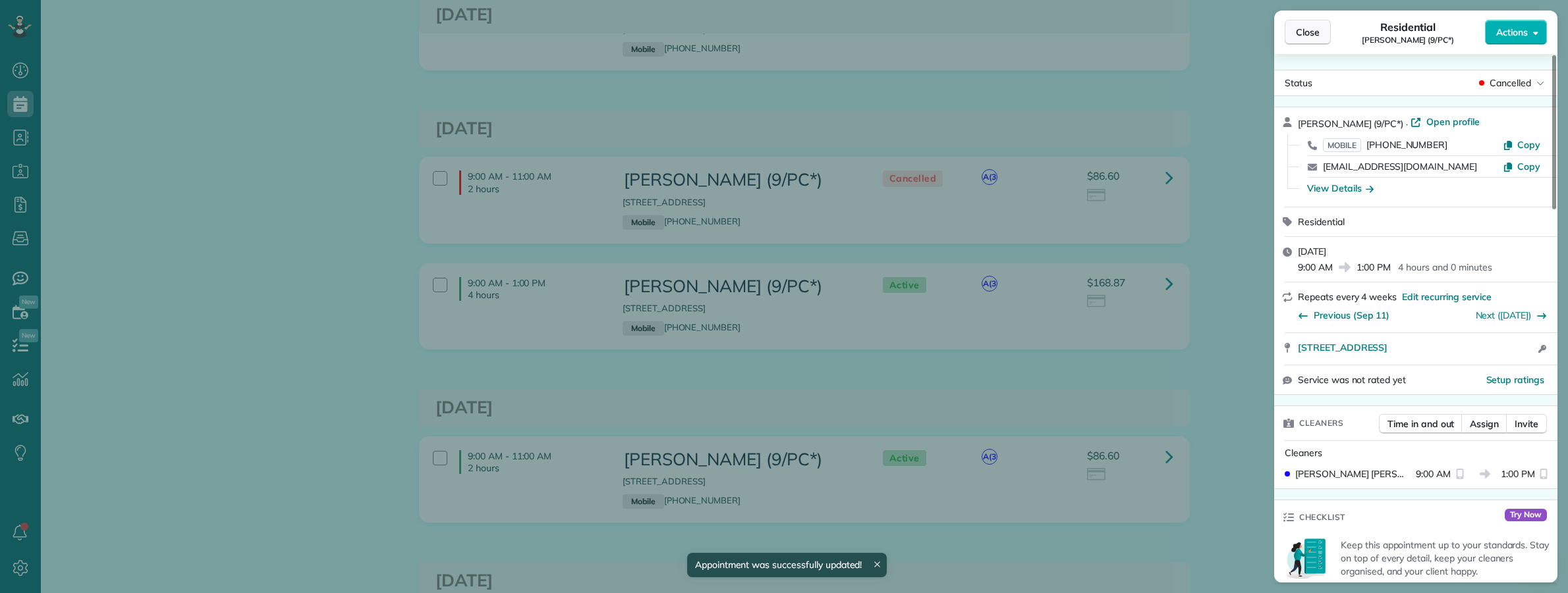
click at [1311, 37] on span "Close" at bounding box center [1307, 32] width 24 height 13
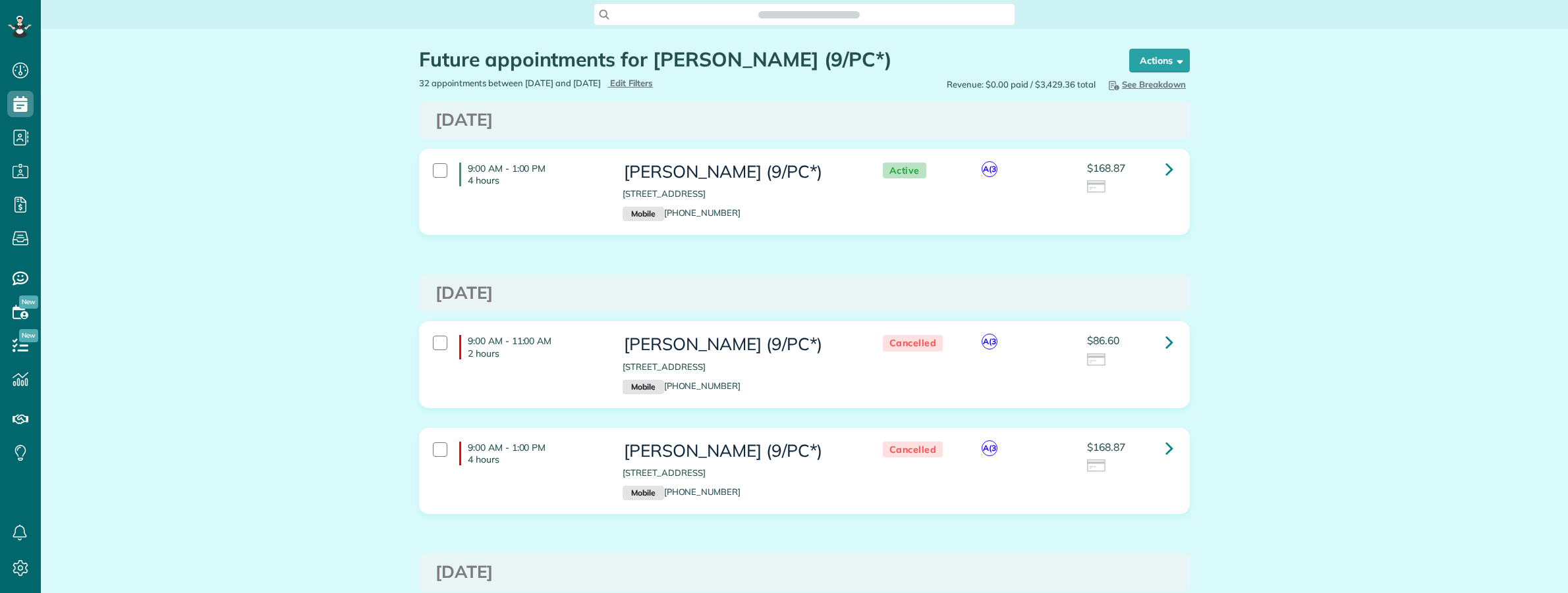
scroll to position [6, 6]
drag, startPoint x: 1331, startPoint y: 421, endPoint x: 1286, endPoint y: 390, distance: 54.6
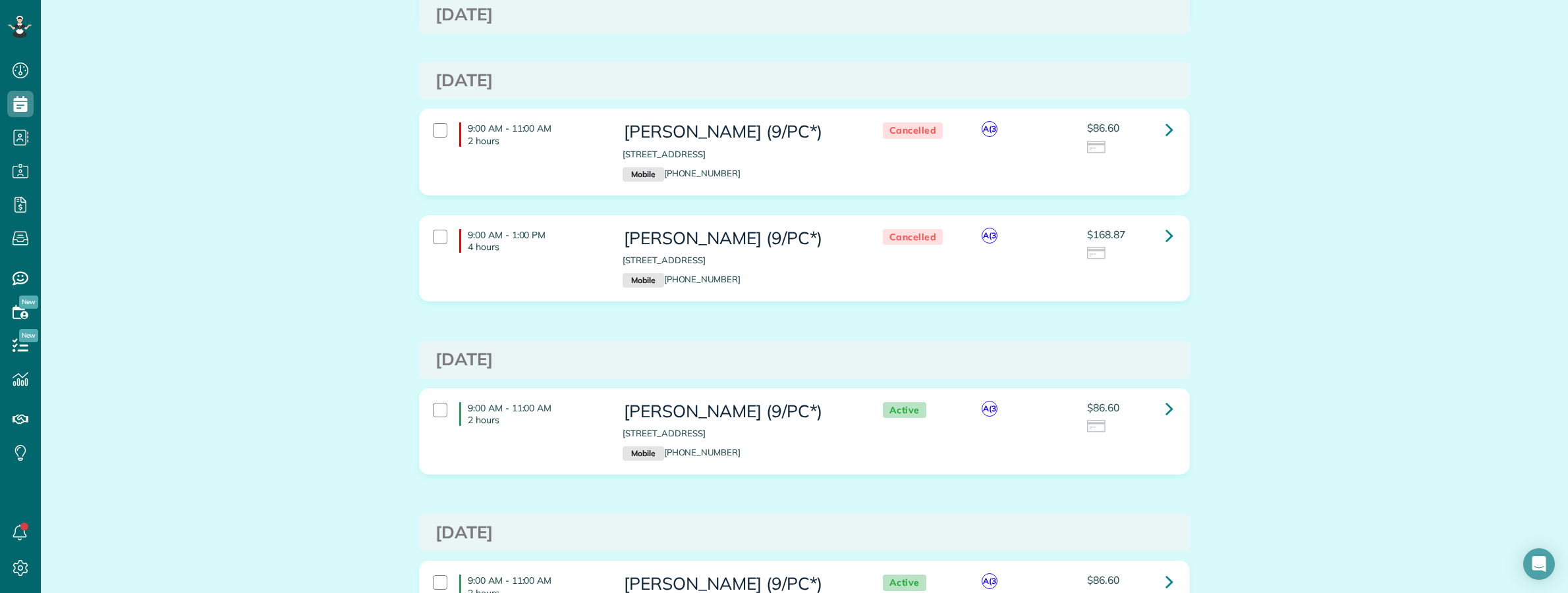
scroll to position [247, 0]
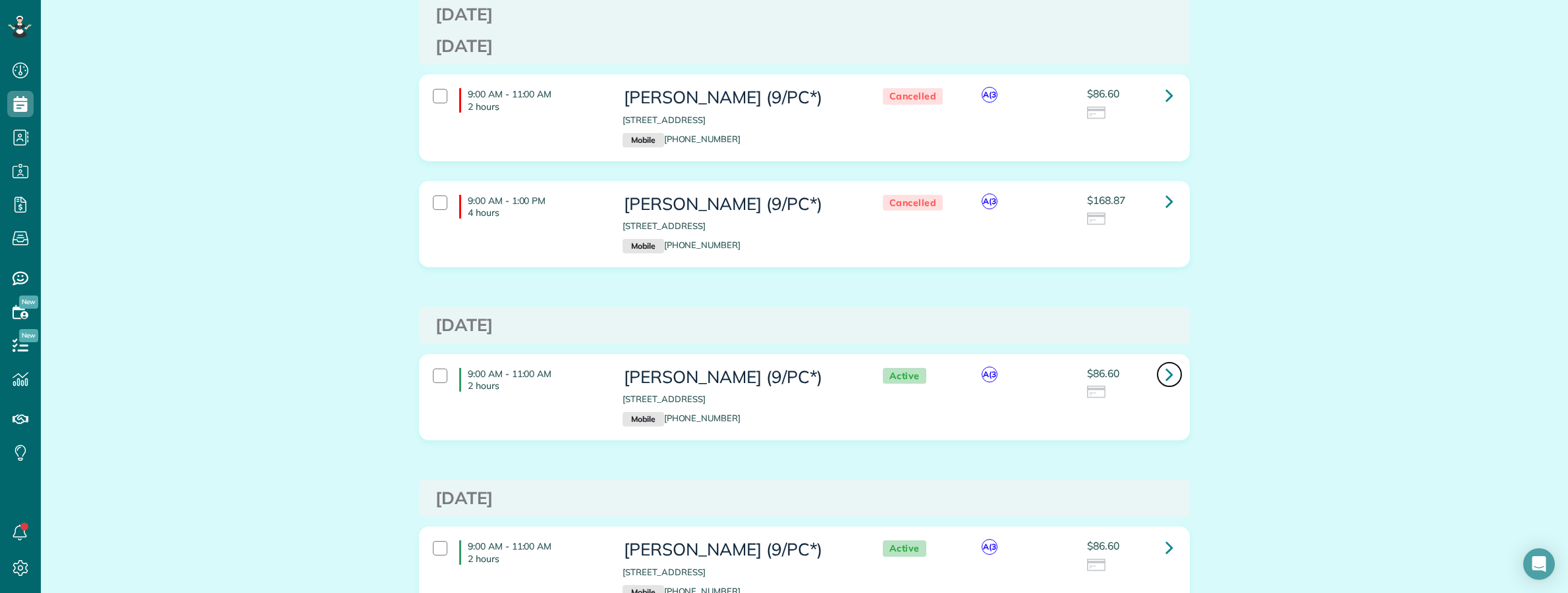
click at [1166, 377] on icon at bounding box center [1169, 374] width 8 height 23
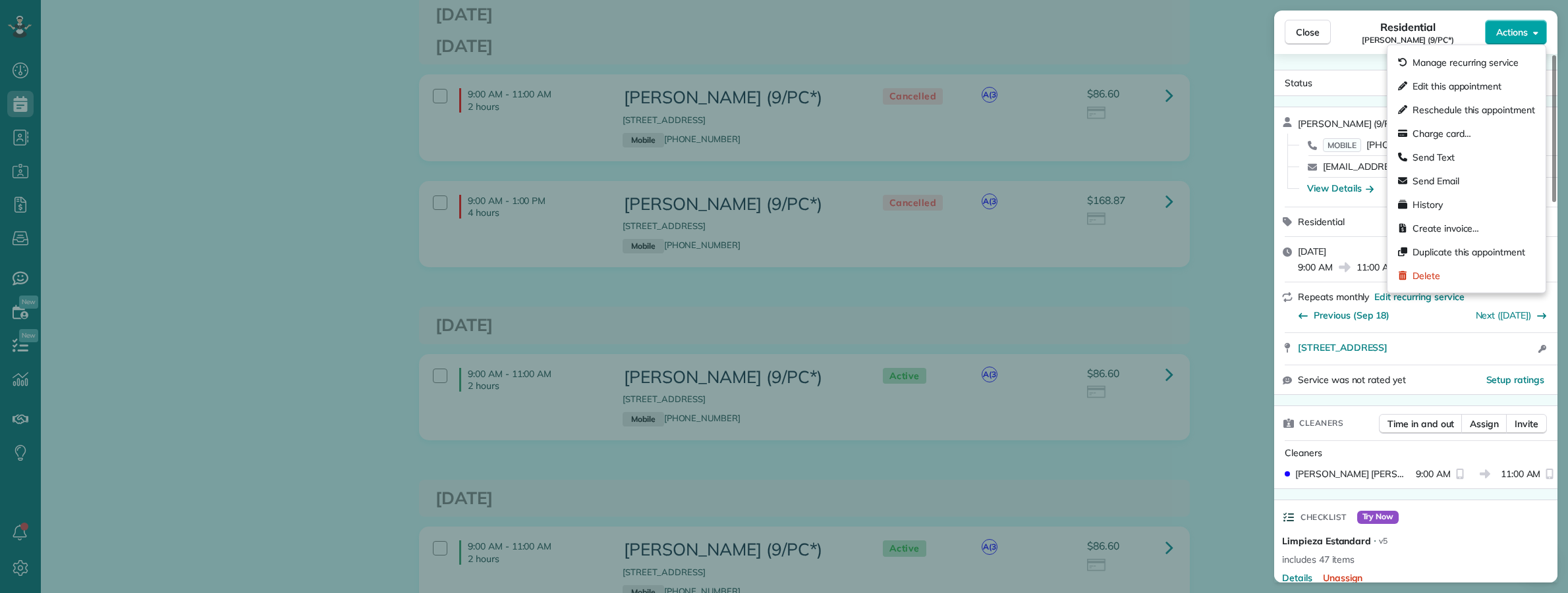
click at [1513, 41] on button "Actions" at bounding box center [1516, 32] width 62 height 25
click at [1467, 84] on span "Edit this appointment" at bounding box center [1474, 86] width 123 height 13
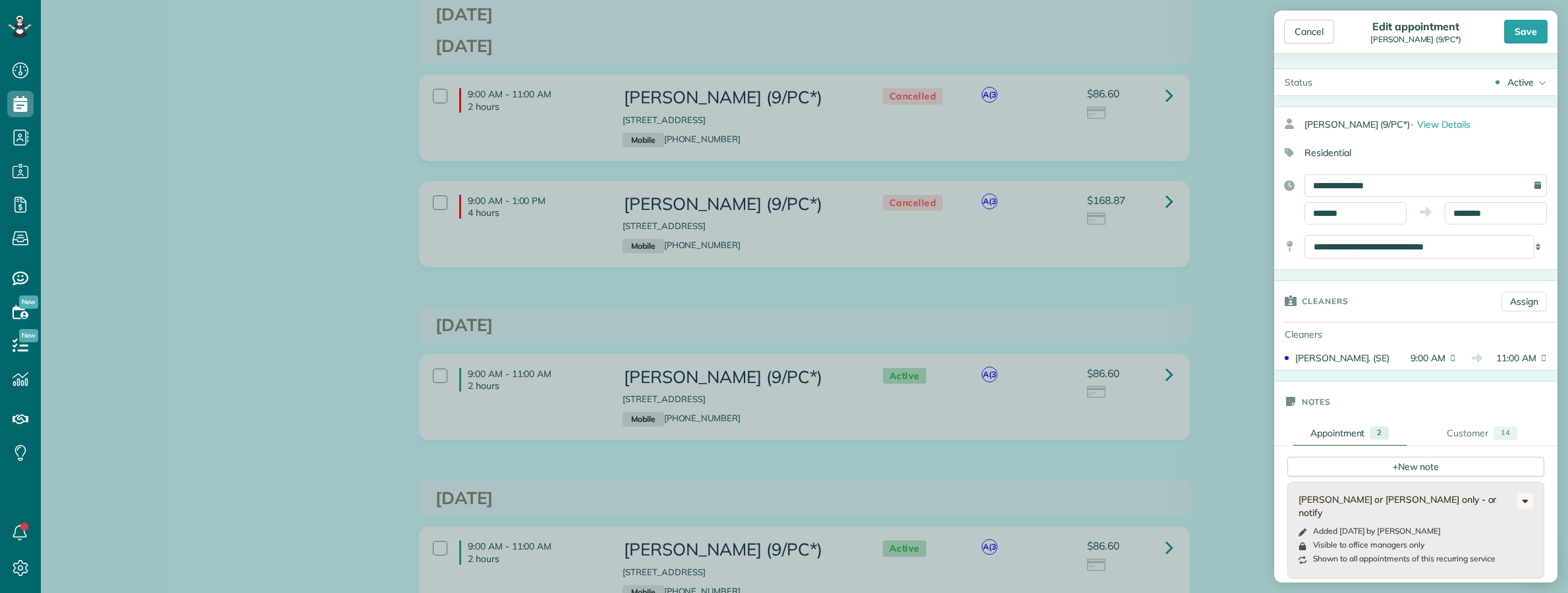
click at [1507, 84] on div "Active" at bounding box center [1520, 82] width 26 height 13
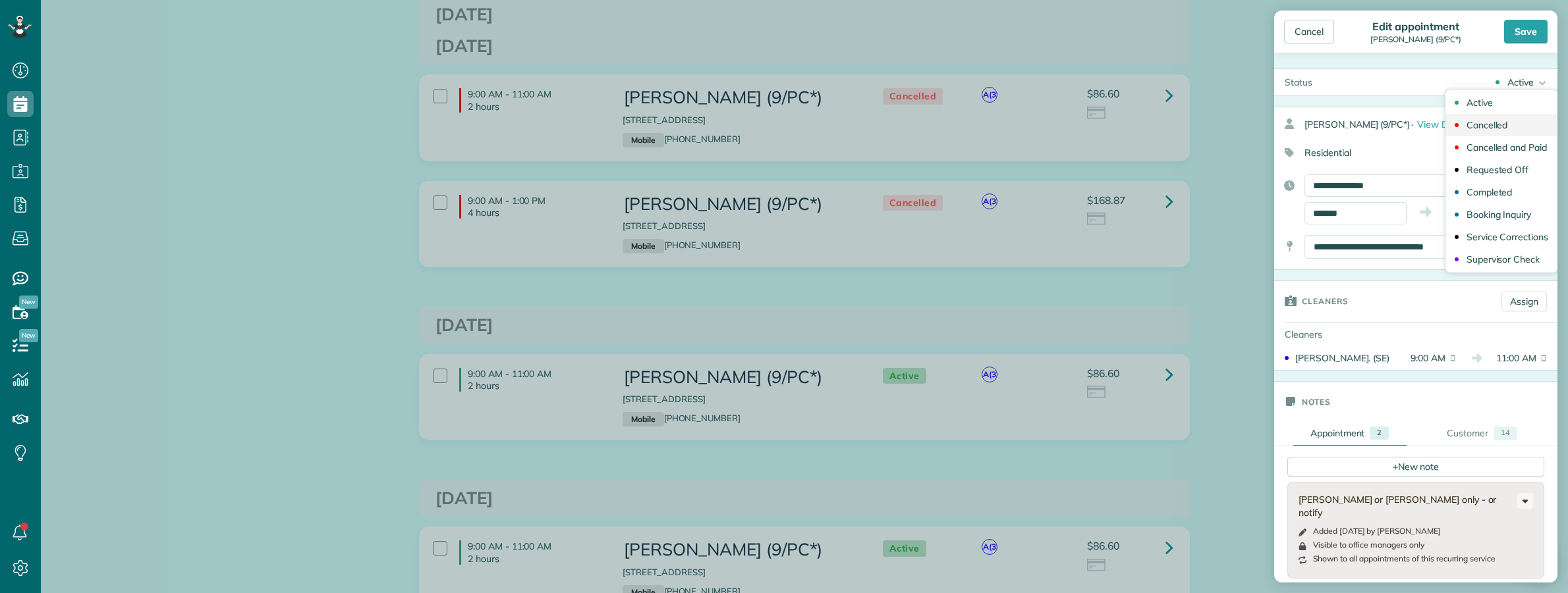
click at [1480, 123] on div "Cancelled" at bounding box center [1487, 125] width 41 height 10
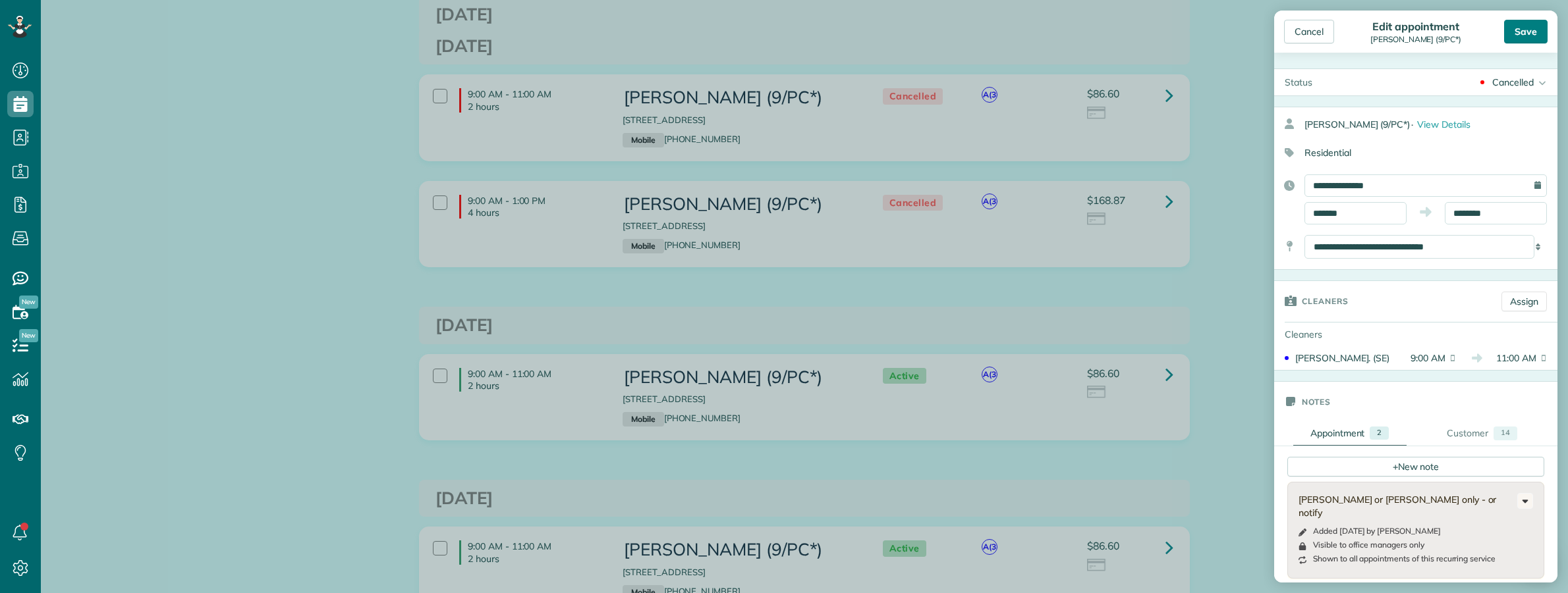
click at [1523, 34] on div "Save" at bounding box center [1525, 32] width 44 height 24
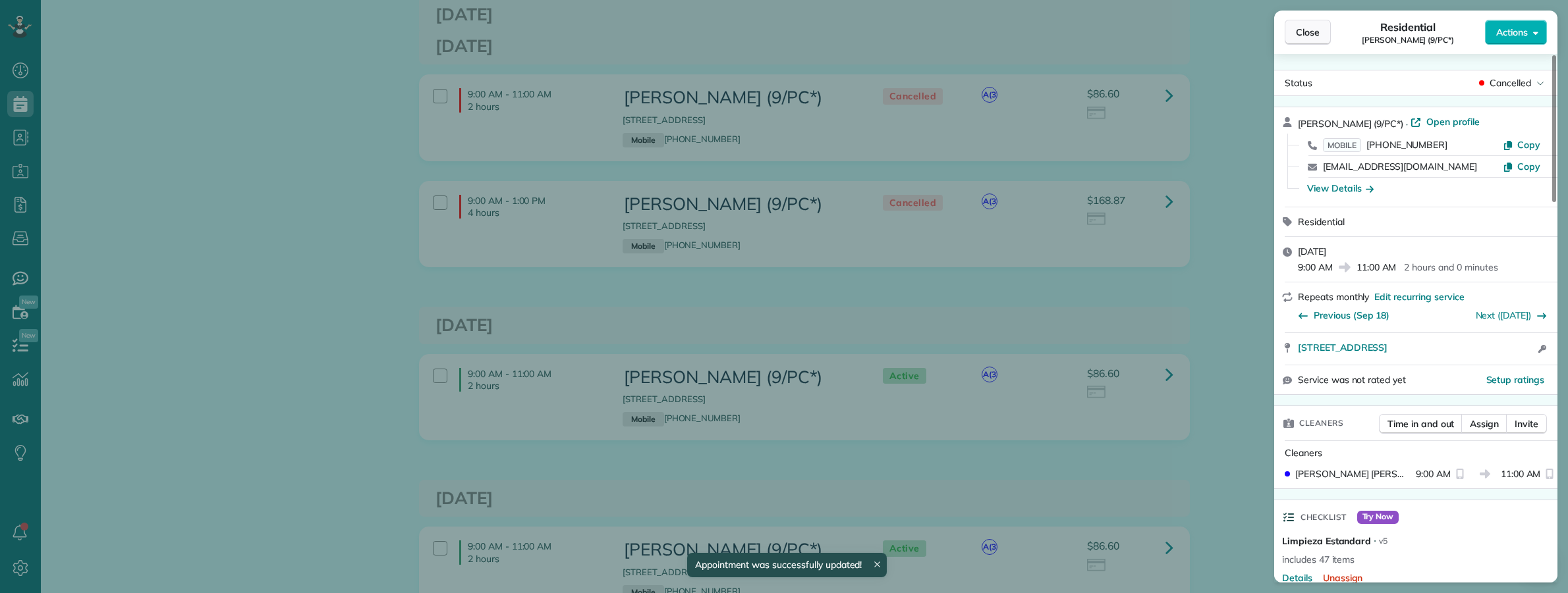
click at [1315, 30] on span "Close" at bounding box center [1307, 32] width 24 height 13
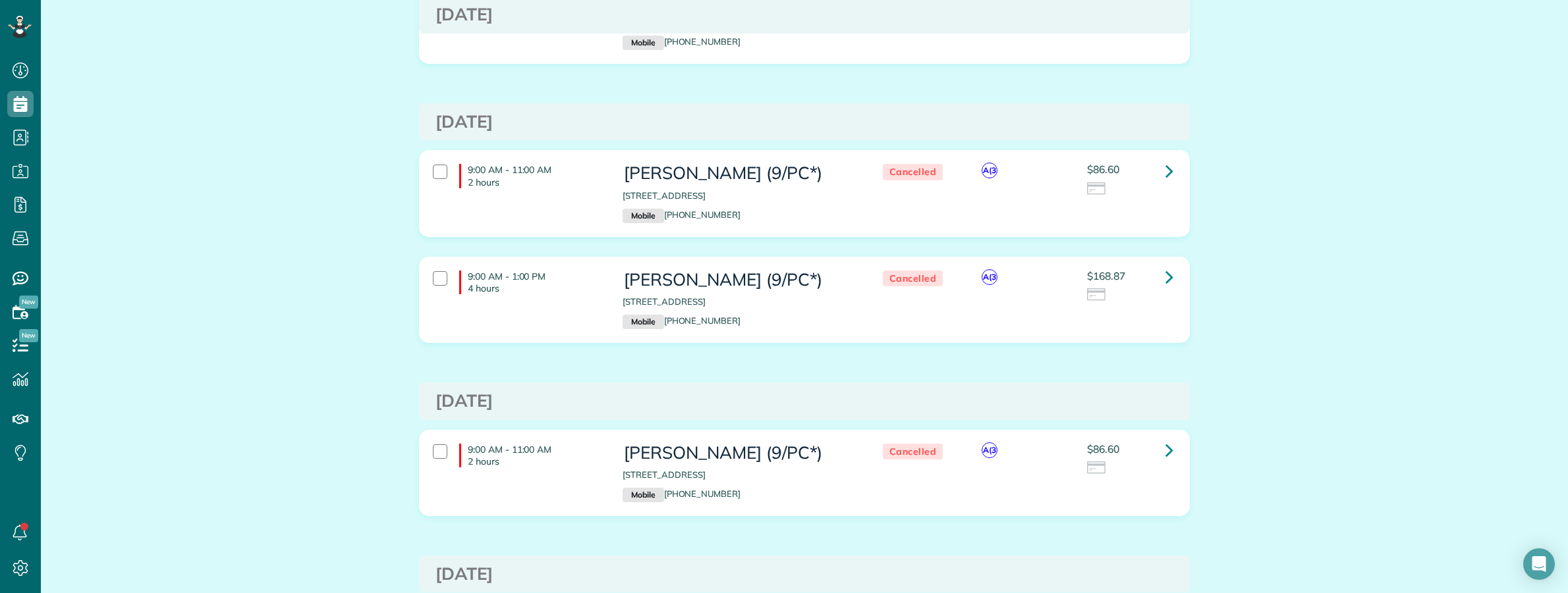
scroll to position [165, 0]
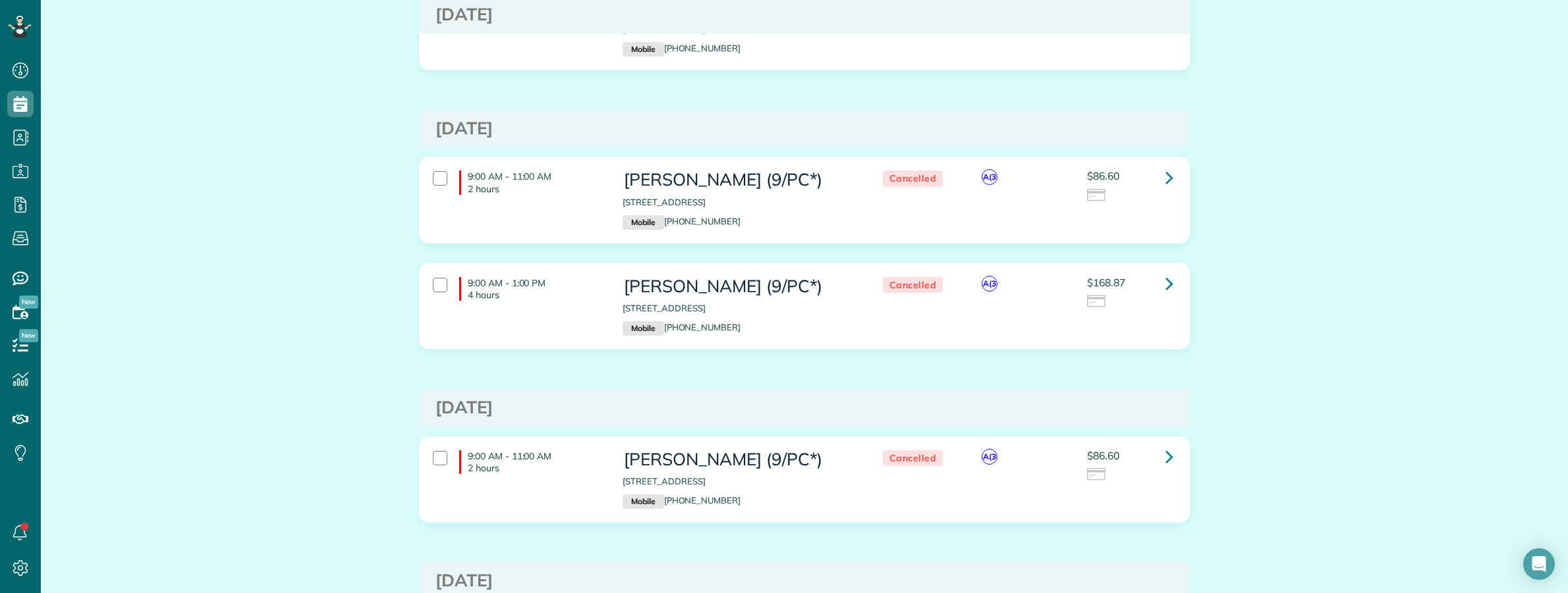
drag, startPoint x: 1295, startPoint y: 114, endPoint x: 1299, endPoint y: 107, distance: 8.1
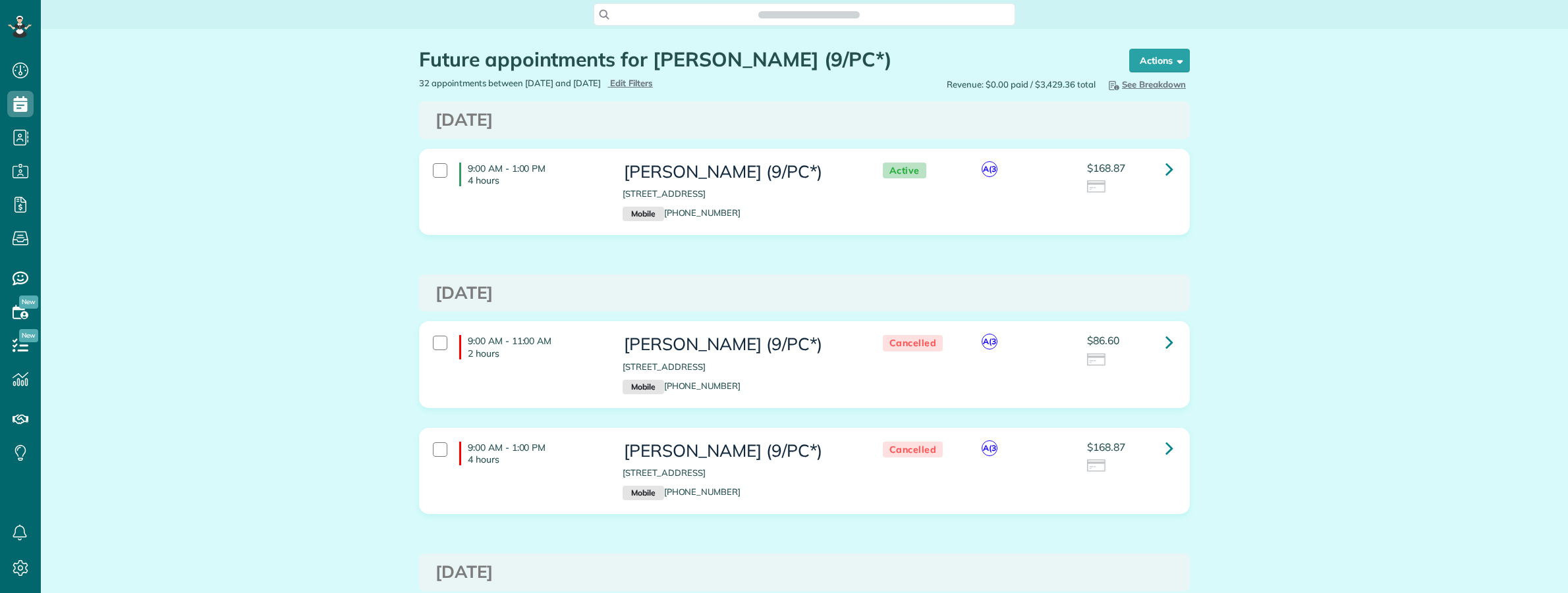
scroll to position [593, 40]
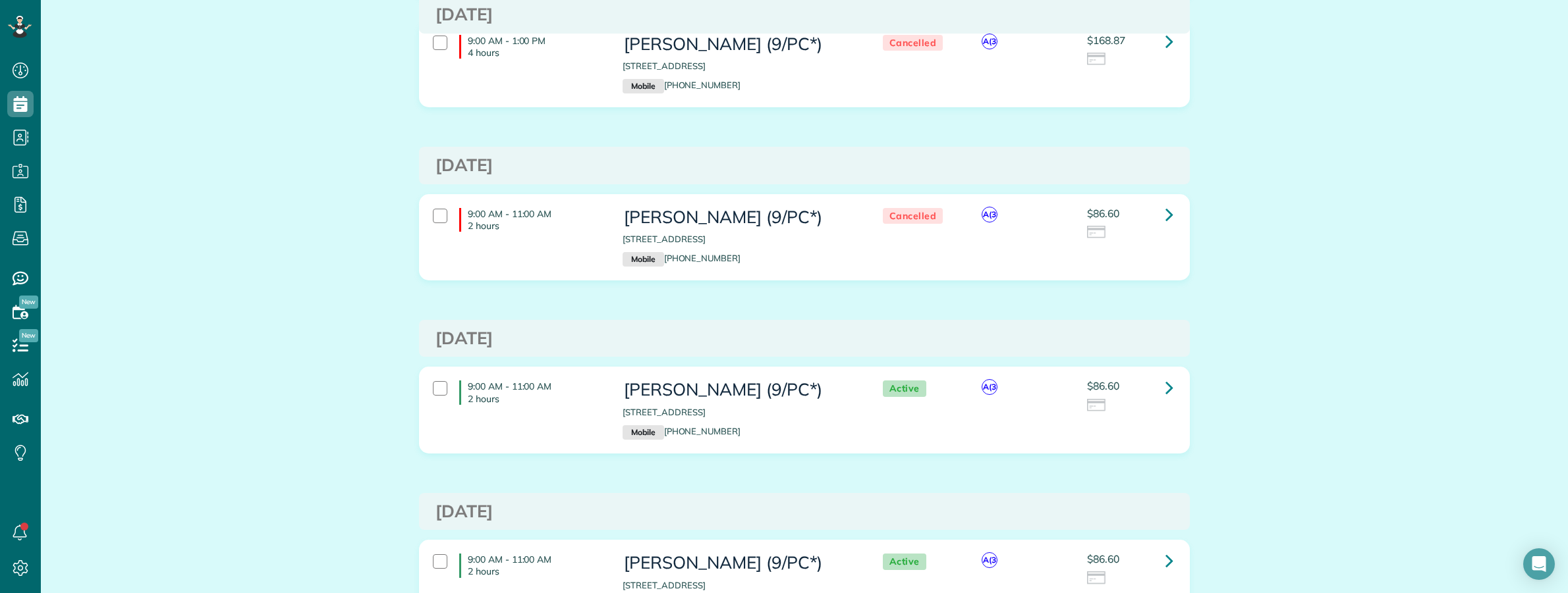
scroll to position [412, 0]
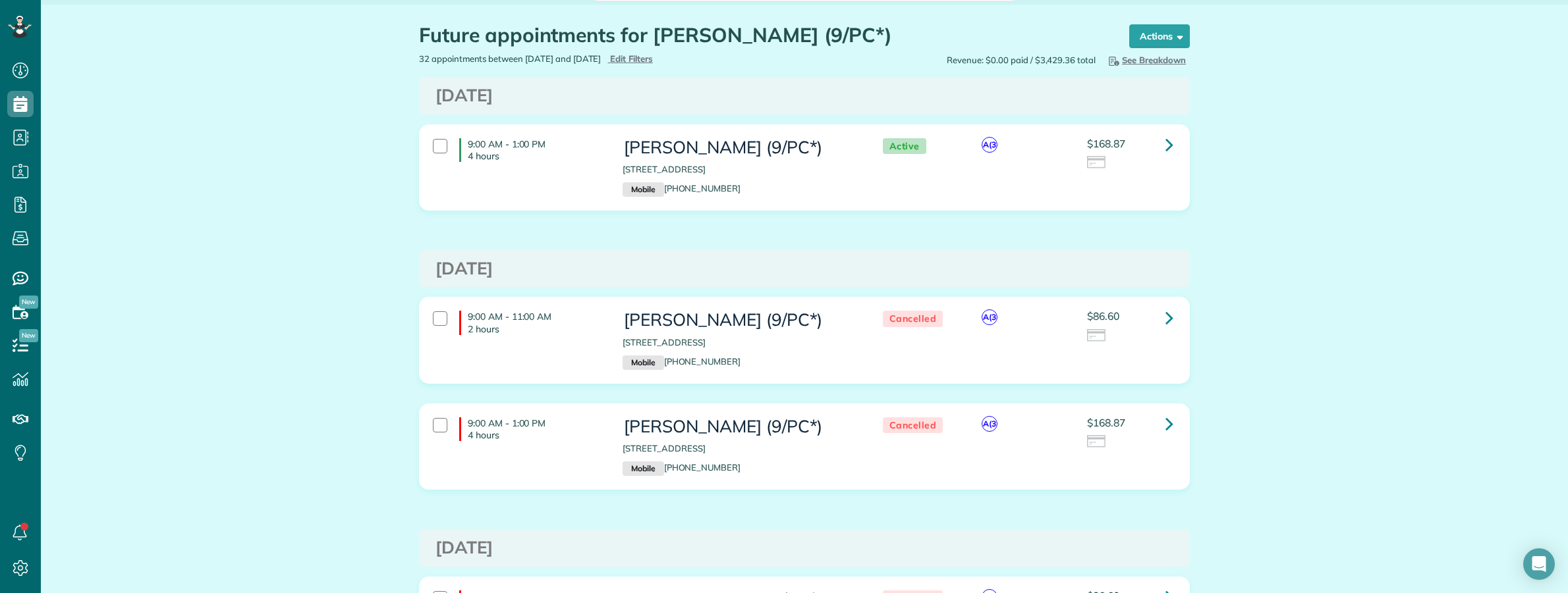
scroll to position [0, 0]
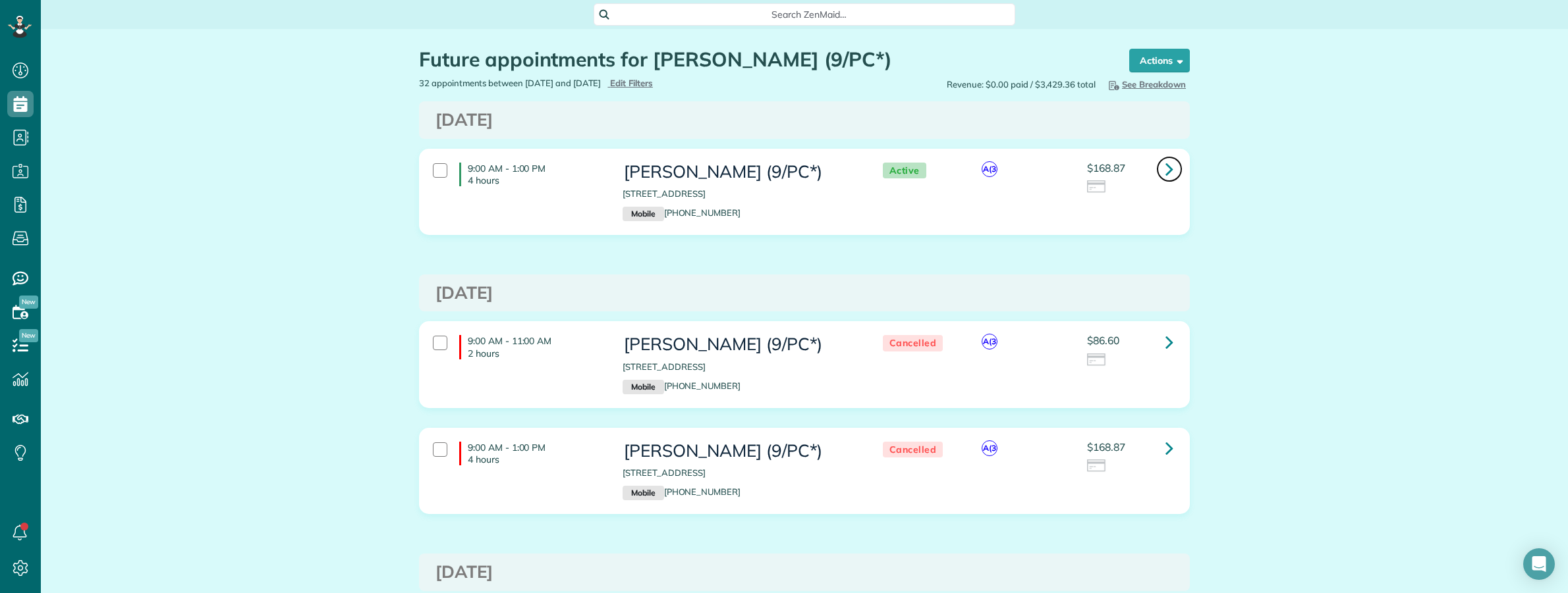
click at [1166, 172] on icon at bounding box center [1169, 169] width 8 height 23
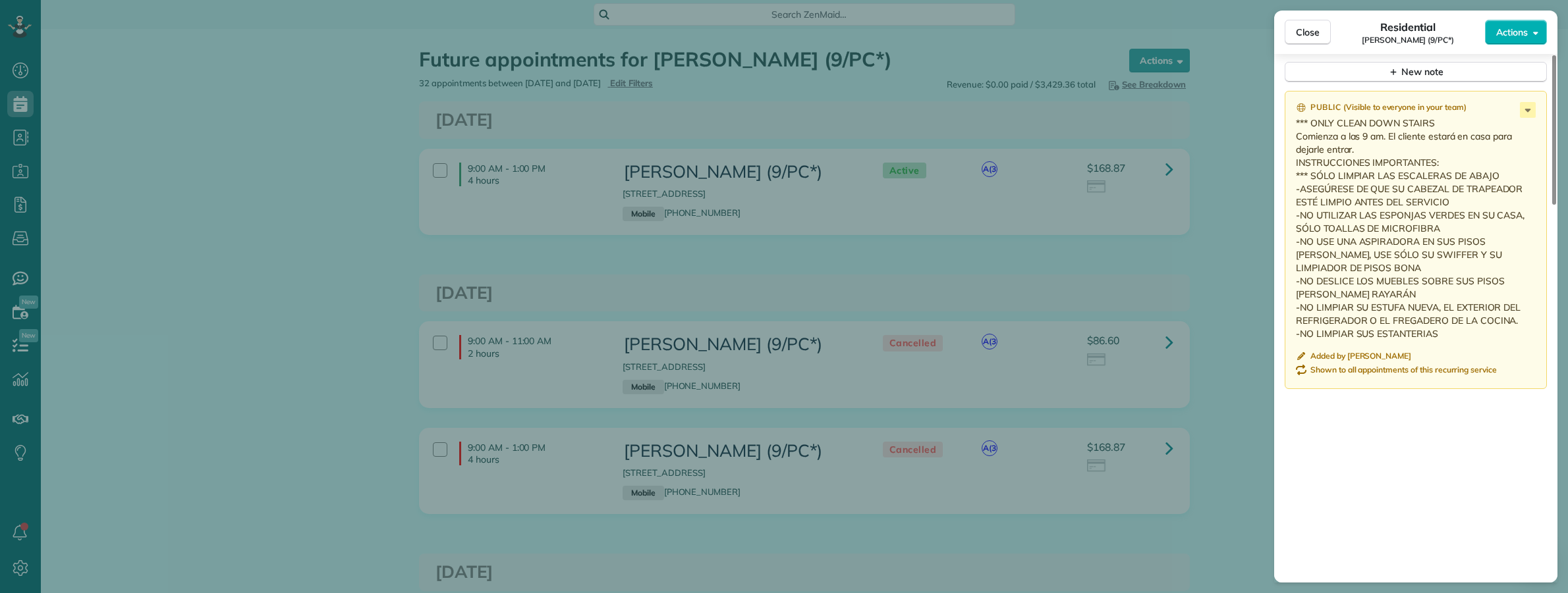
scroll to position [1328, 0]
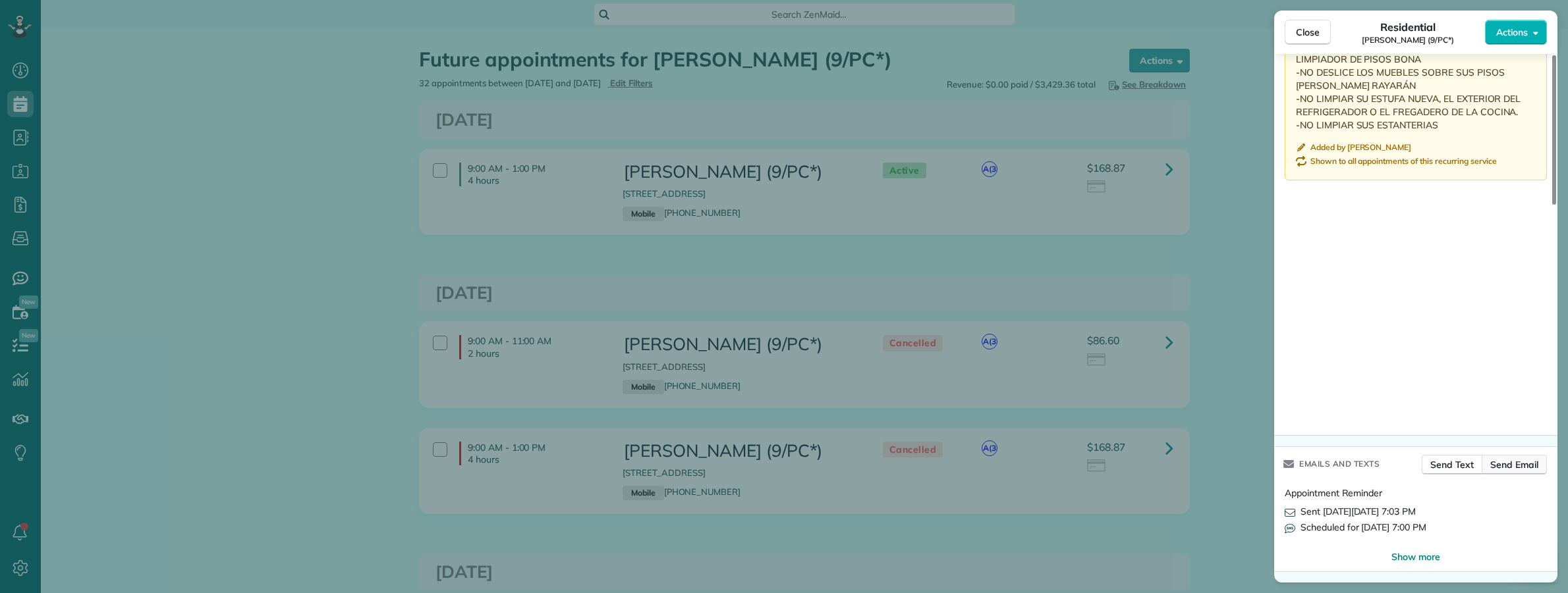
click at [1509, 464] on span "Send Email" at bounding box center [1514, 465] width 48 height 13
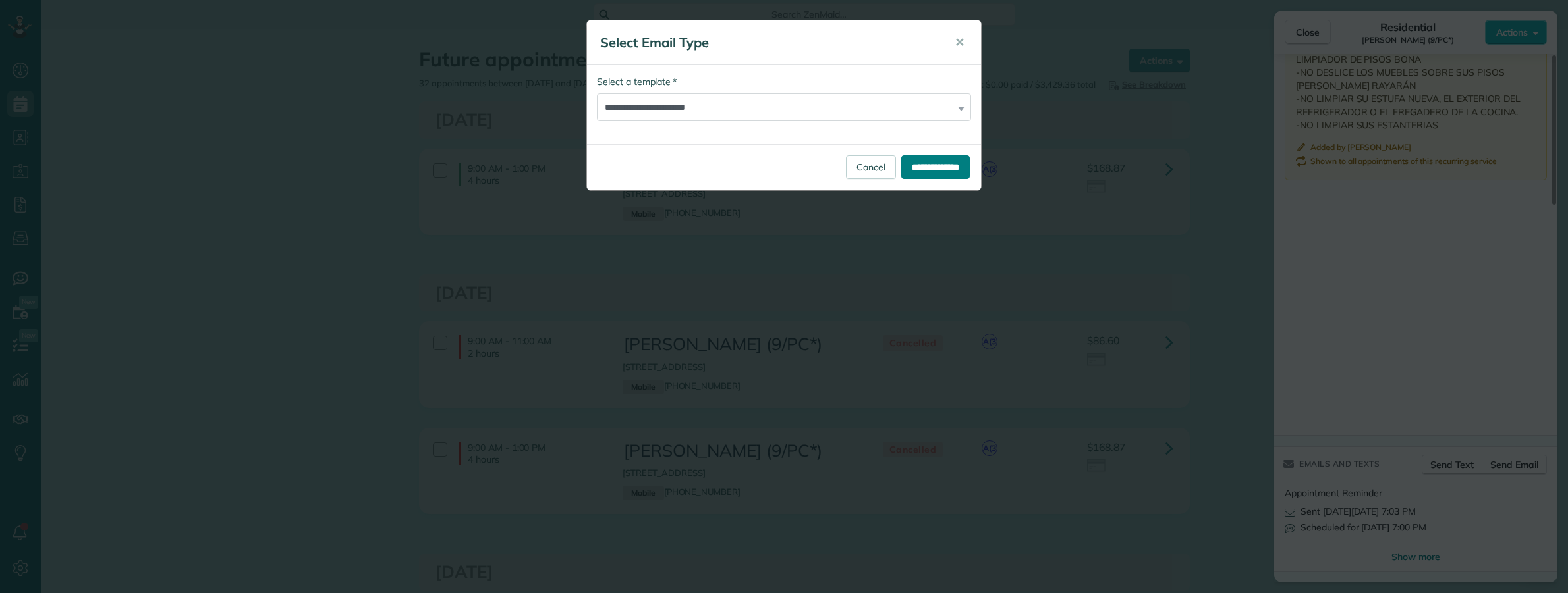
click at [909, 162] on input "**********" at bounding box center [935, 167] width 68 height 24
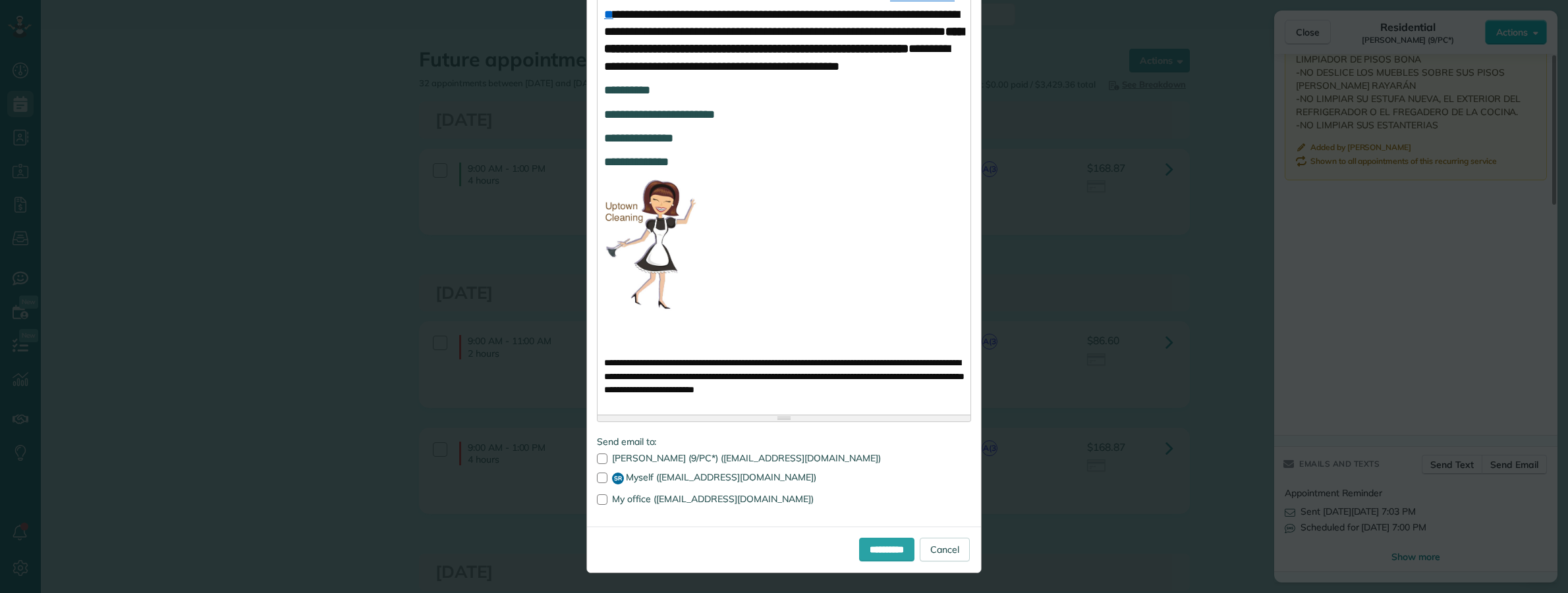
scroll to position [884, 0]
click at [878, 549] on input "**********" at bounding box center [887, 549] width 55 height 24
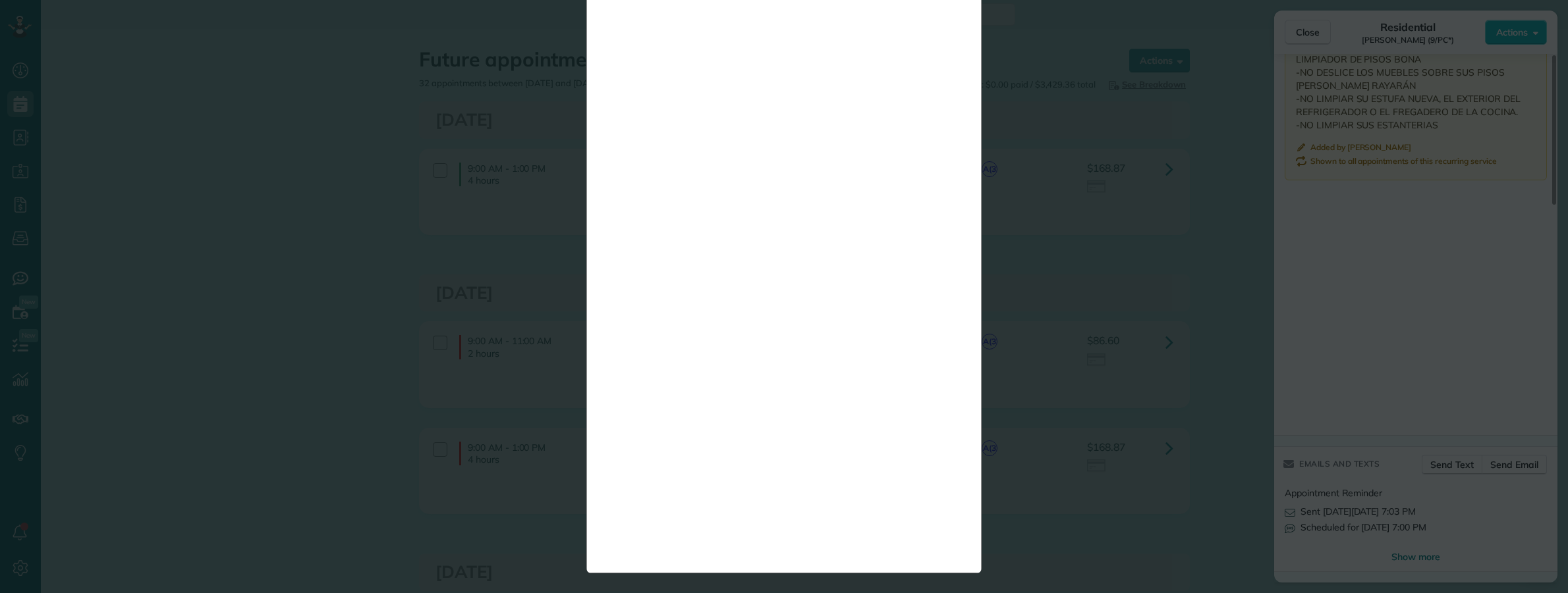
scroll to position [0, 0]
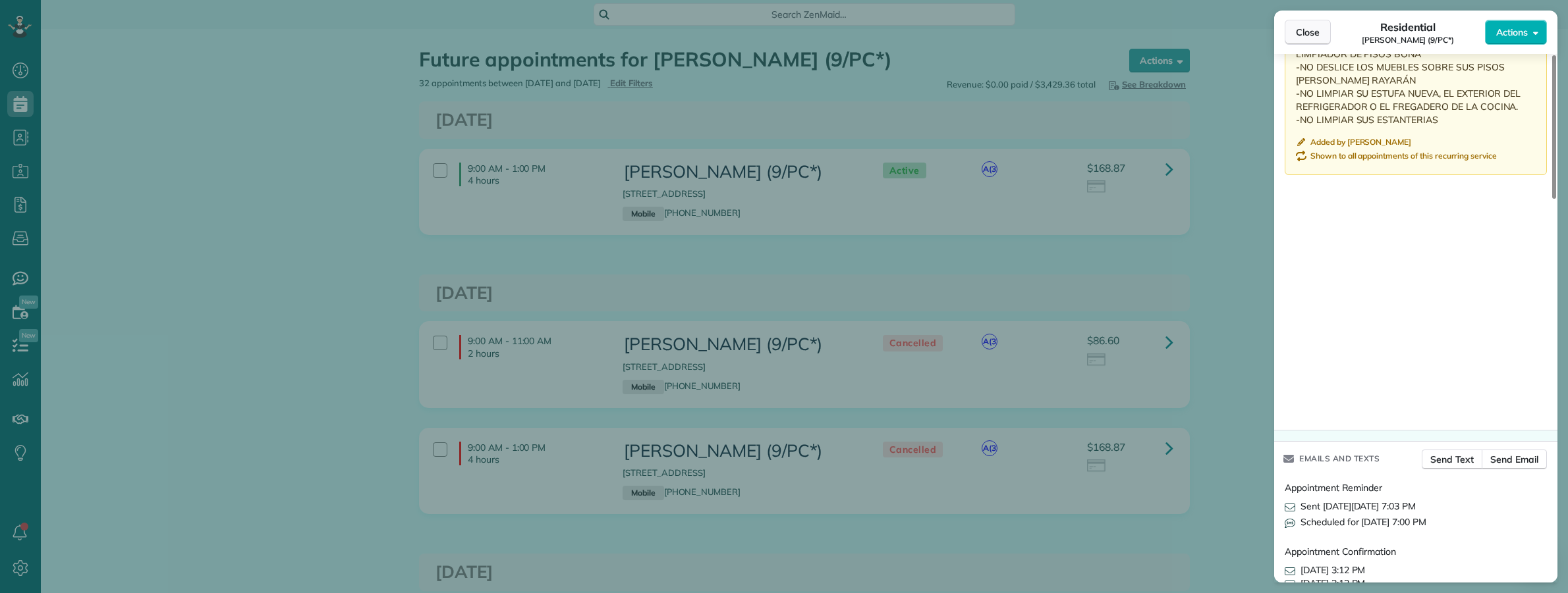
click at [1299, 32] on span "Close" at bounding box center [1307, 32] width 24 height 13
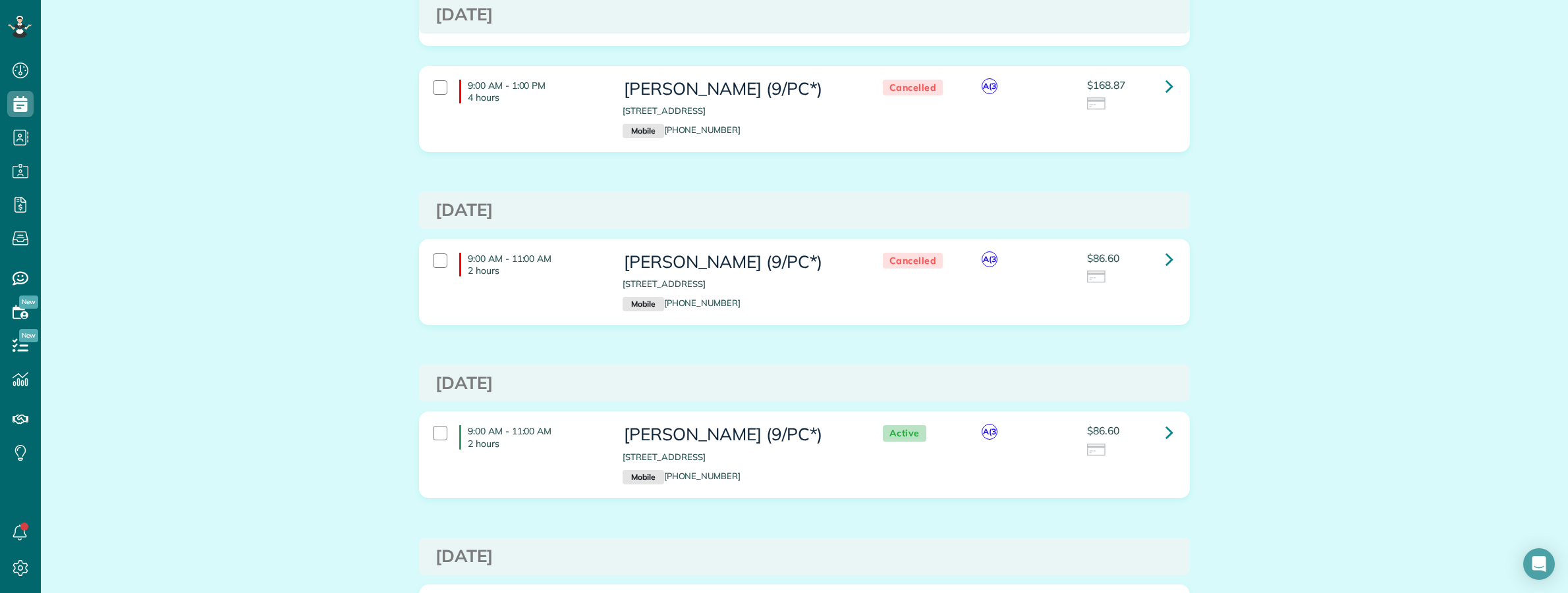
scroll to position [165, 0]
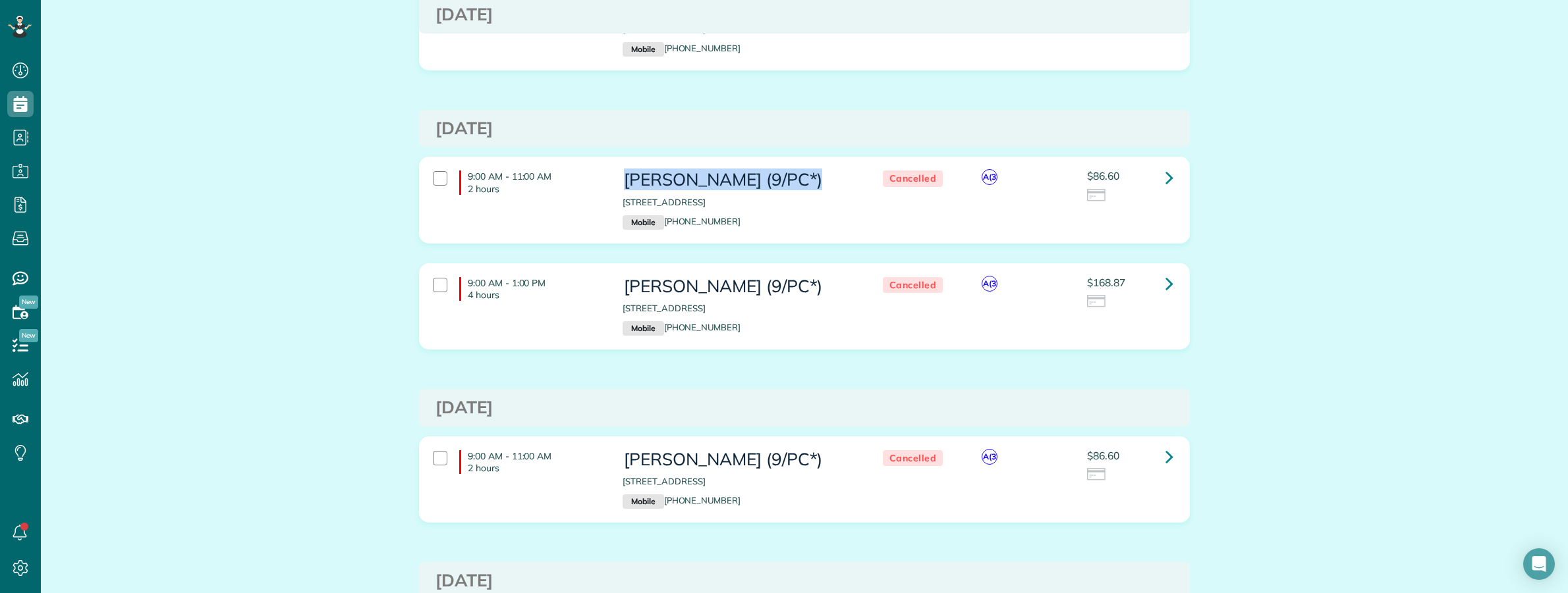
copy h3 "Maureen White (9/PC*)"
drag, startPoint x: 615, startPoint y: 184, endPoint x: 814, endPoint y: 184, distance: 199.0
click at [814, 184] on div "Maureen White (9/PC*) 7524 Wentwood Dr. Dallas TX 75225 Mobile (914) 523-8278" at bounding box center [738, 200] width 253 height 72
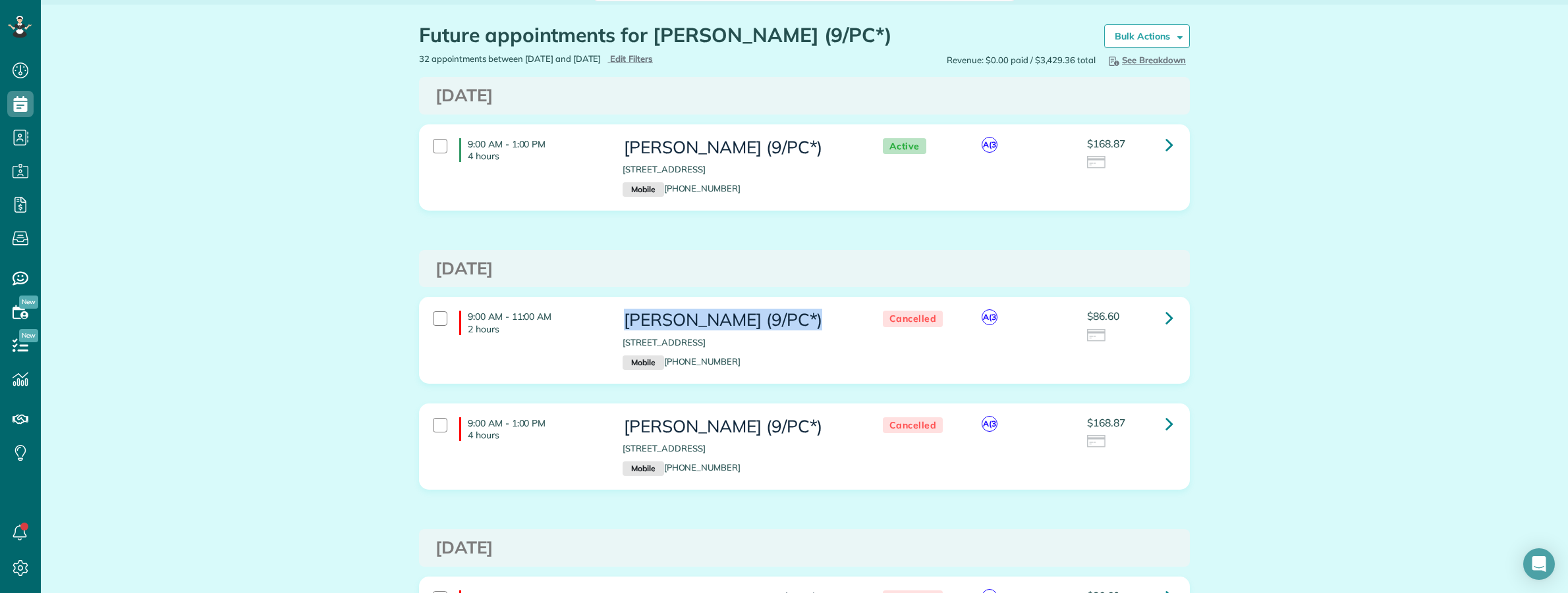
scroll to position [0, 0]
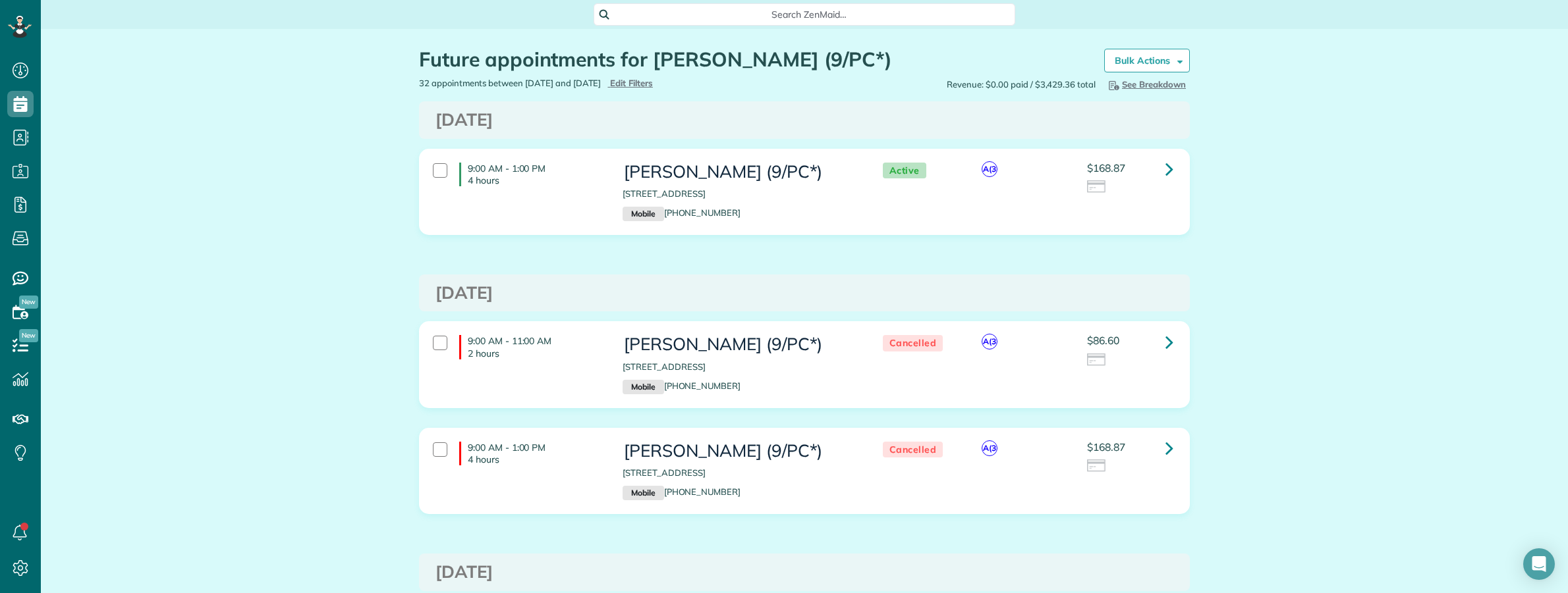
click at [778, 15] on span "Search ZenMaid…" at bounding box center [809, 14] width 401 height 13
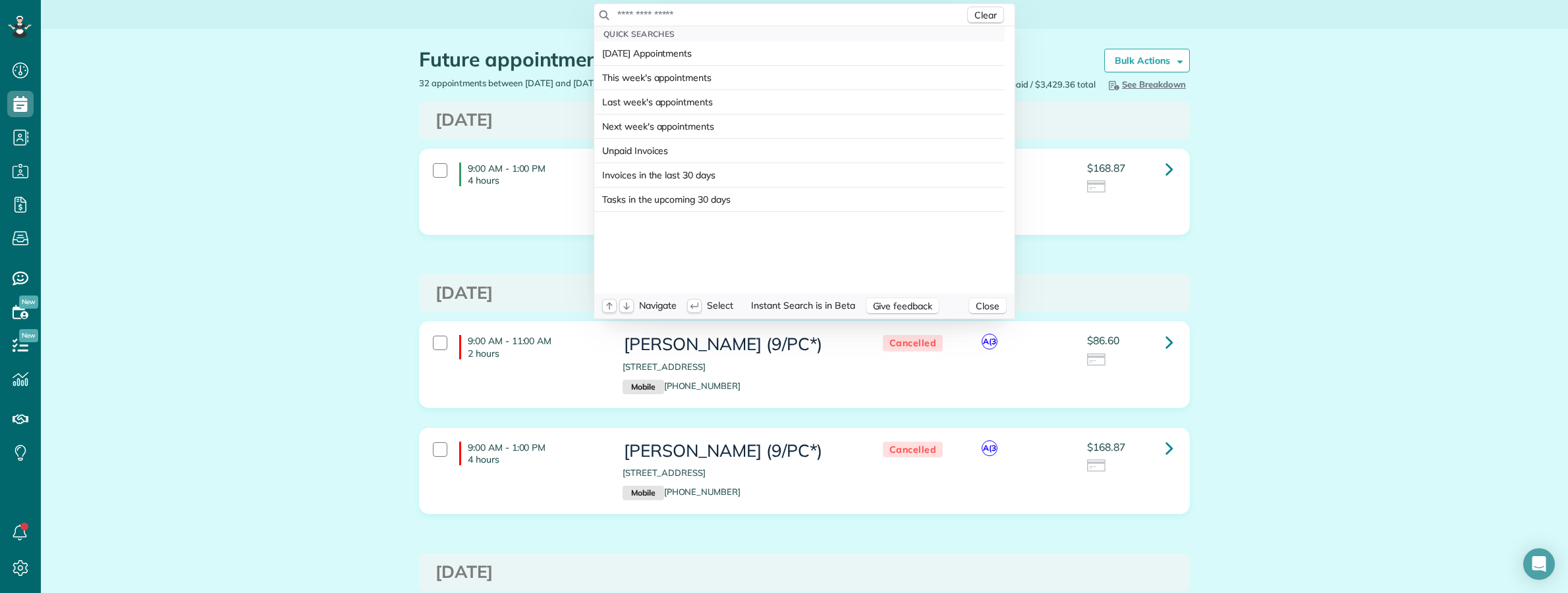
click at [766, 15] on input "text" at bounding box center [790, 14] width 348 height 13
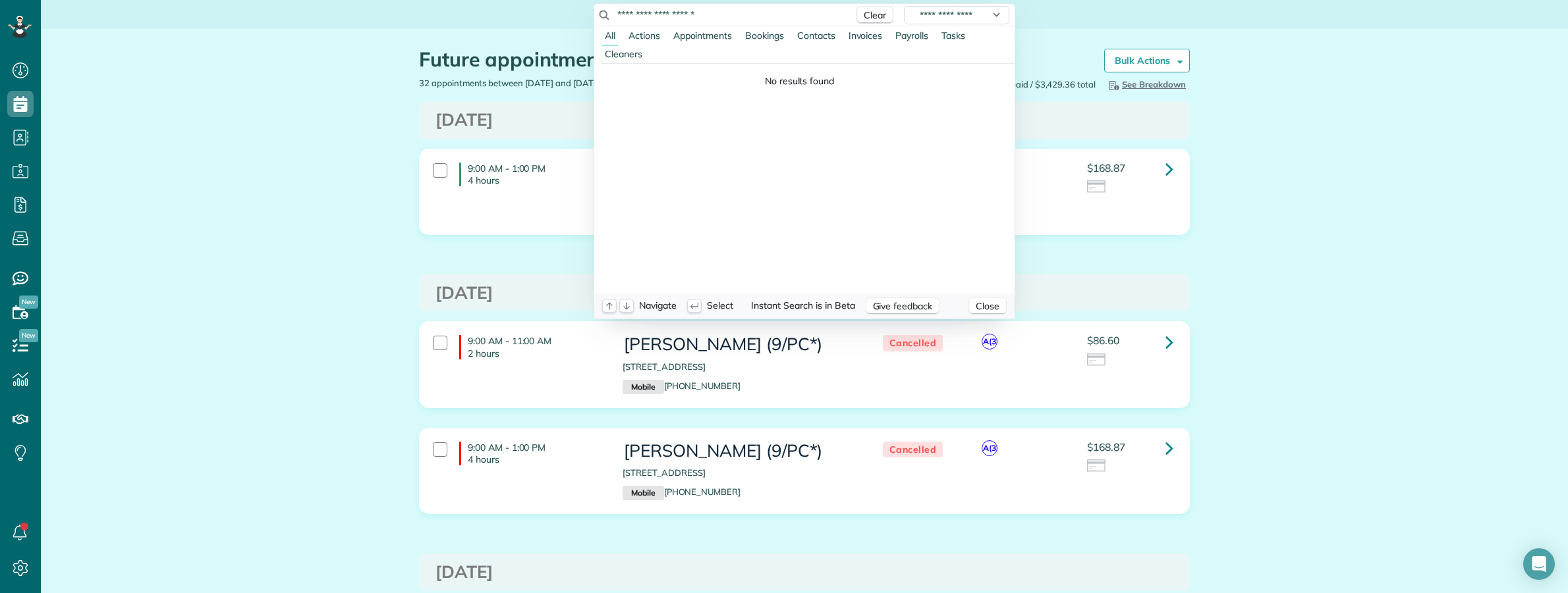
drag, startPoint x: 677, startPoint y: 17, endPoint x: 738, endPoint y: 23, distance: 61.3
click at [738, 23] on div "**********" at bounding box center [804, 15] width 420 height 22
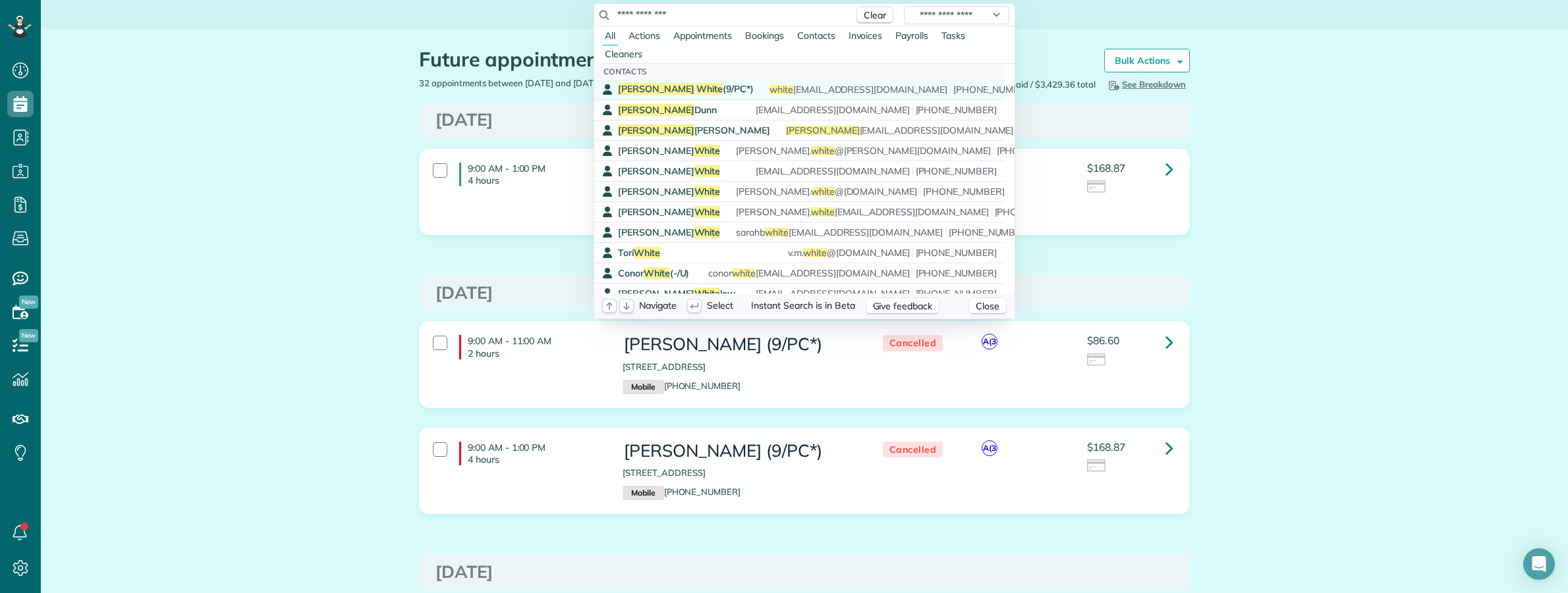
type input "**********"
click at [685, 86] on span "Maureen White (9/PC*)" at bounding box center [685, 89] width 135 height 12
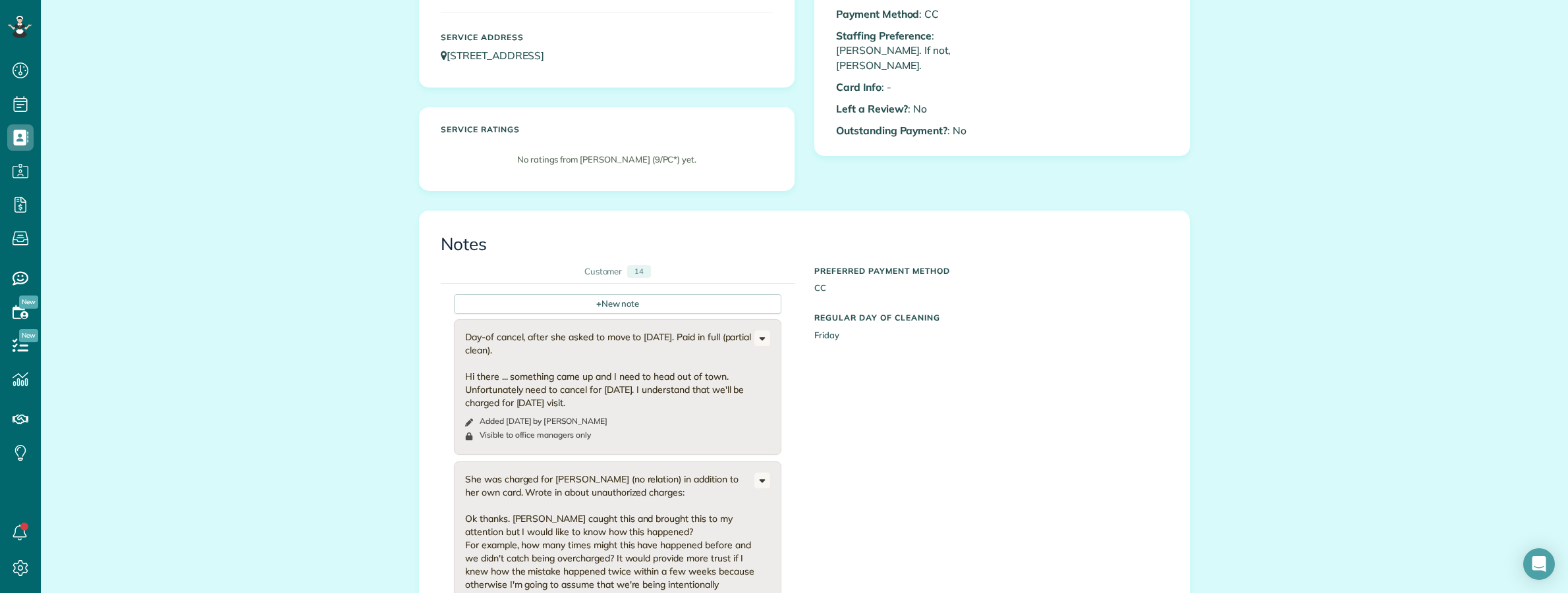
scroll to position [259, 0]
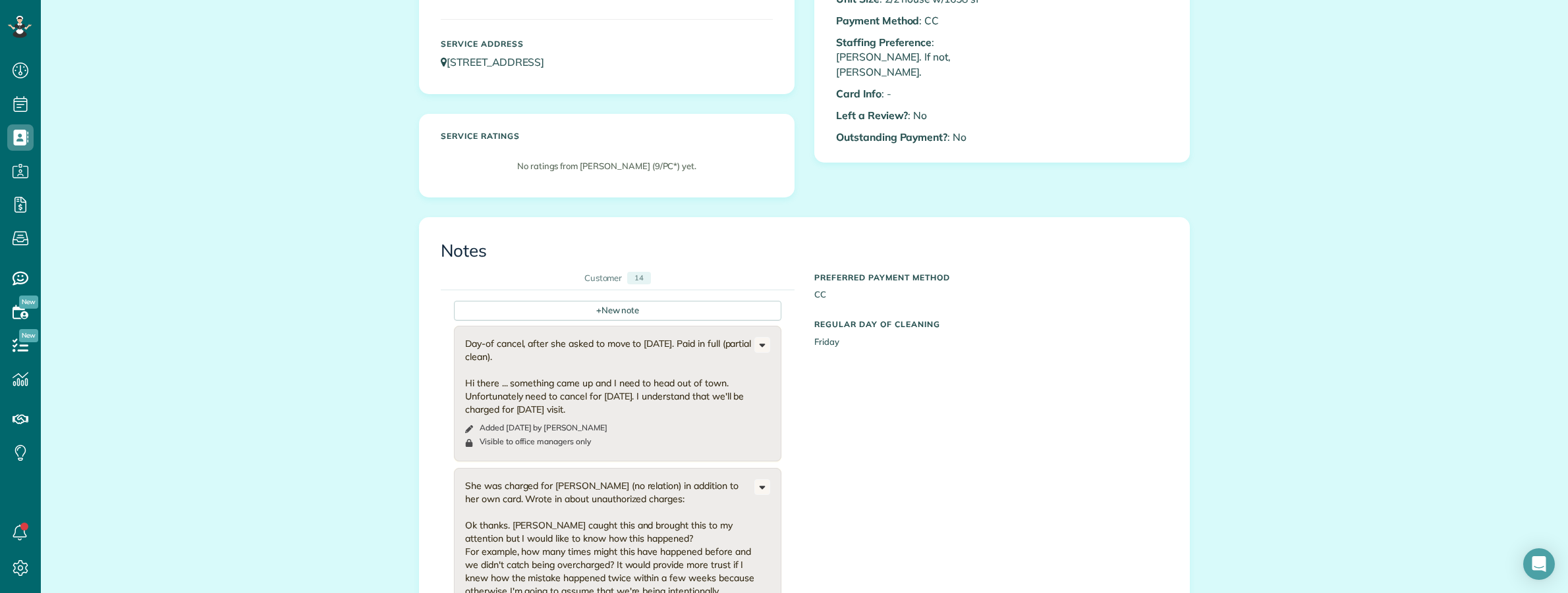
drag, startPoint x: 585, startPoint y: 307, endPoint x: 455, endPoint y: 478, distance: 214.8
click at [585, 310] on div "+ New note" at bounding box center [617, 310] width 327 height 20
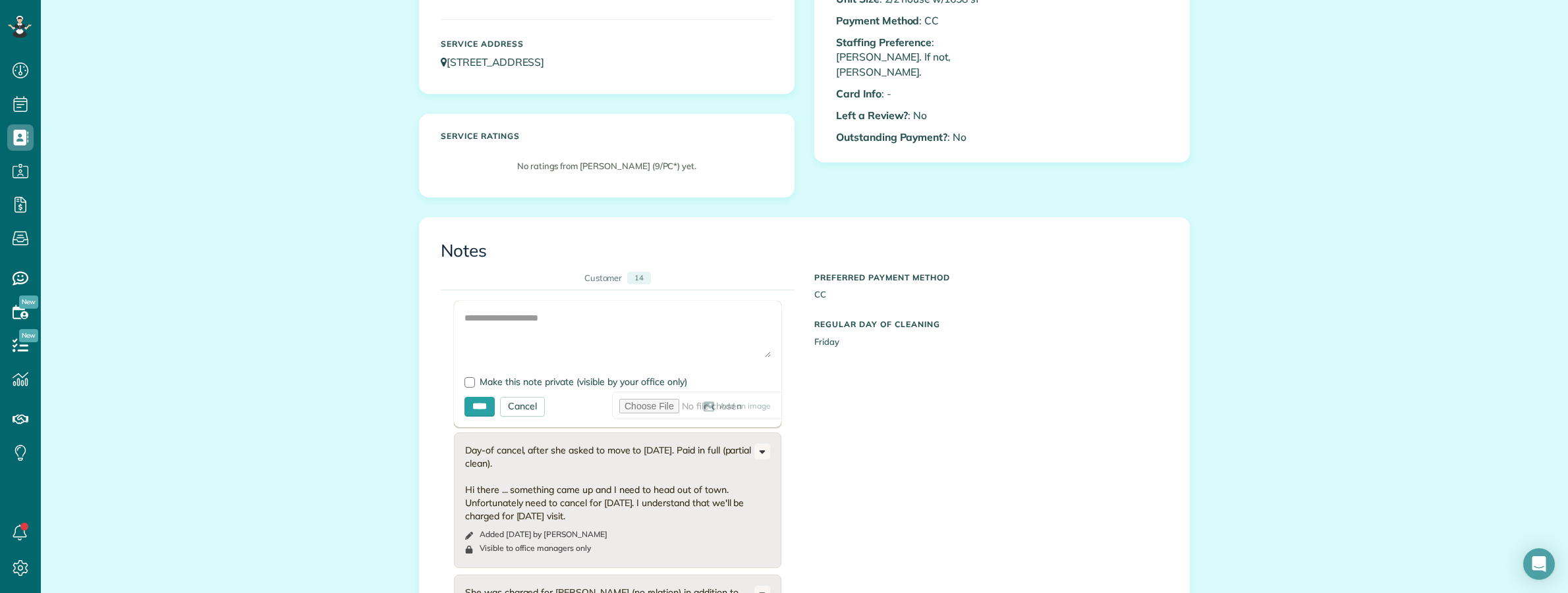
drag, startPoint x: 909, startPoint y: 380, endPoint x: 881, endPoint y: 373, distance: 28.9
click at [633, 276] on div "14" at bounding box center [639, 278] width 24 height 13
click at [509, 324] on textarea at bounding box center [617, 335] width 307 height 46
paste textarea "**********"
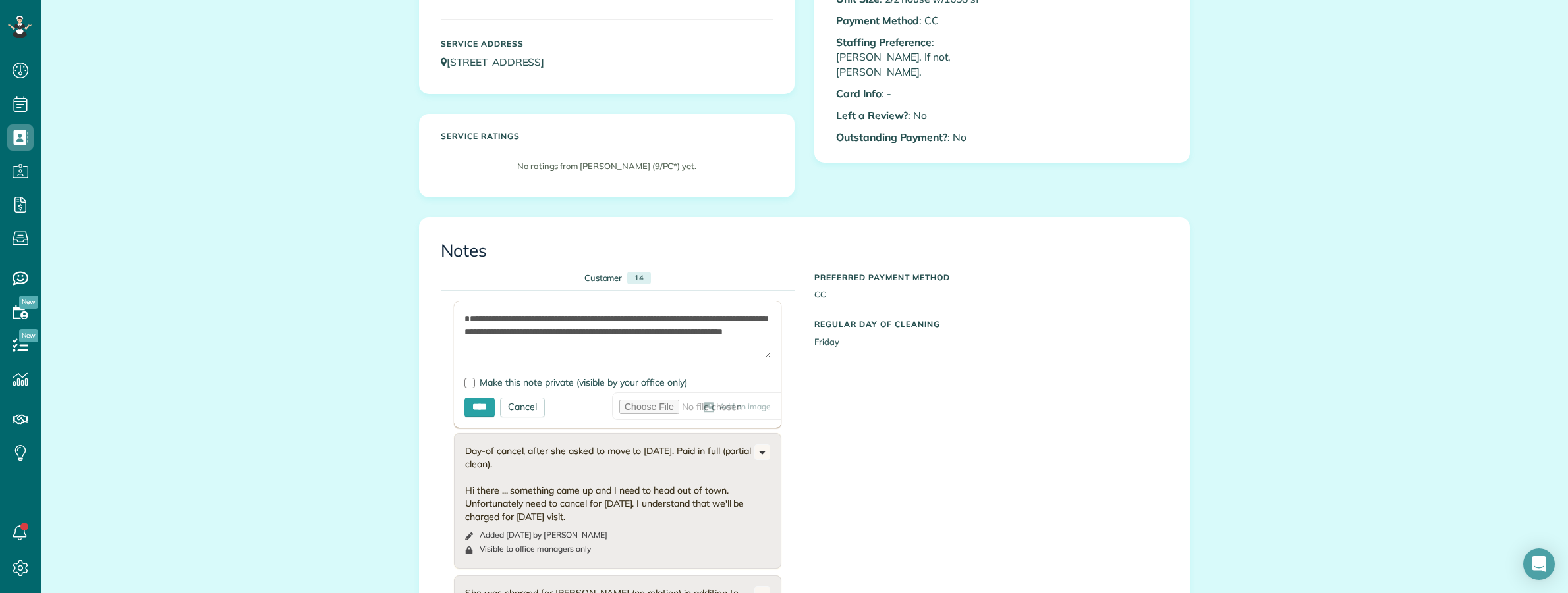
scroll to position [18, 0]
type textarea "**********"
click at [464, 386] on div at bounding box center [469, 382] width 10 height 10
click at [471, 412] on input "****" at bounding box center [479, 407] width 30 height 20
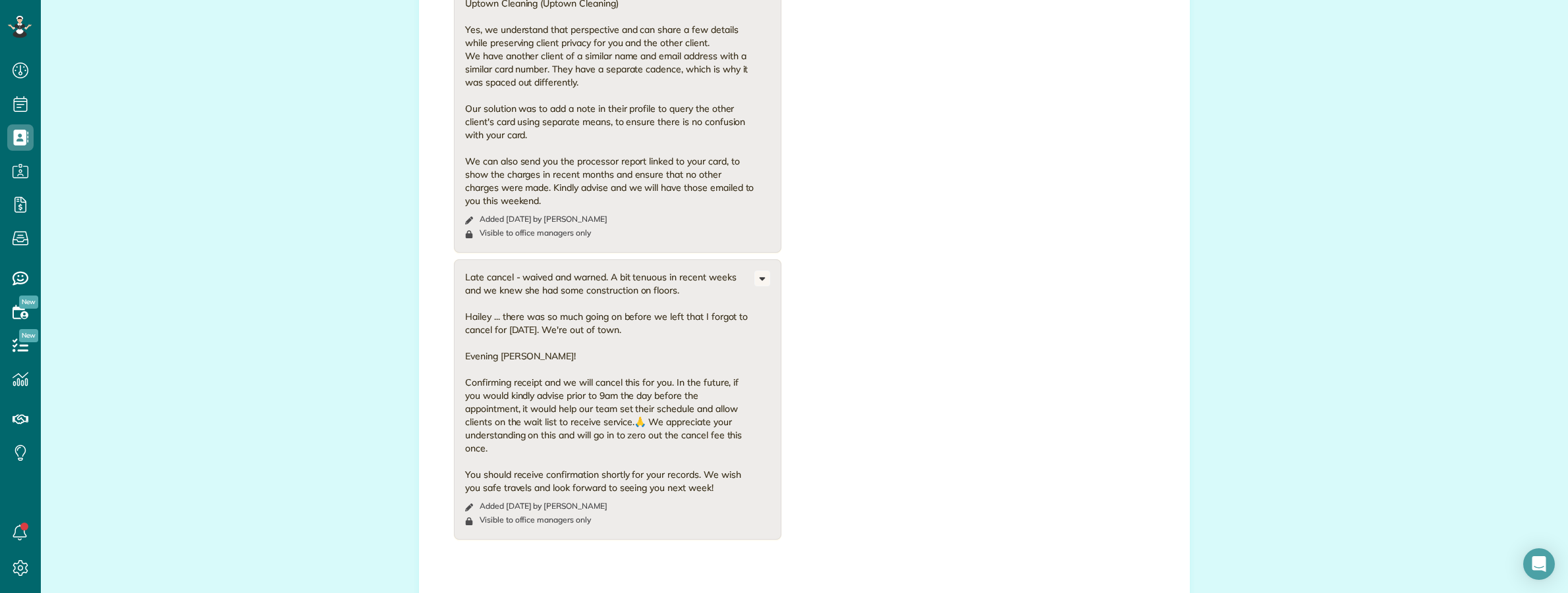
scroll to position [1399, 0]
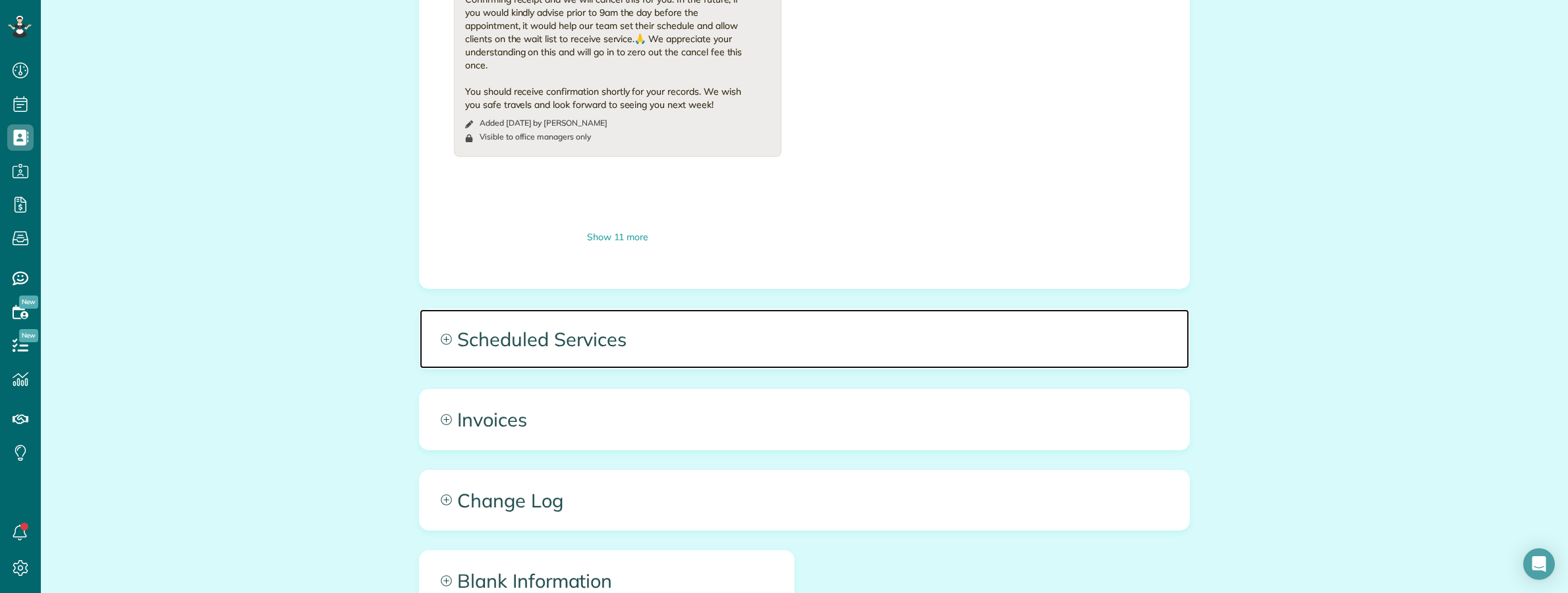
click at [864, 339] on span "Scheduled Services" at bounding box center [804, 339] width 769 height 59
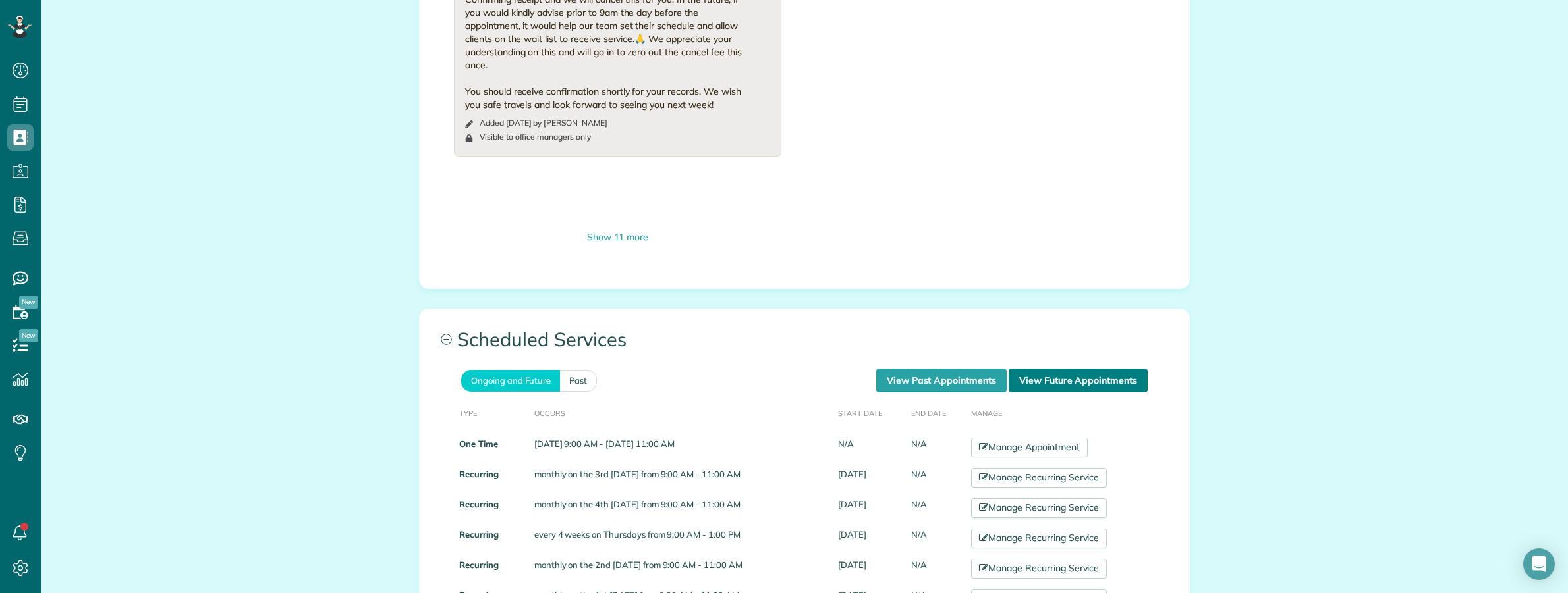
drag, startPoint x: 1095, startPoint y: 382, endPoint x: 1099, endPoint y: 390, distance: 8.9
click at [1096, 382] on link "View Future Appointments" at bounding box center [1078, 381] width 139 height 24
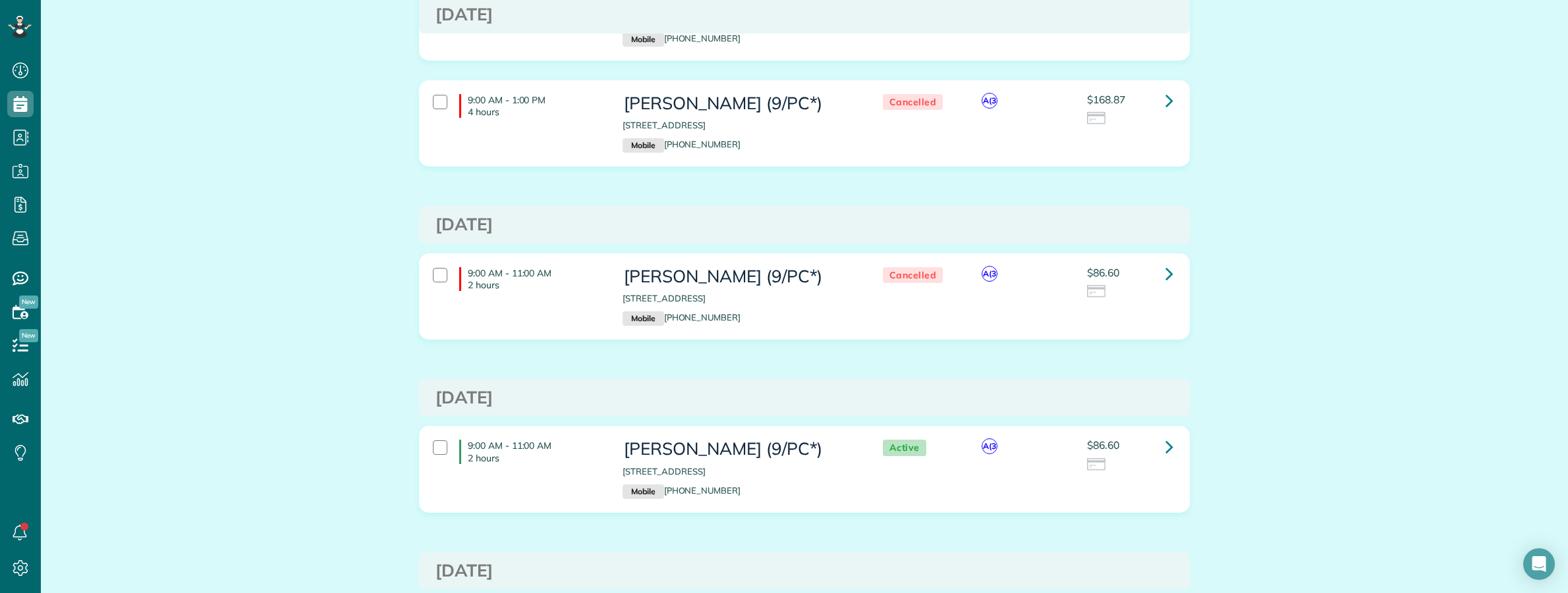
scroll to position [412, 0]
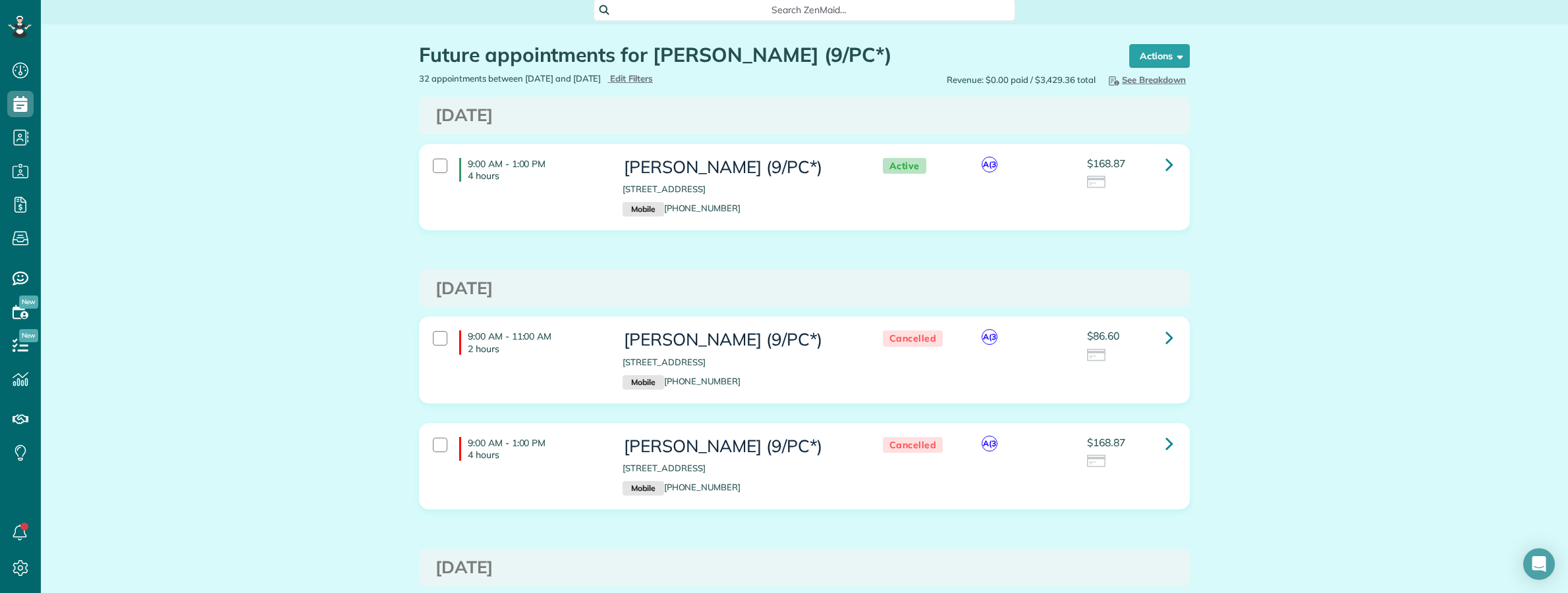
scroll to position [0, 0]
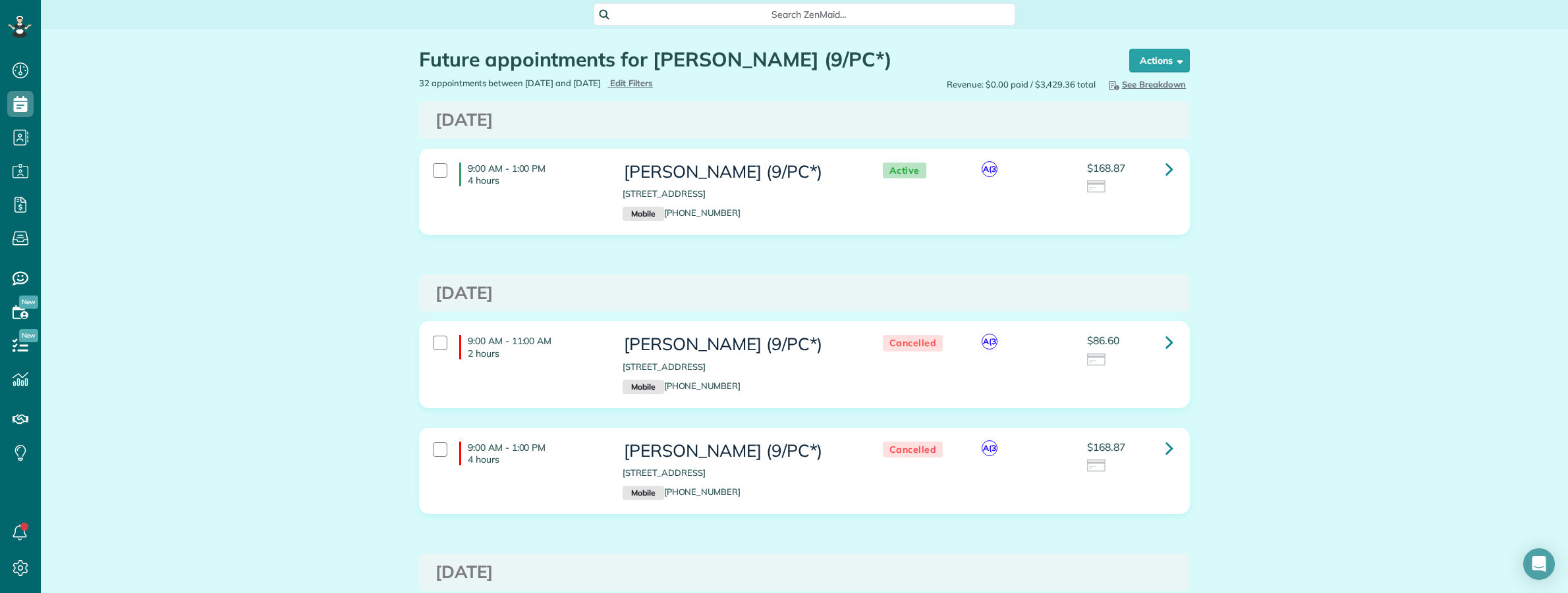
click at [722, 21] on span "Search ZenMaid…" at bounding box center [809, 14] width 401 height 13
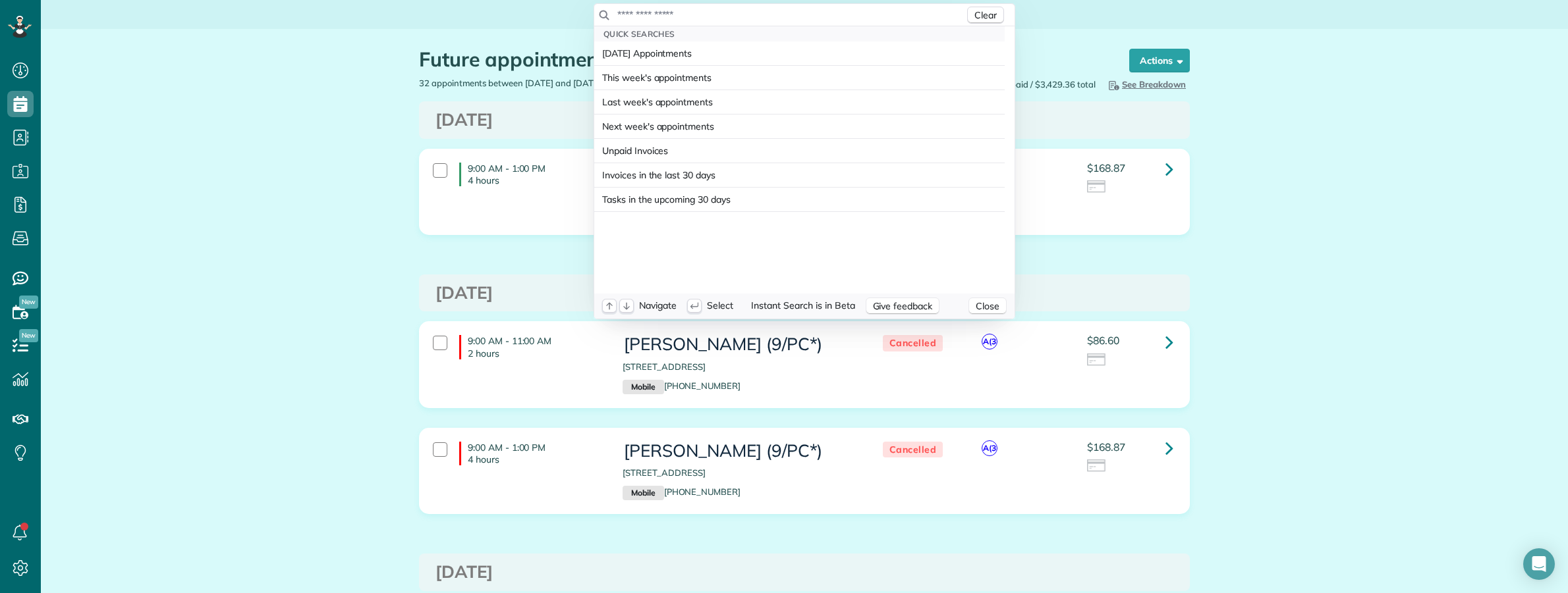
click at [719, 20] on input "text" at bounding box center [790, 14] width 348 height 13
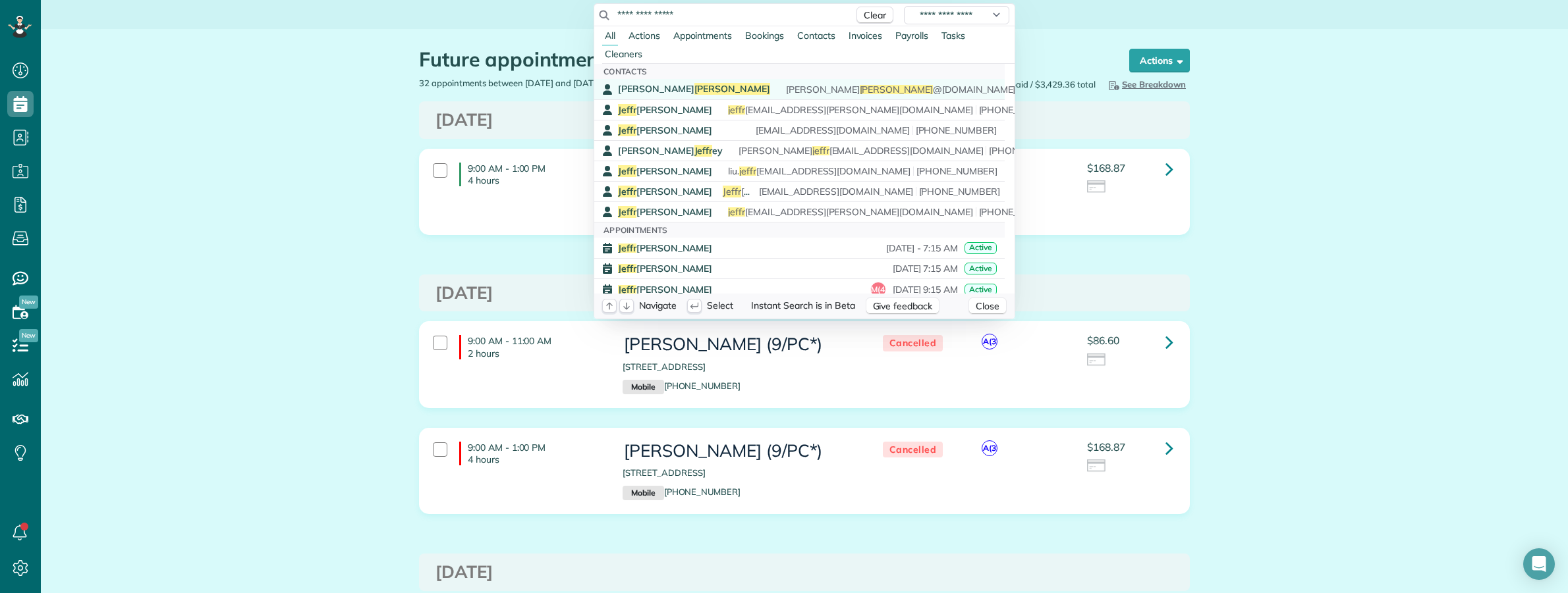
type input "**********"
click at [694, 86] on span "Seeberger" at bounding box center [732, 89] width 76 height 12
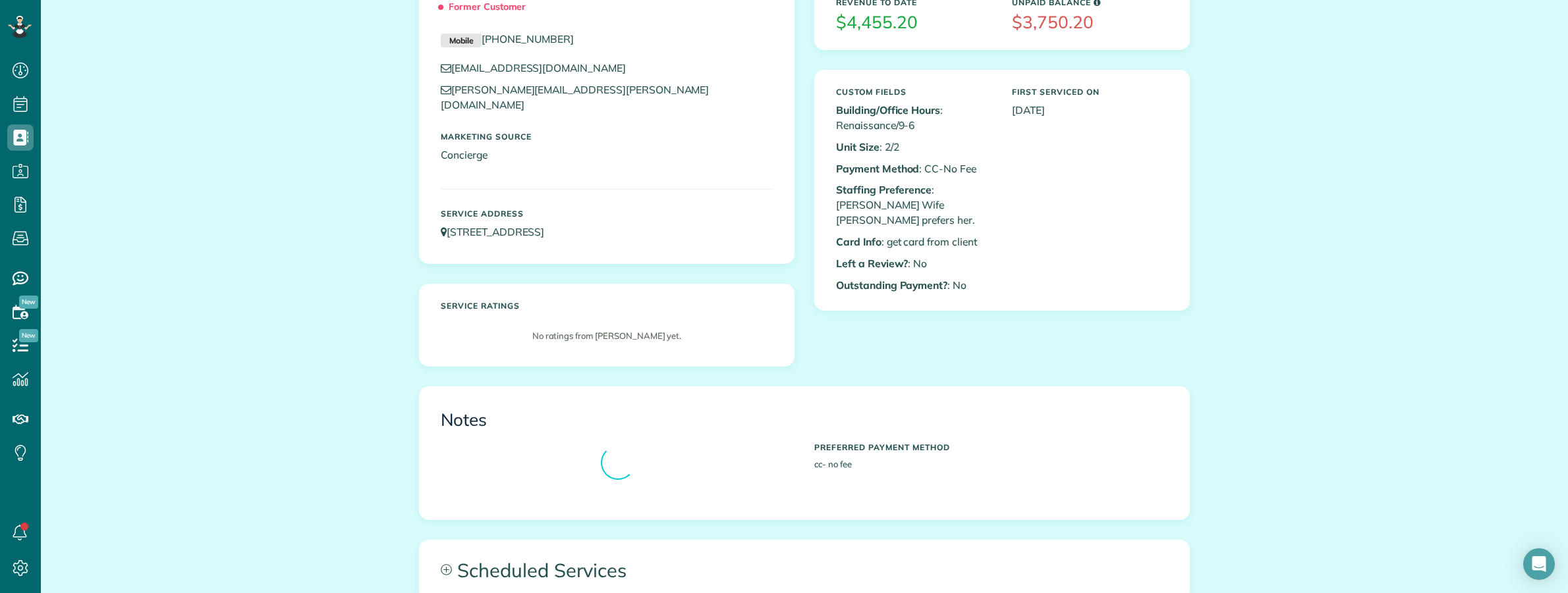
scroll to position [498, 0]
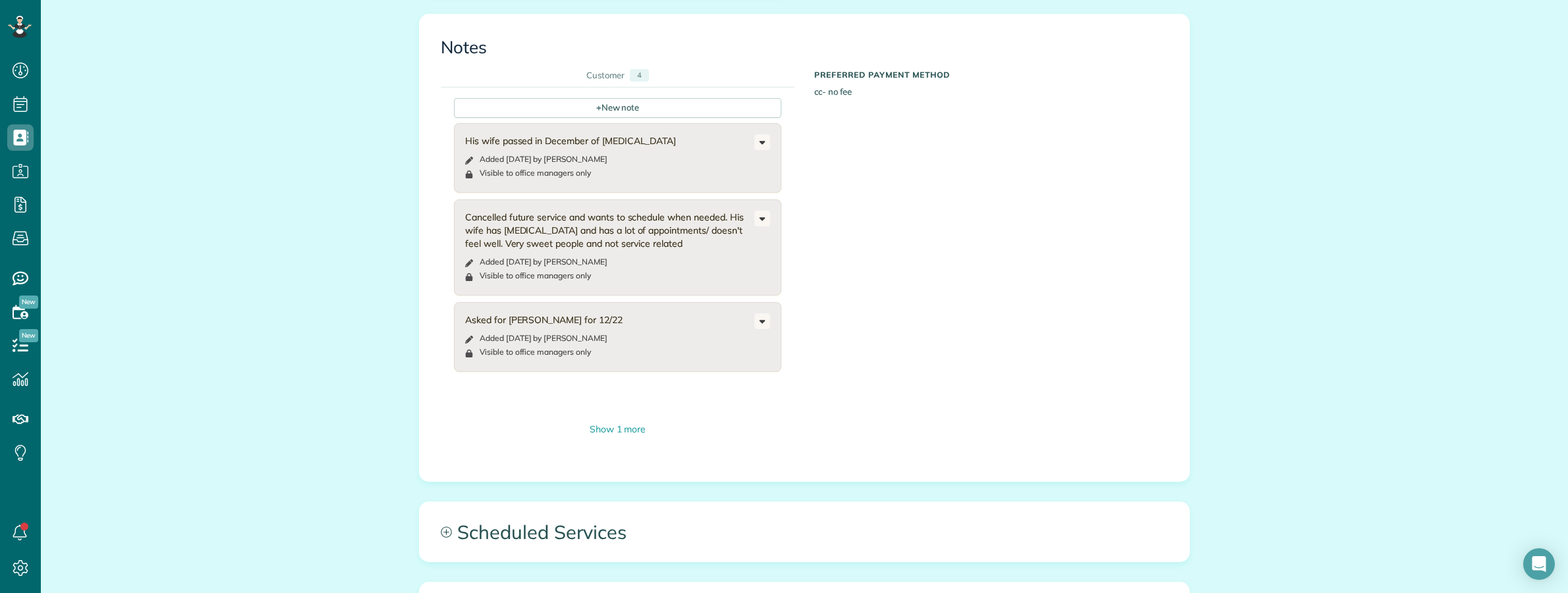
click at [686, 211] on div "Cancelled future service and wants to schedule when needed. His wife has [MEDIC…" at bounding box center [609, 230] width 289 height 40
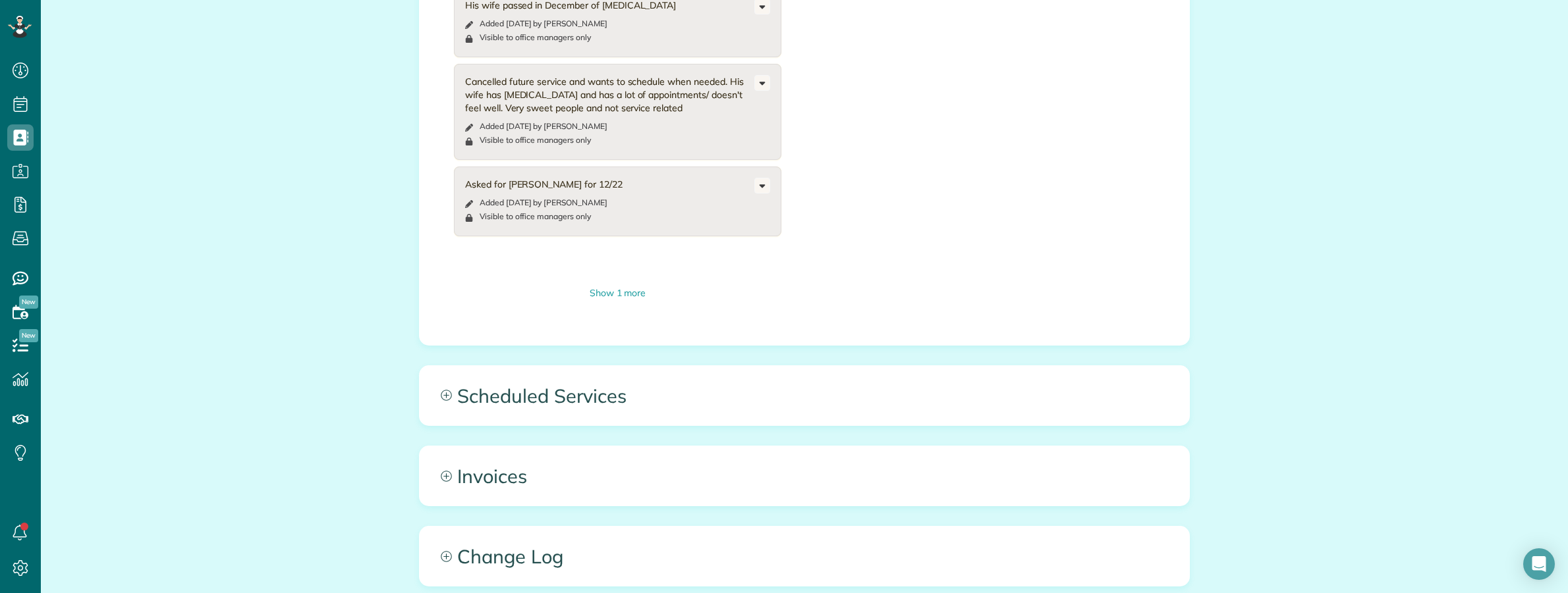
scroll to position [663, 0]
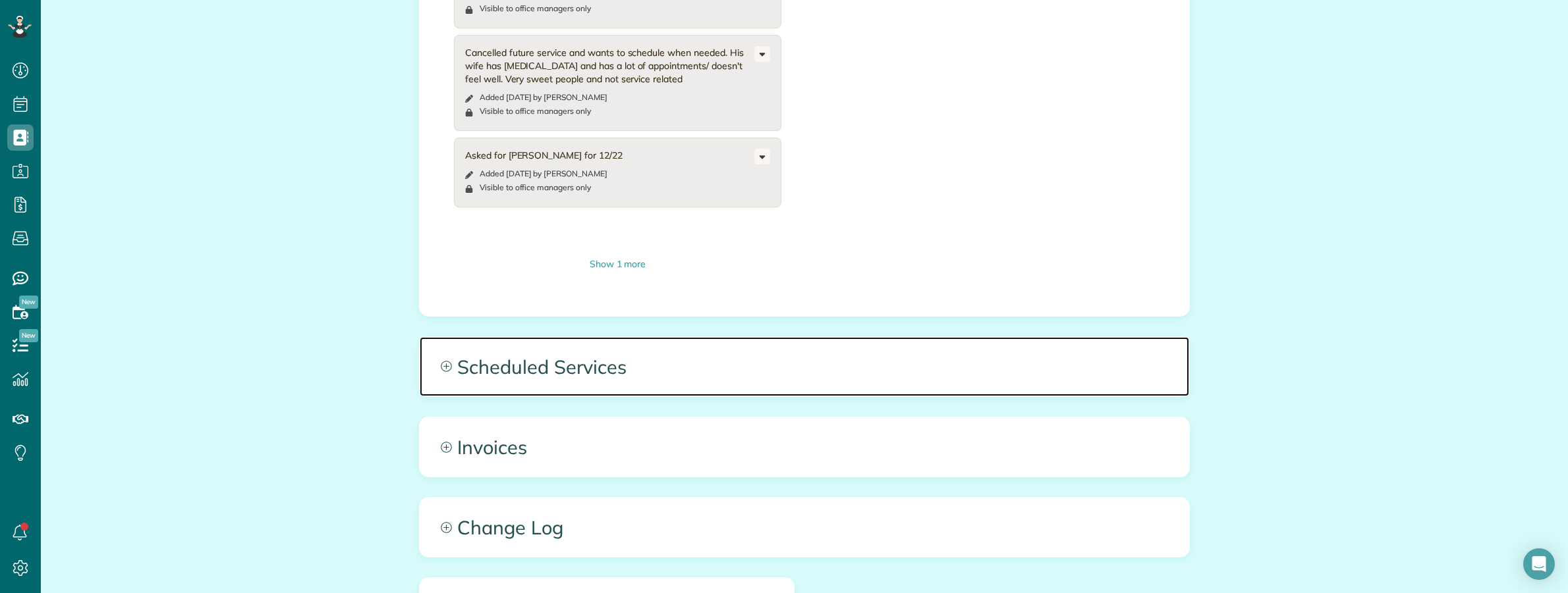
click at [702, 367] on span "Scheduled Services" at bounding box center [804, 367] width 769 height 59
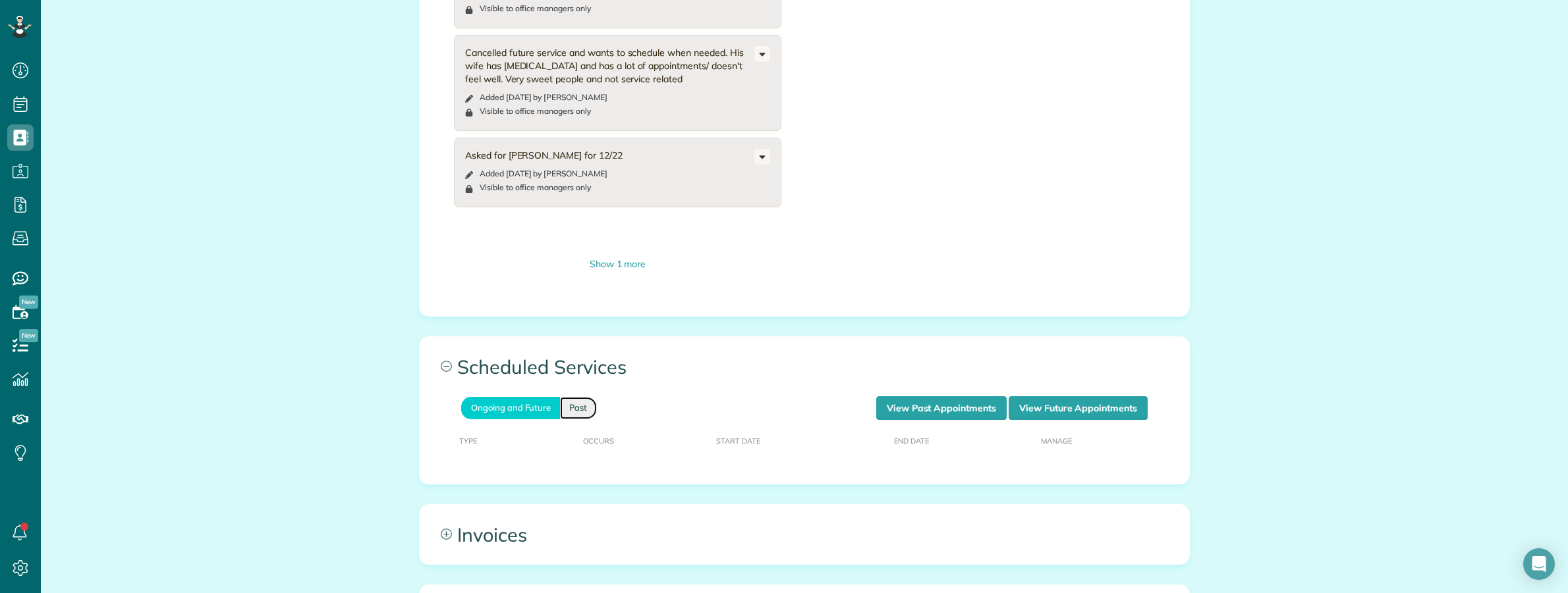
click at [577, 397] on link "Past" at bounding box center [578, 407] width 37 height 21
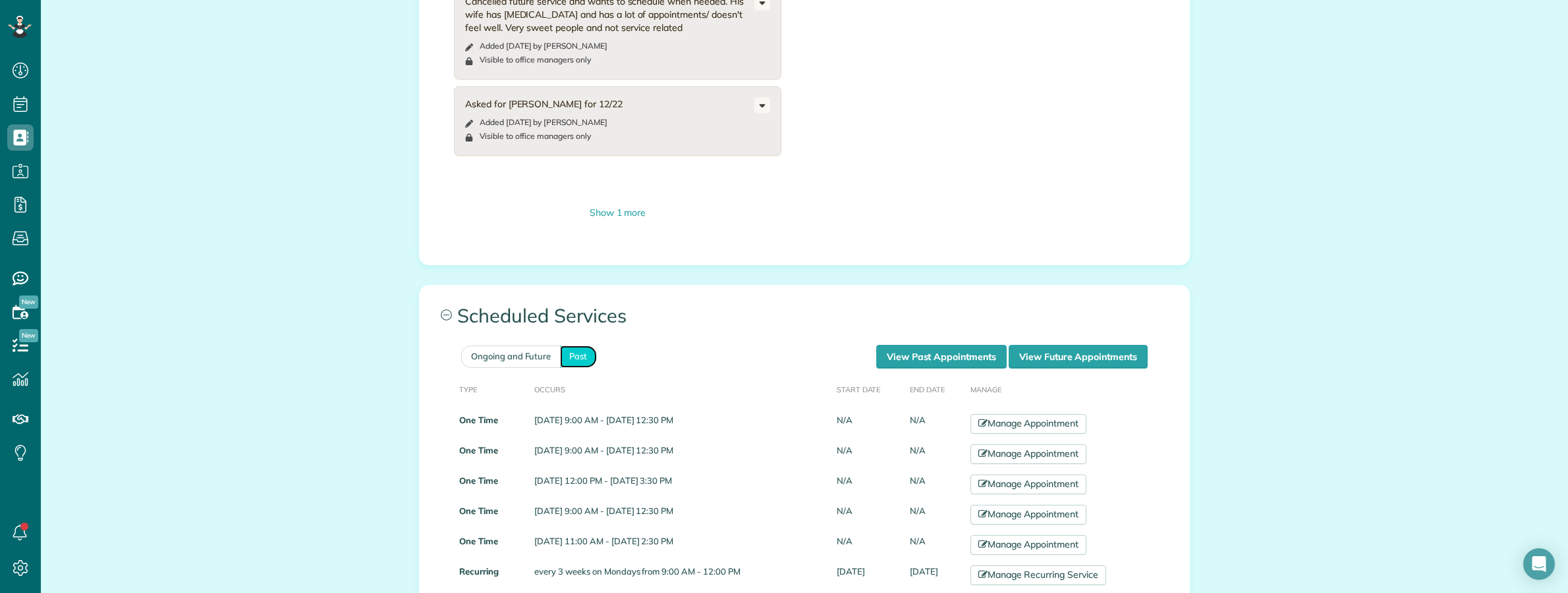
scroll to position [827, 0]
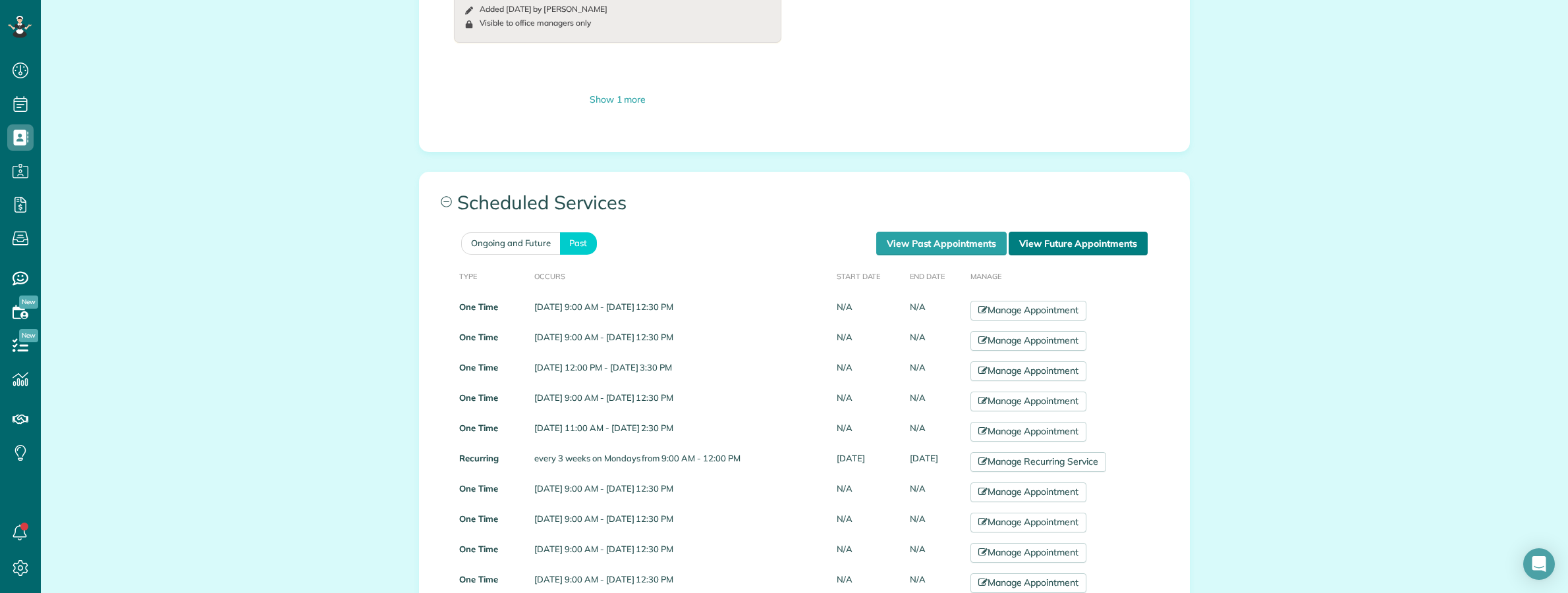
click at [1070, 232] on link "View Future Appointments" at bounding box center [1078, 244] width 139 height 24
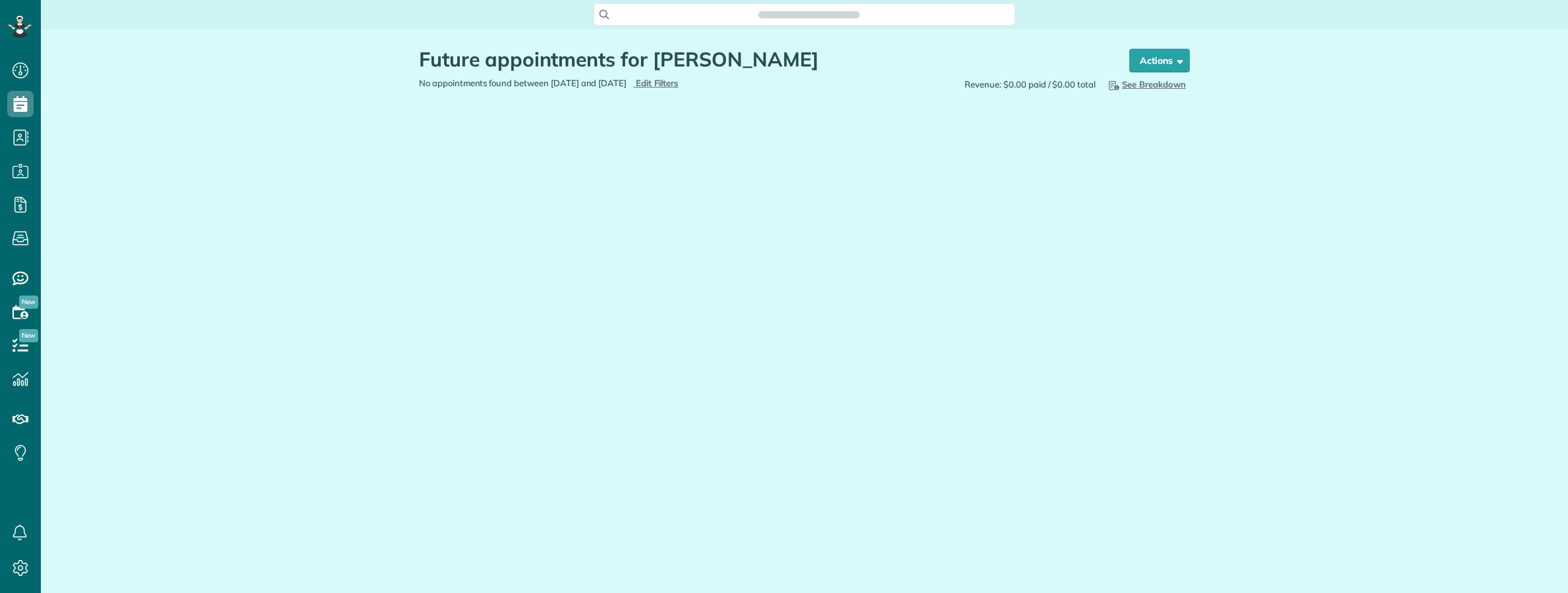
scroll to position [6, 6]
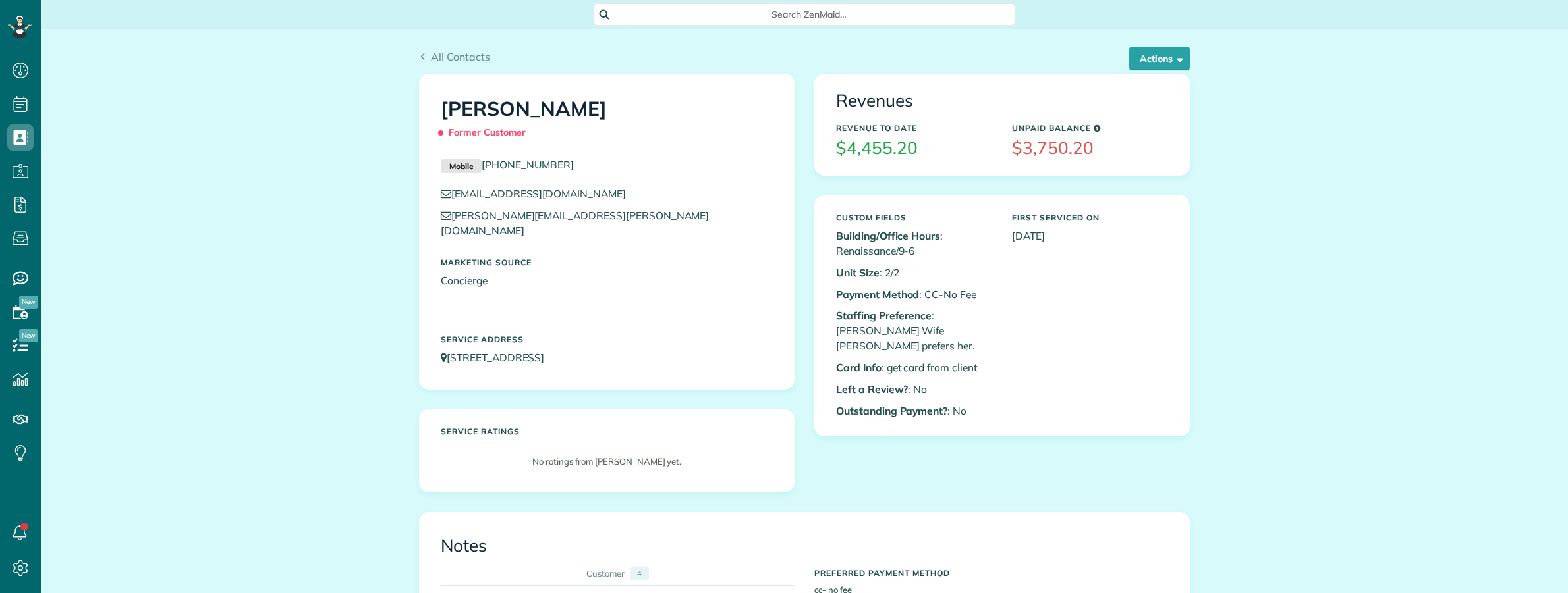
scroll to position [6, 6]
click at [716, 8] on span "Search ZenMaid…" at bounding box center [809, 14] width 401 height 13
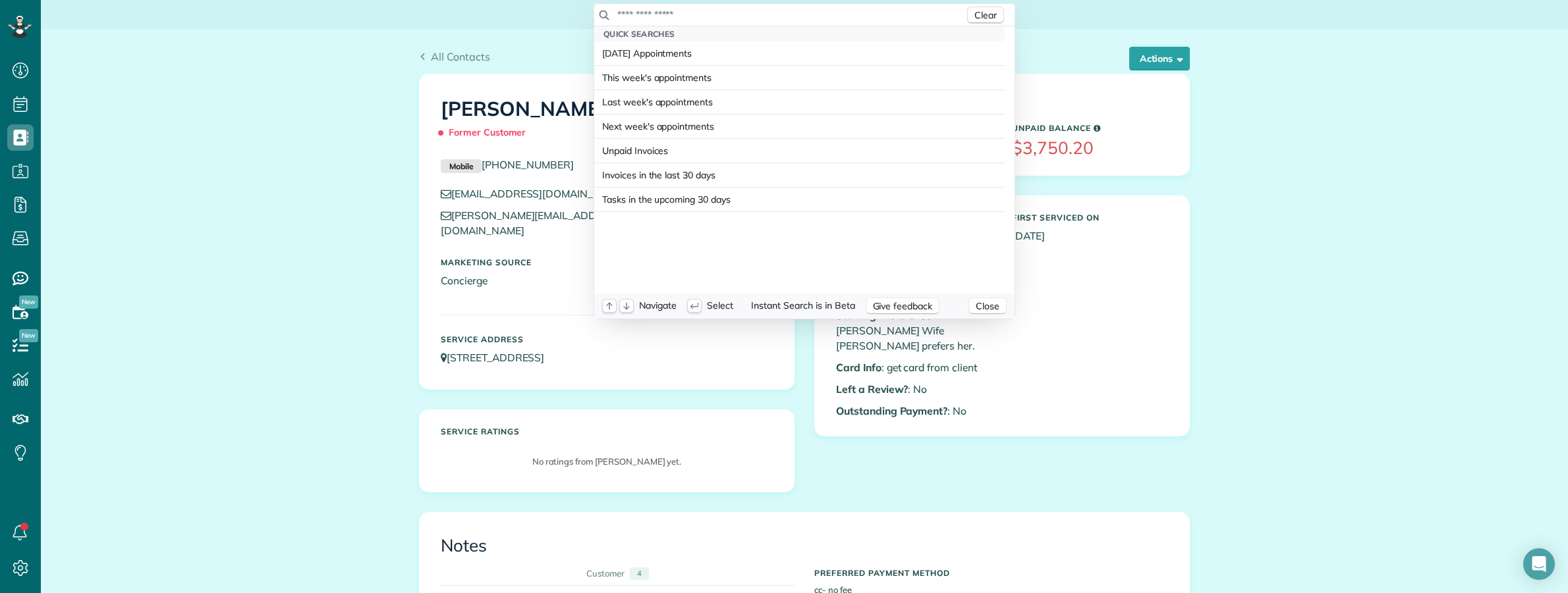
click at [709, 15] on input "text" at bounding box center [790, 14] width 348 height 13
click at [261, 238] on html "Dashboard Scheduling Calendar View List View" at bounding box center [784, 296] width 1568 height 593
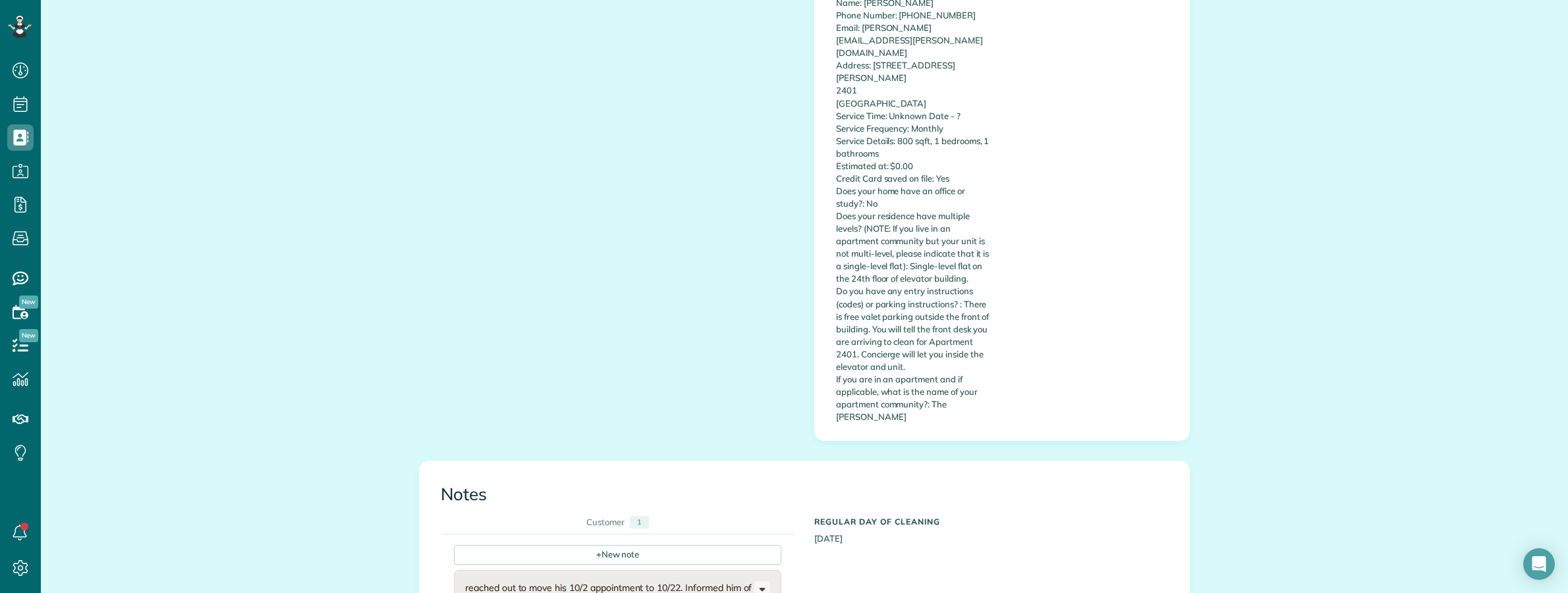
scroll to position [823, 0]
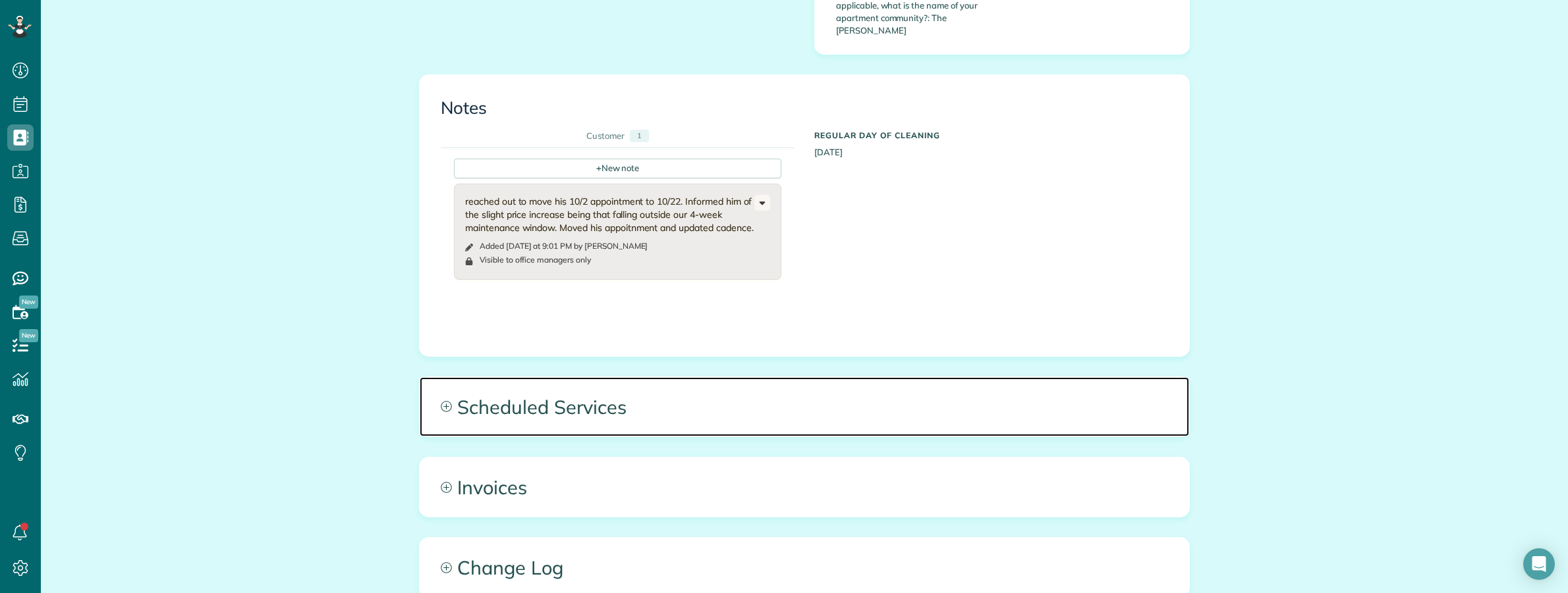
click at [620, 377] on span "Scheduled Services" at bounding box center [804, 406] width 769 height 59
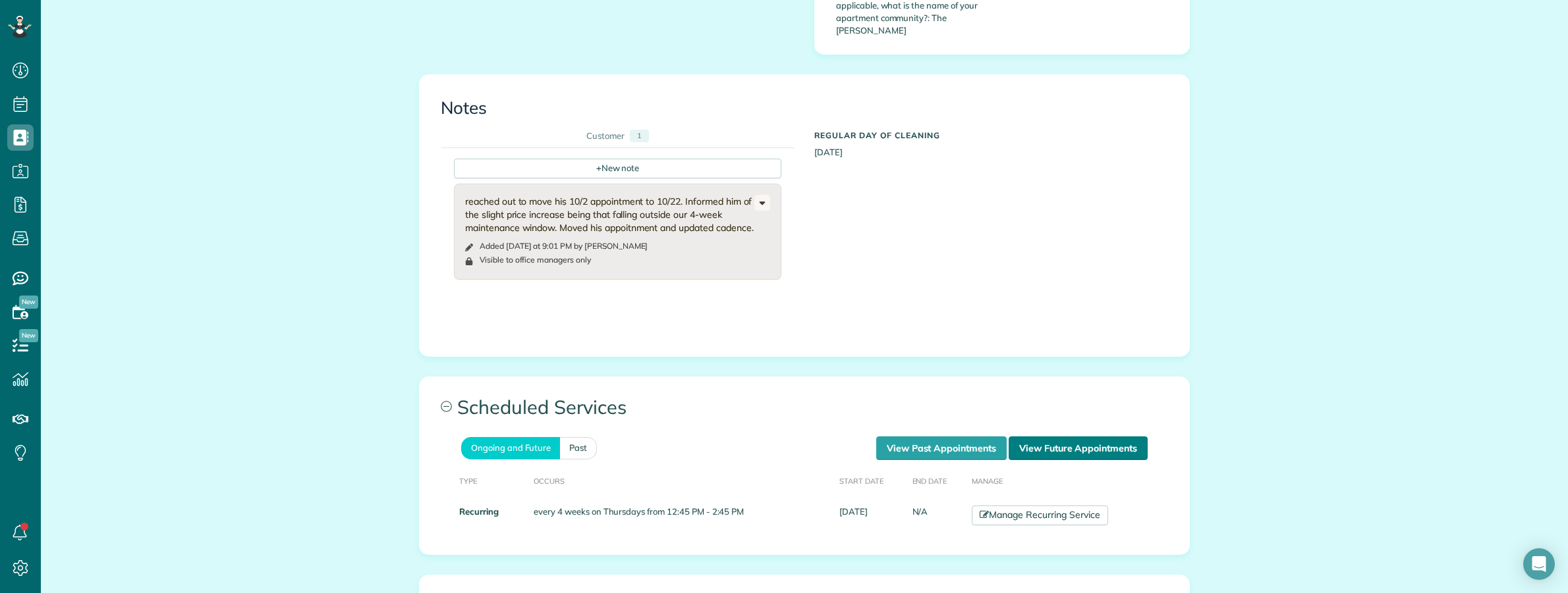
click at [1034, 436] on link "View Future Appointments" at bounding box center [1078, 448] width 139 height 24
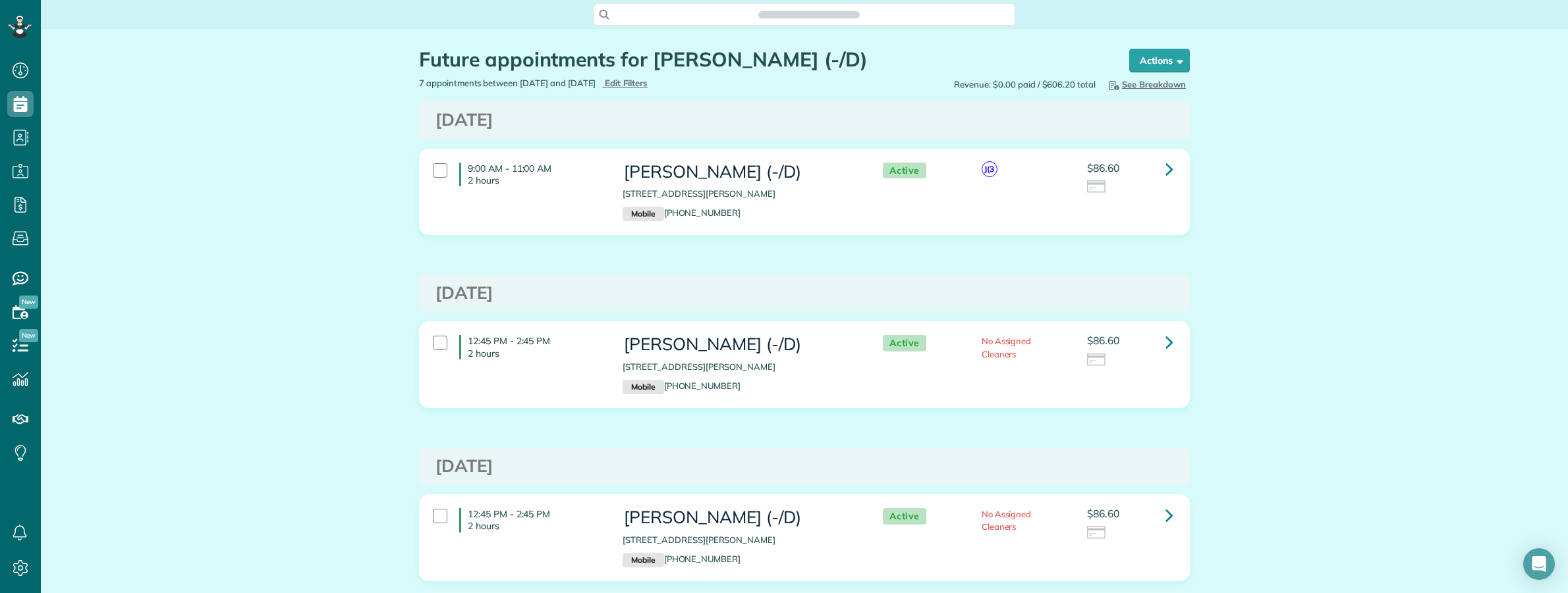
scroll to position [6, 6]
drag, startPoint x: 227, startPoint y: 73, endPoint x: 235, endPoint y: 70, distance: 8.5
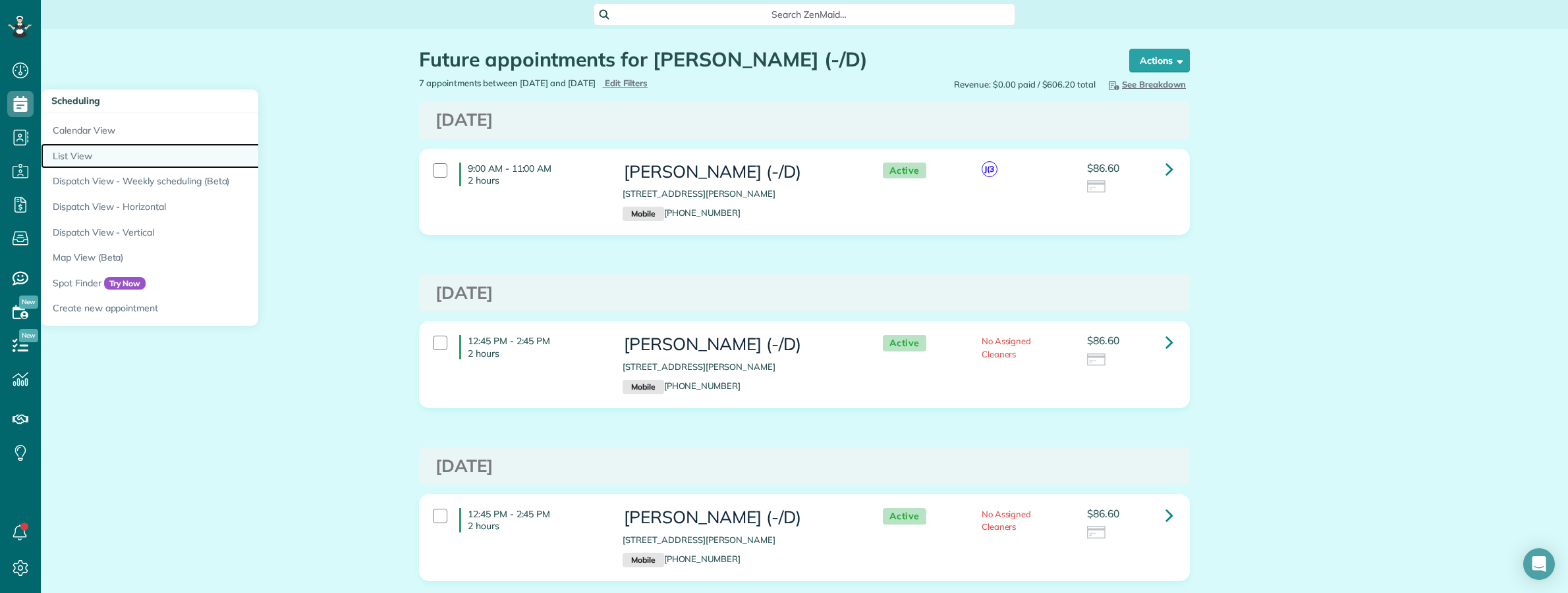
click at [86, 162] on link "List View" at bounding box center [206, 156] width 330 height 25
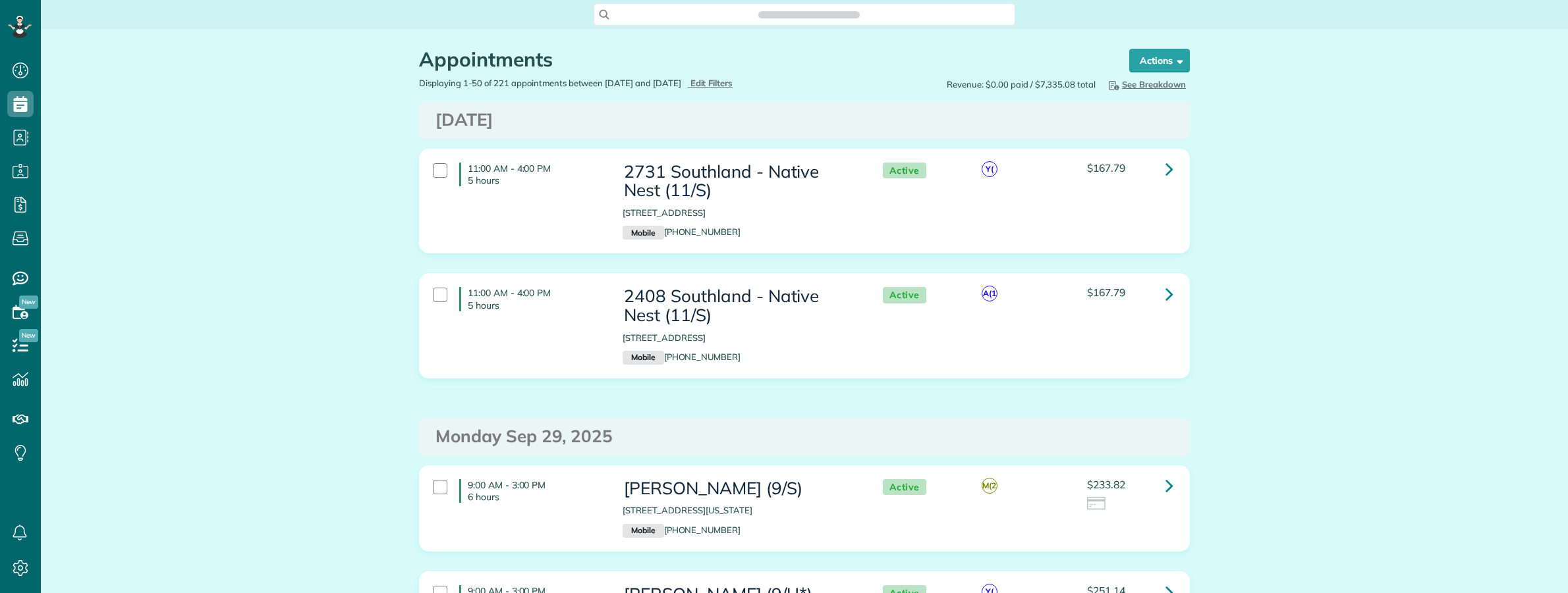
scroll to position [6, 6]
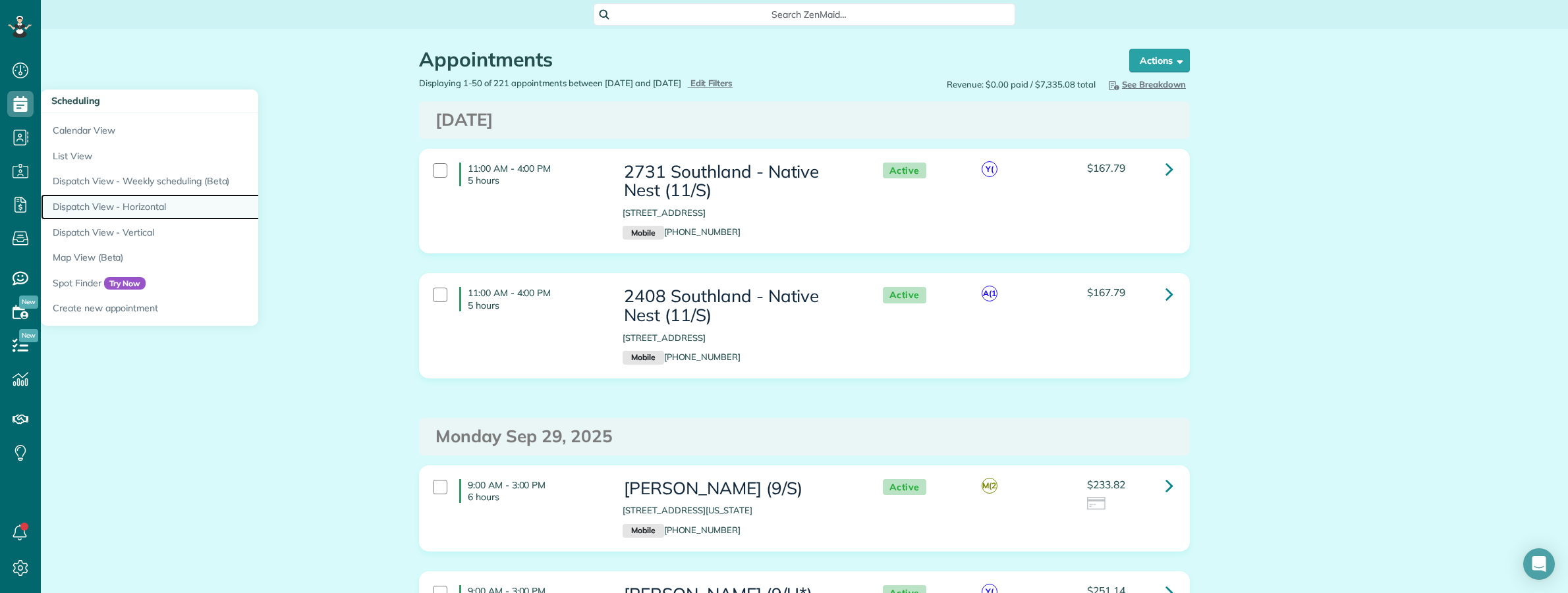
click at [122, 201] on link "Dispatch View - Horizontal" at bounding box center [206, 207] width 330 height 25
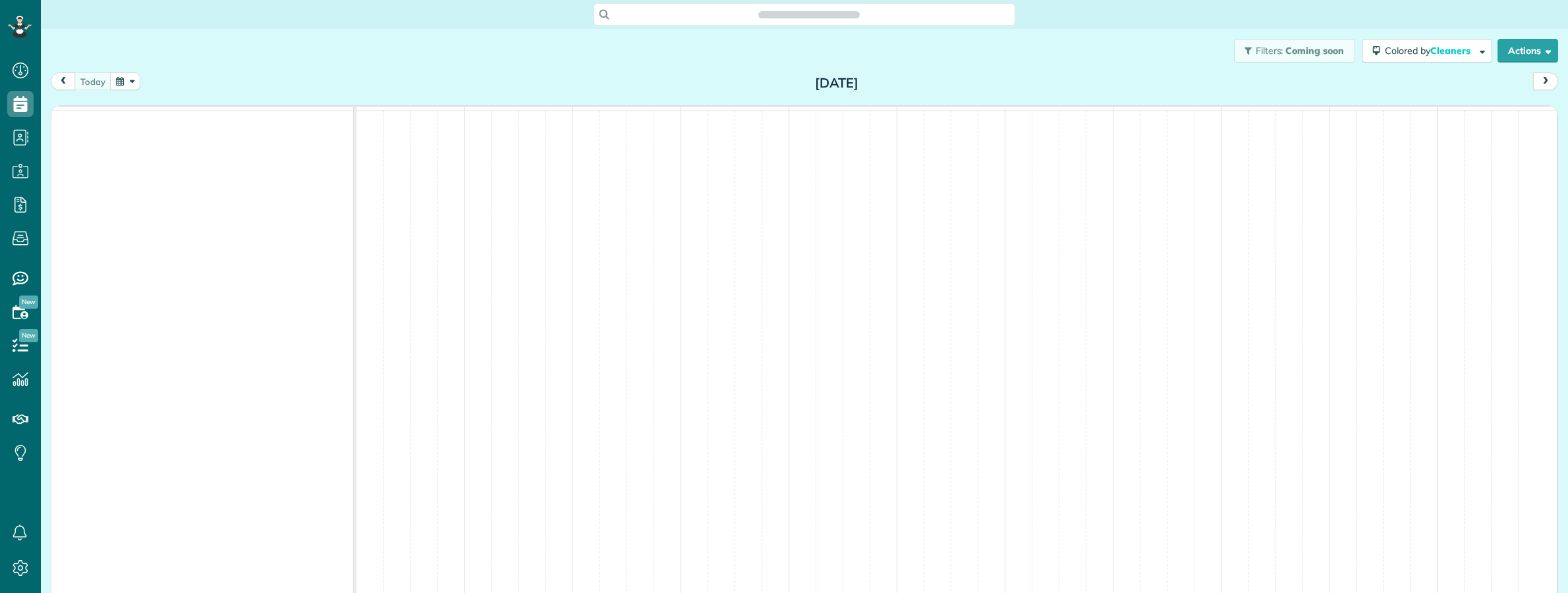
scroll to position [6, 6]
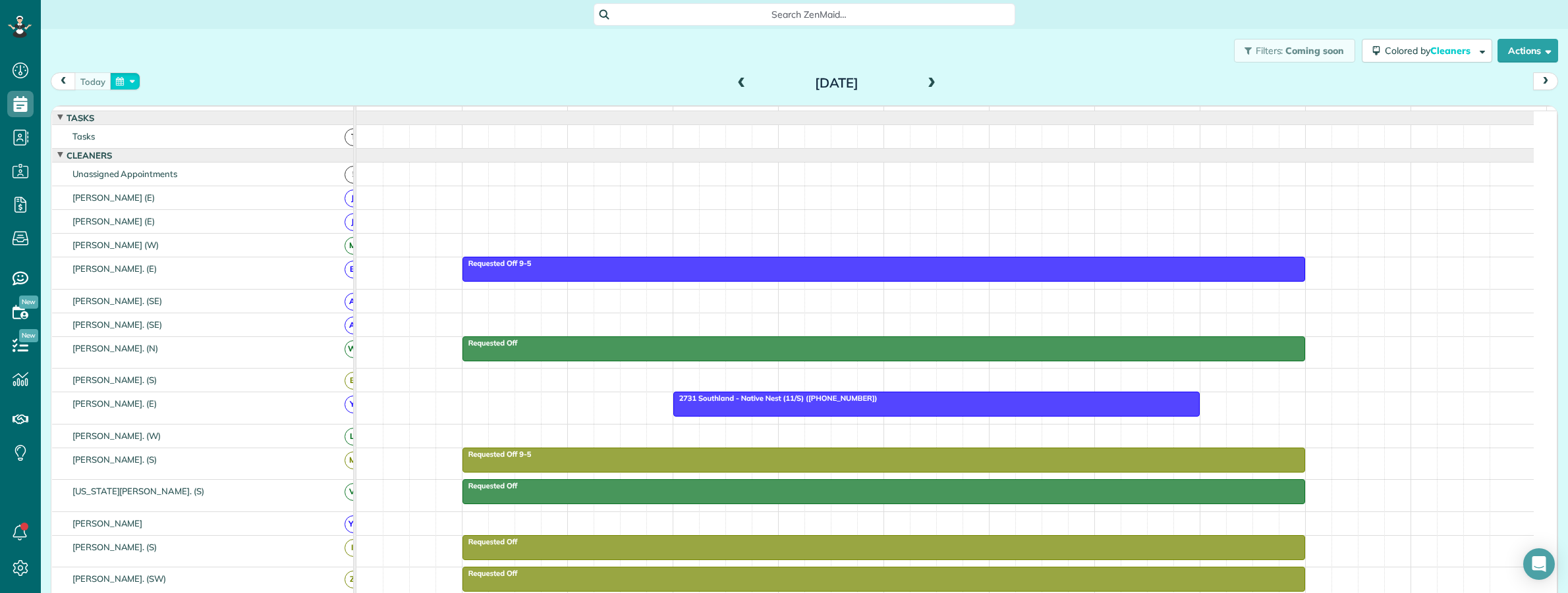
click at [122, 86] on button "button" at bounding box center [125, 81] width 30 height 17
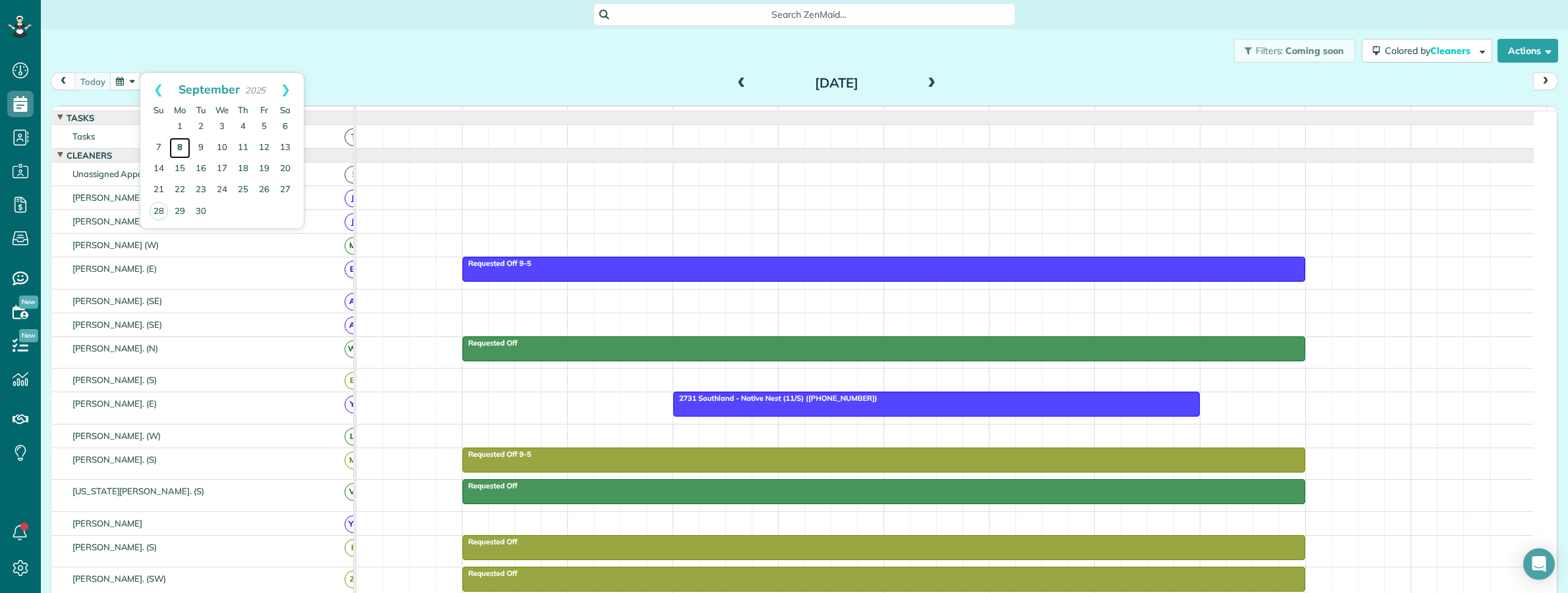
click at [180, 146] on link "8" at bounding box center [180, 148] width 21 height 21
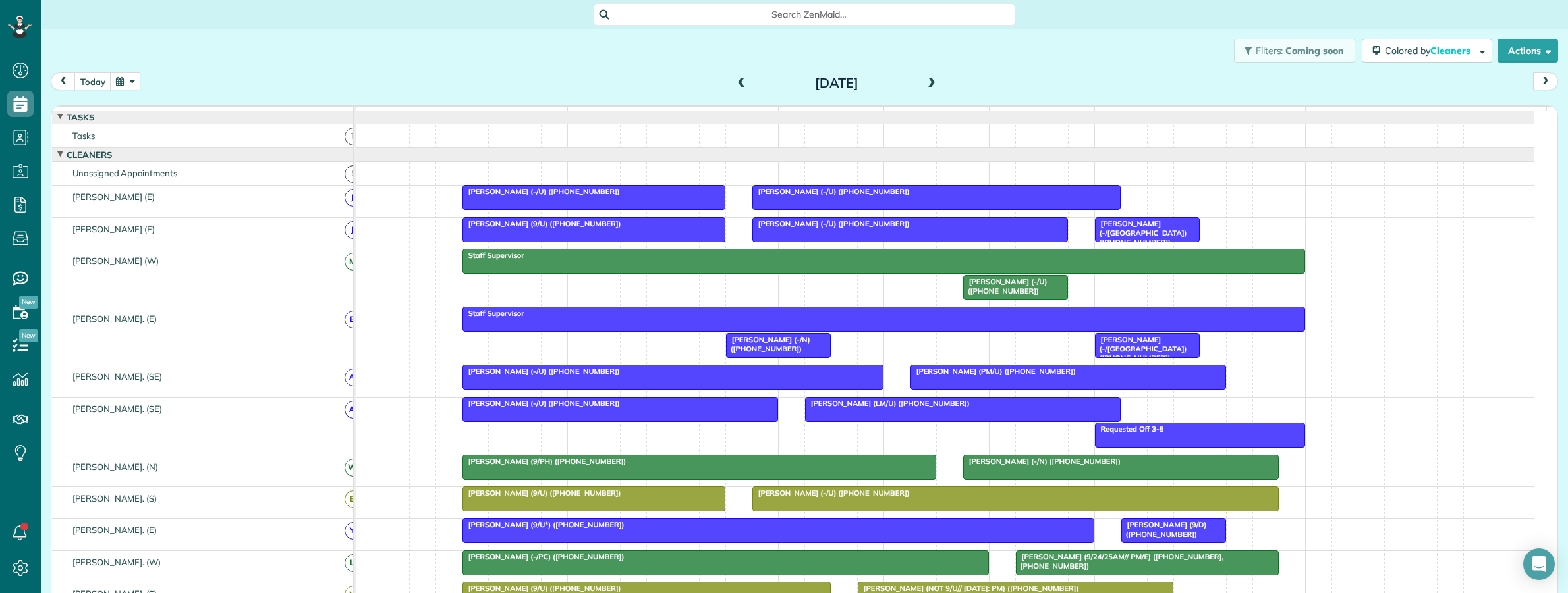
scroll to position [0, 0]
click at [749, 13] on span "Search ZenMaid…" at bounding box center [809, 14] width 401 height 13
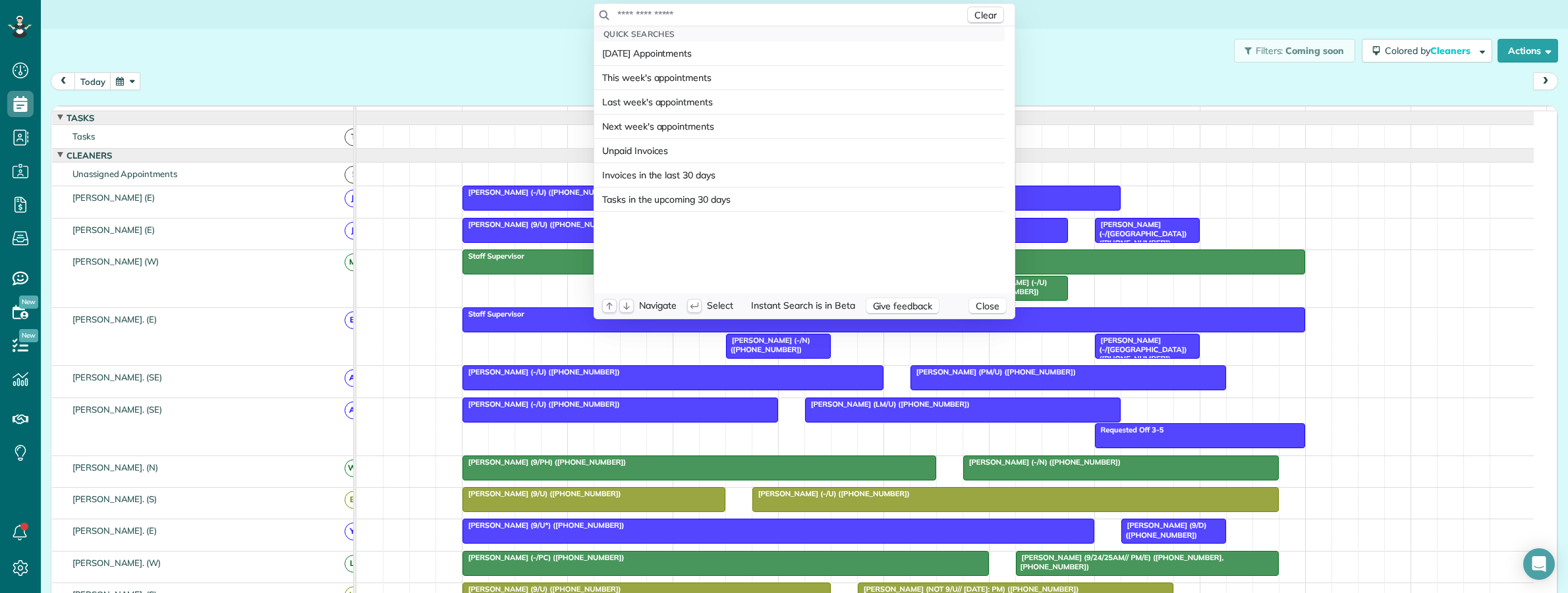
click at [742, 13] on input "text" at bounding box center [790, 14] width 348 height 13
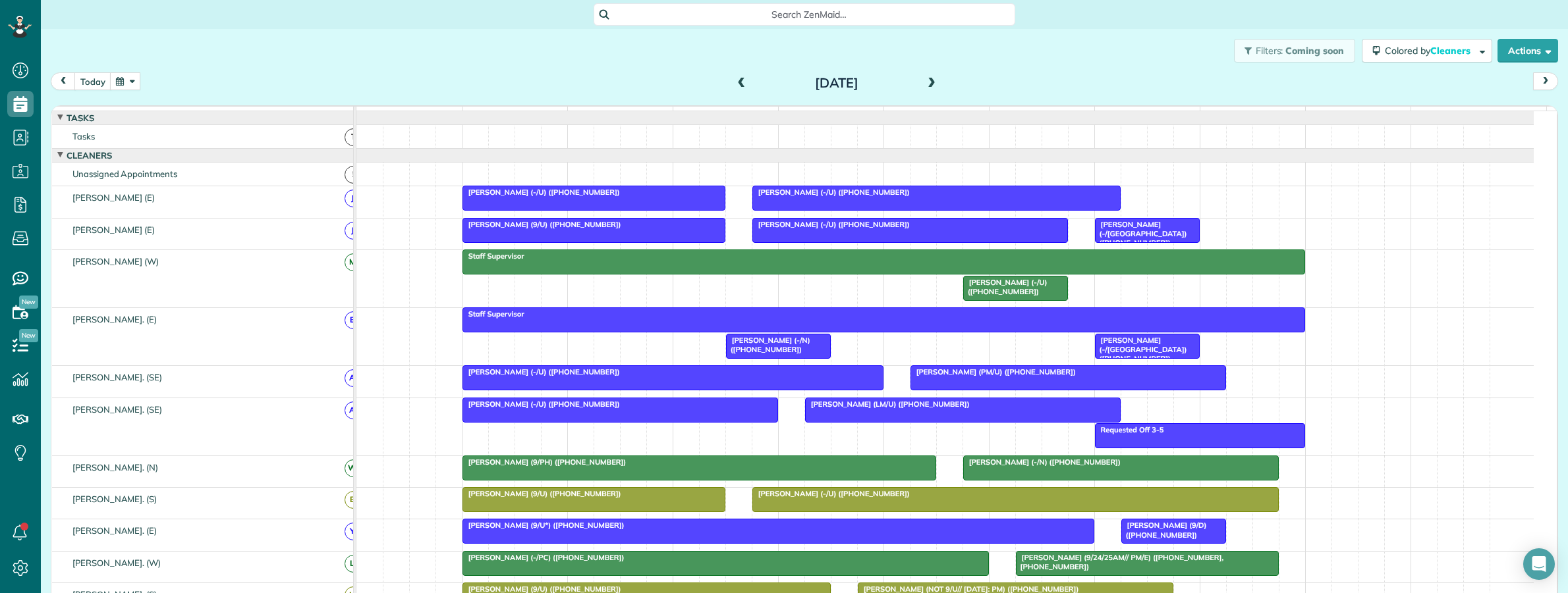
click at [132, 87] on html "Dashboard Scheduling Calendar View List View Dispatch View - Weekly scheduling …" at bounding box center [784, 296] width 1568 height 593
click at [127, 83] on button "button" at bounding box center [125, 81] width 30 height 17
click at [284, 90] on link "Next" at bounding box center [286, 89] width 36 height 33
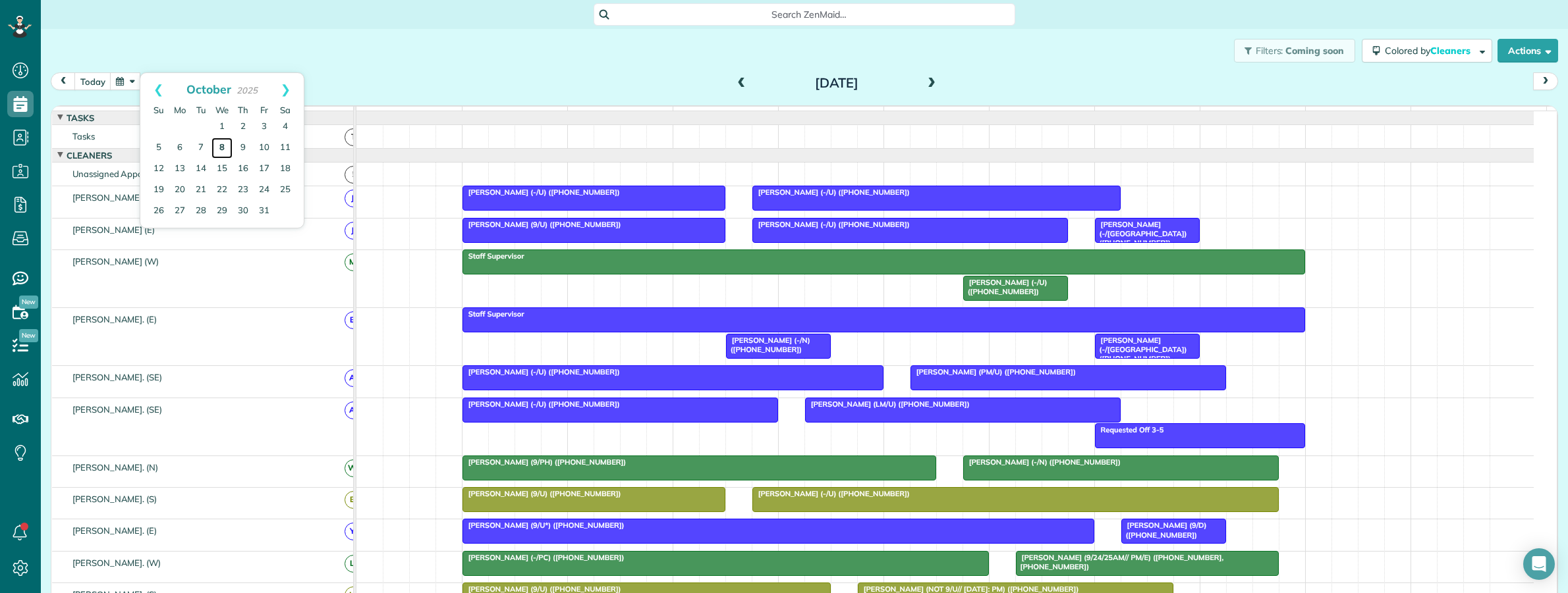
click at [223, 145] on link "8" at bounding box center [222, 148] width 21 height 21
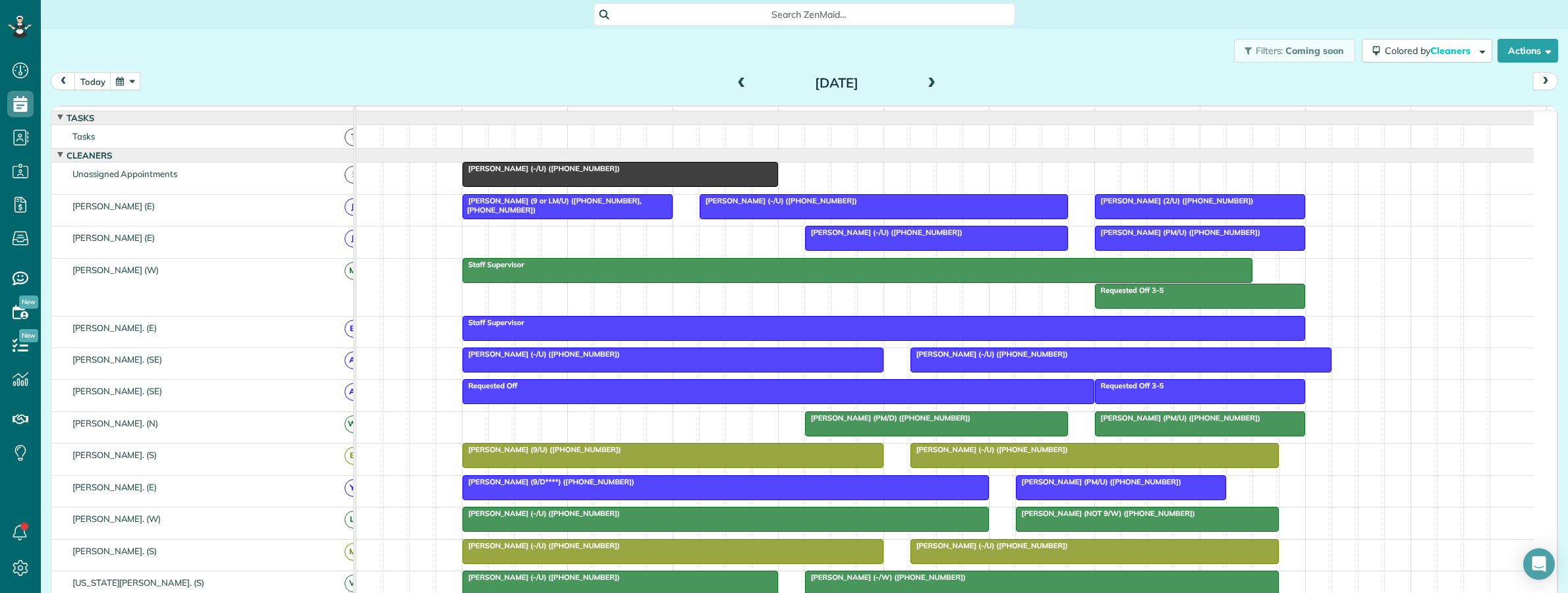
drag, startPoint x: 596, startPoint y: 185, endPoint x: 464, endPoint y: 185, distance: 132.0
click at [464, 185] on div at bounding box center [465, 175] width 5 height 25
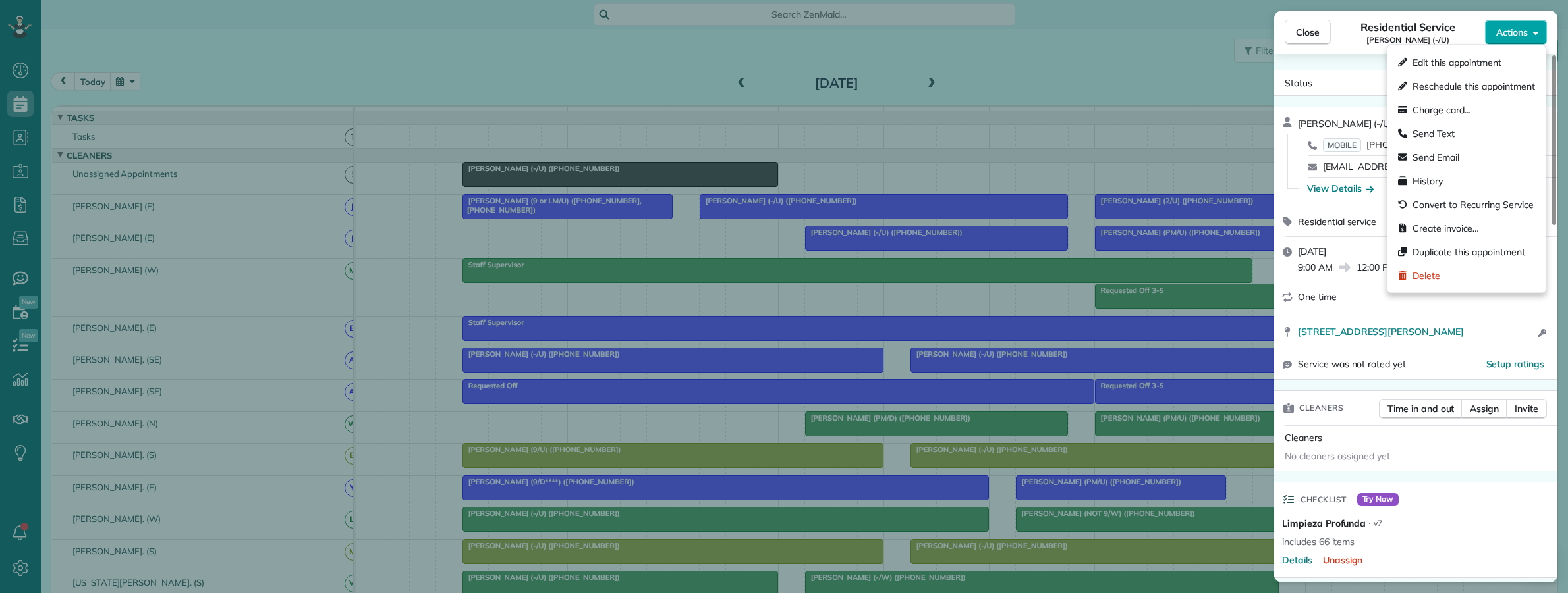
click at [1519, 34] on span "Actions" at bounding box center [1512, 32] width 32 height 13
click at [1478, 255] on span "Duplicate this appointment" at bounding box center [1474, 252] width 123 height 13
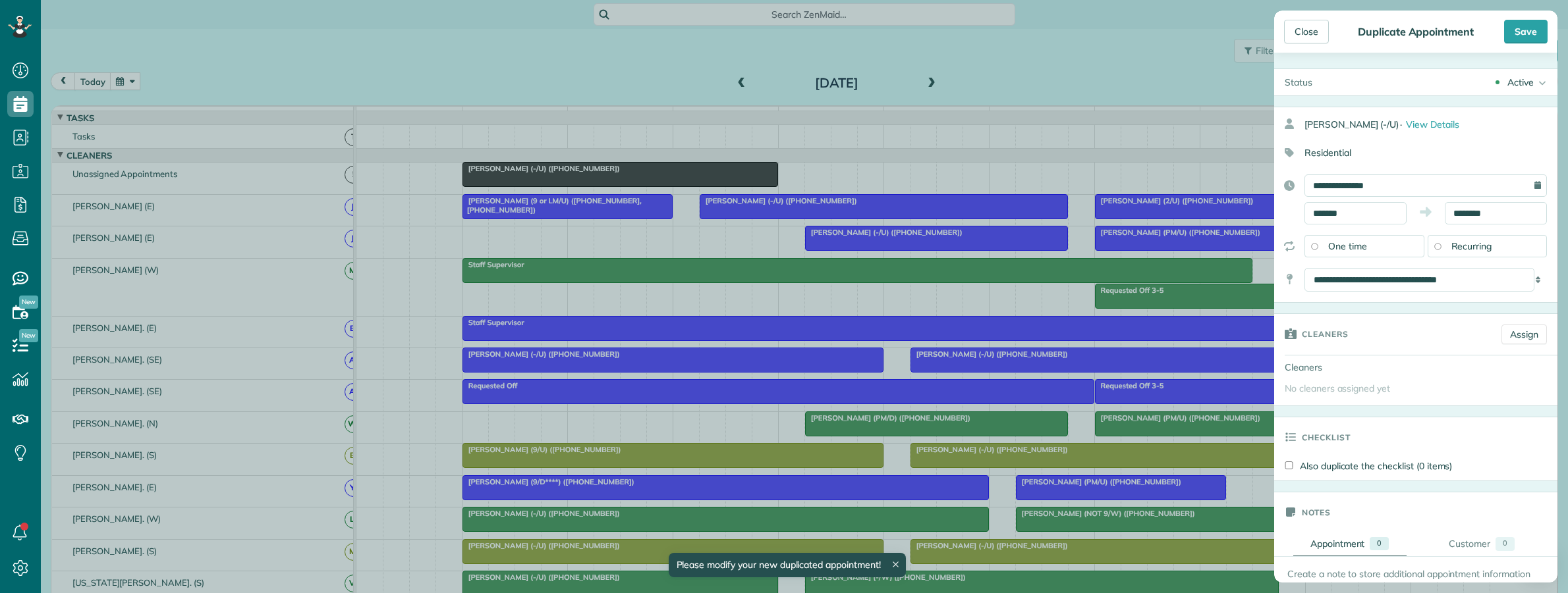
click at [1507, 81] on div "Active" at bounding box center [1520, 82] width 26 height 13
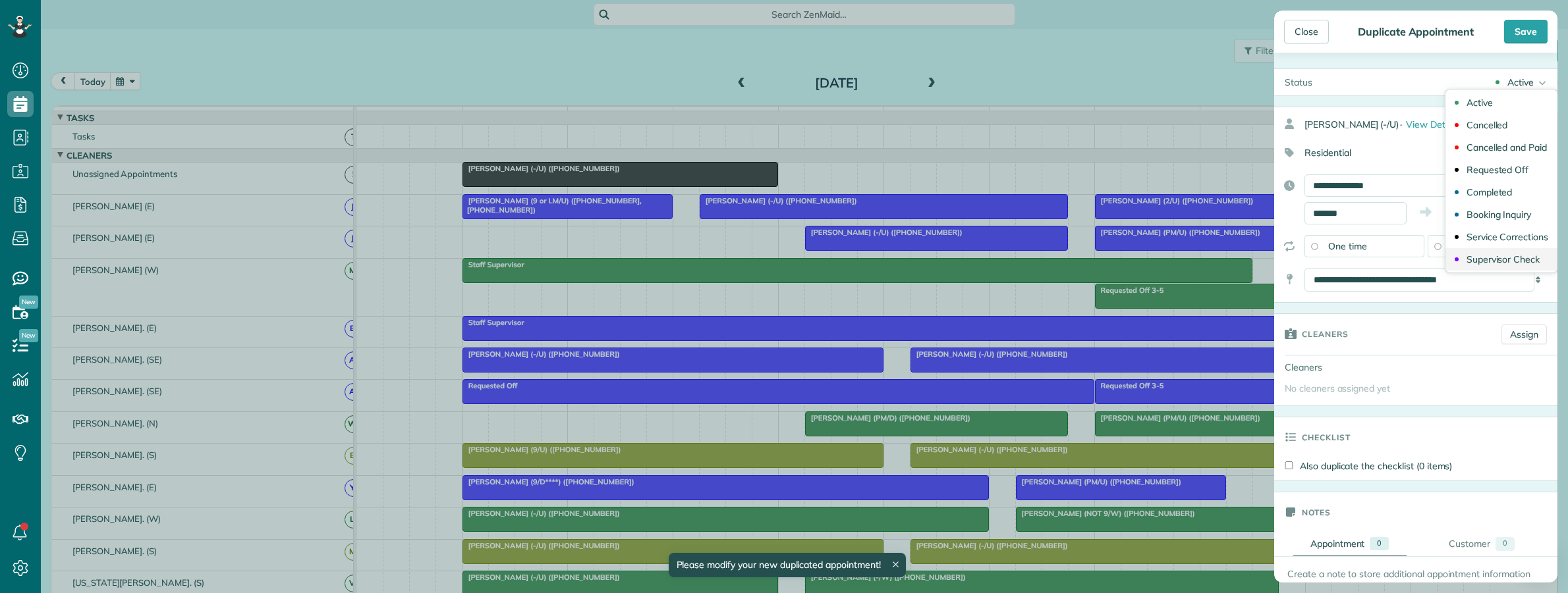
click at [1489, 260] on div "Supervisor Check" at bounding box center [1503, 260] width 73 height 10
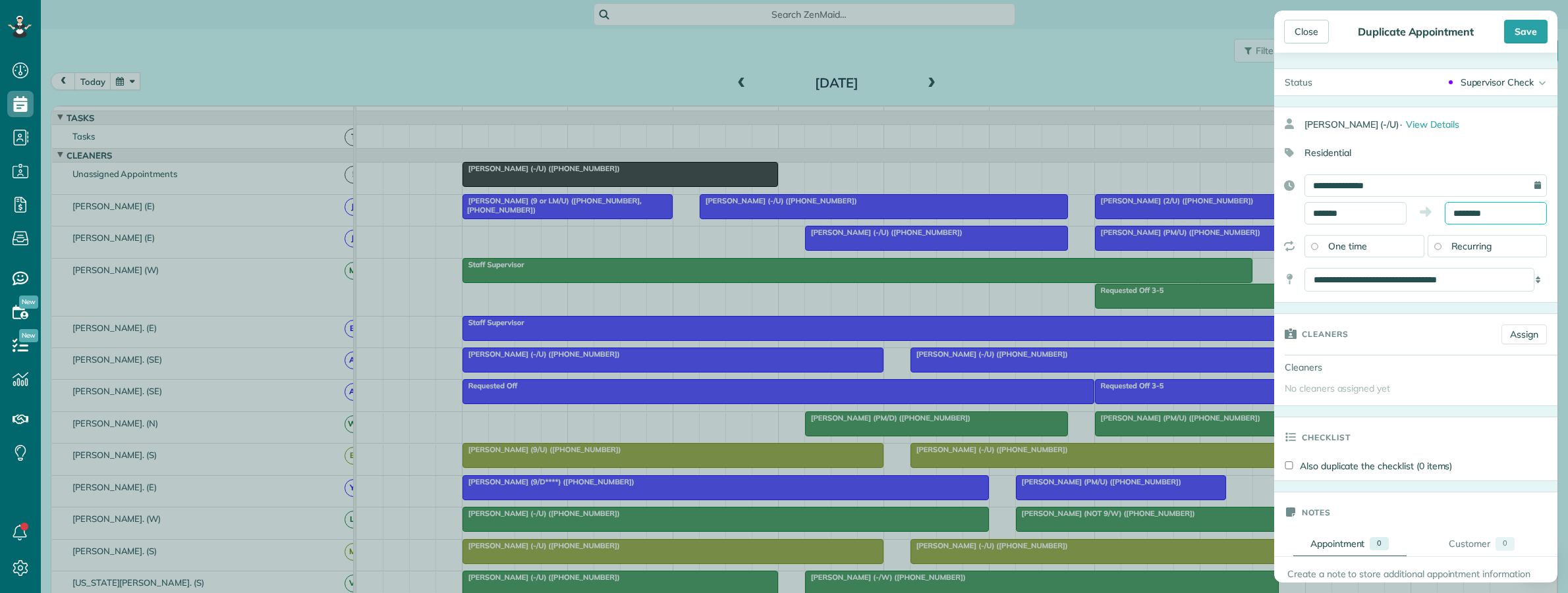
click at [1492, 211] on input "********" at bounding box center [1495, 213] width 102 height 22
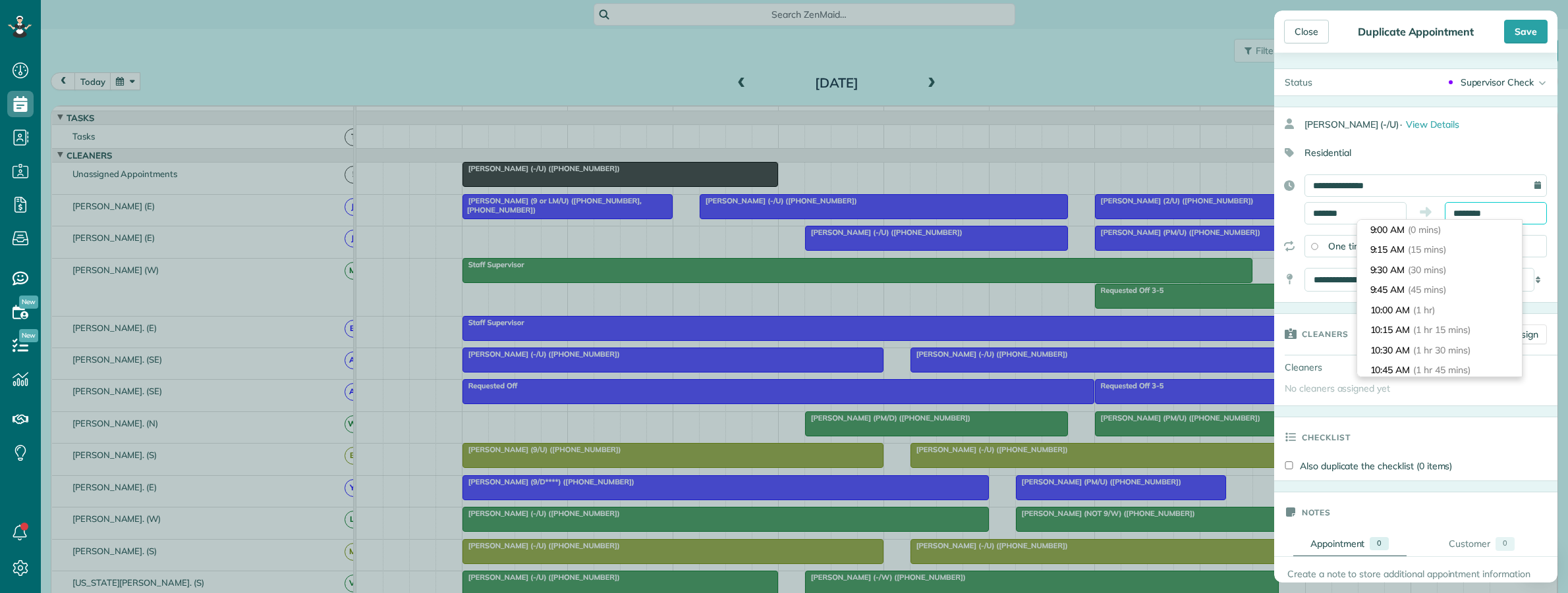
scroll to position [221, 0]
click at [1338, 214] on input "*******" at bounding box center [1355, 213] width 102 height 22
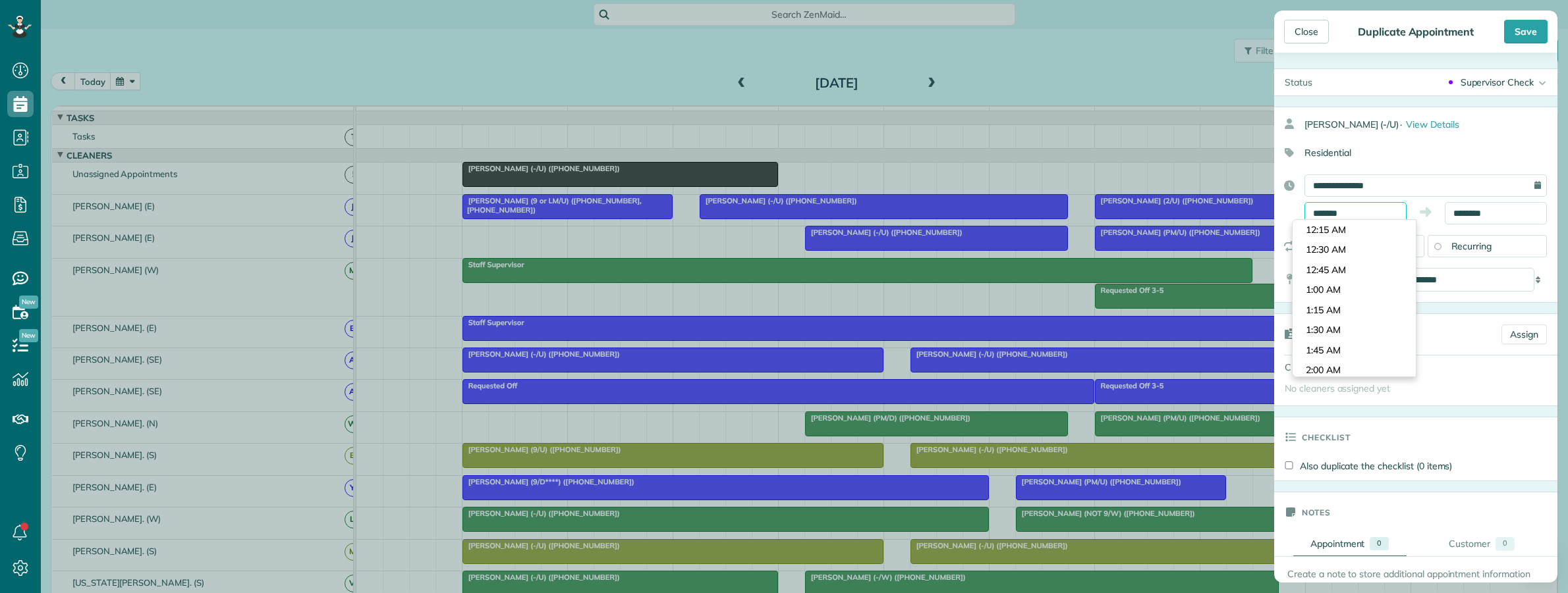
scroll to position [682, 0]
type input "********"
click at [1345, 326] on body "Dashboard Scheduling Calendar View List View Dispatch View - Weekly scheduling …" at bounding box center [784, 296] width 1568 height 593
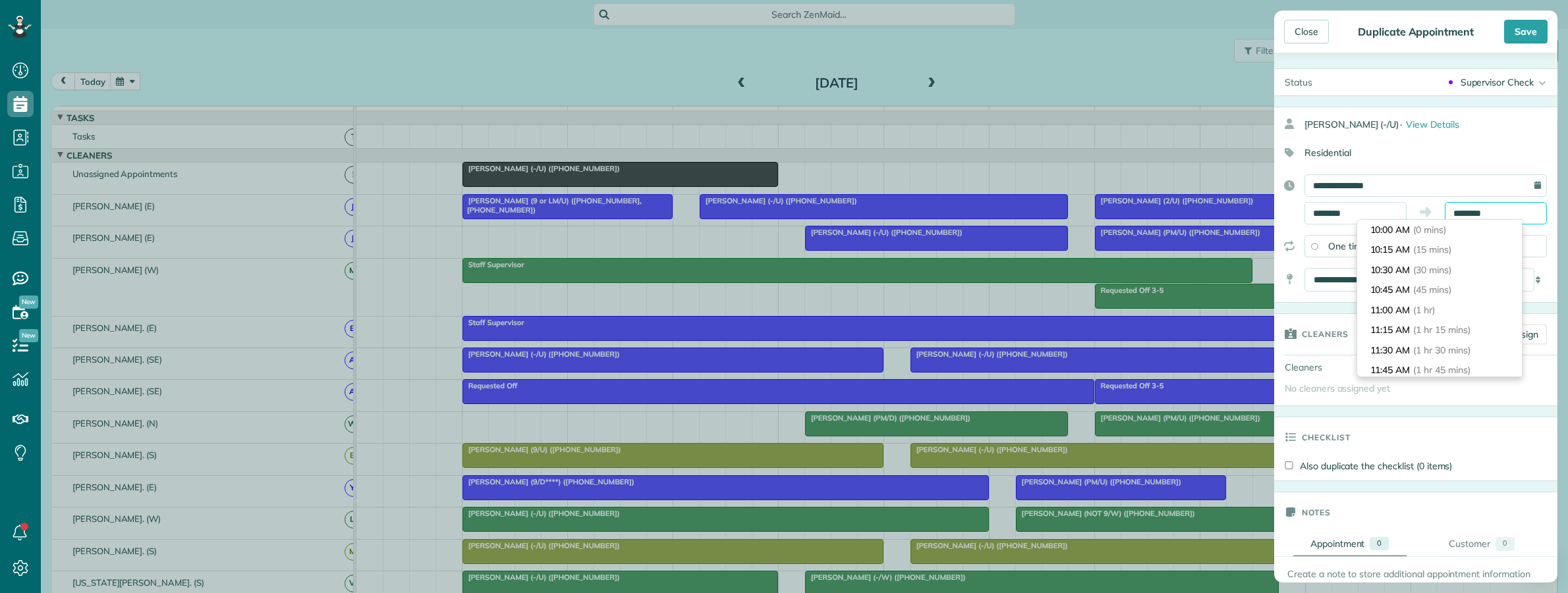
click at [1490, 217] on input "********" at bounding box center [1495, 213] width 102 height 22
type input "********"
click li "11:00 AM (1 hr)"
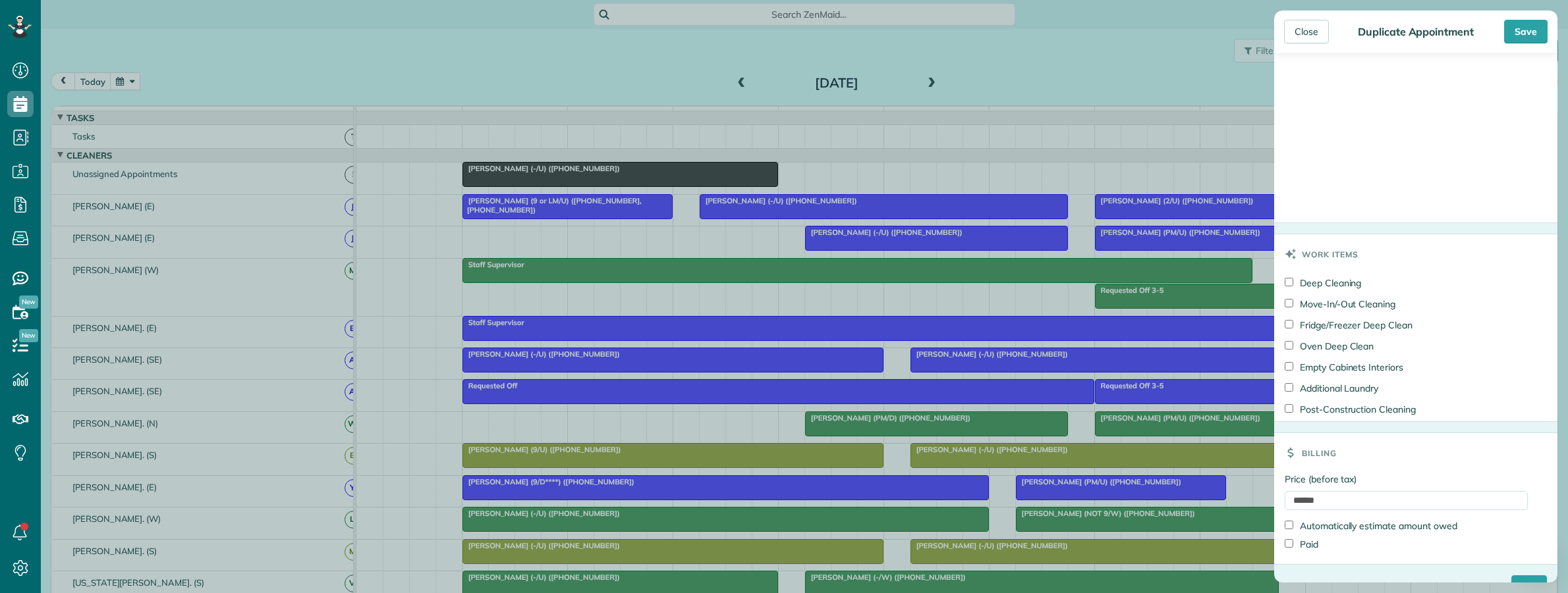
scroll to position [841, 0]
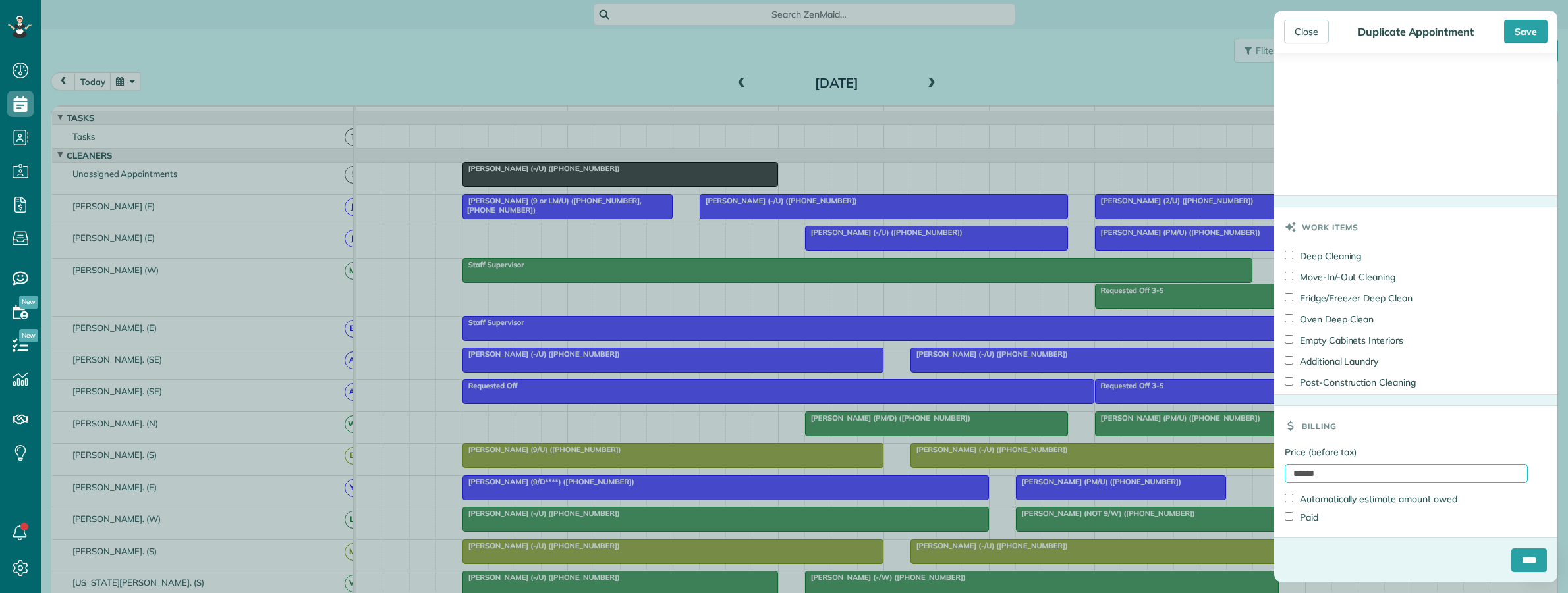
click div "Close Duplicate Appointment Save Status Supervisor Check Active Cancelled Cance…"
click input "****"
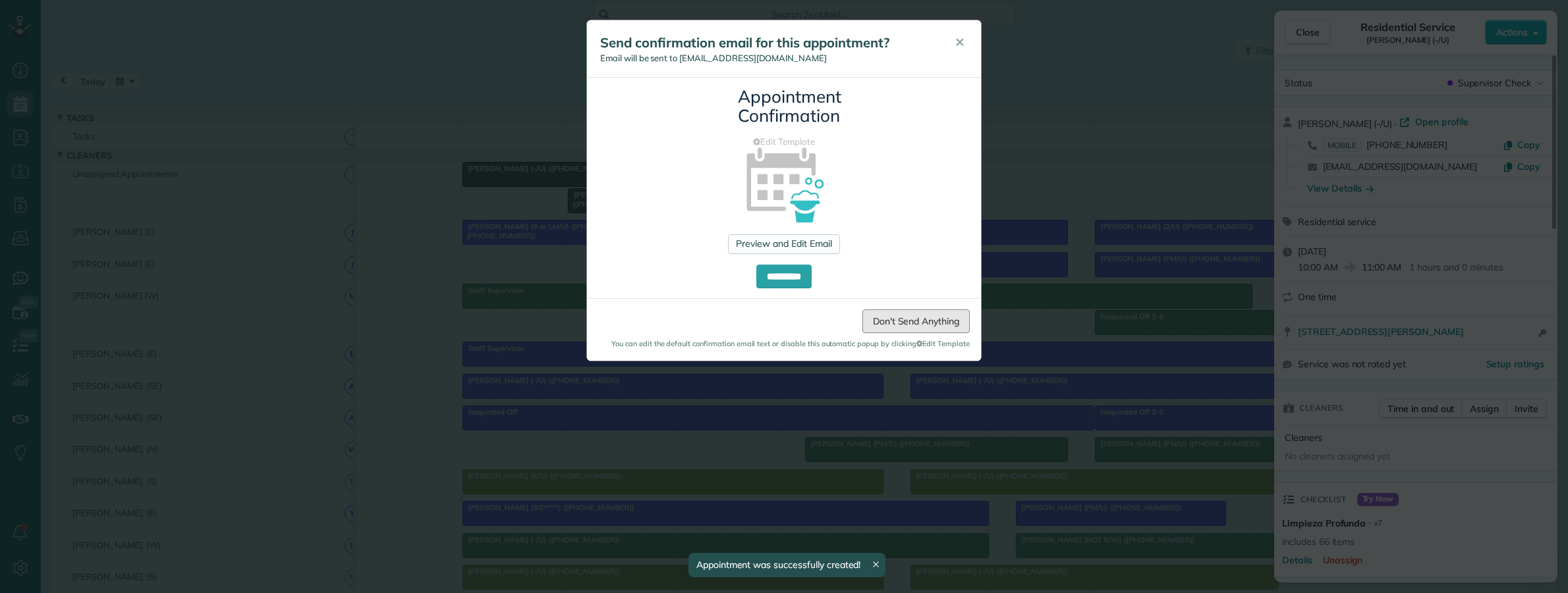
drag, startPoint x: 913, startPoint y: 321, endPoint x: 975, endPoint y: 317, distance: 62.1
click link "Don't Send Anything"
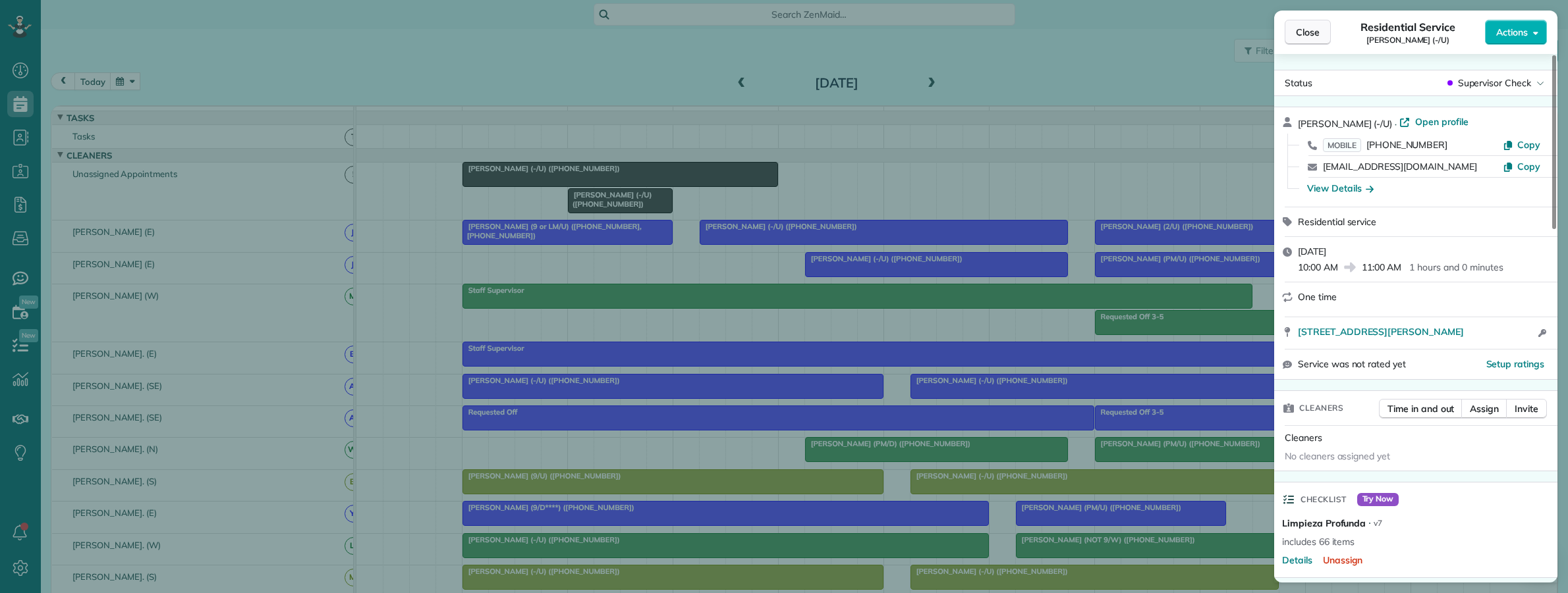
click span "Close"
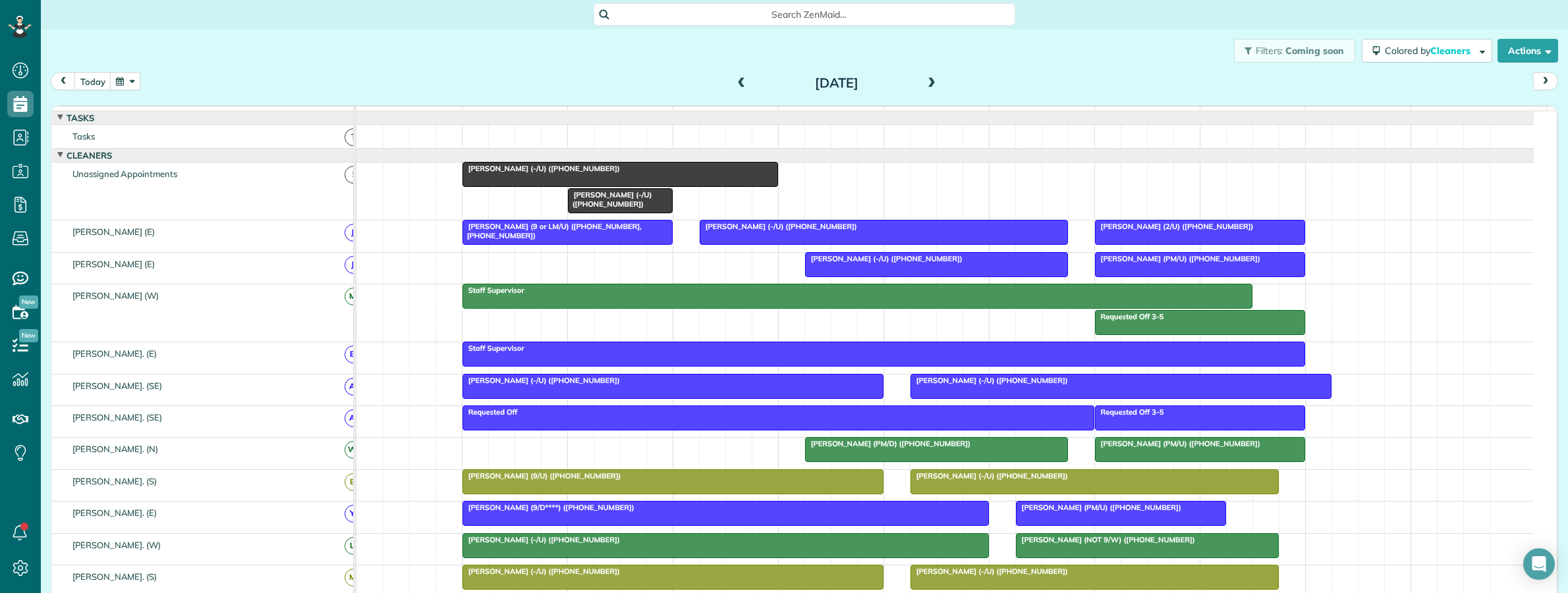
click span "Search ZenMaid…"
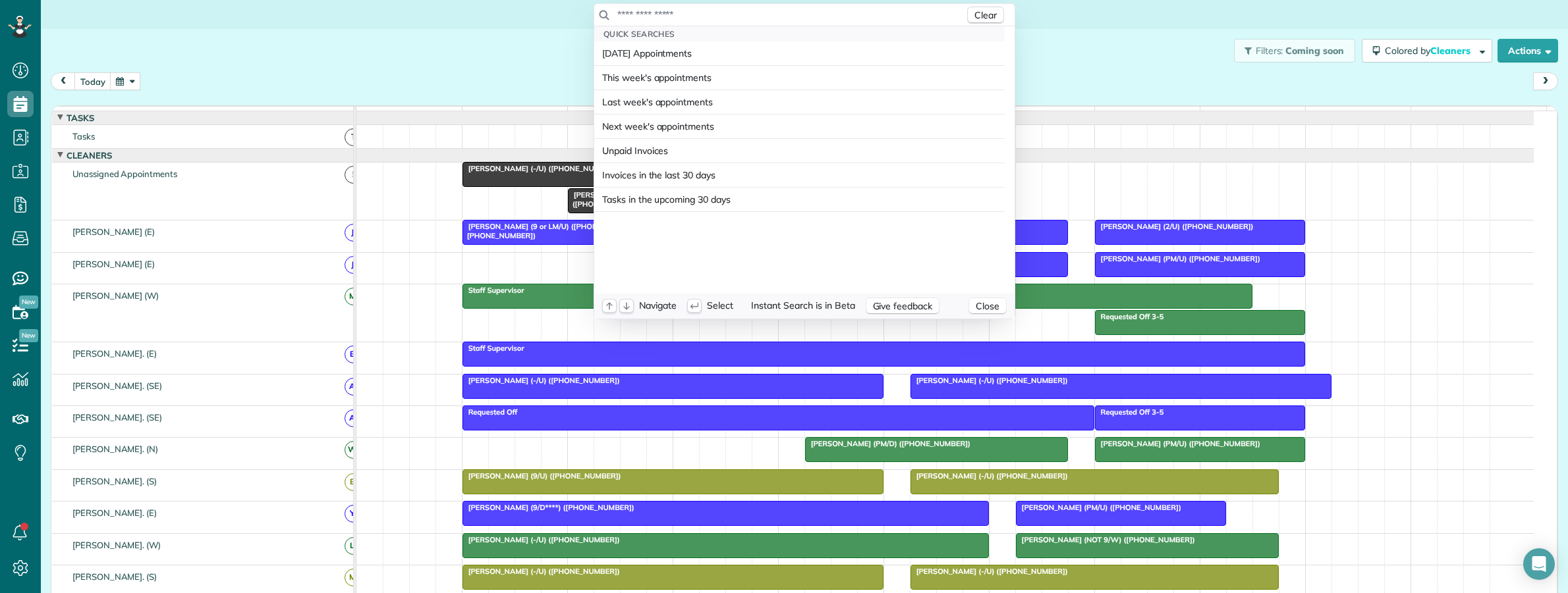
click input "text"
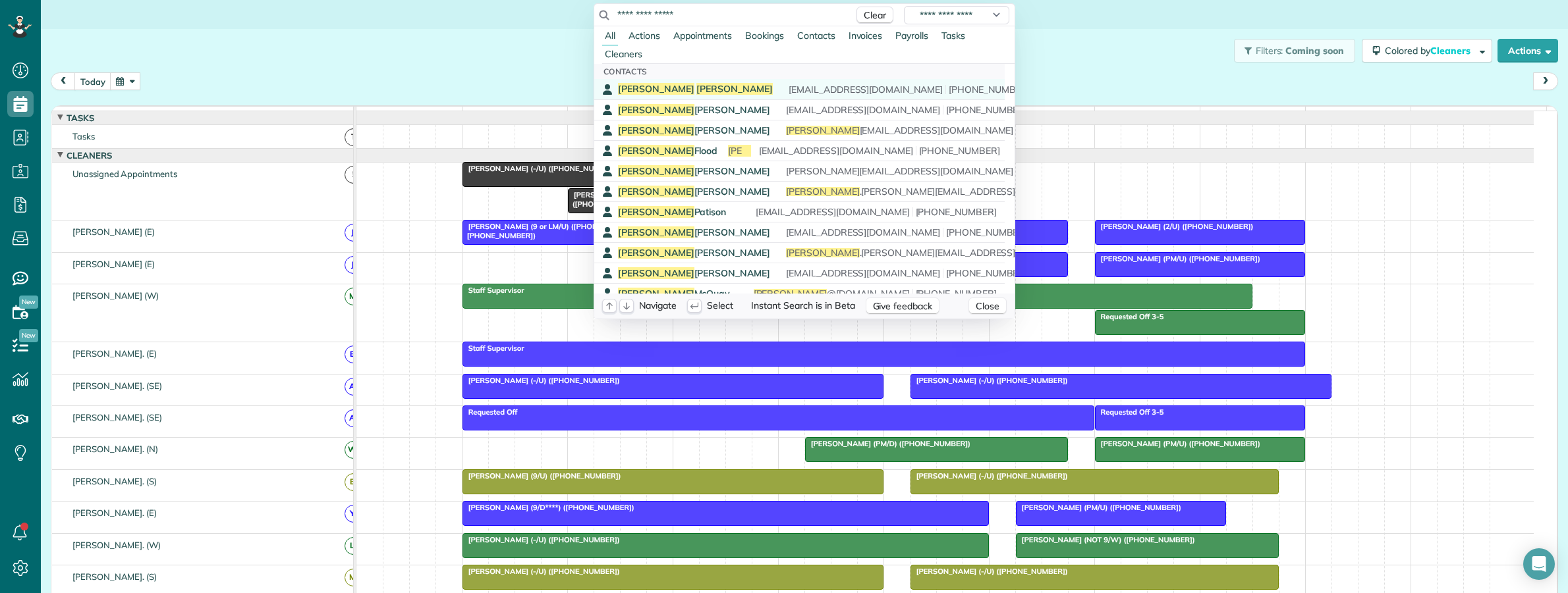
type input "**********"
click span "Wozniak"
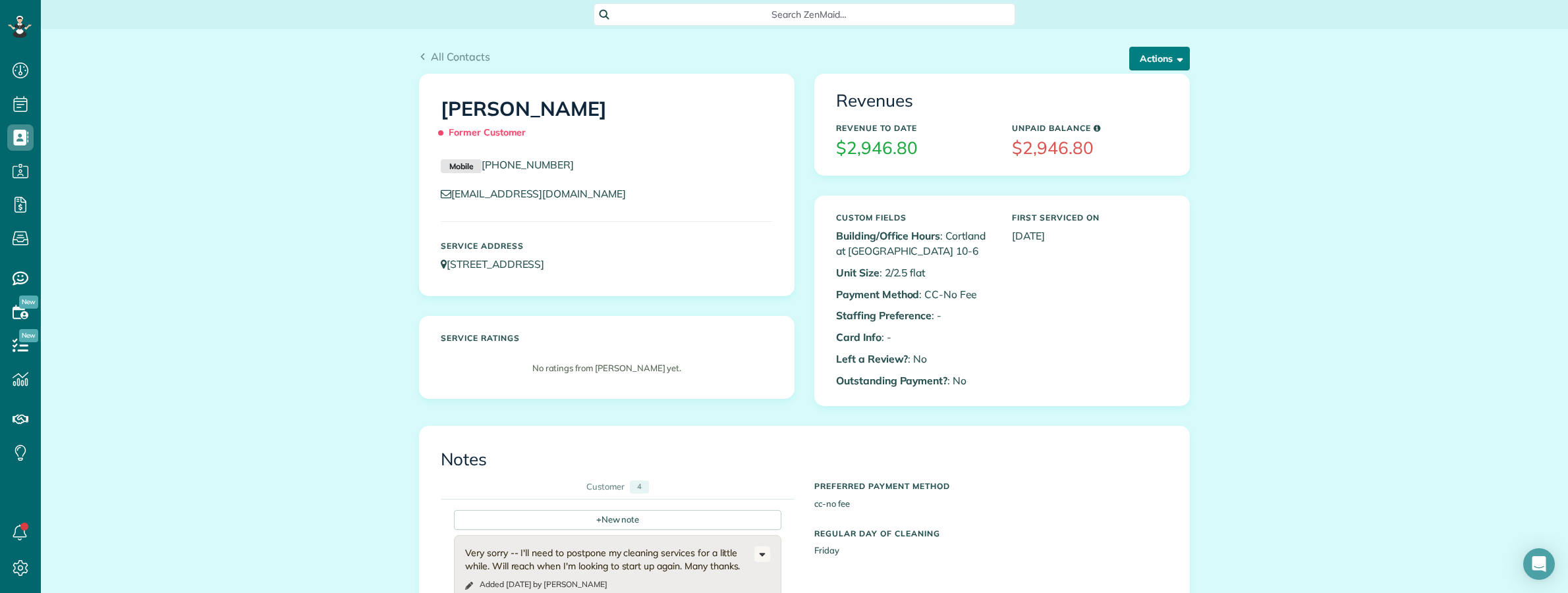
click at [1148, 59] on button "Actions" at bounding box center [1159, 59] width 60 height 24
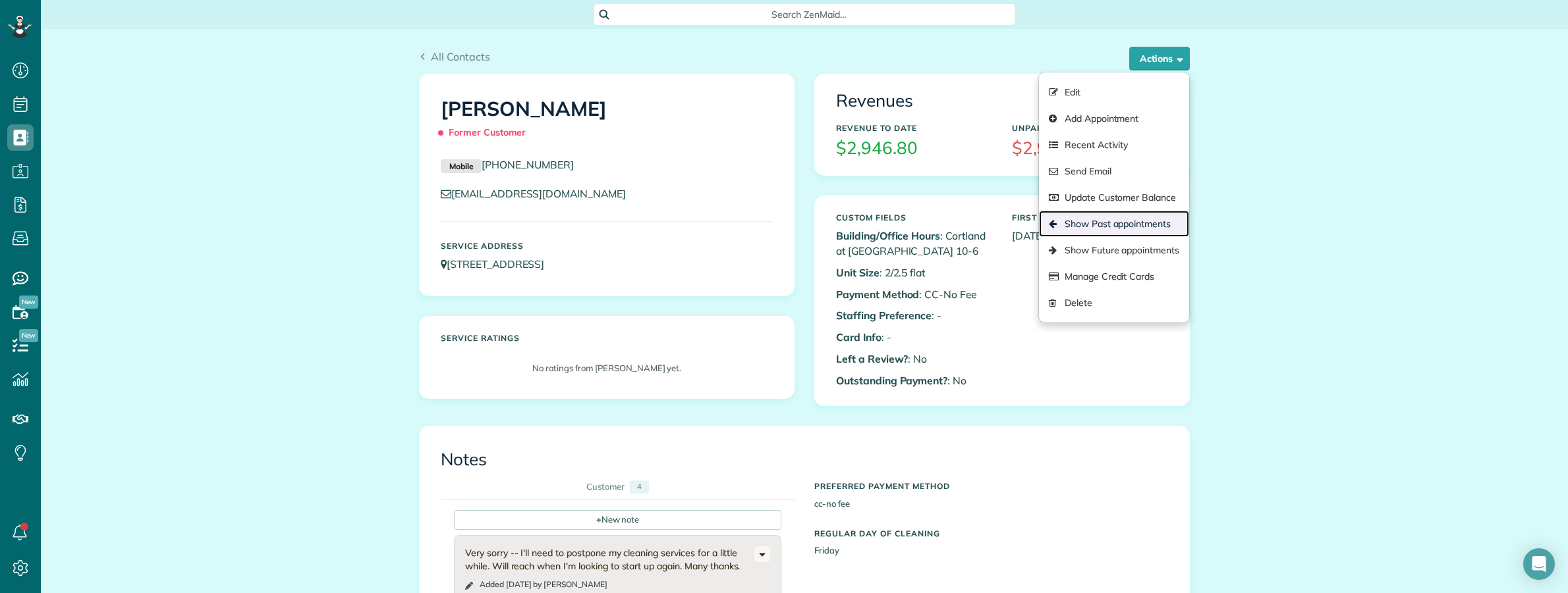
click at [1128, 224] on link "Show Past appointments" at bounding box center [1114, 223] width 151 height 26
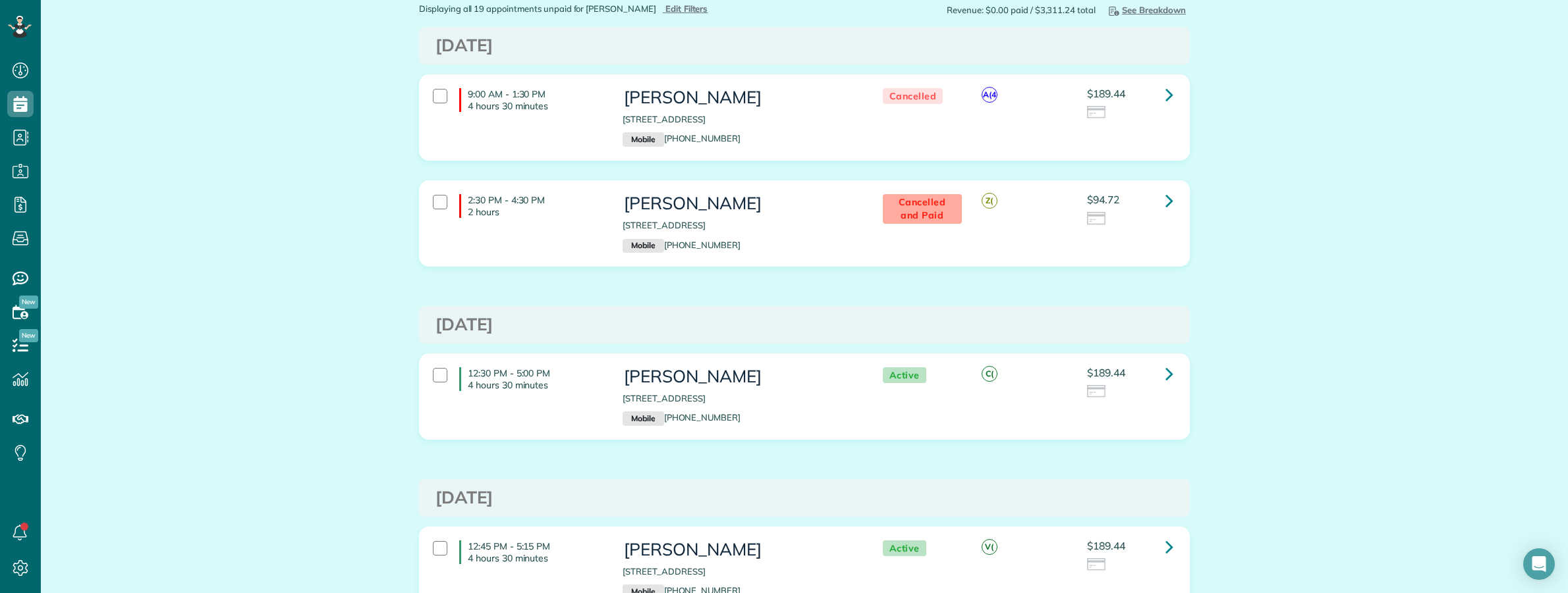
scroll to position [82, 0]
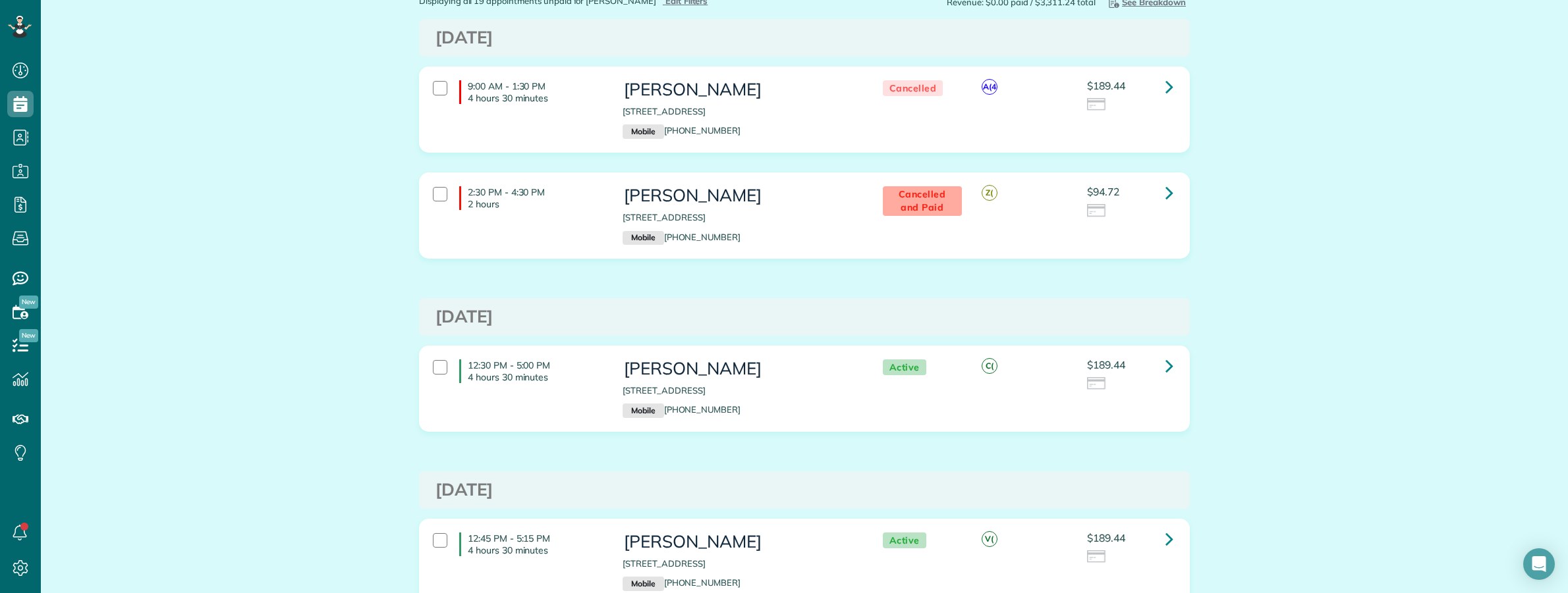
drag, startPoint x: 612, startPoint y: 112, endPoint x: 847, endPoint y: 100, distance: 235.3
click at [847, 100] on div "Michael Wozniak 2901 Cityplace West Boulevard #533 Dallas TX 75204 Mobile (570)…" at bounding box center [738, 109] width 253 height 72
copy p "2901 Cityplace West Boulevard #533 Dallas TX 75204"
click at [435, 112] on div "9:00 AM - 1:30 PM 4 hours 30 minutes Michael Wozniak 2901 Cityplace West Boulev…" at bounding box center [803, 109] width 760 height 72
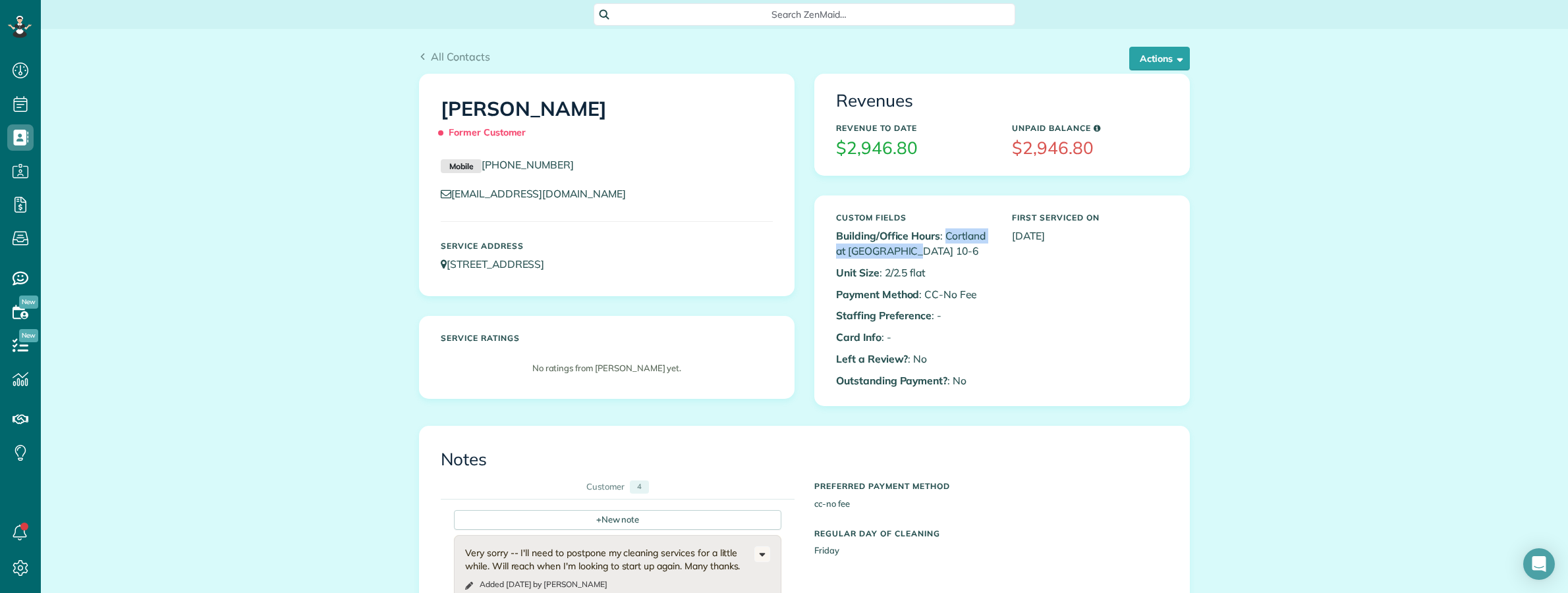
drag, startPoint x: 942, startPoint y: 236, endPoint x: 903, endPoint y: 253, distance: 42.5
click at [903, 253] on p "Building/Office Hours : Cortland at West Village 10-6" at bounding box center [914, 244] width 156 height 30
copy p "Cortland at West Village"
click at [702, 8] on span "Search ZenMaid…" at bounding box center [809, 14] width 401 height 13
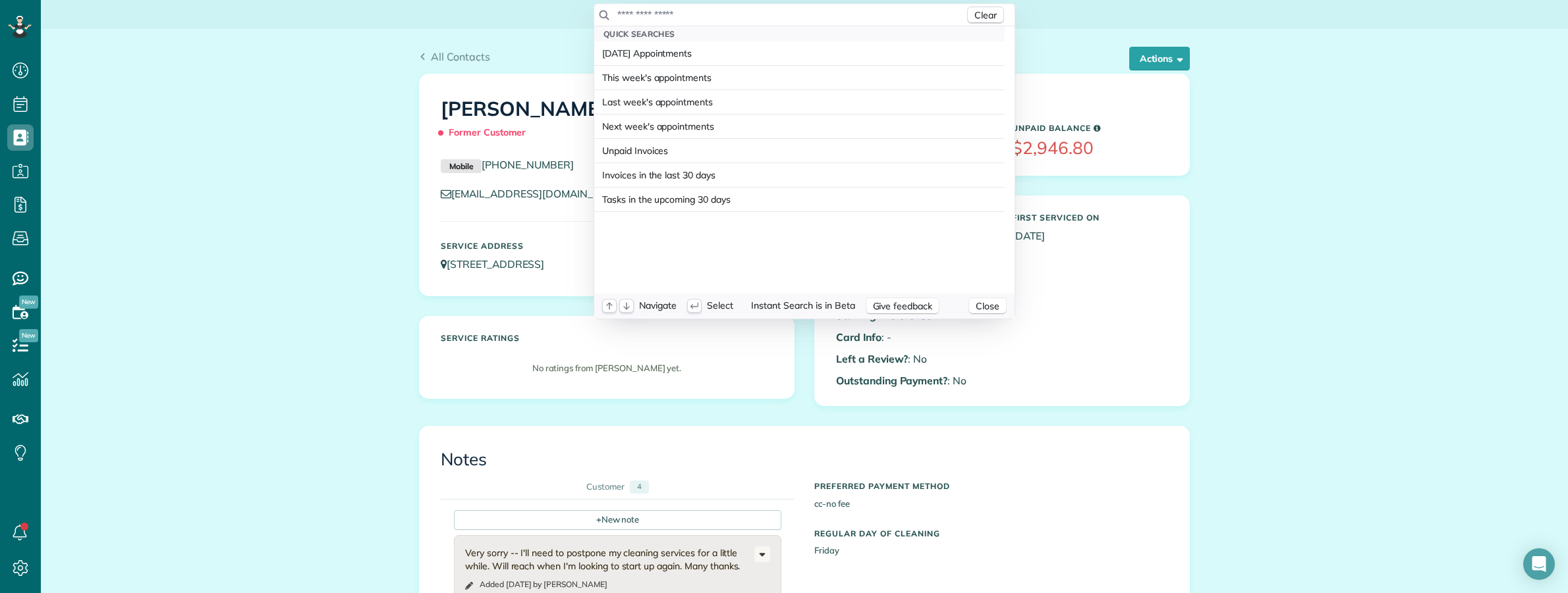
click at [702, 10] on input "text" at bounding box center [790, 14] width 348 height 13
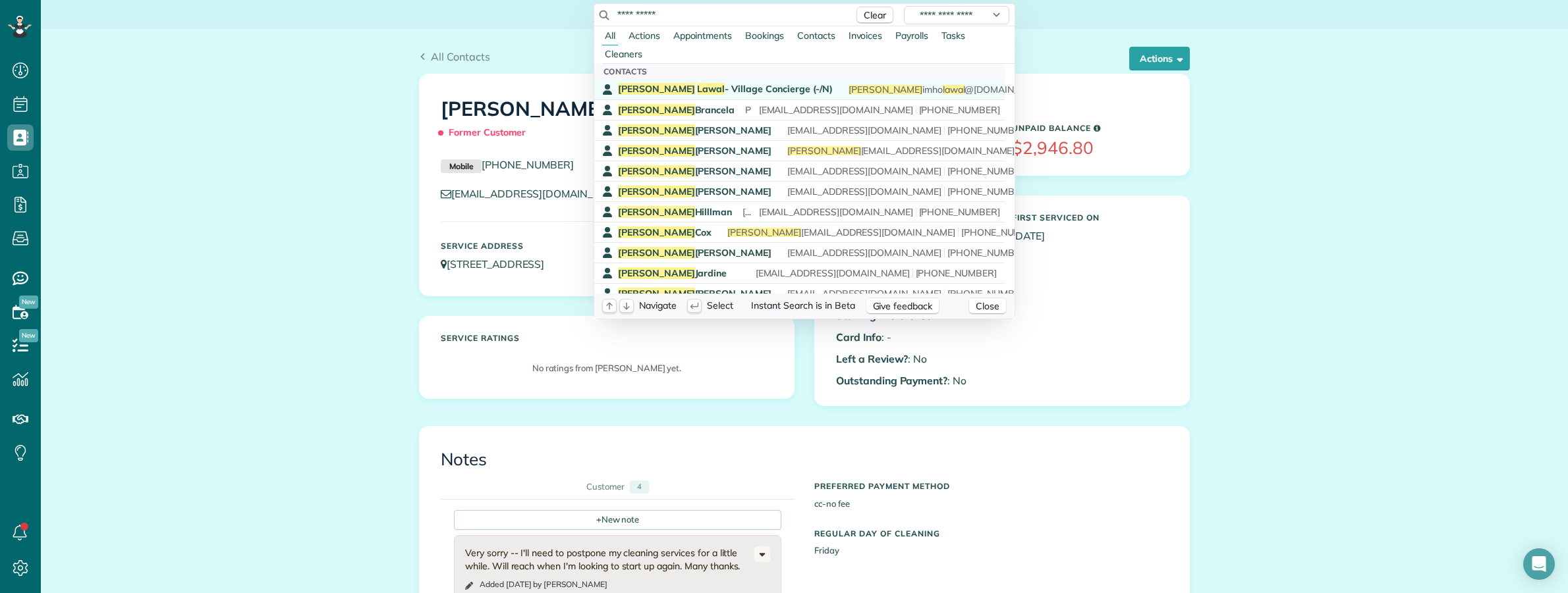
type input "**********"
click at [682, 89] on span "John Lawal - Village Concierge (-/N)" at bounding box center [725, 89] width 215 height 12
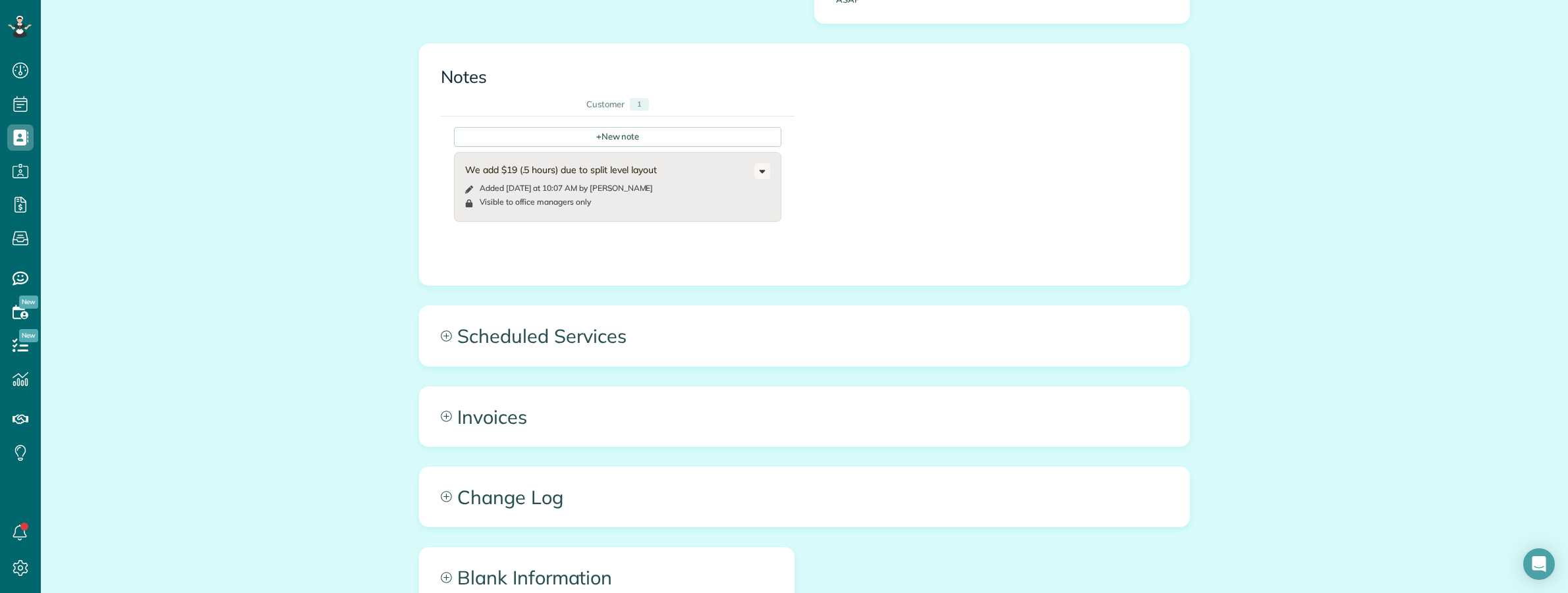
scroll to position [823, 0]
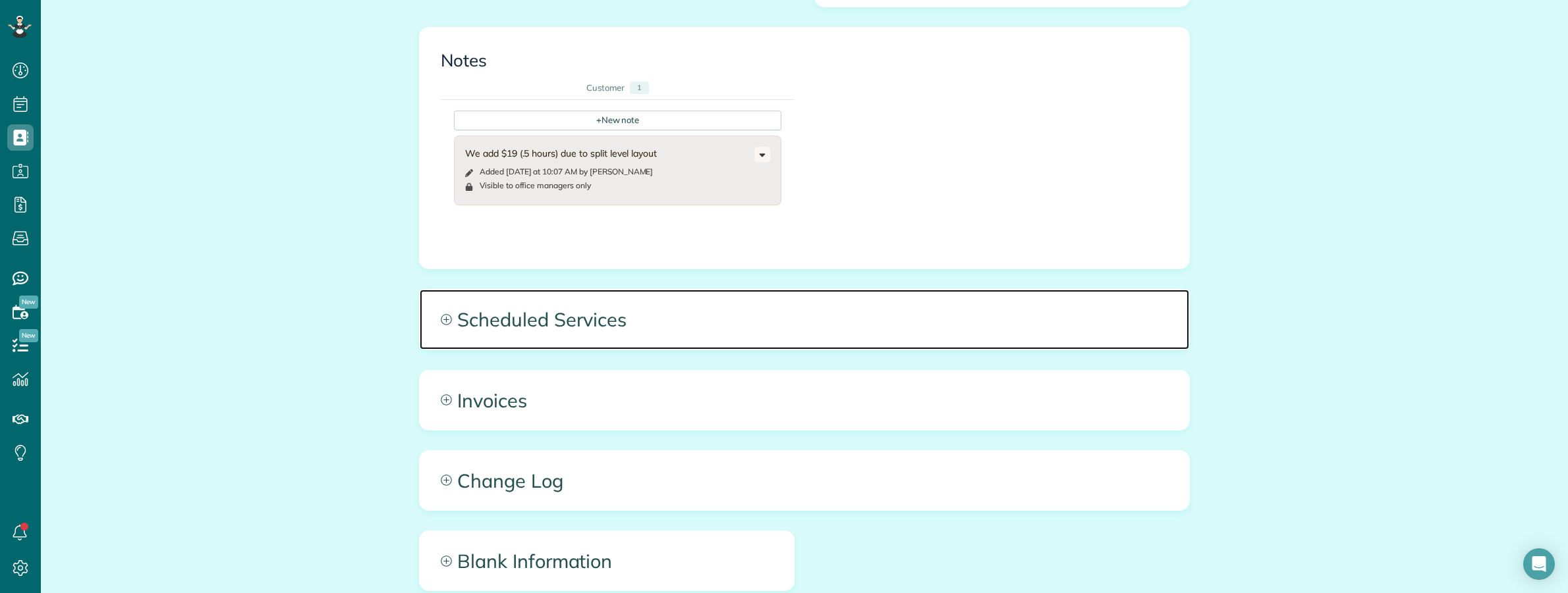
click at [1033, 317] on span "Scheduled Services" at bounding box center [804, 319] width 769 height 59
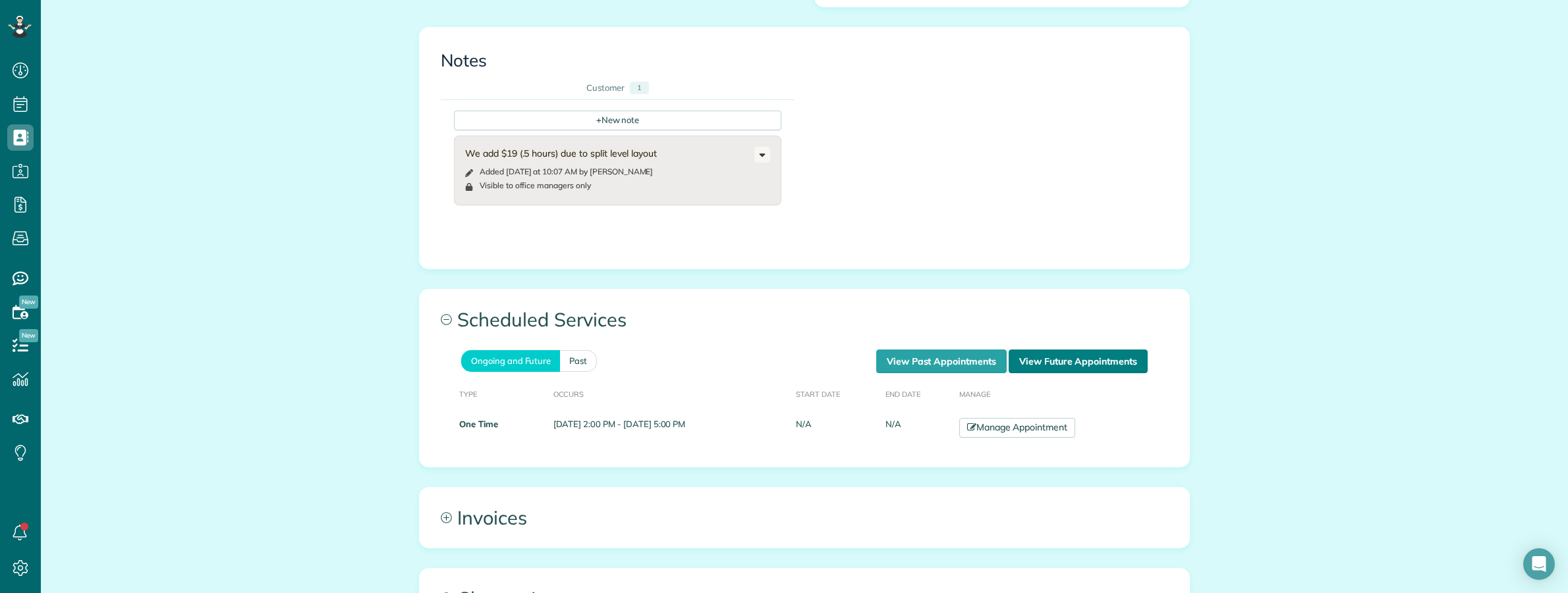
click at [1104, 350] on link "View Future Appointments" at bounding box center [1078, 362] width 139 height 24
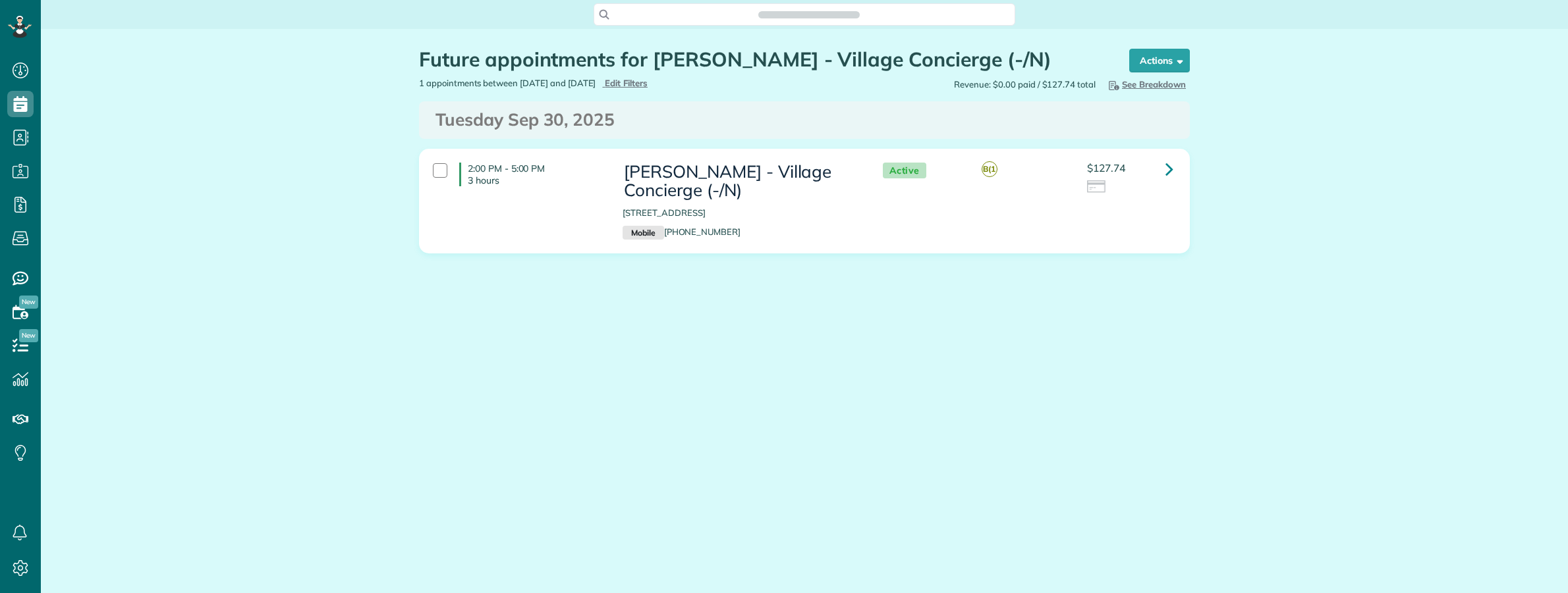
scroll to position [593, 40]
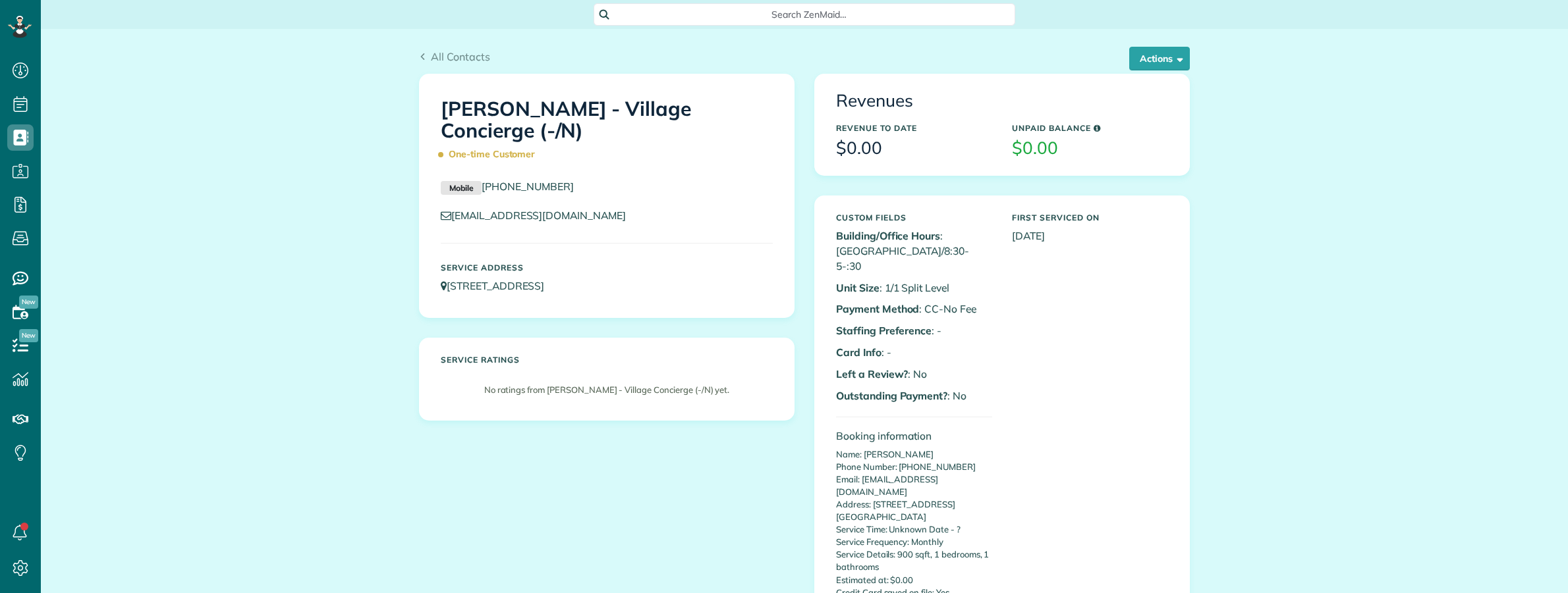
scroll to position [6, 6]
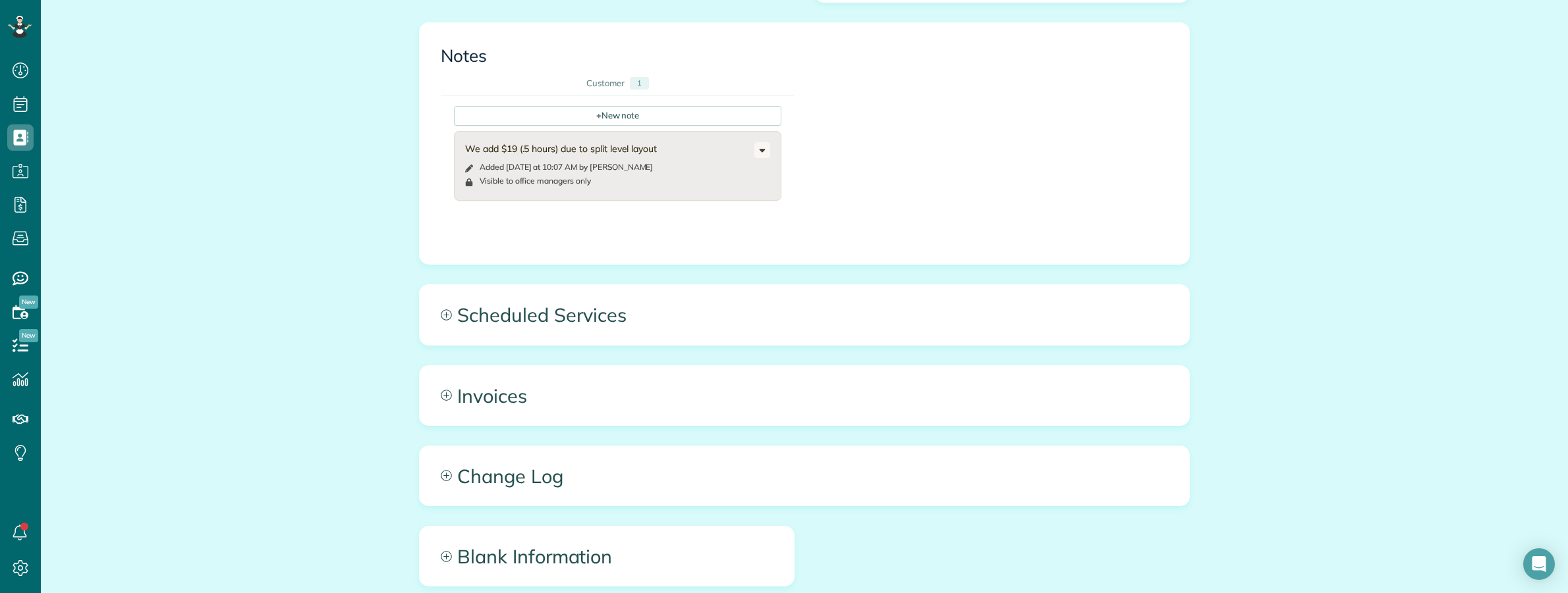
scroll to position [905, 0]
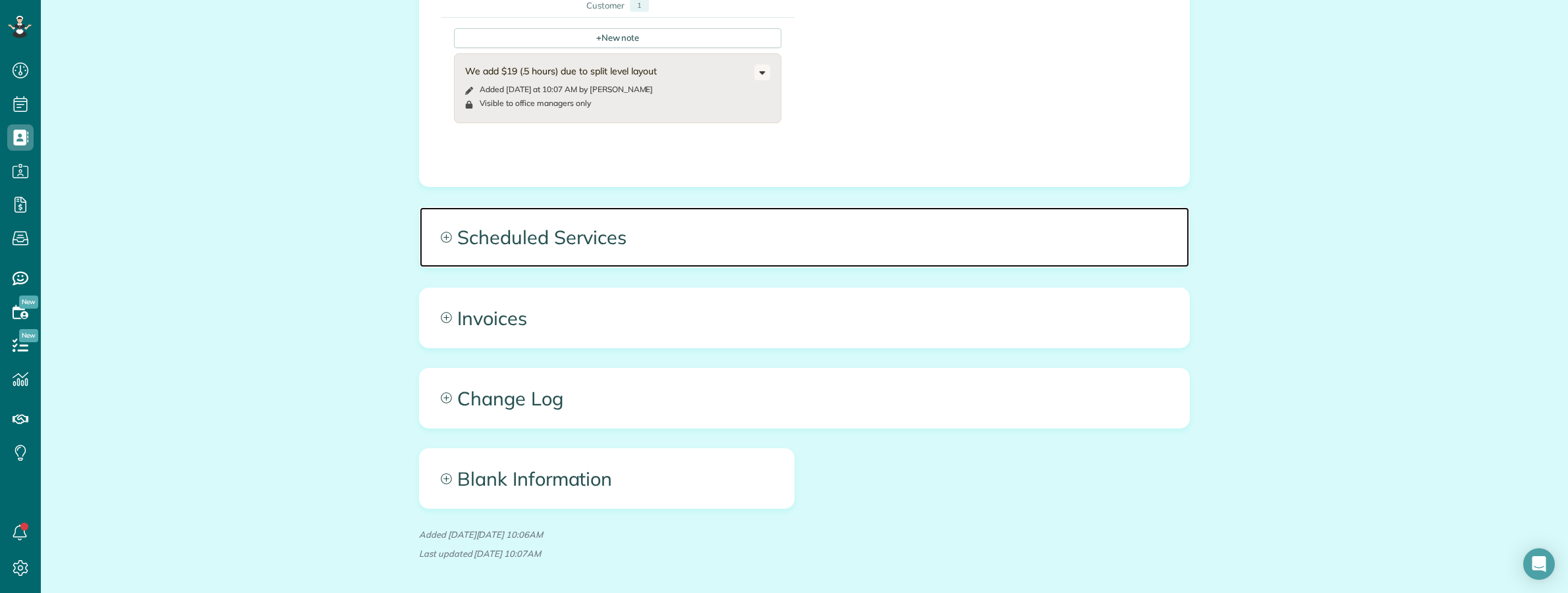
click at [1067, 235] on span "Scheduled Services" at bounding box center [804, 237] width 769 height 59
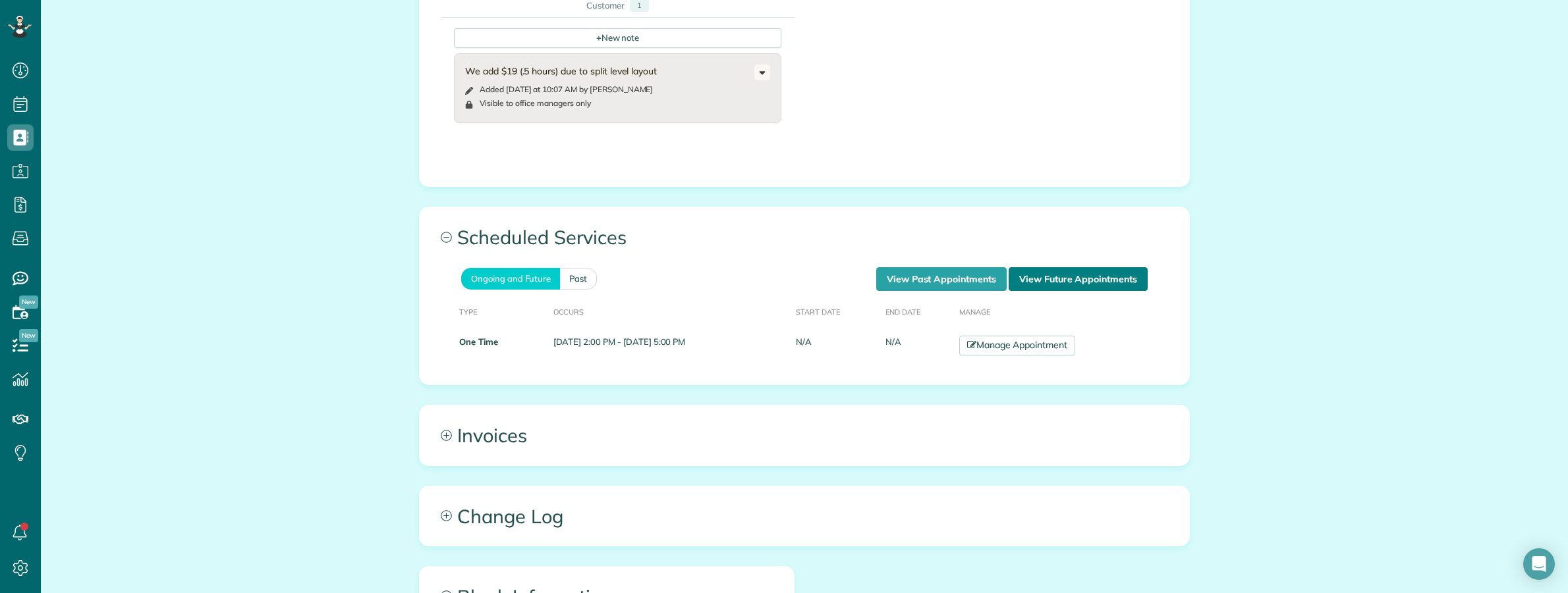
click at [1110, 268] on link "View Future Appointments" at bounding box center [1078, 279] width 139 height 24
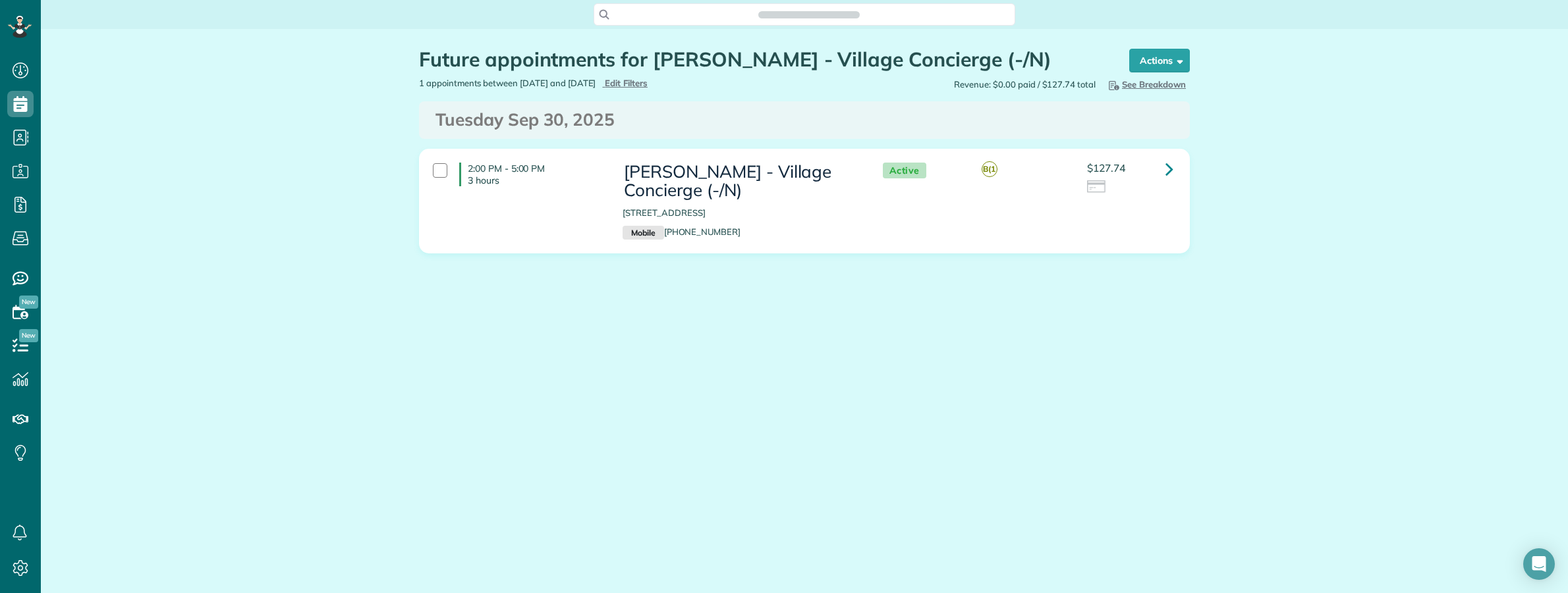
scroll to position [6, 6]
click at [1166, 170] on icon at bounding box center [1169, 169] width 8 height 23
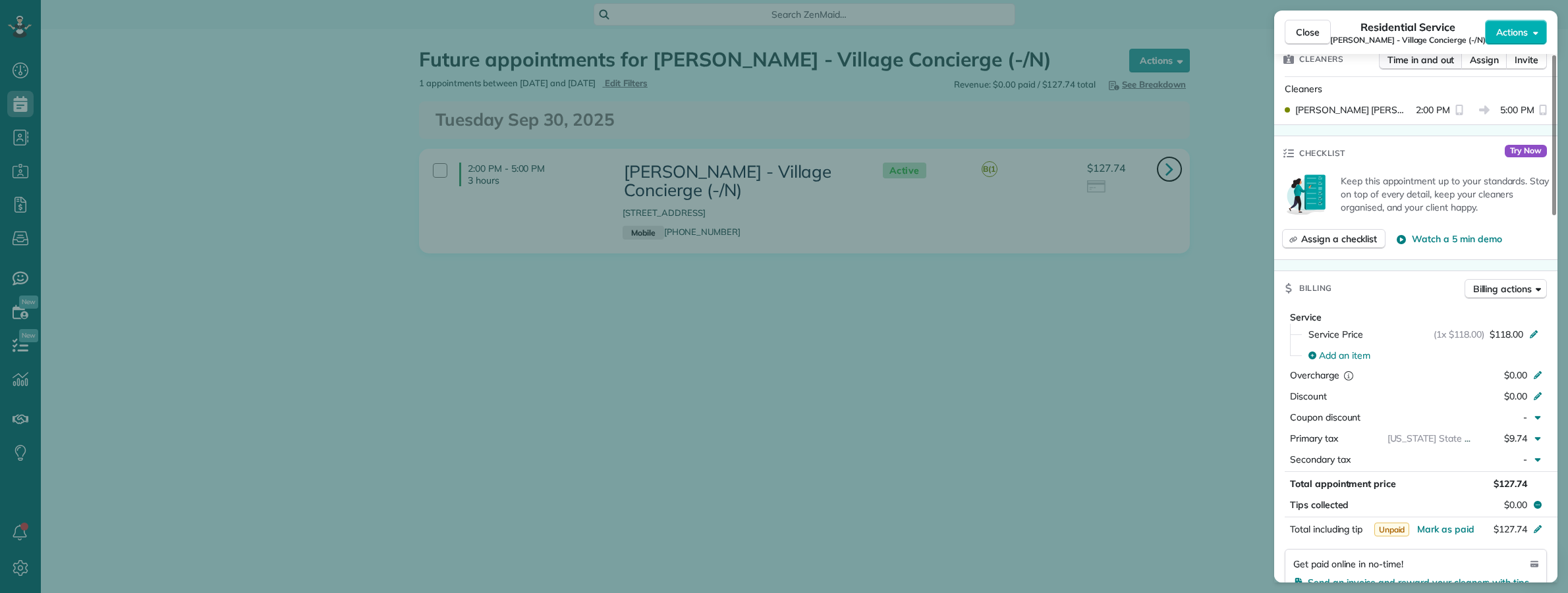
scroll to position [494, 0]
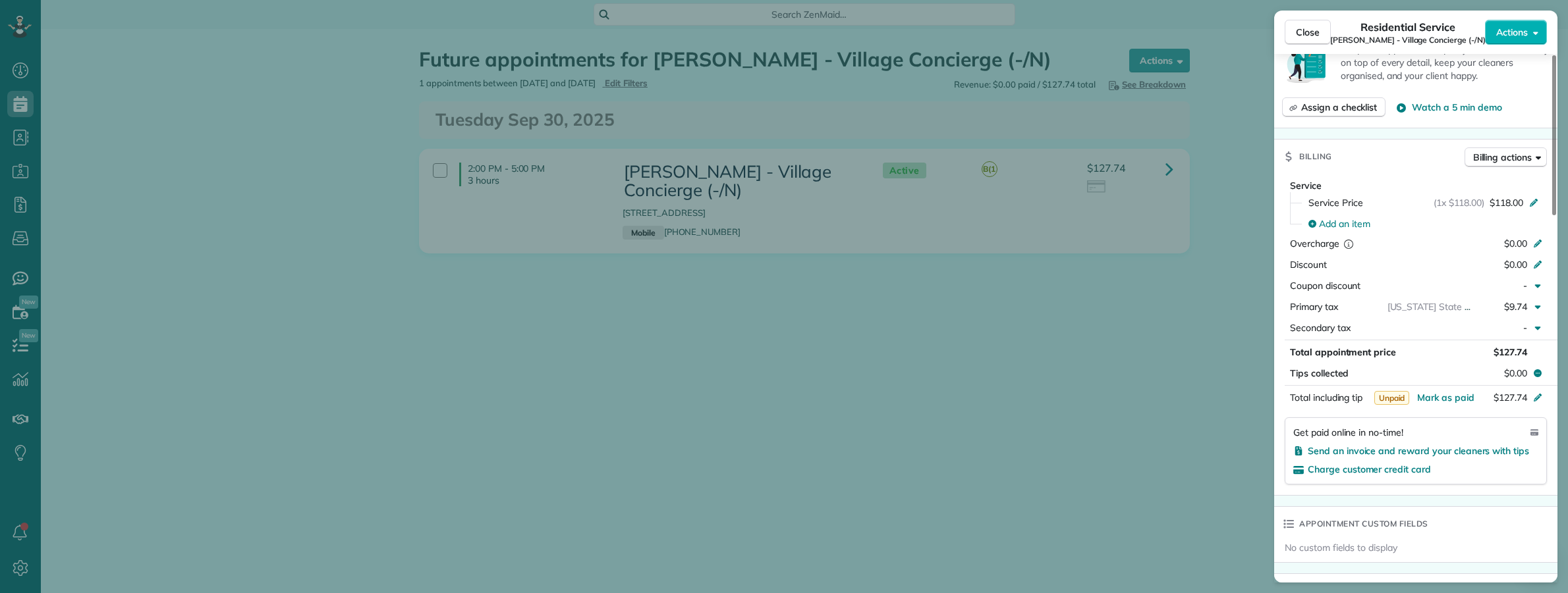
click at [1065, 366] on div "Close Residential Service [PERSON_NAME] - Village Concierge (-/N) Actions Statu…" at bounding box center [784, 296] width 1568 height 593
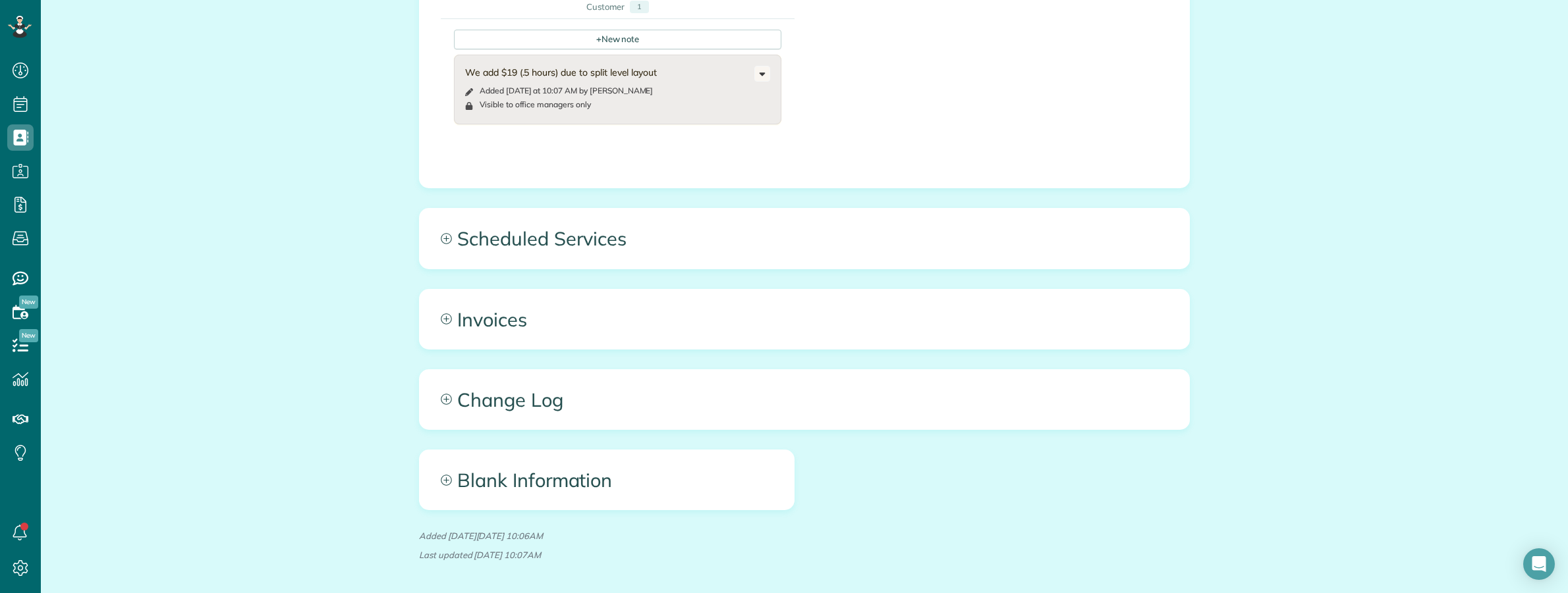
scroll to position [905, 0]
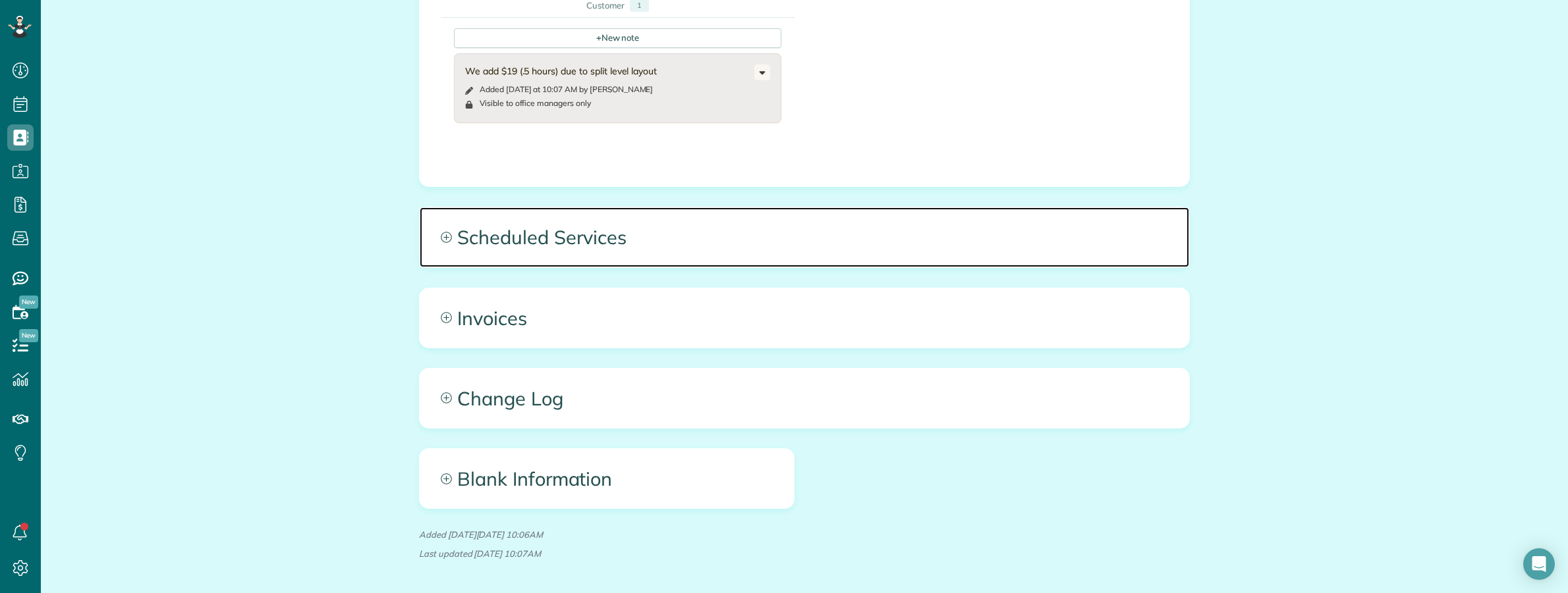
click at [986, 232] on span "Scheduled Services" at bounding box center [804, 237] width 769 height 59
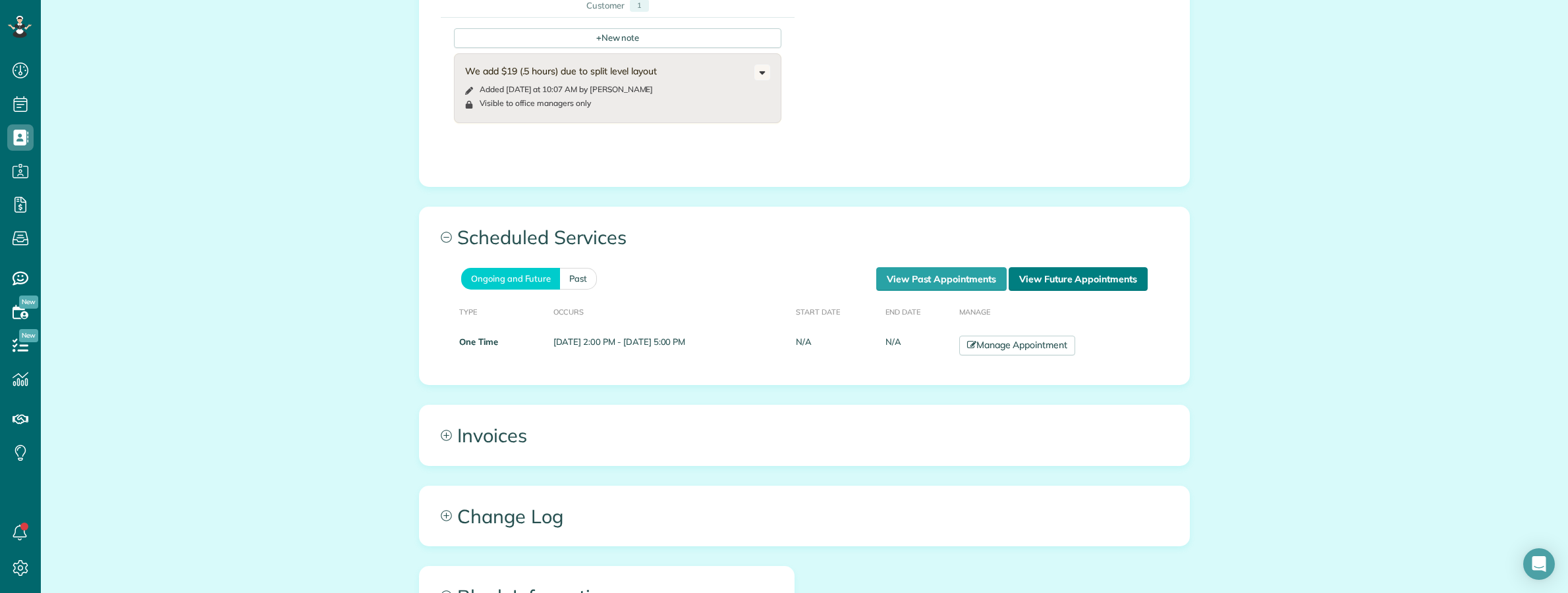
click at [1125, 268] on link "View Future Appointments" at bounding box center [1078, 279] width 139 height 24
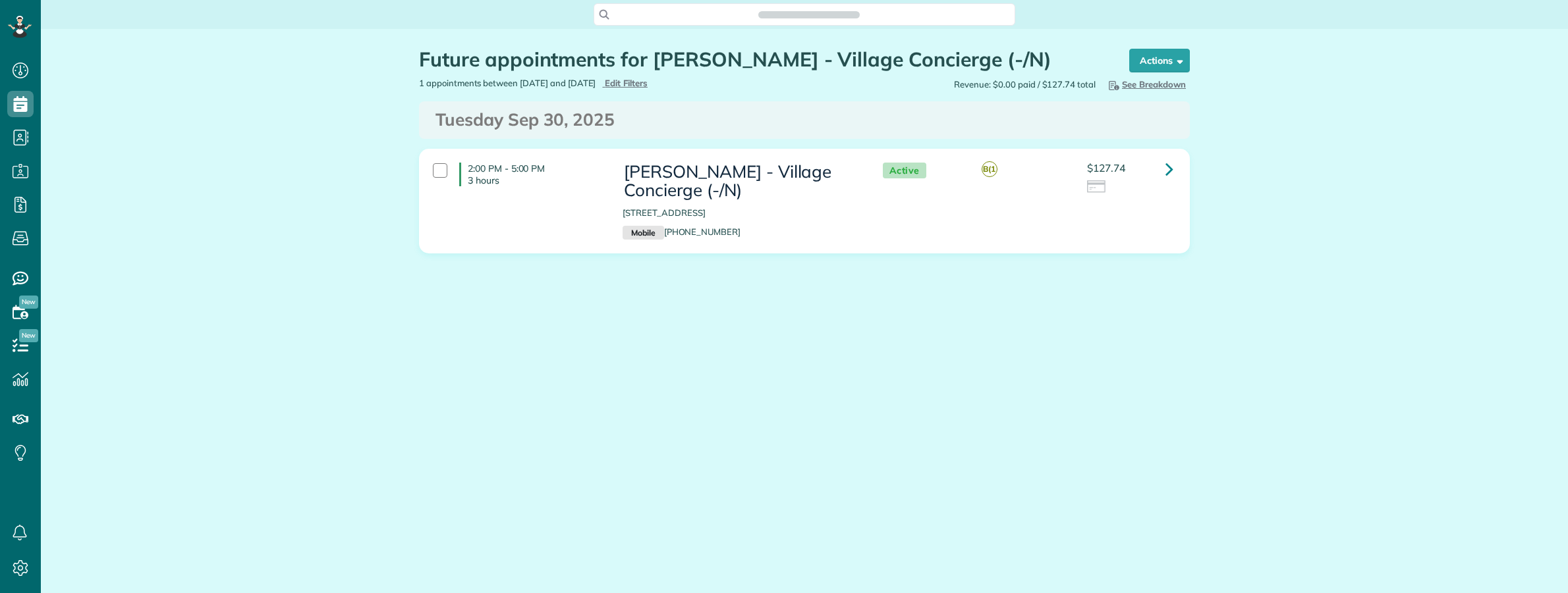
scroll to position [6, 6]
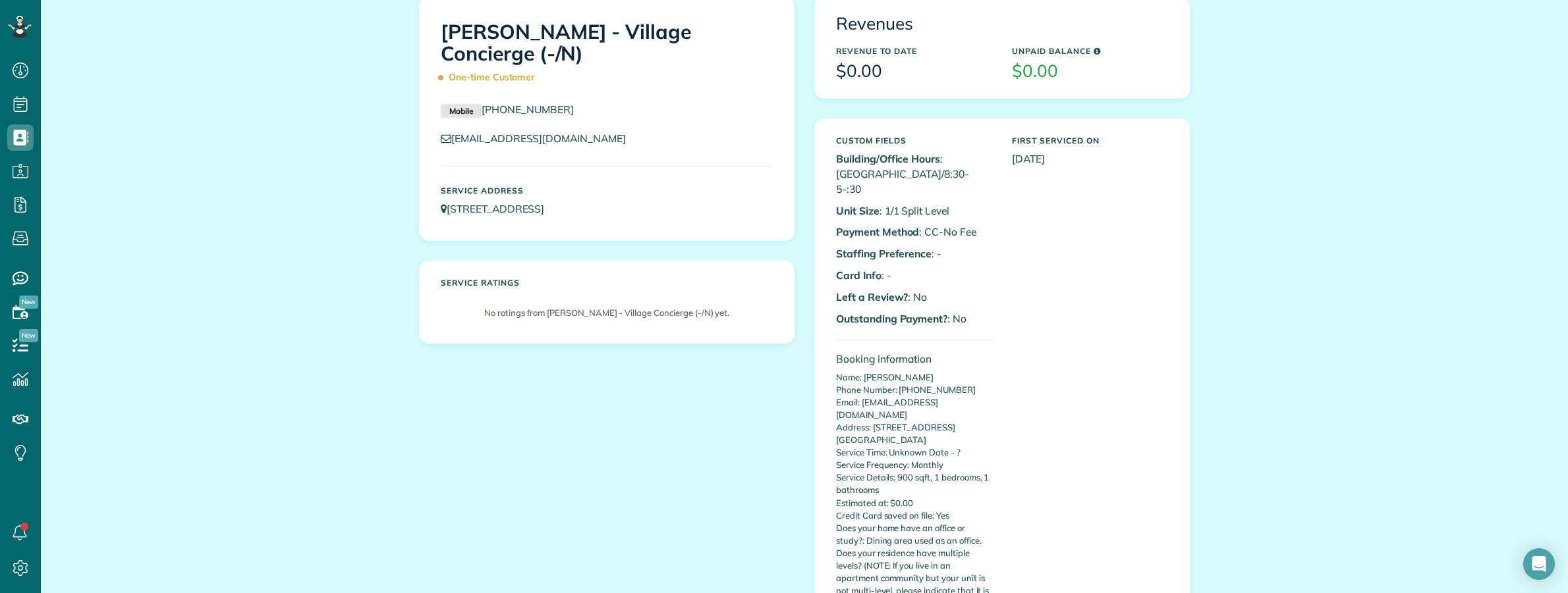
scroll to position [82, 0]
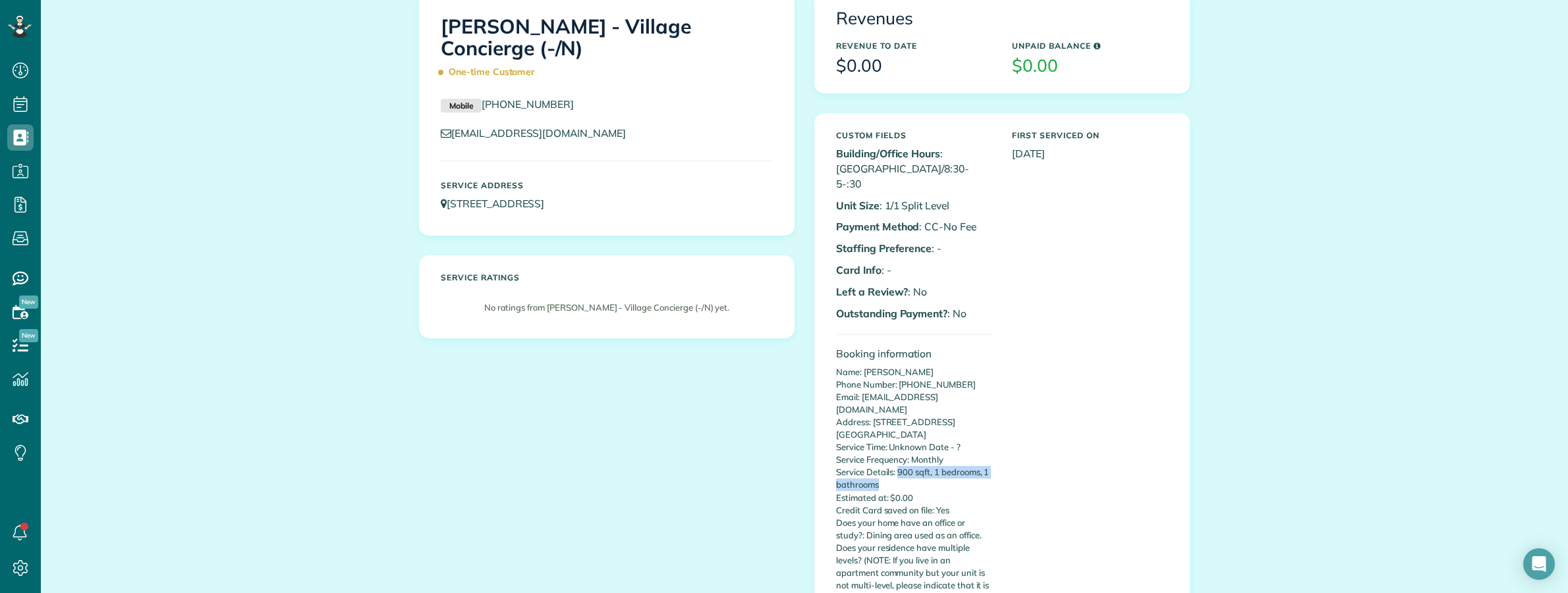
drag, startPoint x: 893, startPoint y: 458, endPoint x: 914, endPoint y: 469, distance: 23.7
click at [914, 469] on p "Name: John Phone Number: 5714642102 Email: johnimholawal@gmail.com Address: 874…" at bounding box center [914, 548] width 156 height 364
copy p "900 sqft, 1 bedrooms, 1 bathrooms"
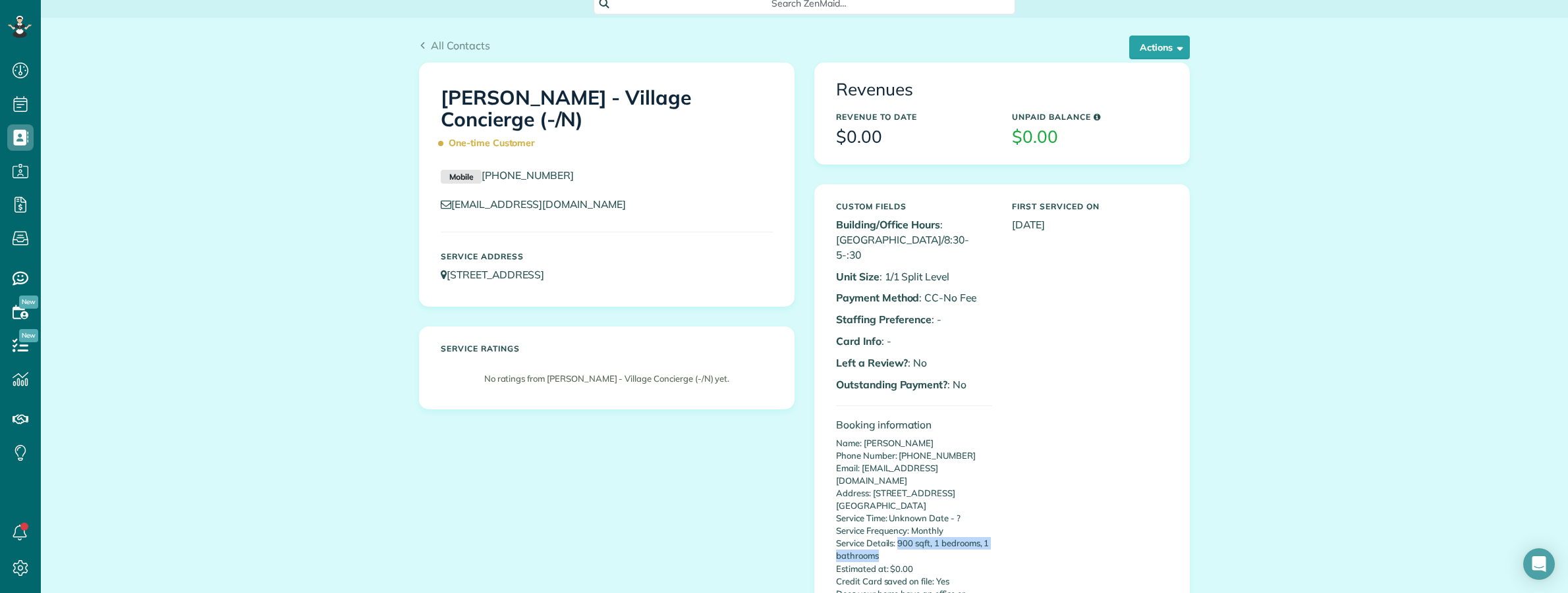
scroll to position [0, 0]
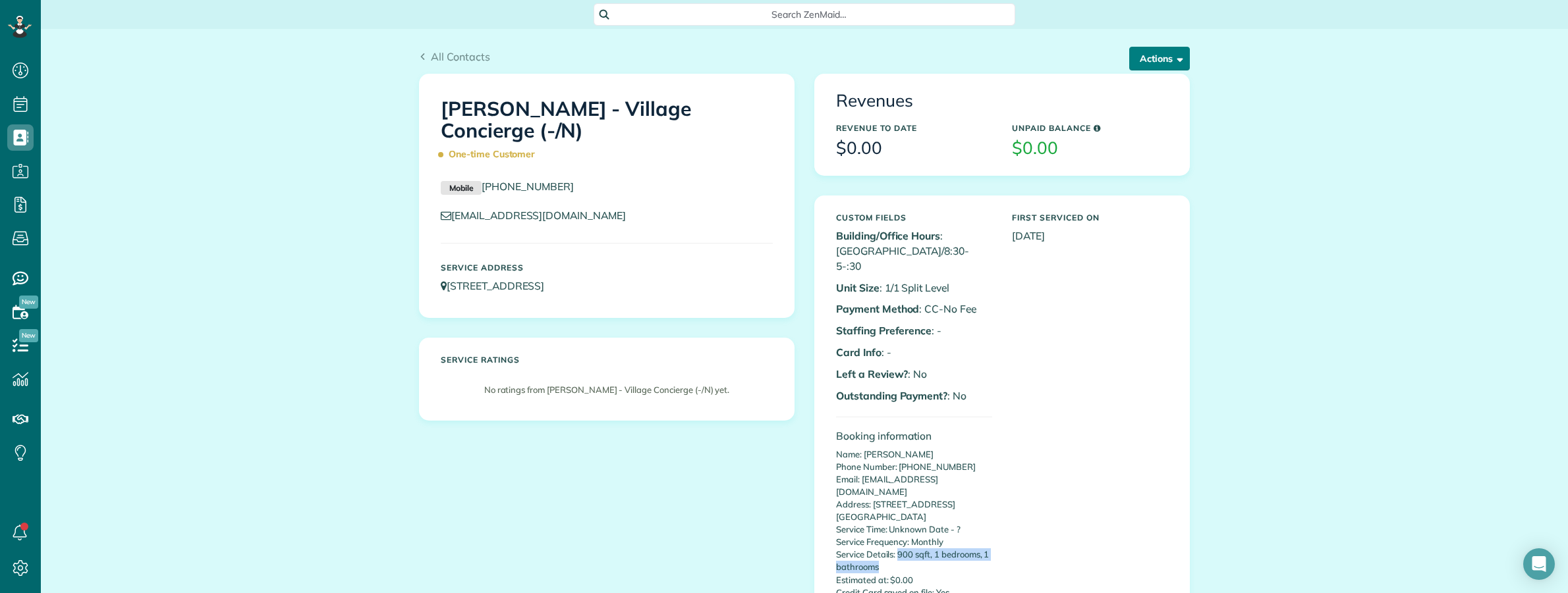
click at [1148, 63] on button "Actions" at bounding box center [1159, 59] width 60 height 24
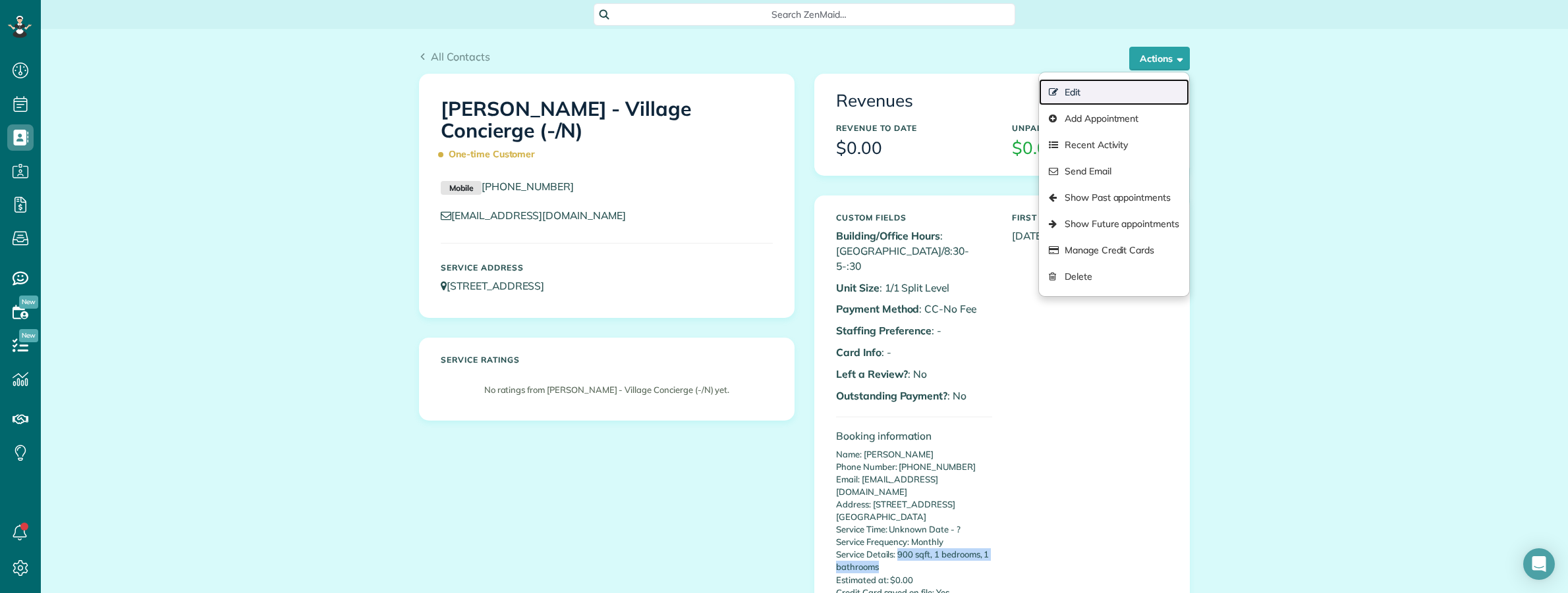
click at [1090, 89] on link "Edit" at bounding box center [1114, 92] width 151 height 26
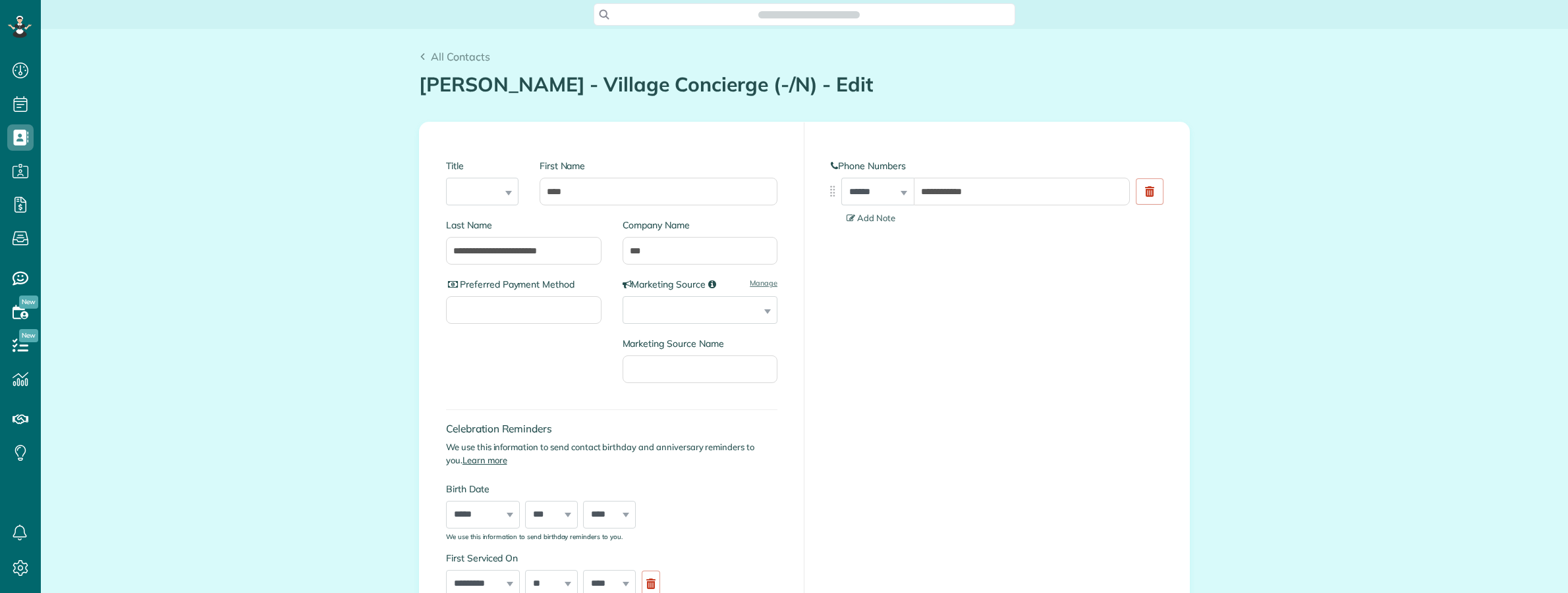
type input "**********"
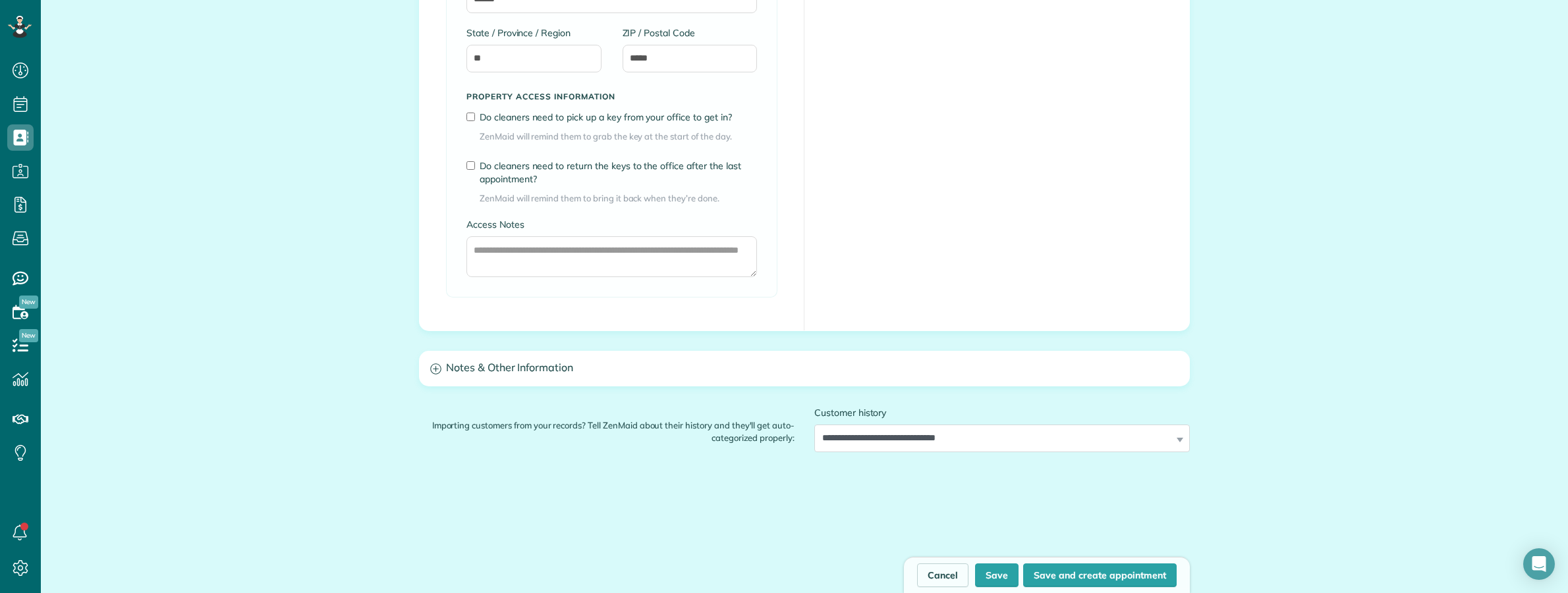
scroll to position [1055, 0]
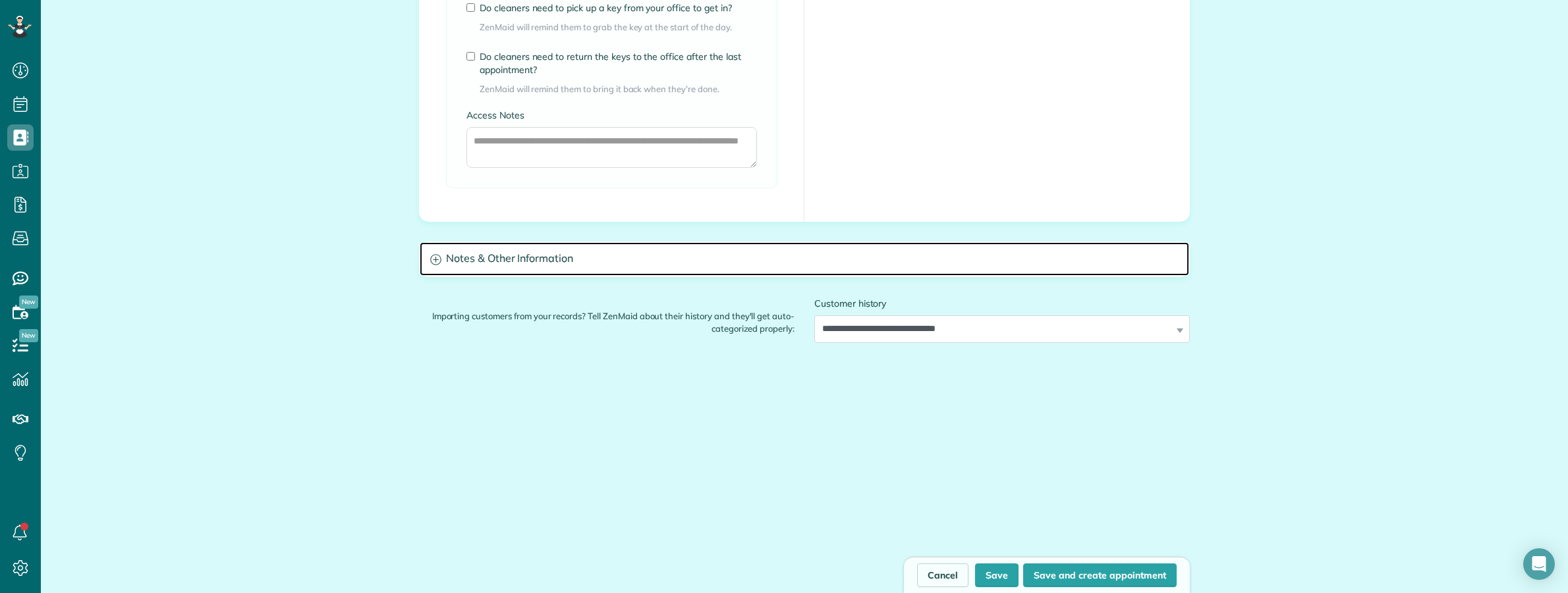
click at [481, 259] on h3 "Notes & Other Information" at bounding box center [804, 259] width 769 height 33
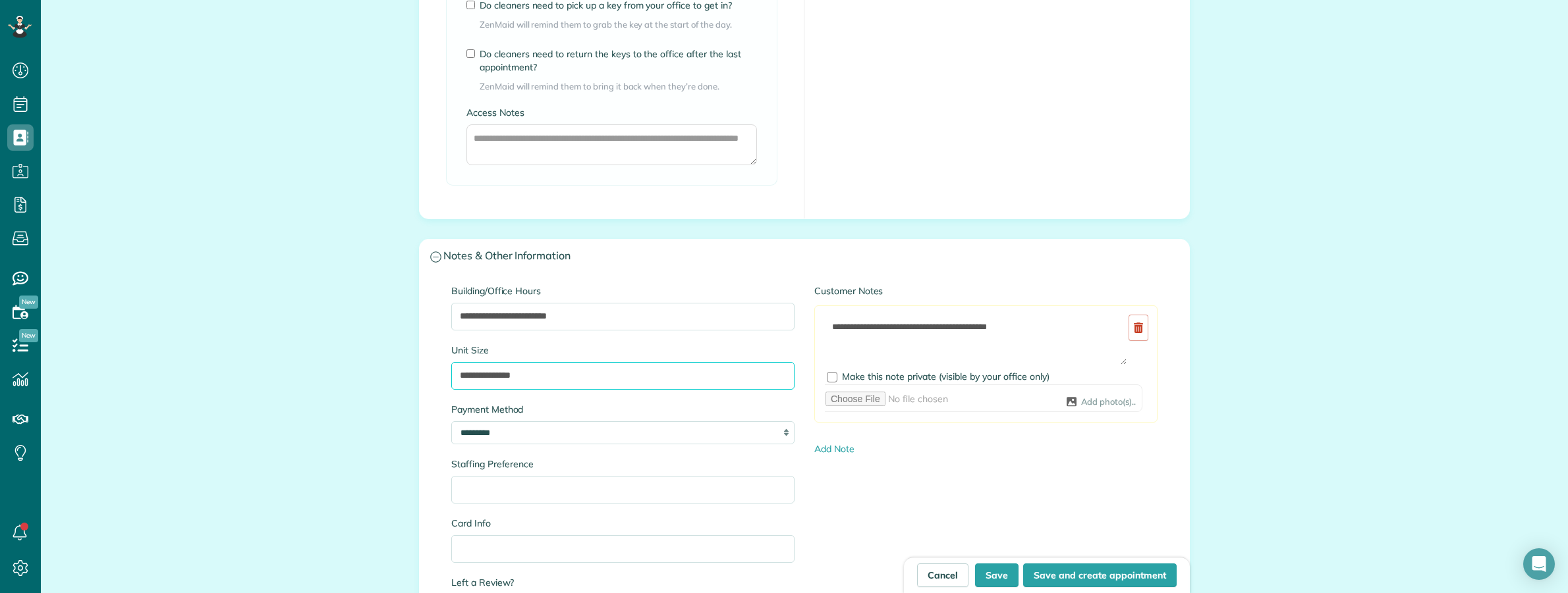
drag, startPoint x: 552, startPoint y: 378, endPoint x: 362, endPoint y: 357, distance: 191.2
click at [548, 381] on input "**********" at bounding box center [623, 375] width 343 height 28
drag, startPoint x: 467, startPoint y: 378, endPoint x: 425, endPoint y: 375, distance: 42.1
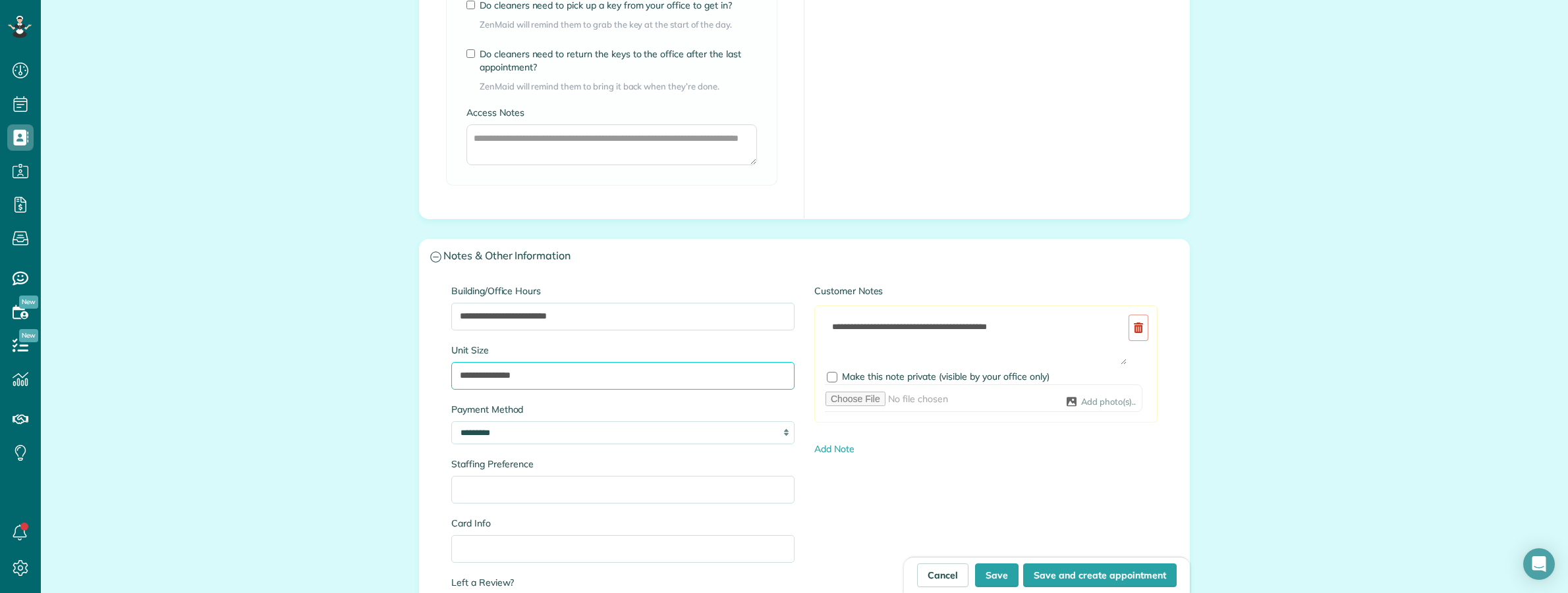
click at [425, 375] on div "**********" at bounding box center [804, 485] width 769 height 424
paste input "**********"
type input "**********"
click at [990, 576] on button "Save" at bounding box center [997, 576] width 44 height 24
type input "**********"
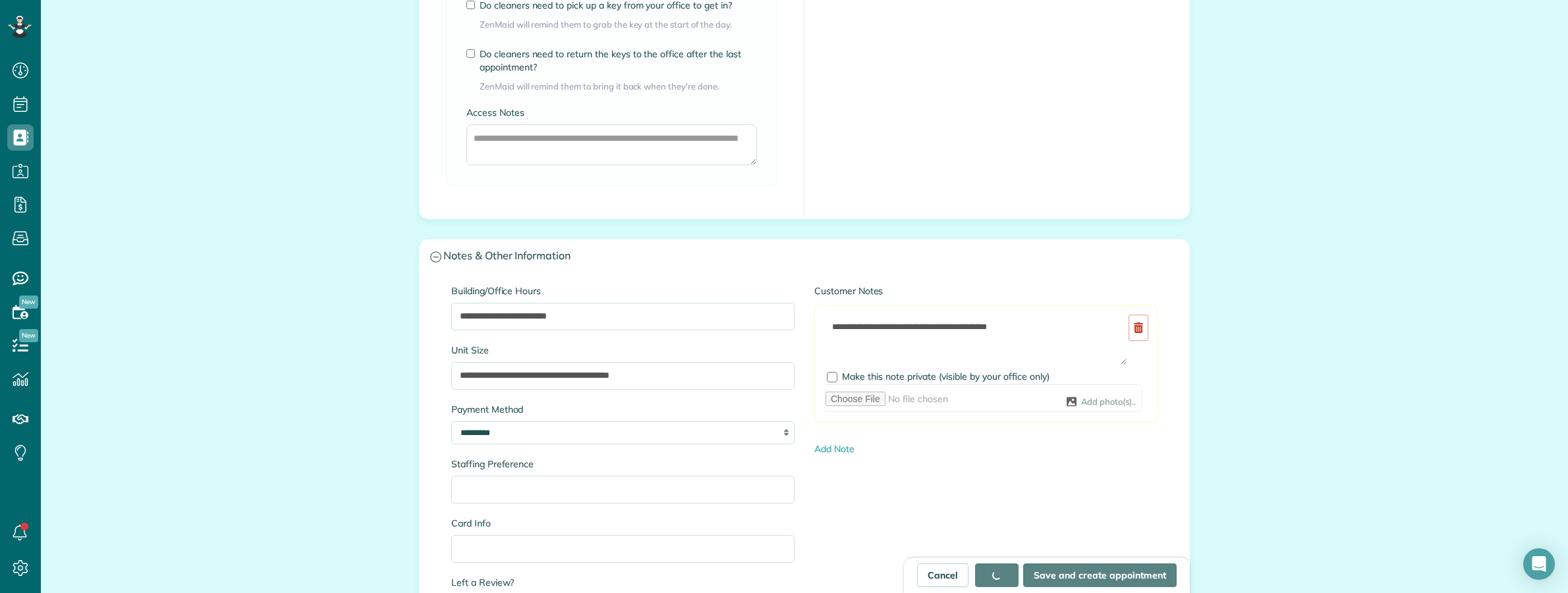
drag, startPoint x: 1309, startPoint y: 446, endPoint x: 1272, endPoint y: 392, distance: 65.5
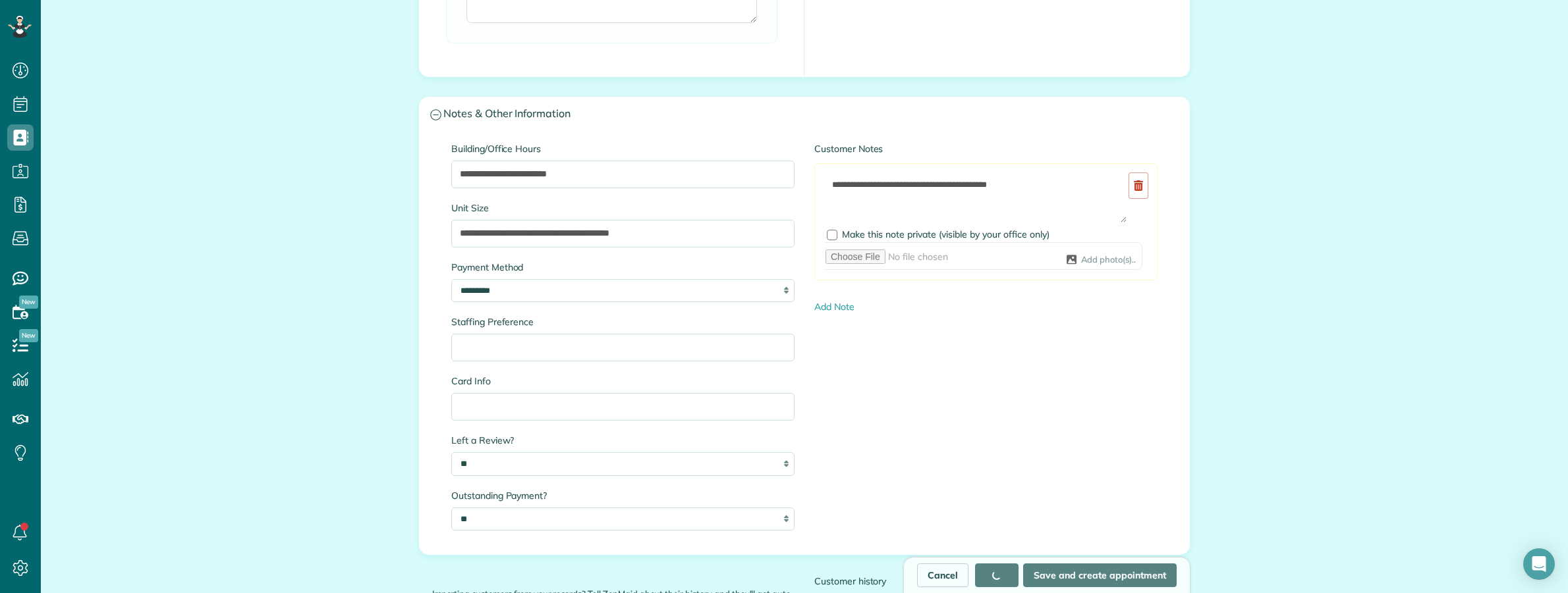
scroll to position [1302, 0]
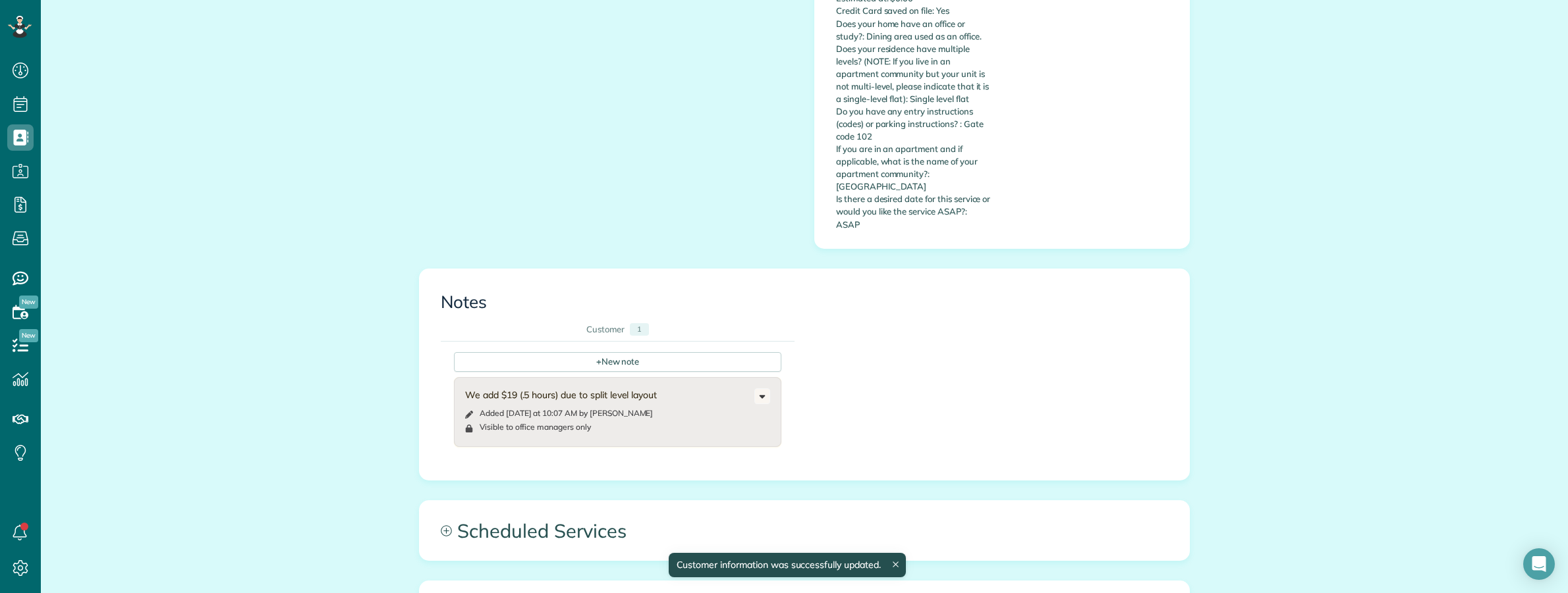
scroll to position [930, 0]
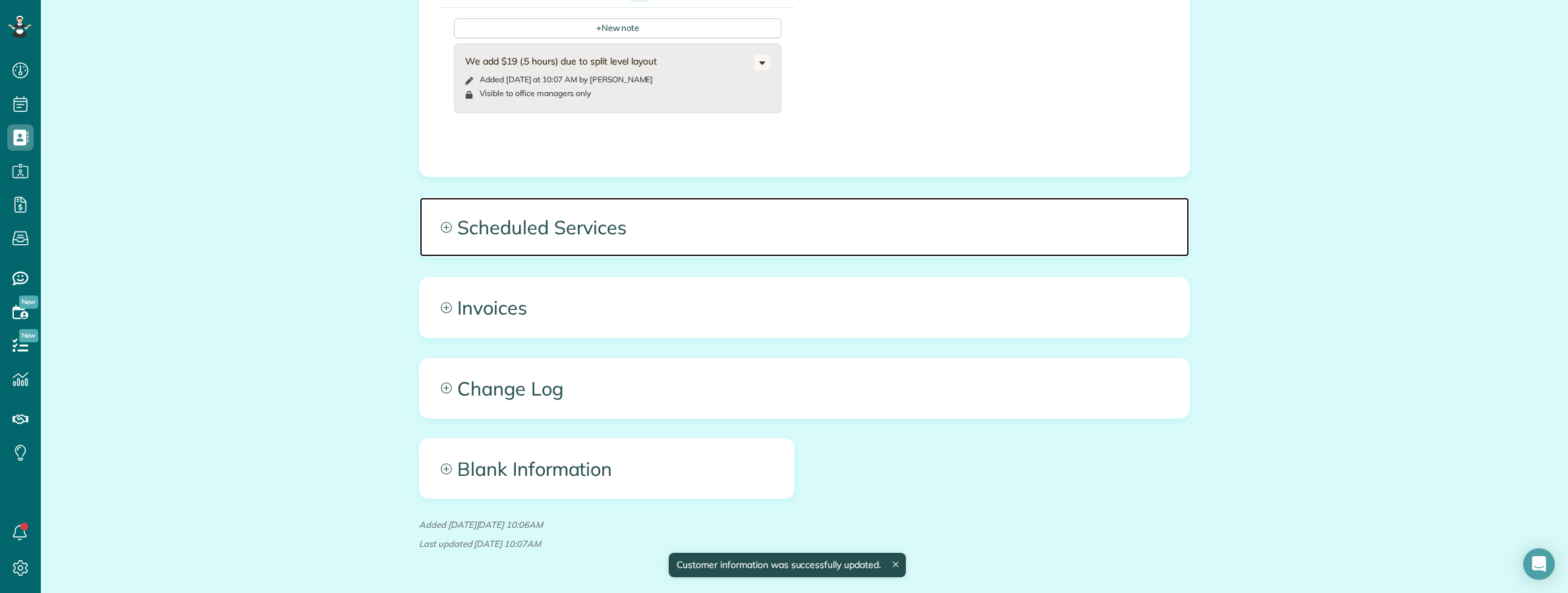
click at [1055, 213] on span "Scheduled Services" at bounding box center [804, 226] width 769 height 59
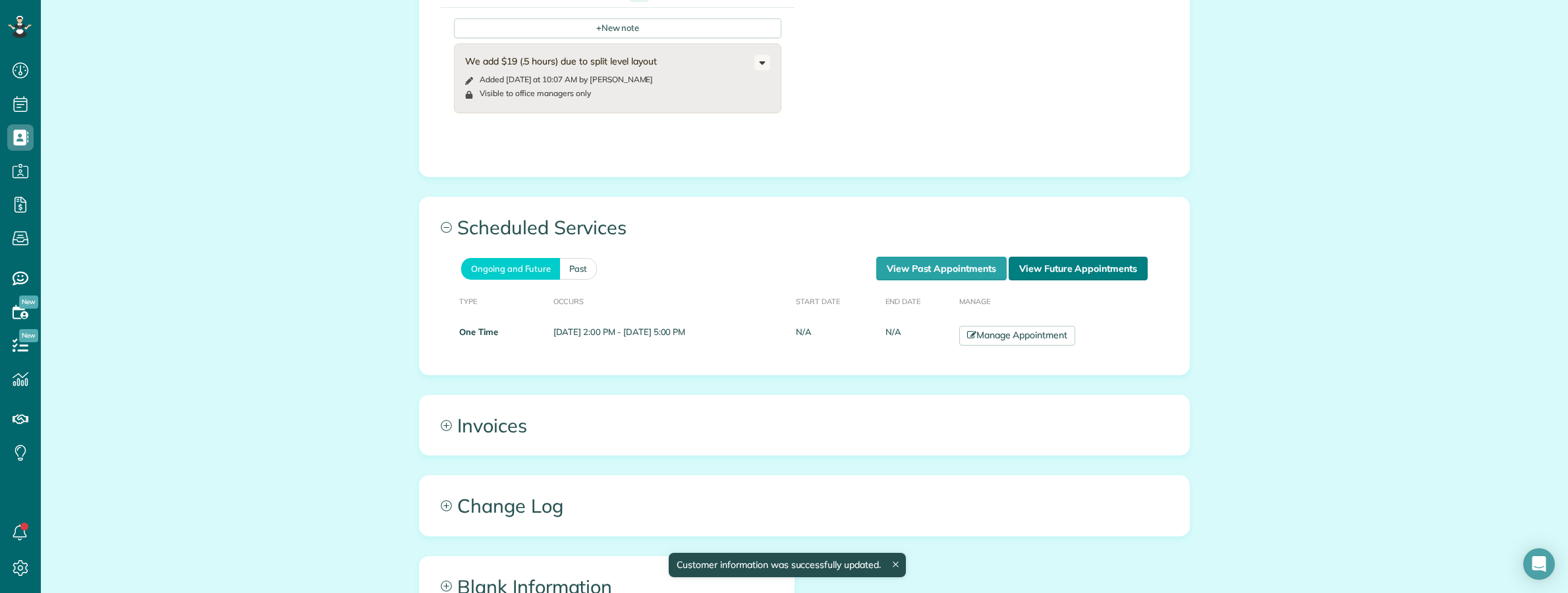
click at [1119, 257] on link "View Future Appointments" at bounding box center [1078, 268] width 139 height 24
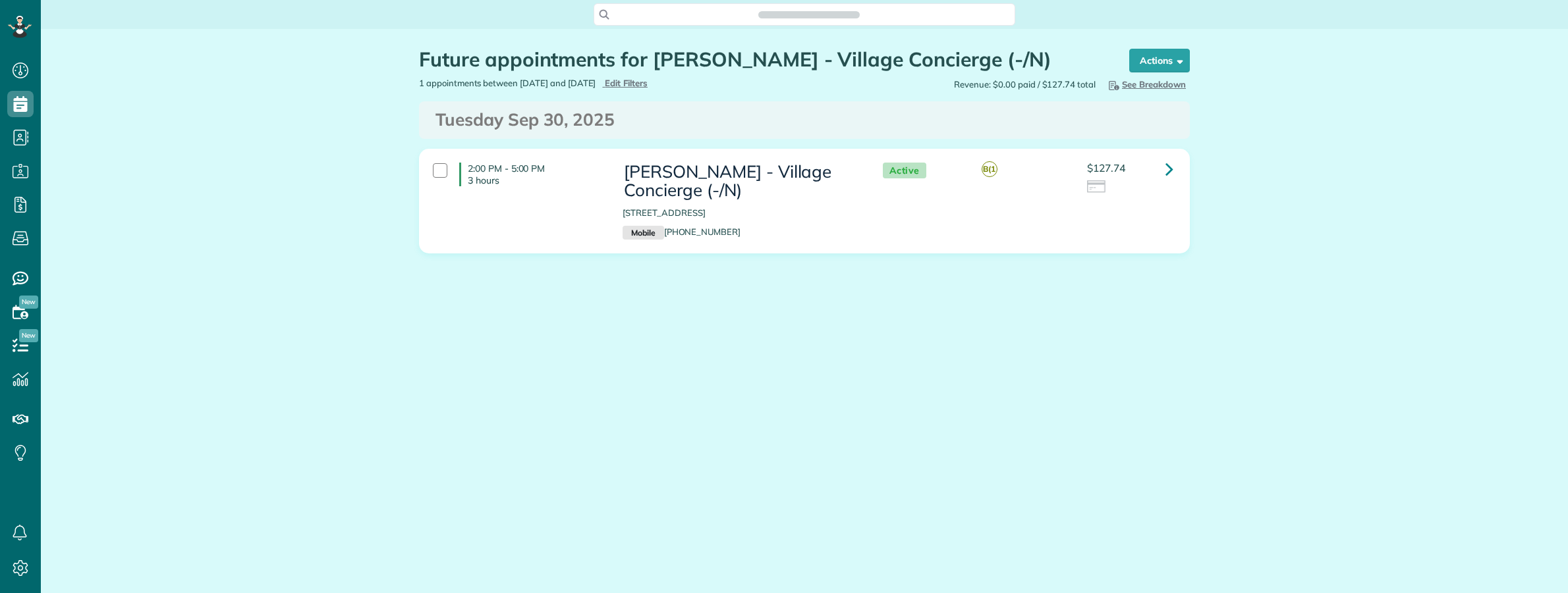
scroll to position [6, 6]
click at [1174, 172] on link at bounding box center [1169, 169] width 26 height 26
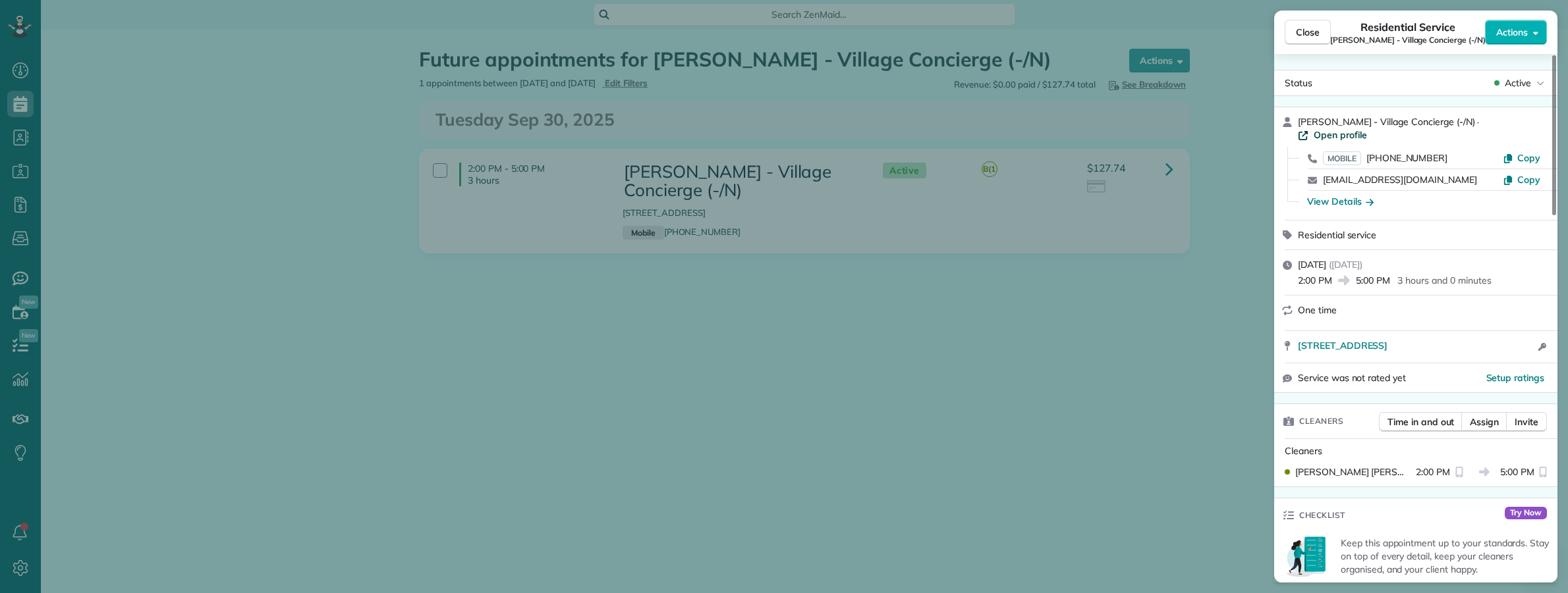
click at [1367, 128] on span "Open profile" at bounding box center [1340, 135] width 53 height 13
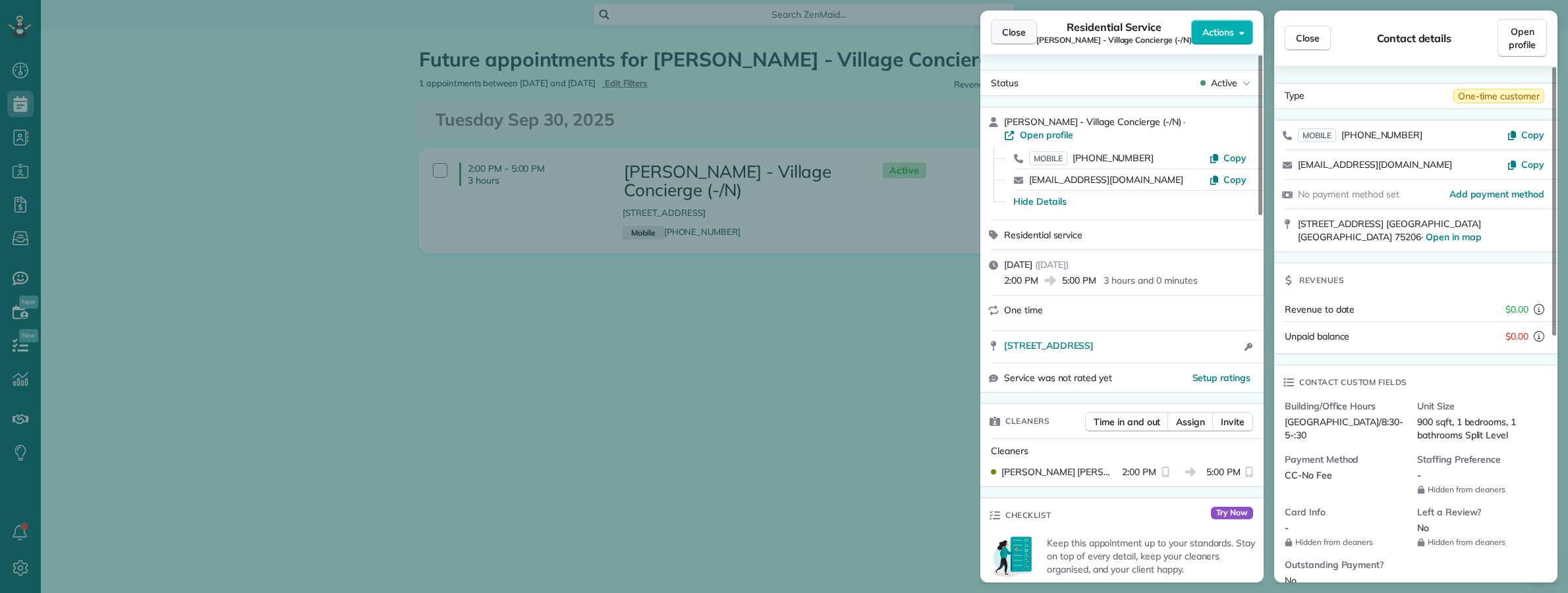
click at [1020, 32] on span "Close" at bounding box center [1014, 32] width 24 height 13
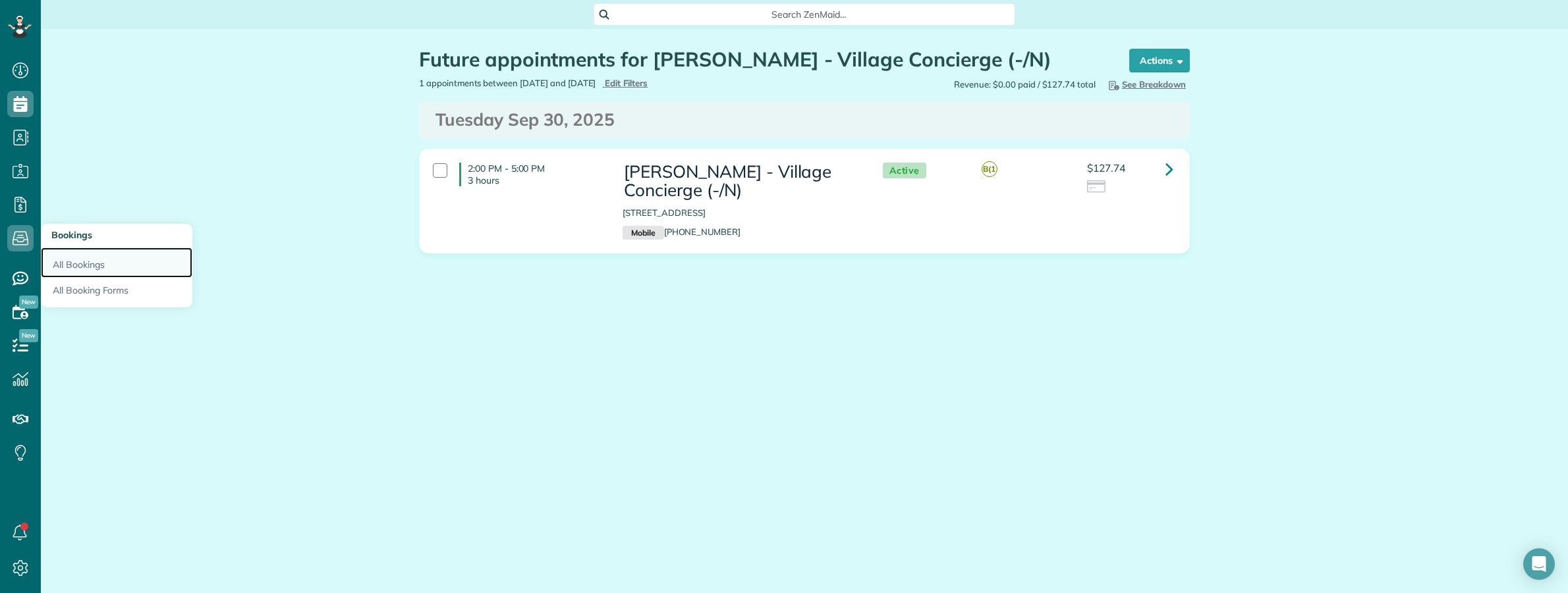
click at [90, 262] on link "All Bookings" at bounding box center [116, 263] width 151 height 30
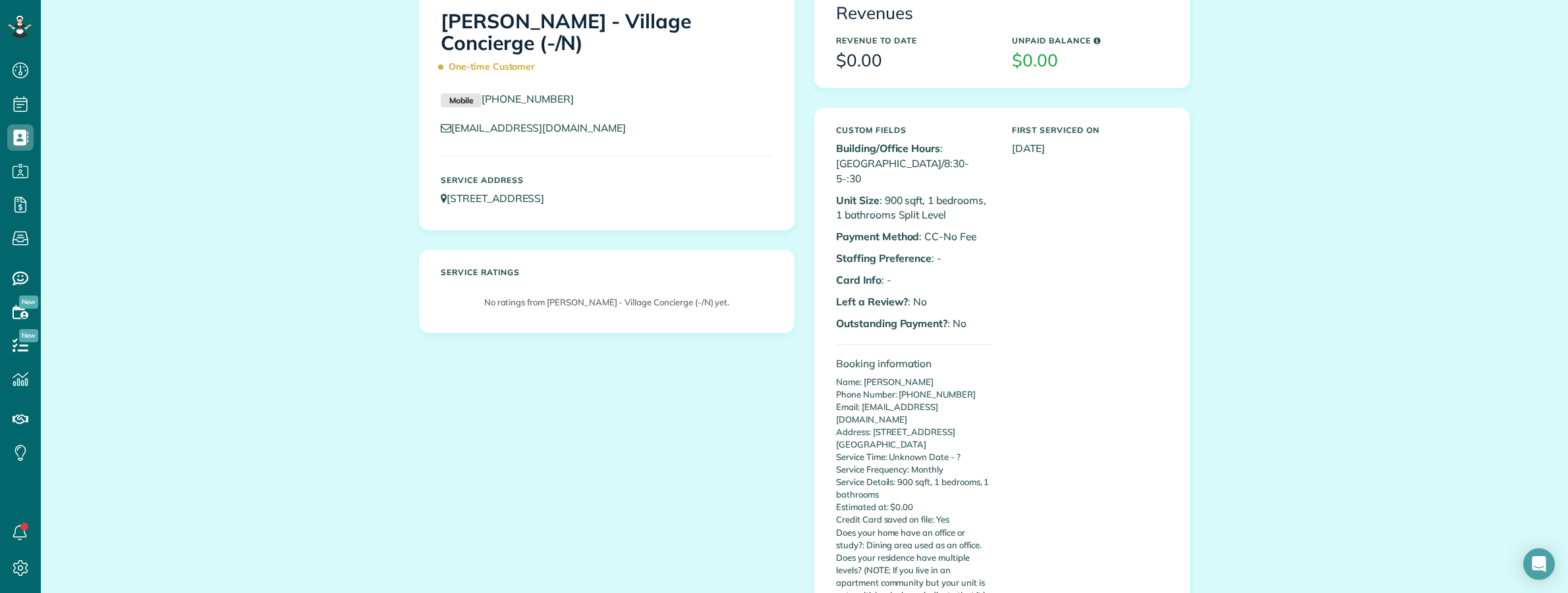
scroll to position [82, 0]
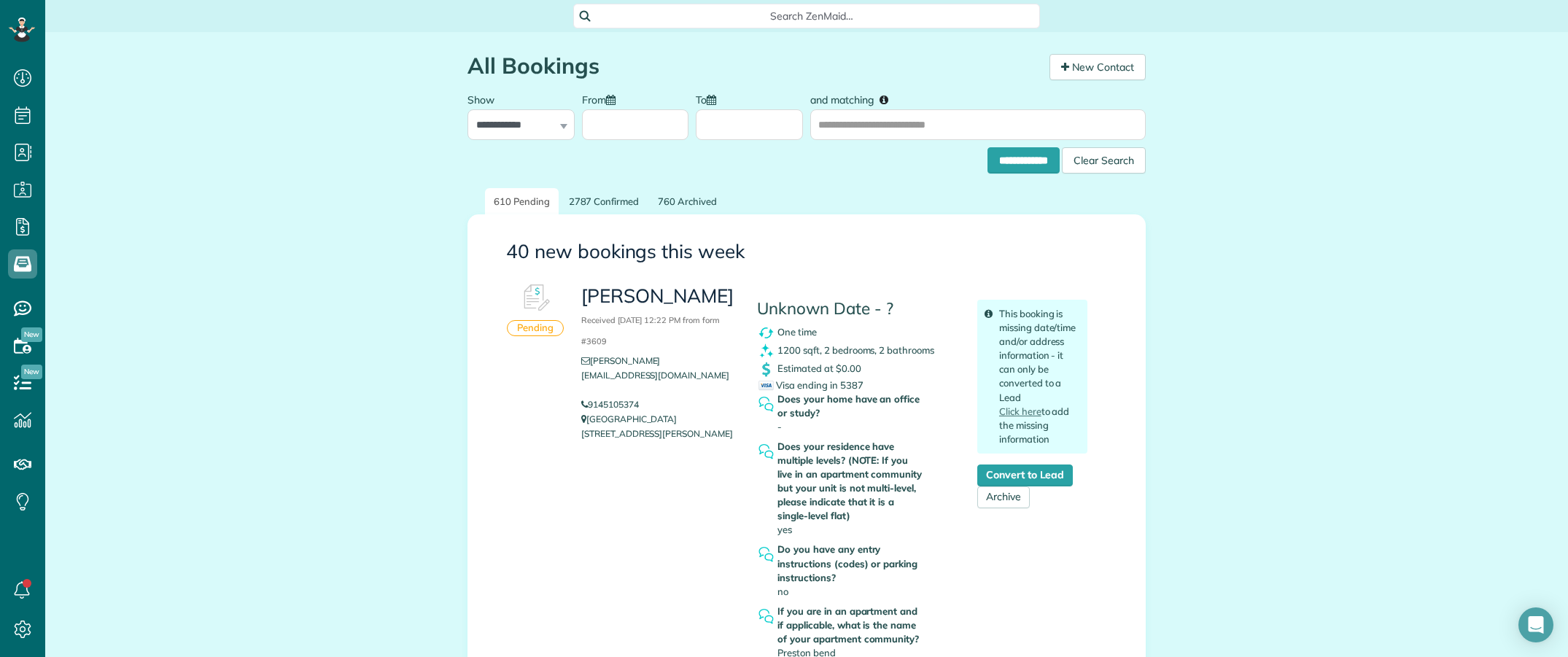
click at [697, 16] on span "Search ZenMaid…" at bounding box center [812, 16] width 444 height 15
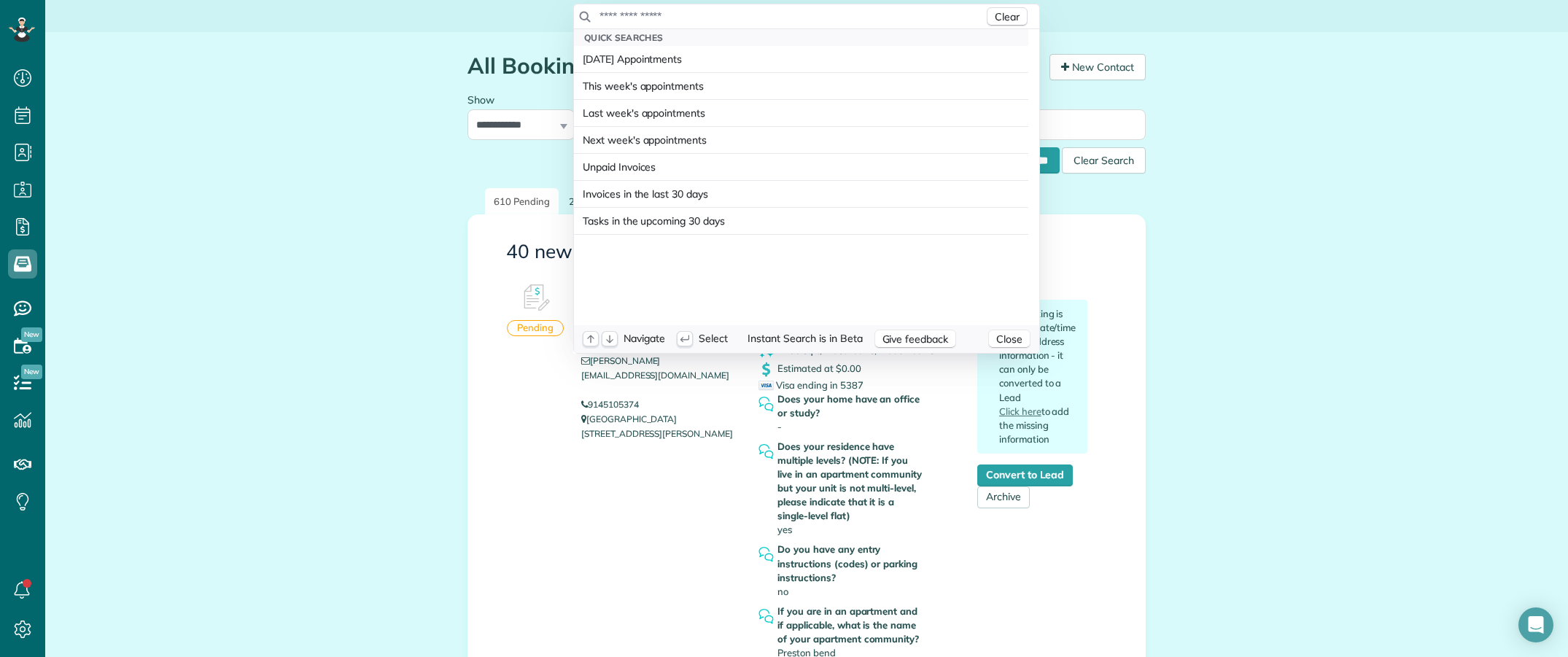
click at [696, 16] on input "text" at bounding box center [791, 16] width 385 height 15
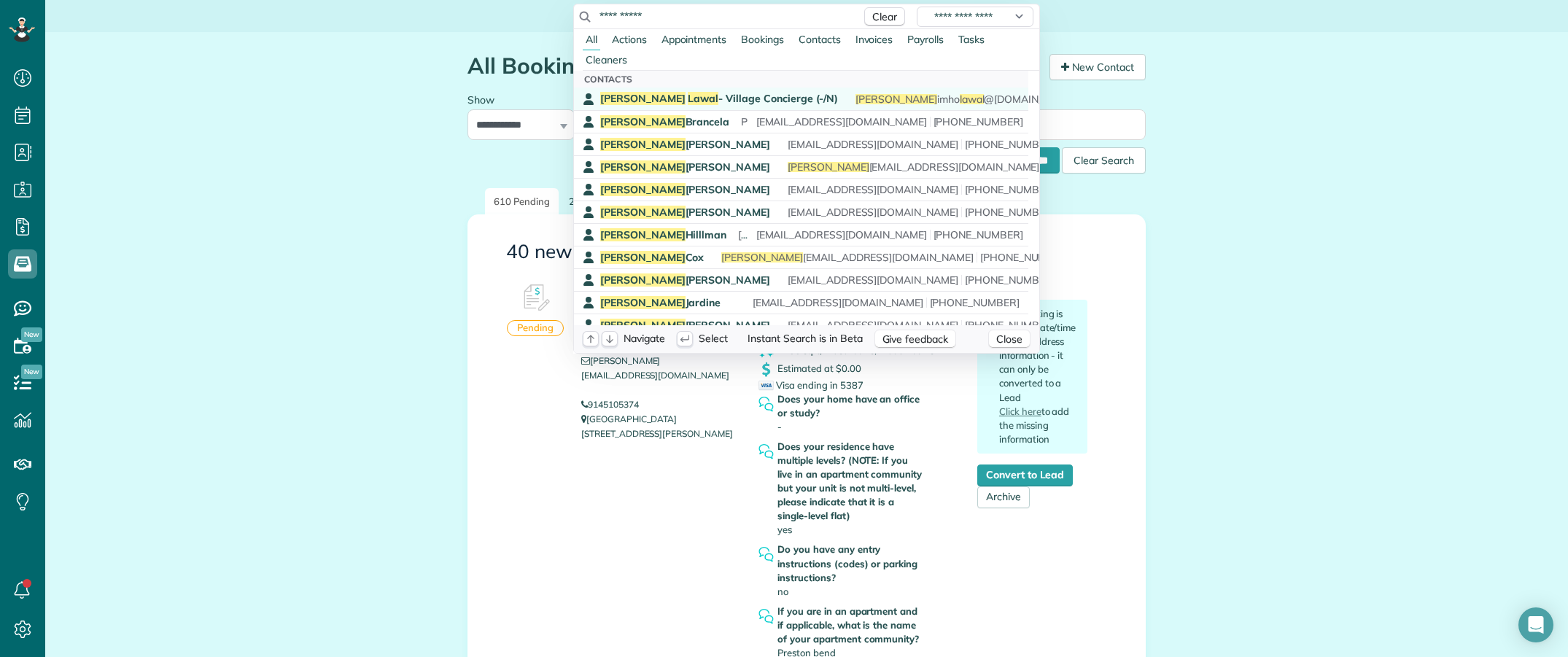
type input "**********"
click at [688, 99] on span "[PERSON_NAME] - Village Concierge (-/N)" at bounding box center [718, 98] width 238 height 13
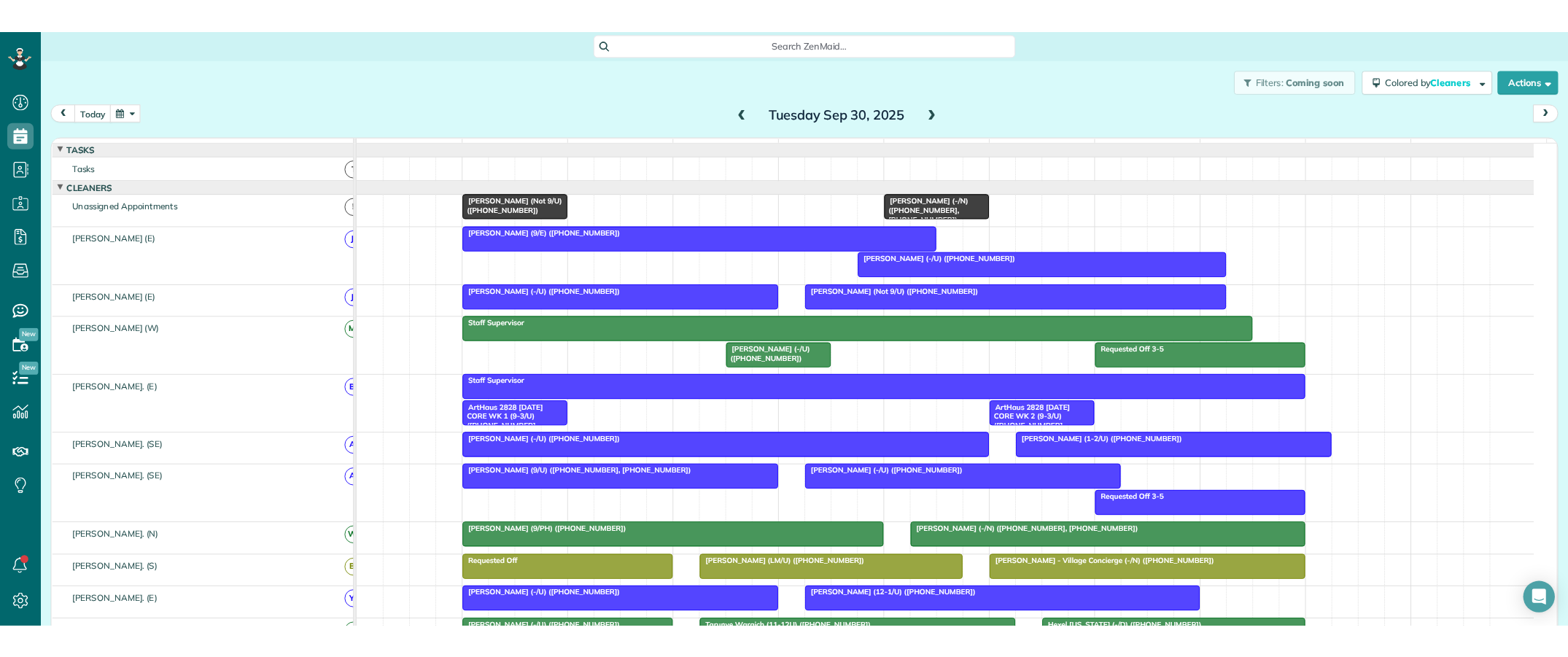
scroll to position [456, 0]
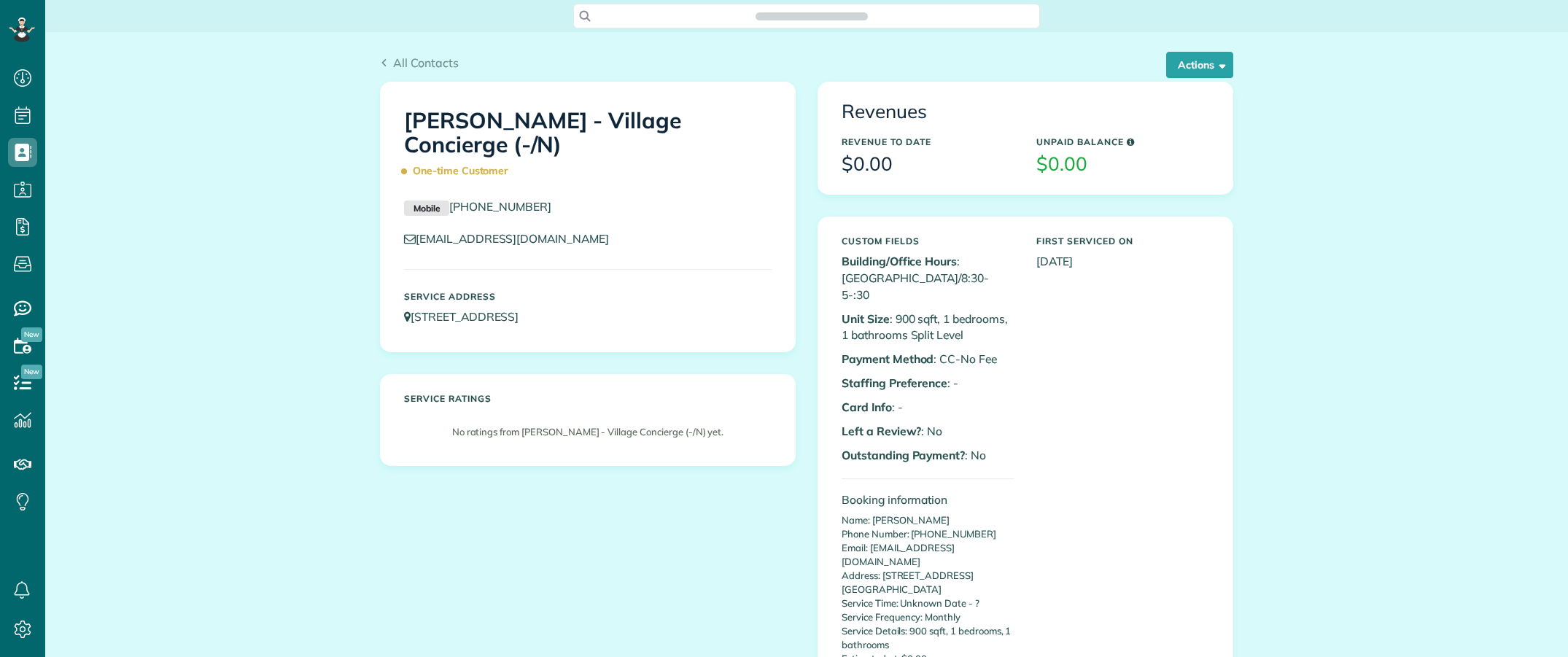
scroll to position [657, 45]
drag, startPoint x: 738, startPoint y: 318, endPoint x: 391, endPoint y: 318, distance: 347.0
click at [393, 318] on div "Service Address [STREET_ADDRESS]" at bounding box center [588, 308] width 389 height 48
copy link "[STREET_ADDRESS]"
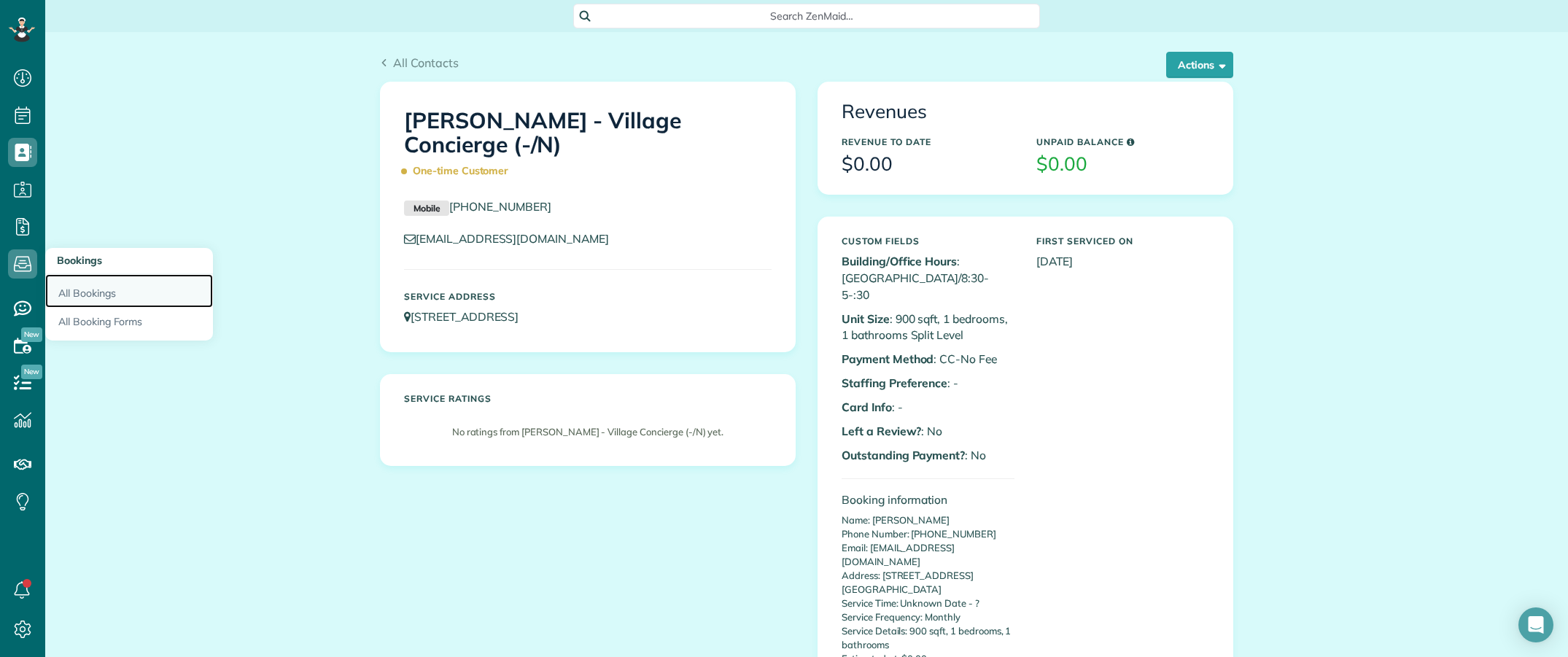
click at [95, 293] on link "All Bookings" at bounding box center [129, 291] width 167 height 33
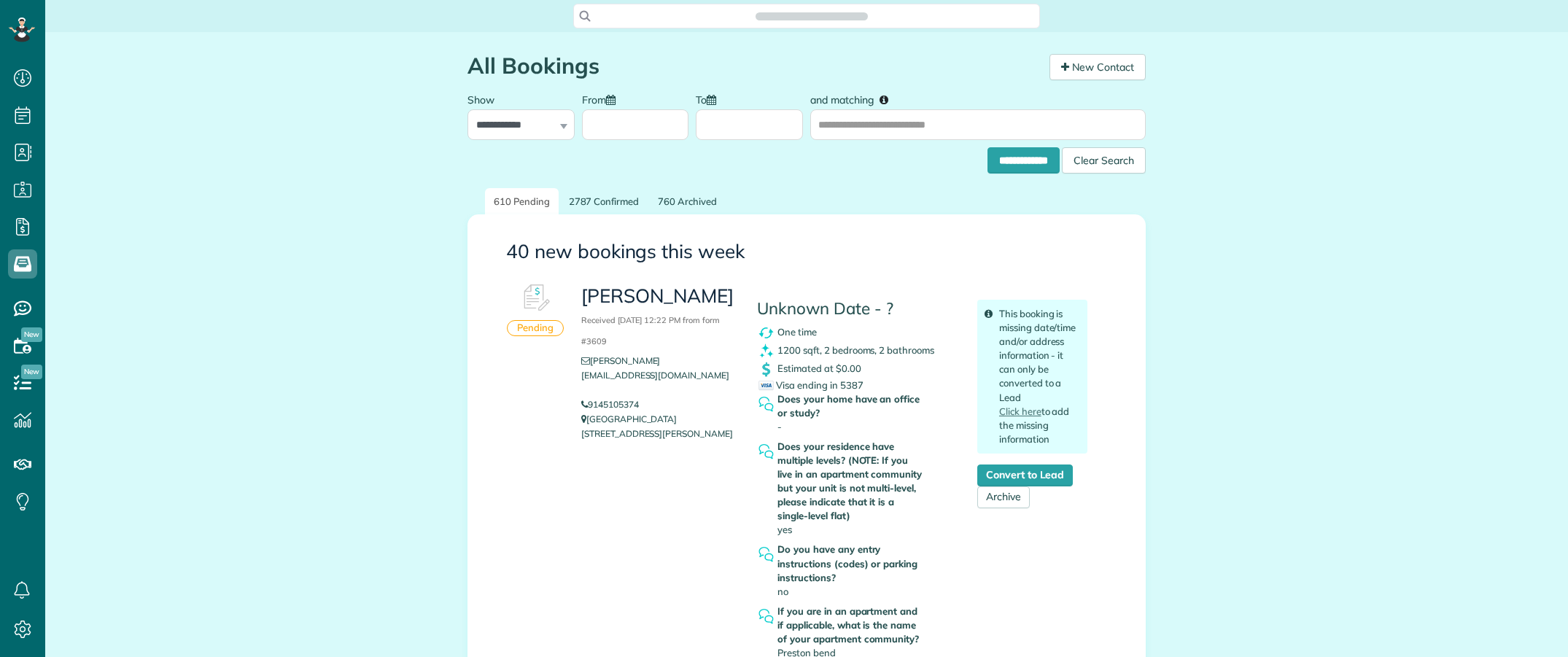
scroll to position [6, 6]
click at [997, 500] on link "Archive" at bounding box center [1003, 497] width 53 height 22
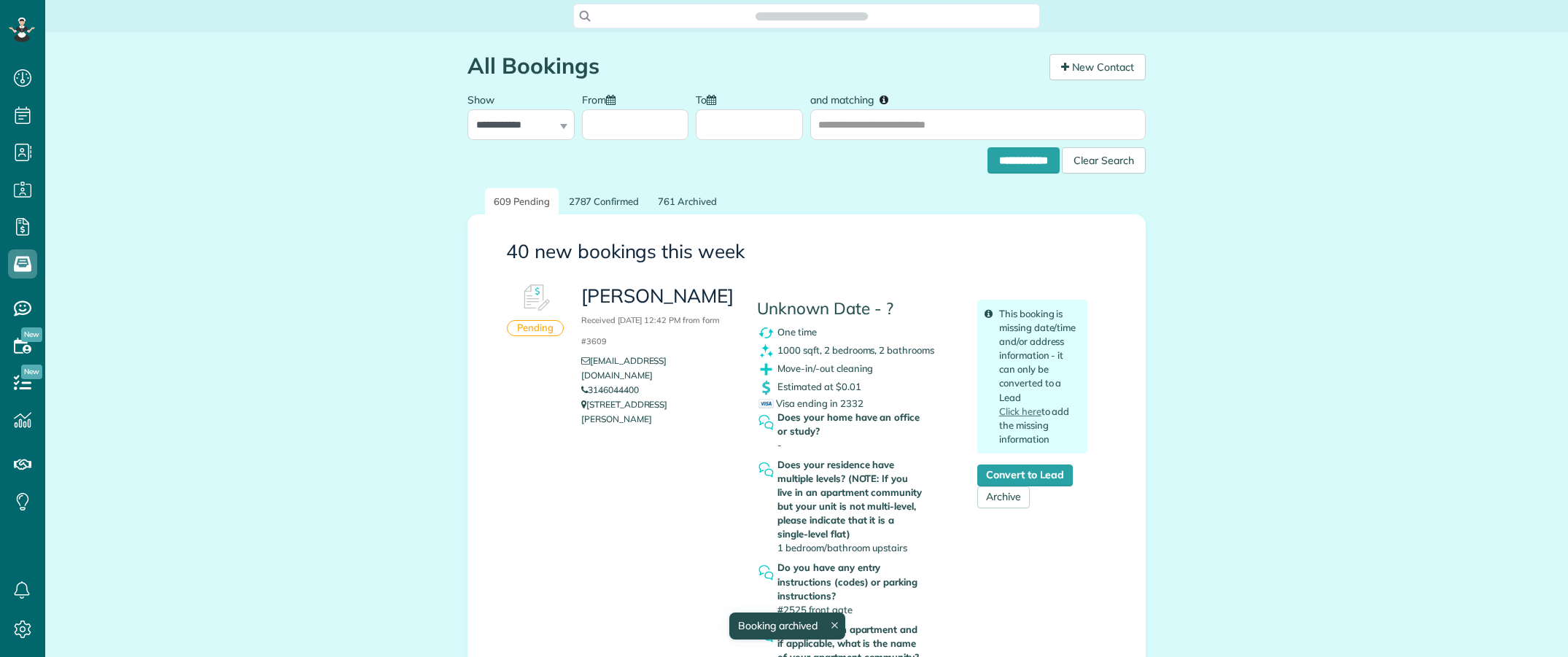
scroll to position [6, 6]
click at [1005, 502] on link "Archive" at bounding box center [1003, 497] width 53 height 22
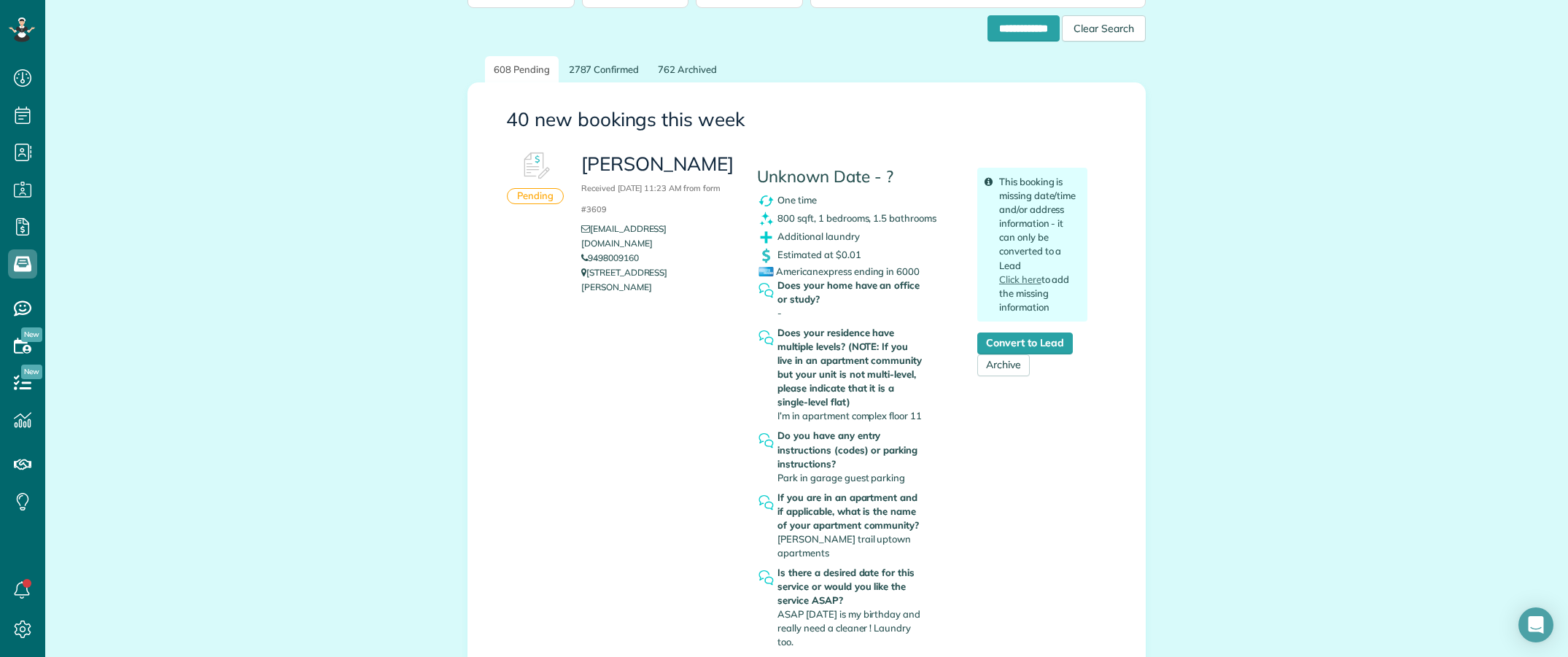
scroll to position [182, 0]
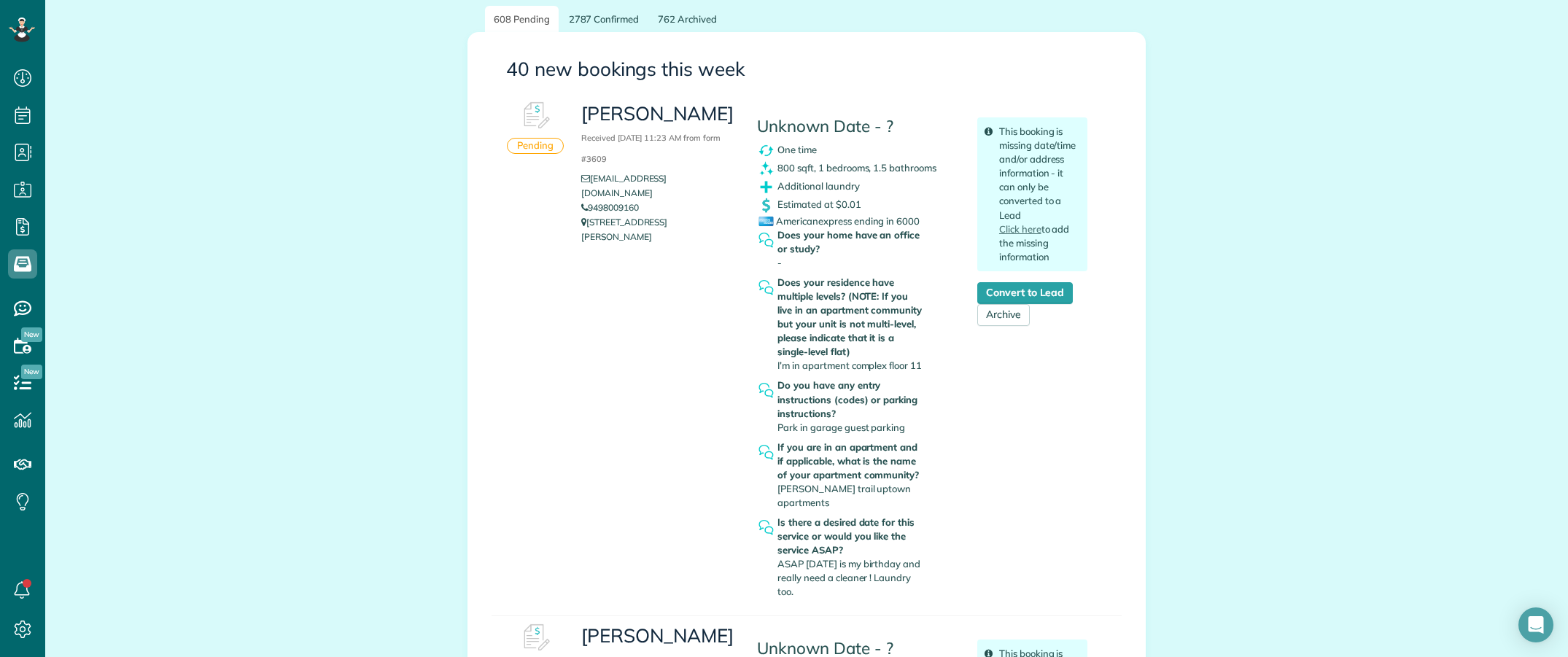
drag, startPoint x: 617, startPoint y: 193, endPoint x: 581, endPoint y: 263, distance: 78.7
click at [552, 289] on div "Pending Christina Morrell Received September 25, 2025 11:23 AM from form #3609 …" at bounding box center [806, 354] width 630 height 522
drag, startPoint x: 665, startPoint y: 192, endPoint x: 576, endPoint y: 189, distance: 89.1
click at [581, 201] on li "9498009160" at bounding box center [658, 208] width 153 height 15
copy link "9498009160"
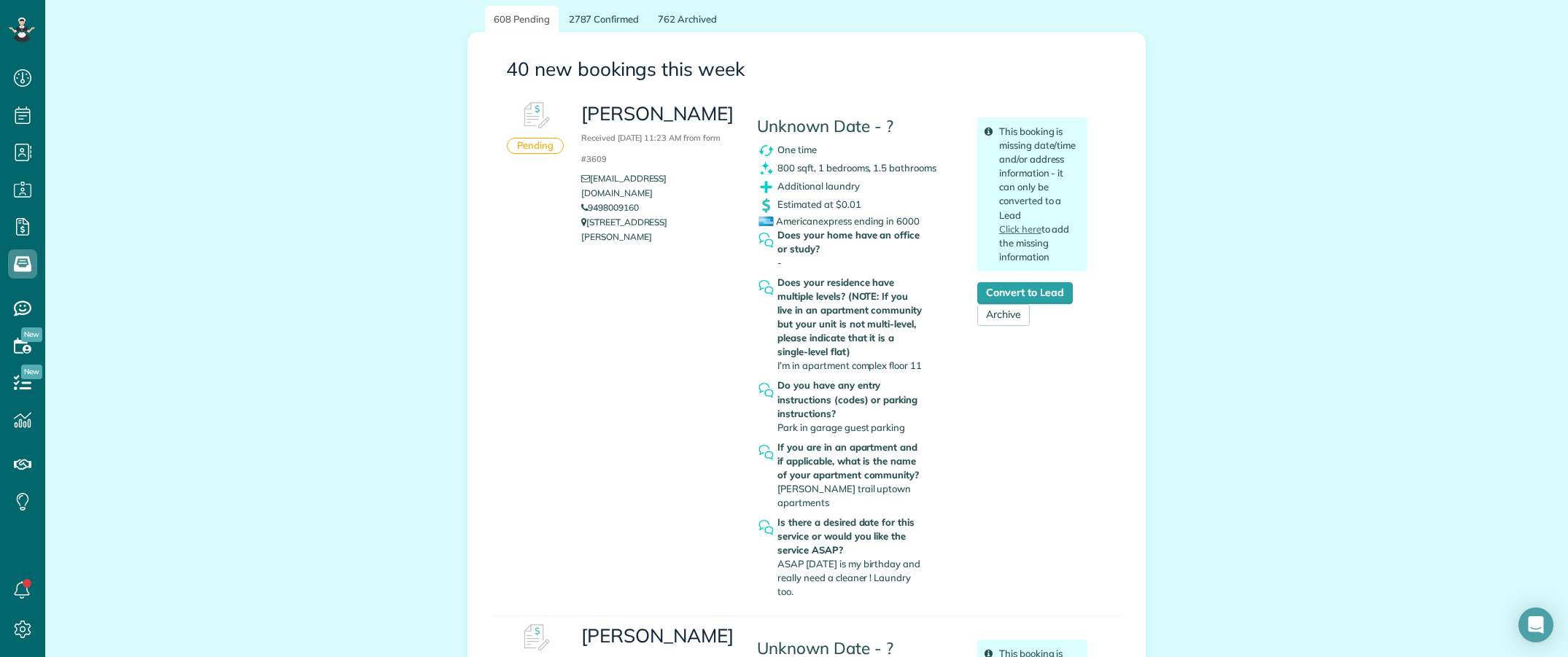
click at [994, 319] on link "Archive" at bounding box center [1003, 315] width 53 height 22
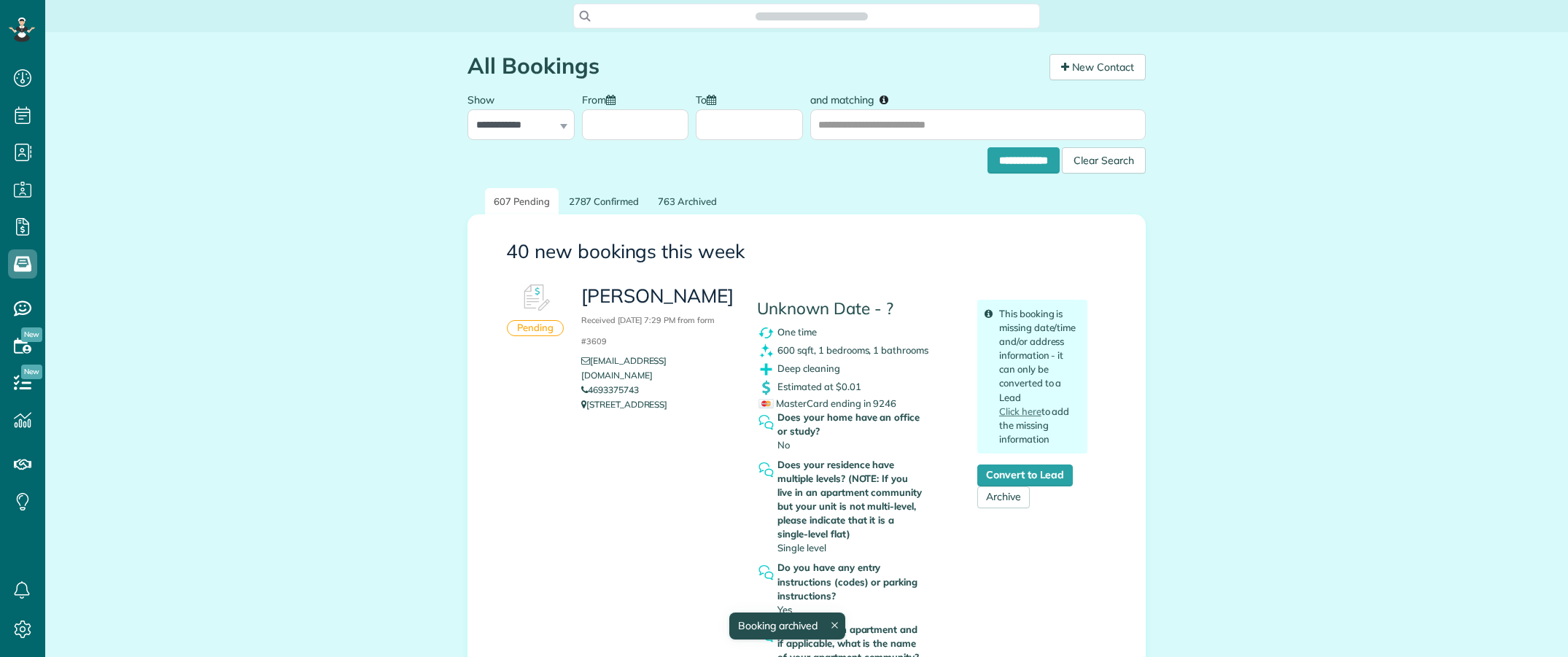
scroll to position [6, 6]
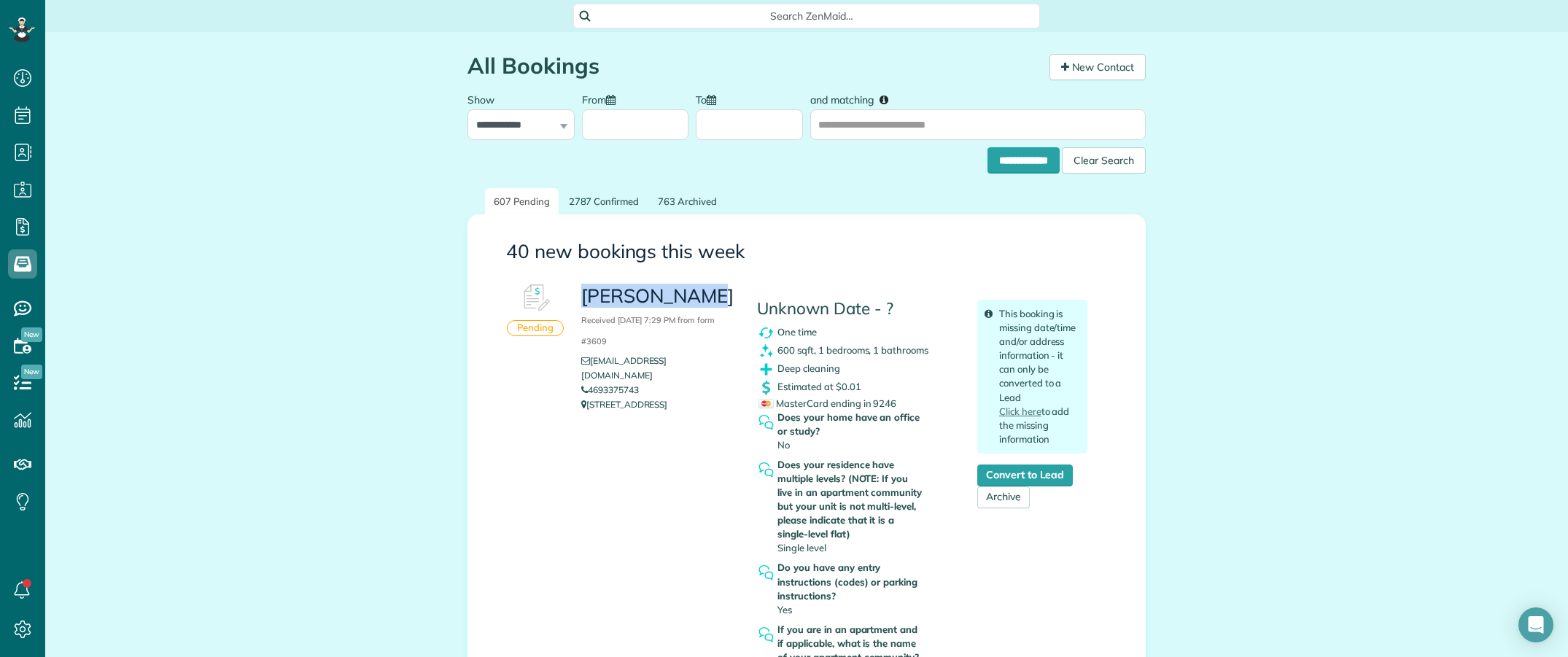
drag, startPoint x: 591, startPoint y: 293, endPoint x: 702, endPoint y: 299, distance: 111.2
click at [702, 299] on h3 "Stenson Cole Received September 24, 2025 7:29 PM from form #3609" at bounding box center [658, 318] width 153 height 63
copy h3 "Stenson Cole"
click at [655, 19] on span "Search ZenMaid…" at bounding box center [812, 16] width 444 height 15
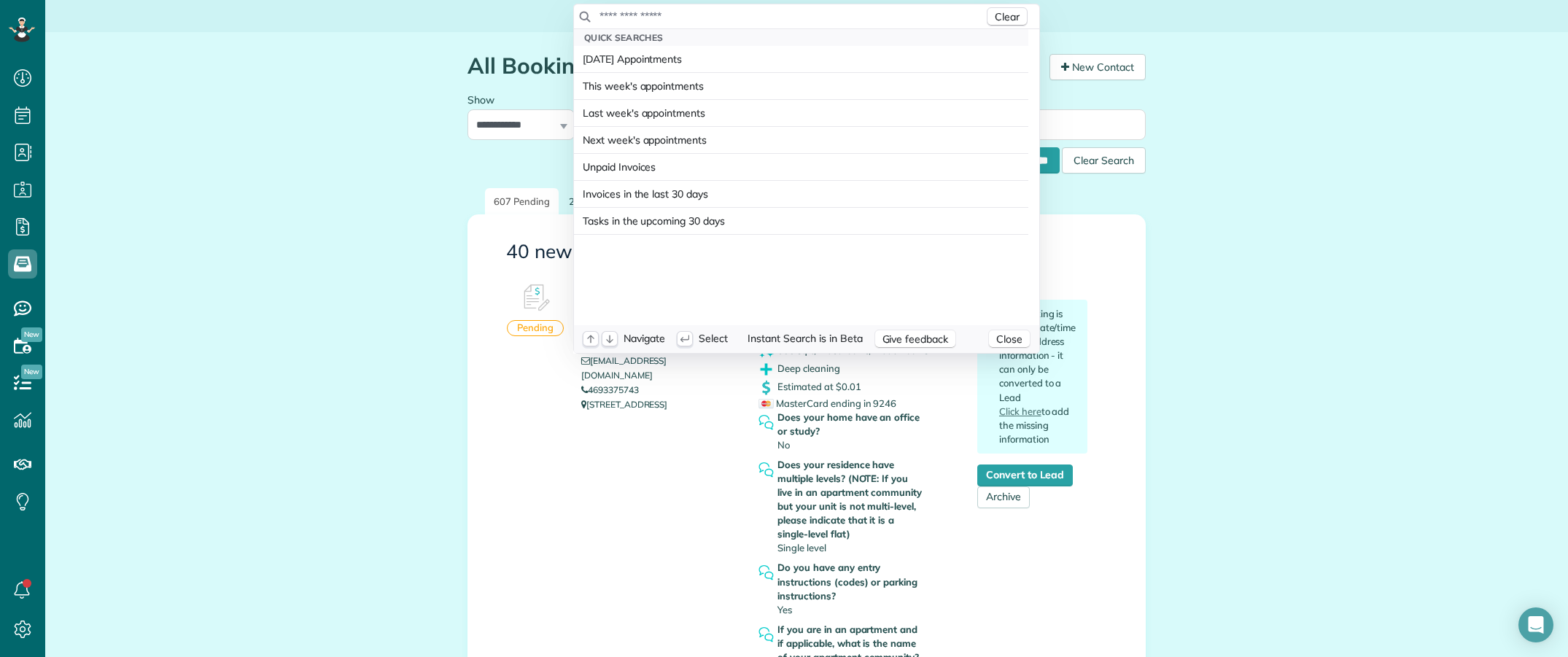
click at [655, 19] on input "text" at bounding box center [791, 16] width 385 height 15
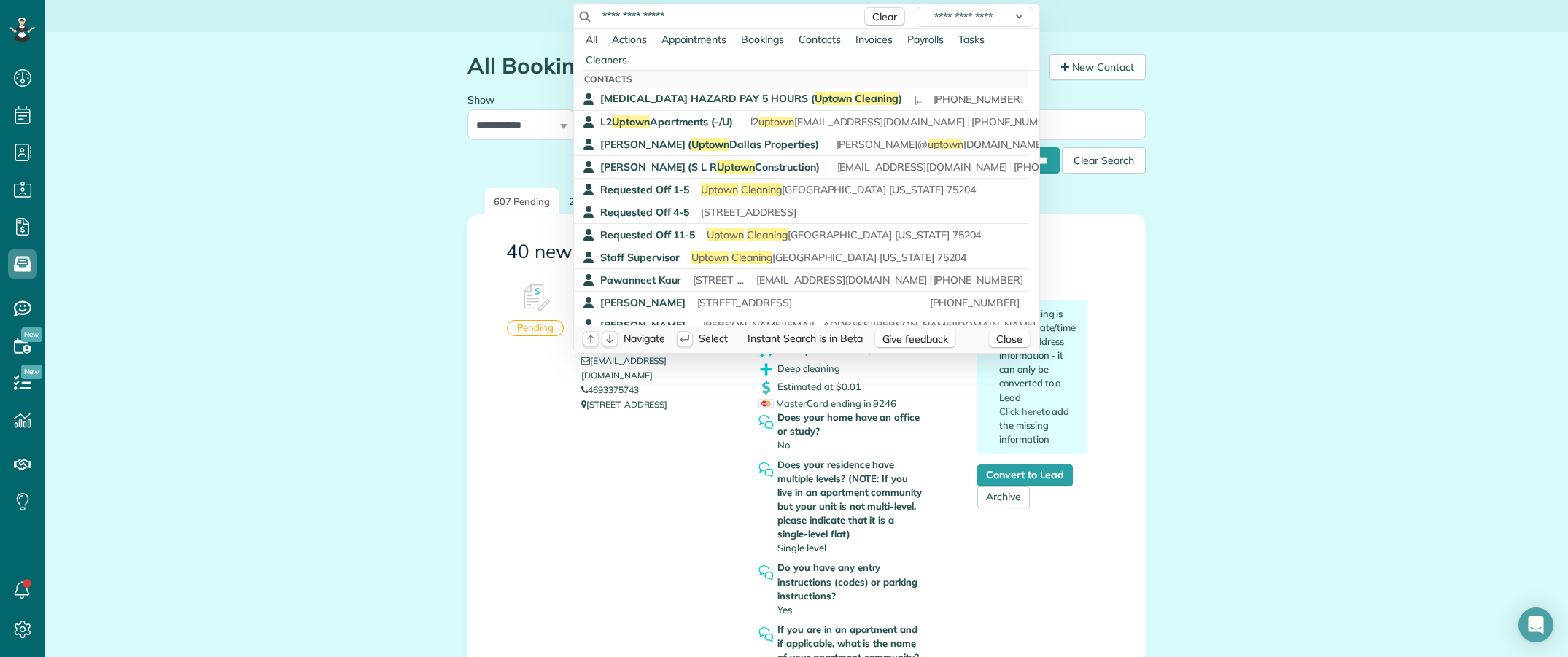
drag, startPoint x: 690, startPoint y: 15, endPoint x: 539, endPoint y: 5, distance: 151.3
click at [539, 5] on html "Dashboard Scheduling Calendar View List View" at bounding box center [784, 328] width 1568 height 657
paste input "*"
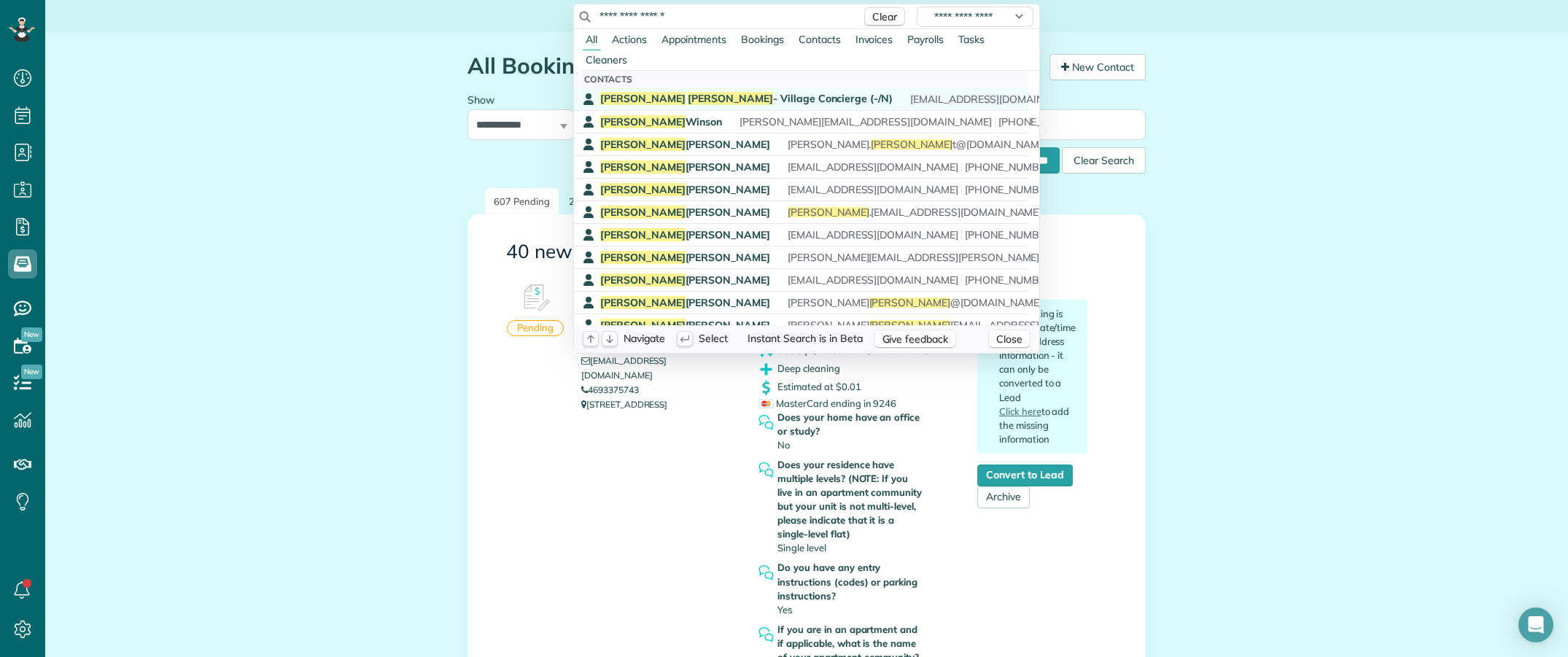
type input "**********"
click at [680, 97] on span "Jonathan Mueller - Village Concierge (-/N)" at bounding box center [745, 98] width 292 height 13
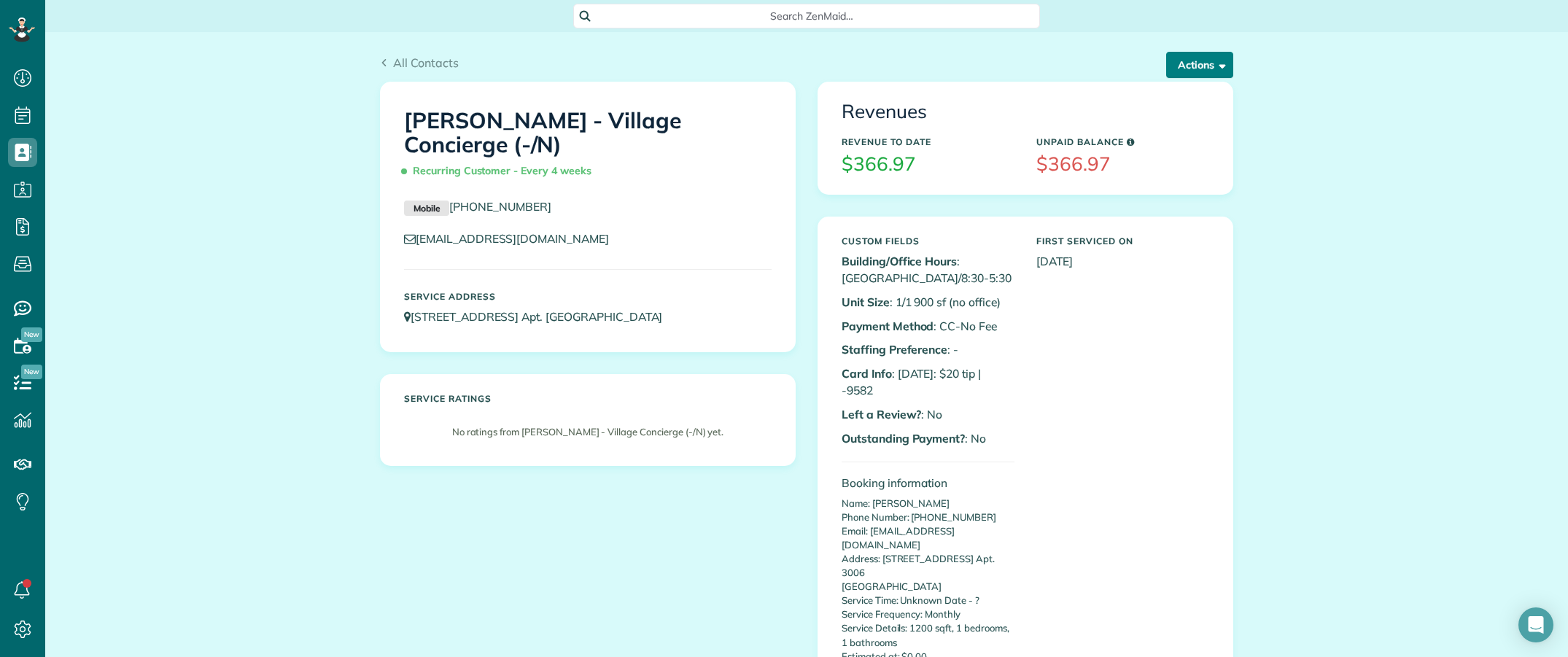
click at [1192, 67] on button "Actions" at bounding box center [1200, 65] width 67 height 26
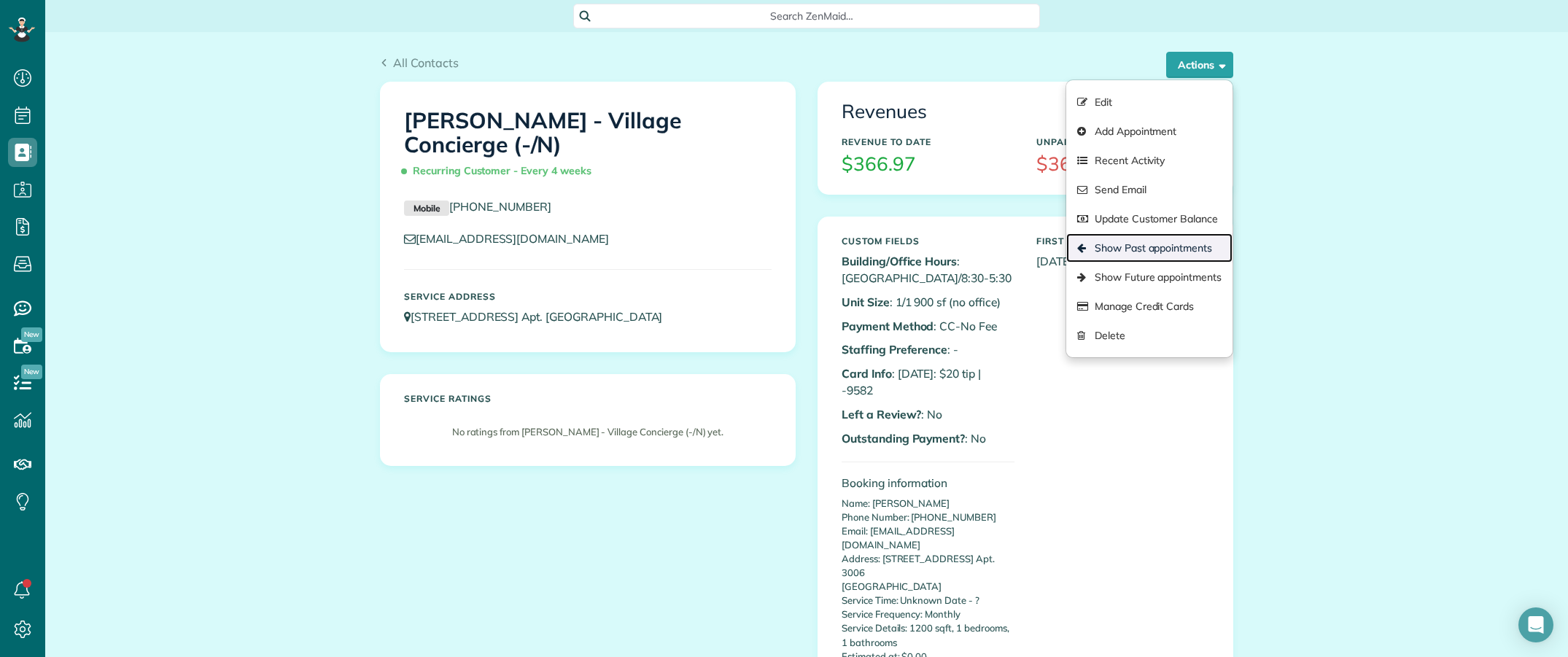
click at [1122, 245] on link "Show Past appointments" at bounding box center [1150, 247] width 167 height 29
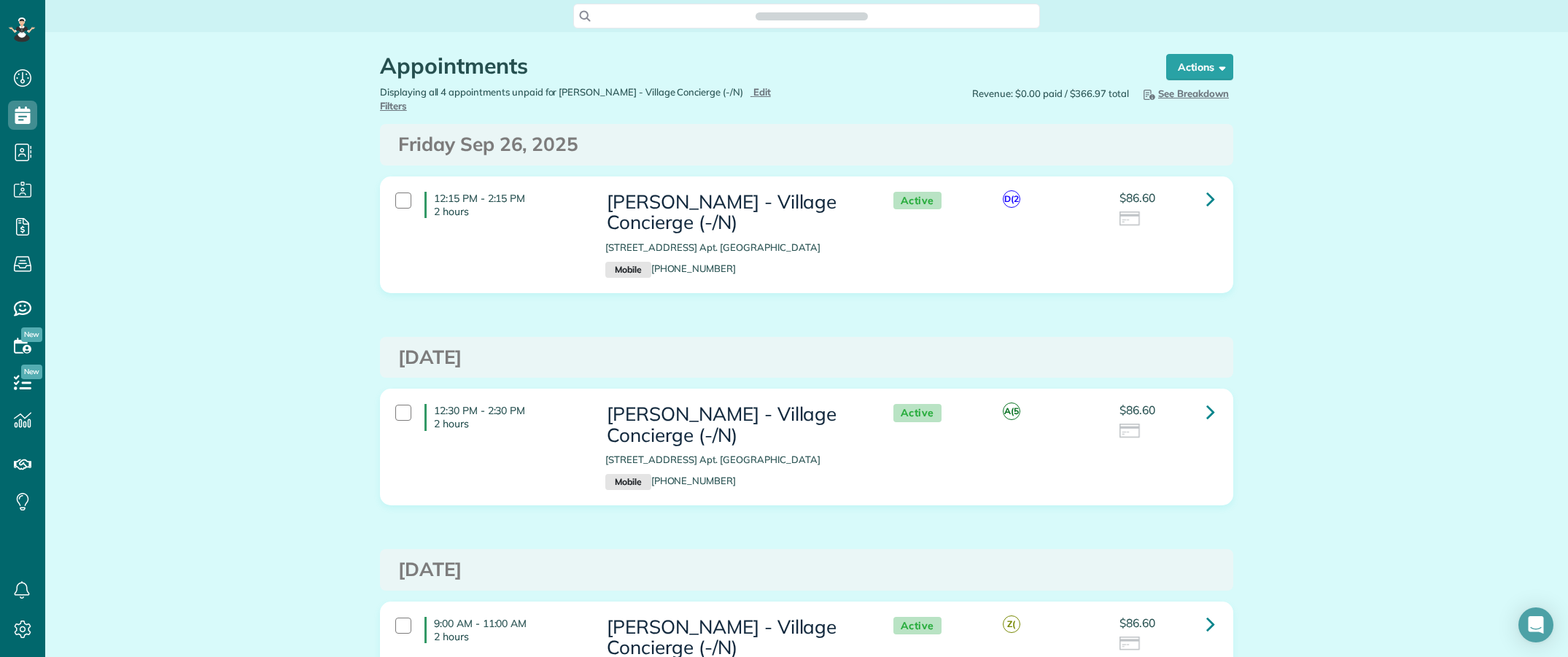
scroll to position [6, 6]
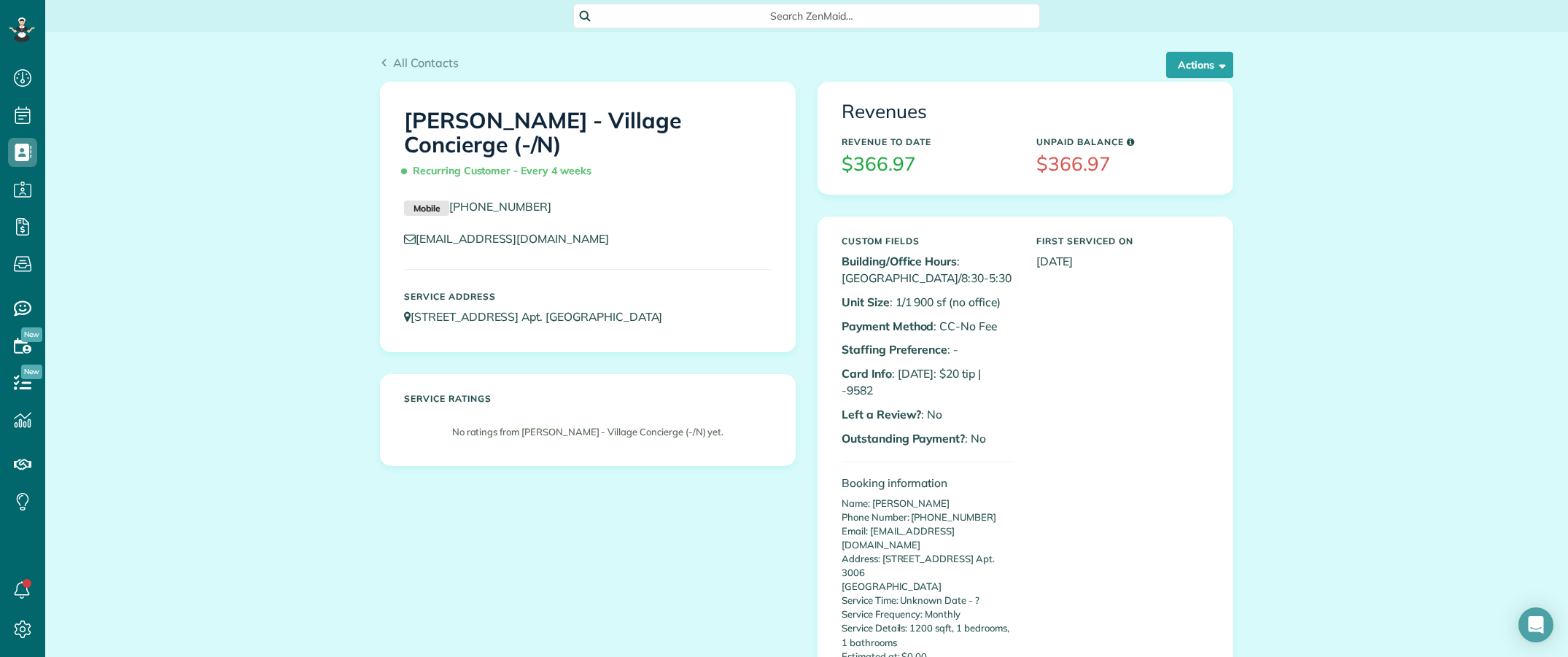
scroll to position [6, 6]
click at [1167, 69] on button "Actions" at bounding box center [1200, 65] width 67 height 26
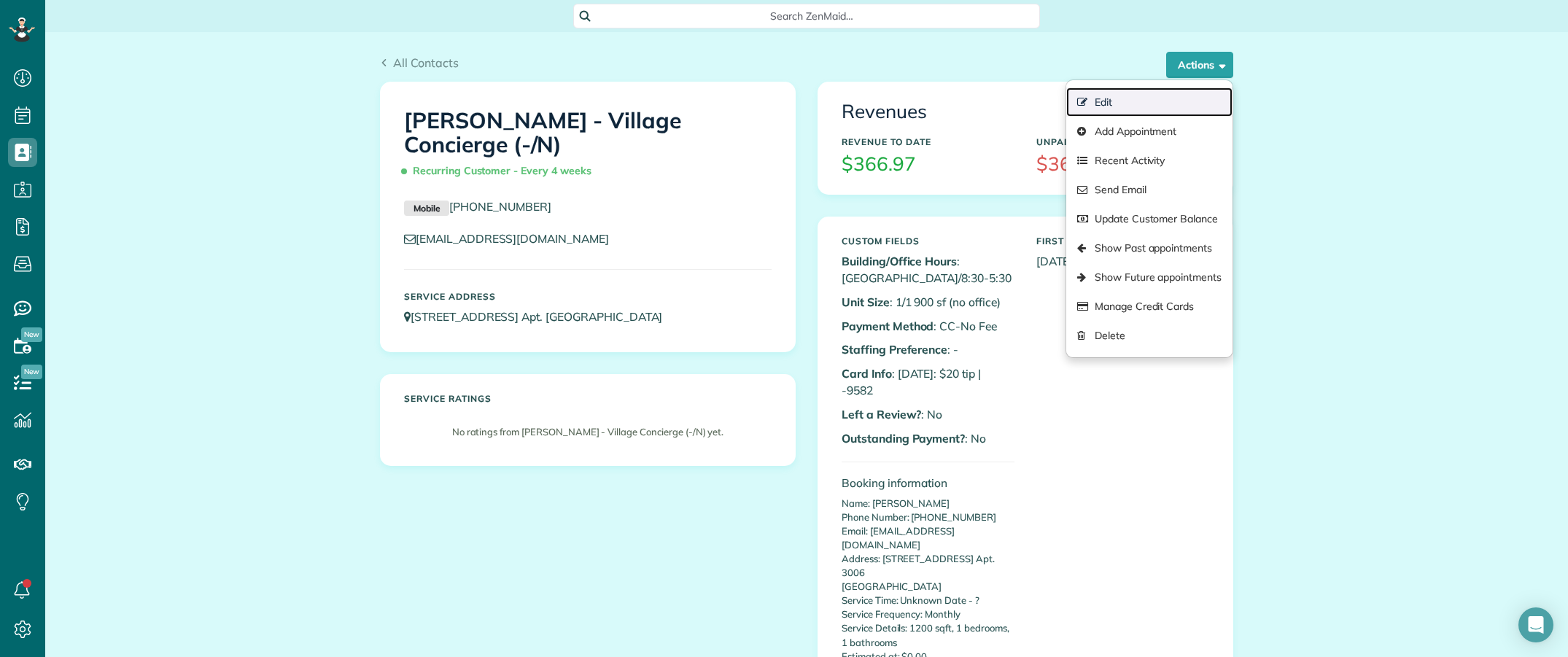
click at [1127, 101] on link "Edit" at bounding box center [1150, 102] width 167 height 29
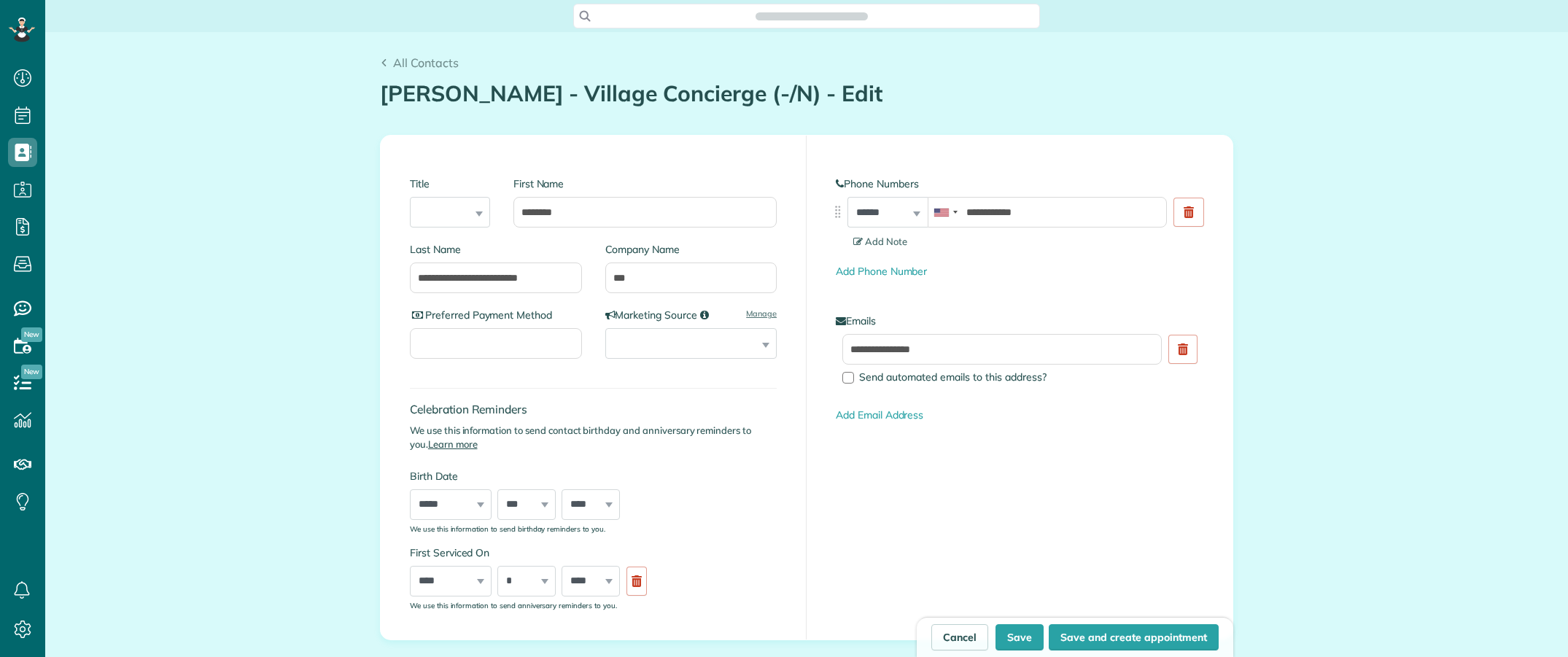
scroll to position [56, 0]
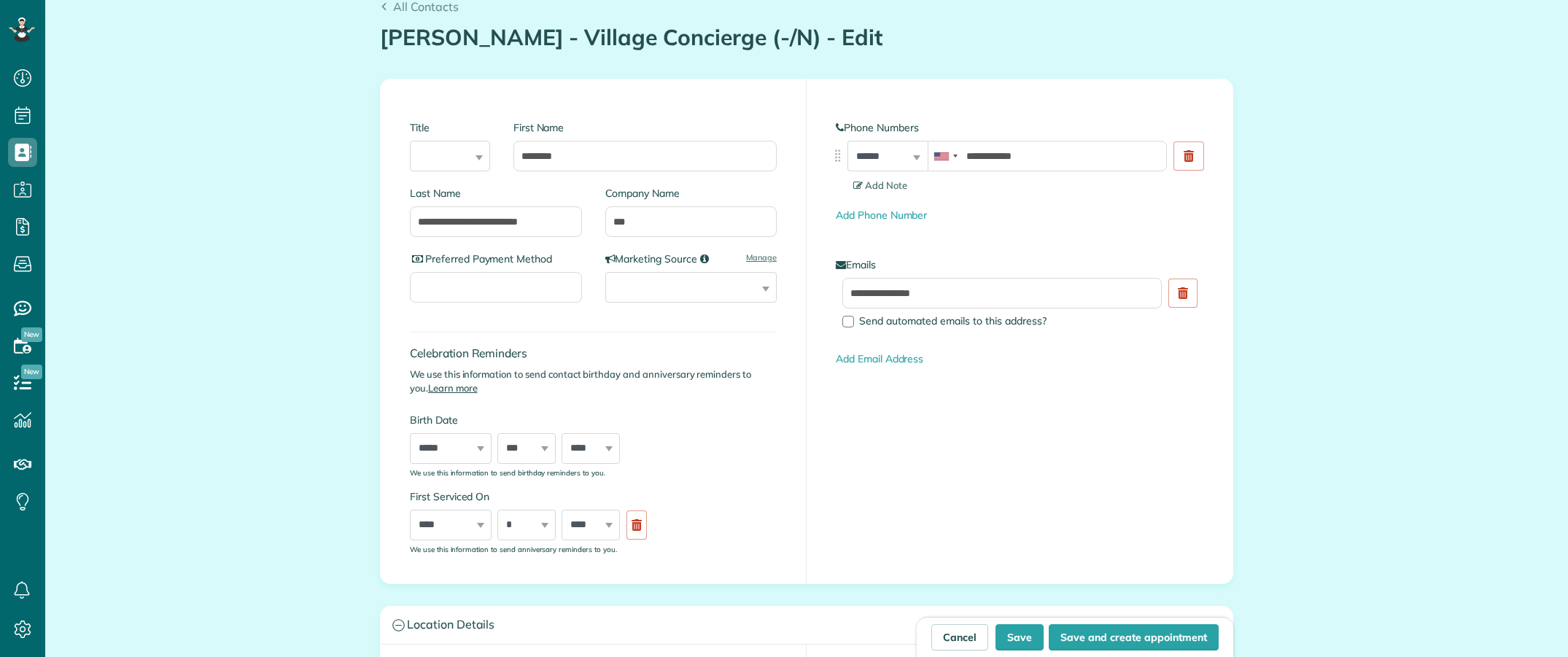
type input "**********"
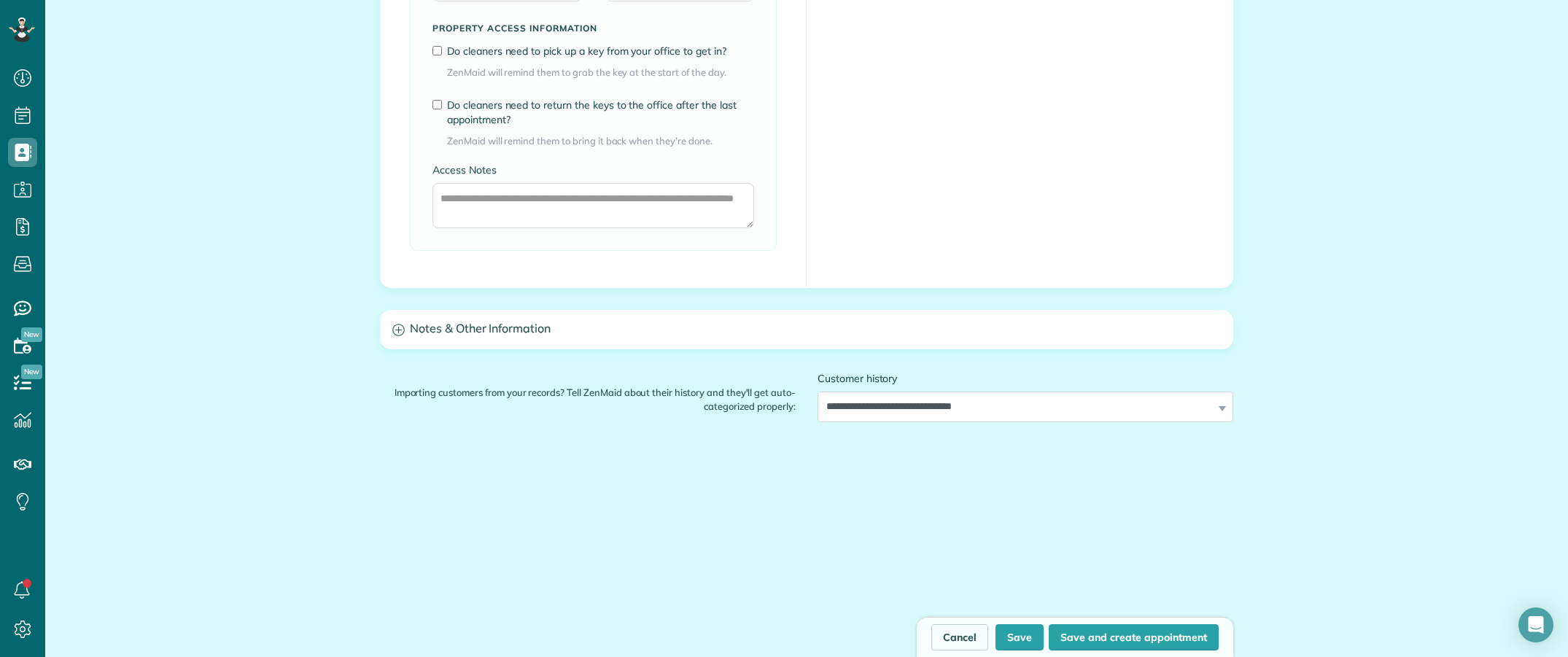
scroll to position [1168, 0]
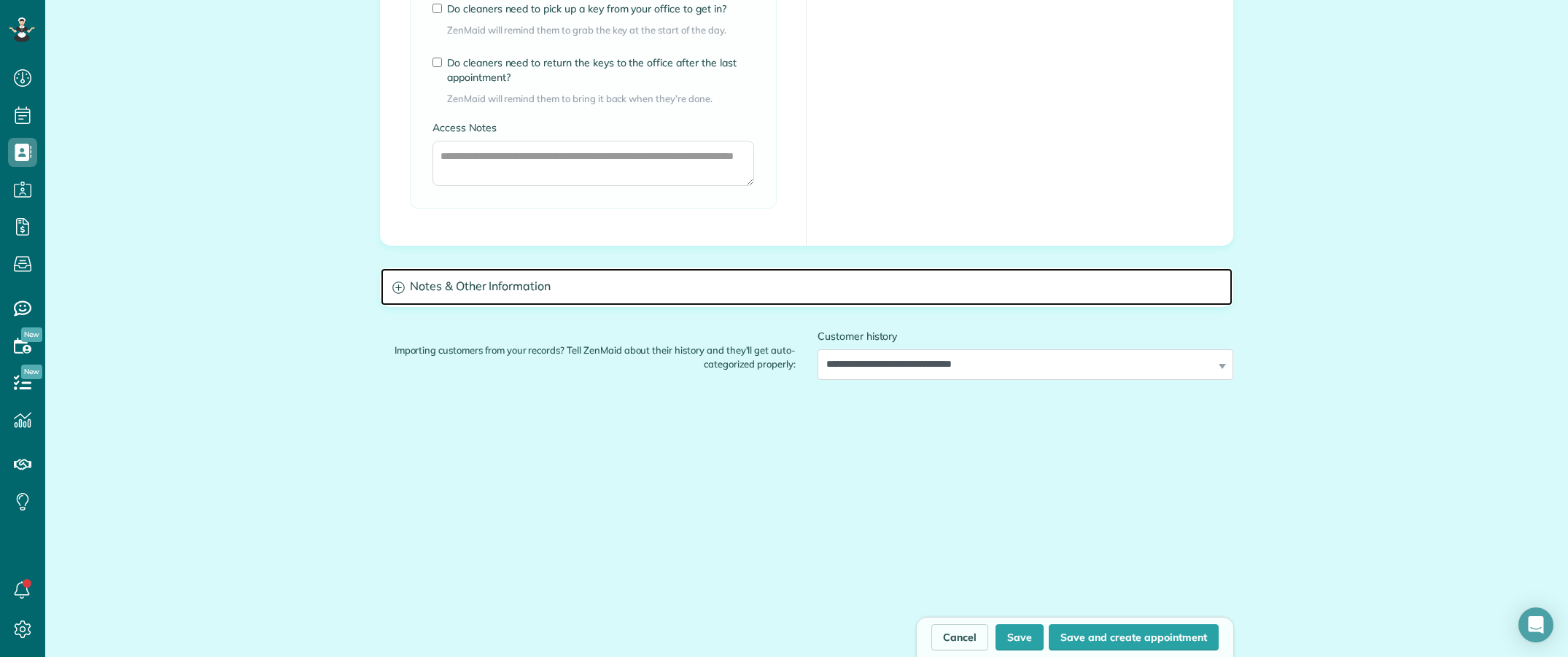
click at [567, 286] on h3 "Notes & Other Information" at bounding box center [806, 287] width 852 height 37
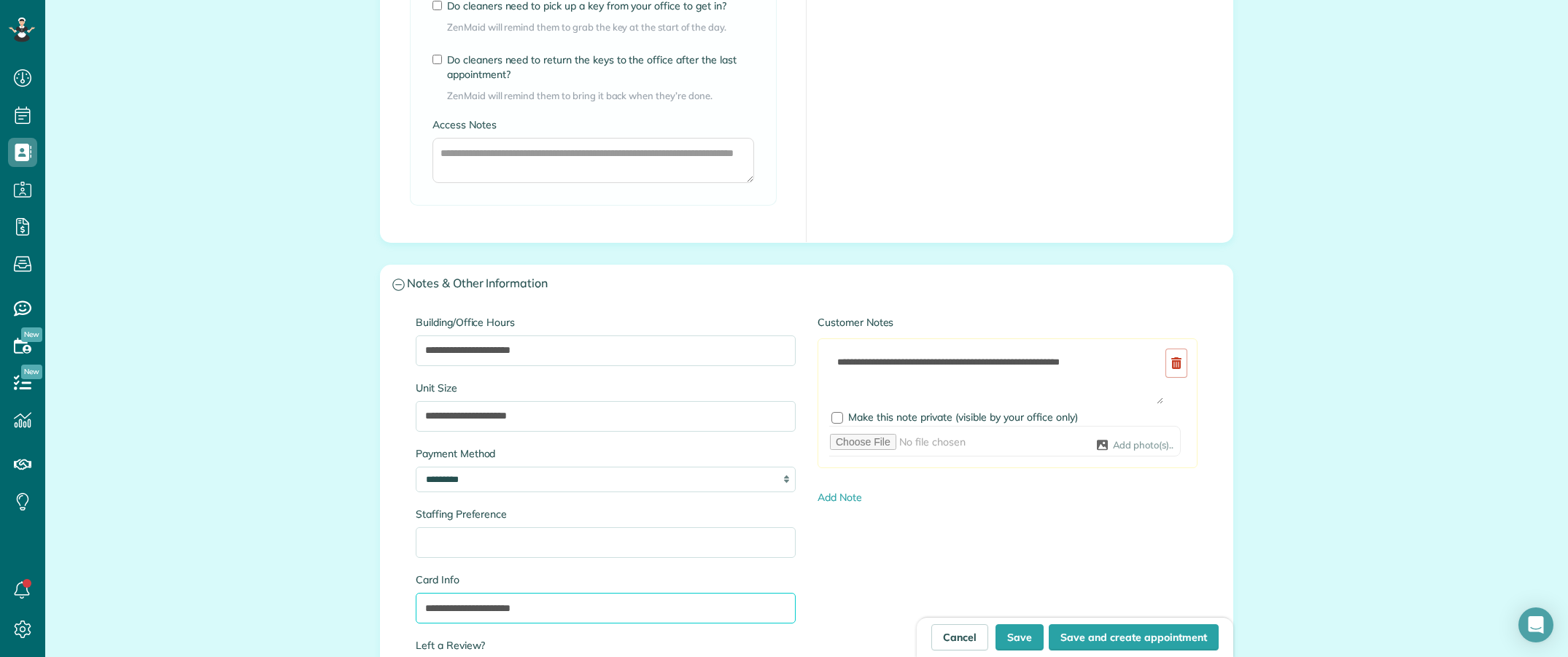
click at [581, 608] on input "**********" at bounding box center [605, 608] width 380 height 31
paste input "*****"
type input "**********"
click at [1016, 629] on button "Save" at bounding box center [1019, 638] width 48 height 26
type input "**********"
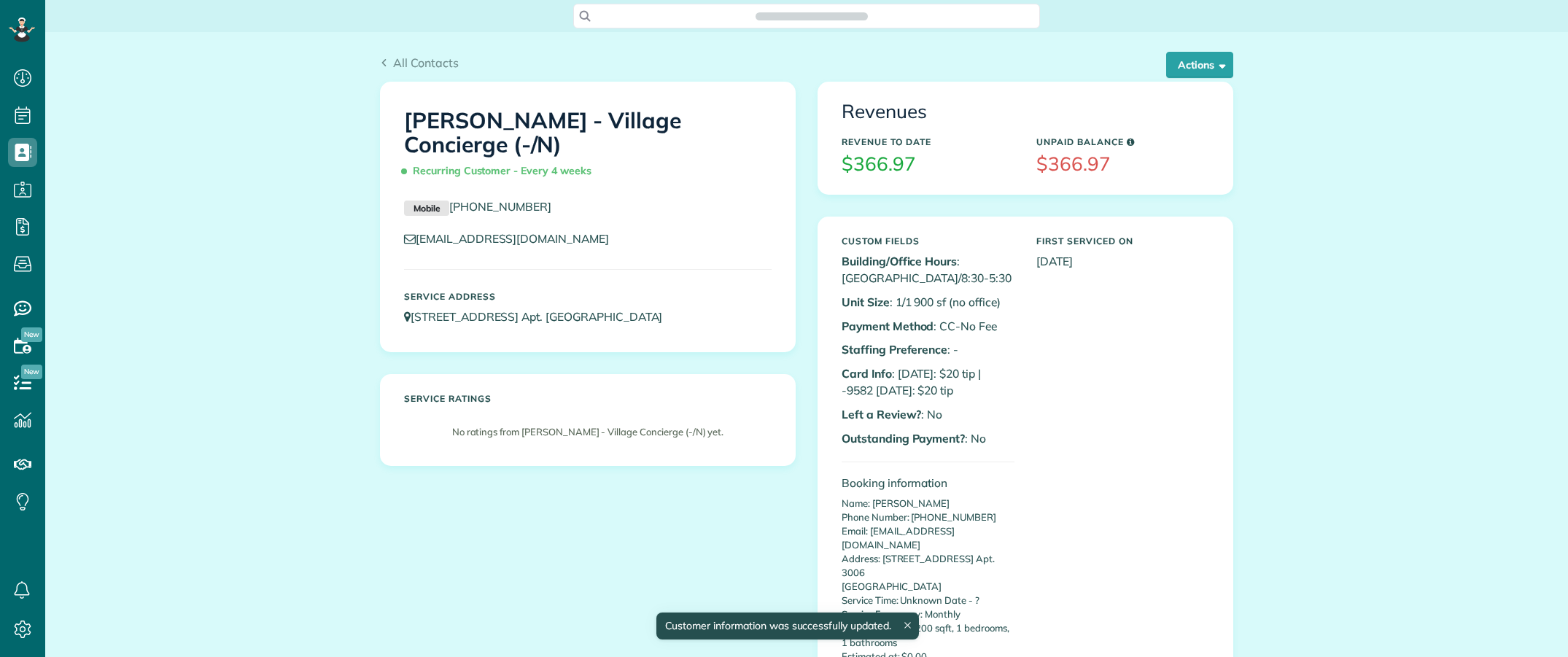
scroll to position [6, 6]
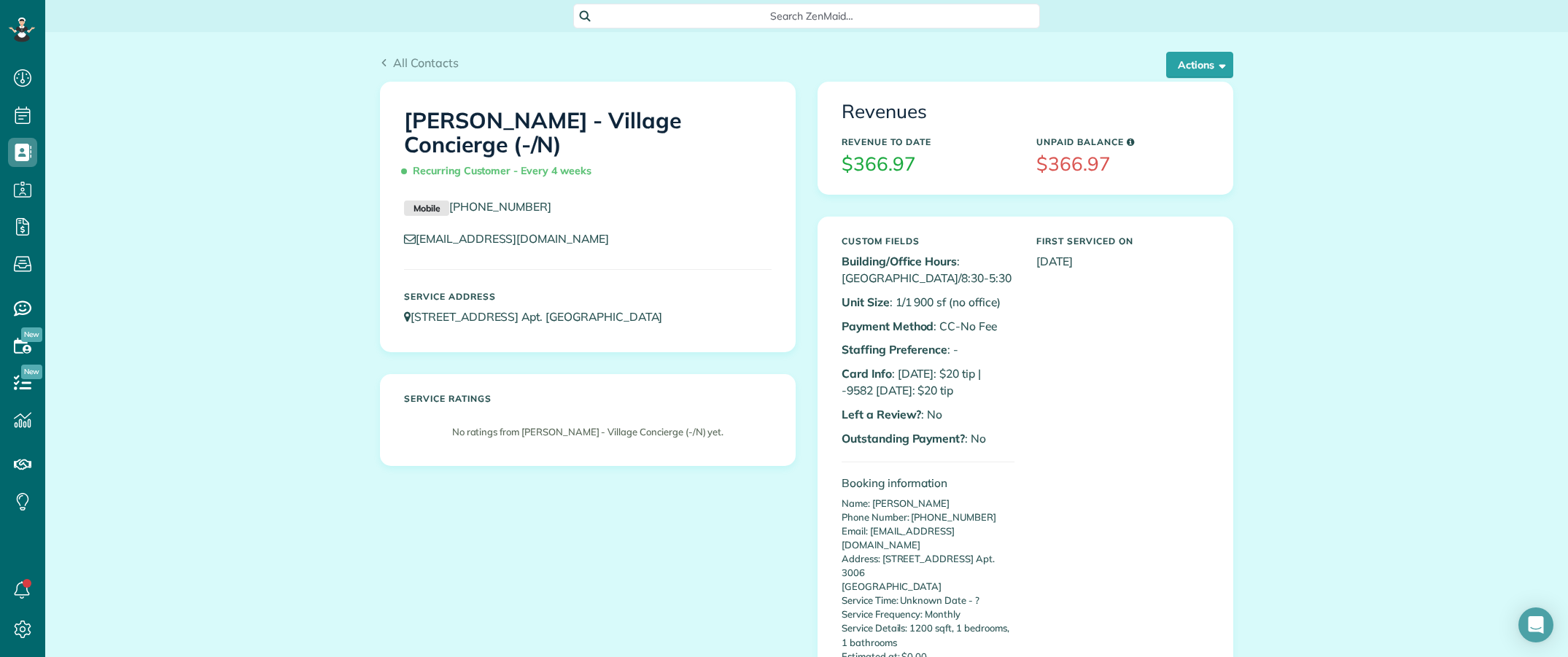
copy h1 "Jonathan Mueller - Village Concierge (-/N)"
drag, startPoint x: 388, startPoint y: 113, endPoint x: 574, endPoint y: 146, distance: 188.9
click at [574, 146] on div "Jonathan Mueller - Village Concierge (-/N) Recurring Customer - Every 4 weeks" at bounding box center [588, 142] width 389 height 97
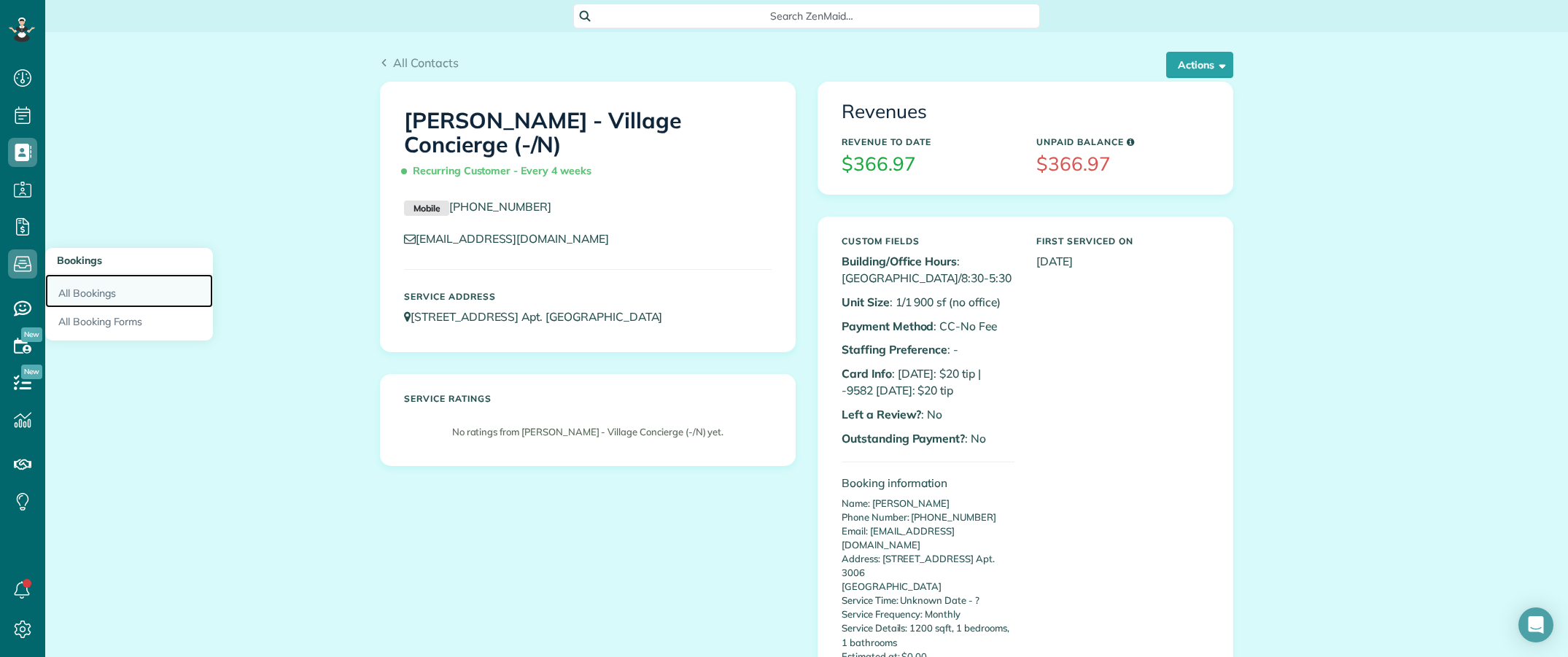
drag, startPoint x: 100, startPoint y: 283, endPoint x: 123, endPoint y: 289, distance: 23.8
click at [101, 283] on link "All Bookings" at bounding box center [129, 291] width 167 height 33
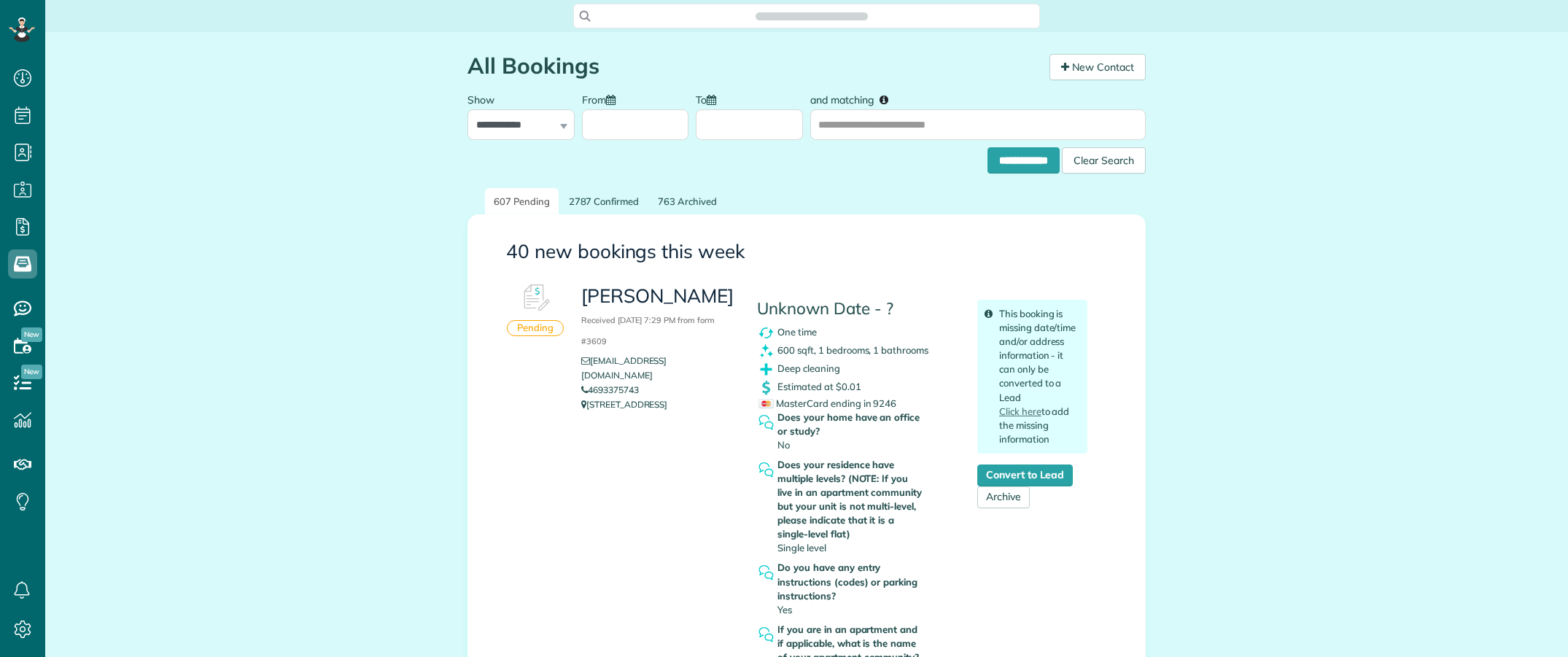
scroll to position [6, 6]
drag, startPoint x: 1393, startPoint y: 489, endPoint x: 1333, endPoint y: 480, distance: 60.7
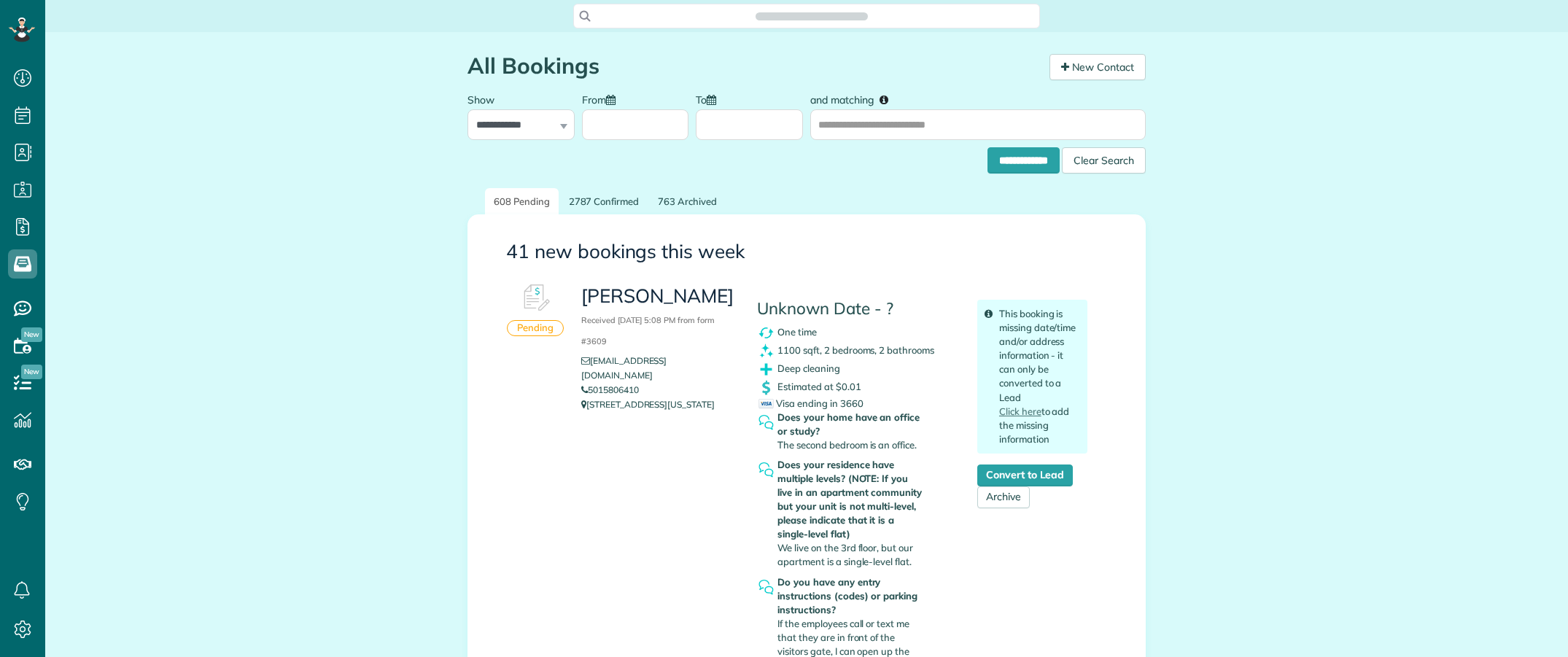
scroll to position [6, 6]
drag, startPoint x: 643, startPoint y: 375, endPoint x: 577, endPoint y: 380, distance: 66.2
click at [581, 383] on li "5015806410" at bounding box center [658, 390] width 153 height 15
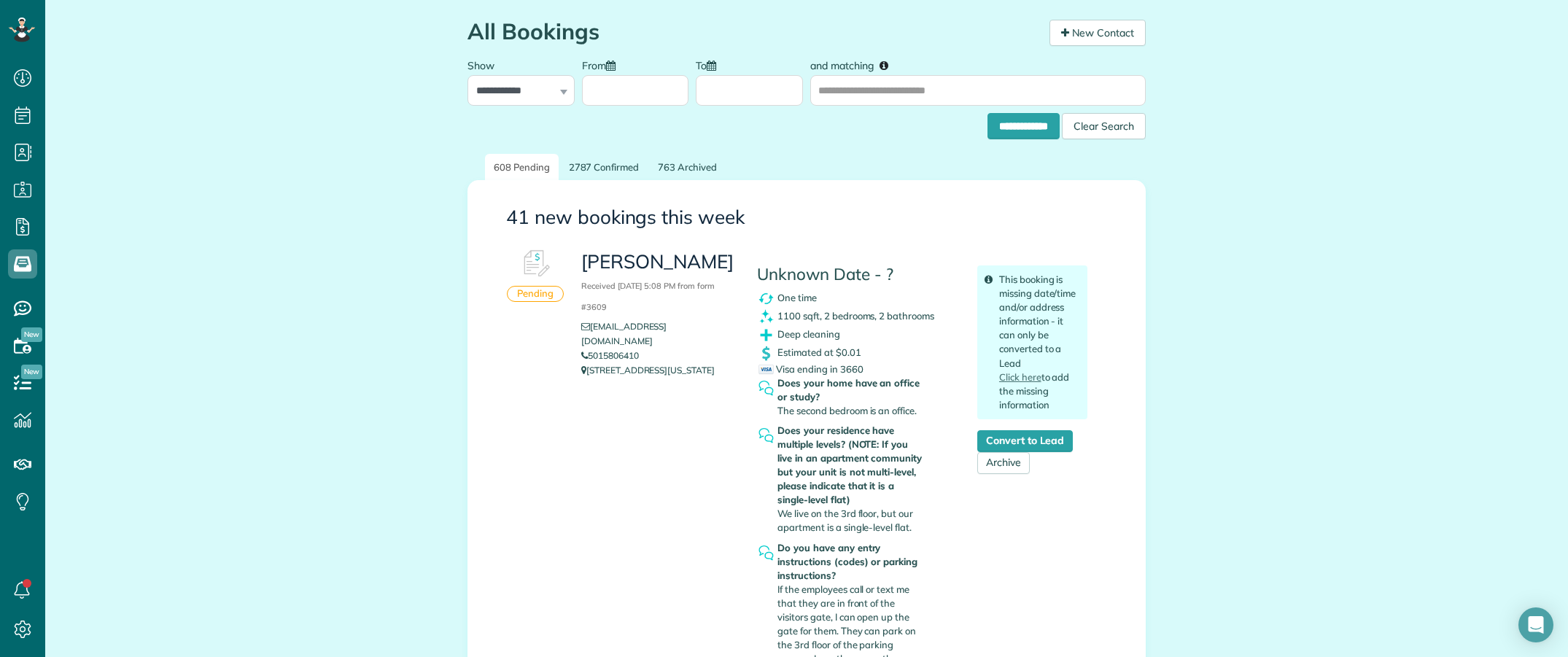
scroll to position [91, 0]
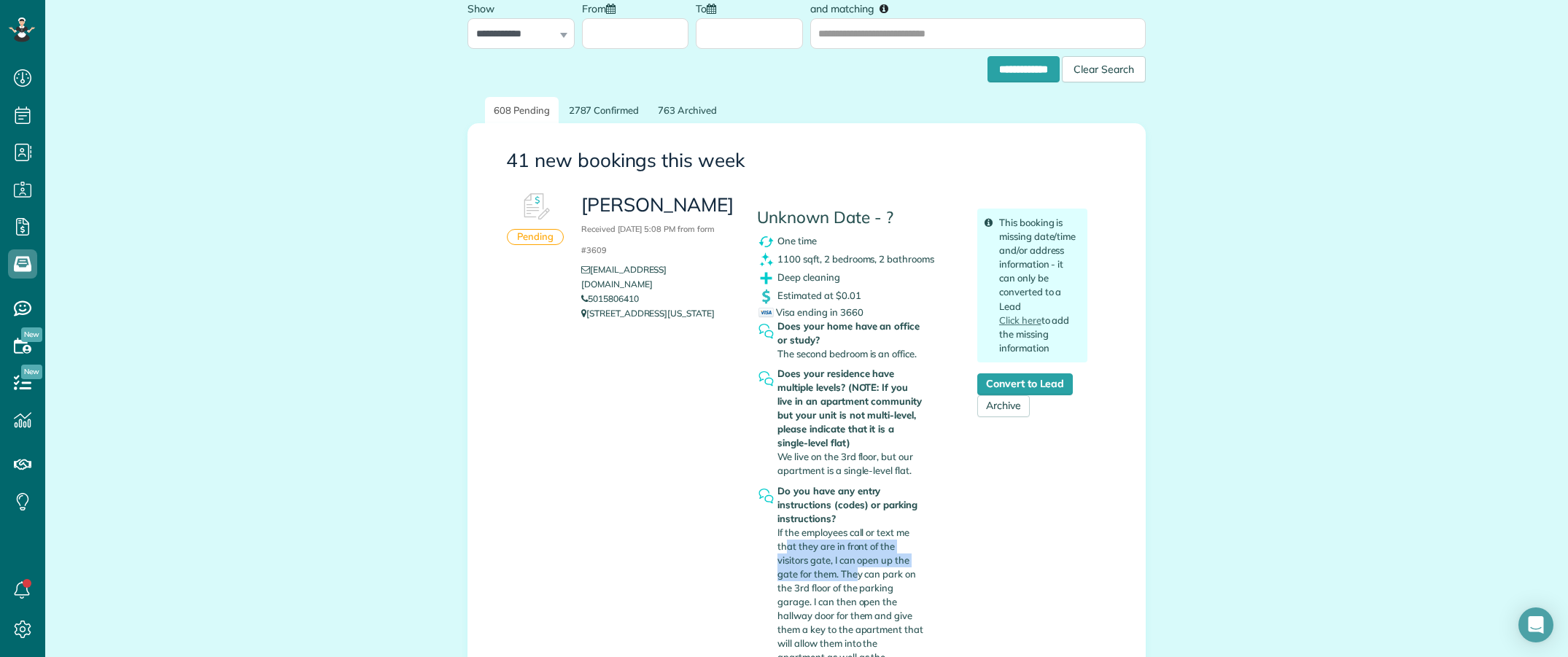
drag, startPoint x: 813, startPoint y: 545, endPoint x: 852, endPoint y: 568, distance: 45.3
click at [852, 568] on span "If the employees call or text me that they are in front of the visitors gate, I…" at bounding box center [850, 623] width 146 height 193
copy span "1100 sqft, 2 bedrooms, 2 bathrooms"
drag, startPoint x: 773, startPoint y: 261, endPoint x: 937, endPoint y: 268, distance: 164.1
click at [937, 268] on div "1100 sqft, 2 bedrooms, 2 bathrooms" at bounding box center [856, 260] width 198 height 18
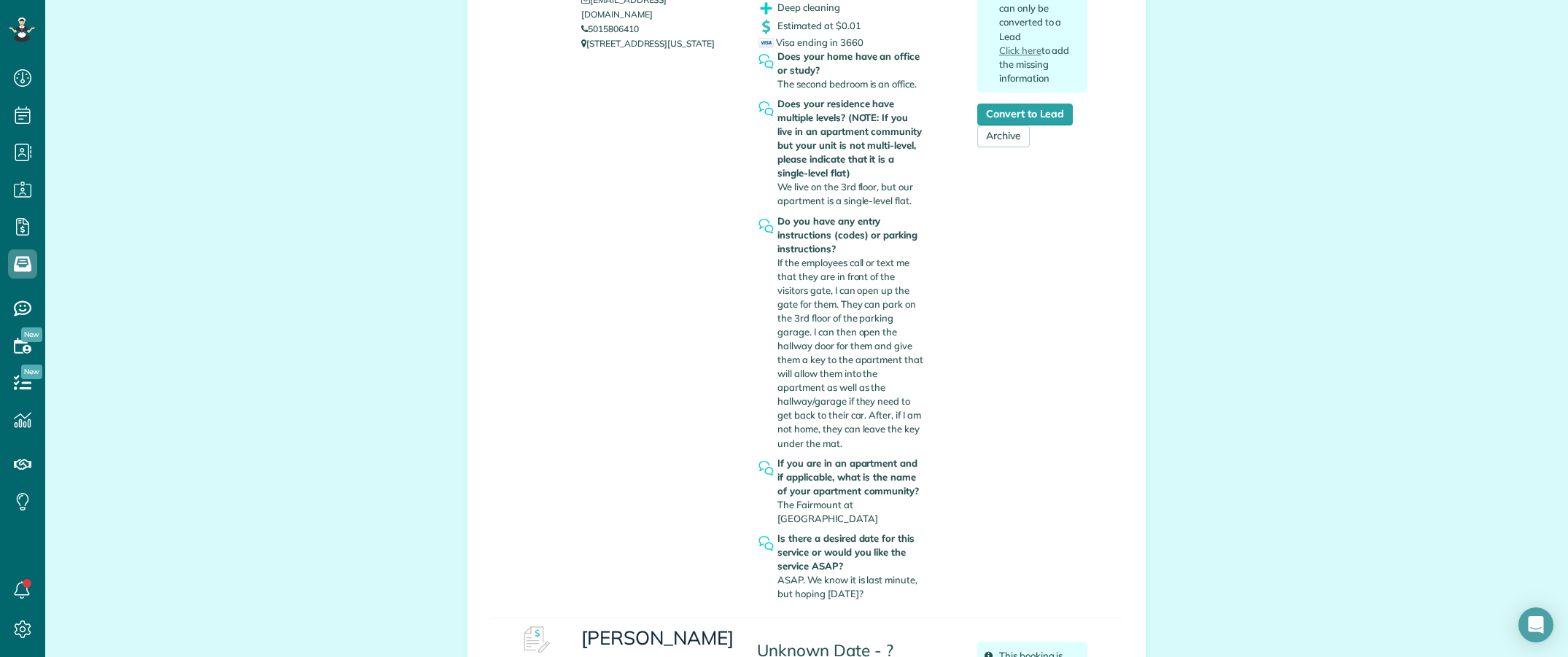
scroll to position [365, 0]
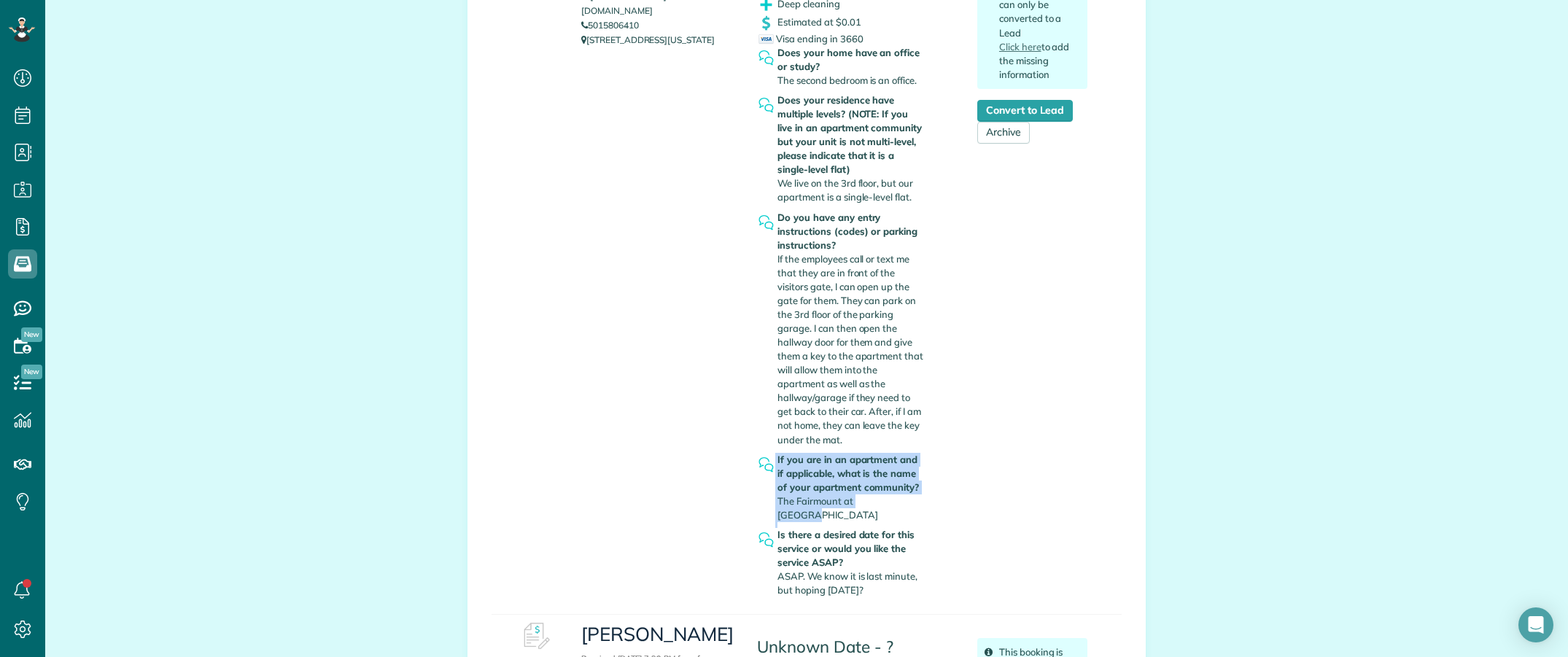
drag, startPoint x: 768, startPoint y: 501, endPoint x: 913, endPoint y: 502, distance: 145.0
click at [913, 502] on div "If you are in an apartment and if applicable, what is the name of your apartmen…" at bounding box center [856, 490] width 198 height 75
click at [898, 502] on div "If you are in an apartment and if applicable, what is the name of your apartmen…" at bounding box center [851, 487] width 147 height 69
drag, startPoint x: 897, startPoint y: 503, endPoint x: 777, endPoint y: 507, distance: 120.1
click at [777, 507] on div "If you are in an apartment and if applicable, what is the name of your apartmen…" at bounding box center [851, 487] width 147 height 69
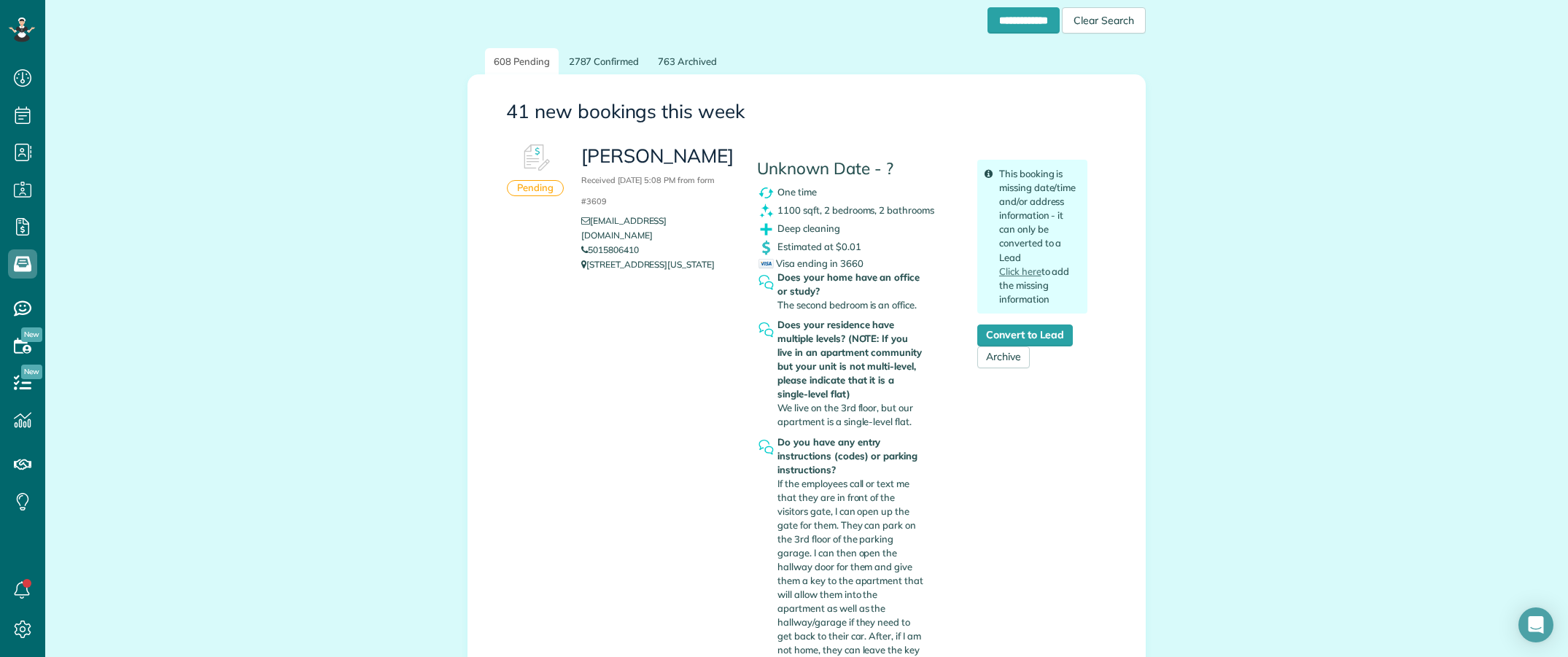
scroll to position [91, 0]
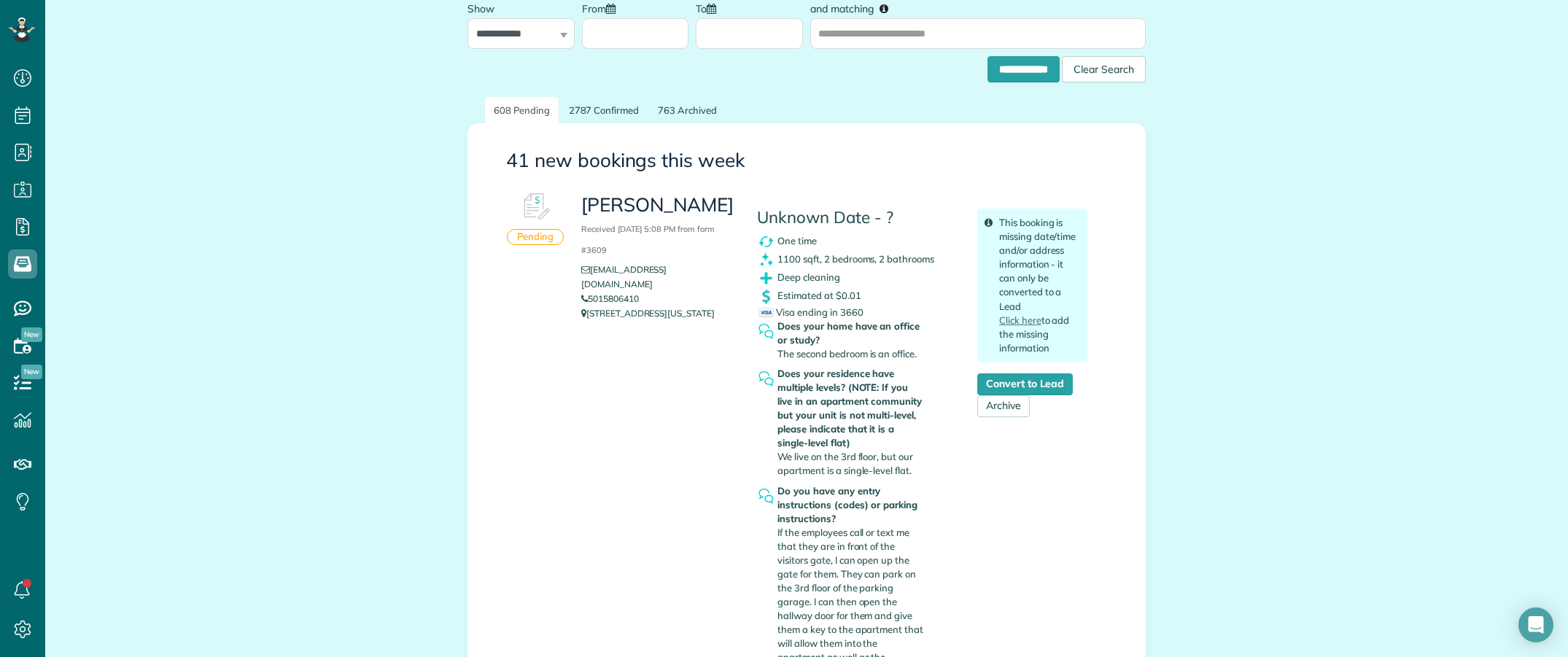
copy p "4210 Fairmount Street Apt 3080 Dallas Texas 75219"
drag, startPoint x: 675, startPoint y: 323, endPoint x: 581, endPoint y: 301, distance: 96.5
click at [581, 301] on div "Eryn Tracy Received September 28, 2025 5:08 PM from form #3609 emtracy77@gmail.…" at bounding box center [658, 256] width 175 height 143
click at [582, 209] on h3 "Eryn Tracy Received September 28, 2025 5:08 PM from form #3609" at bounding box center [658, 226] width 153 height 63
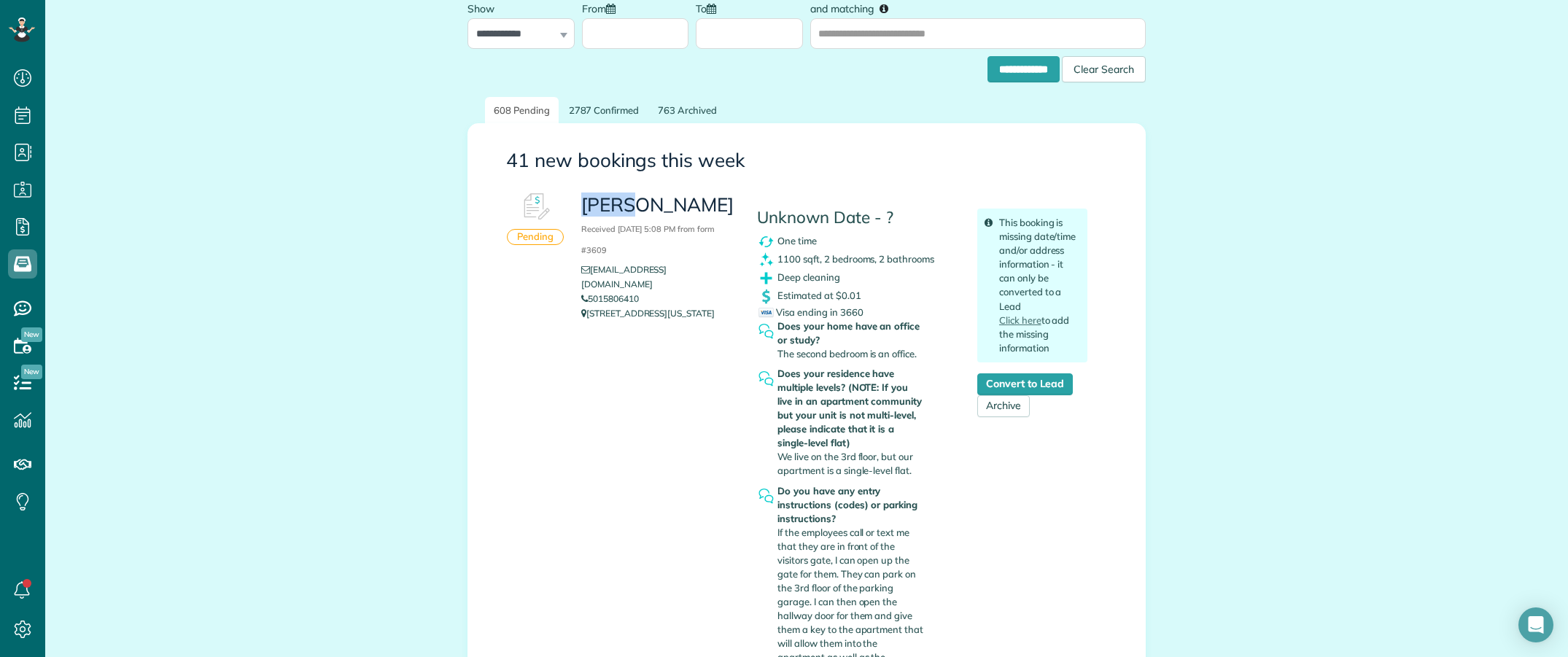
copy h3 "Eryn"
click at [632, 206] on h3 "Eryn Tracy Received September 28, 2025 5:08 PM from form #3609" at bounding box center [658, 226] width 153 height 63
drag, startPoint x: 574, startPoint y: 203, endPoint x: 672, endPoint y: 206, distance: 98.0
click at [672, 206] on div "Eryn Tracy Received September 28, 2025 5:08 PM from form #3609 emtracy77@gmail.…" at bounding box center [658, 256] width 175 height 143
copy h3 "Eryn Tracy"
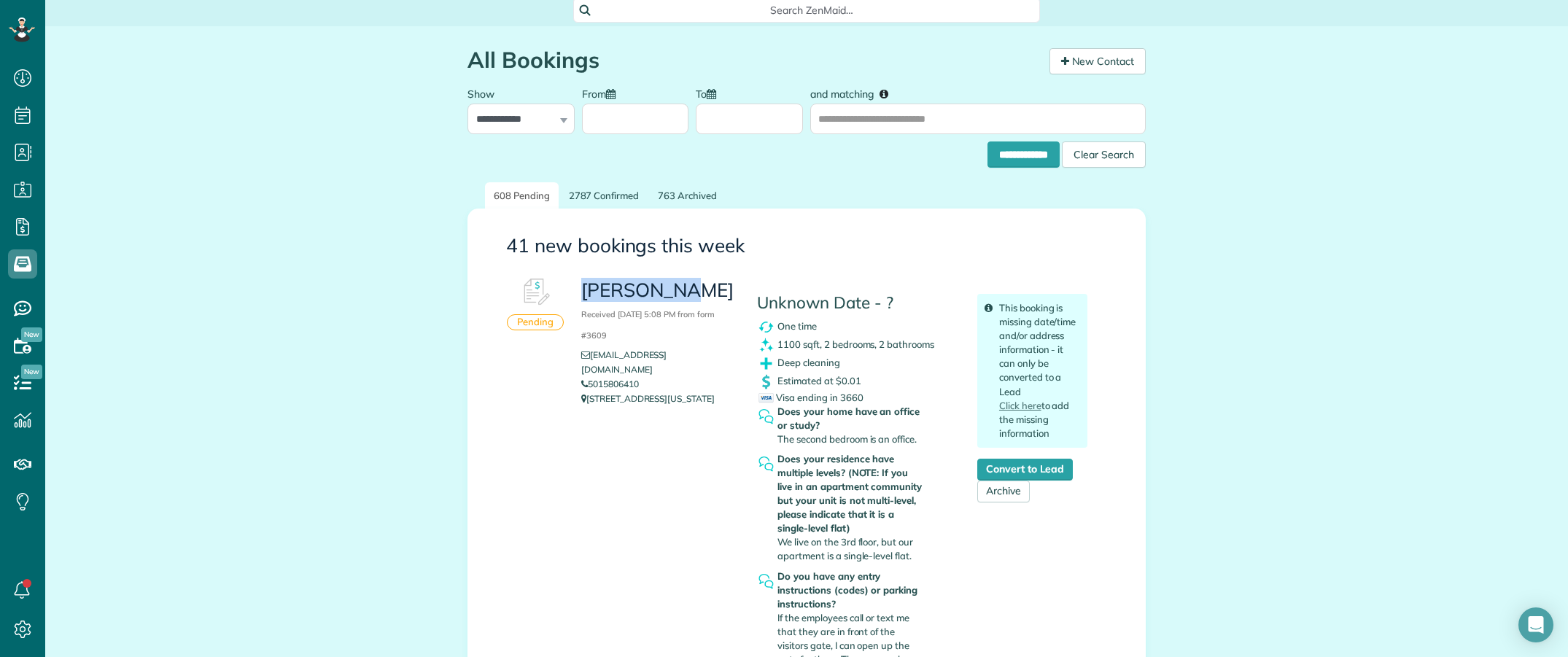
scroll to position [0, 0]
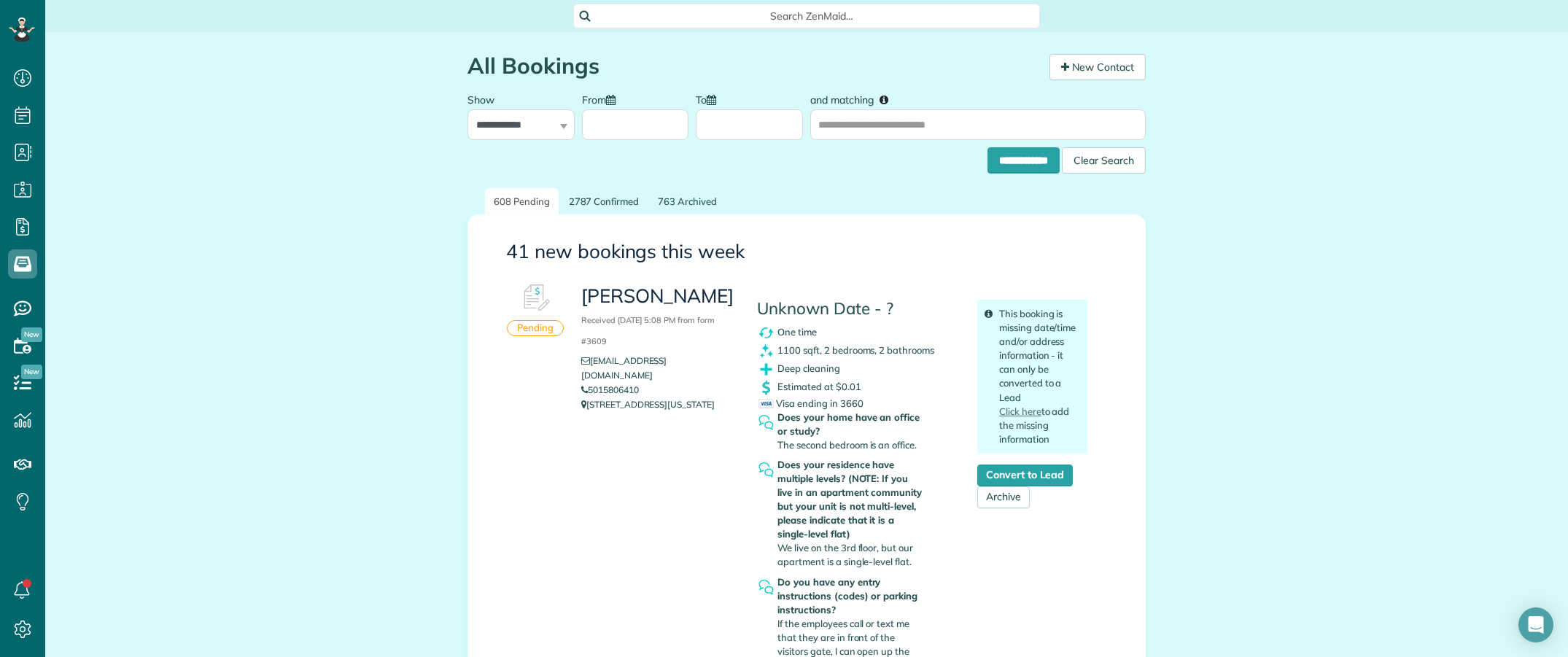
click at [738, 9] on span "Search ZenMaid…" at bounding box center [812, 16] width 444 height 15
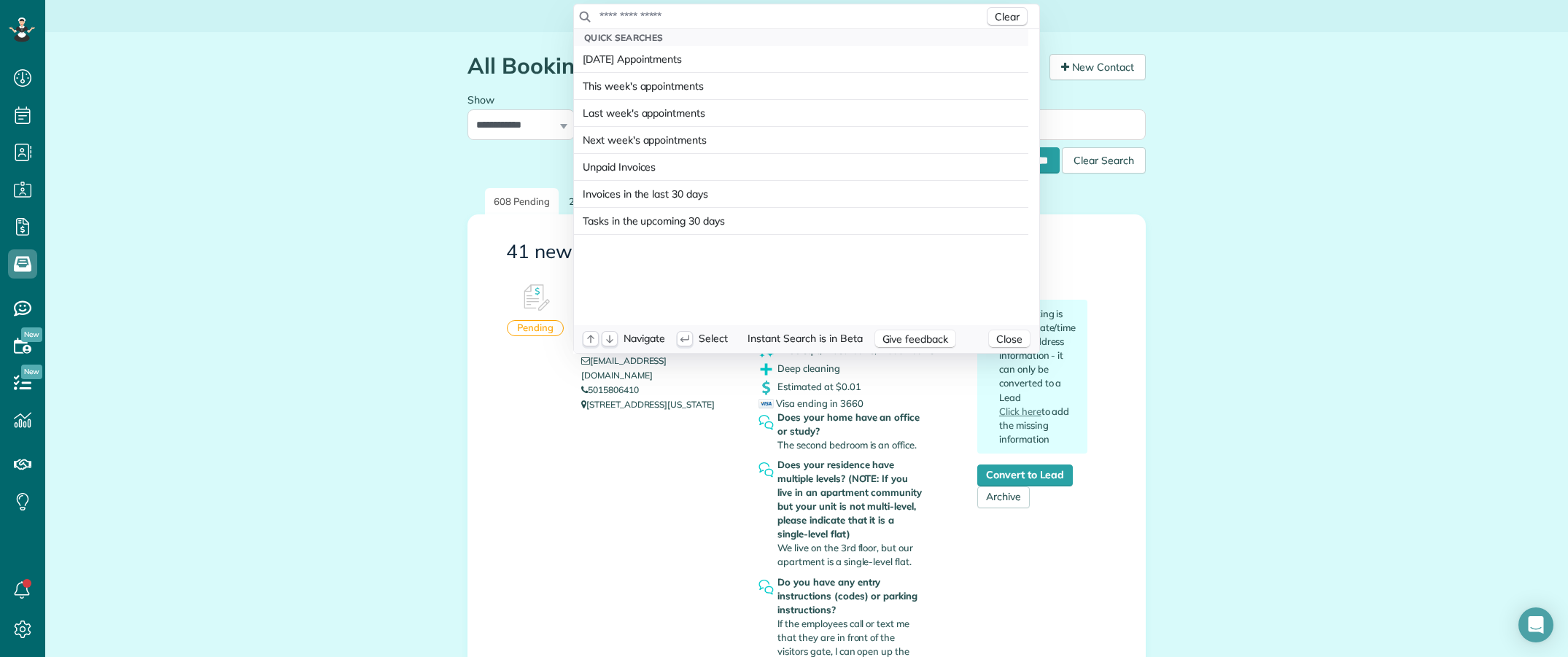
click at [738, 9] on input "text" at bounding box center [791, 16] width 385 height 15
type input "**********"
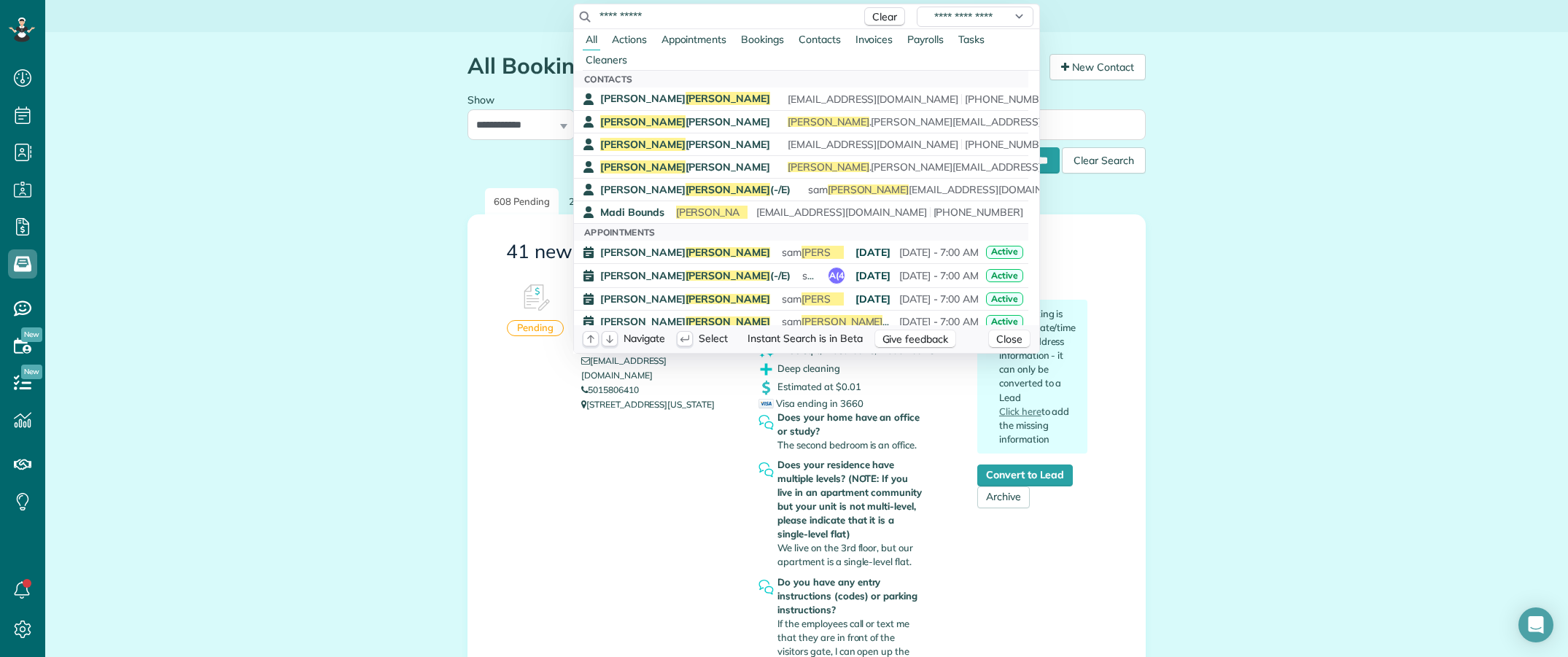
drag, startPoint x: 578, startPoint y: 496, endPoint x: 573, endPoint y: 456, distance: 40.3
click at [578, 495] on html "Dashboard Scheduling Calendar View List View" at bounding box center [784, 328] width 1568 height 657
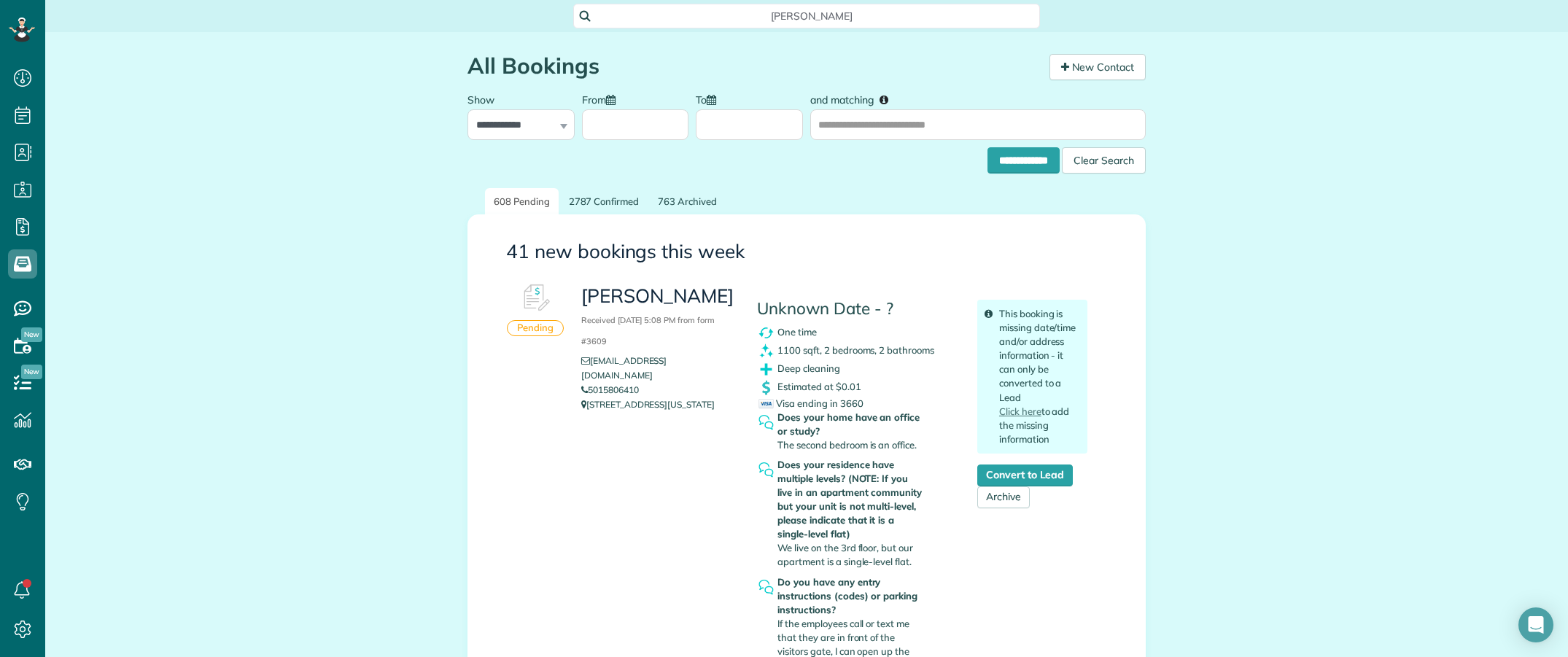
drag, startPoint x: 643, startPoint y: 375, endPoint x: 577, endPoint y: 376, distance: 66.0
click at [581, 383] on li "5015806410" at bounding box center [658, 390] width 153 height 15
copy link "5015806410"
drag, startPoint x: 577, startPoint y: 293, endPoint x: 697, endPoint y: 292, distance: 120.0
click at [697, 292] on h3 "Eryn Tracy Received September 28, 2025 5:08 PM from form #3609" at bounding box center [658, 318] width 153 height 63
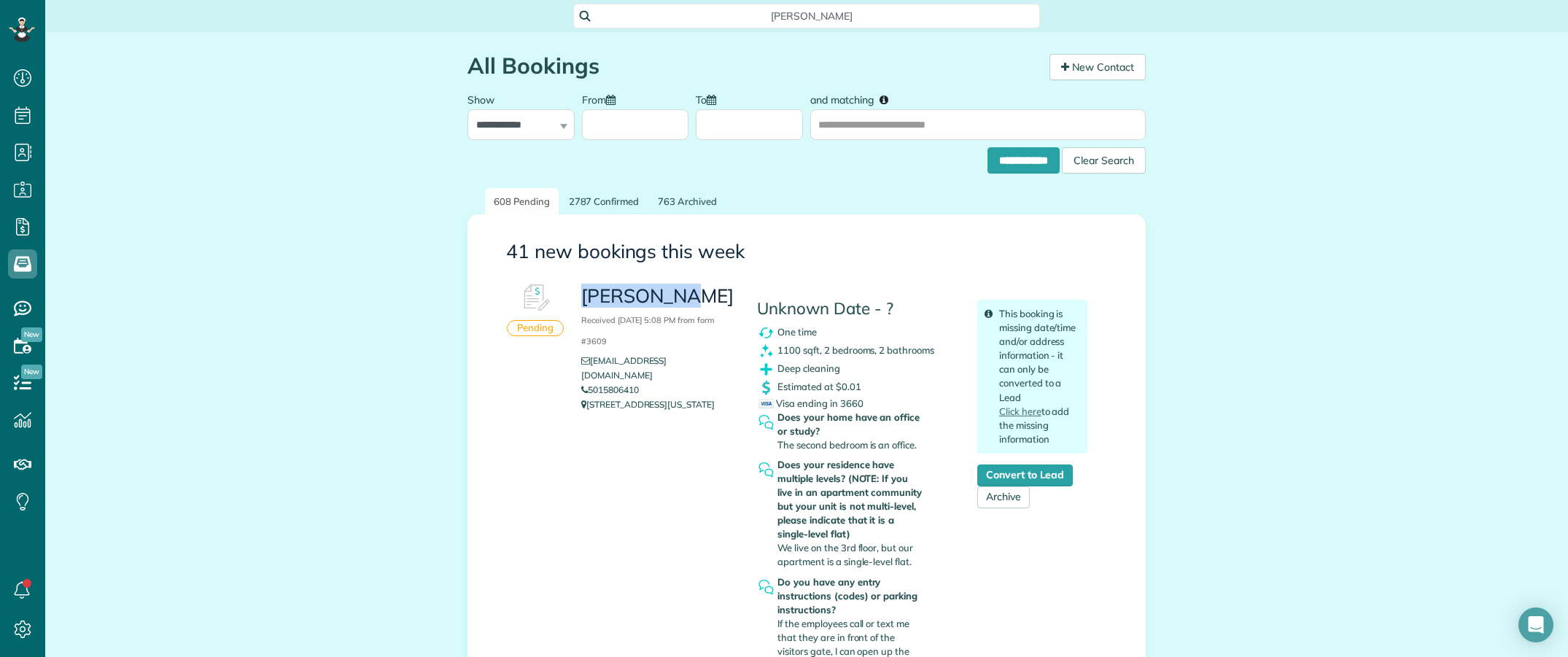
copy h3 "Eryn Tracy"
click at [1001, 473] on link "Convert to Lead" at bounding box center [1024, 475] width 96 height 22
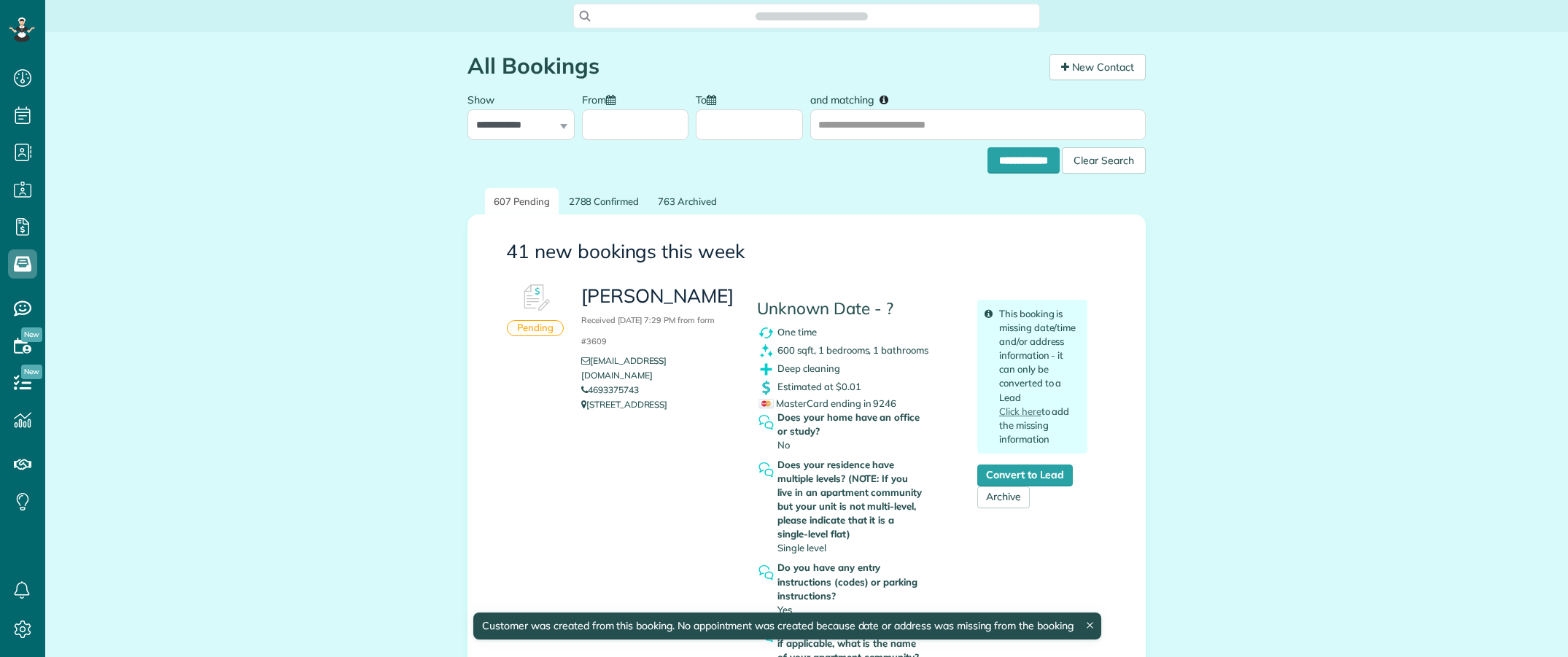
scroll to position [6, 6]
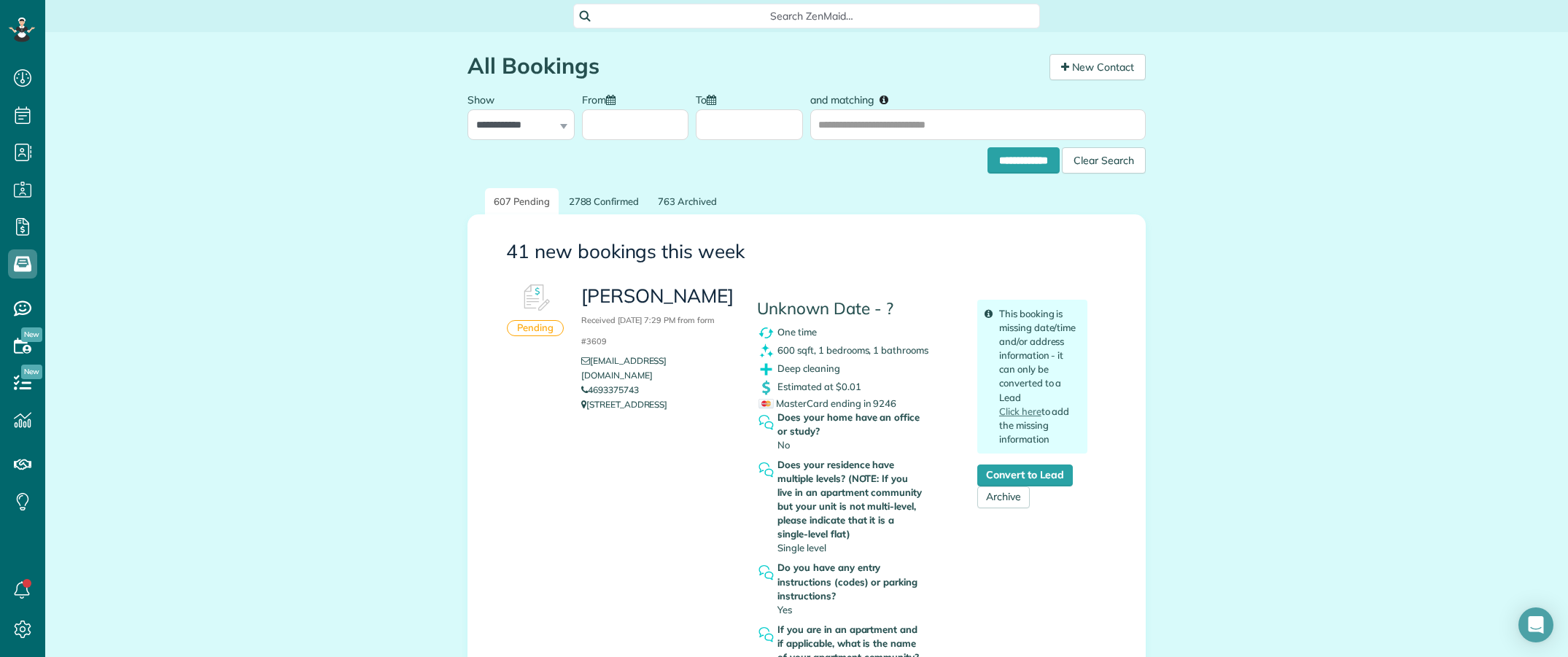
drag, startPoint x: 143, startPoint y: 228, endPoint x: 176, endPoint y: 237, distance: 34.2
click at [688, 7] on div "Search ZenMaid…" at bounding box center [807, 16] width 467 height 25
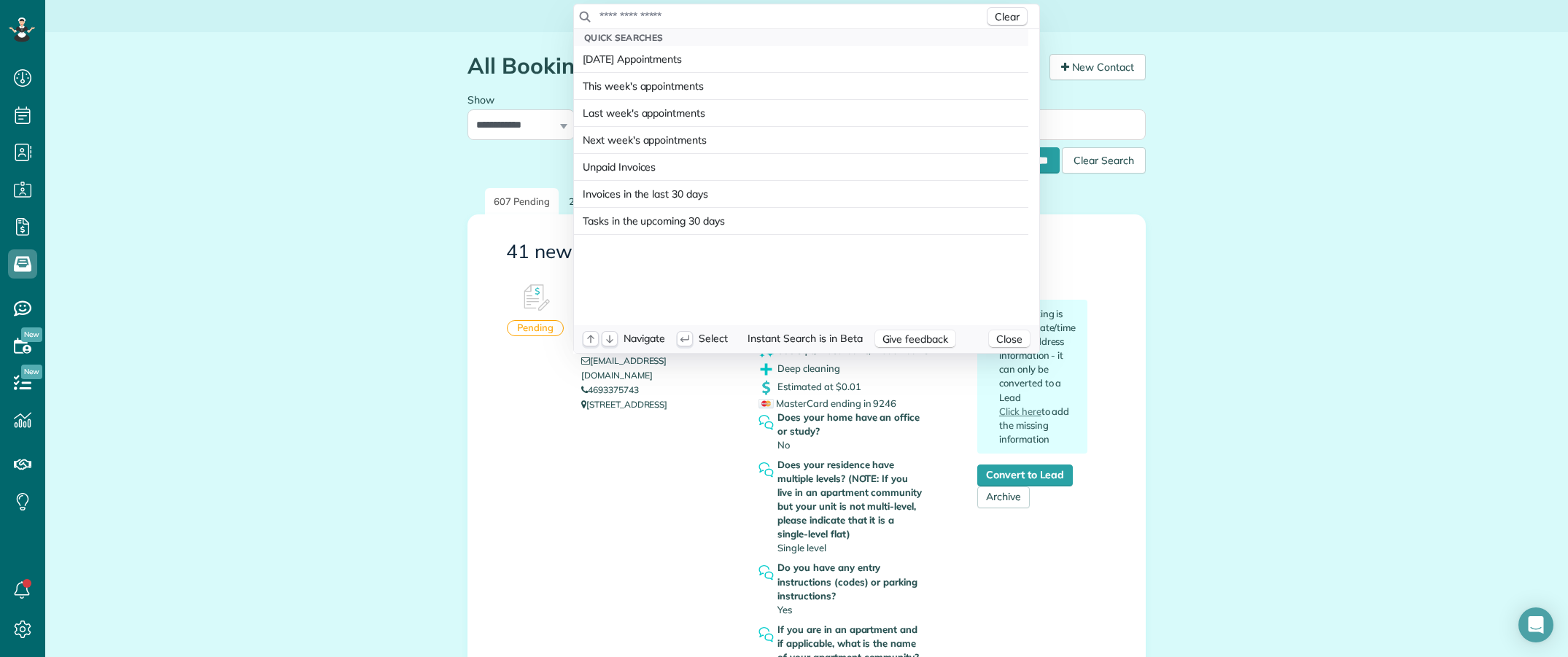
drag, startPoint x: 688, startPoint y: 7, endPoint x: 678, endPoint y: 13, distance: 11.7
click at [678, 13] on input "text" at bounding box center [791, 16] width 385 height 15
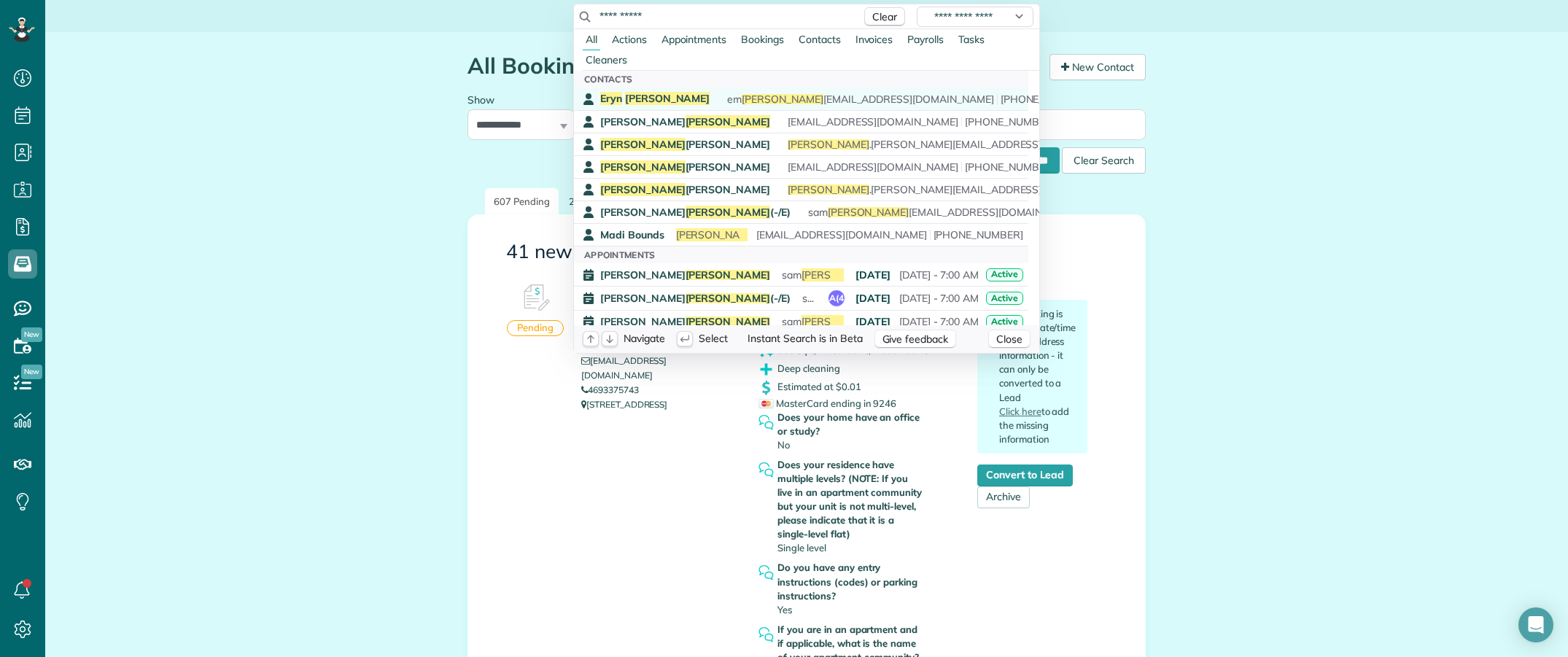
type input "**********"
click at [625, 95] on span "Tracy" at bounding box center [667, 98] width 85 height 13
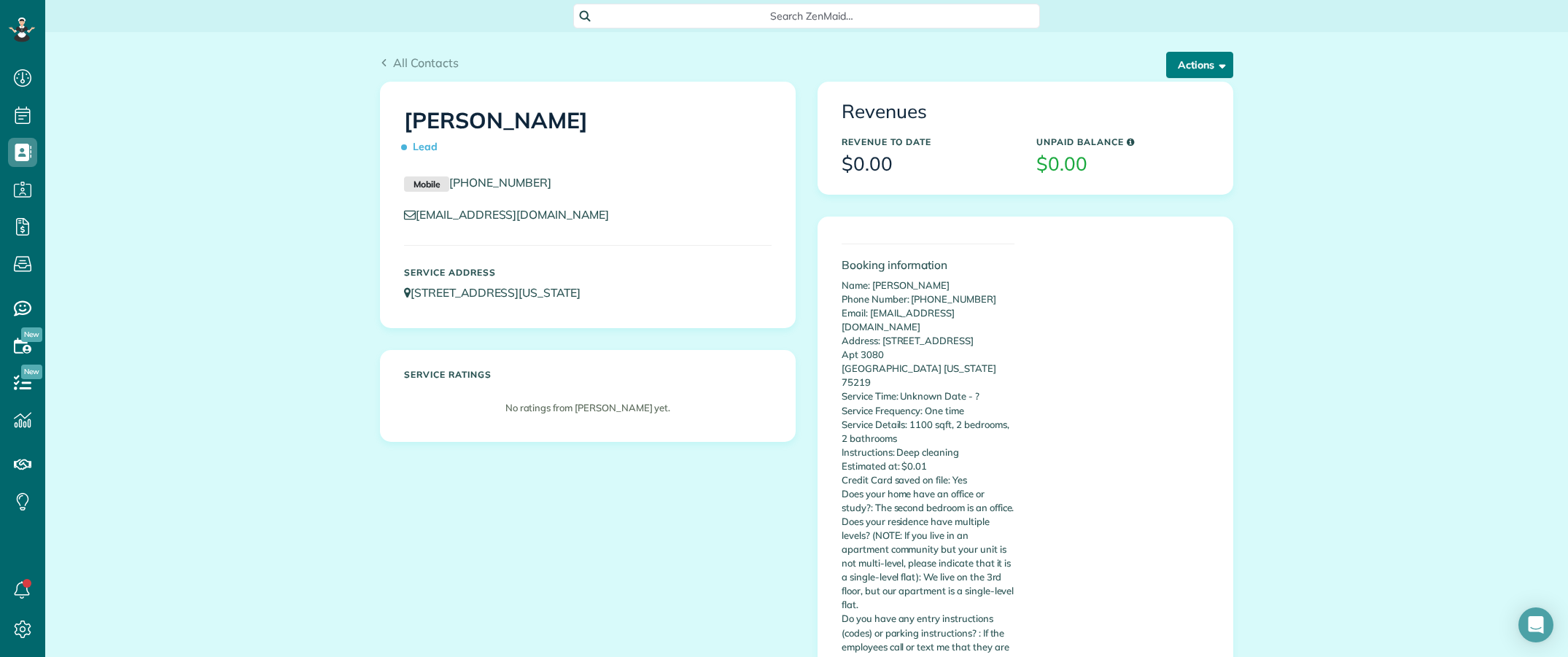
click at [1174, 69] on button "Actions" at bounding box center [1200, 65] width 67 height 26
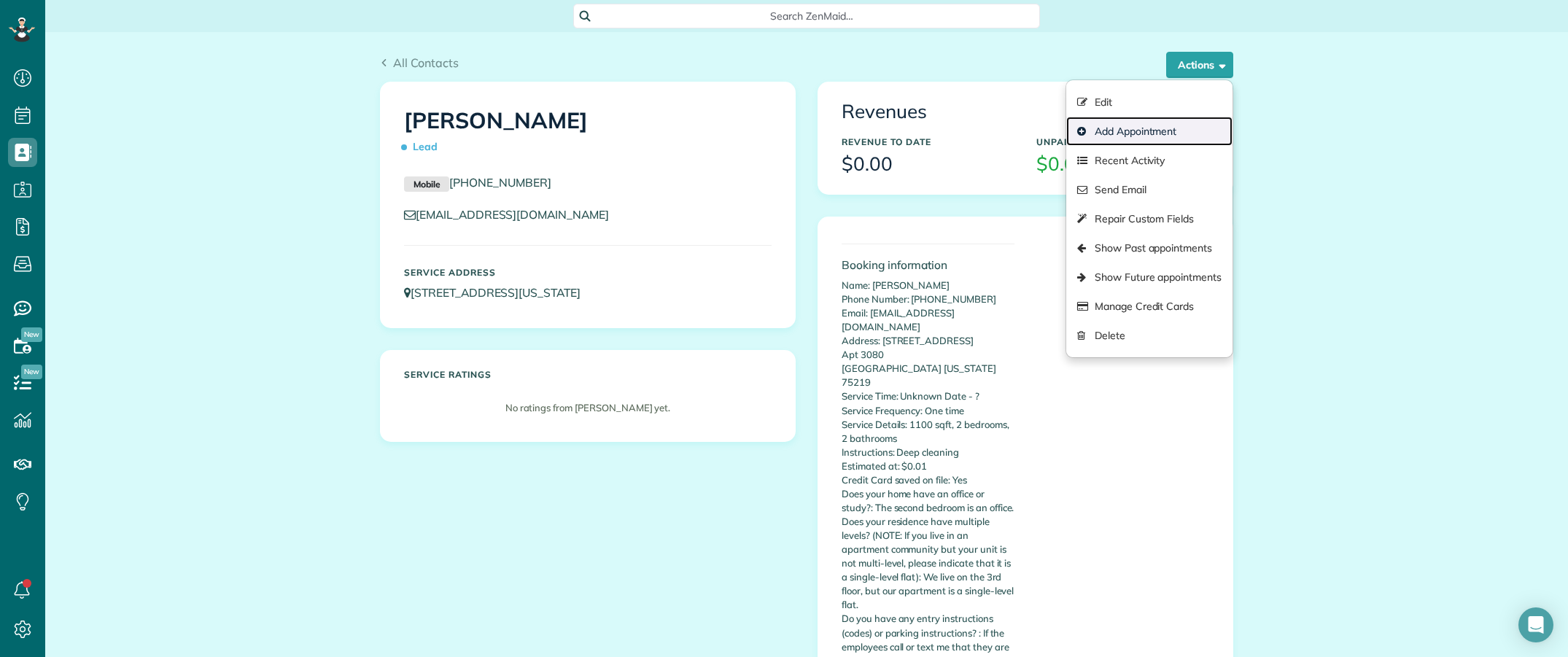
click at [1140, 132] on link "Add Appointment" at bounding box center [1150, 131] width 167 height 29
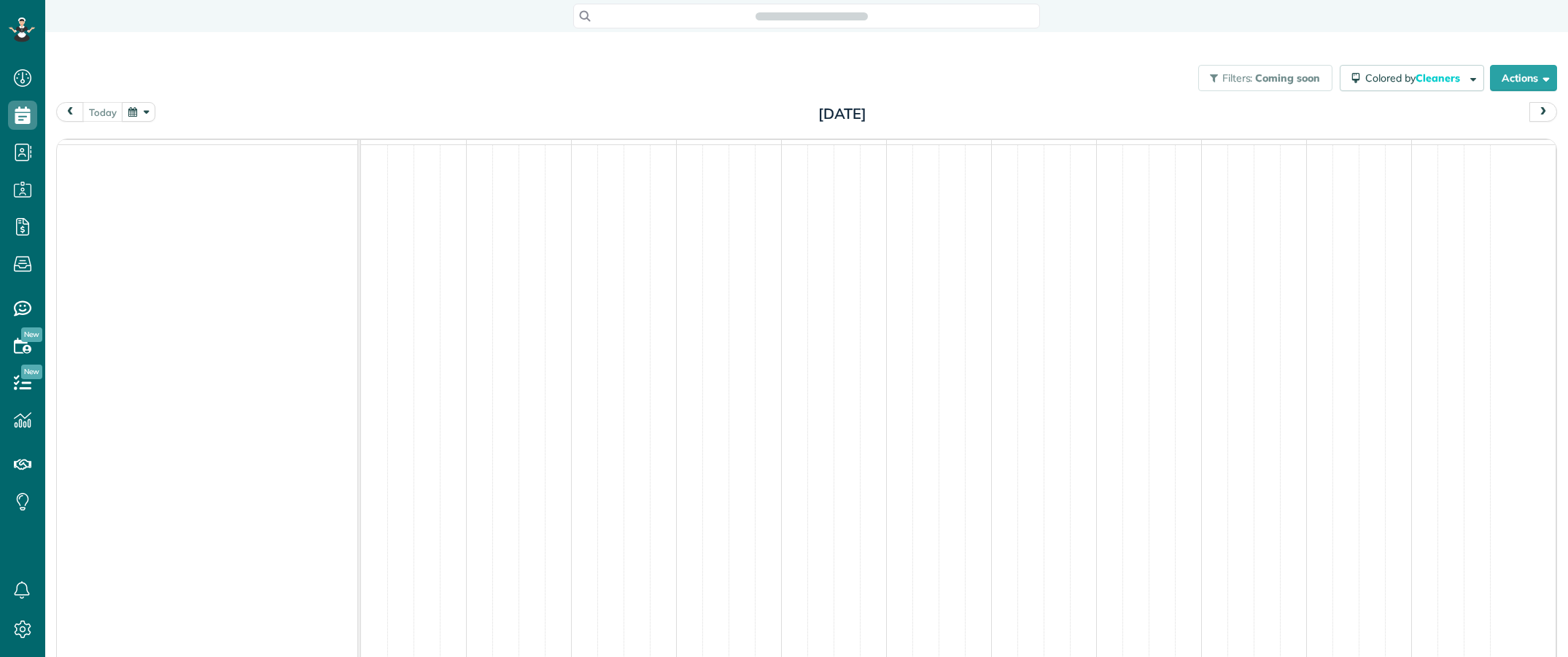
scroll to position [6, 6]
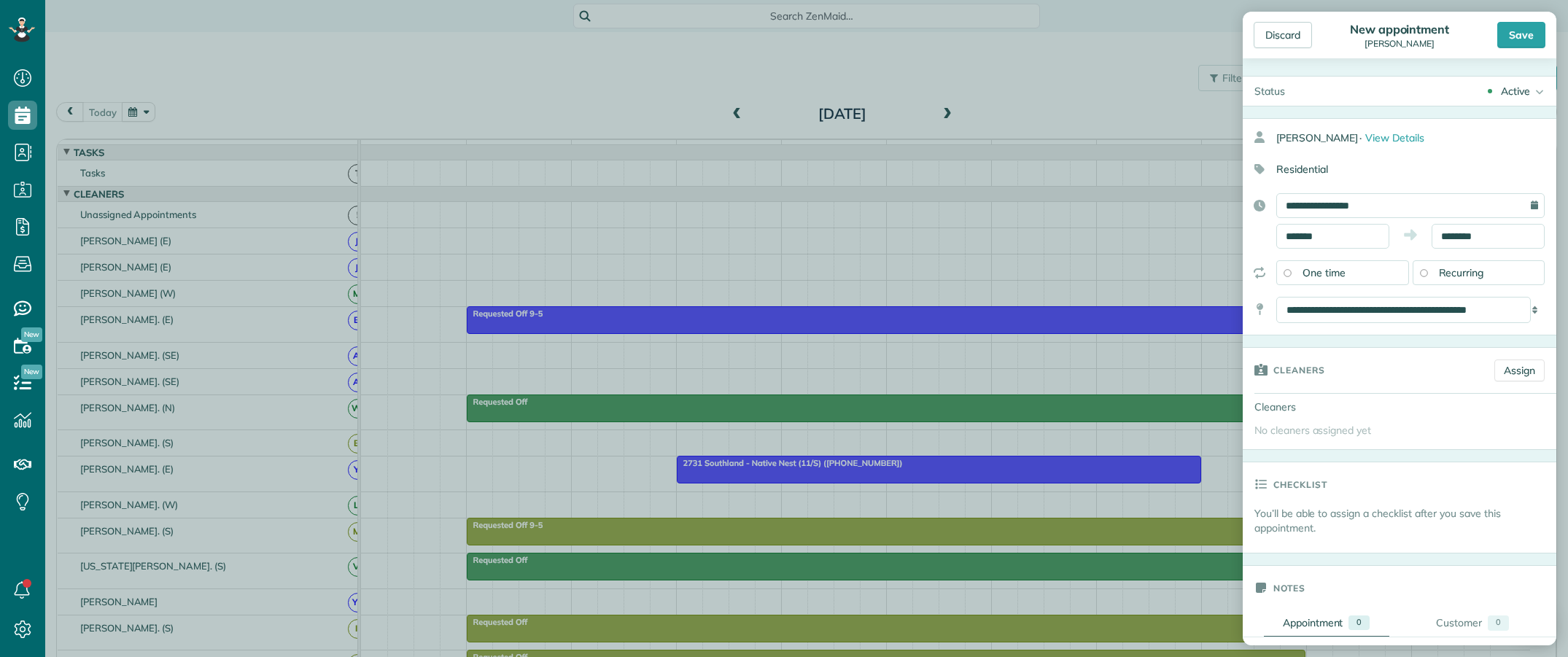
click at [1339, 47] on div "Discard" at bounding box center [1299, 35] width 92 height 26
click at [1357, 204] on input "**********" at bounding box center [1410, 205] width 268 height 25
click at [1350, 367] on link "30" at bounding box center [1343, 373] width 24 height 24
type input "**********"
click at [1441, 238] on input "********" at bounding box center [1487, 236] width 113 height 25
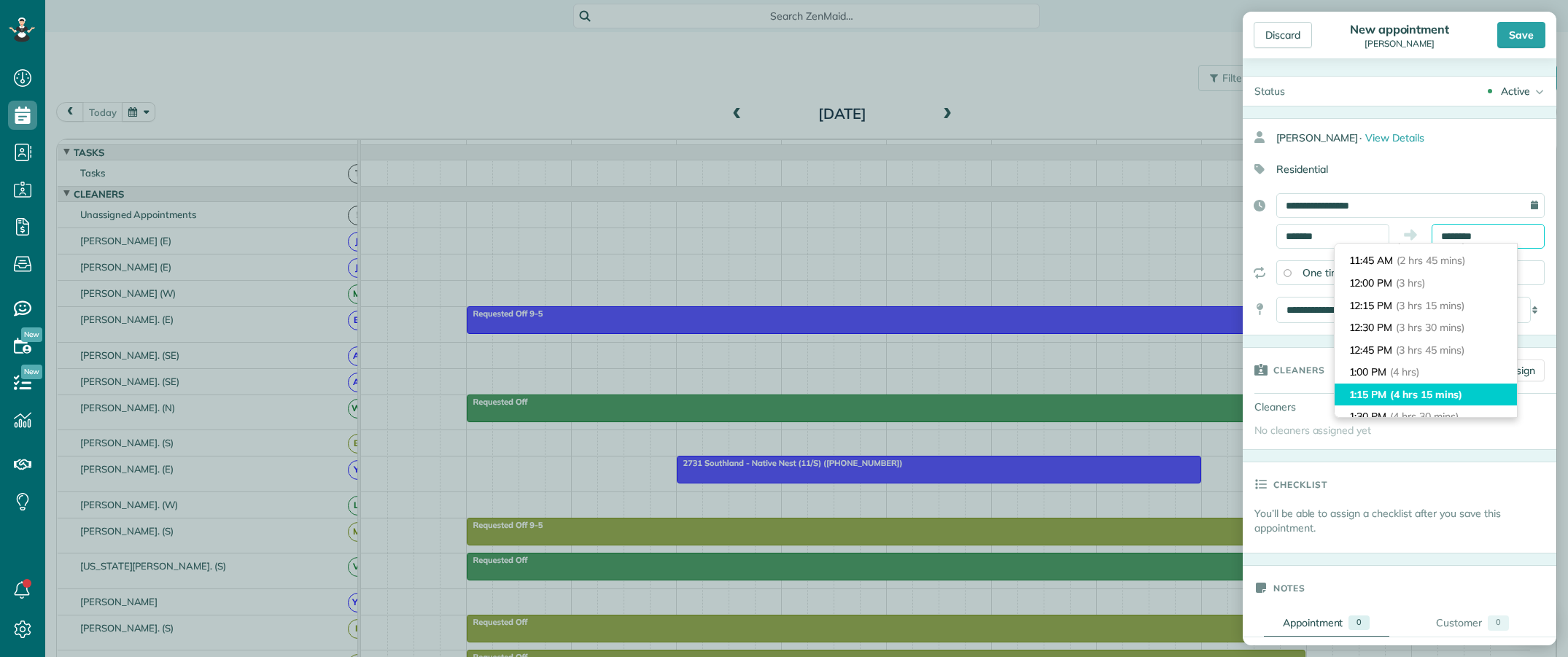
scroll to position [246, 0]
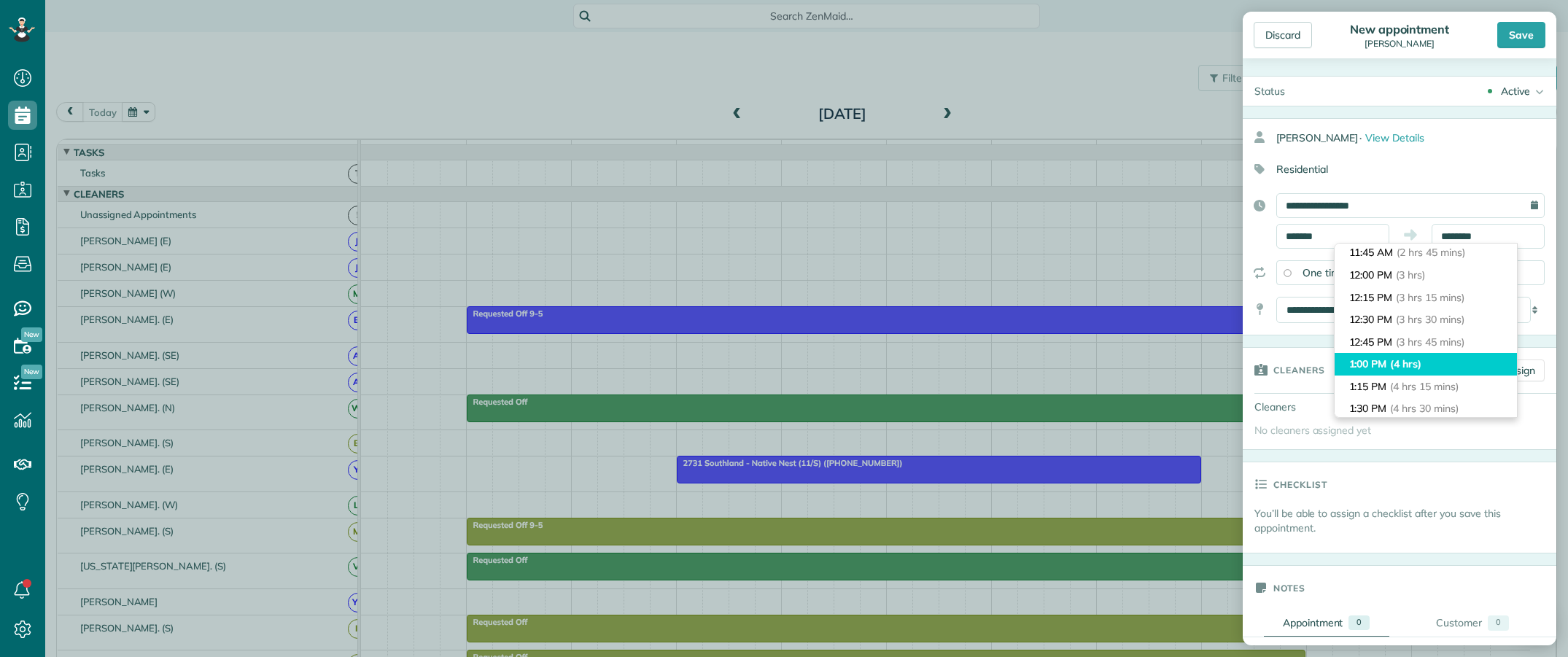
type input "*******"
click at [1443, 367] on li "1:00 PM (4 hrs)" at bounding box center [1426, 364] width 182 height 23
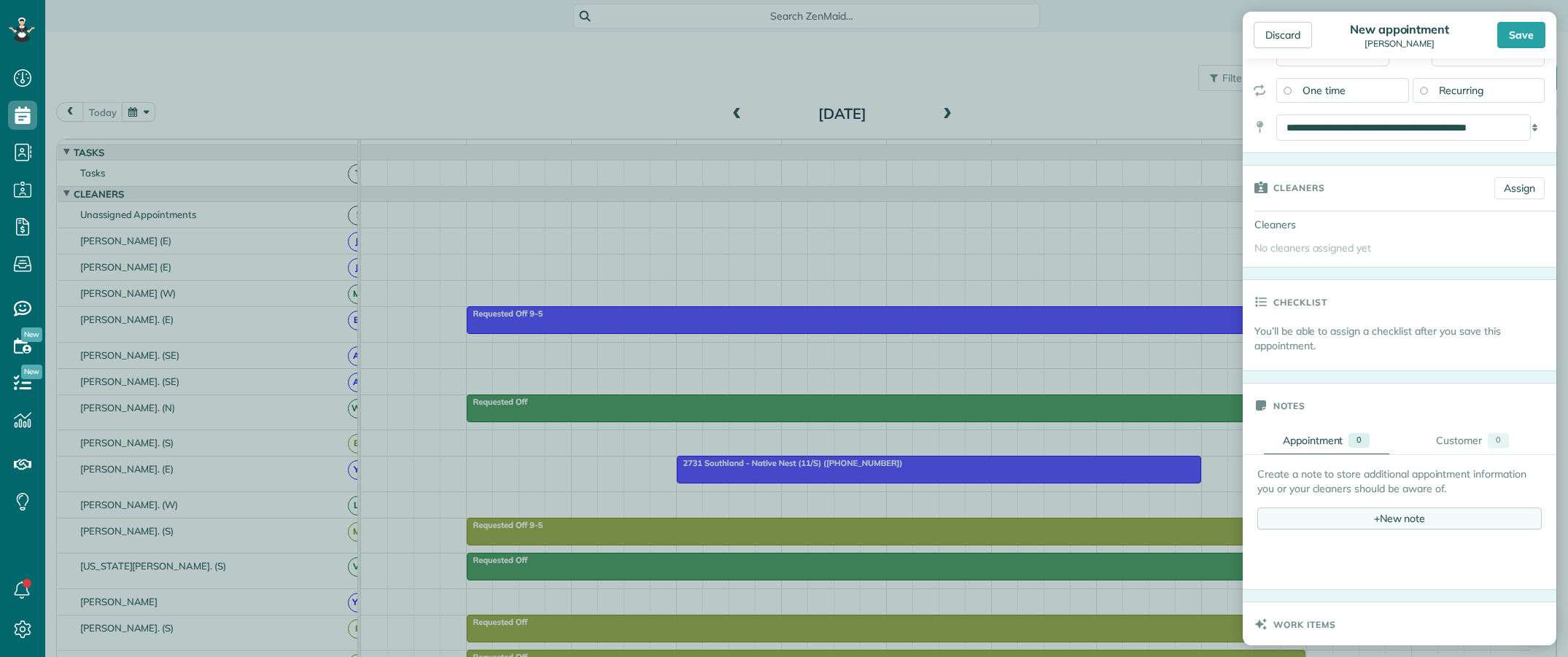
scroll to position [0, 0]
click at [1330, 518] on div "+ New note" at bounding box center [1399, 518] width 284 height 22
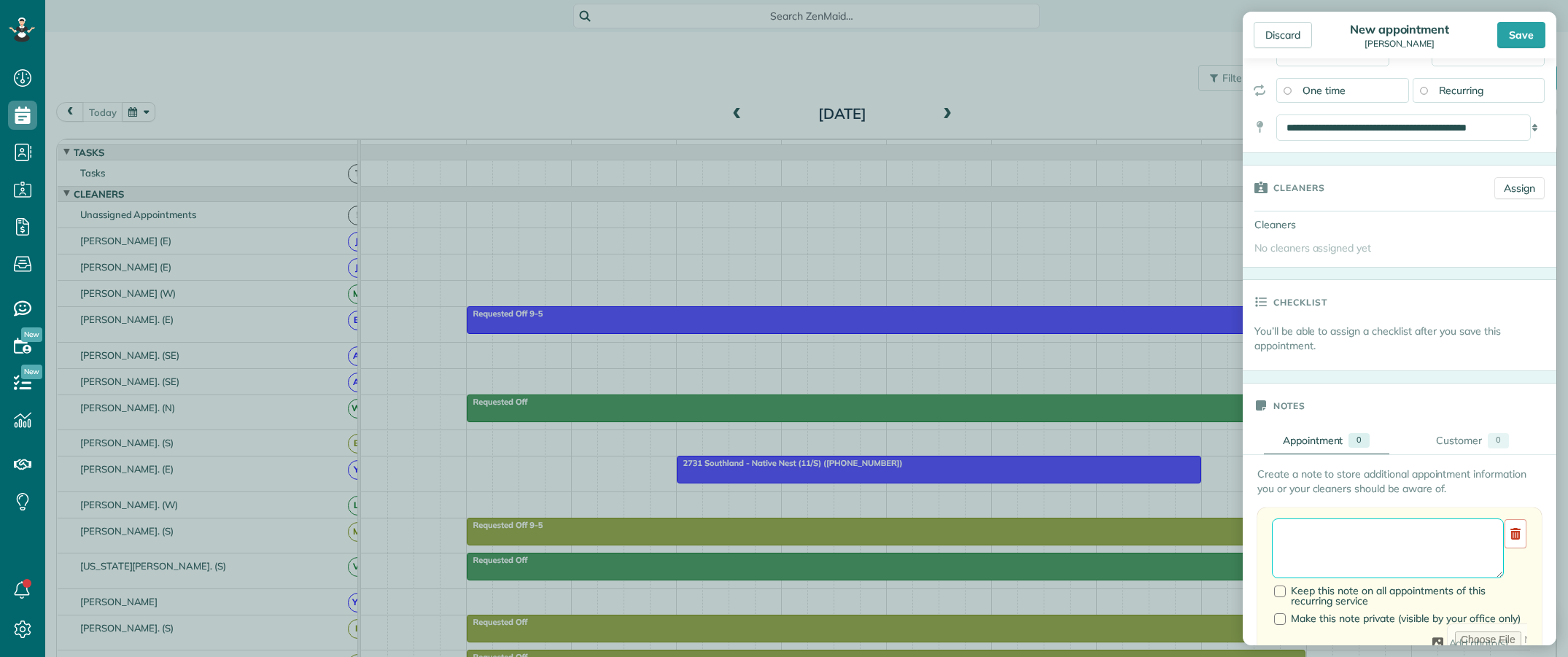
click at [1304, 541] on textarea at bounding box center [1387, 548] width 232 height 60
click at [1420, 539] on textarea "**********" at bounding box center [1387, 548] width 232 height 60
click at [1358, 552] on textarea "**********" at bounding box center [1387, 548] width 232 height 60
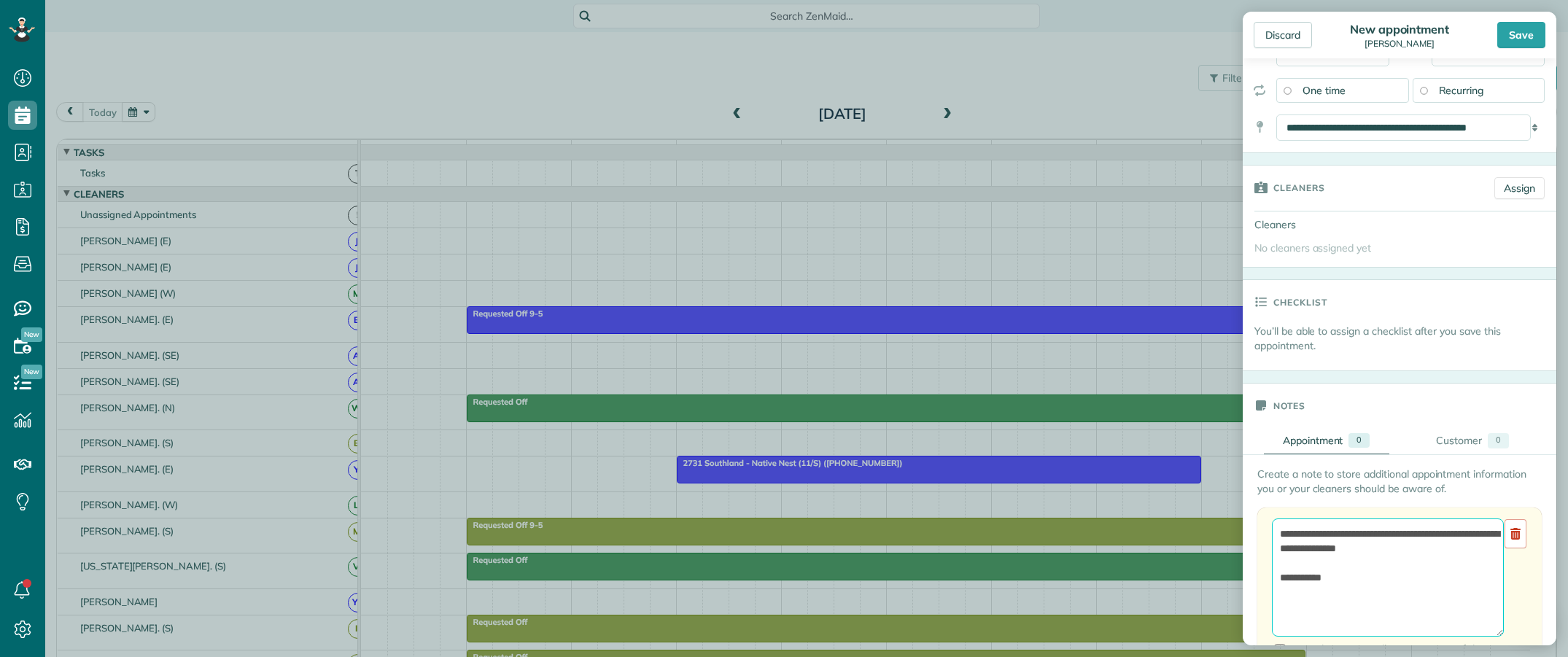
drag, startPoint x: 1486, startPoint y: 578, endPoint x: 1493, endPoint y: 657, distance: 79.3
click at [1493, 656] on html "Dashboard Scheduling Calendar View List View Dispatch View - Weekly scheduling …" at bounding box center [784, 328] width 1568 height 657
click at [1418, 618] on textarea "**********" at bounding box center [1387, 588] width 232 height 139
paste textarea "**********"
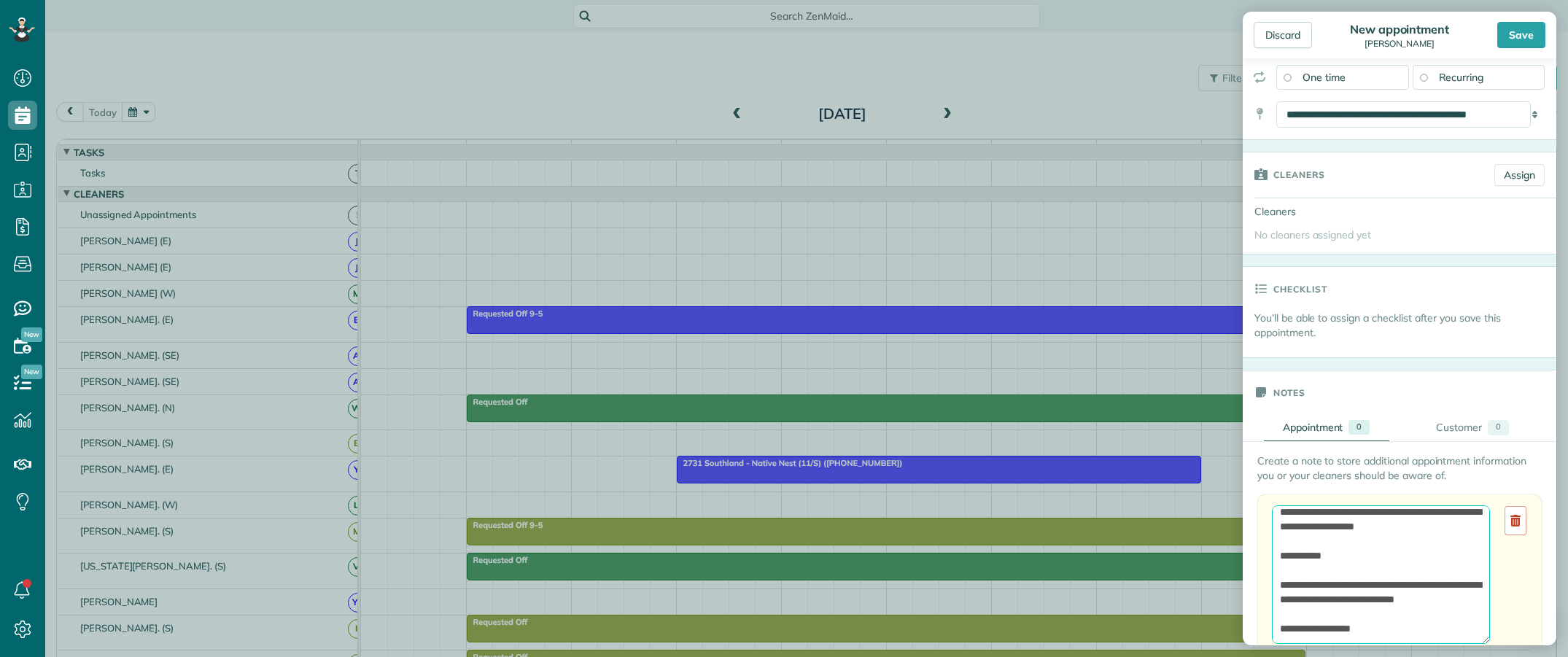
click at [1383, 553] on textarea "**********" at bounding box center [1380, 575] width 218 height 139
paste textarea "**********"
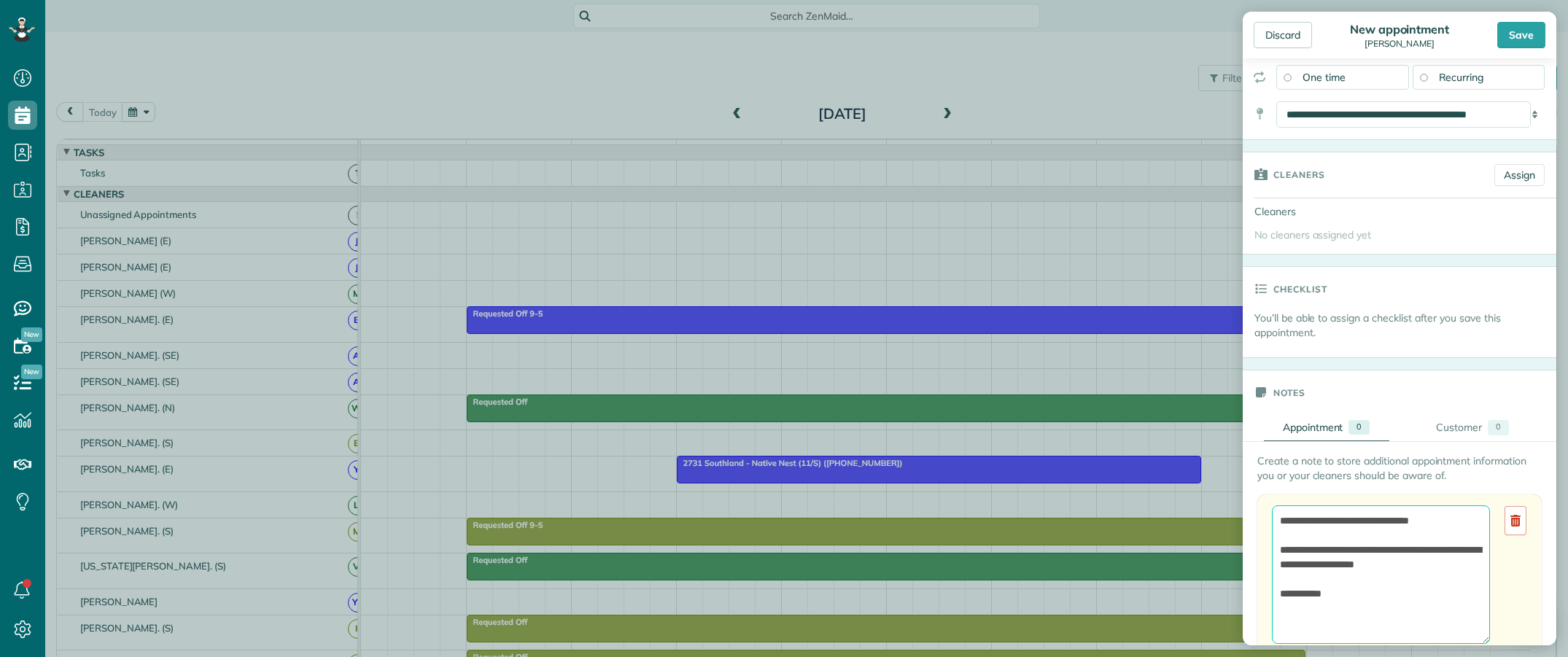
scroll to position [0, 0]
paste textarea "**********"
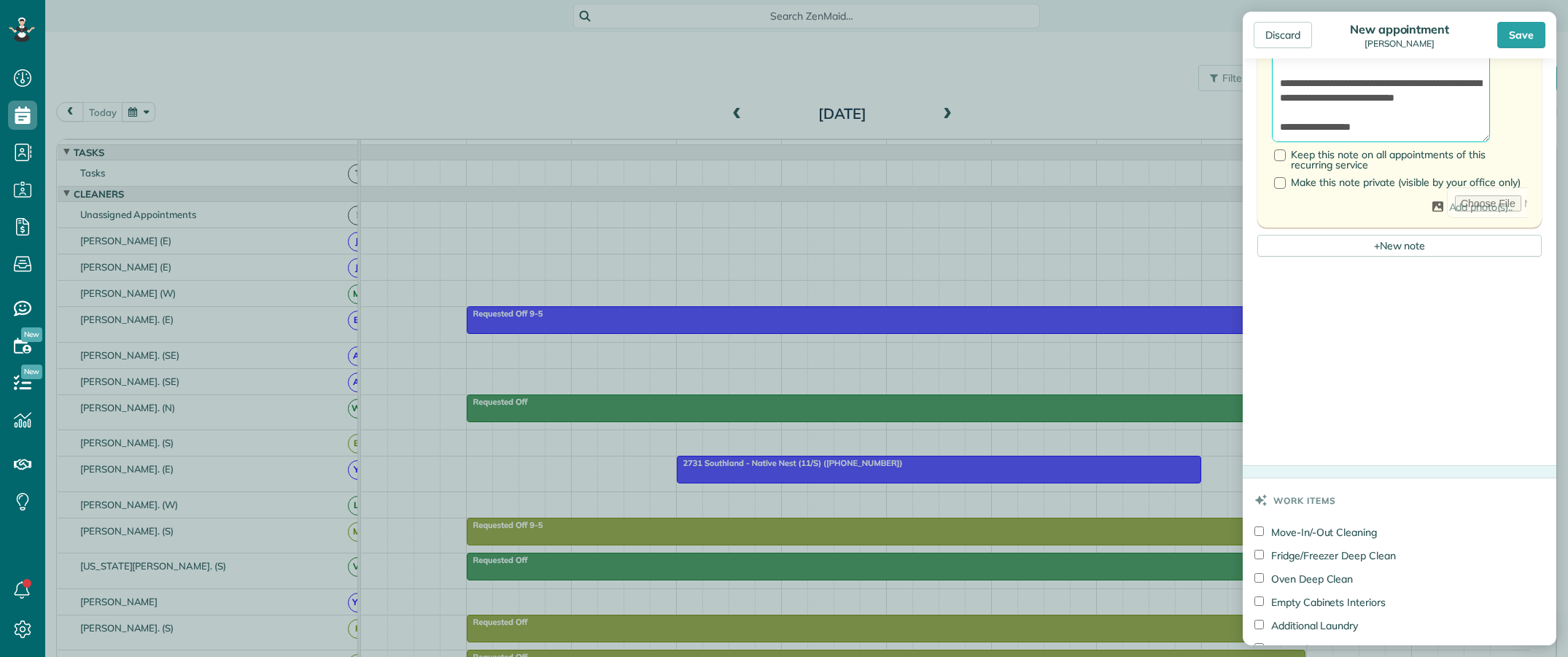
scroll to position [833, 0]
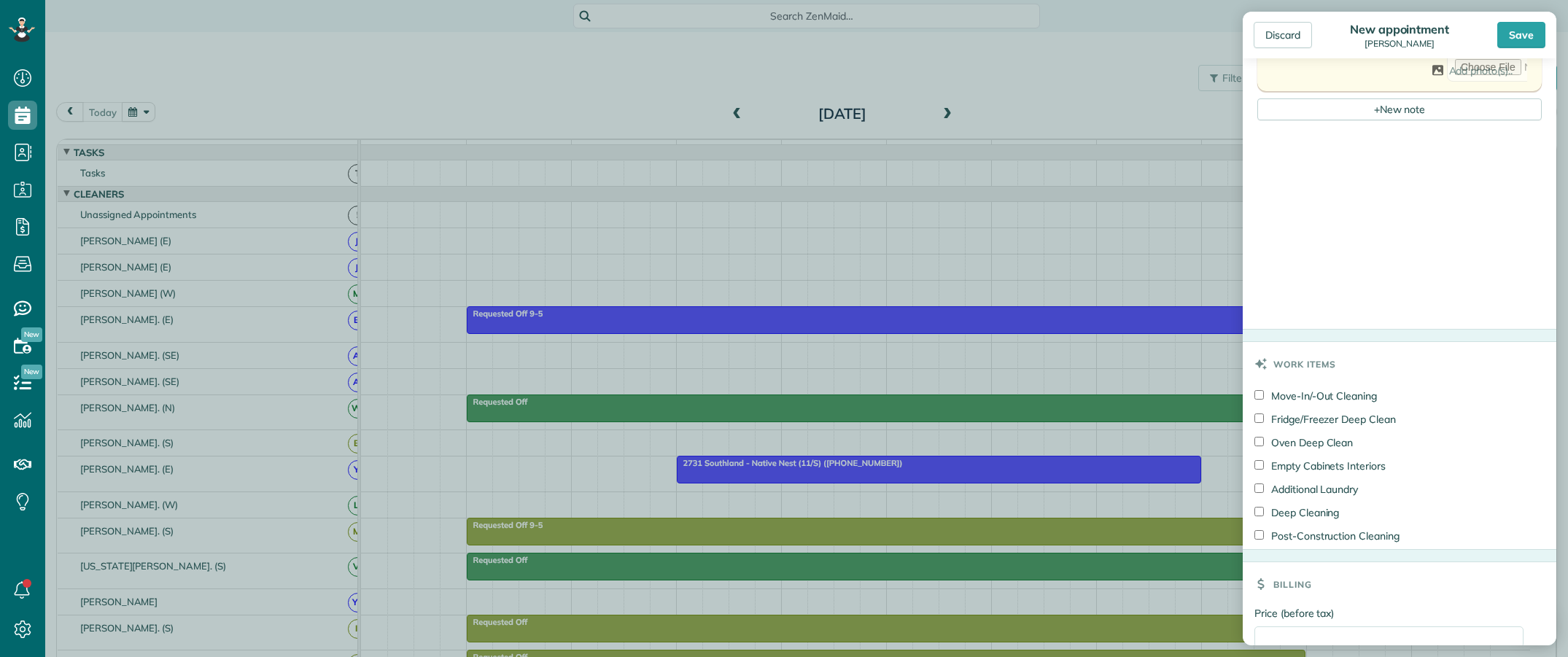
type textarea "**********"
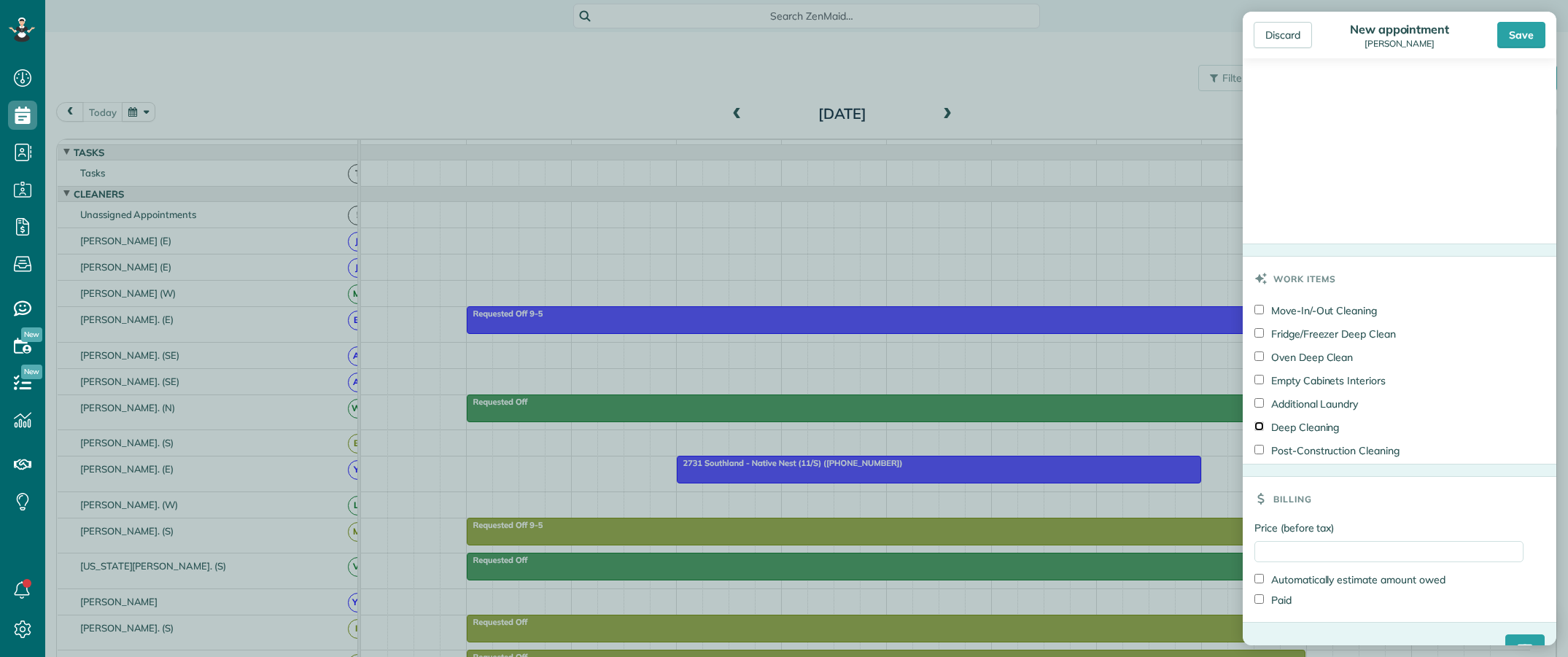
scroll to position [952, 0]
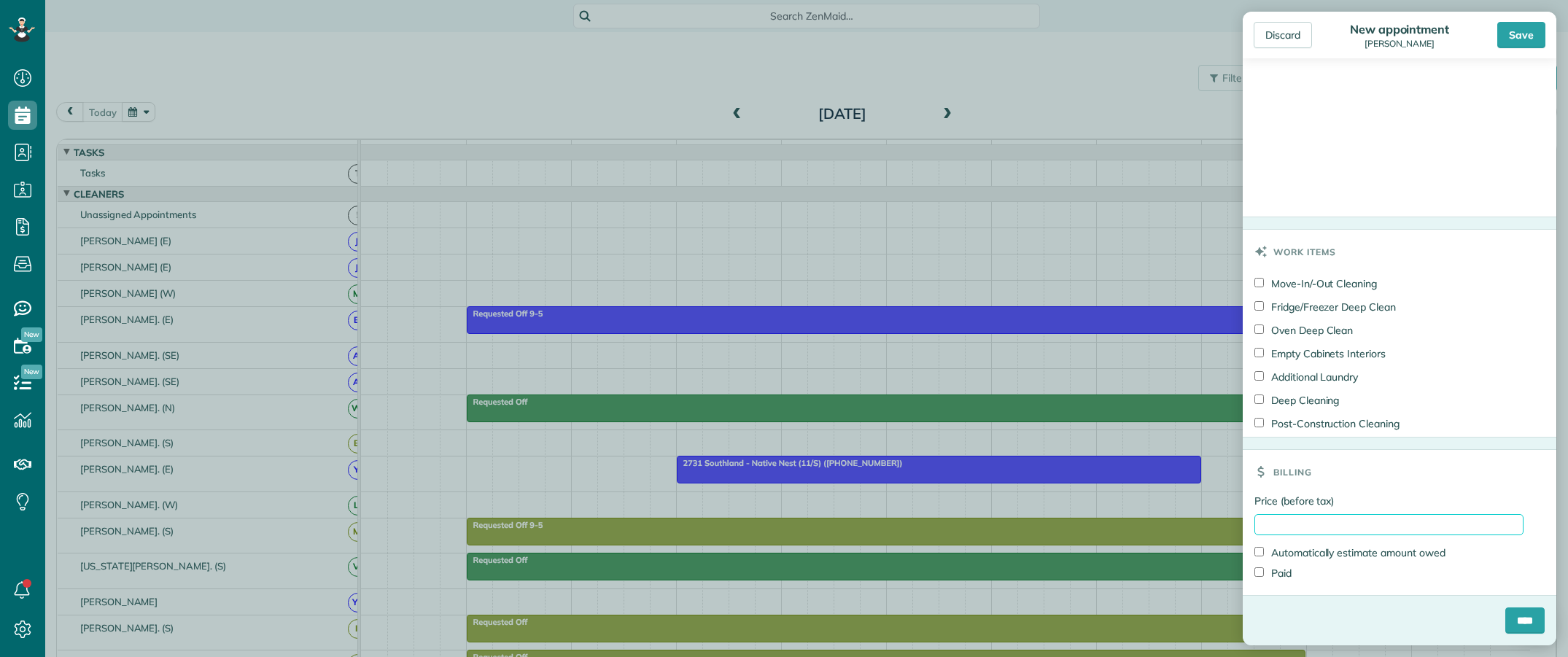
click at [1300, 527] on input "Price (before tax)" at bounding box center [1388, 525] width 269 height 21
drag, startPoint x: 1293, startPoint y: 524, endPoint x: 1218, endPoint y: 516, distance: 75.4
click at [1218, 516] on div "Discard New appointment Eryn Tracy Save Status Active Active Cancelled Cancelle…" at bounding box center [784, 328] width 1568 height 657
type input "***"
click at [1284, 591] on div "Price (before tax) *** Automatically estimate amount owed Paid" at bounding box center [1400, 545] width 314 height 102
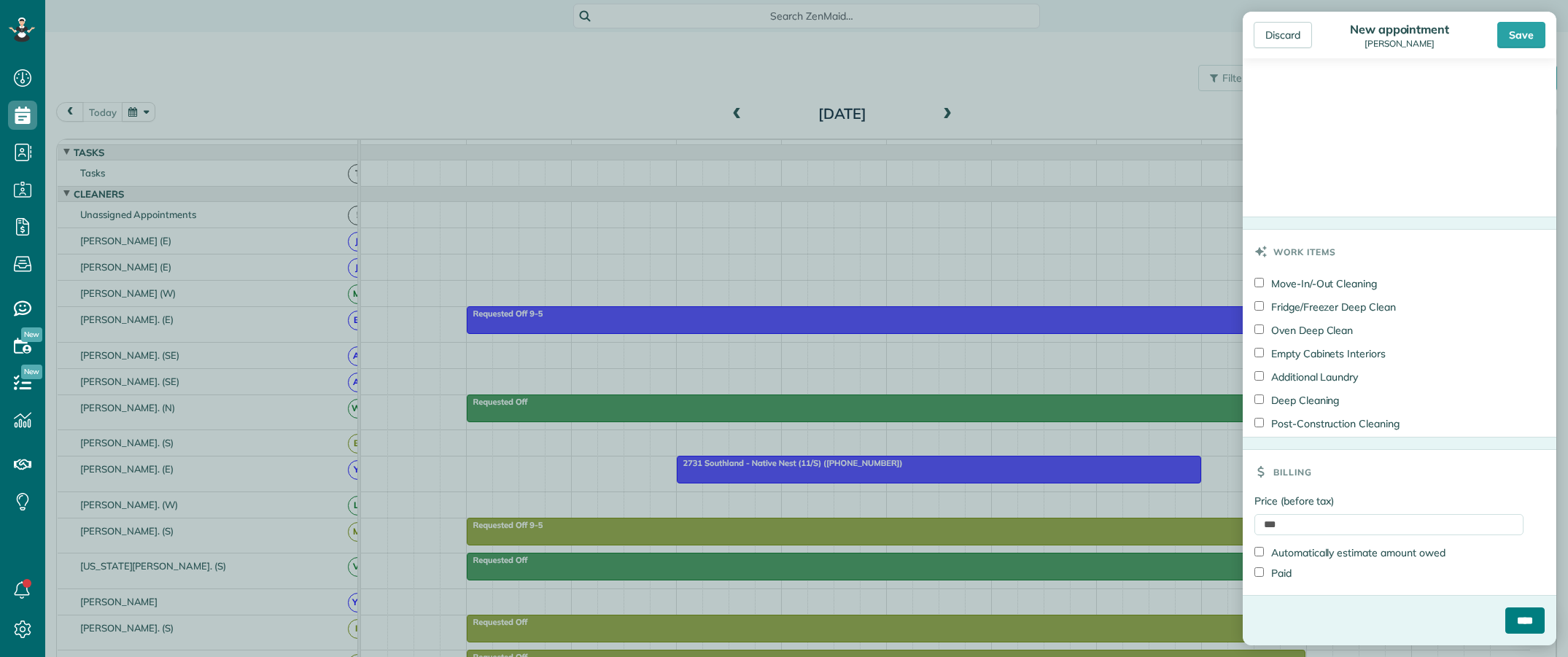
click at [1505, 618] on input "****" at bounding box center [1524, 621] width 39 height 26
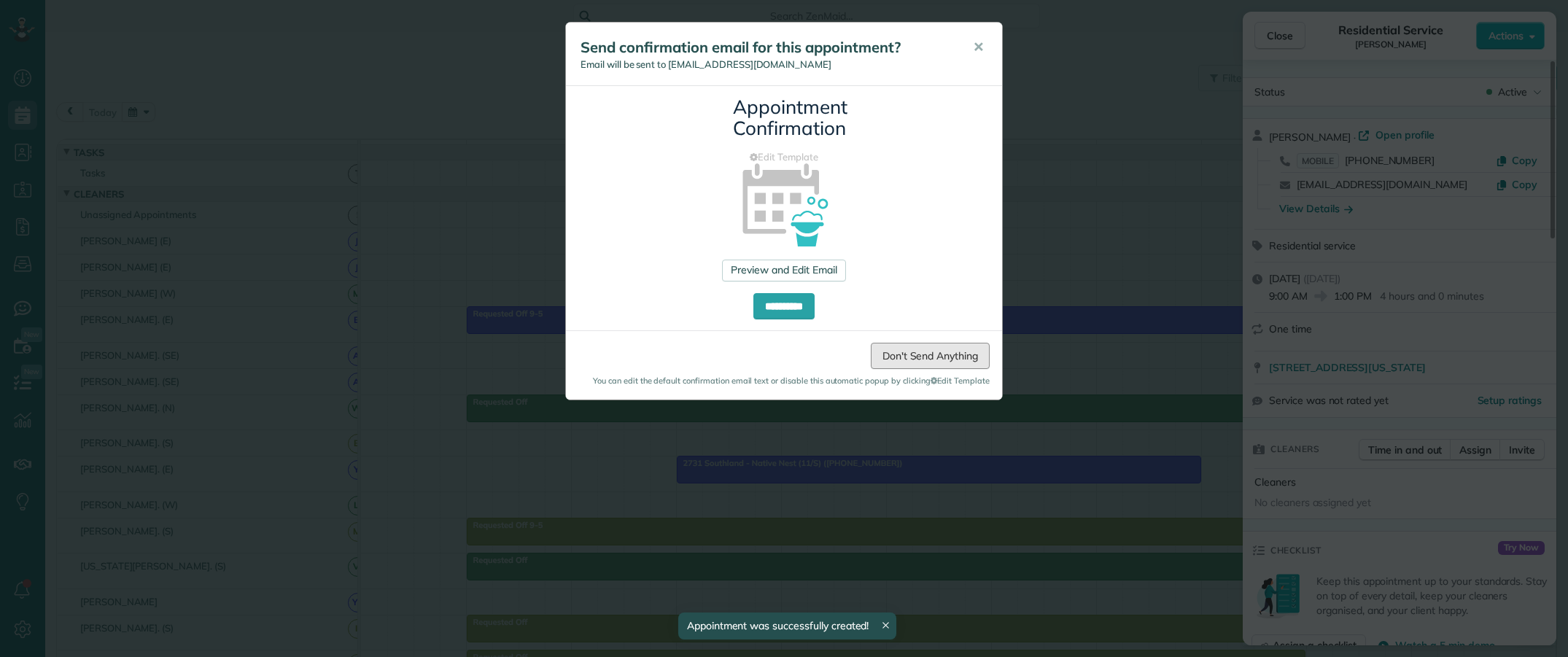
drag, startPoint x: 909, startPoint y: 360, endPoint x: 958, endPoint y: 351, distance: 49.8
click at [910, 360] on link "Don't Send Anything" at bounding box center [930, 356] width 119 height 26
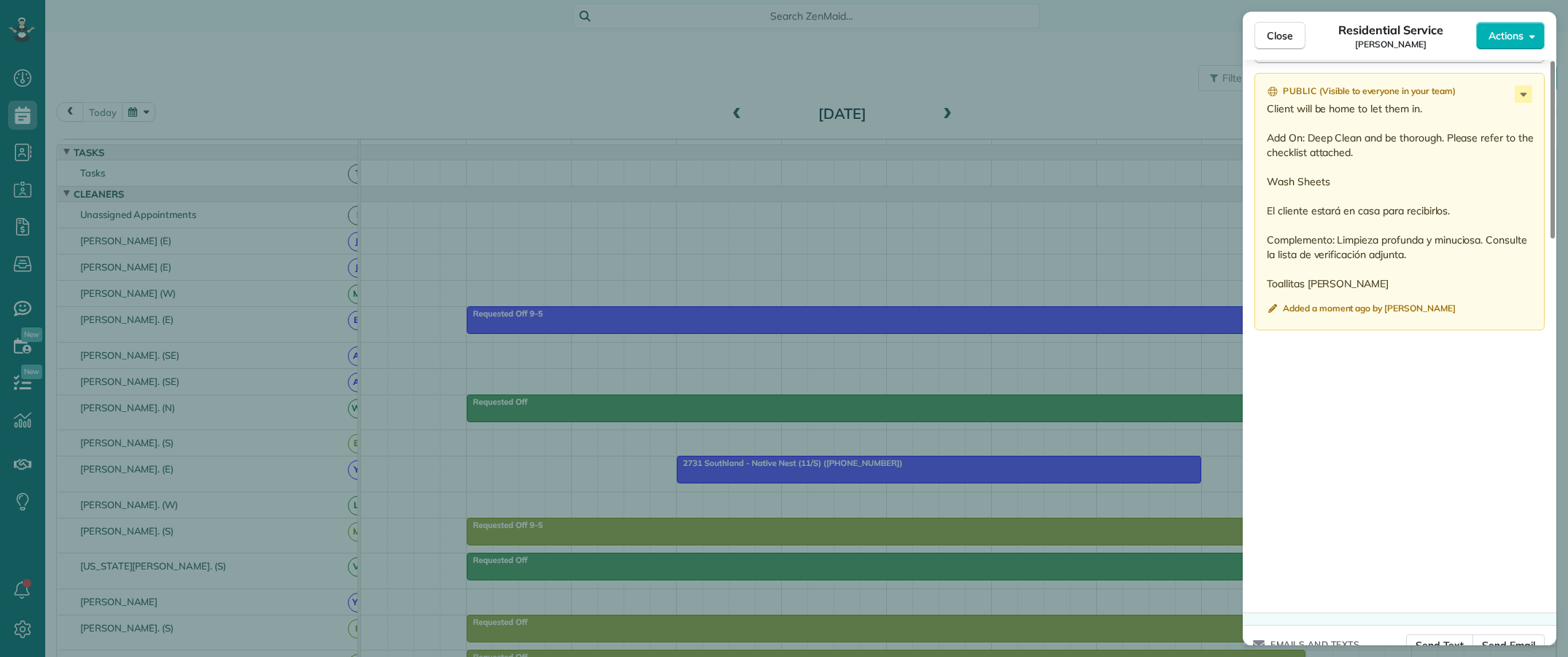
scroll to position [1343, 0]
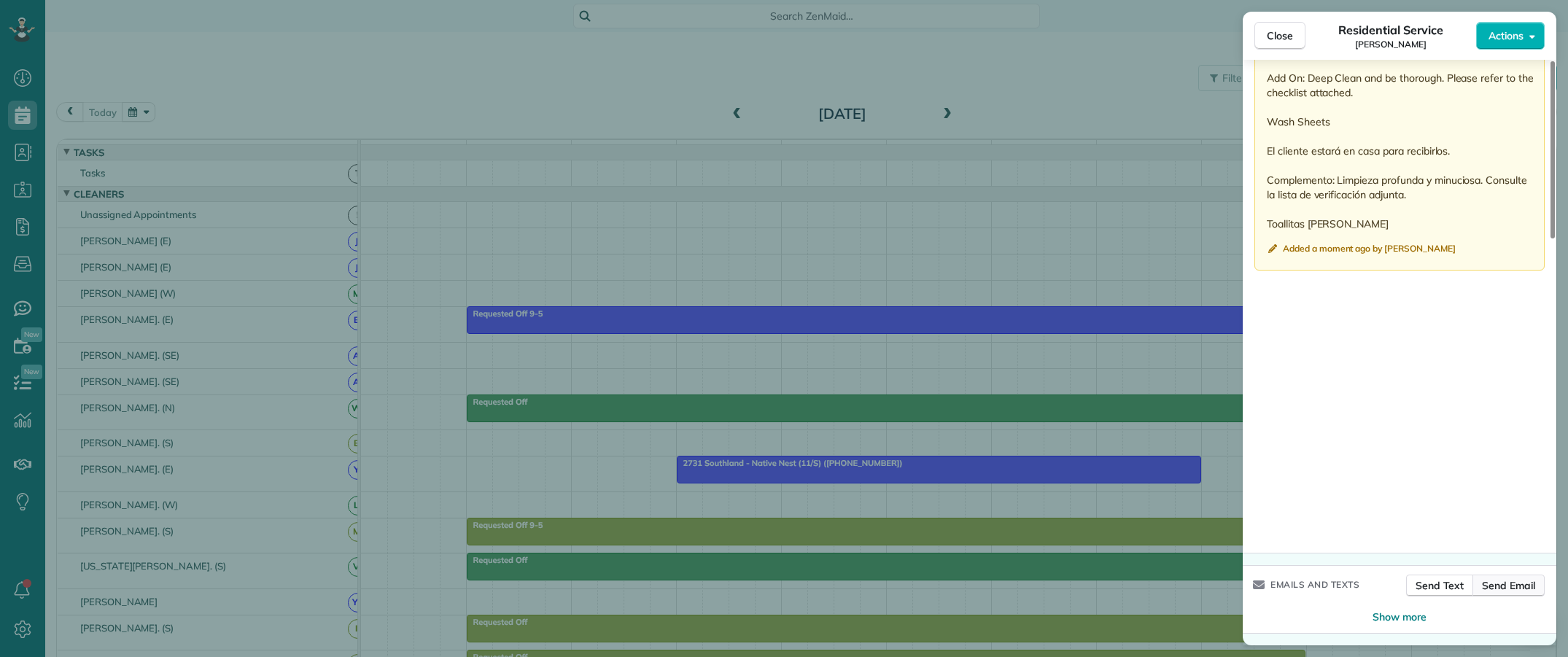
click at [1500, 582] on span "Send Email" at bounding box center [1508, 585] width 53 height 15
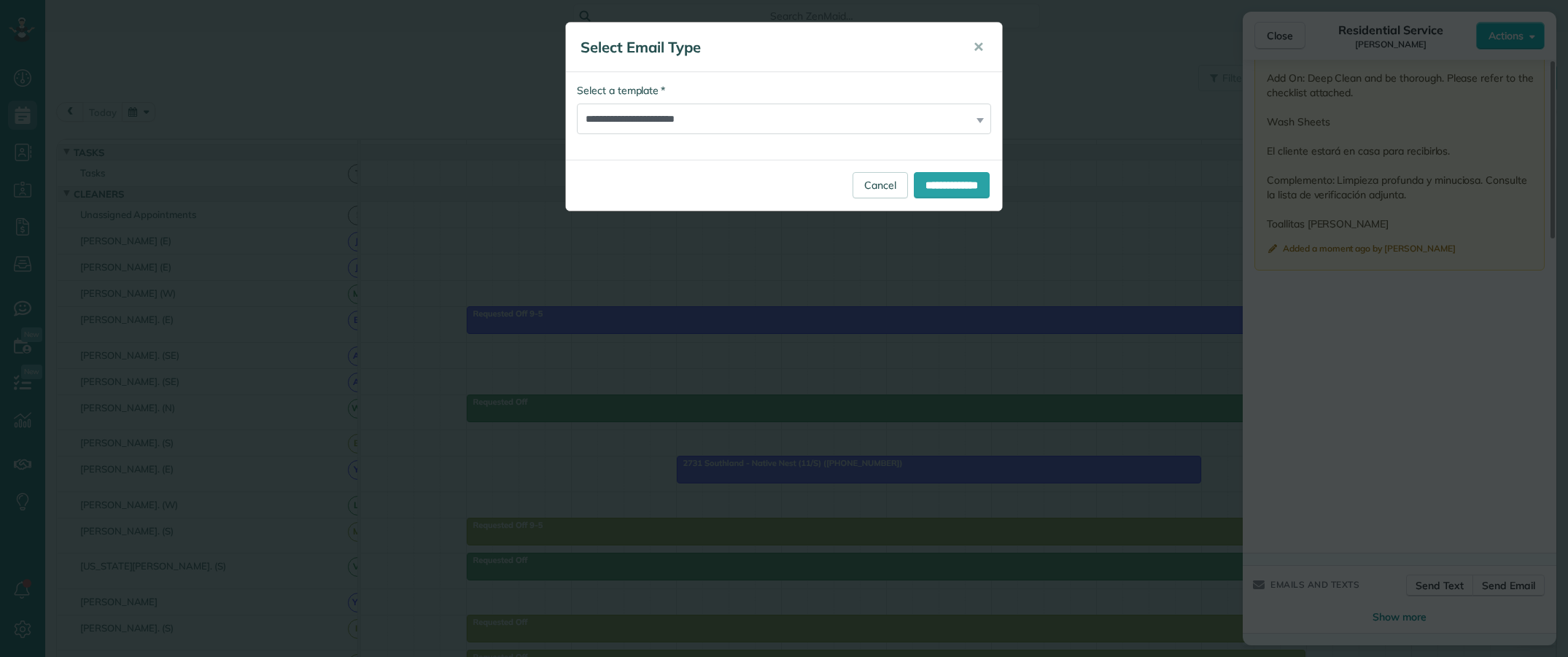
drag, startPoint x: 729, startPoint y: 187, endPoint x: 738, endPoint y: 184, distance: 9.5
click at [729, 187] on div "**********" at bounding box center [783, 185] width 436 height 51
click at [952, 189] on input "**********" at bounding box center [951, 185] width 75 height 26
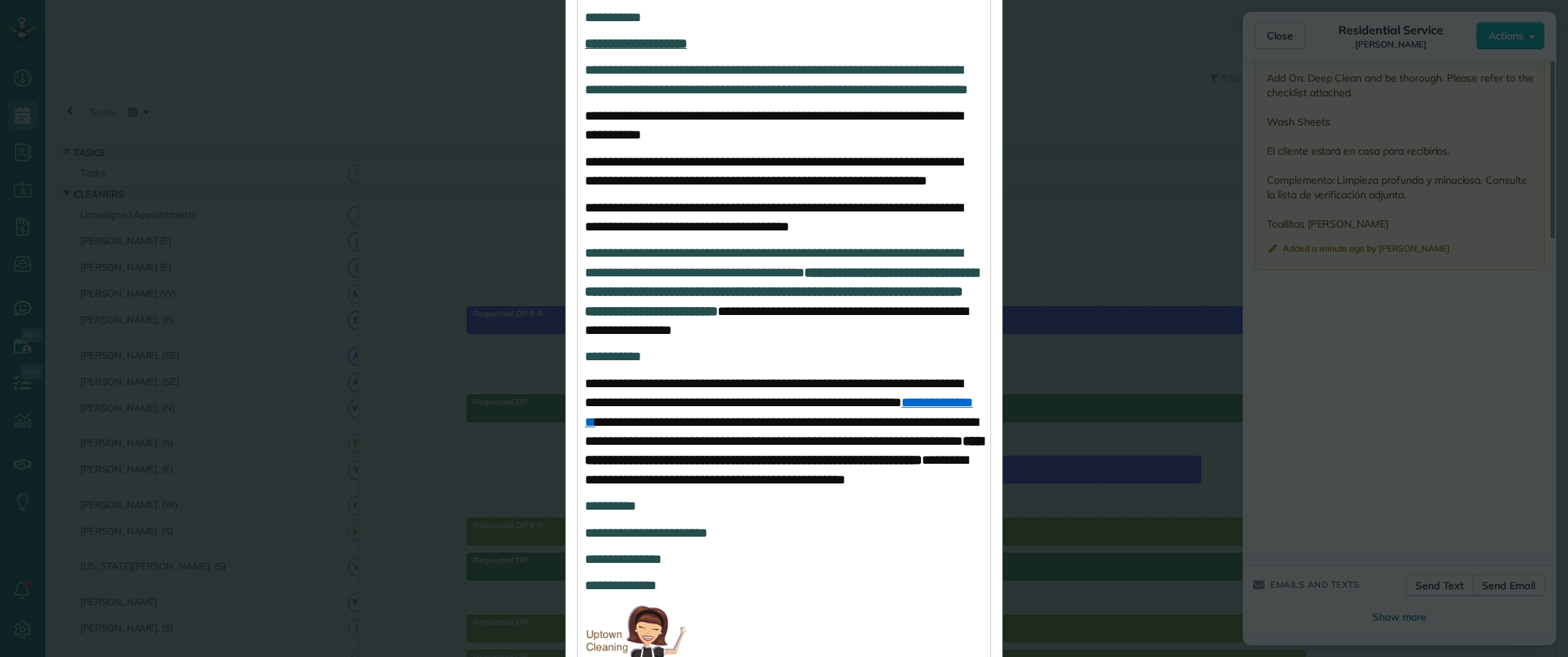
scroll to position [979, 0]
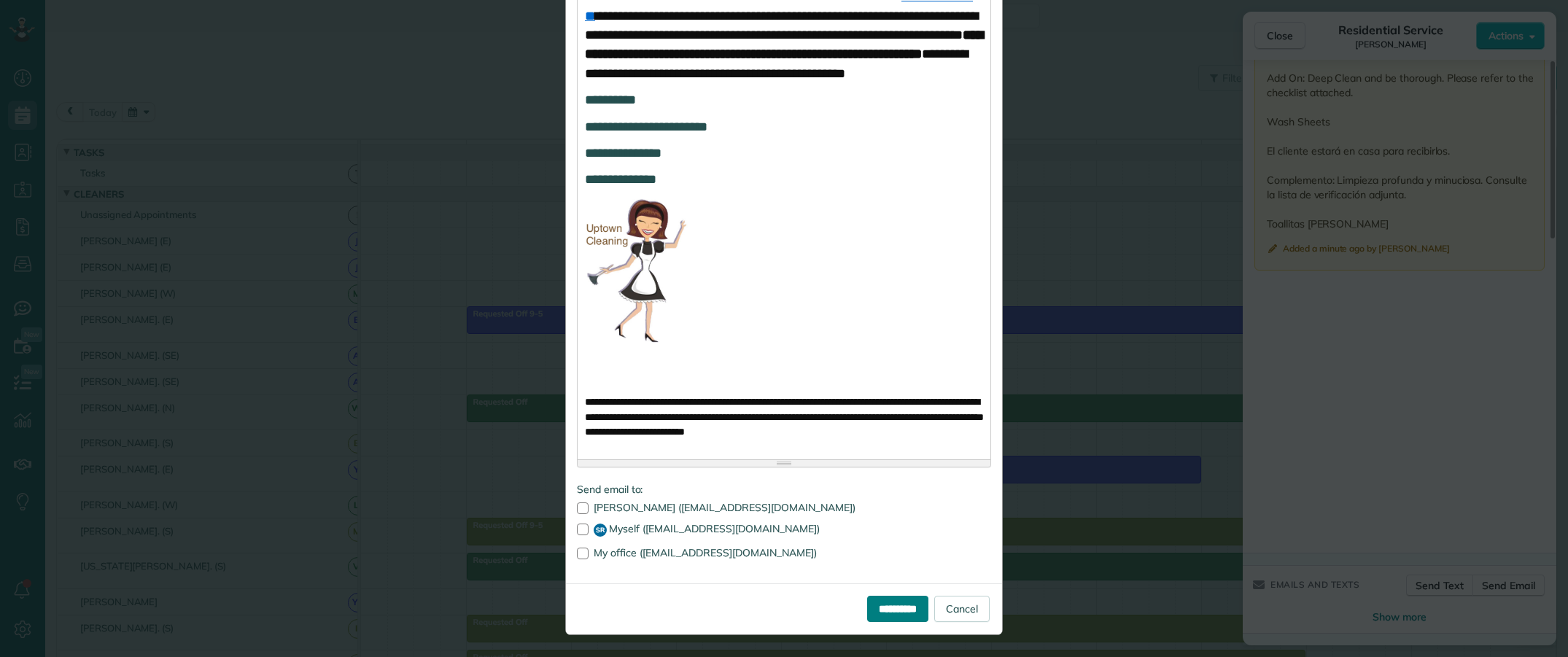
drag, startPoint x: 872, startPoint y: 599, endPoint x: 906, endPoint y: 603, distance: 34.2
click at [873, 599] on input "**********" at bounding box center [898, 609] width 61 height 26
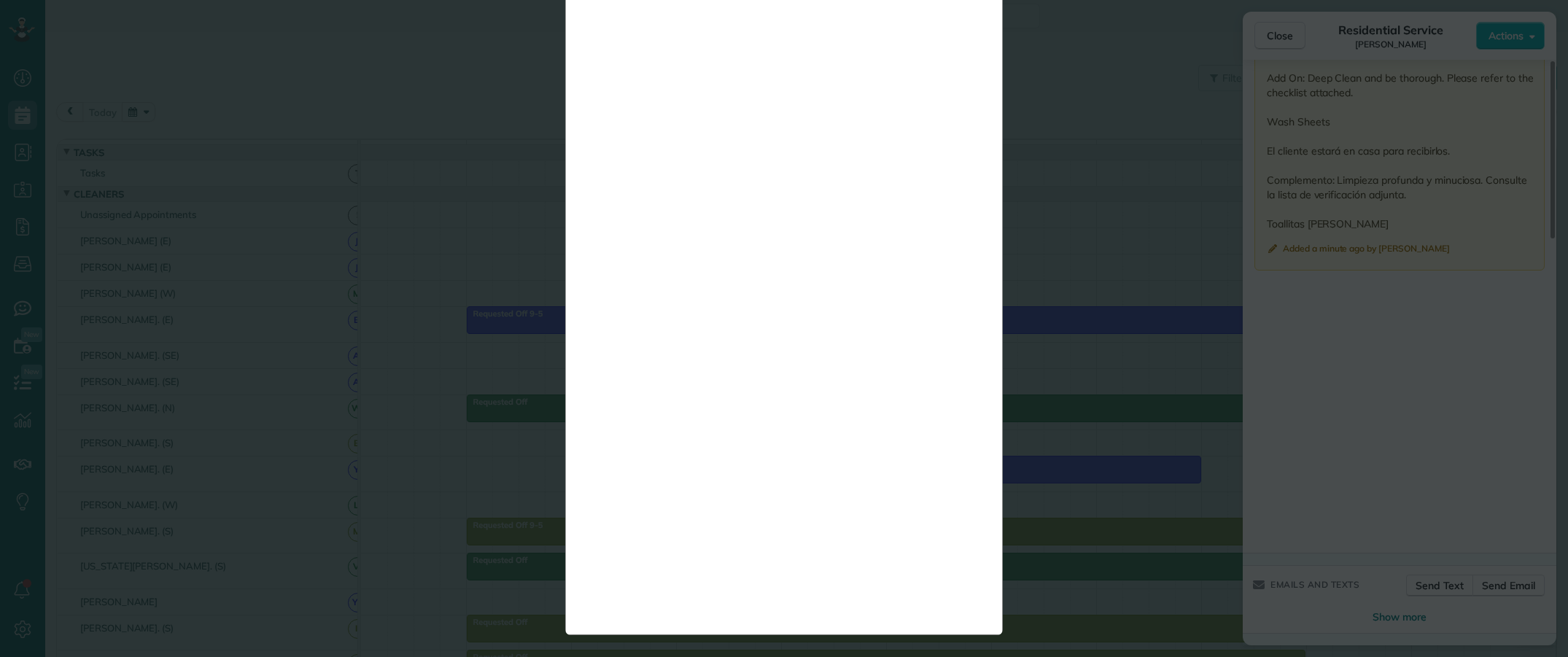
scroll to position [0, 0]
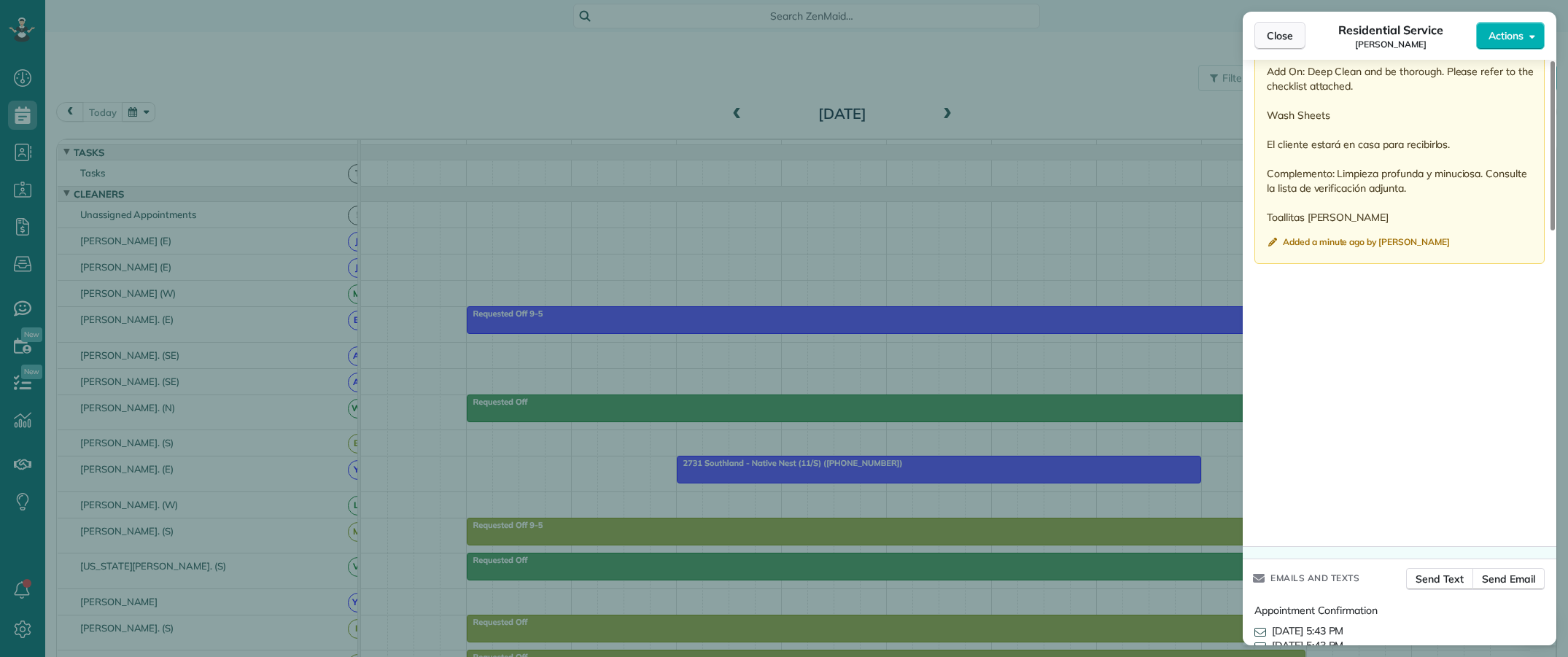
click at [1272, 37] on span "Close" at bounding box center [1279, 35] width 26 height 15
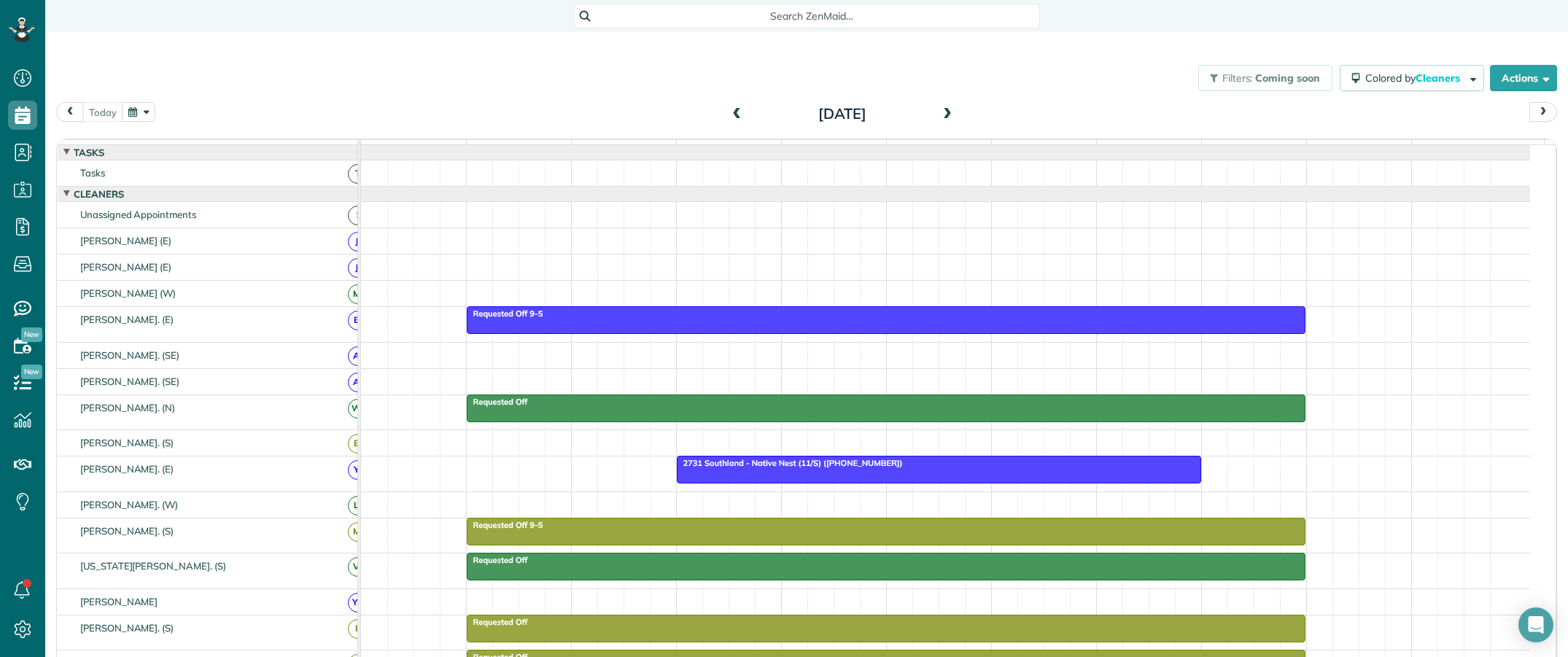
click at [773, 4] on div "Search ZenMaid…" at bounding box center [807, 16] width 467 height 25
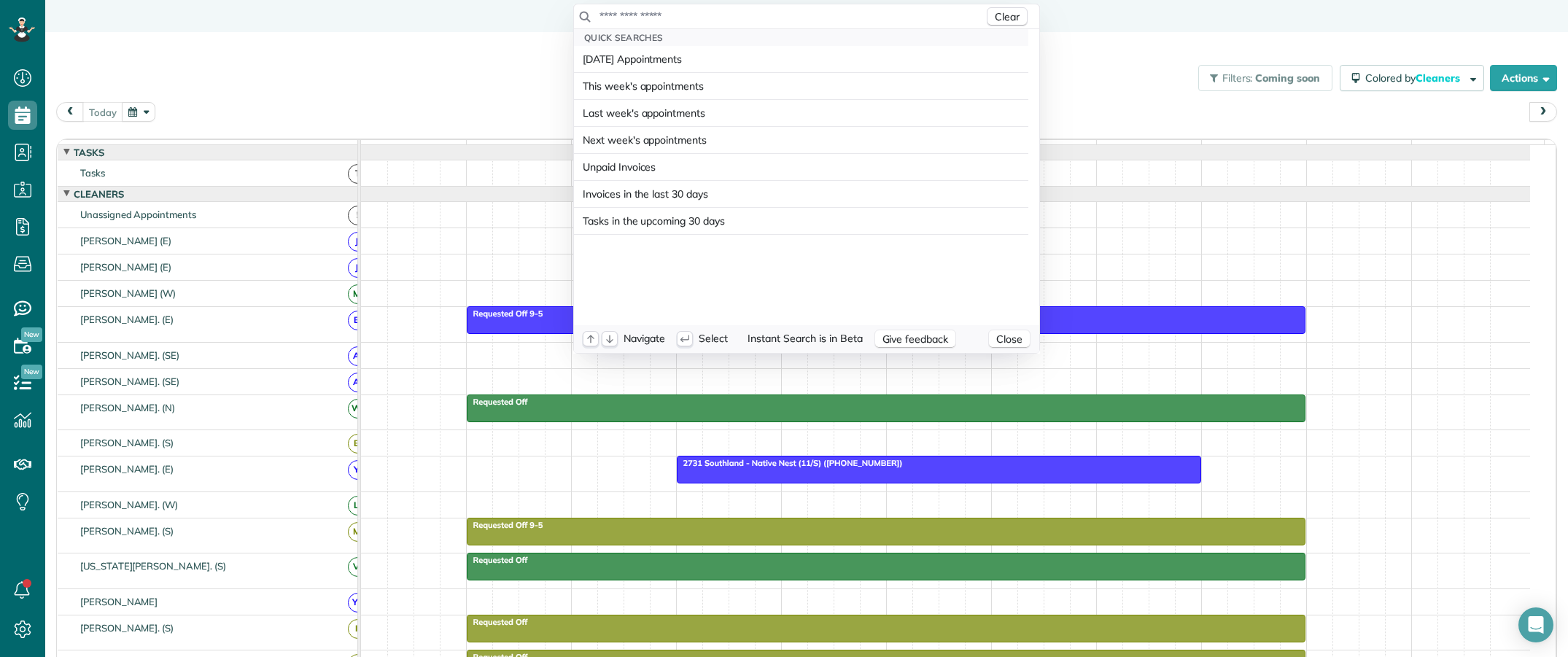
click at [763, 11] on input "text" at bounding box center [791, 16] width 385 height 15
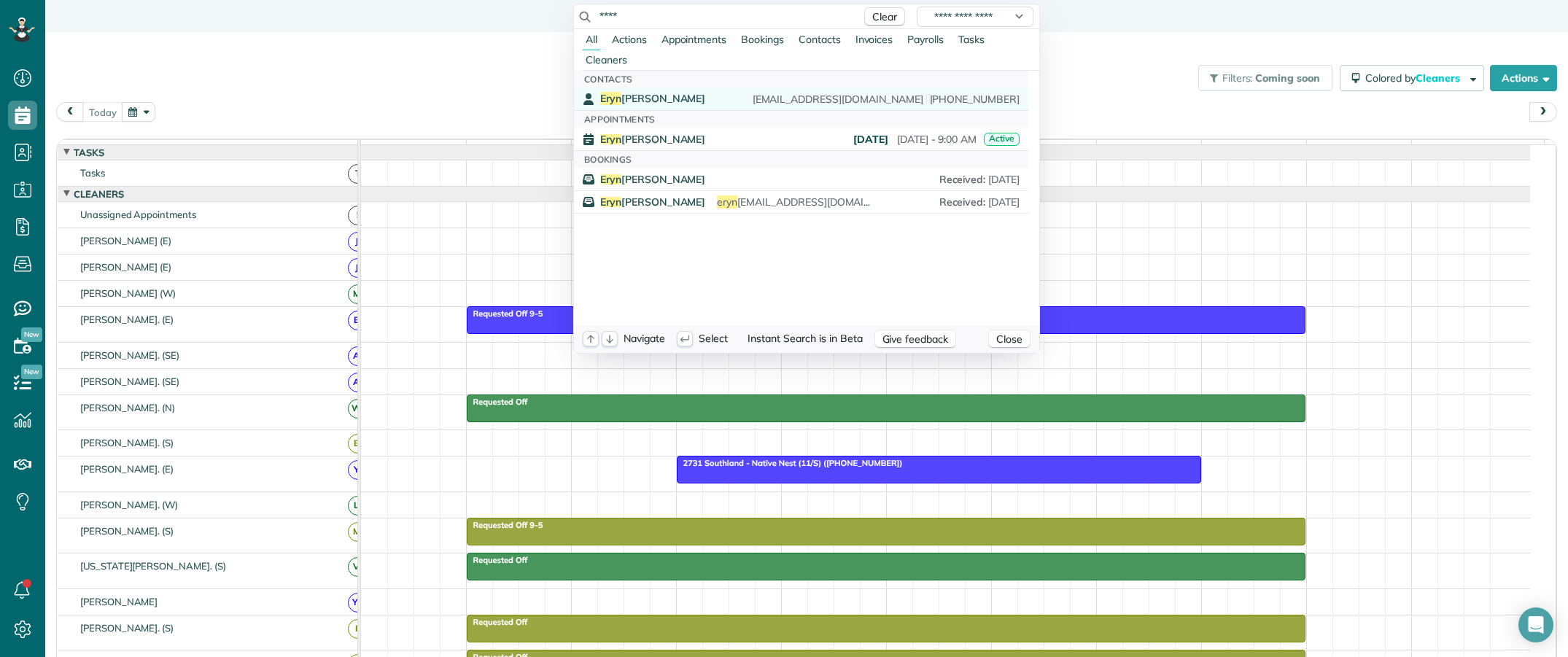
type input "****"
click at [643, 98] on div "Eryn Tracy" at bounding box center [652, 99] width 105 height 14
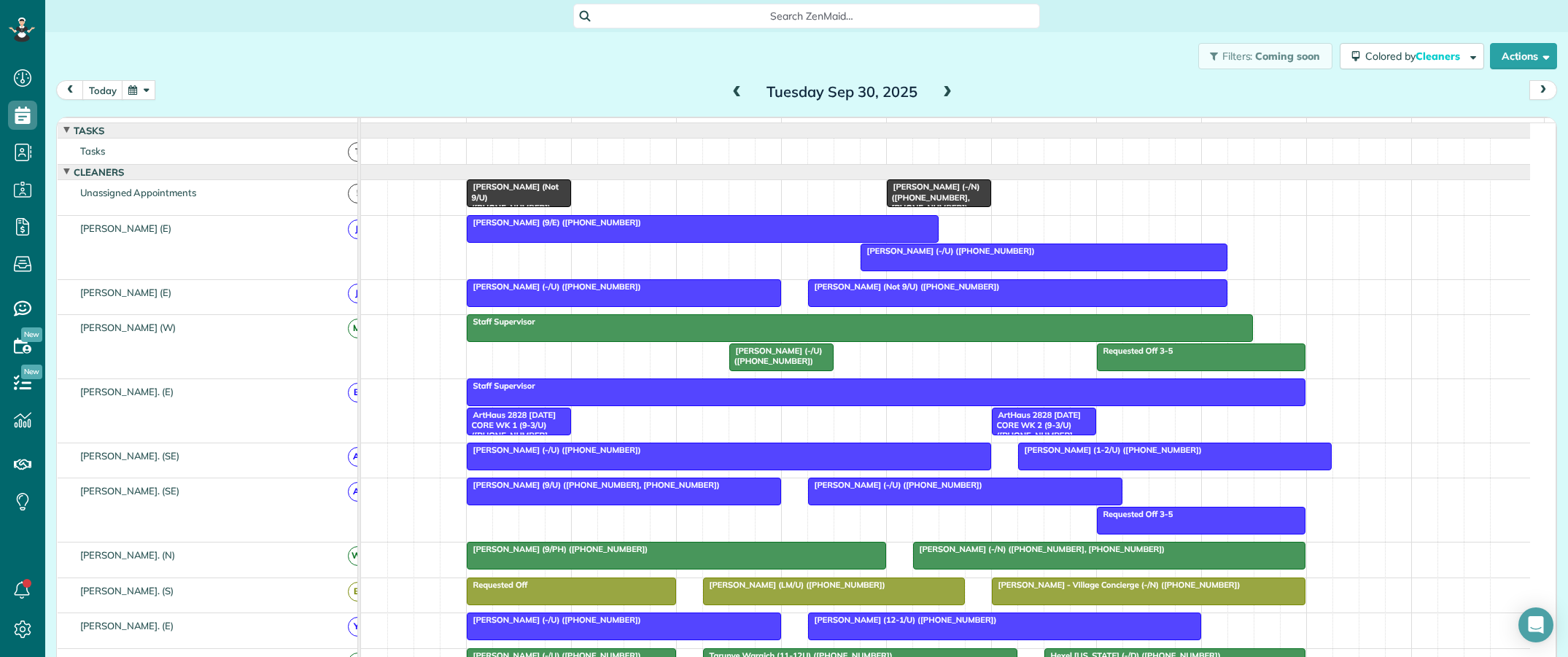
scroll to position [456, 0]
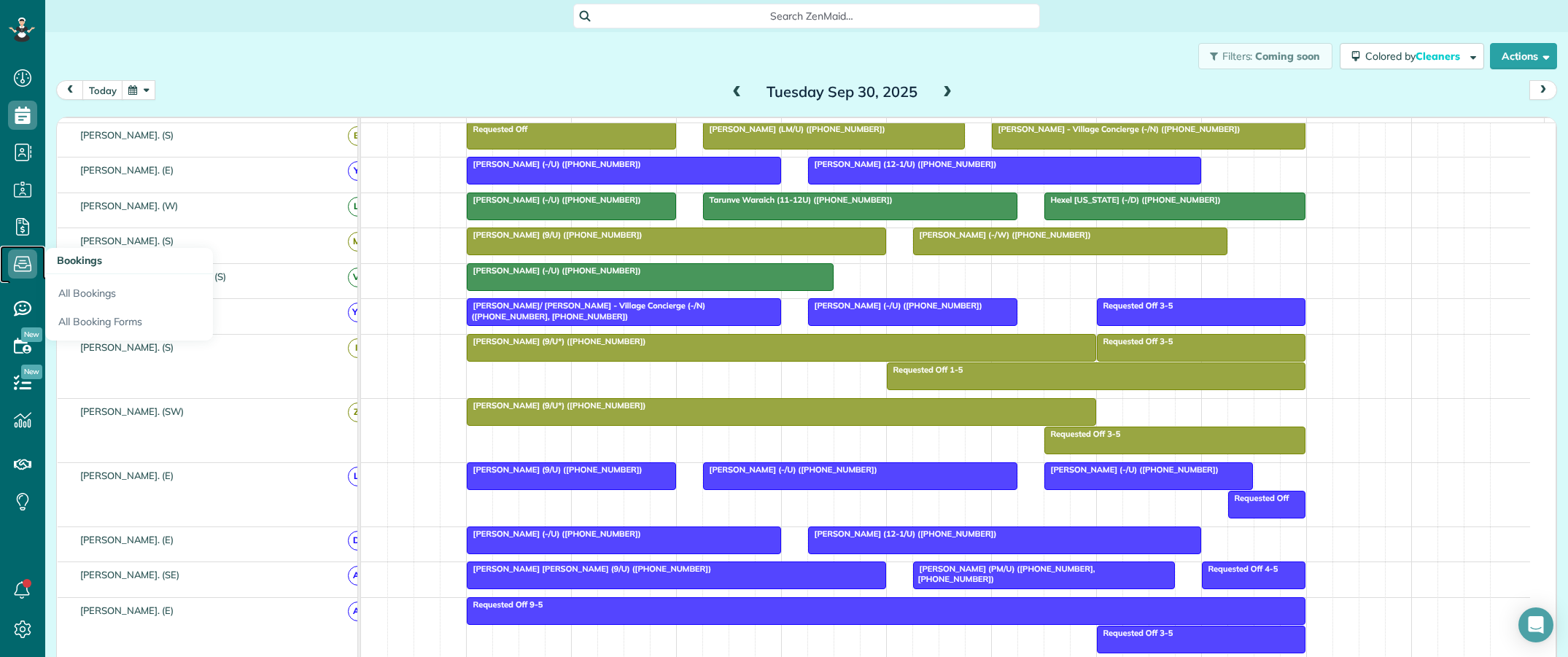
click at [22, 266] on icon at bounding box center [22, 263] width 29 height 29
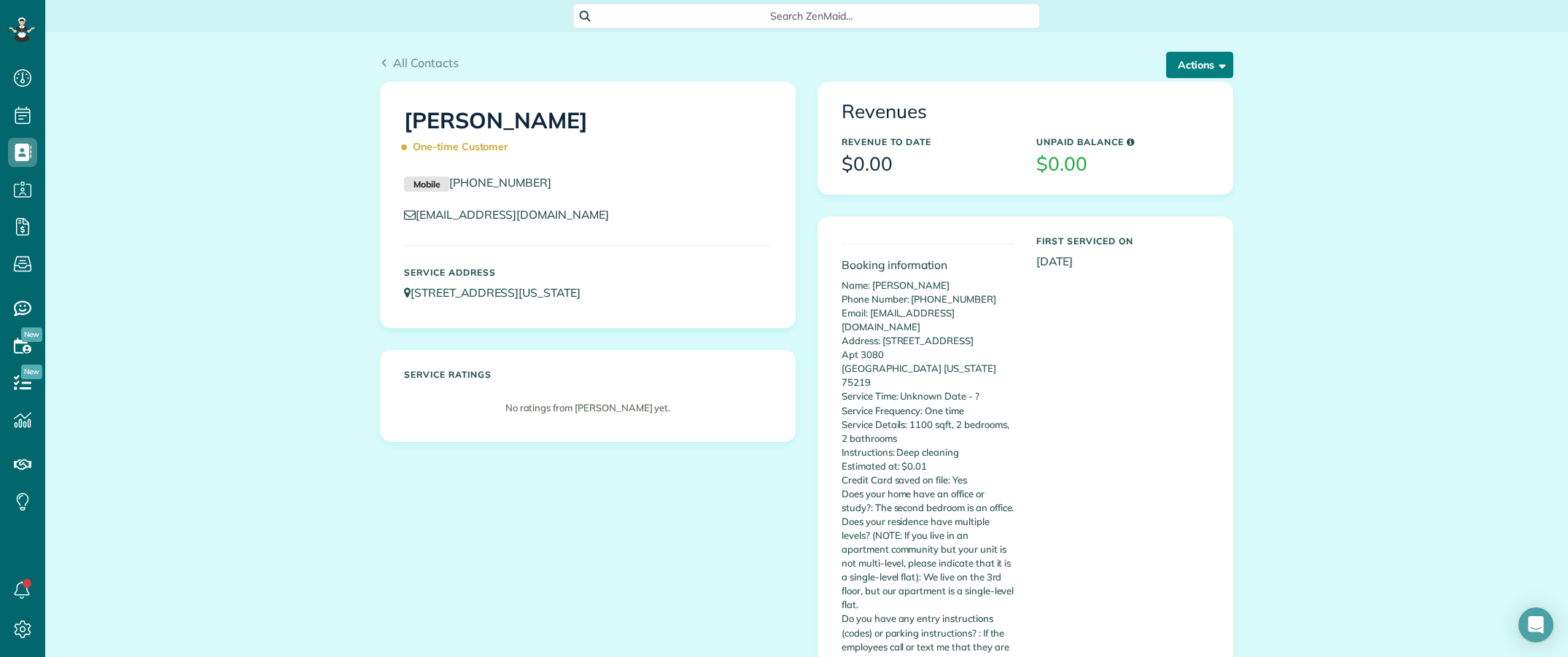
click at [1193, 67] on button "Actions" at bounding box center [1200, 65] width 67 height 26
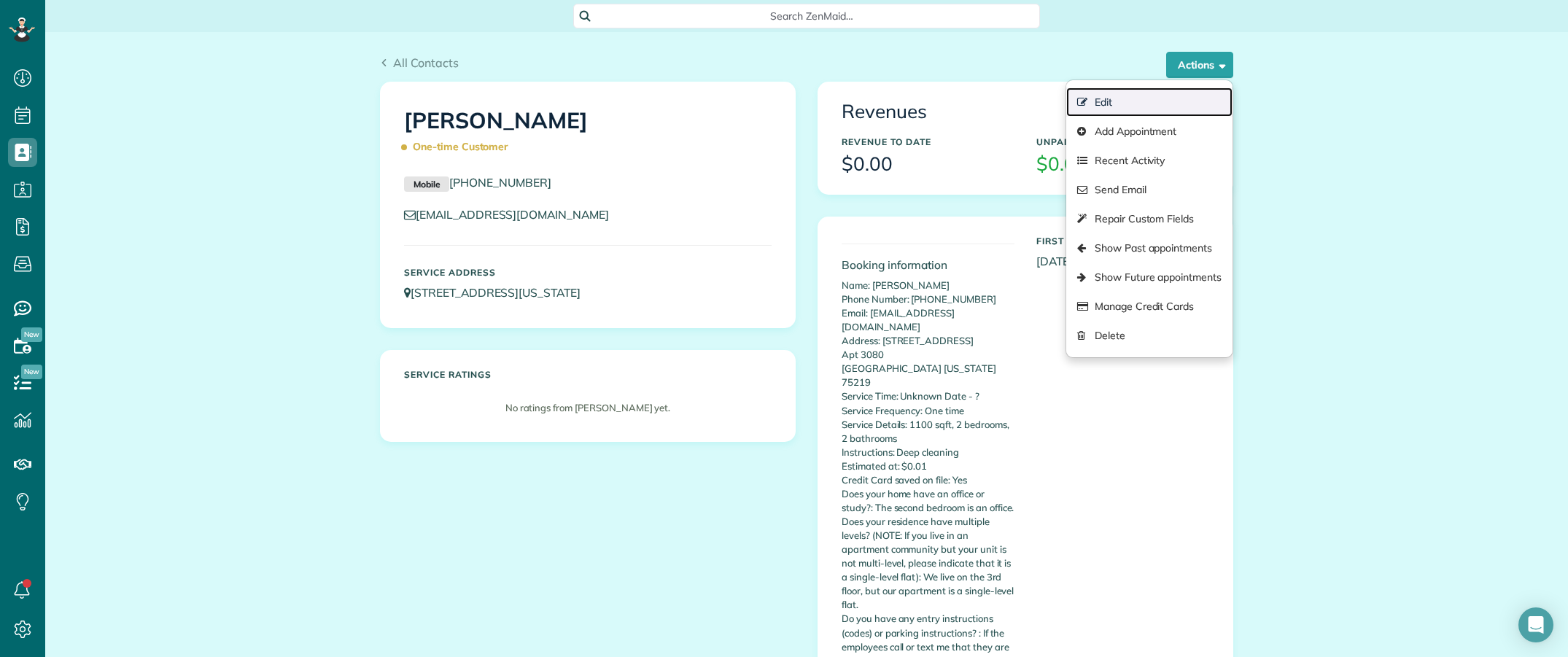
click at [1101, 100] on link "Edit" at bounding box center [1150, 102] width 167 height 29
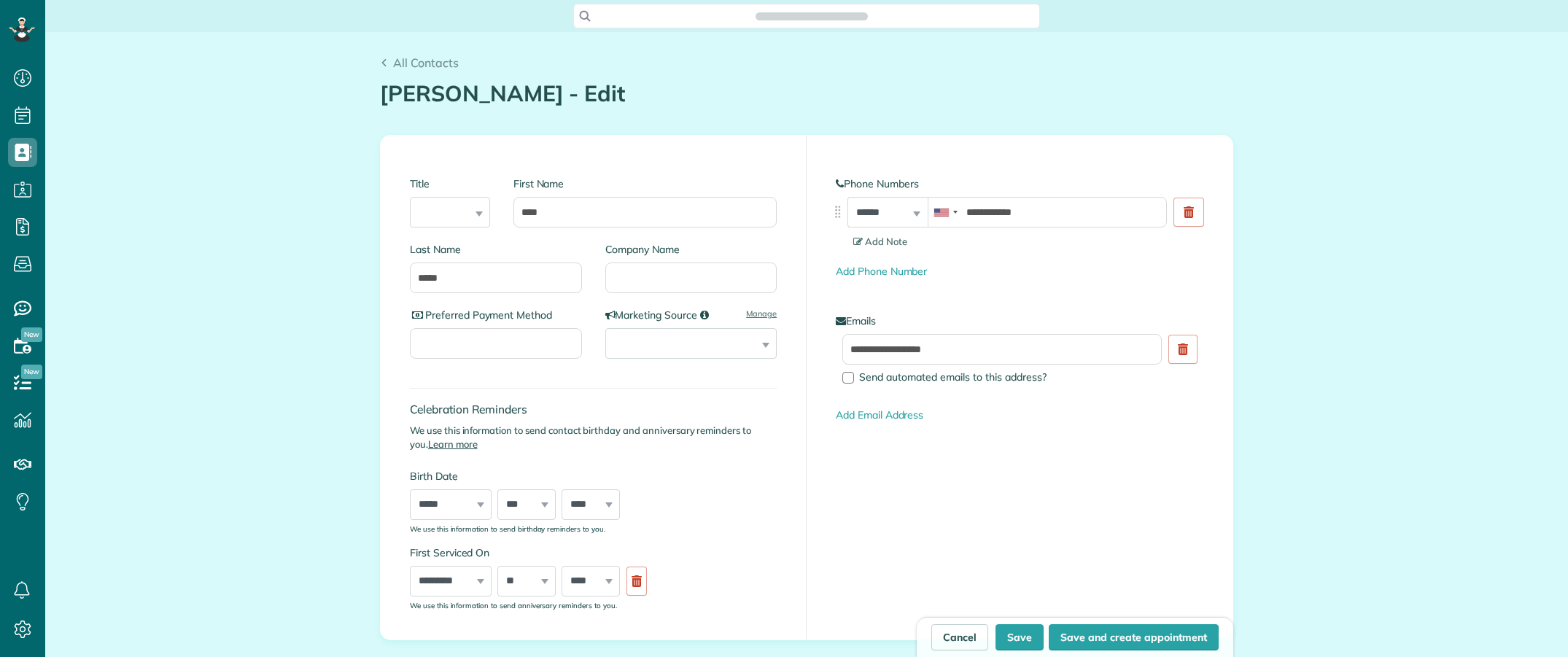
type input "**********"
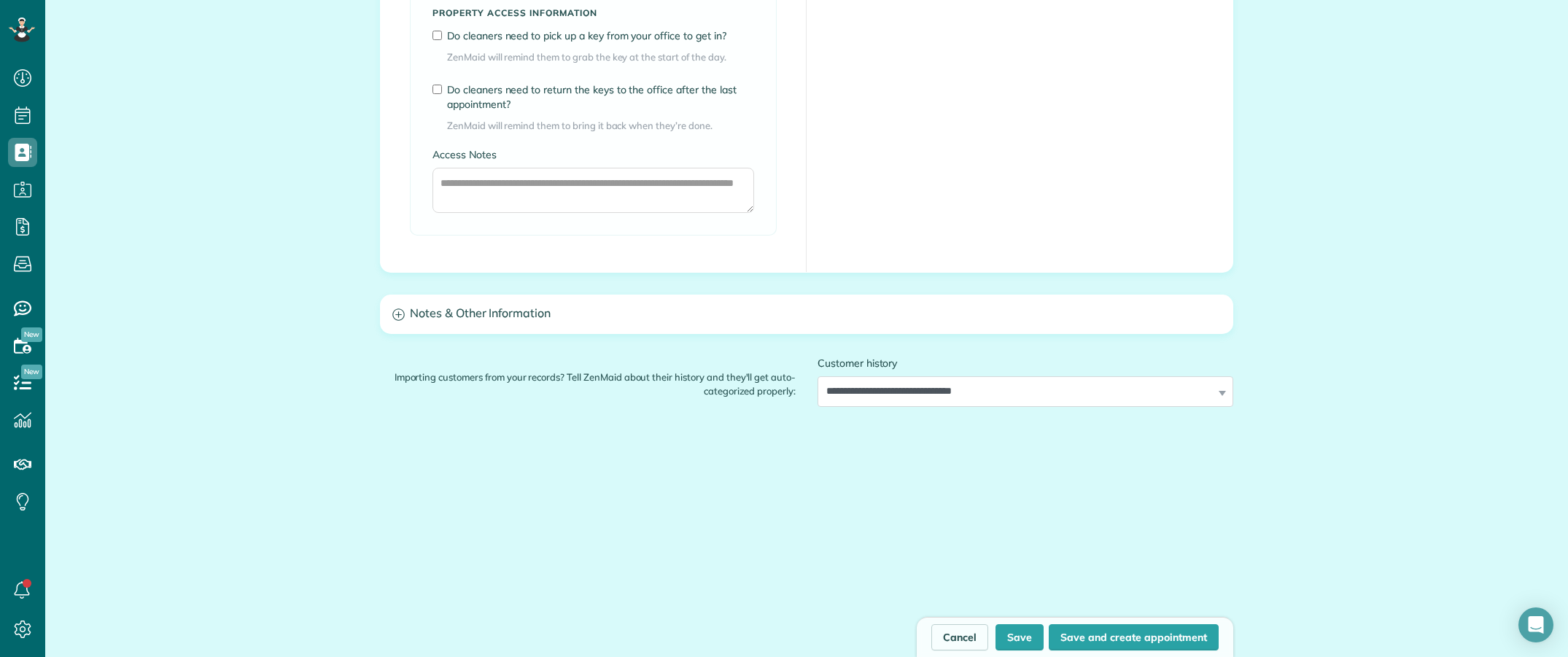
scroll to position [1168, 0]
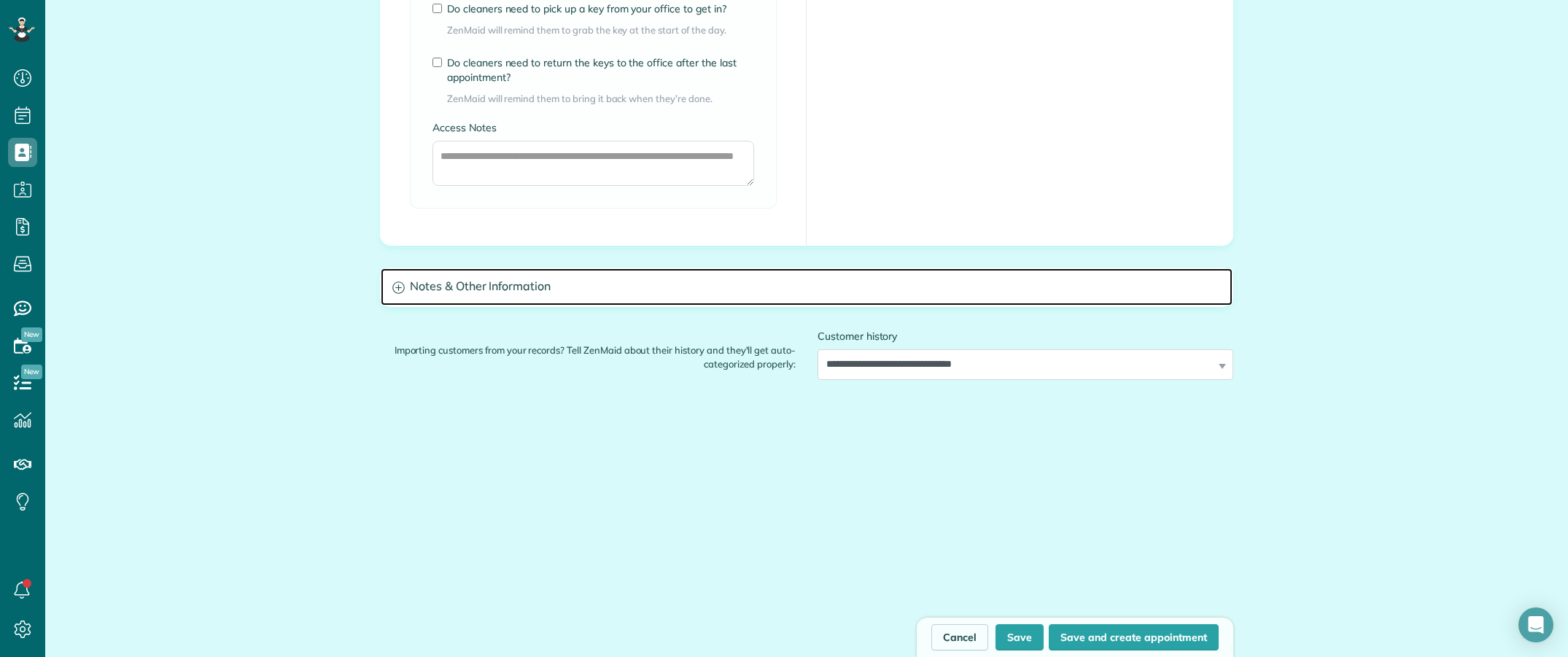
drag, startPoint x: 647, startPoint y: 290, endPoint x: 598, endPoint y: 325, distance: 60.2
click at [647, 290] on h3 "Notes & Other Information" at bounding box center [806, 287] width 852 height 37
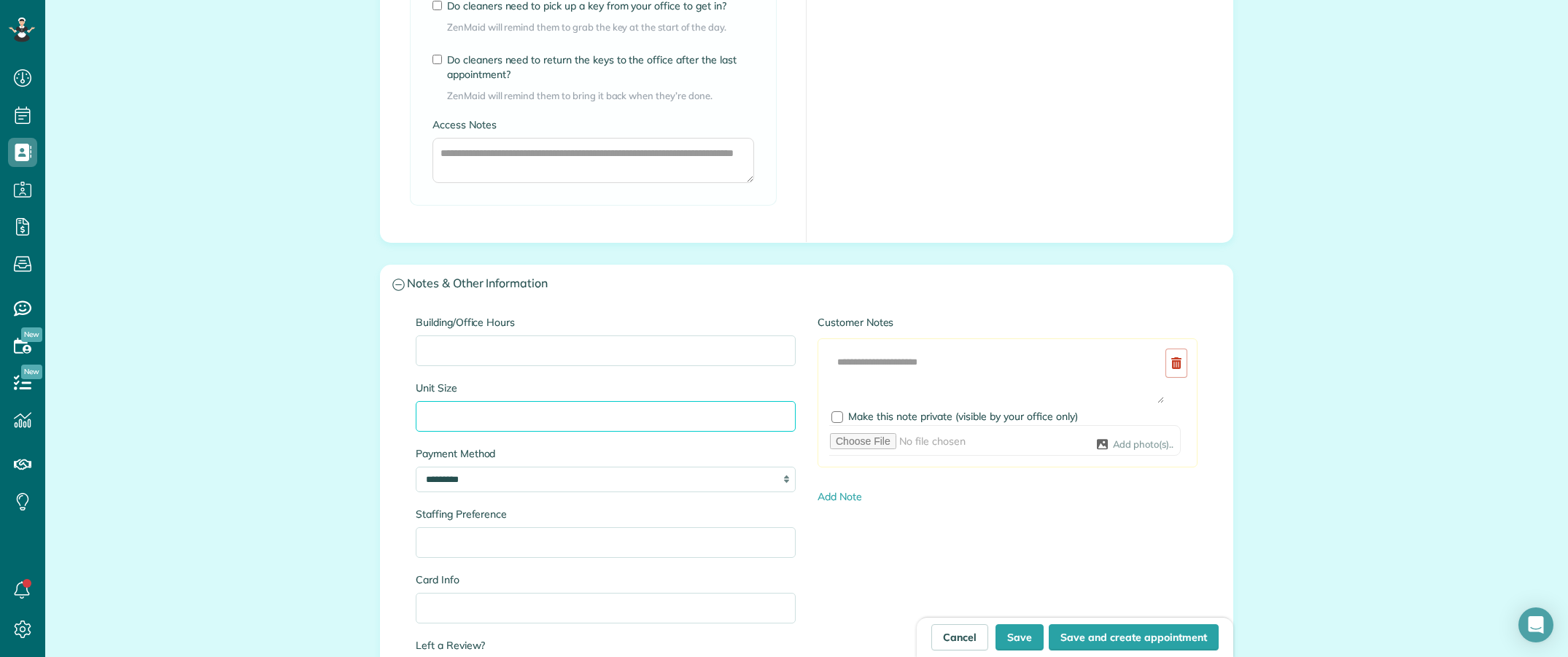
click at [456, 419] on input "Unit Size" at bounding box center [605, 416] width 380 height 31
paste input "**********"
type input "**********"
click at [617, 385] on label "Unit Size" at bounding box center [605, 388] width 380 height 15
click at [617, 401] on input "**********" at bounding box center [605, 416] width 380 height 31
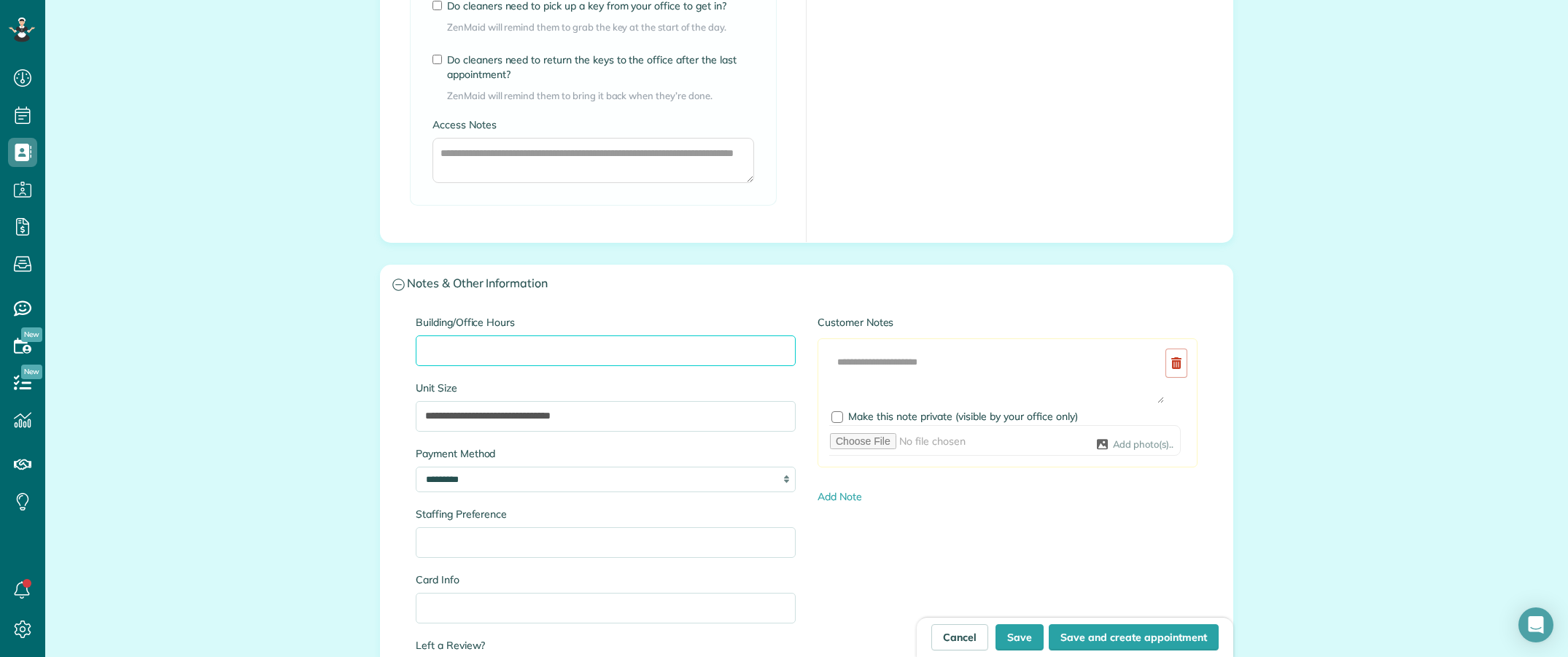
click at [576, 348] on input "Building/Office Hours" at bounding box center [605, 350] width 380 height 31
paste input "**********"
type input "**********"
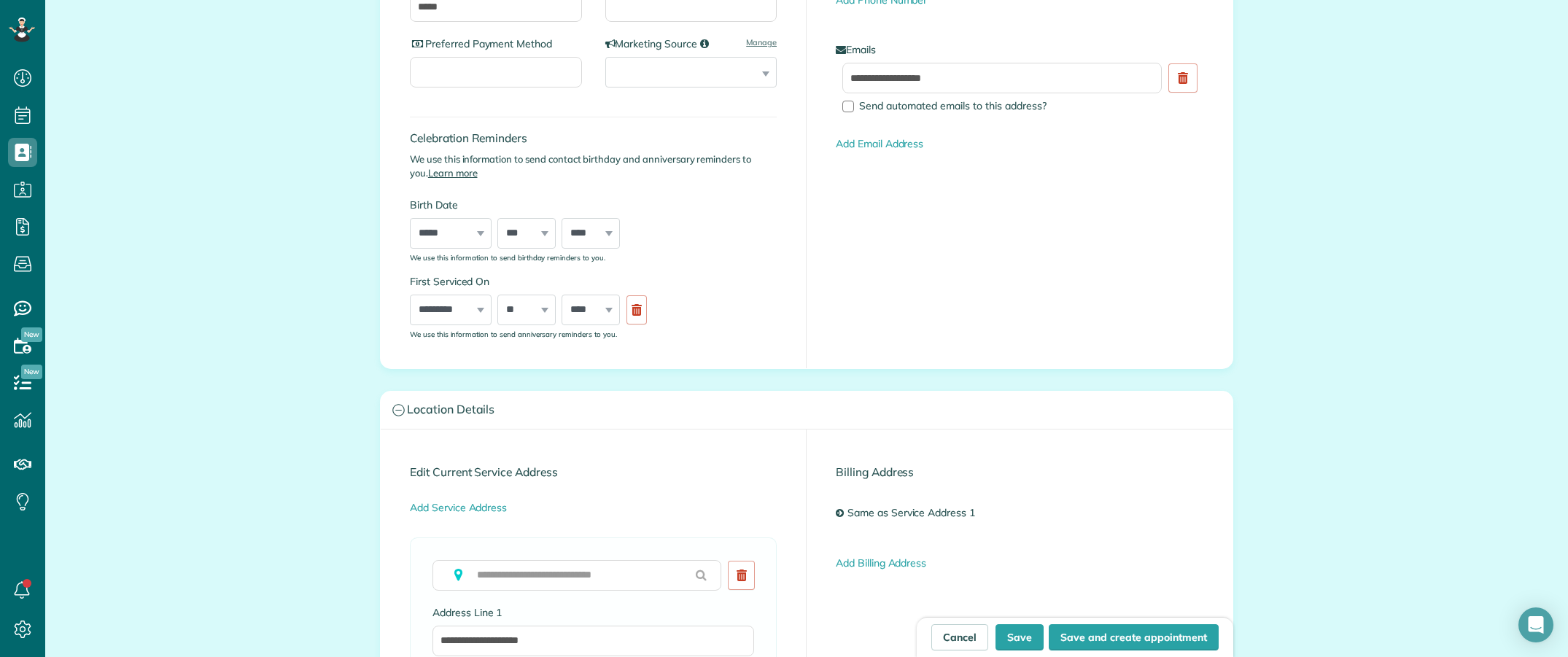
scroll to position [0, 0]
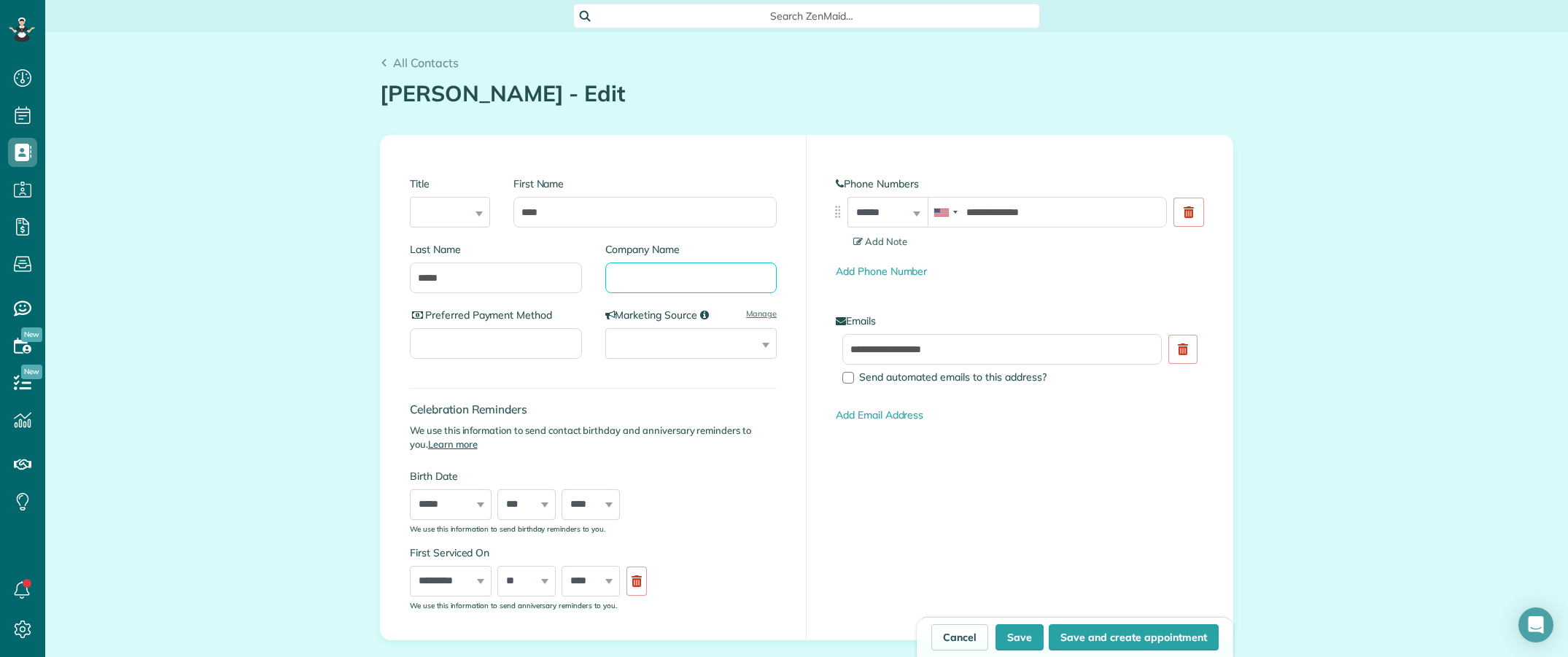
click at [658, 279] on input "Company Name" at bounding box center [691, 277] width 172 height 31
type input "***"
click at [1012, 650] on button "Save" at bounding box center [1019, 638] width 48 height 26
type input "**********"
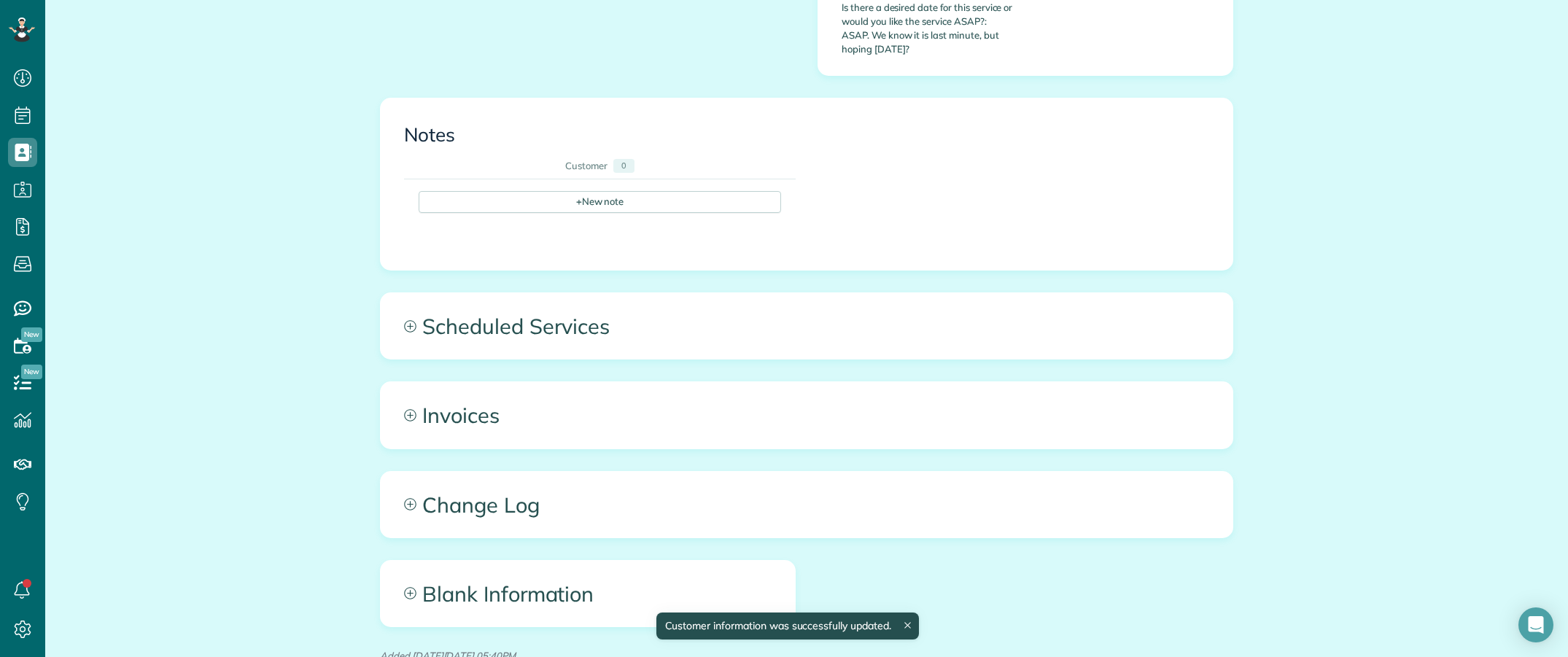
scroll to position [1094, 0]
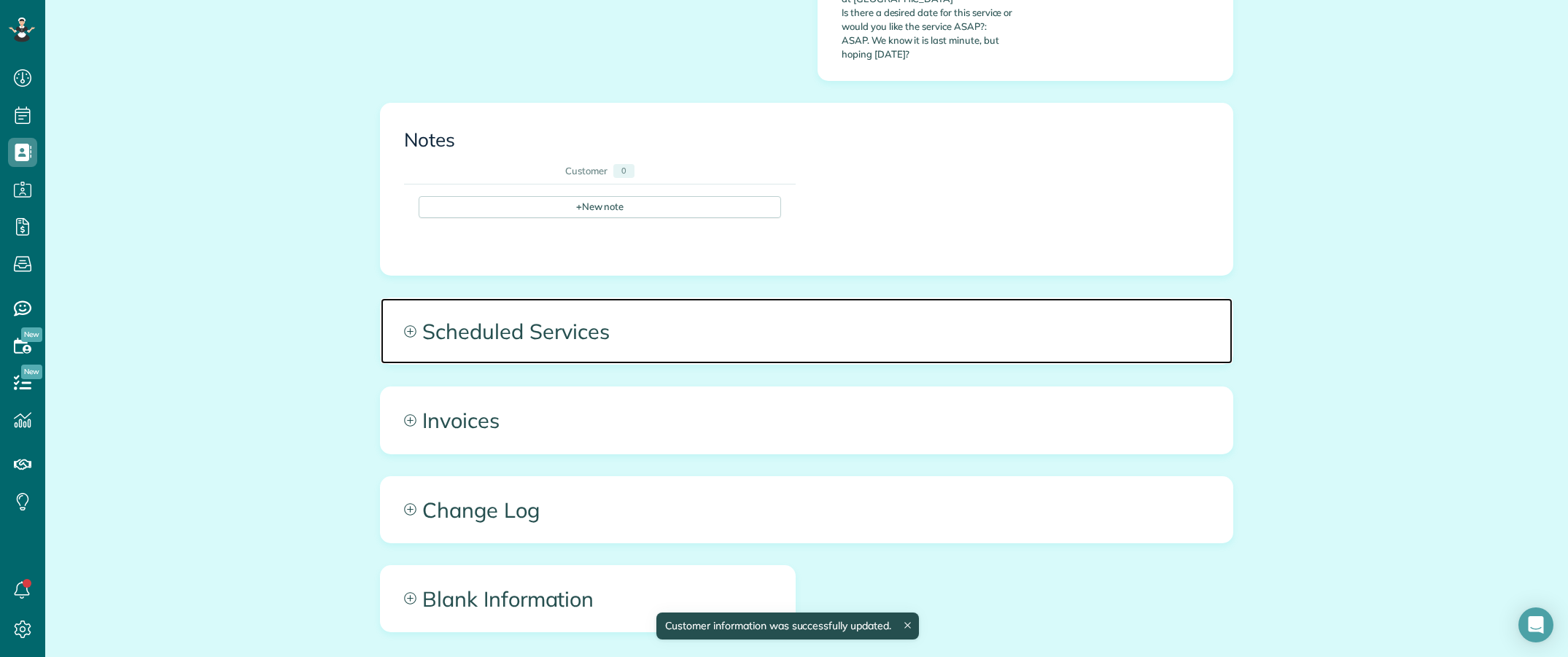
click at [744, 301] on span "Scheduled Services" at bounding box center [806, 331] width 852 height 66
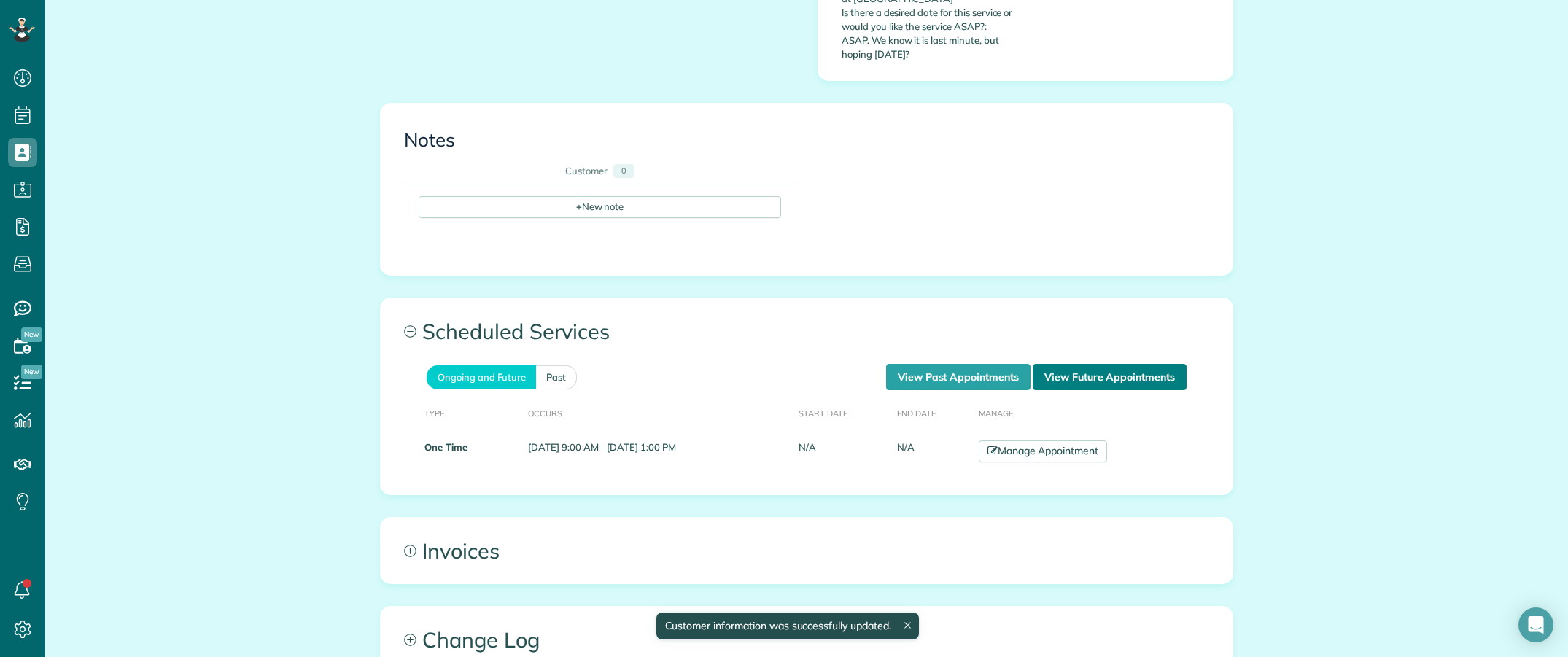
click at [1062, 364] on link "View Future Appointments" at bounding box center [1108, 377] width 153 height 26
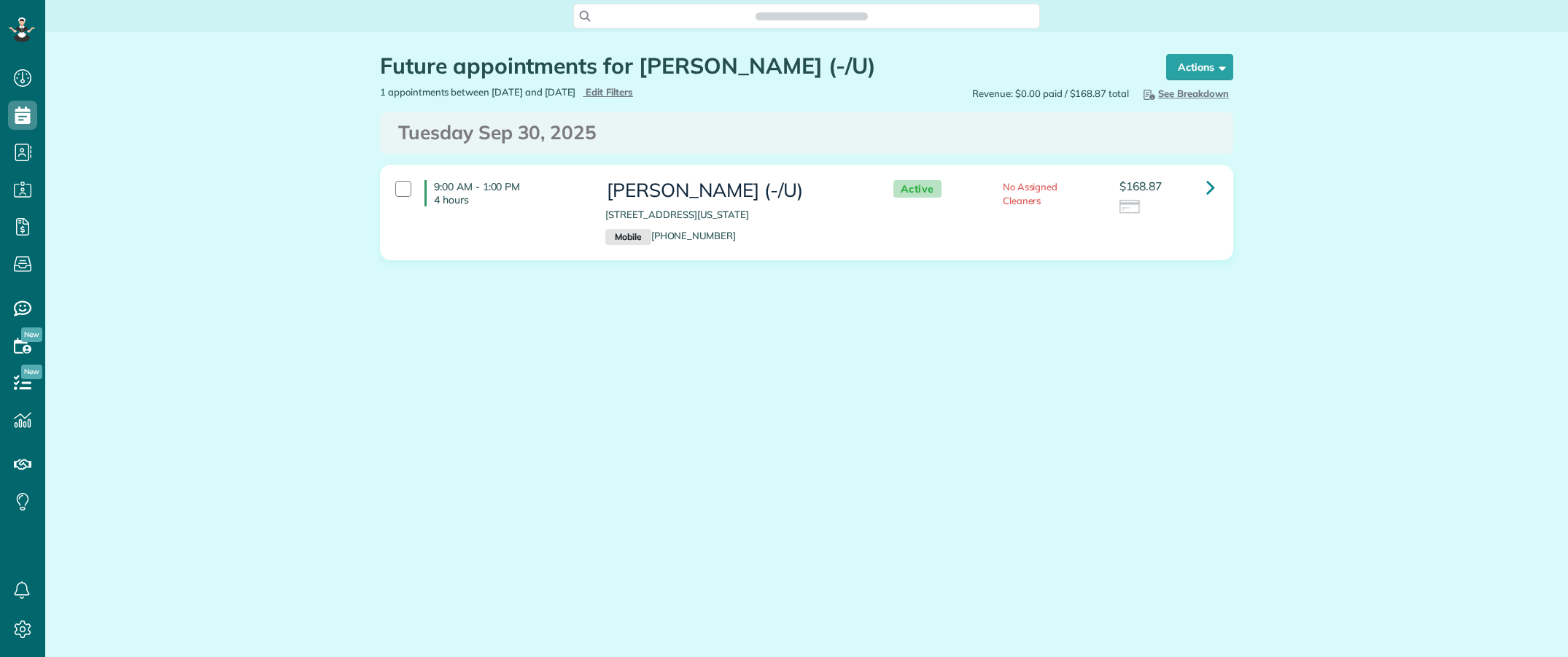
scroll to position [6, 6]
click at [216, 181] on div "Future appointments for [PERSON_NAME] (-/U) Schedule Changes Actions Create App…" at bounding box center [807, 201] width 1522 height 338
drag, startPoint x: 1214, startPoint y: 184, endPoint x: 1208, endPoint y: 199, distance: 16.2
click at [1214, 186] on icon at bounding box center [1210, 187] width 9 height 25
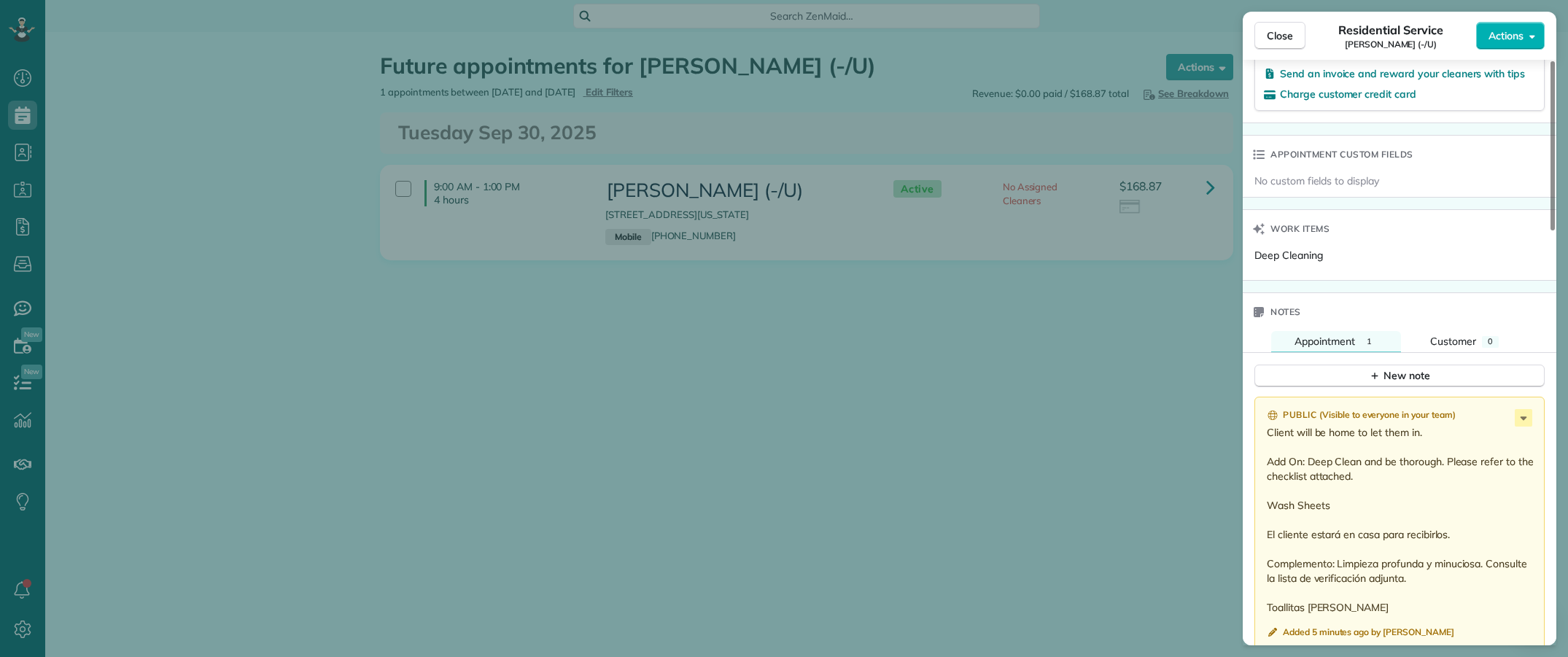
scroll to position [1003, 0]
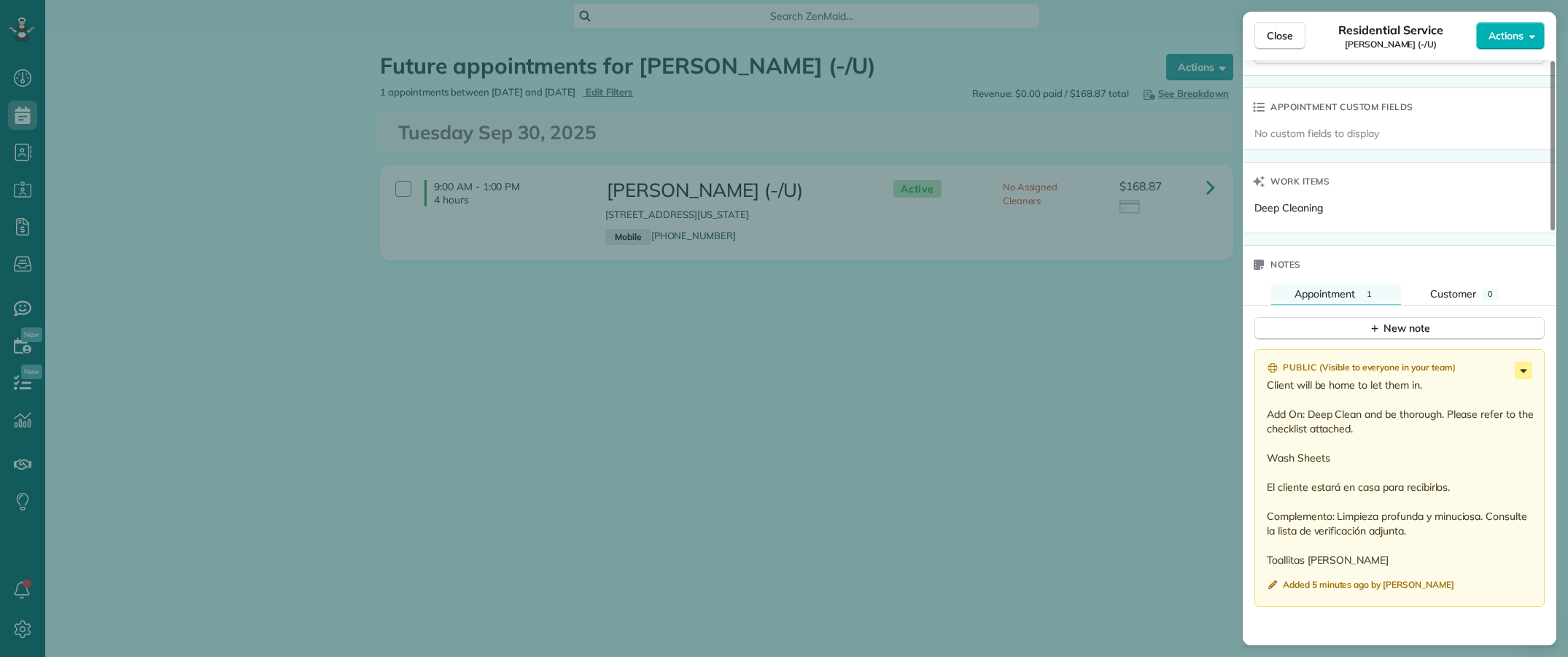
click at [1521, 379] on icon at bounding box center [1523, 370] width 18 height 18
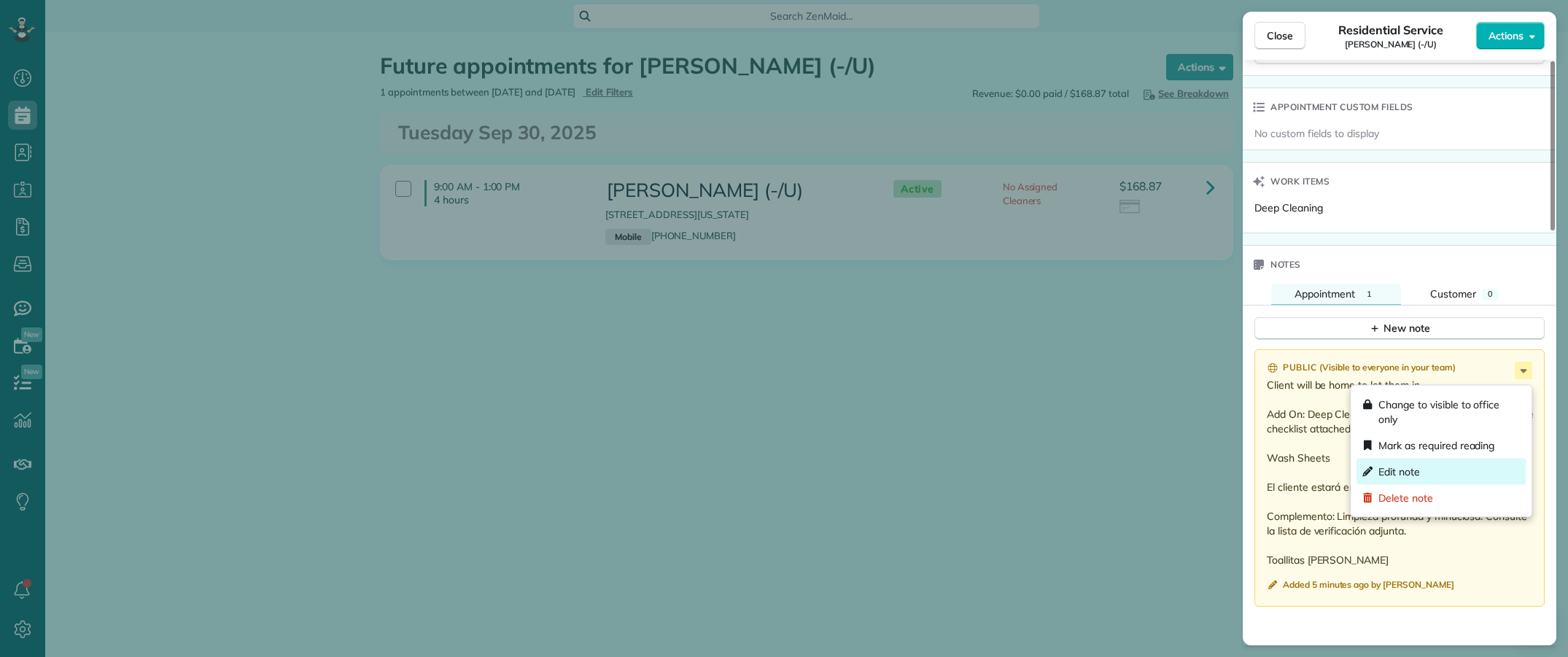
click at [1412, 461] on div "Edit note" at bounding box center [1441, 472] width 169 height 26
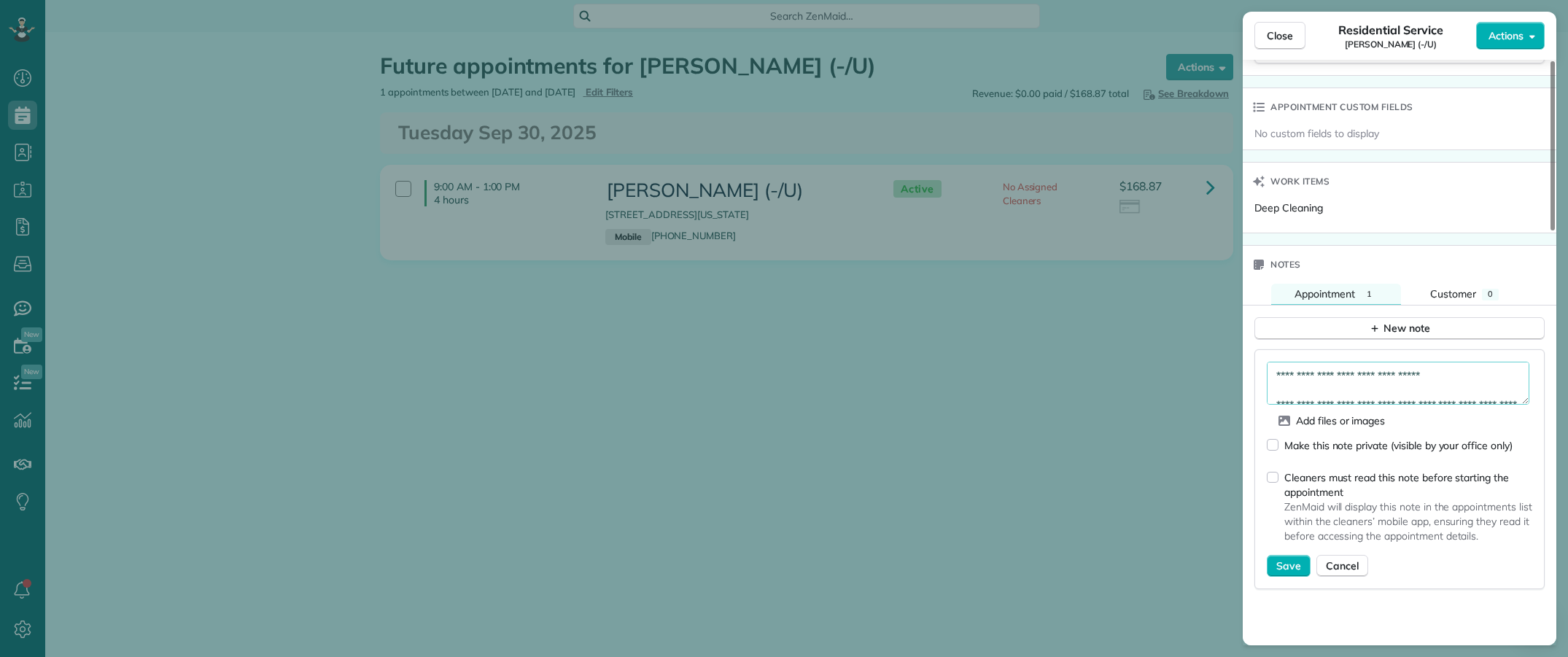
click at [1456, 383] on textarea "**********" at bounding box center [1397, 382] width 262 height 42
paste textarea "**********"
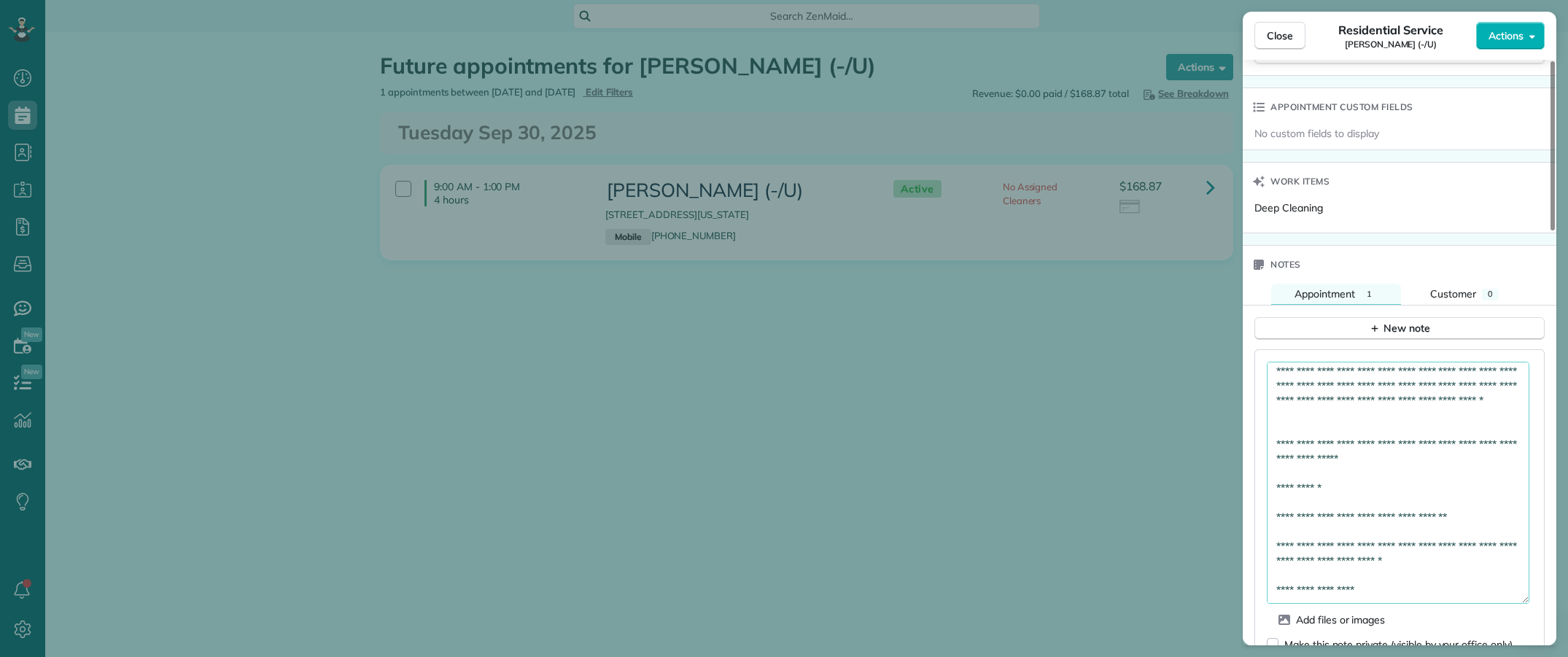
scroll to position [115, 0]
drag, startPoint x: 1522, startPoint y: 409, endPoint x: 1522, endPoint y: 611, distance: 202.0
click at [1533, 613] on div "**********" at bounding box center [1399, 568] width 290 height 439
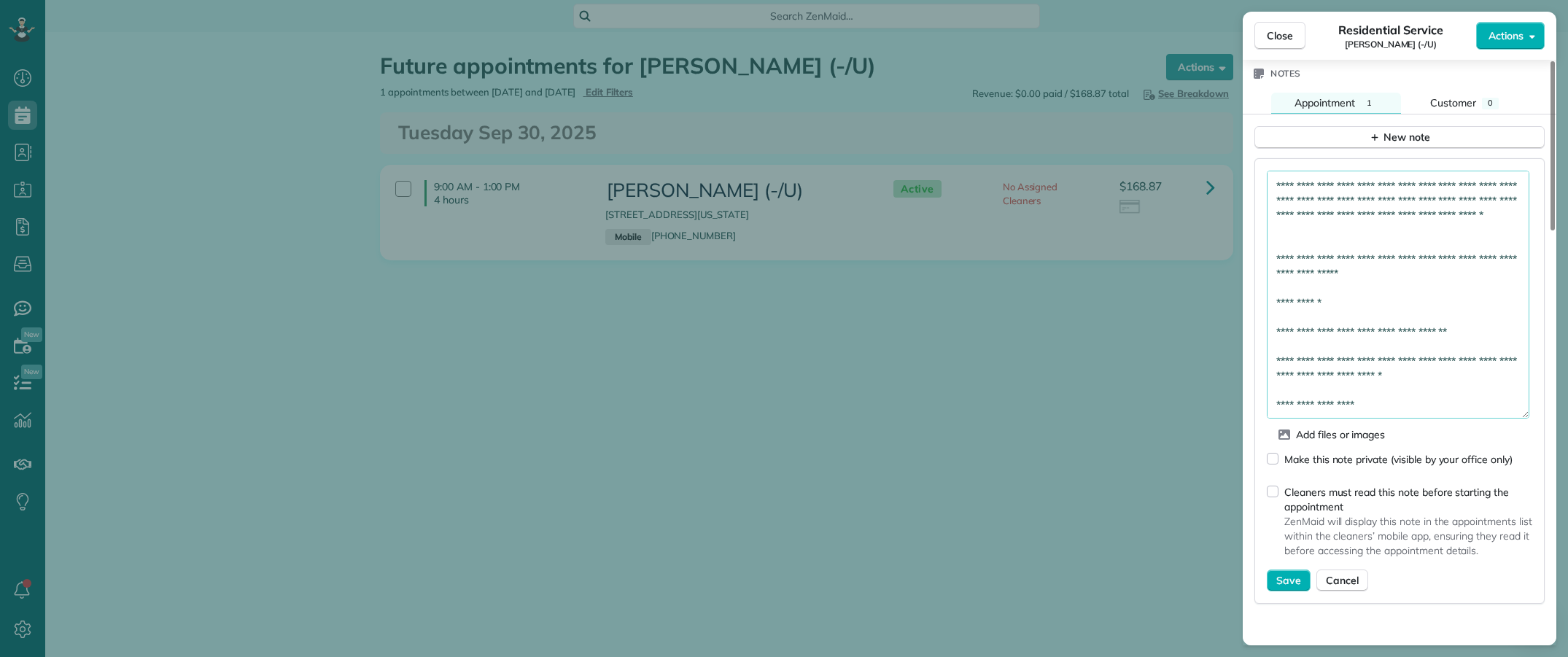
scroll to position [1276, 0]
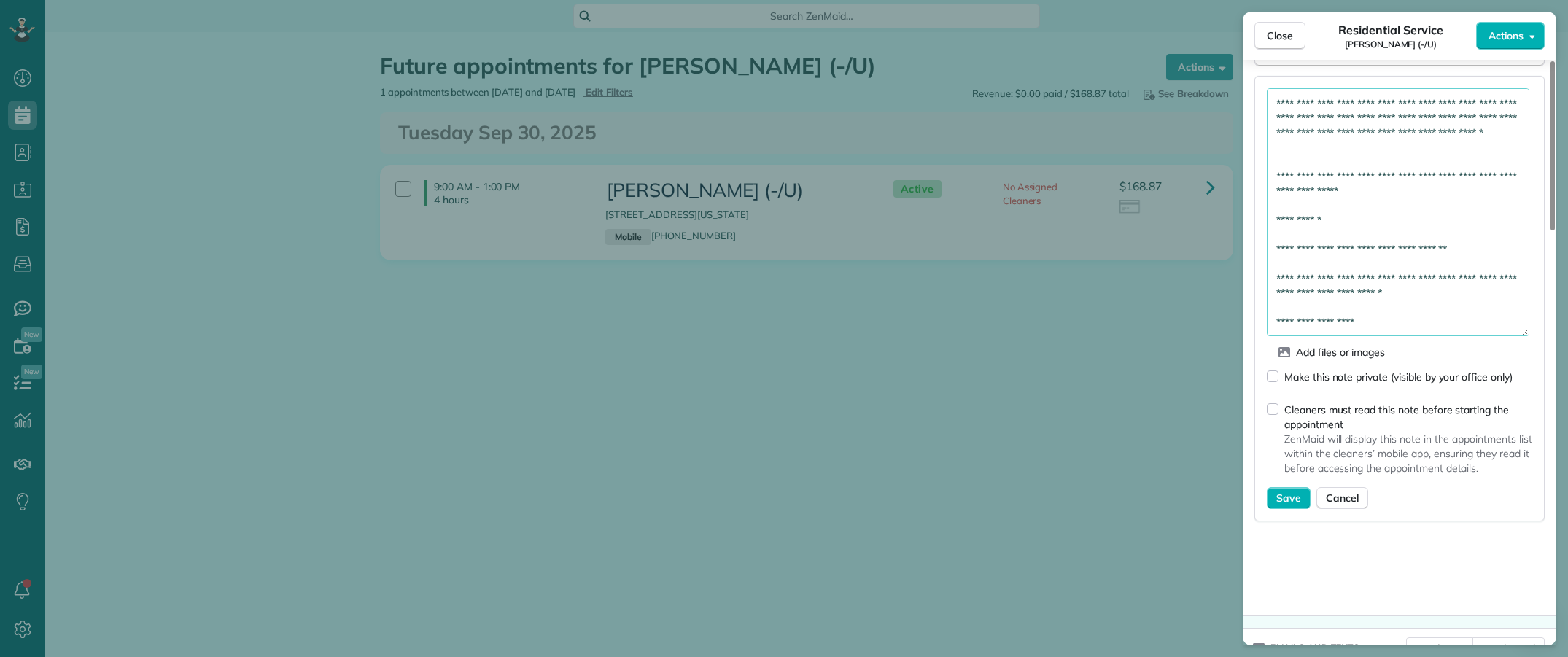
click at [1470, 255] on textarea "**********" at bounding box center [1397, 212] width 262 height 248
paste textarea "**********"
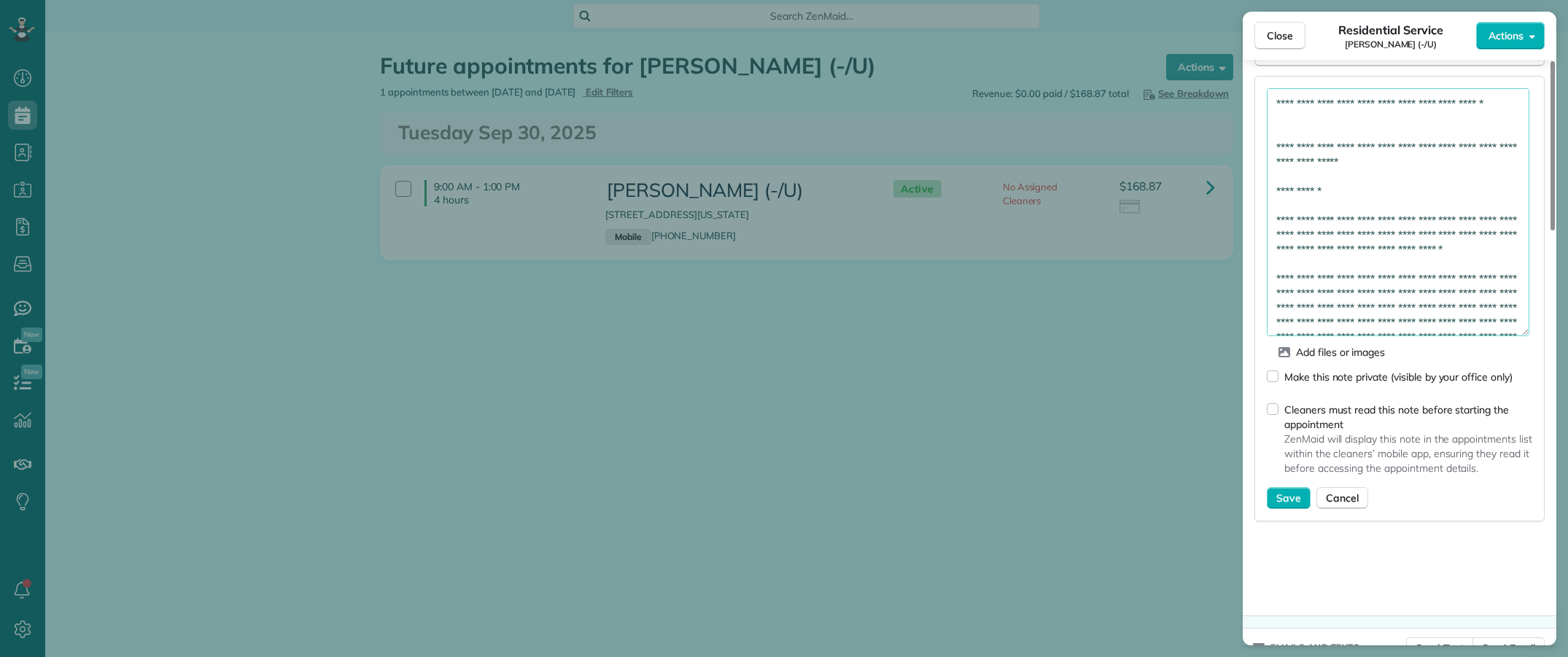
scroll to position [196, 0]
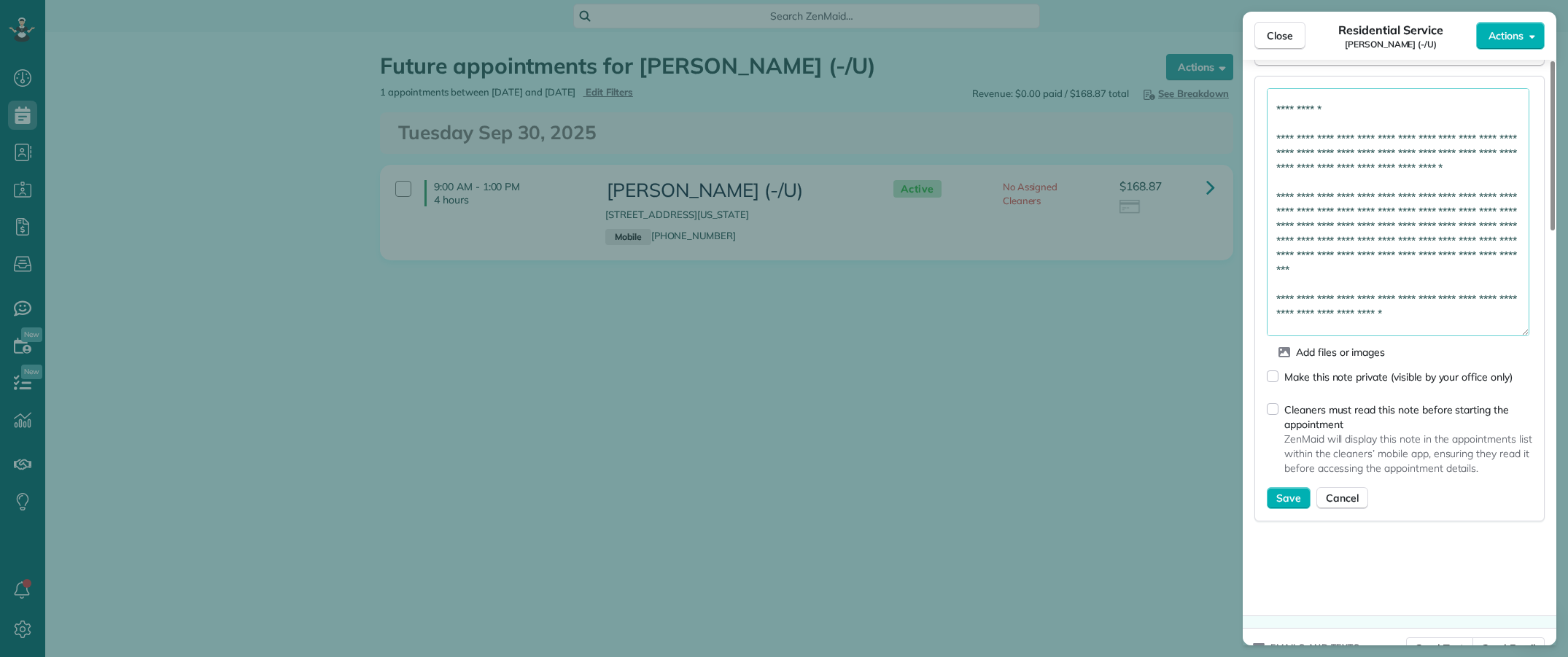
type textarea "**********"
click at [1285, 503] on span "Save" at bounding box center [1288, 498] width 25 height 15
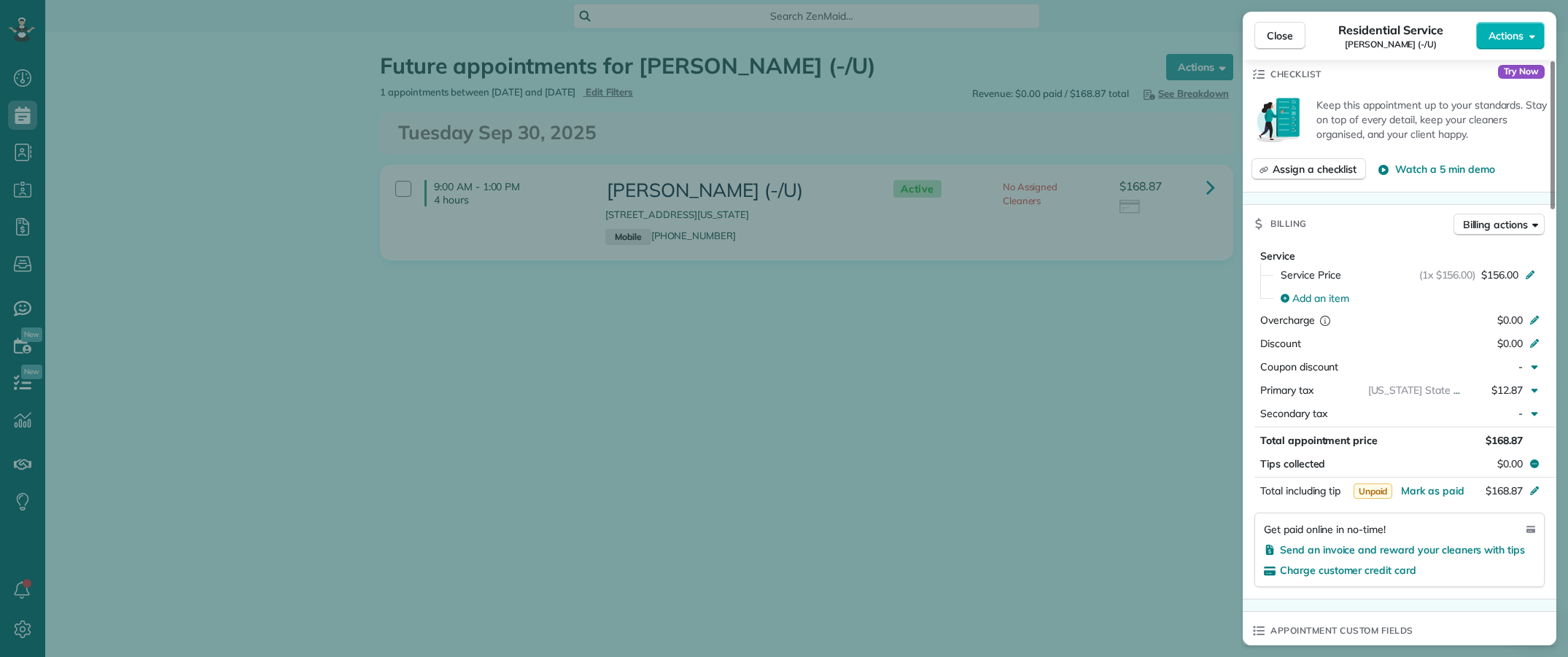
scroll to position [355, 0]
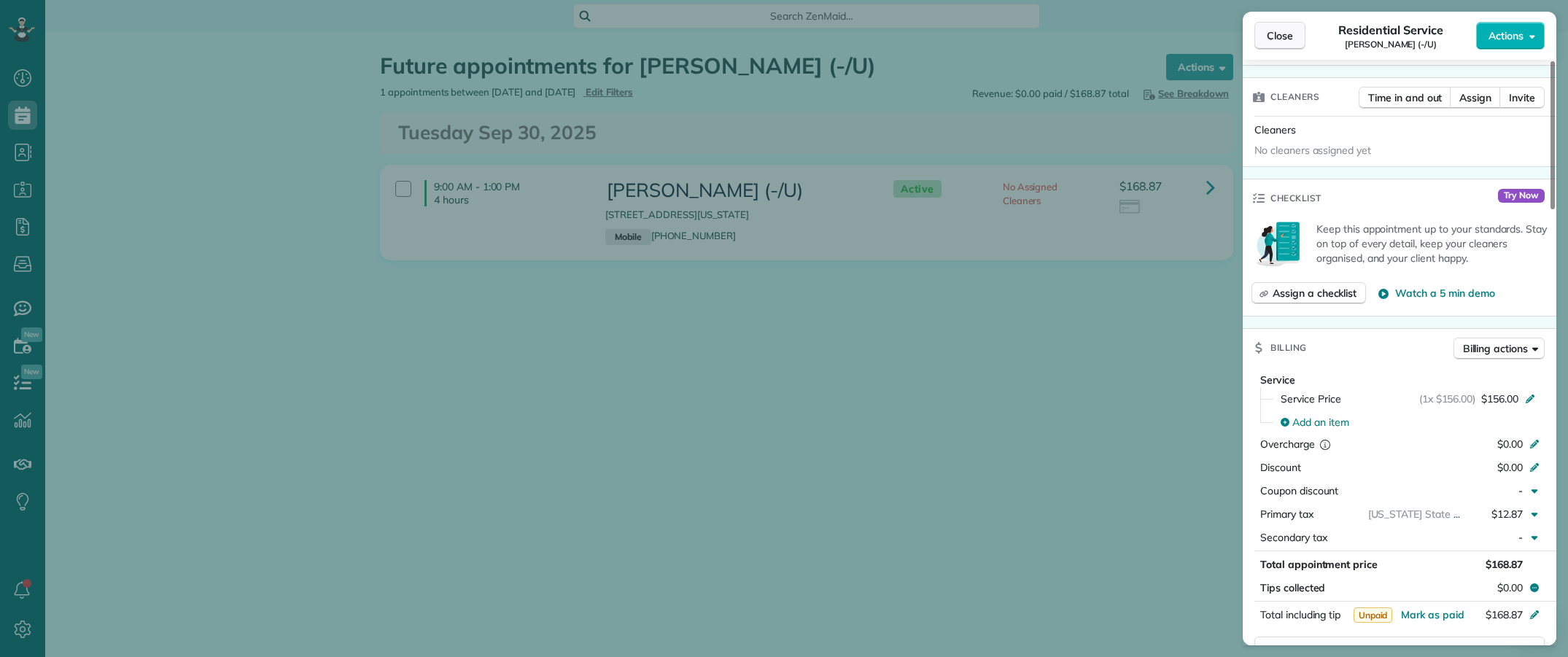
click at [1266, 38] on span "Close" at bounding box center [1279, 35] width 26 height 15
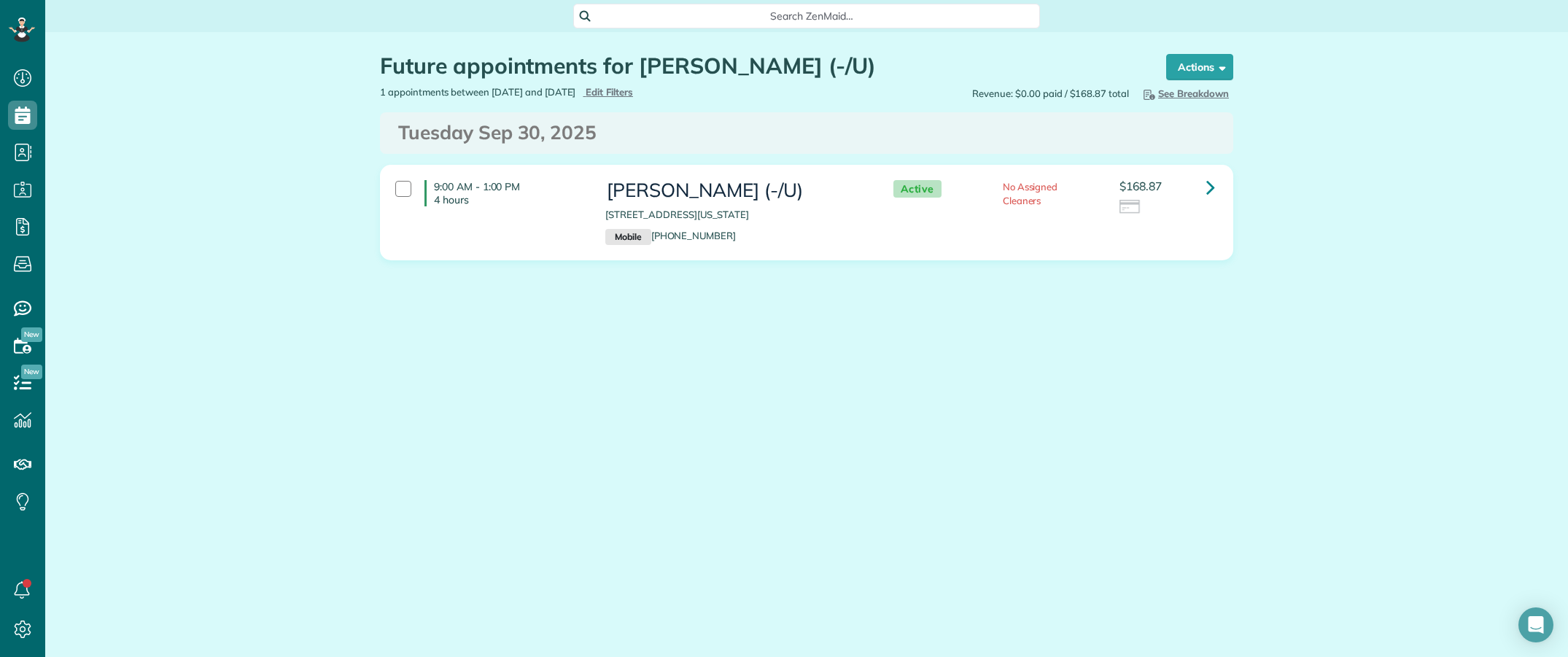
click at [514, 365] on div "Future appointments for Eryn Tracy (-/U) Schedule Changes Actions Create Appoin…" at bounding box center [807, 201] width 875 height 338
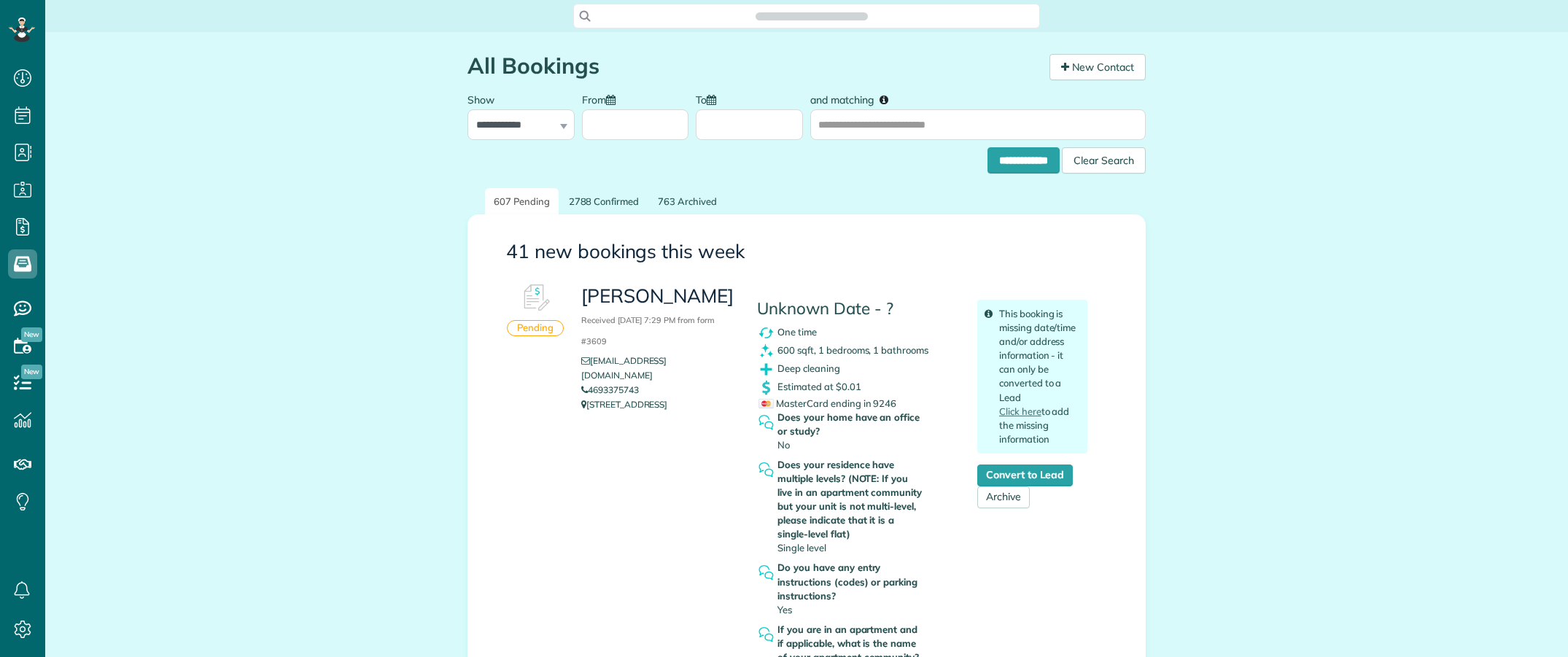
scroll to position [6, 6]
click at [725, 18] on span "Search ZenMaid…" at bounding box center [812, 16] width 444 height 15
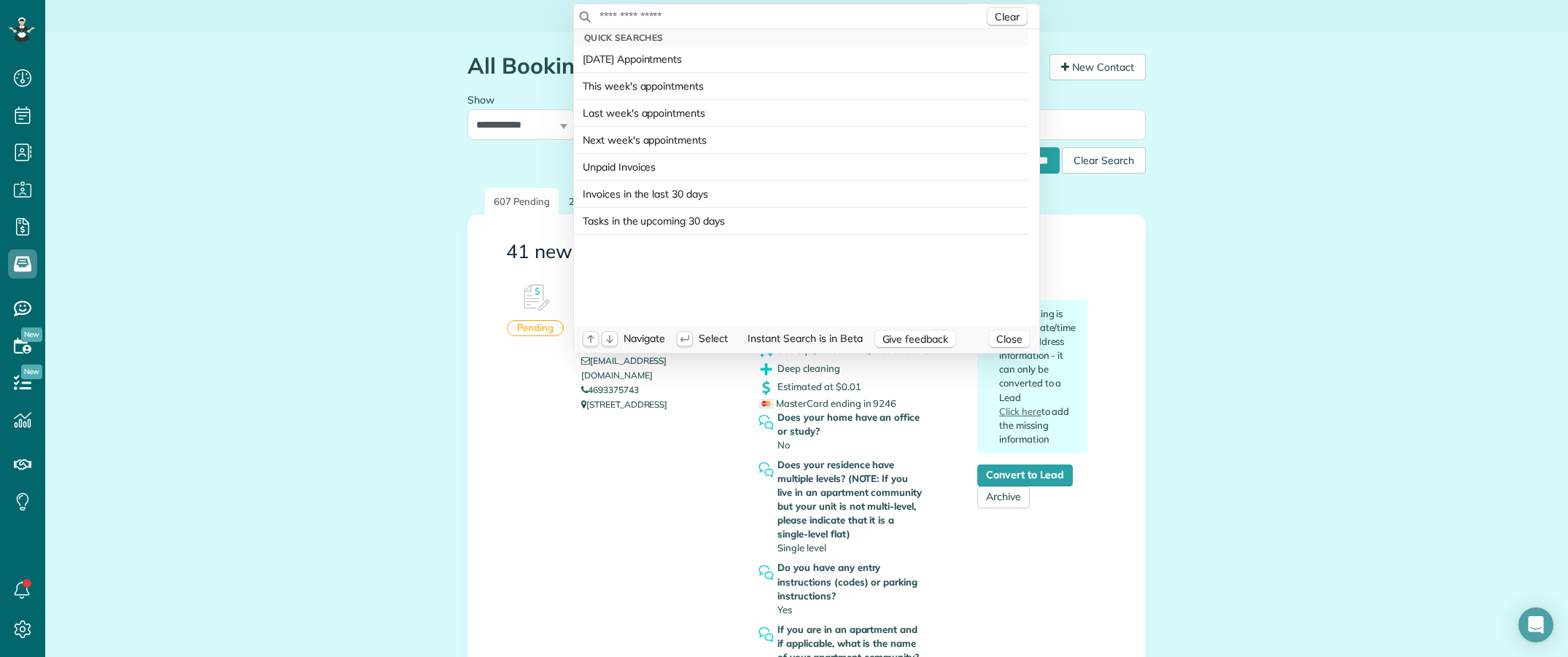
click at [722, 12] on input "text" at bounding box center [791, 16] width 385 height 15
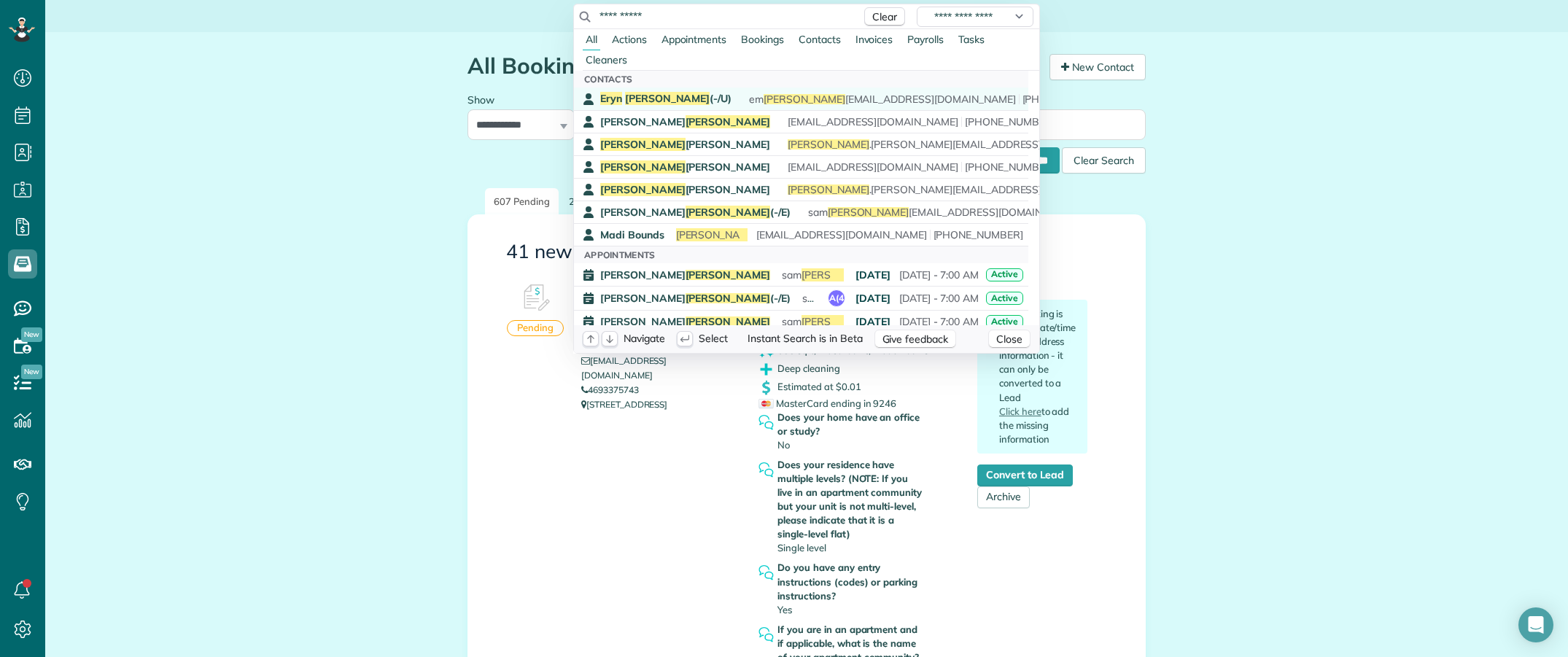
type input "**********"
click at [651, 92] on div "Eryn Tracy (-/U)" at bounding box center [666, 99] width 132 height 14
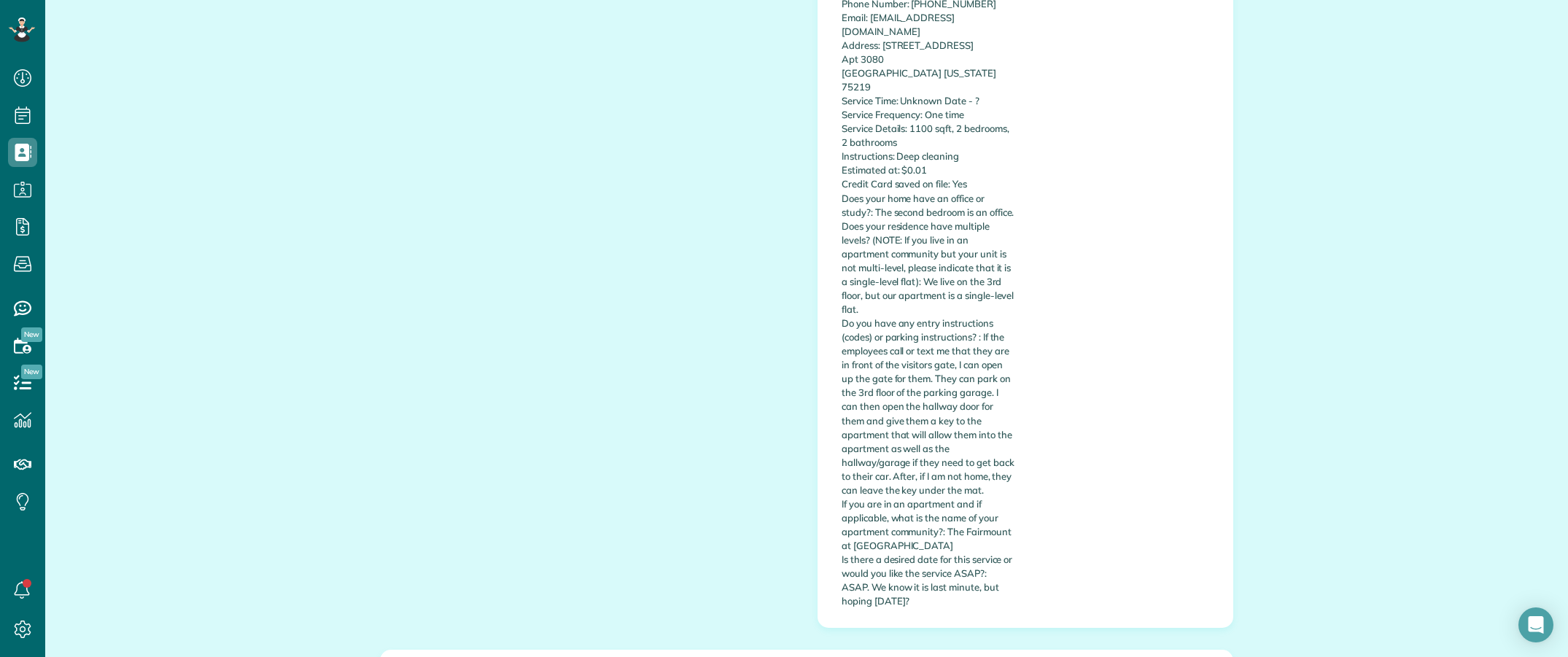
scroll to position [1094, 0]
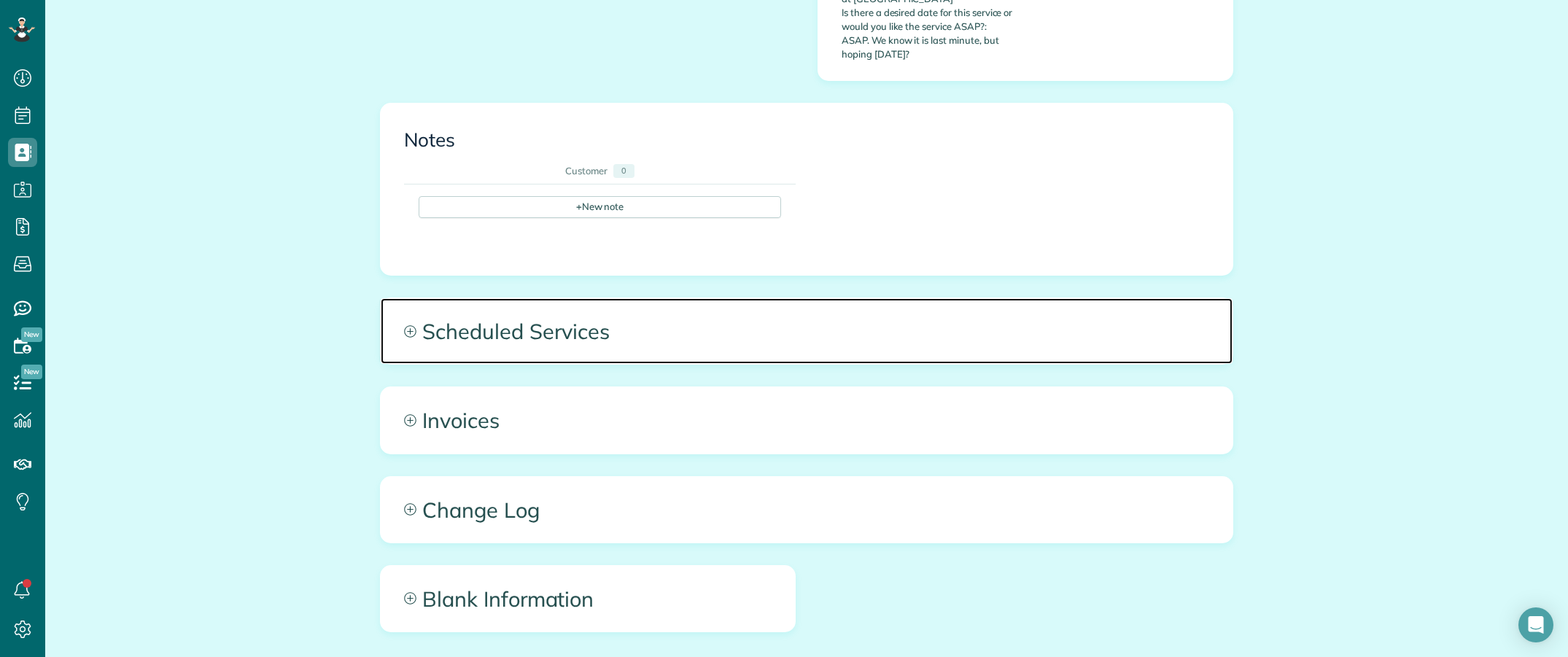
click at [908, 298] on span "Scheduled Services" at bounding box center [806, 331] width 852 height 66
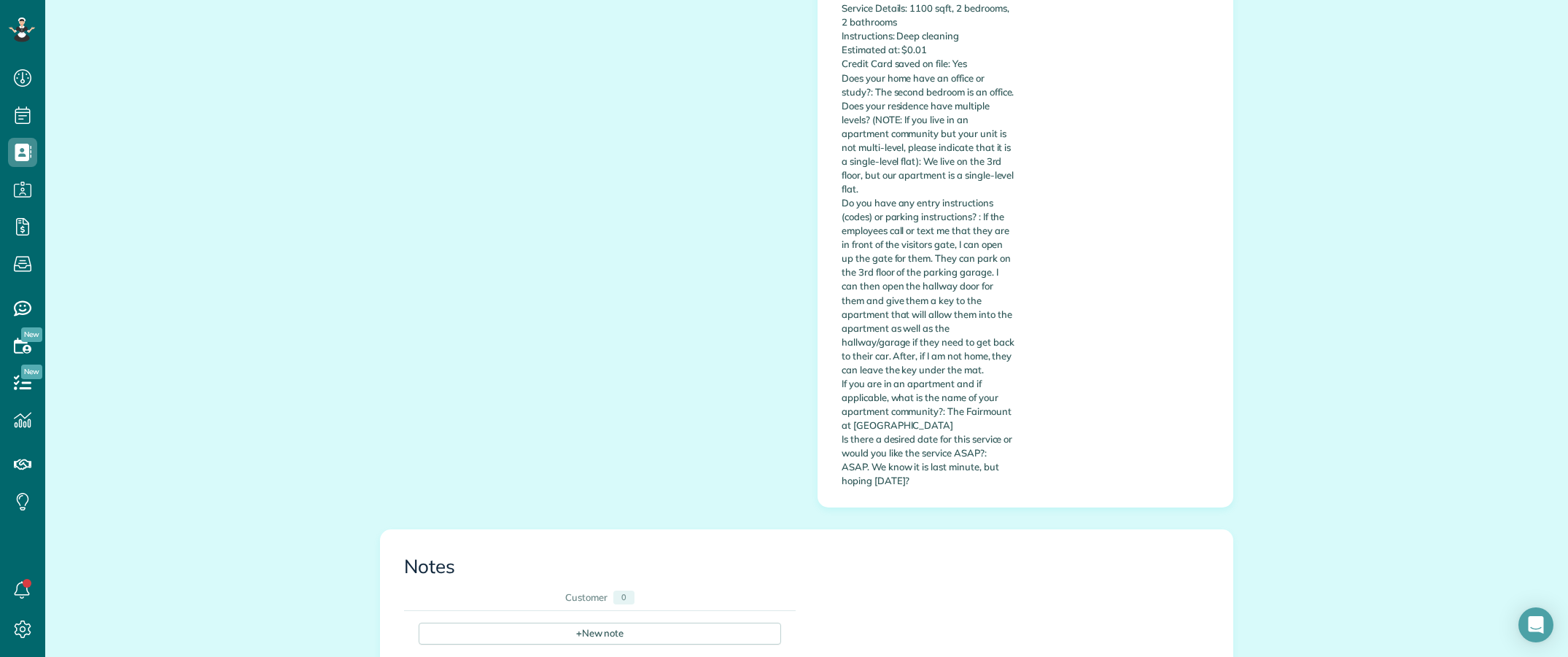
scroll to position [639, 0]
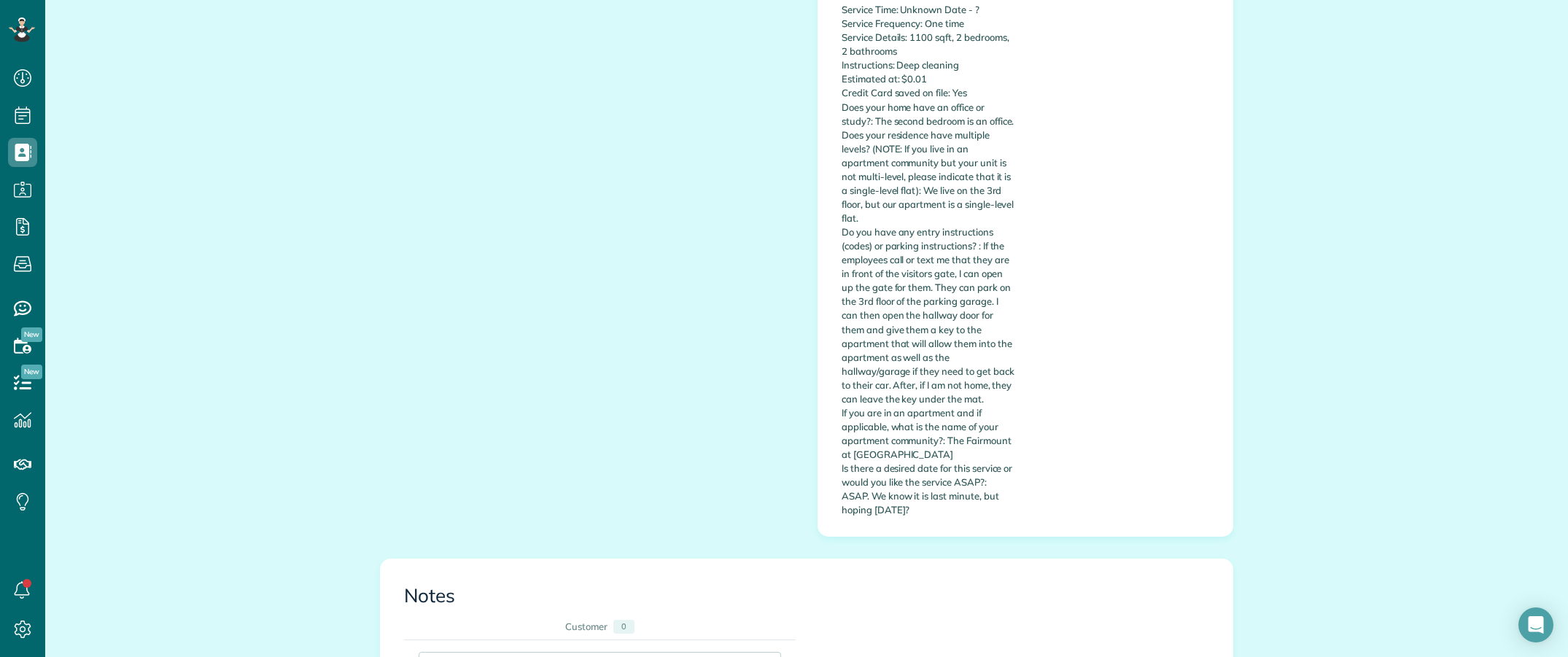
click at [868, 277] on p "Name: [PERSON_NAME] Phone Number: [PHONE_NUMBER] Email: [EMAIL_ADDRESS][DOMAIN_…" at bounding box center [928, 204] width 173 height 625
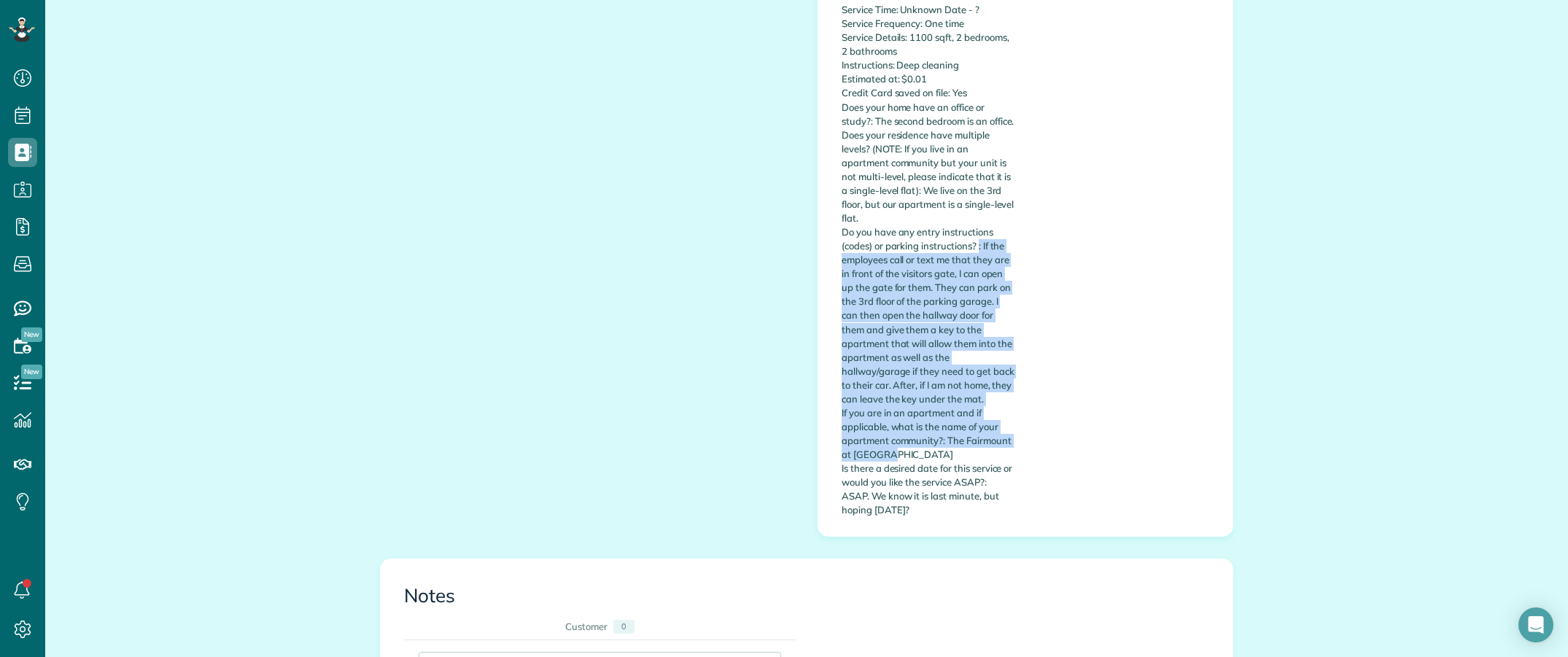
drag, startPoint x: 972, startPoint y: 214, endPoint x: 923, endPoint y: 420, distance: 211.7
click at [923, 420] on p "Name: [PERSON_NAME] Phone Number: [PHONE_NUMBER] Email: [EMAIL_ADDRESS][DOMAIN_…" at bounding box center [928, 204] width 173 height 625
copy p ": If the employees call or text me that they are in front of the visitors gate,…"
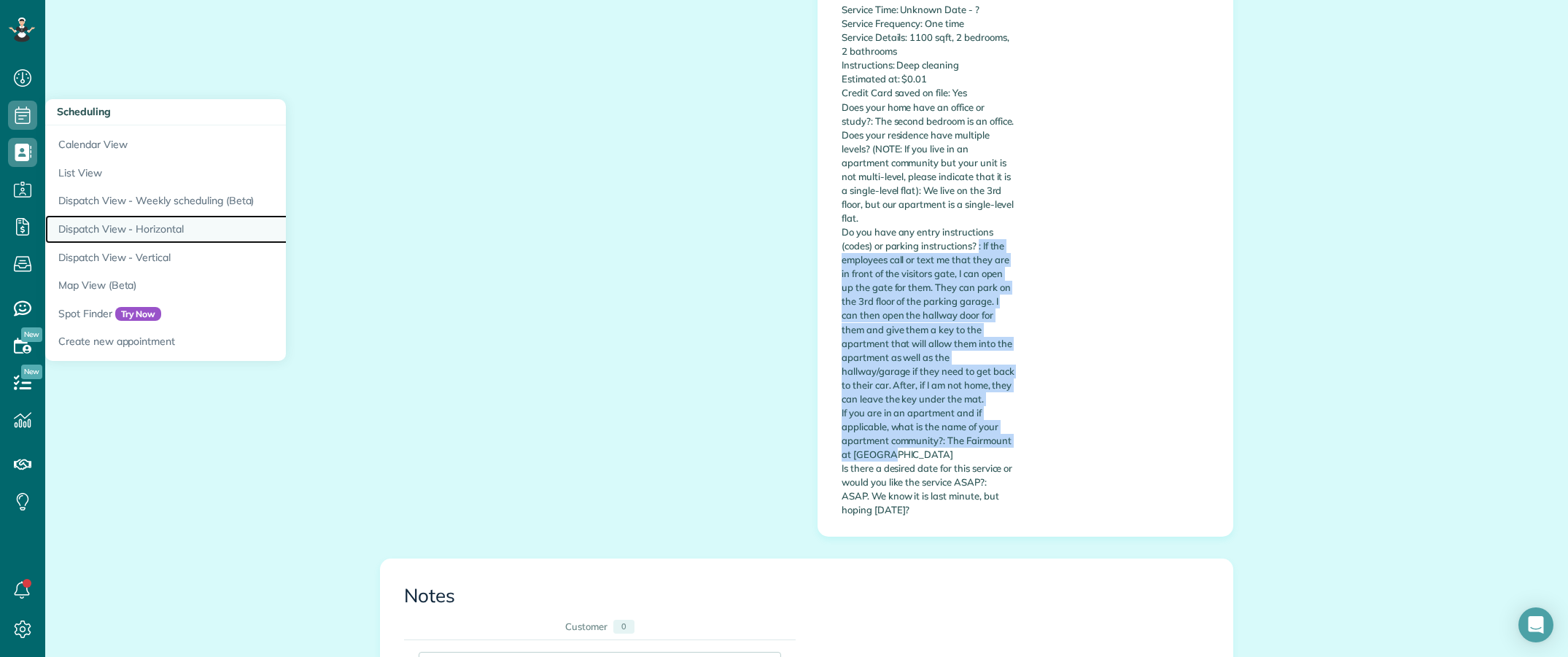
click at [140, 219] on link "Dispatch View - Horizontal" at bounding box center [228, 229] width 365 height 28
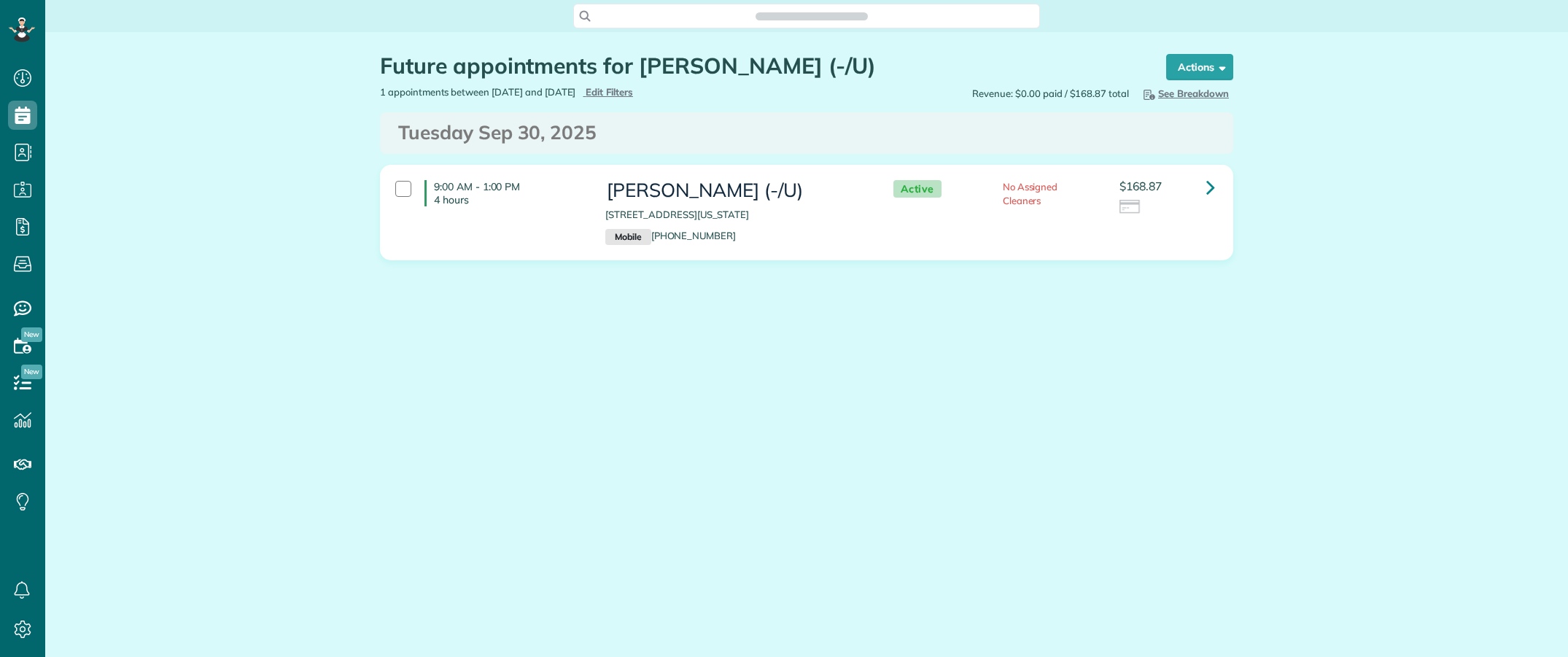
scroll to position [6, 6]
click at [701, 451] on main "Search ZenMaid… Future appointments for Eryn Tracy (-/U) Schedule Changes Actio…" at bounding box center [807, 328] width 1522 height 657
copy h3 "[PERSON_NAME] (-/U)"
drag, startPoint x: 606, startPoint y: 182, endPoint x: 764, endPoint y: 187, distance: 158.1
click at [764, 187] on h3 "[PERSON_NAME] (-/U)" at bounding box center [734, 190] width 258 height 21
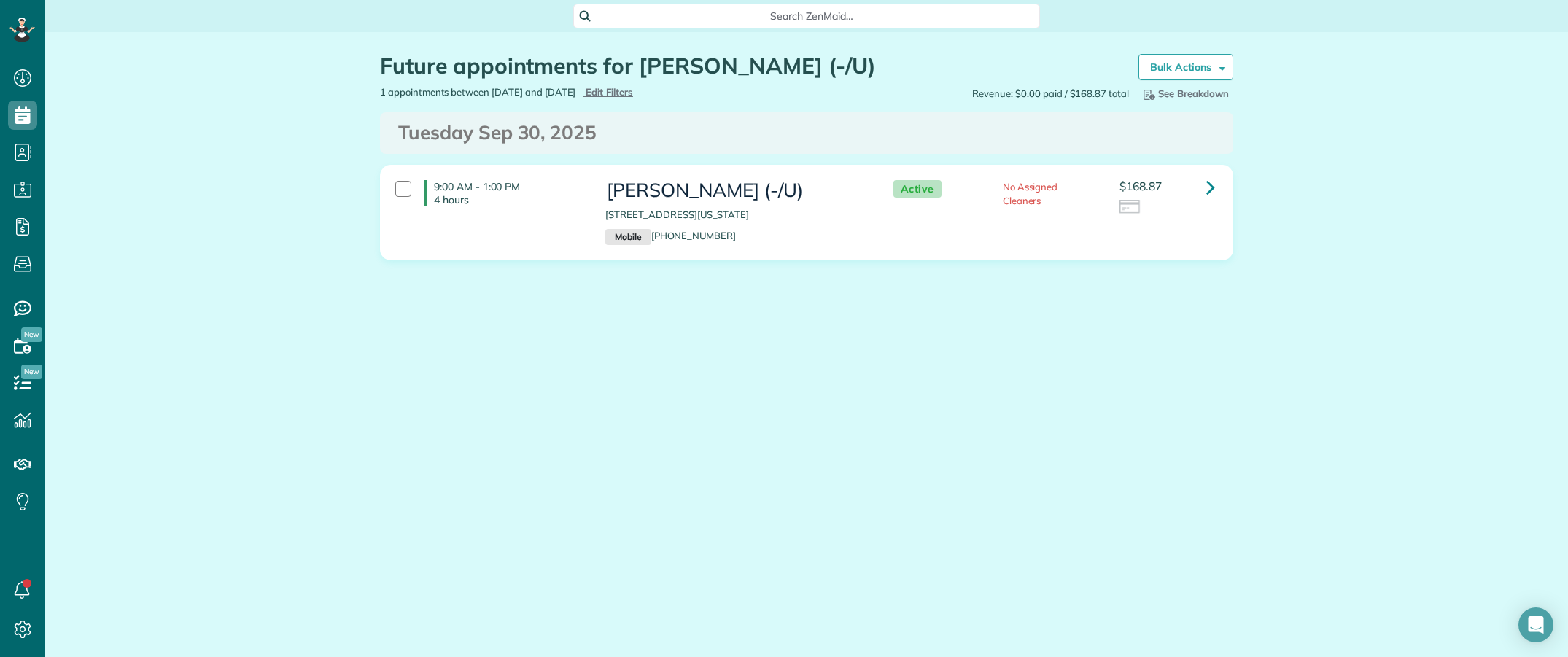
click at [759, 409] on main "Search ZenMaid… Future appointments for Eryn Tracy (-/U) Schedule Changes Actio…" at bounding box center [807, 328] width 1522 height 657
click at [139, 118] on div "Future appointments for Eryn Tracy (-/U) Schedule Changes Actions Create Appoin…" at bounding box center [807, 201] width 1522 height 338
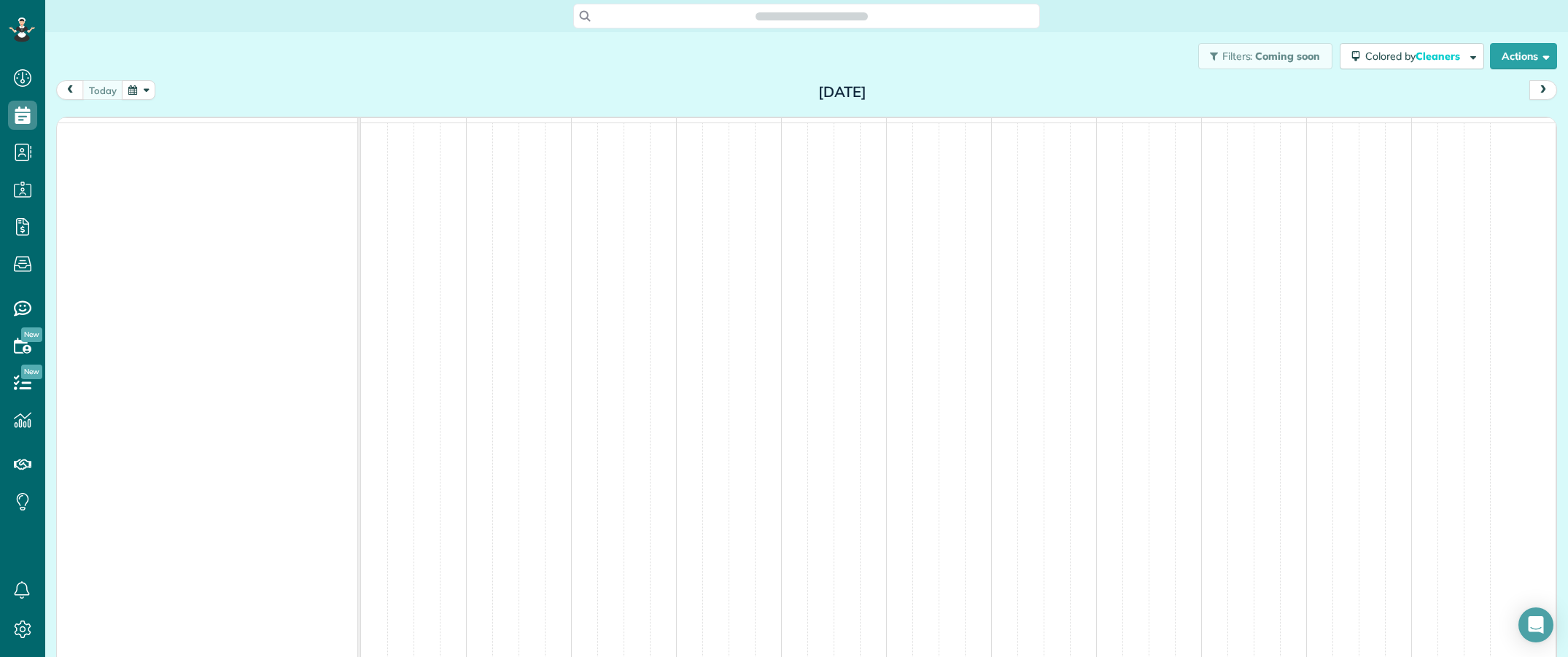
scroll to position [6, 6]
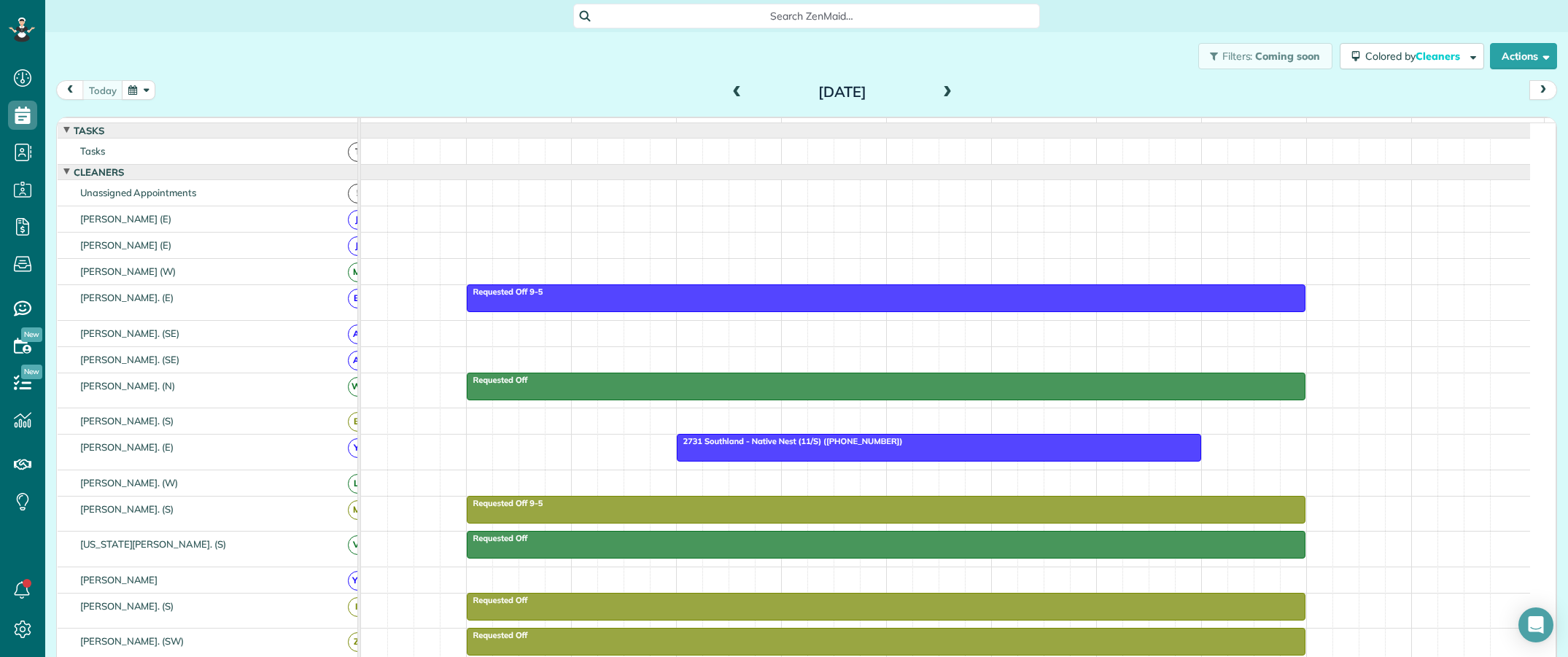
click at [939, 89] on span at bounding box center [947, 92] width 16 height 13
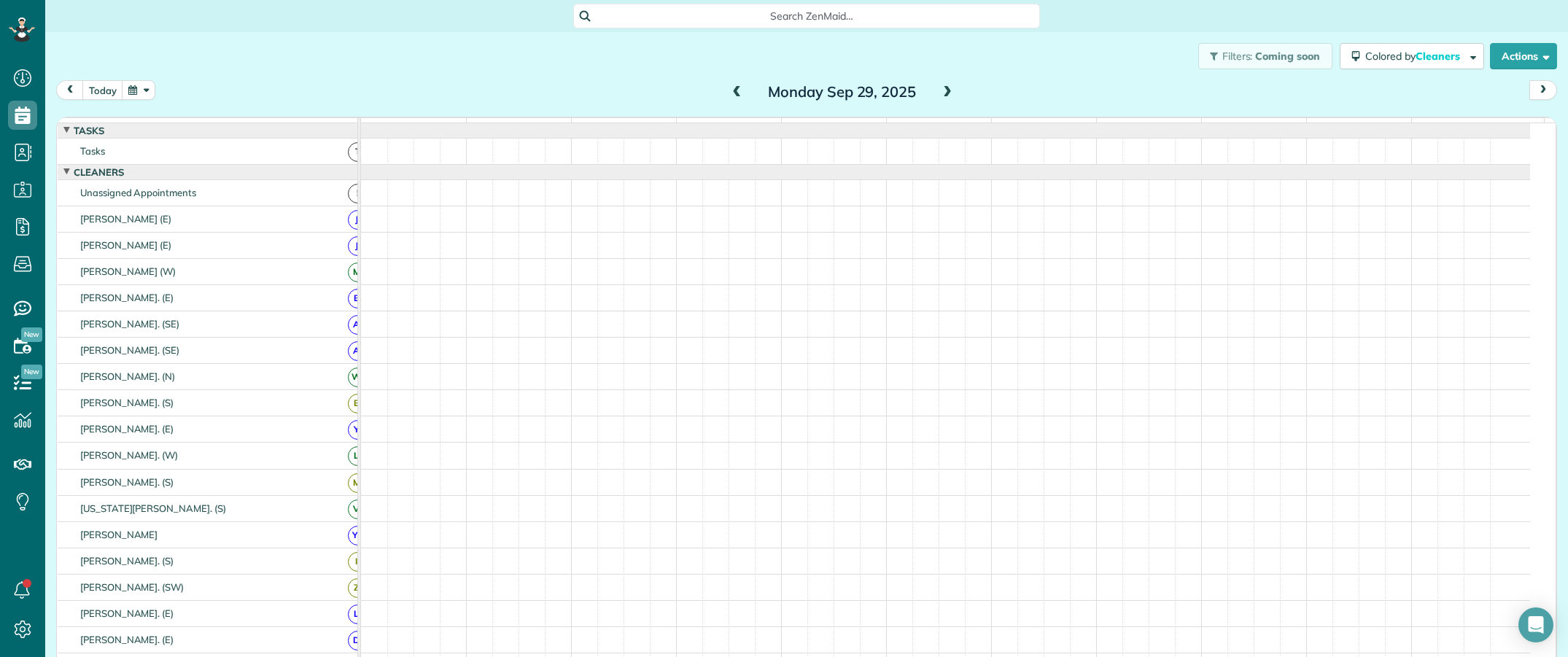
click at [939, 89] on span at bounding box center [947, 92] width 16 height 13
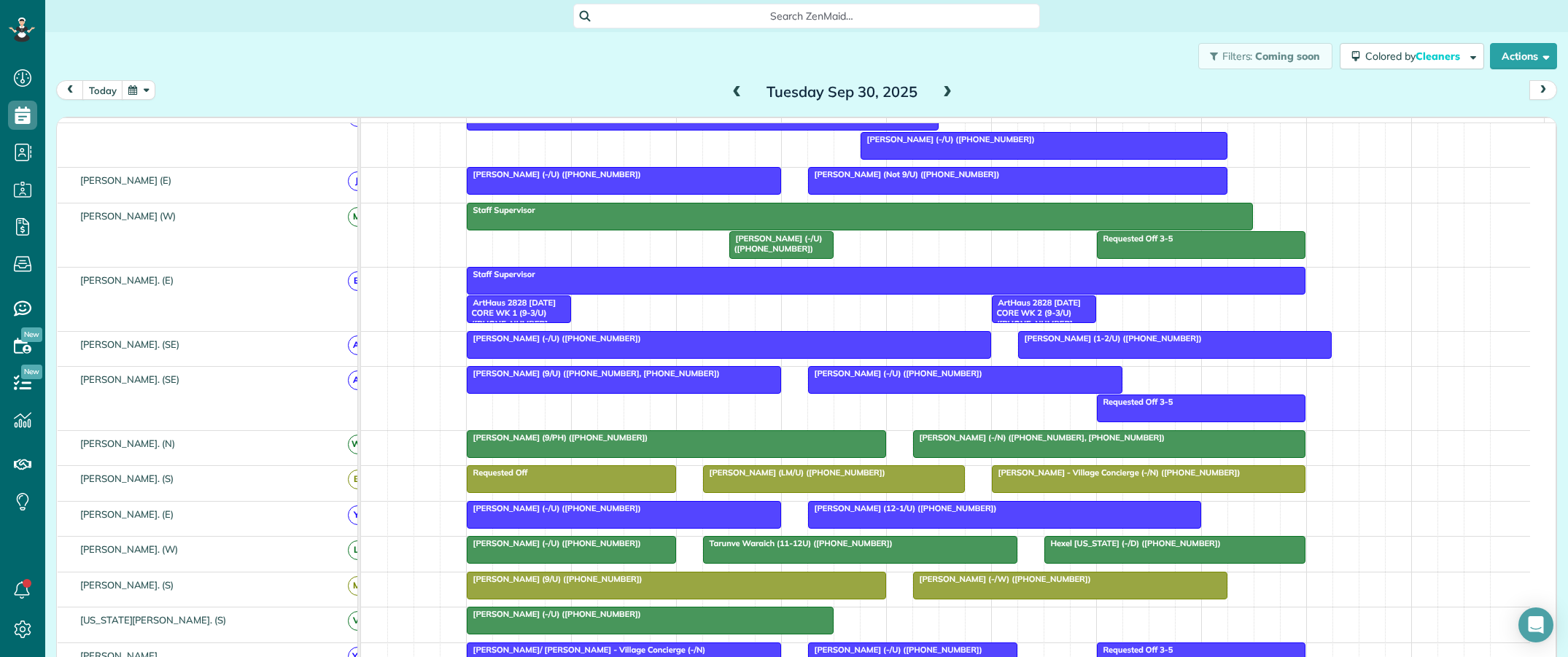
scroll to position [0, 0]
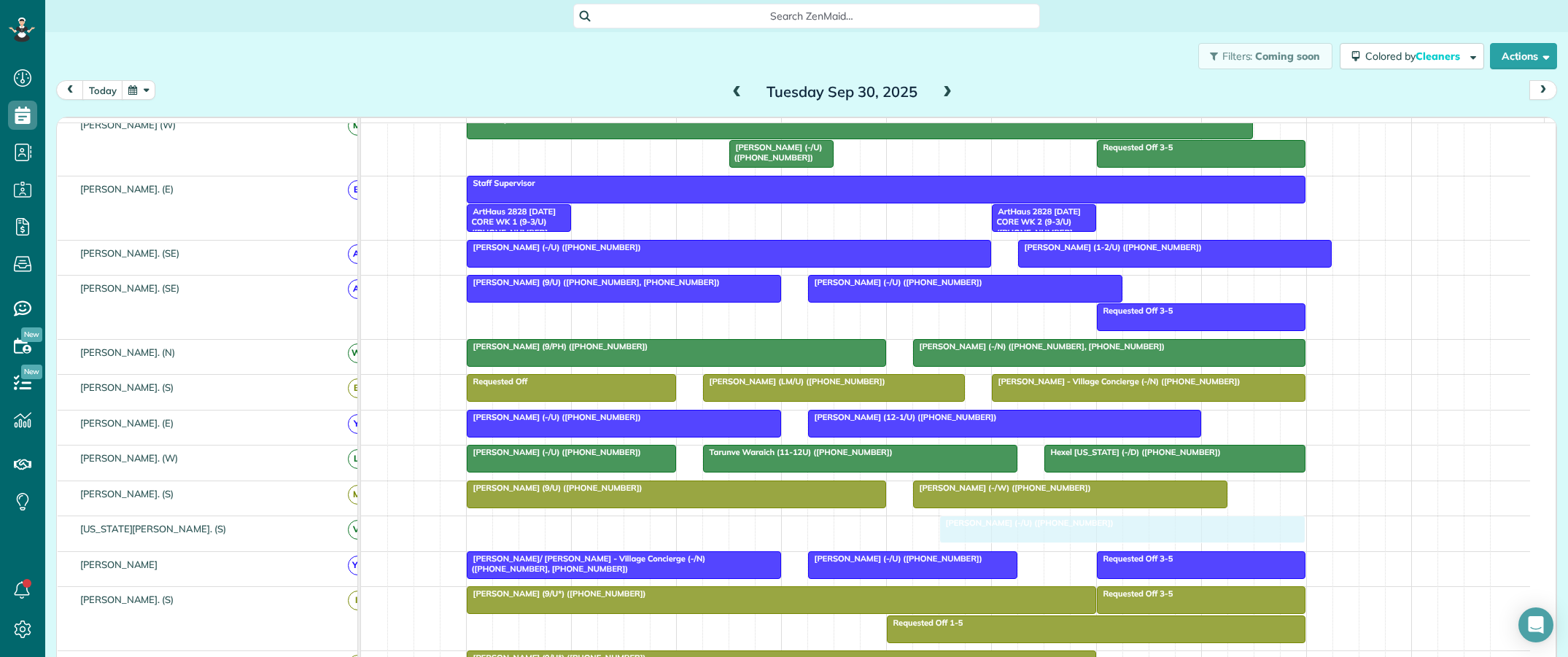
drag, startPoint x: 516, startPoint y: 539, endPoint x: 995, endPoint y: 556, distance: 479.3
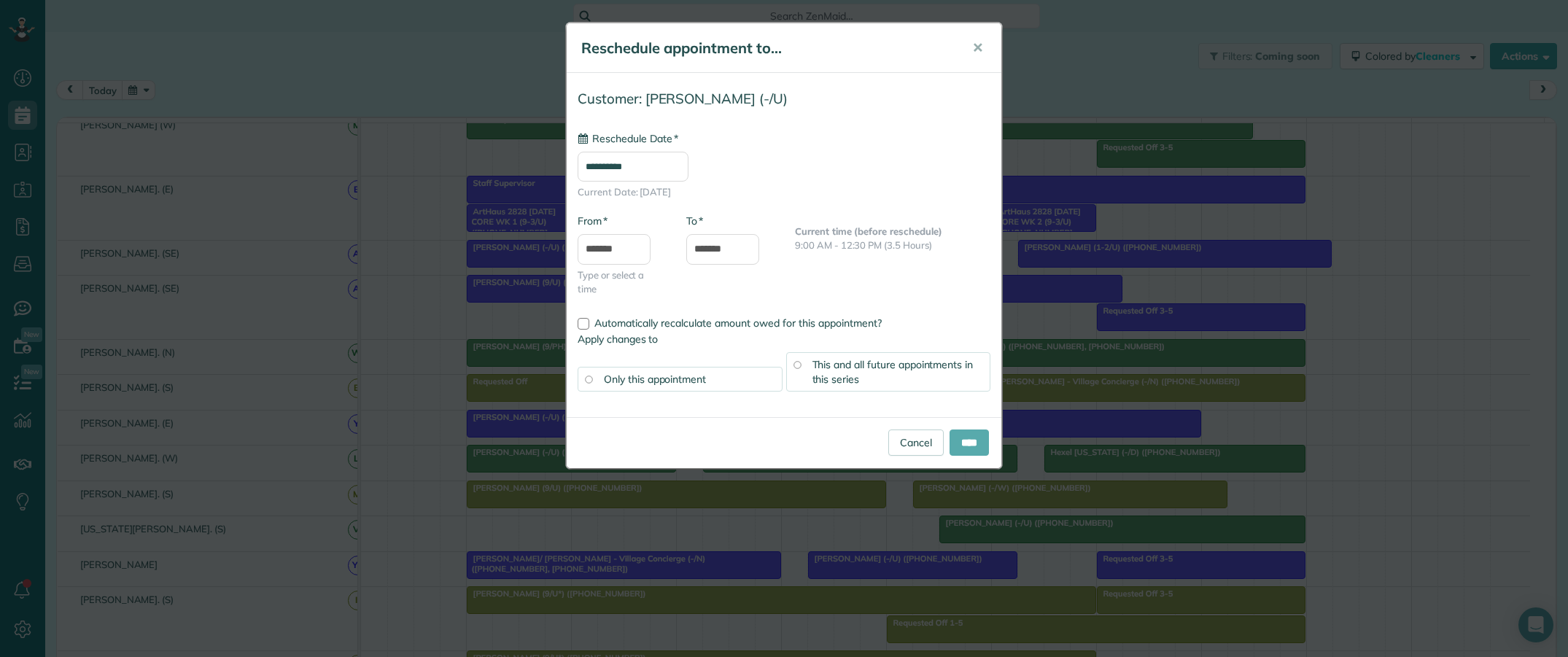
type input "**********"
click at [966, 439] on input "****" at bounding box center [969, 443] width 39 height 26
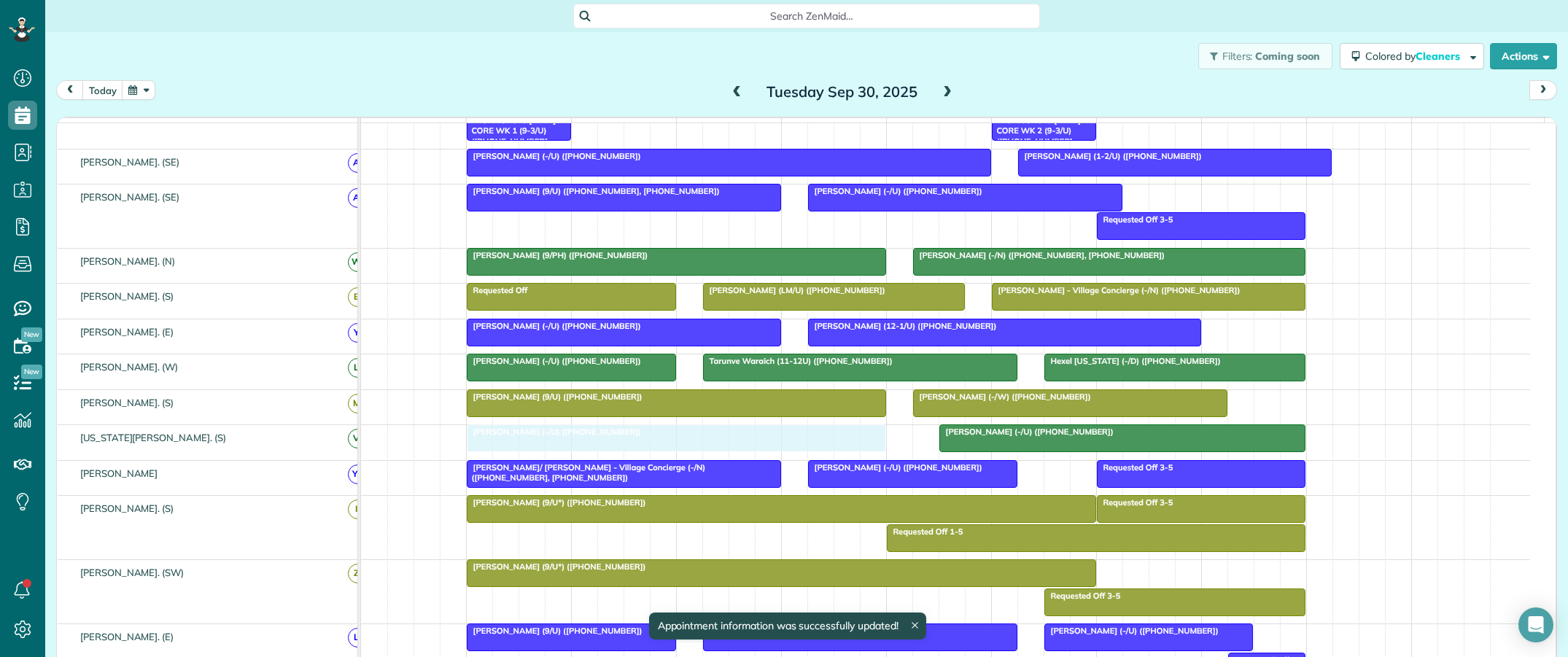
drag, startPoint x: 525, startPoint y: 151, endPoint x: 545, endPoint y: 474, distance: 323.6
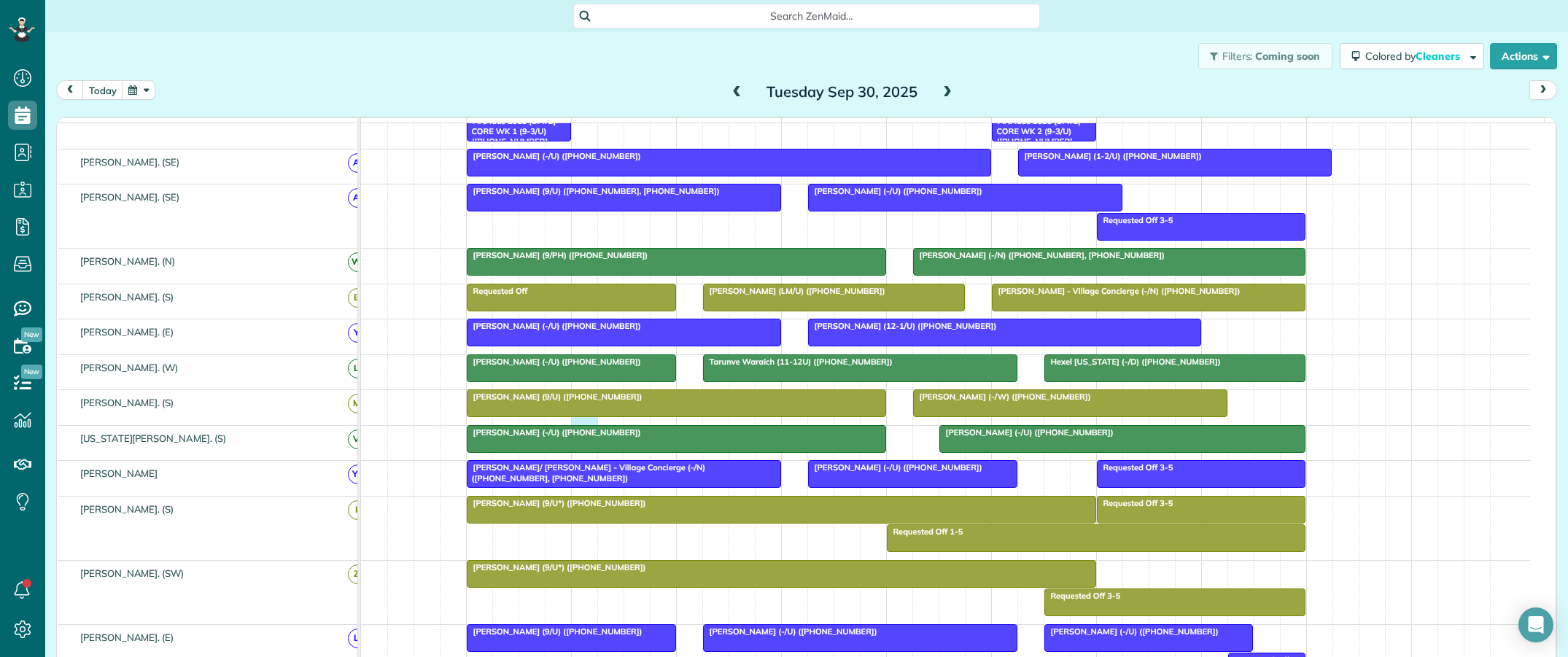
click at [574, 425] on div "[PERSON_NAME] (-/W) ([PHONE_NUMBER]) [PERSON_NAME] (9/U) ([PHONE_NUMBER])" at bounding box center [945, 407] width 1169 height 34
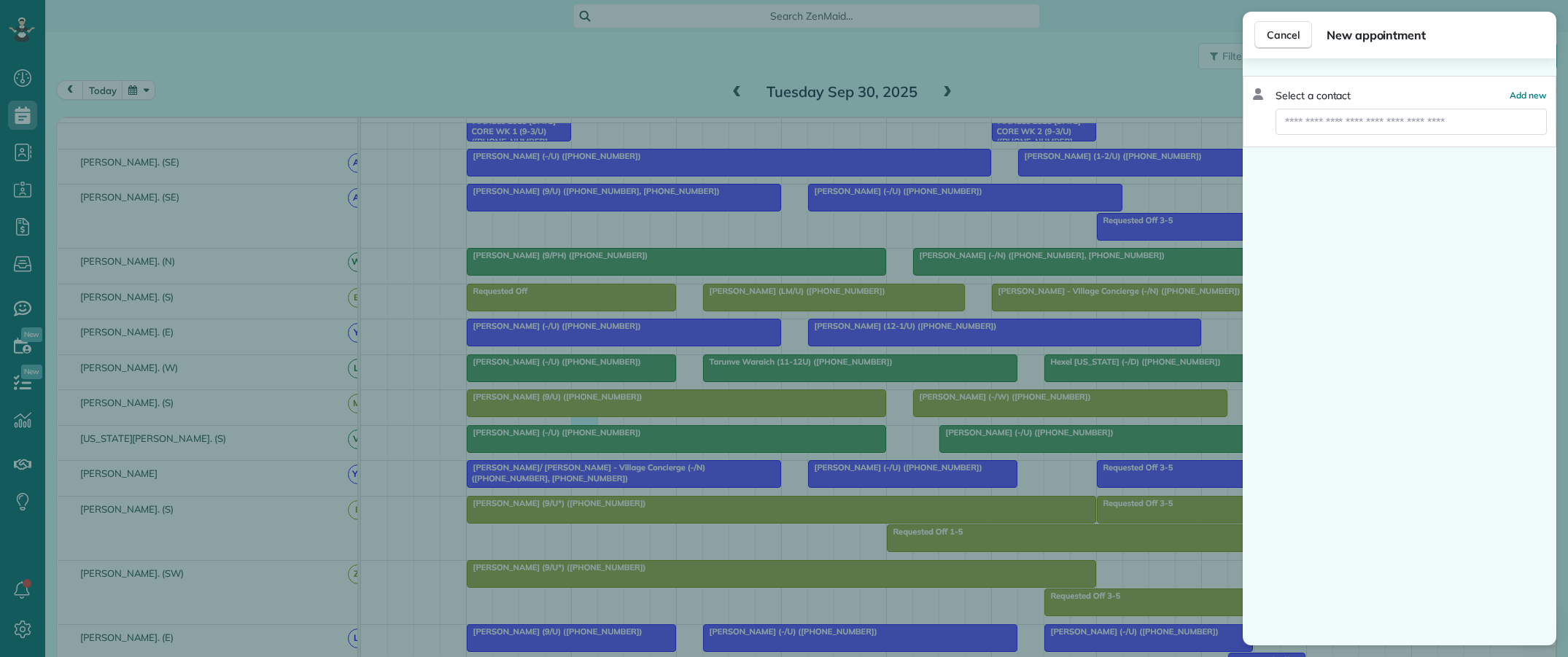
click at [901, 457] on div "Cancel New appointment Select a contact Add new" at bounding box center [784, 328] width 1568 height 657
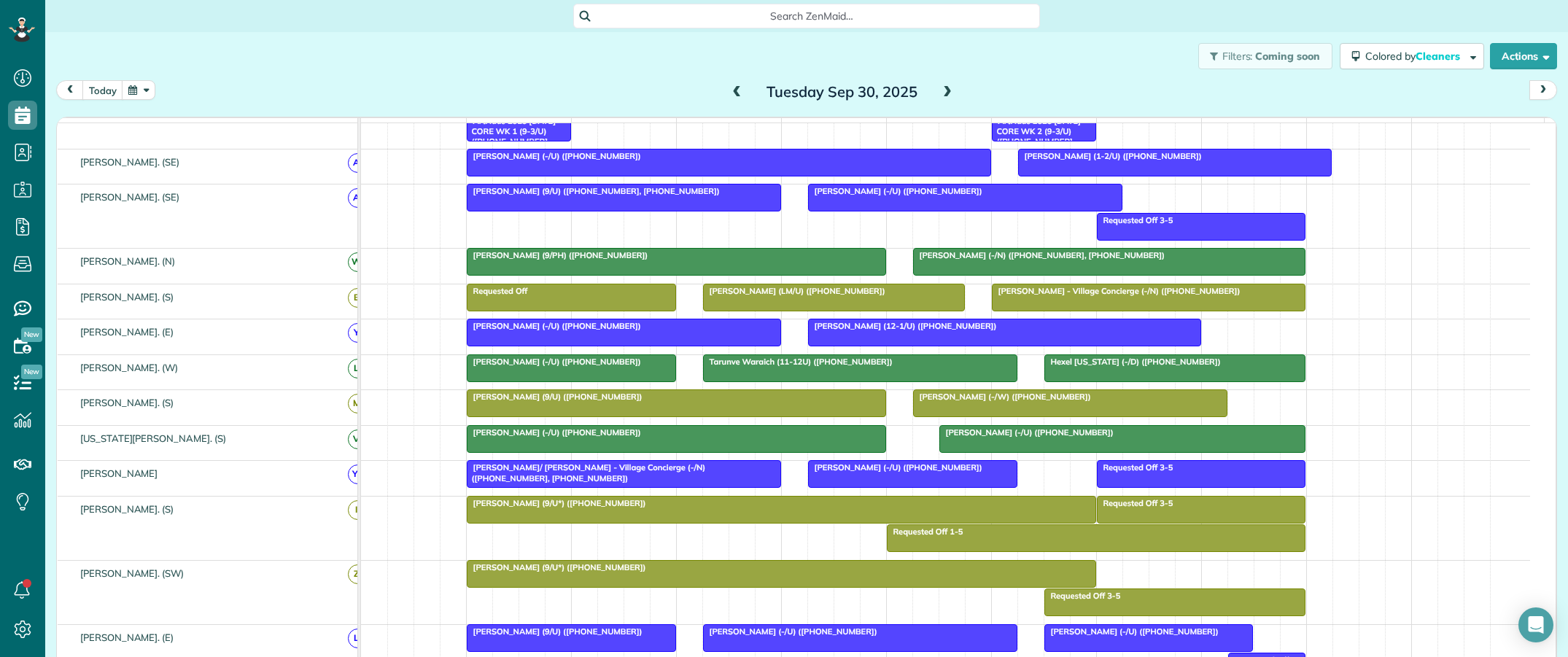
click at [796, 453] on div at bounding box center [676, 439] width 417 height 26
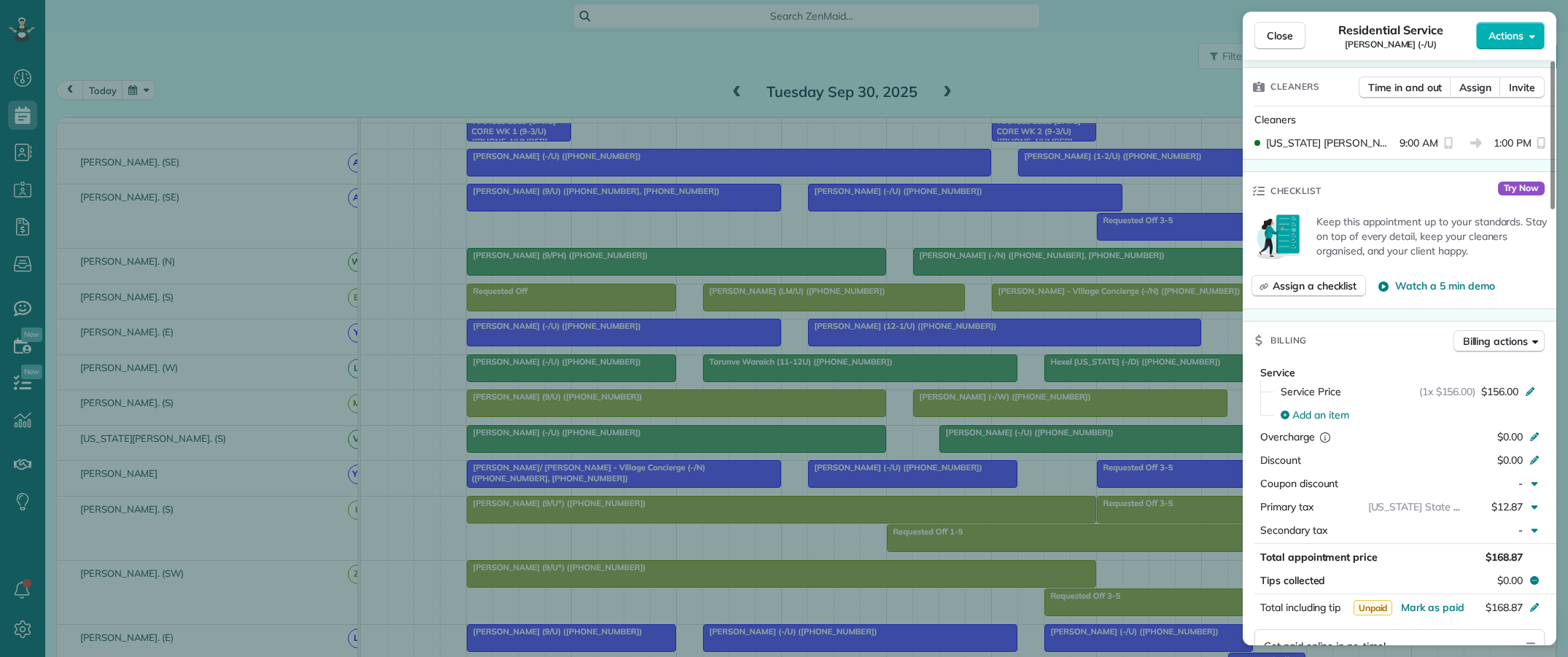
scroll to position [365, 0]
click at [1311, 289] on span "Assign a checklist" at bounding box center [1315, 286] width 84 height 15
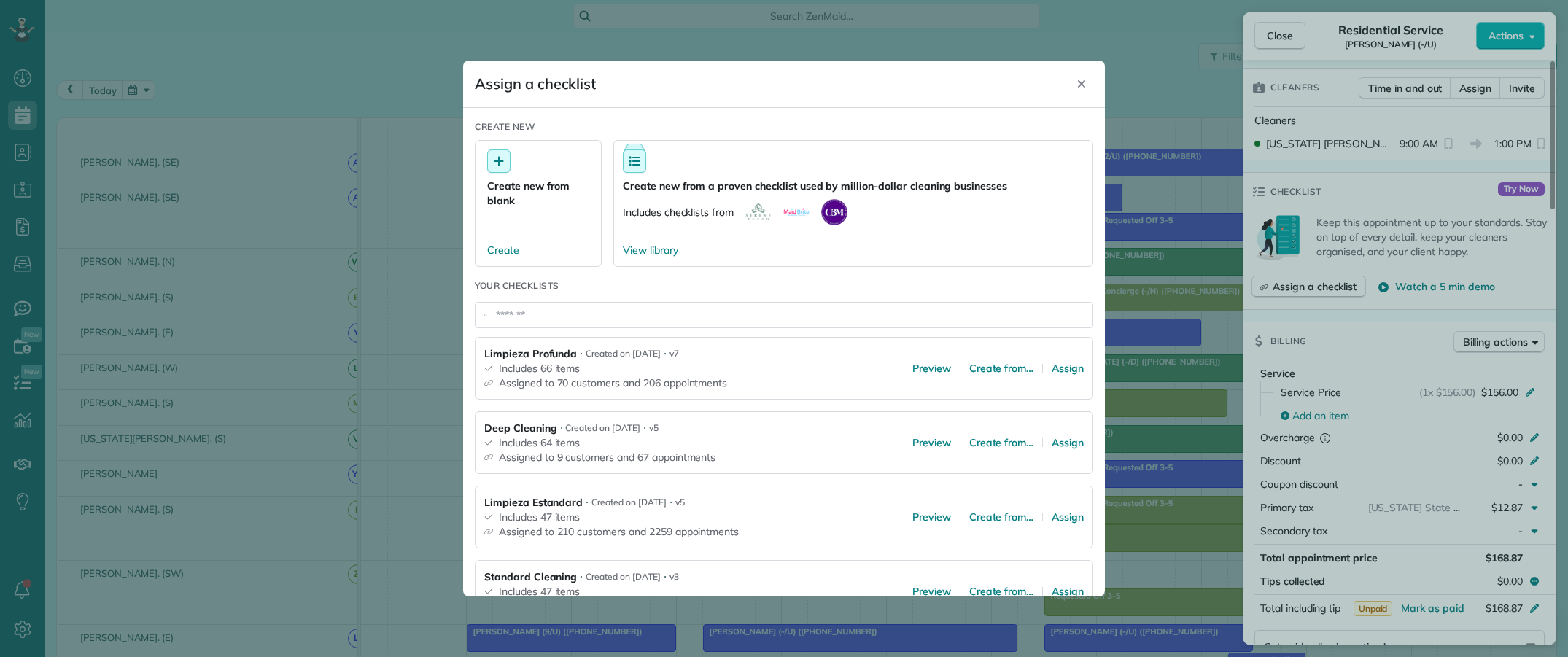
click at [1047, 360] on div "Limpieza Profunda ⋅ Created on [DATE] ⋅ v7 Includes 66 items Assigned to 70 cus…" at bounding box center [783, 368] width 618 height 63
click at [1056, 372] on span "Assign" at bounding box center [1067, 368] width 32 height 15
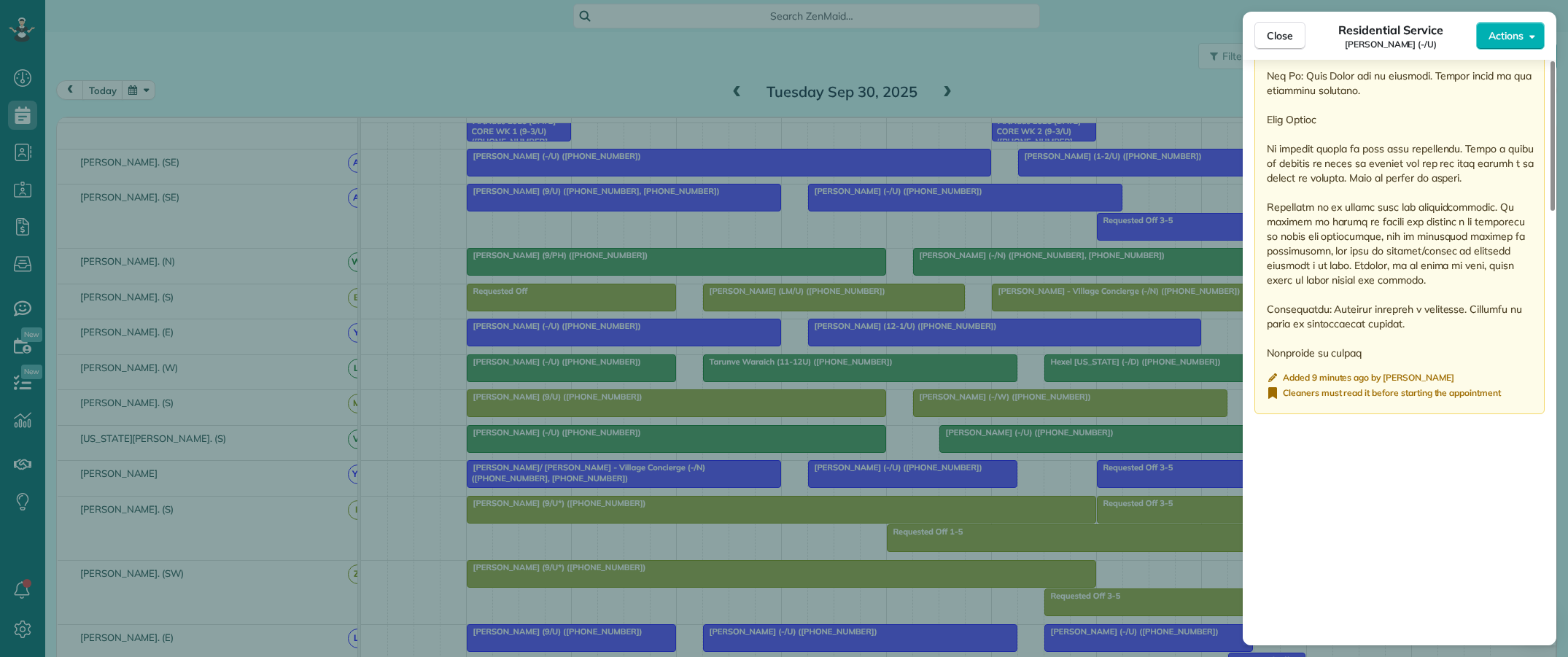
scroll to position [1694, 0]
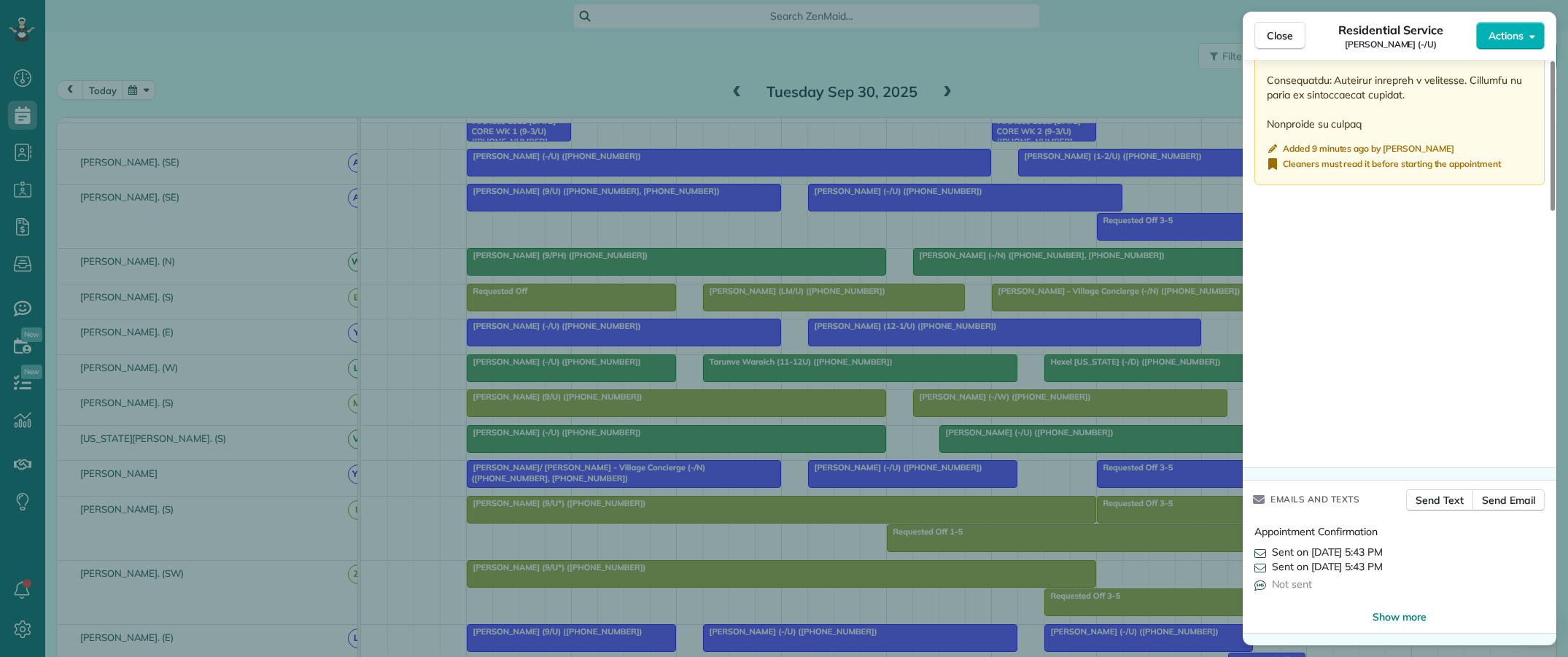
click at [1054, 82] on div "Close Residential Service [PERSON_NAME] (-/U) Actions Status Active [PERSON_NAM…" at bounding box center [784, 328] width 1568 height 657
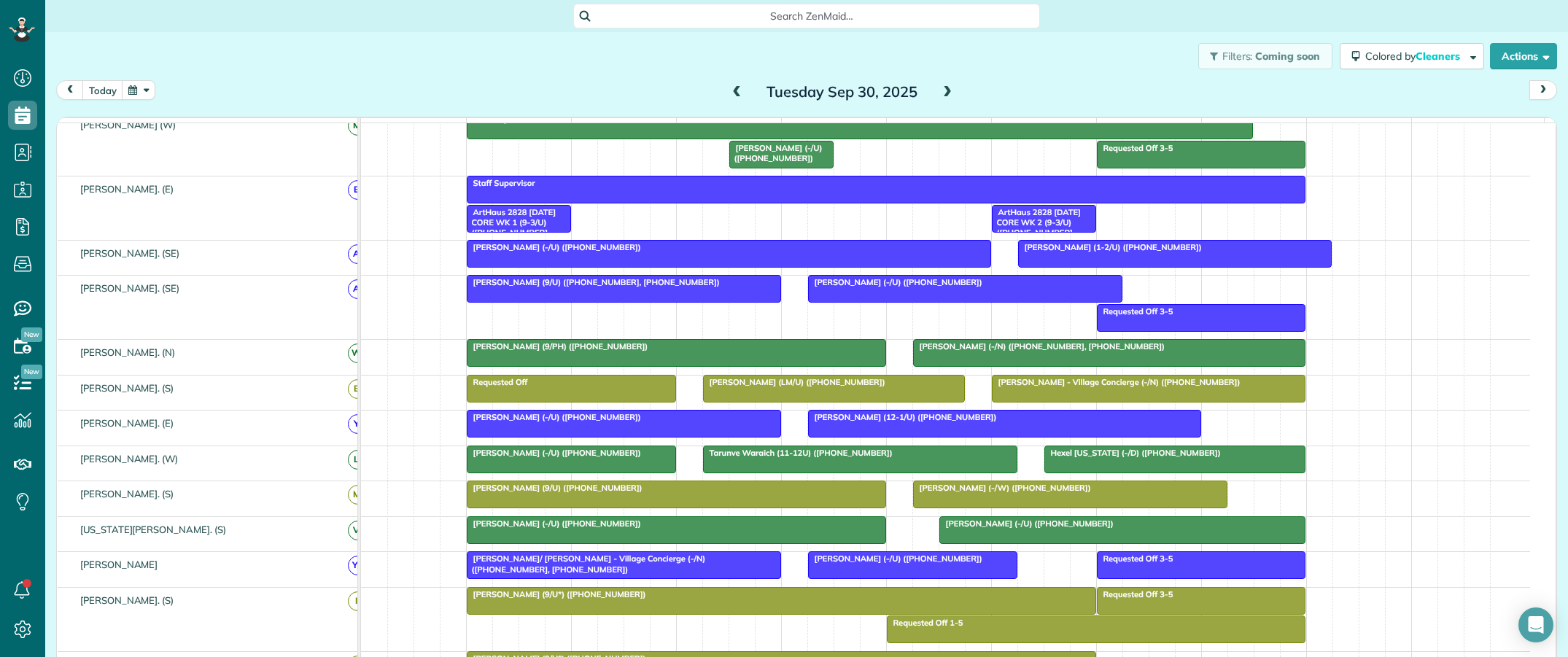
scroll to position [71, 0]
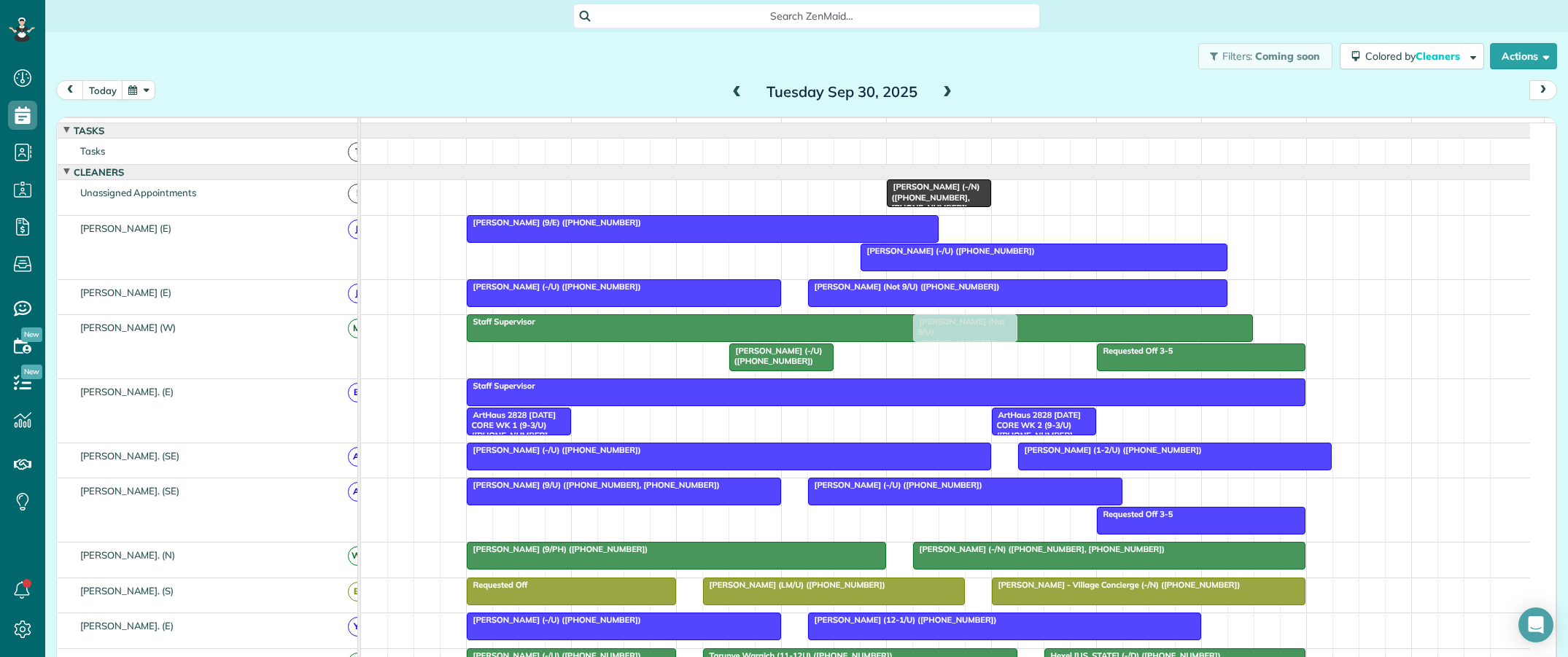
drag, startPoint x: 519, startPoint y: 205, endPoint x: 961, endPoint y: 384, distance: 476.9
